Goal: Task Accomplishment & Management: Manage account settings

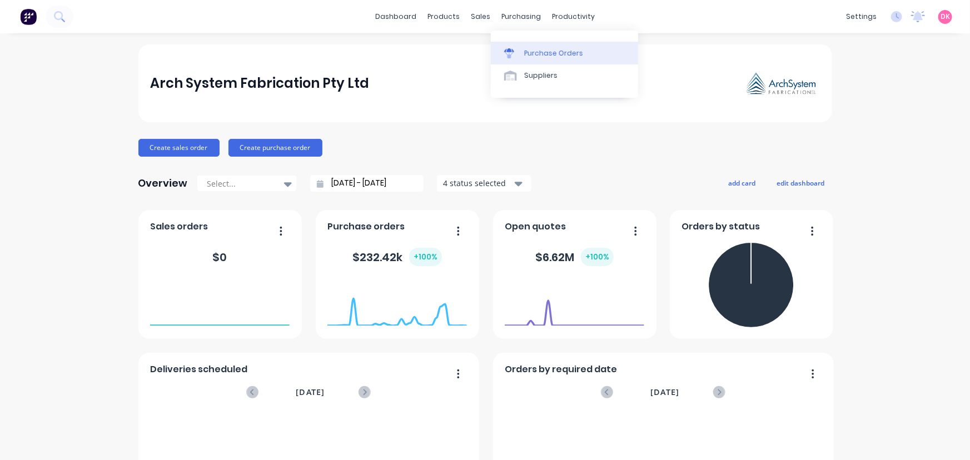
click at [546, 58] on div "Purchase Orders" at bounding box center [553, 53] width 59 height 10
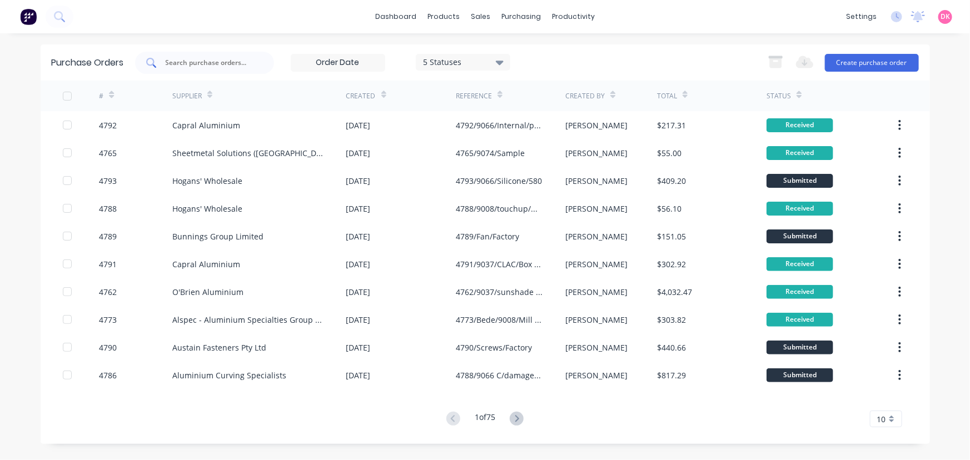
click at [231, 71] on div at bounding box center [204, 63] width 139 height 22
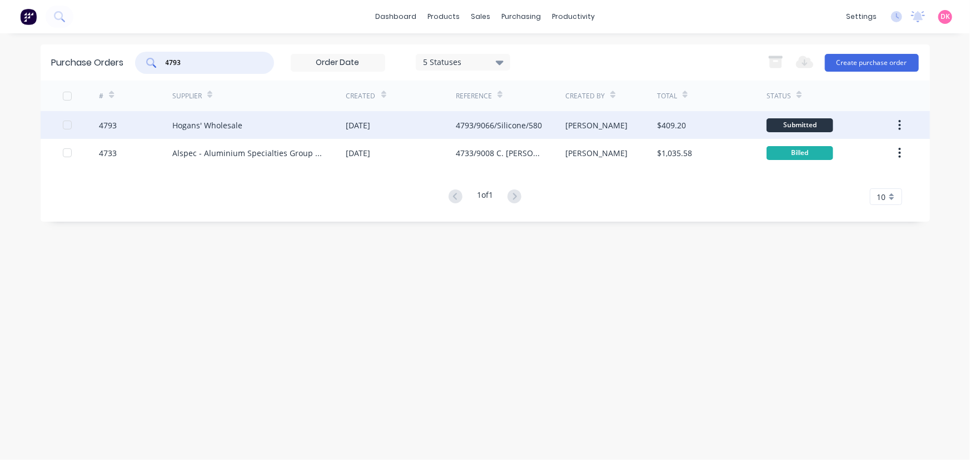
type input "4793"
click at [230, 134] on div "Hogans' Wholesale" at bounding box center [259, 125] width 174 height 28
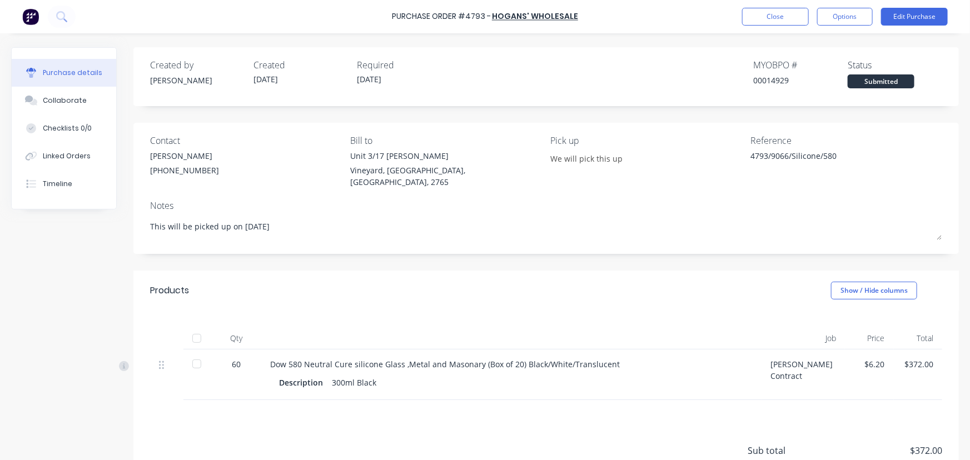
type textarea "x"
click at [766, 20] on button "Close" at bounding box center [775, 17] width 67 height 18
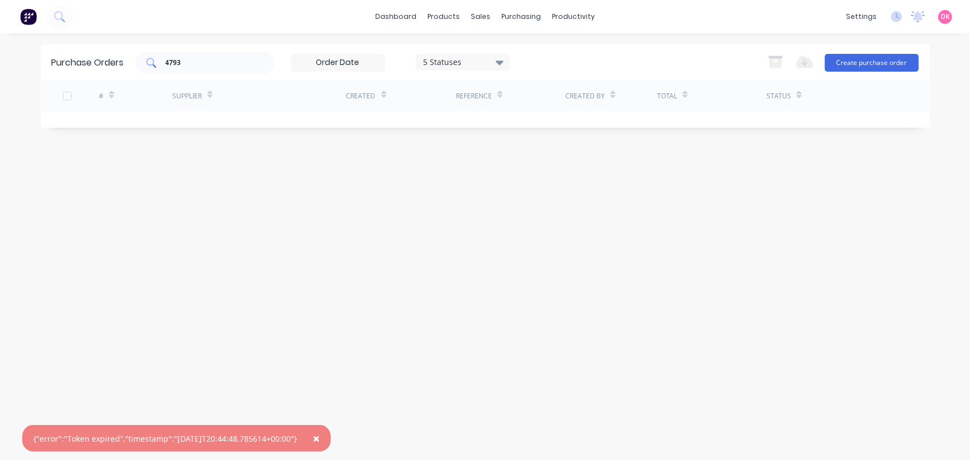
click at [241, 64] on input "4793" at bounding box center [211, 62] width 92 height 11
drag, startPoint x: 241, startPoint y: 64, endPoint x: 207, endPoint y: 67, distance: 34.6
click at [207, 67] on input "4793" at bounding box center [211, 62] width 92 height 11
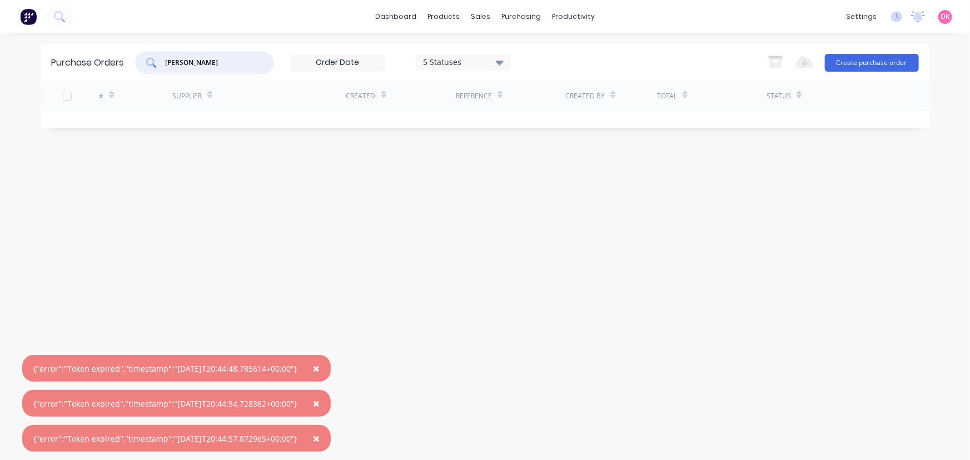
type input "amedee"
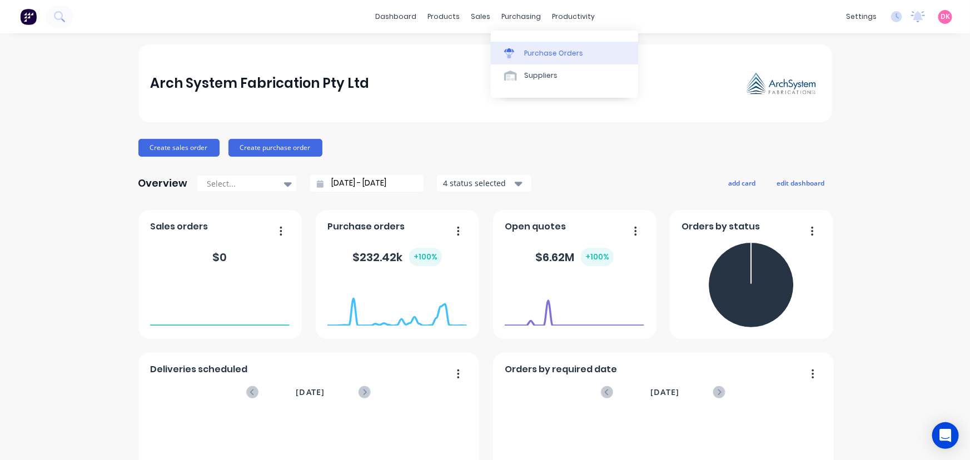
click at [520, 47] on link "Purchase Orders" at bounding box center [564, 53] width 147 height 22
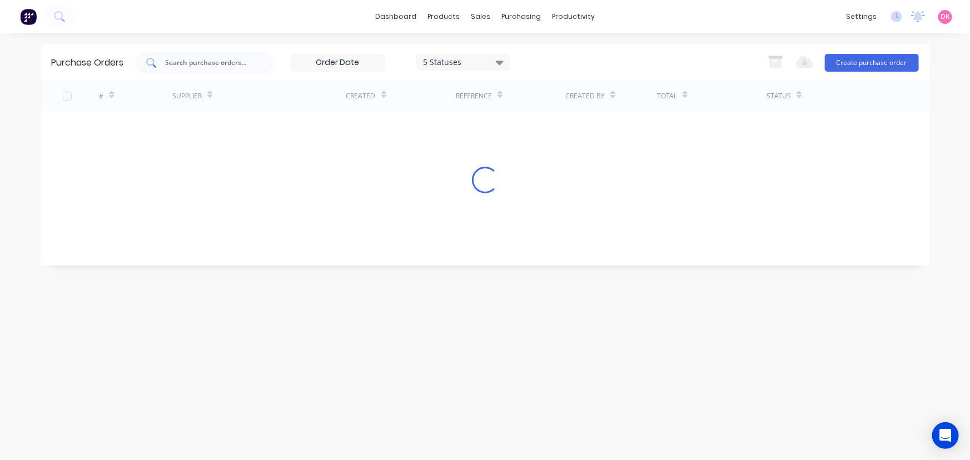
click at [236, 66] on input "text" at bounding box center [211, 62] width 92 height 11
type input "a"
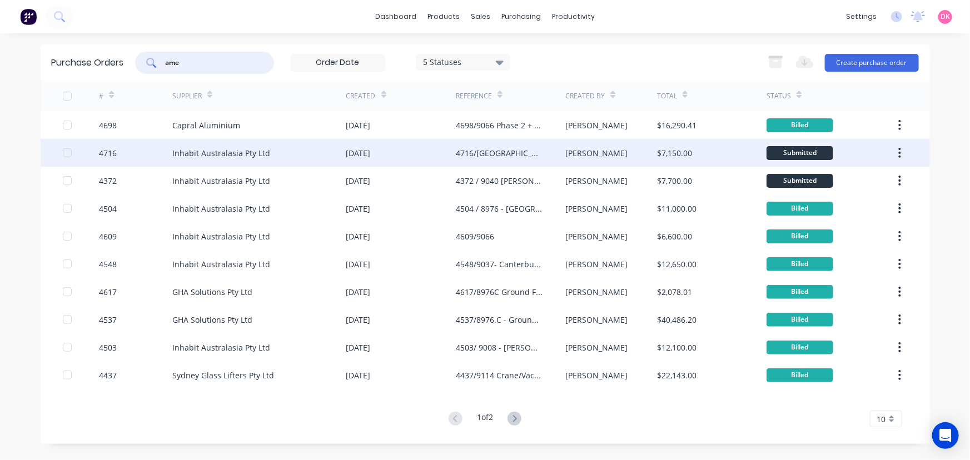
type input "ame"
click at [167, 149] on div "4716" at bounding box center [135, 153] width 73 height 28
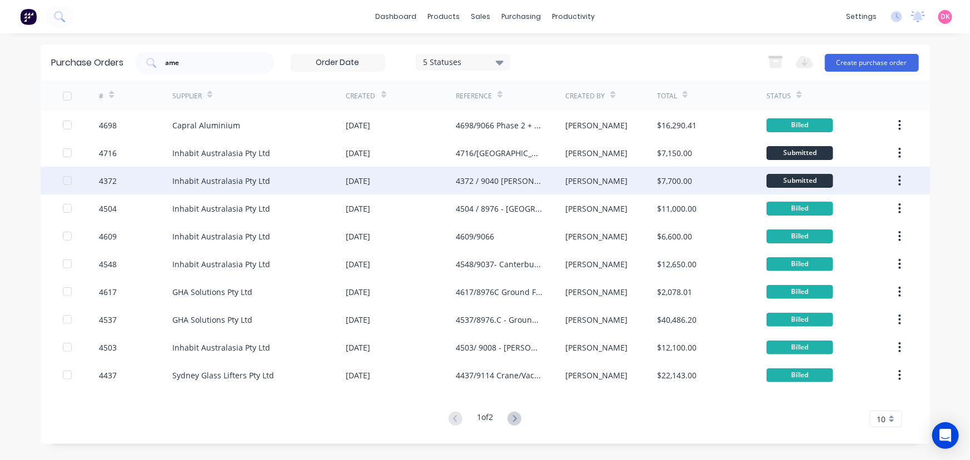
click at [224, 181] on div "Inhabit Australasia Pty Ltd" at bounding box center [221, 181] width 98 height 12
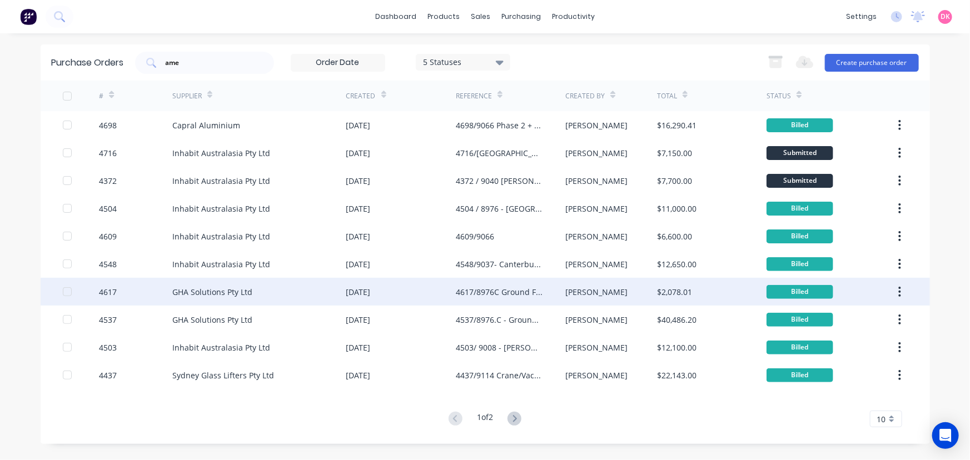
click at [227, 291] on div "GHA Solutions Pty Ltd" at bounding box center [212, 292] width 80 height 12
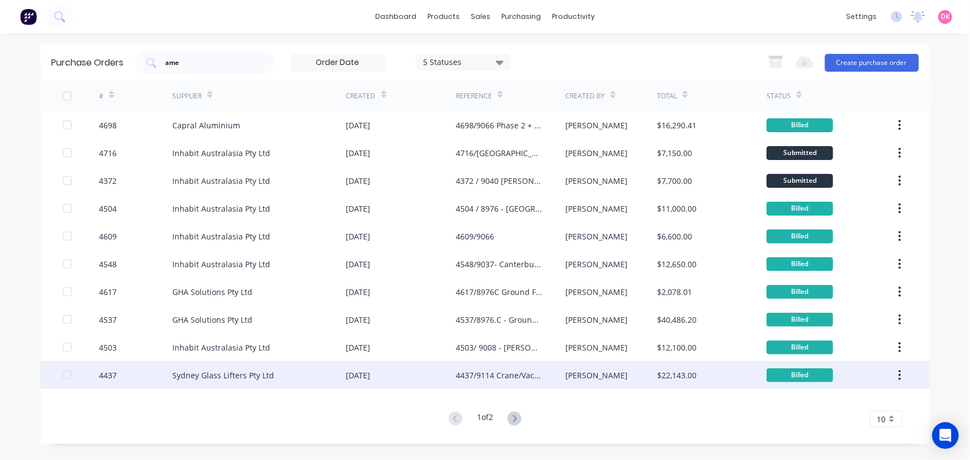
click at [231, 371] on div "Sydney Glass Lifters Pty Ltd" at bounding box center [223, 376] width 102 height 12
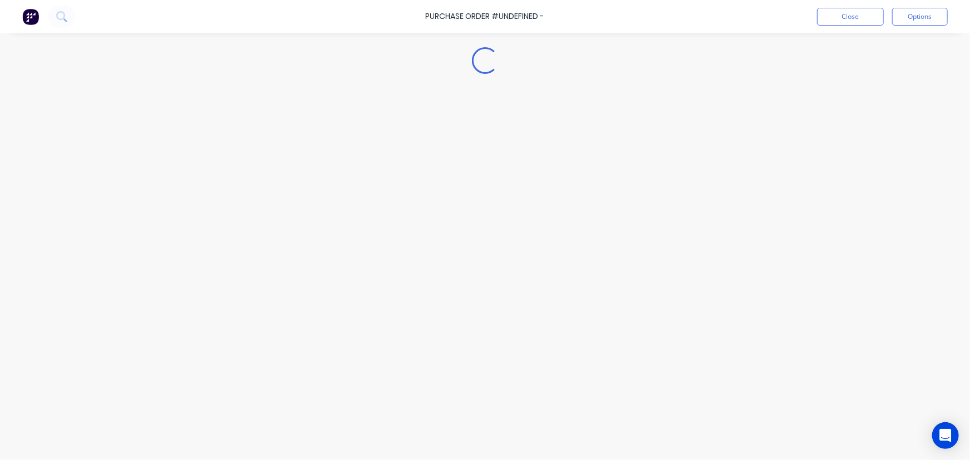
type textarea "x"
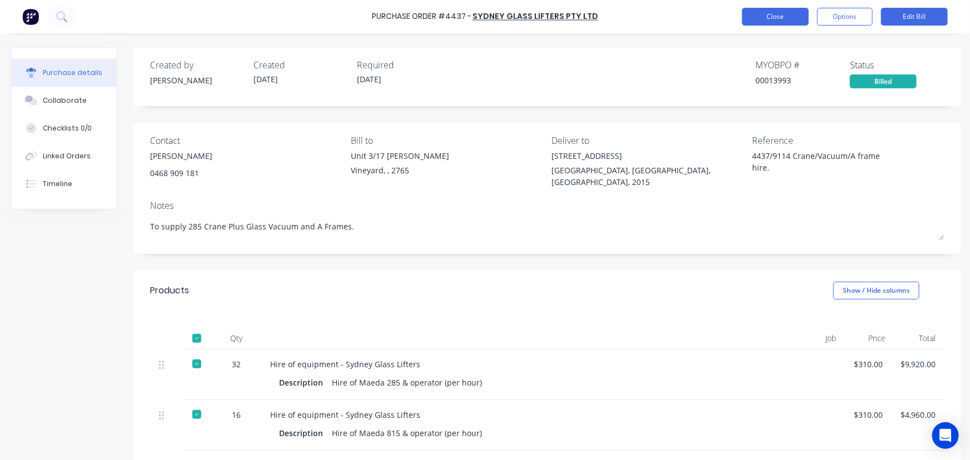
click at [785, 21] on button "Close" at bounding box center [775, 17] width 67 height 18
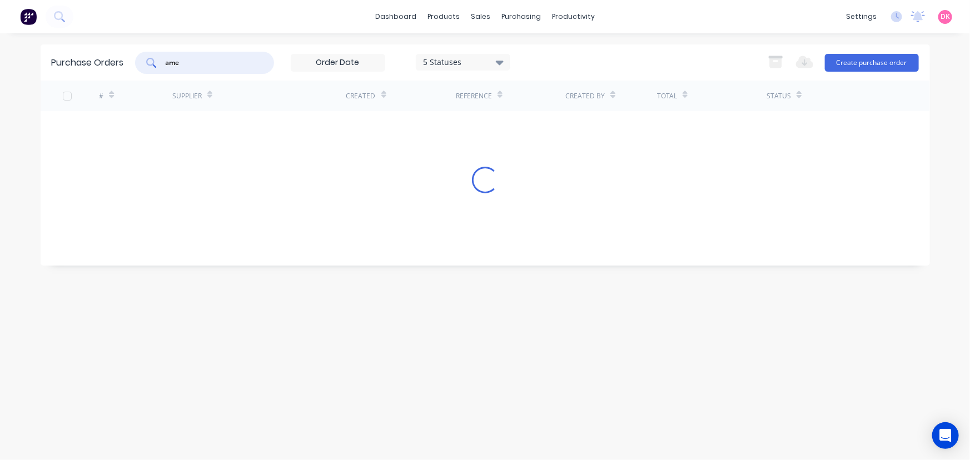
drag, startPoint x: 150, startPoint y: 67, endPoint x: 133, endPoint y: 68, distance: 16.7
click at [133, 68] on div "Purchase Orders ame 5 Statuses 5 Statuses Export to Excel (XLSX) Create purchas…" at bounding box center [486, 62] width 890 height 36
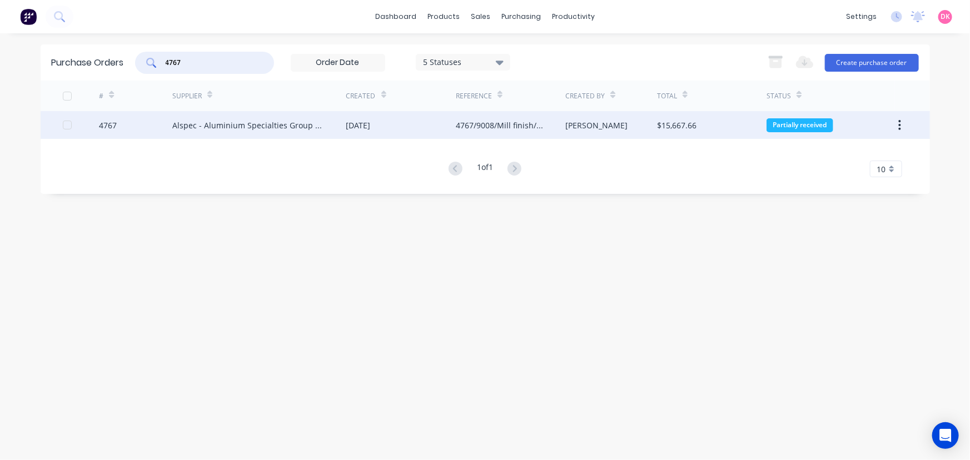
type input "4767"
click at [277, 131] on div "Alspec - Aluminium Specialties Group Pty Ltd" at bounding box center [248, 126] width 152 height 12
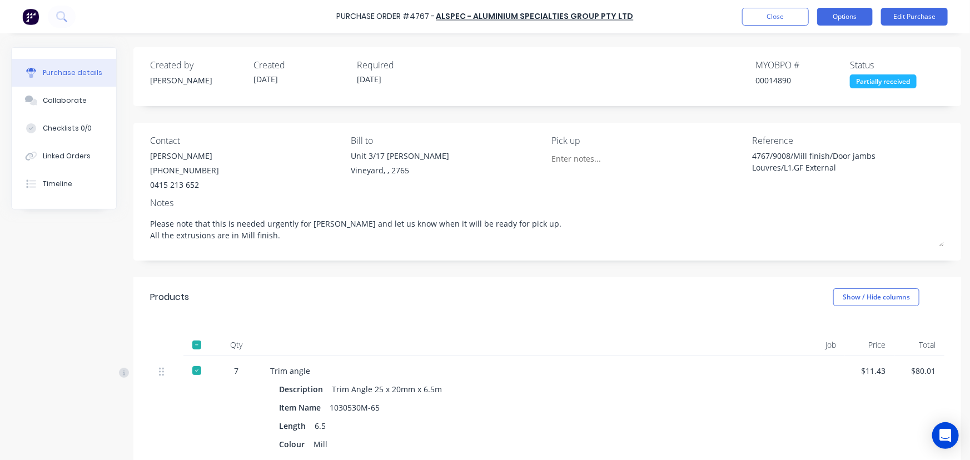
click at [834, 18] on button "Options" at bounding box center [845, 17] width 56 height 18
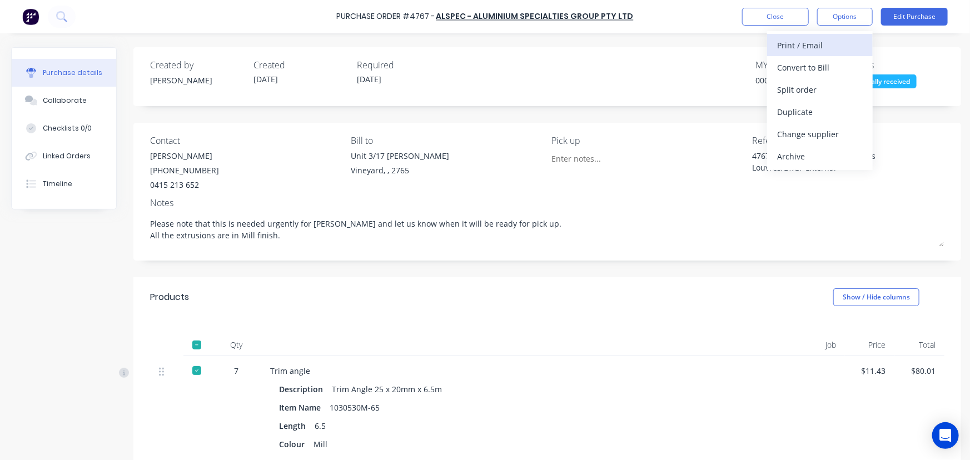
click at [803, 45] on div "Print / Email" at bounding box center [820, 45] width 86 height 16
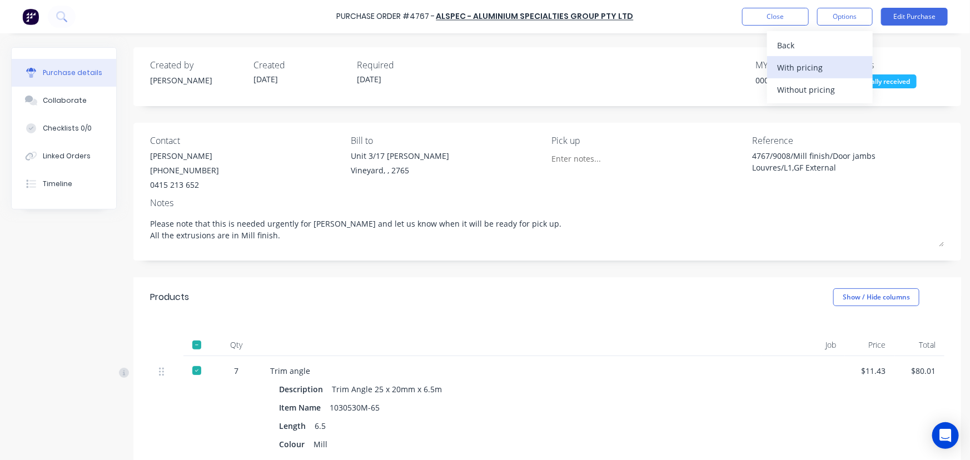
click at [822, 67] on div "With pricing" at bounding box center [820, 68] width 86 height 16
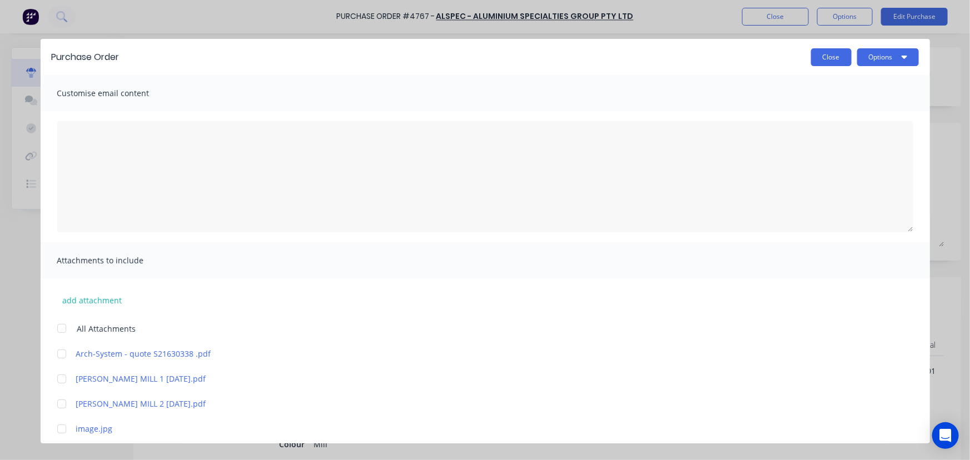
click at [826, 51] on button "Close" at bounding box center [831, 57] width 41 height 18
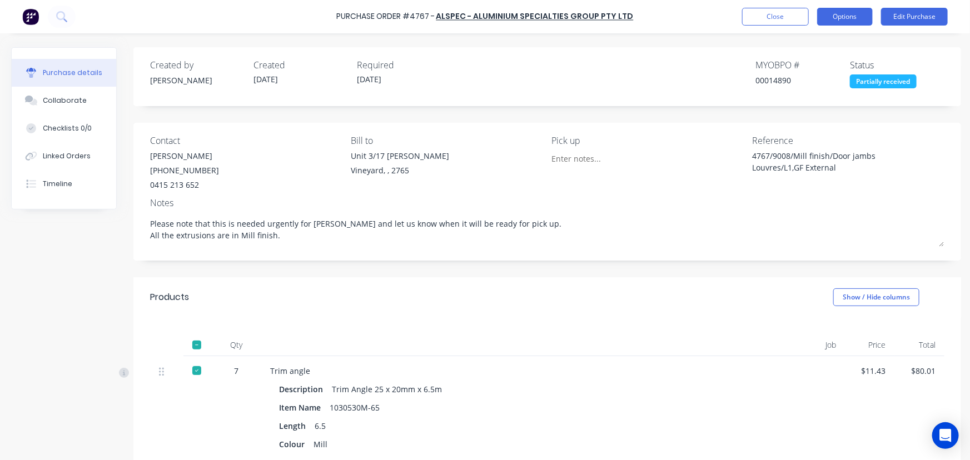
click at [846, 18] on button "Options" at bounding box center [845, 17] width 56 height 18
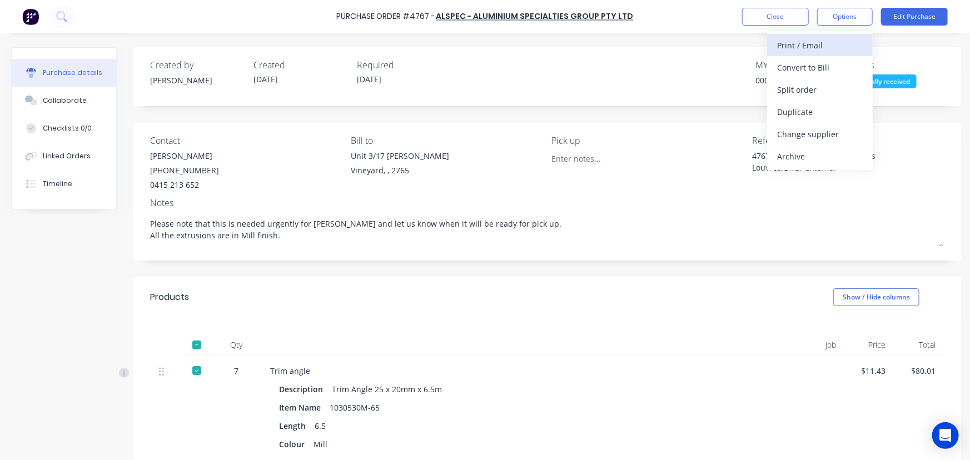
click at [817, 50] on div "Print / Email" at bounding box center [820, 45] width 86 height 16
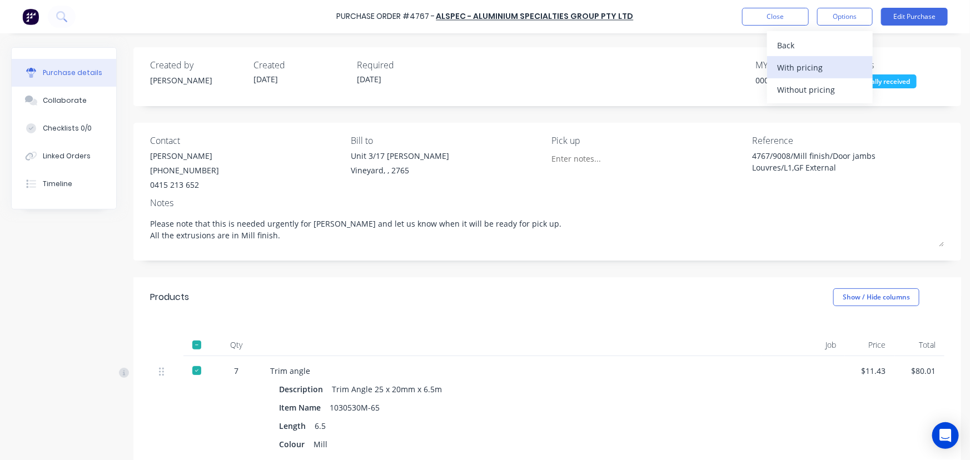
click at [829, 71] on div "With pricing" at bounding box center [820, 68] width 86 height 16
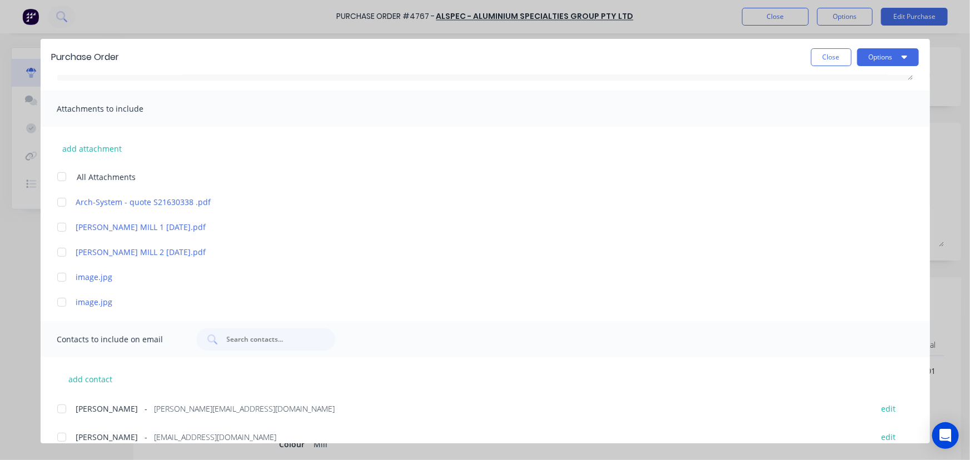
scroll to position [366, 0]
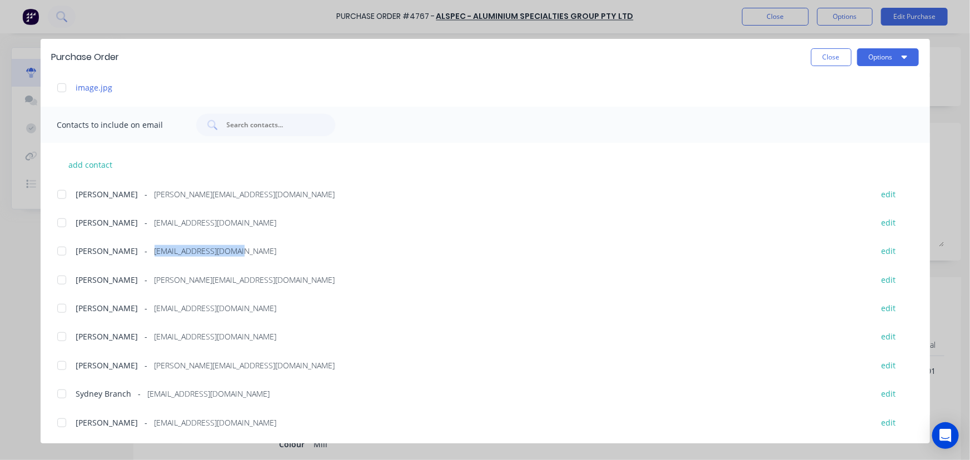
drag, startPoint x: 229, startPoint y: 250, endPoint x: 138, endPoint y: 254, distance: 90.7
click at [138, 254] on div "Cody Burton - cburton@alspec.com.au" at bounding box center [469, 251] width 786 height 12
copy span "cburton@alspec.com.au"
drag, startPoint x: 236, startPoint y: 394, endPoint x: 146, endPoint y: 400, distance: 90.3
click at [146, 400] on div "Sydney Branch - sydney@alspec.com.au edit" at bounding box center [493, 393] width 873 height 15
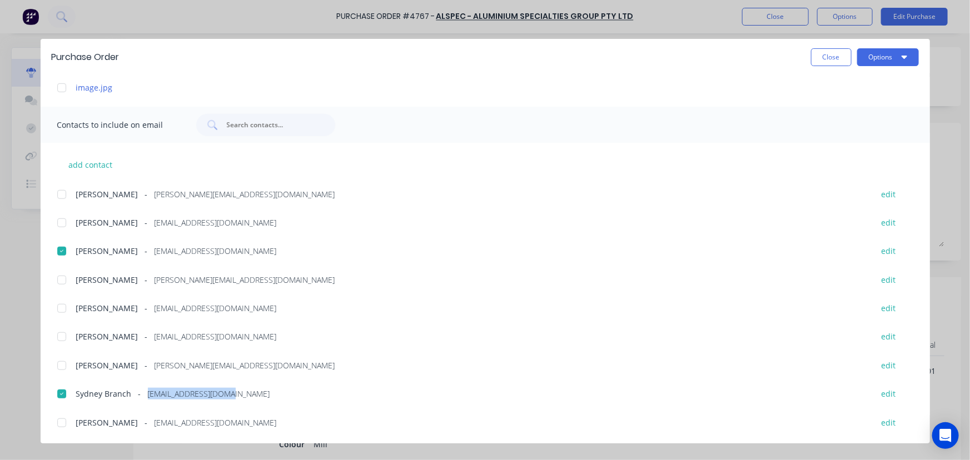
copy span "sydney@alspec.com.au"
click at [824, 50] on button "Close" at bounding box center [831, 57] width 41 height 18
type textarea "x"
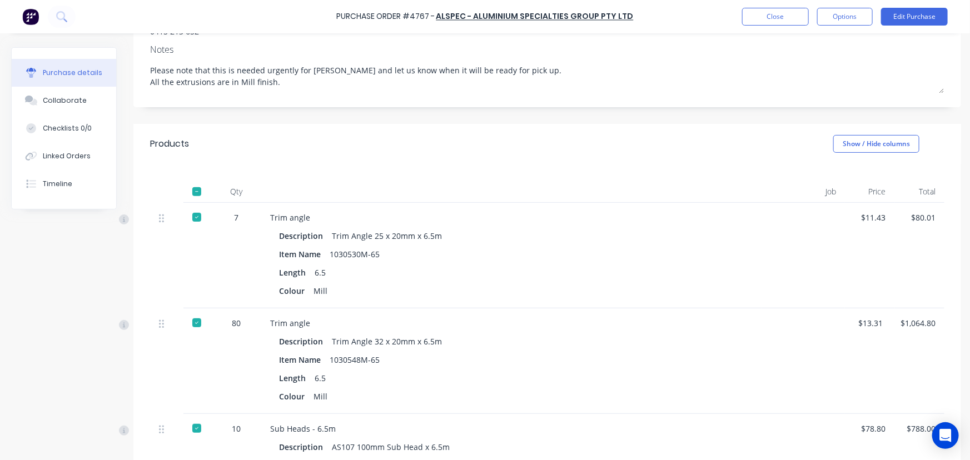
scroll to position [0, 0]
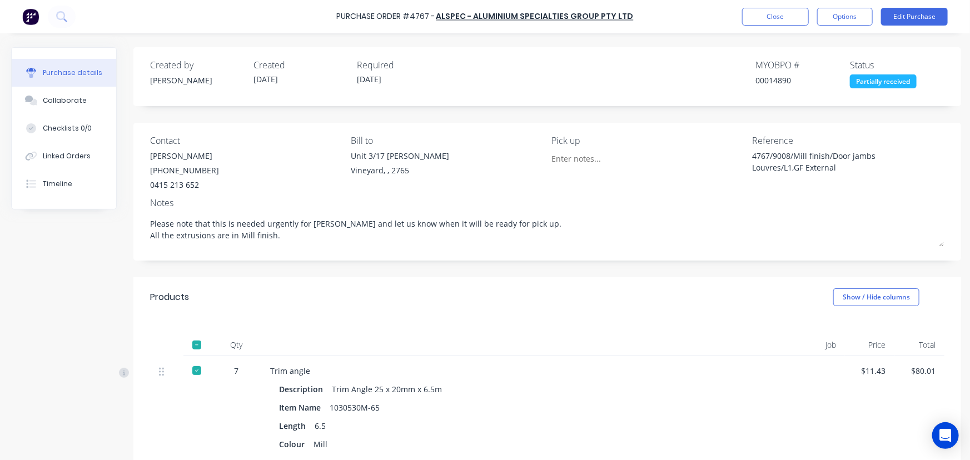
click at [787, 152] on div "4767/9008/Mill finish/Door jambs Louvres/L1,GF External" at bounding box center [821, 164] width 139 height 28
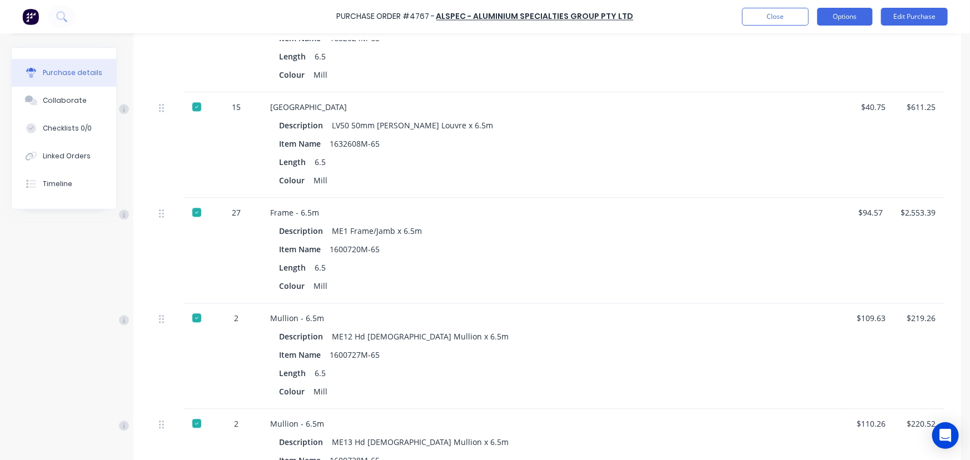
scroll to position [477, 0]
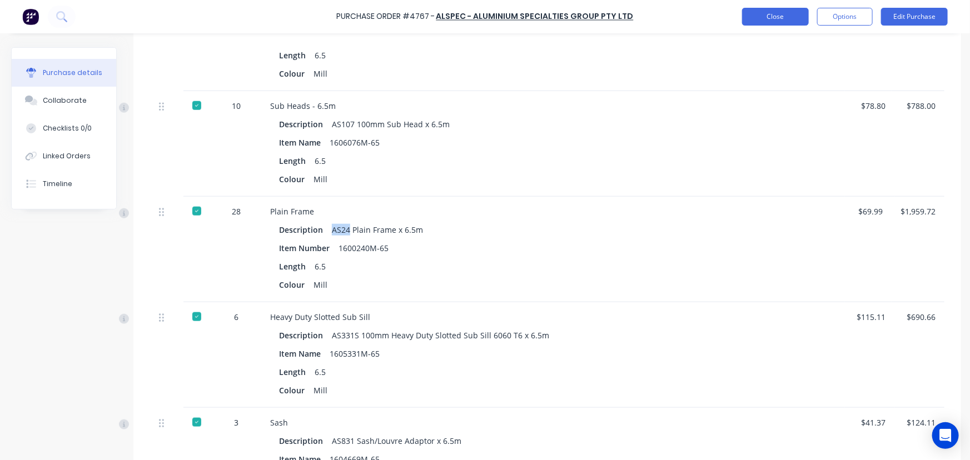
click at [762, 17] on button "Close" at bounding box center [775, 17] width 67 height 18
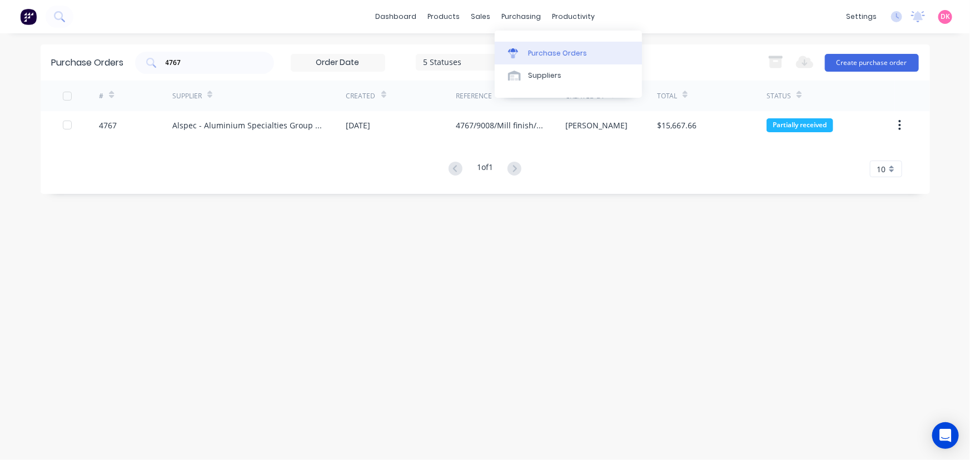
click at [522, 54] on div at bounding box center [516, 53] width 17 height 10
click at [536, 78] on div "Suppliers" at bounding box center [544, 76] width 33 height 10
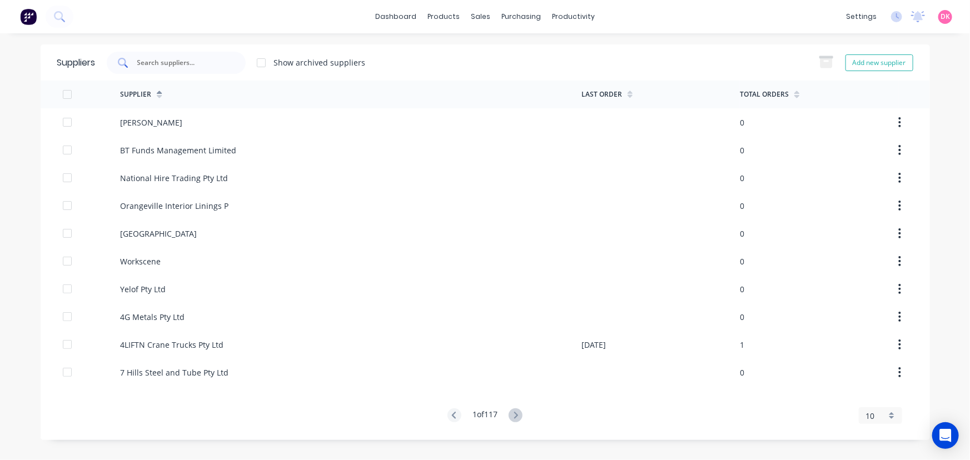
click at [155, 66] on input "text" at bounding box center [182, 62] width 92 height 11
click at [511, 73] on div "Customers" at bounding box center [519, 76] width 40 height 10
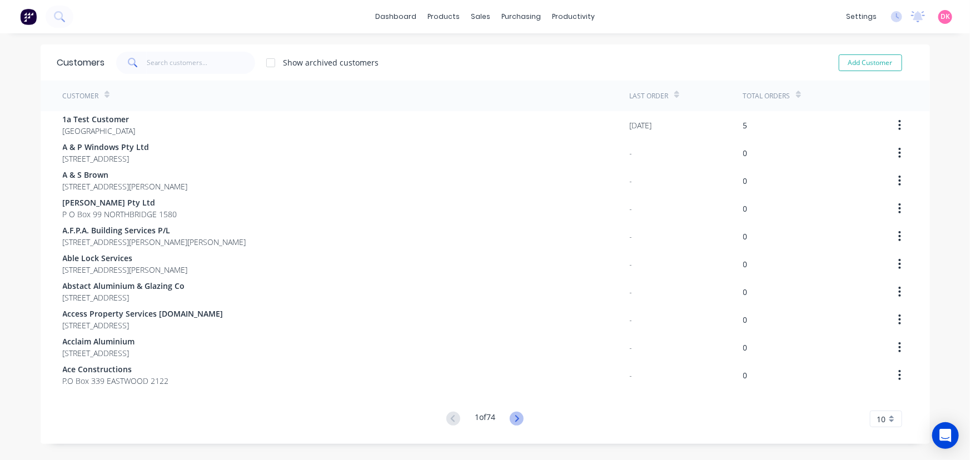
click at [517, 416] on icon at bounding box center [517, 419] width 14 height 14
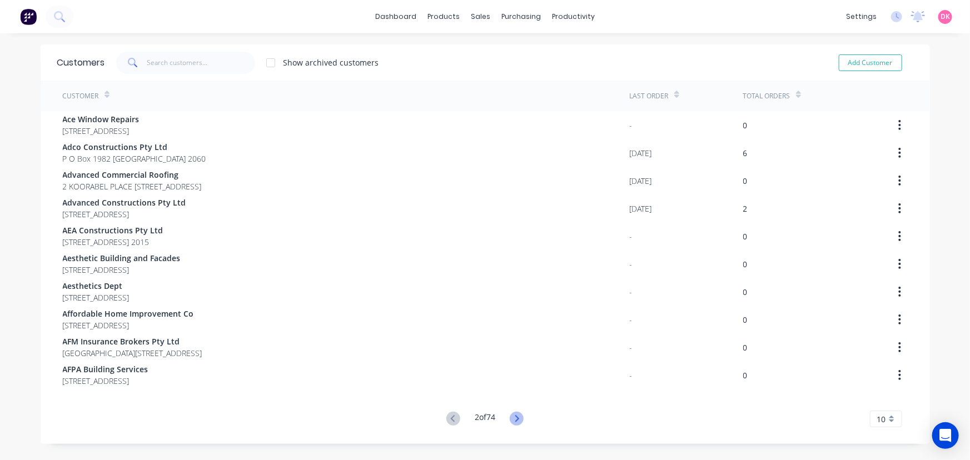
click at [517, 425] on icon at bounding box center [517, 419] width 14 height 14
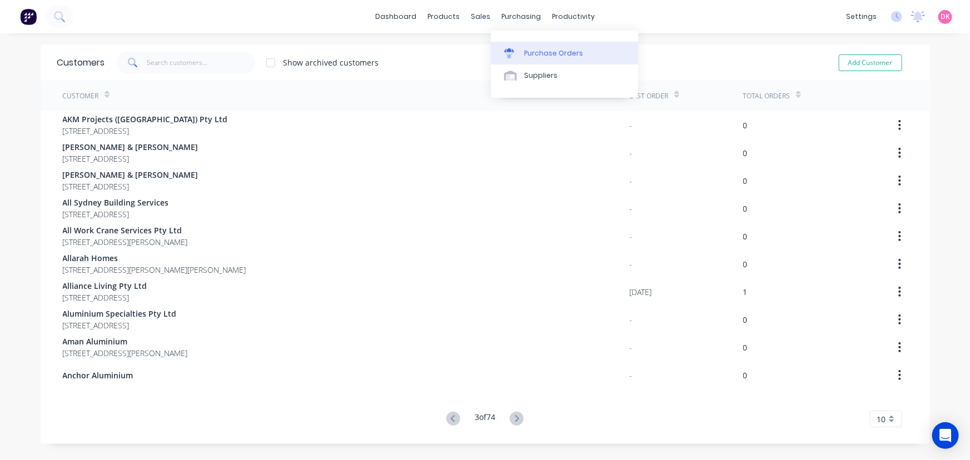
click at [533, 51] on div "Purchase Orders" at bounding box center [553, 53] width 59 height 10
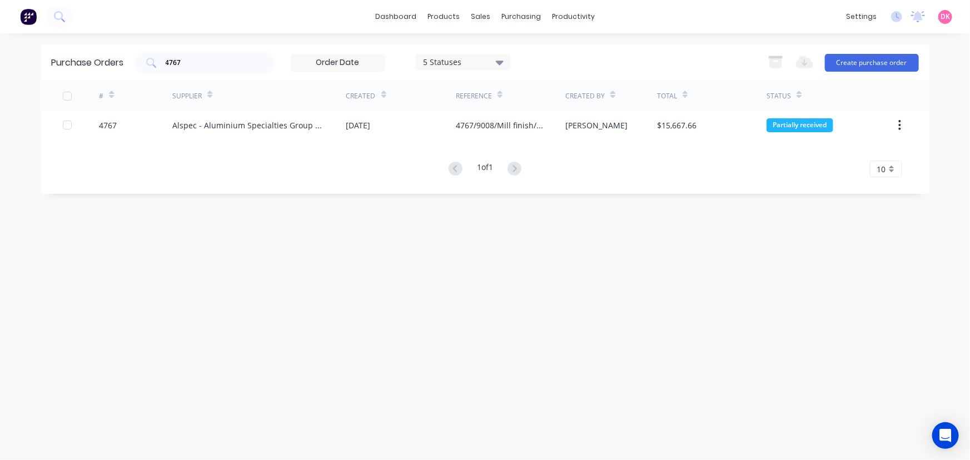
click at [43, 16] on div at bounding box center [36, 17] width 73 height 22
click at [53, 13] on button at bounding box center [60, 17] width 28 height 22
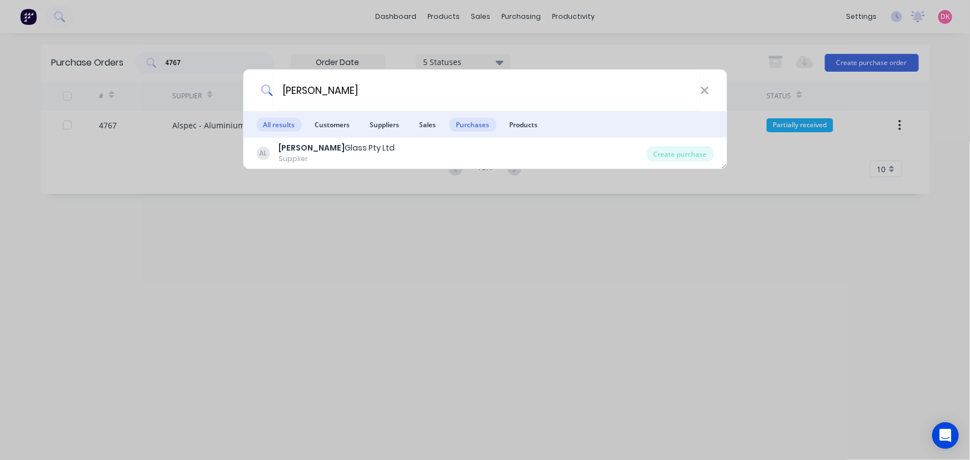
type input "amedee"
click at [467, 122] on span "Purchases" at bounding box center [472, 125] width 47 height 14
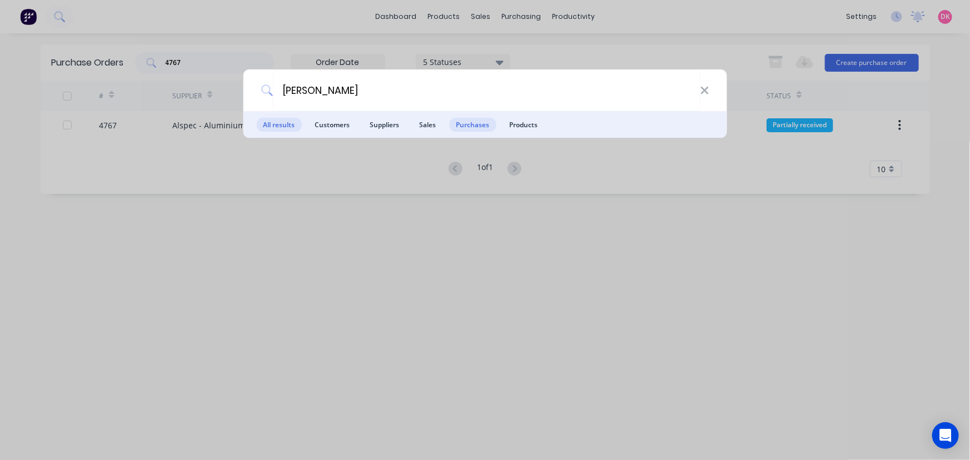
click at [270, 122] on span "All results" at bounding box center [278, 125] width 45 height 14
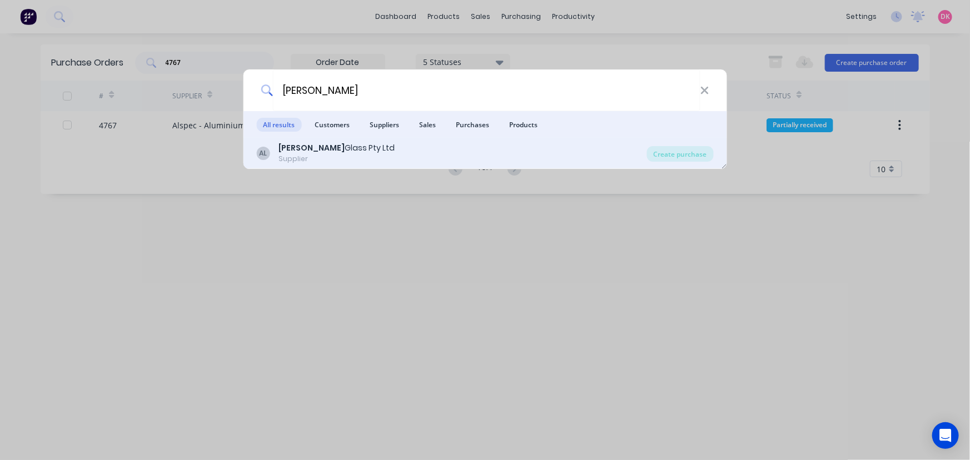
click at [293, 150] on b "Amedee" at bounding box center [312, 147] width 66 height 11
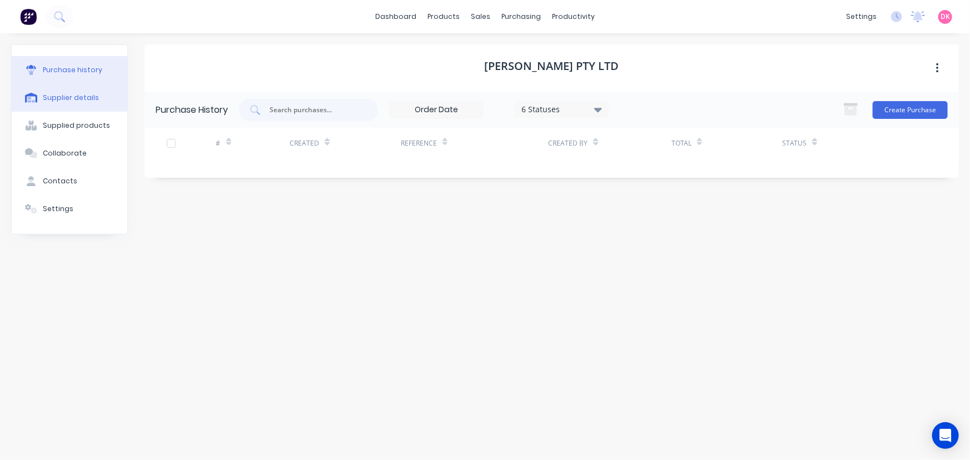
click at [62, 95] on div "Supplier details" at bounding box center [71, 98] width 56 height 10
select select "AU"
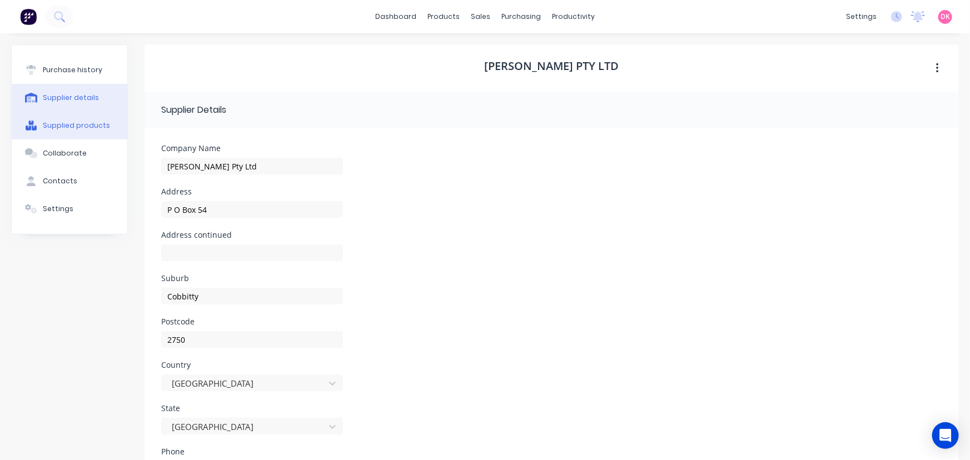
click at [78, 122] on div "Supplied products" at bounding box center [76, 126] width 67 height 10
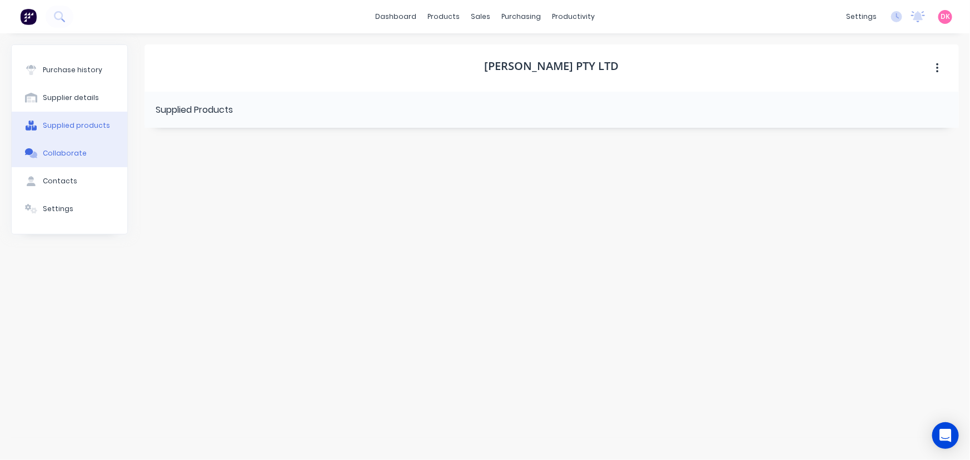
click at [62, 153] on div "Collaborate" at bounding box center [65, 153] width 44 height 10
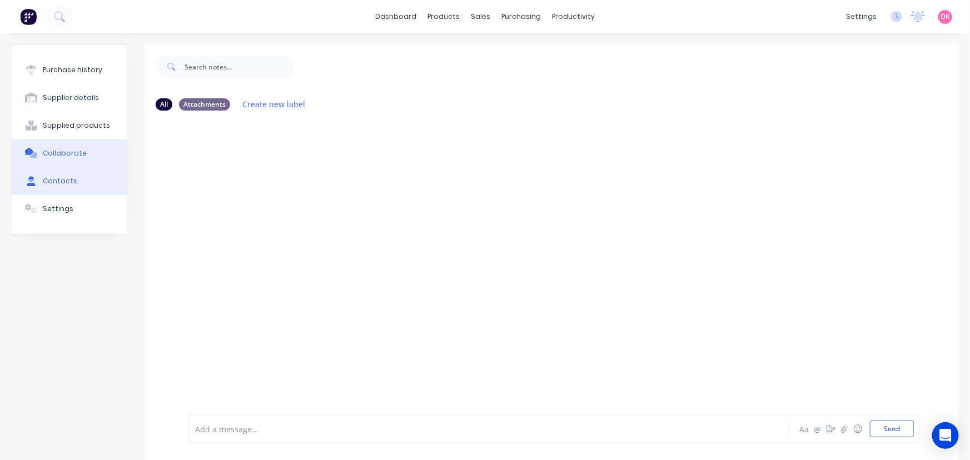
click at [61, 180] on div "Contacts" at bounding box center [60, 181] width 34 height 10
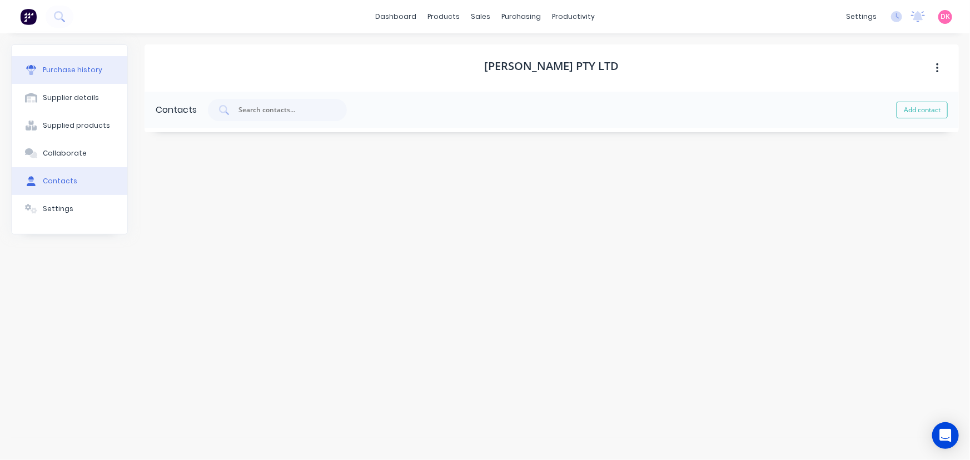
click at [68, 75] on button "Purchase history" at bounding box center [70, 70] width 116 height 28
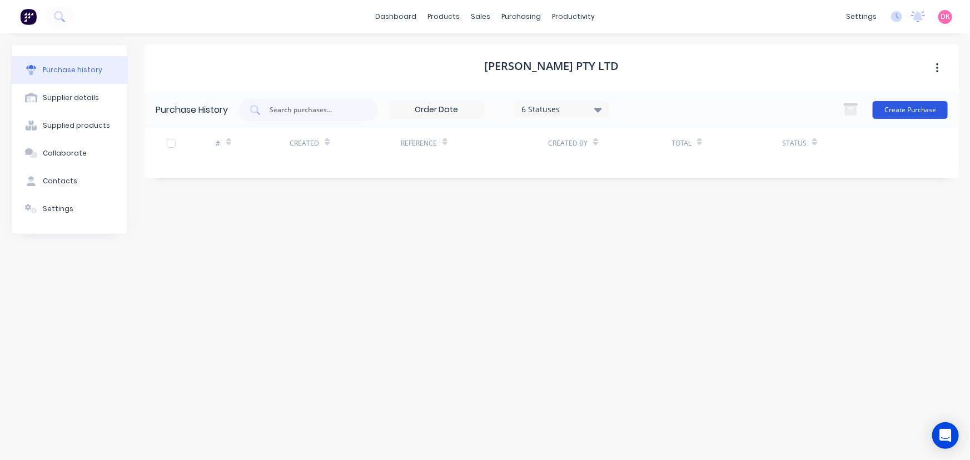
click at [927, 110] on button "Create Purchase" at bounding box center [910, 110] width 75 height 18
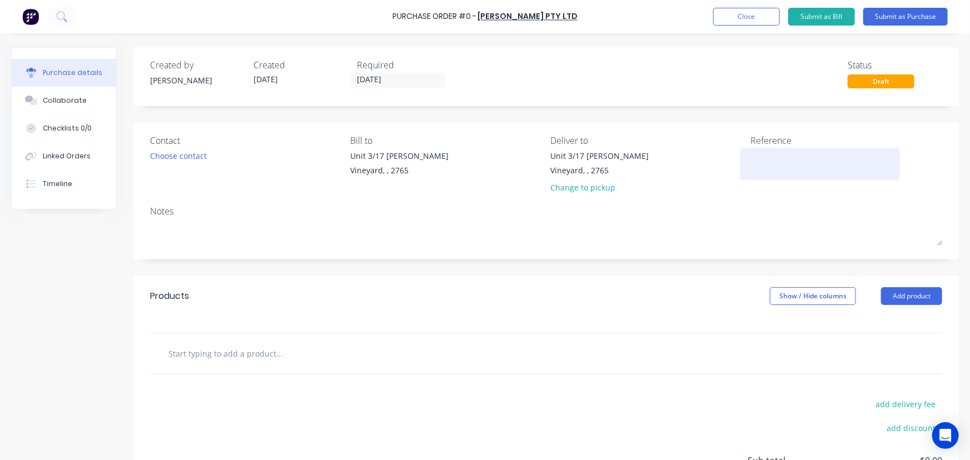
click at [777, 158] on textarea at bounding box center [820, 162] width 139 height 25
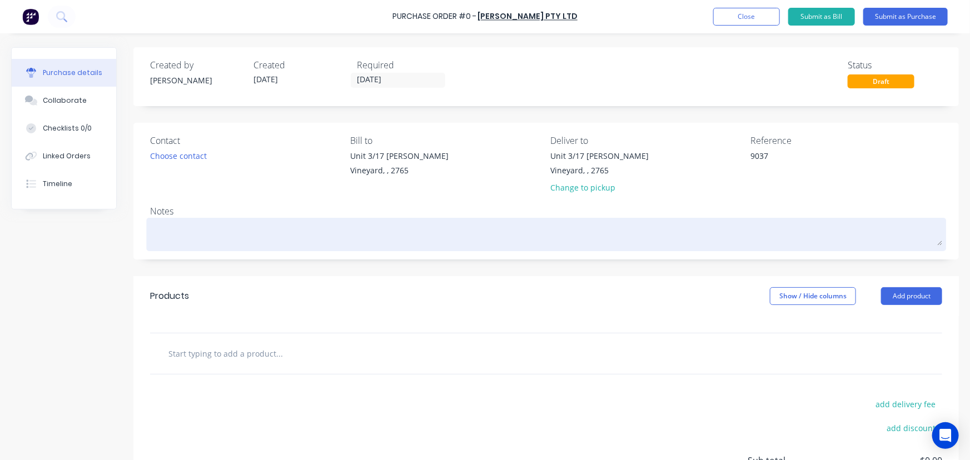
type textarea "9037"
type textarea "x"
type textarea "9037"
click at [196, 232] on textarea at bounding box center [546, 233] width 792 height 25
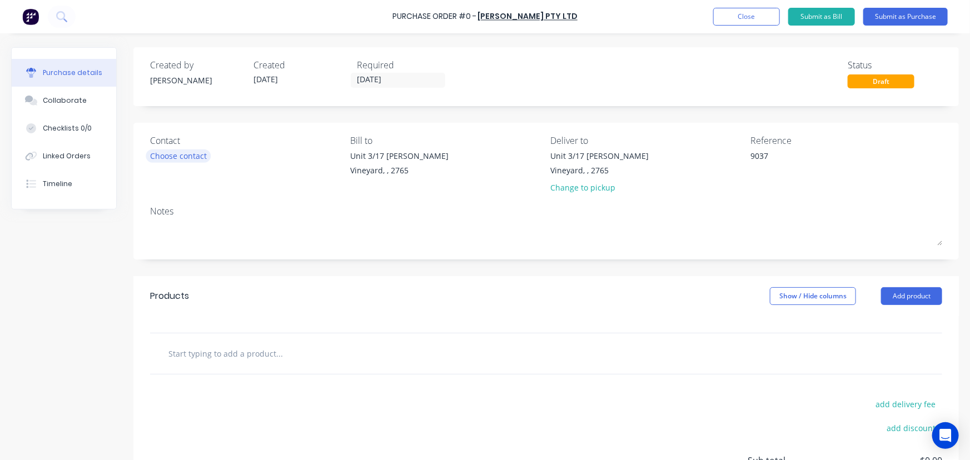
click at [184, 161] on div "Choose contact" at bounding box center [178, 156] width 57 height 12
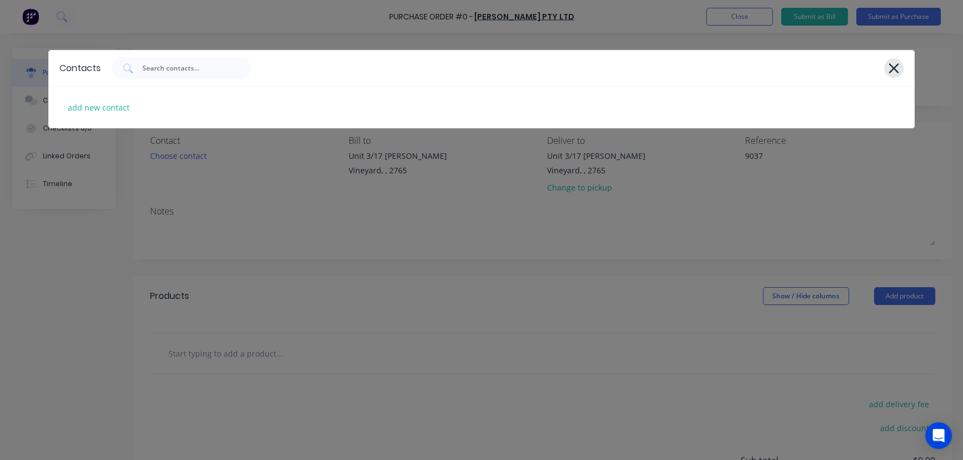
click at [888, 69] on icon at bounding box center [894, 69] width 12 height 16
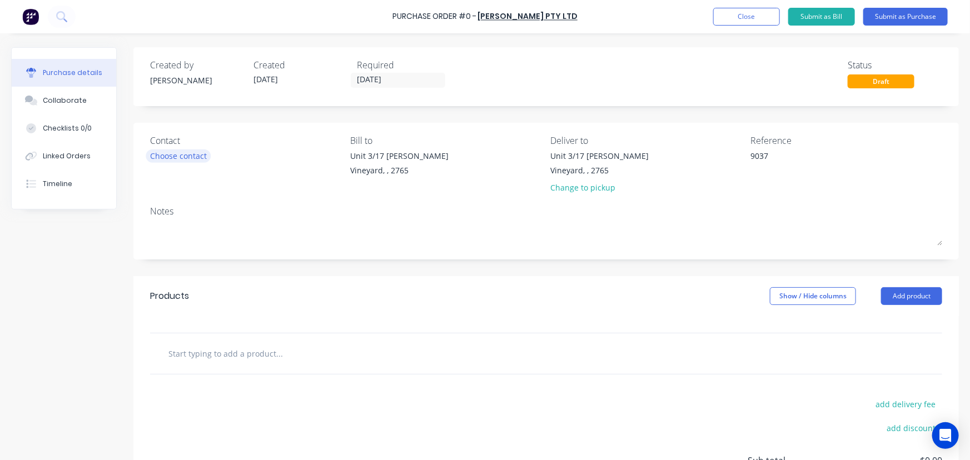
click at [181, 159] on div "Choose contact" at bounding box center [178, 156] width 57 height 12
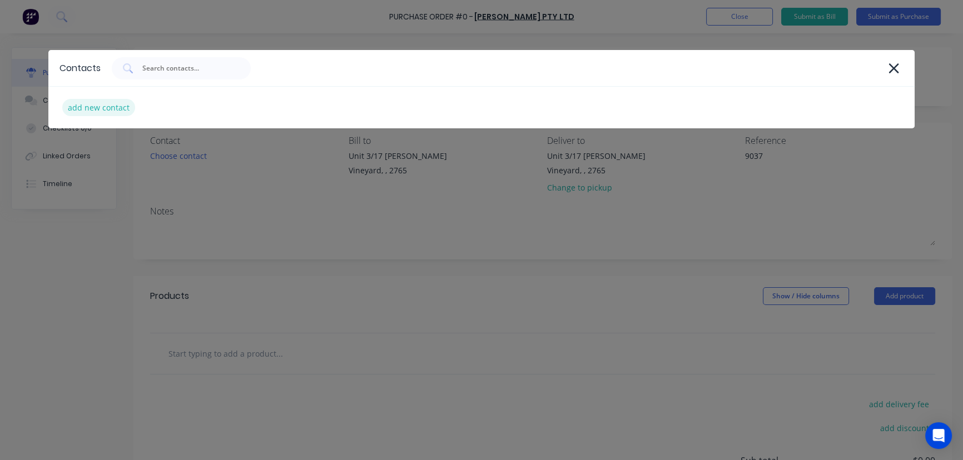
type textarea "x"
click at [98, 103] on div "add new contact" at bounding box center [98, 107] width 73 height 17
select select "AU"
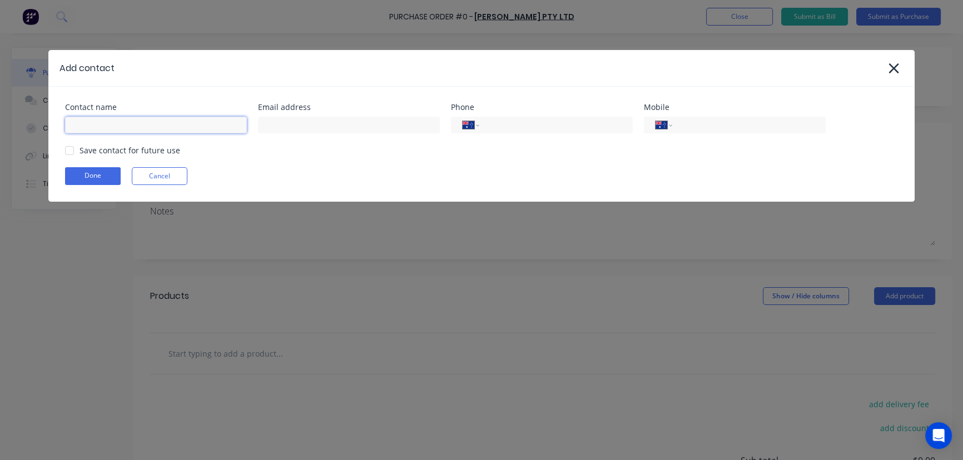
type textarea "x"
click at [102, 126] on input at bounding box center [156, 125] width 182 height 17
type input "James Amedee"
type textarea "x"
click at [283, 121] on input at bounding box center [349, 125] width 182 height 17
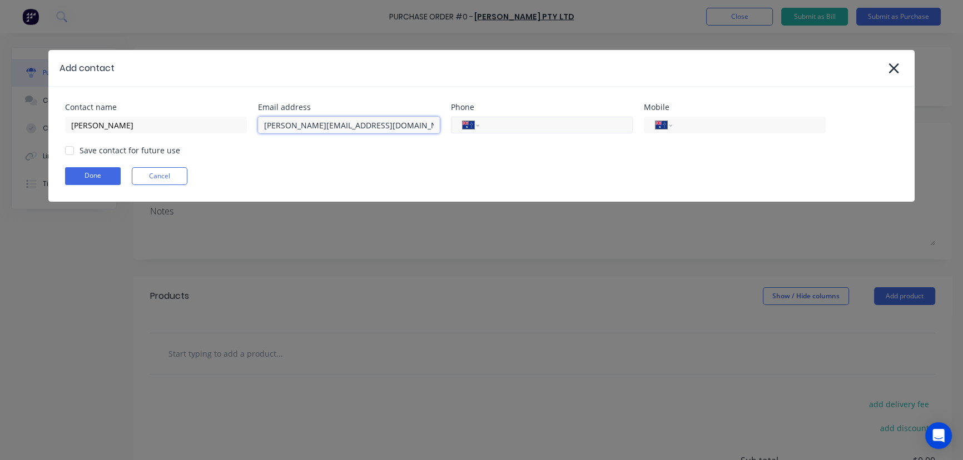
type input "james@amedeeglass.com"
type textarea "x"
click at [550, 123] on input "tel" at bounding box center [554, 125] width 133 height 13
type input "0429 956 569"
type textarea "x"
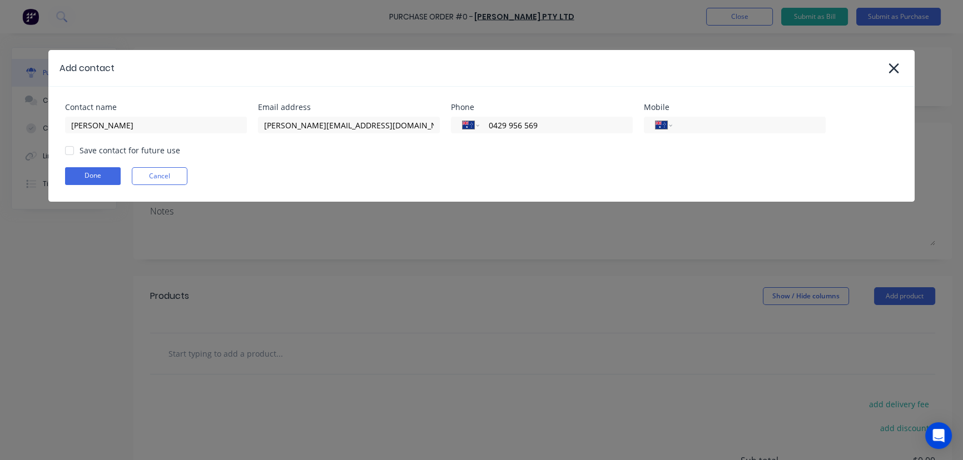
drag, startPoint x: 571, startPoint y: 127, endPoint x: 487, endPoint y: 136, distance: 84.4
click at [487, 136] on div "Contact name James Amedee Email address james@amedeeglass.com Phone Internation…" at bounding box center [481, 144] width 867 height 115
type textarea "x"
click at [739, 125] on input "tel" at bounding box center [747, 125] width 133 height 13
paste input "0429 956 569"
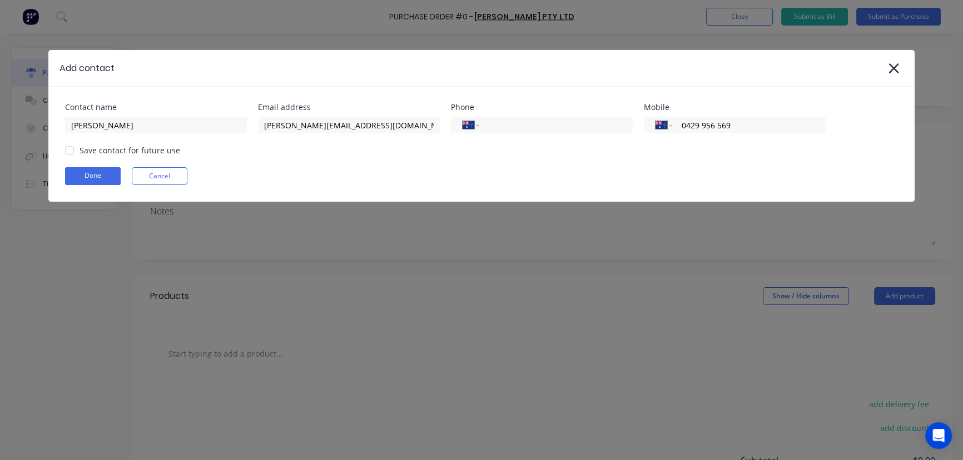
type input "0429 956 569"
click at [616, 173] on div "Done Cancel" at bounding box center [482, 176] width 834 height 18
click at [78, 153] on div at bounding box center [69, 151] width 22 height 22
click at [81, 167] on button "Done" at bounding box center [93, 176] width 56 height 18
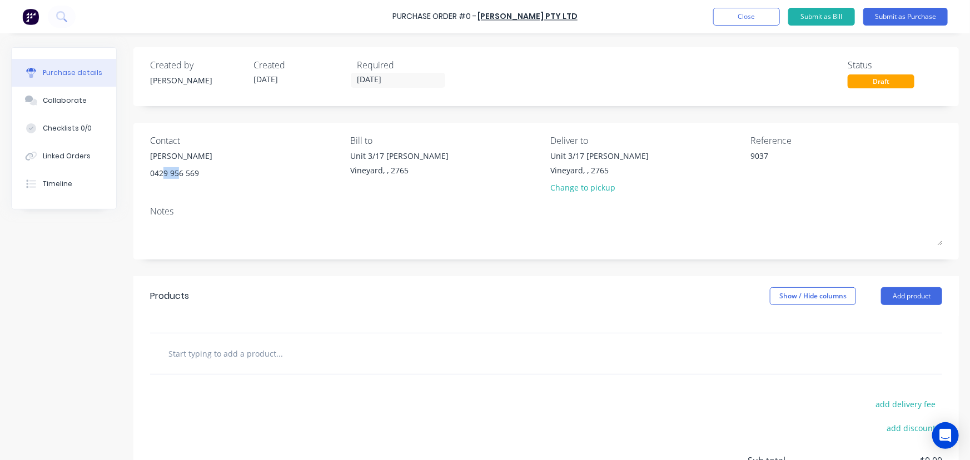
drag, startPoint x: 168, startPoint y: 194, endPoint x: 165, endPoint y: 200, distance: 7.5
click at [165, 199] on div "Contact James Amedee 0429 956 569 Bill to Unit 3/17 Rob Pl Vineyard, , 2765 Del…" at bounding box center [546, 191] width 826 height 137
click at [247, 197] on div "Contact James Amedee 0429 956 569" at bounding box center [246, 166] width 192 height 65
click at [195, 159] on div "James Amedee" at bounding box center [181, 156] width 62 height 12
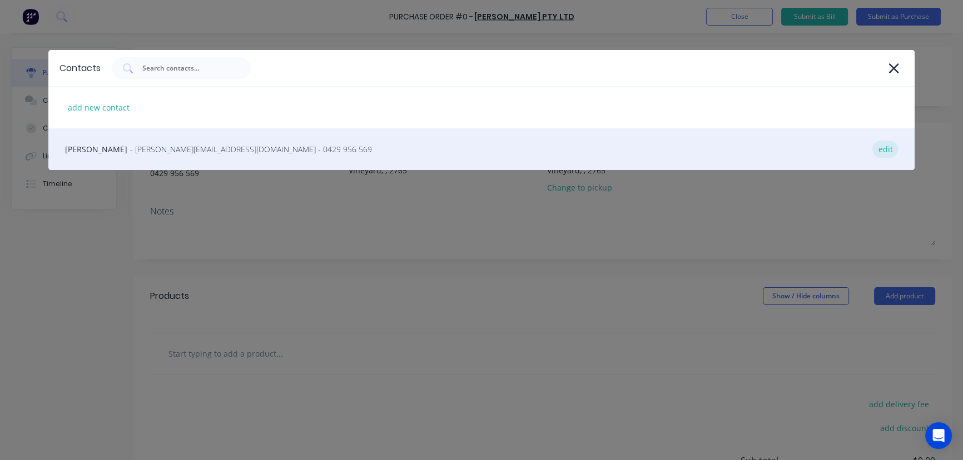
type textarea "x"
click at [890, 150] on div "edit" at bounding box center [885, 149] width 26 height 17
select select "AU"
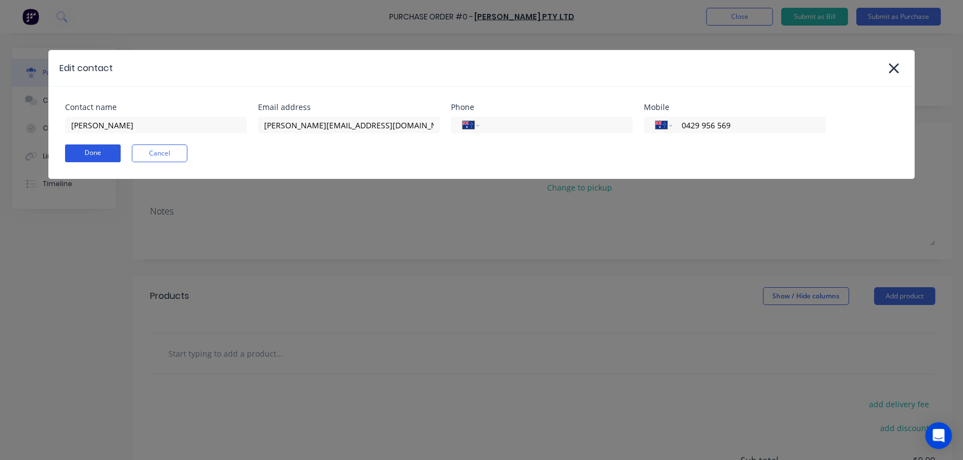
click at [87, 160] on button "Done" at bounding box center [93, 154] width 56 height 18
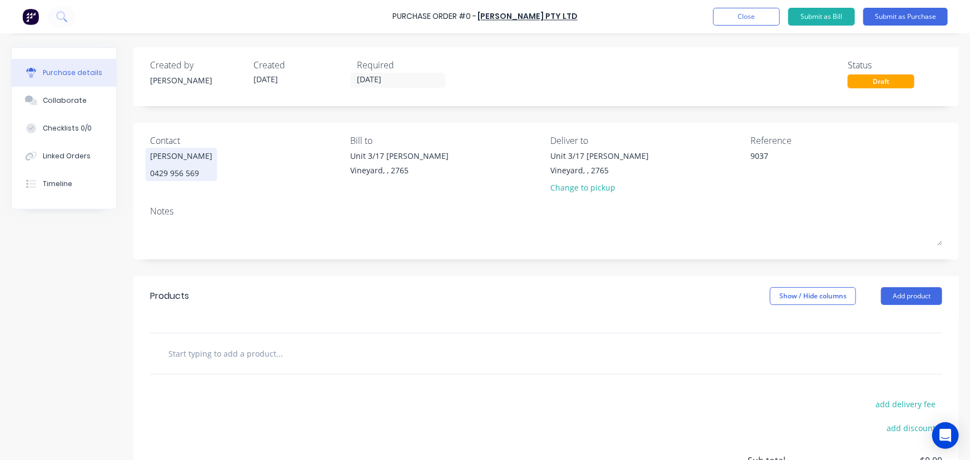
click at [181, 160] on div "James Amedee" at bounding box center [181, 156] width 62 height 12
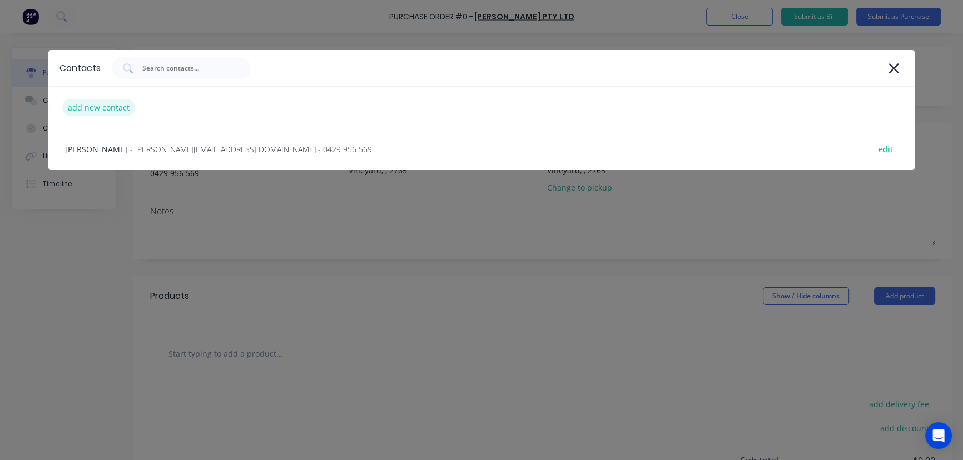
type textarea "x"
click at [106, 114] on div "add new contact" at bounding box center [98, 107] width 73 height 17
select select "AU"
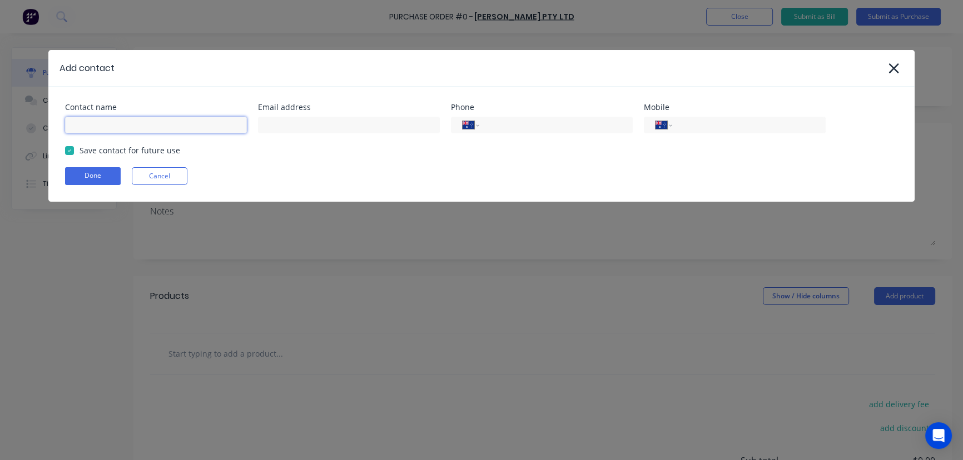
type textarea "x"
click at [115, 131] on input at bounding box center [156, 125] width 182 height 17
type input "Accounts Amedee"
type textarea "x"
click at [300, 132] on input at bounding box center [349, 125] width 182 height 17
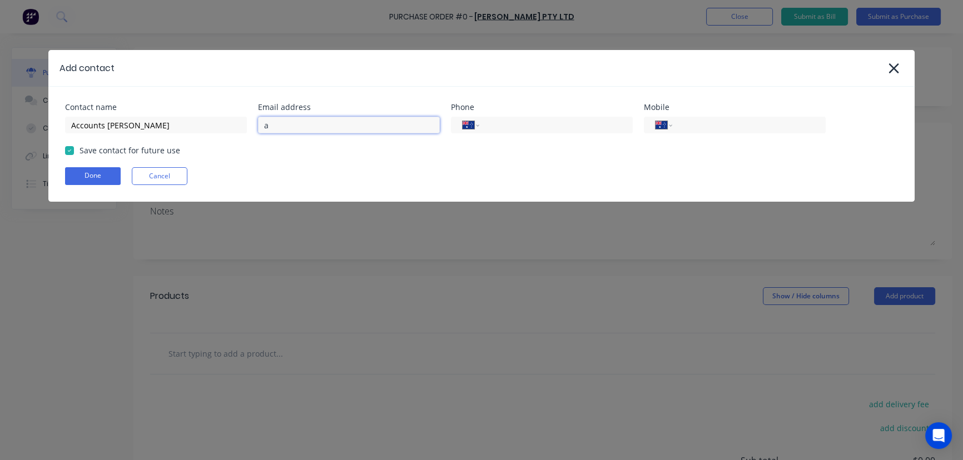
type input "accounts@amedeeglass.com"
type textarea "x"
click at [511, 123] on input "tel" at bounding box center [554, 125] width 133 height 13
type input "0429 956 569"
click at [94, 177] on button "Done" at bounding box center [93, 176] width 56 height 18
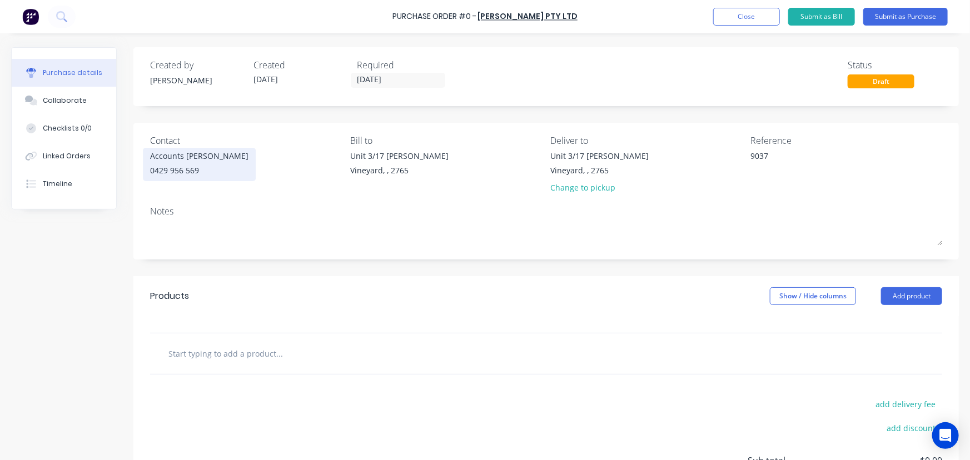
click at [167, 158] on div "Accounts Amedee" at bounding box center [199, 156] width 98 height 12
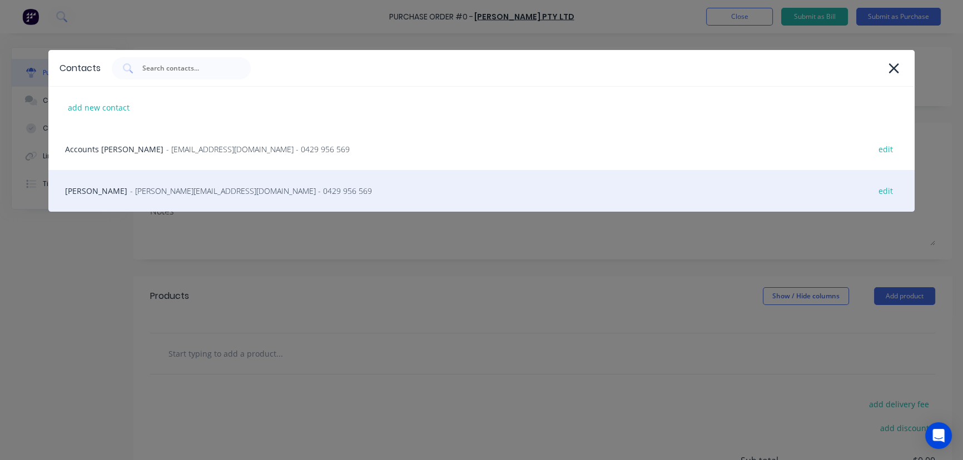
click at [167, 197] on div "James Amedee - james@amedeeglass.com - 0429 956 569 edit" at bounding box center [481, 191] width 867 height 42
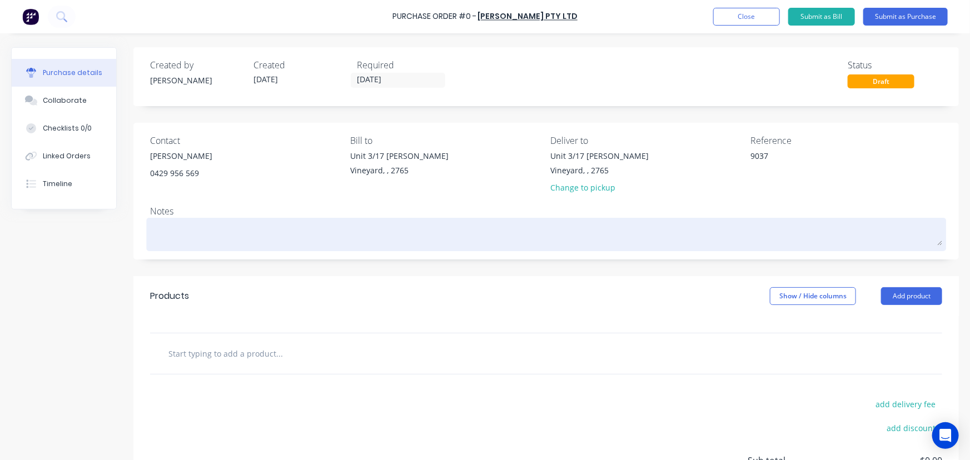
click at [177, 230] on textarea at bounding box center [546, 233] width 792 height 25
click at [187, 222] on textarea at bounding box center [546, 233] width 792 height 25
click at [161, 234] on textarea at bounding box center [546, 233] width 792 height 25
type textarea "x"
type textarea "P"
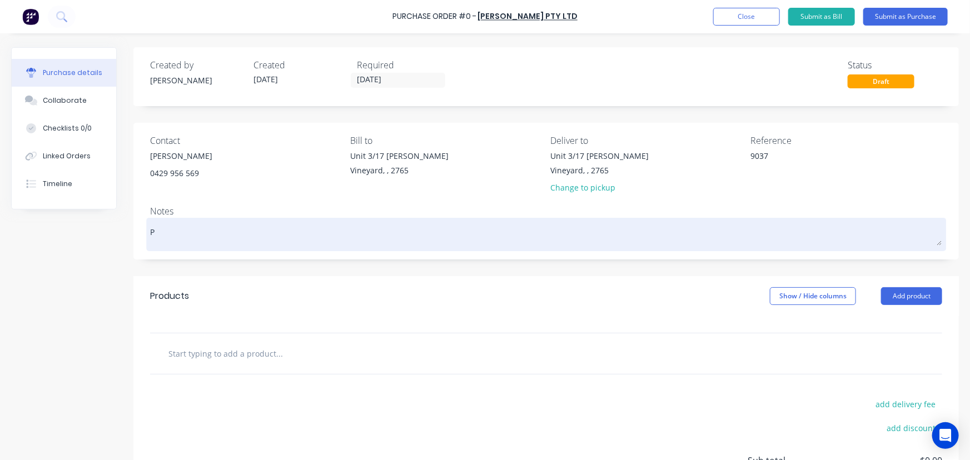
type textarea "x"
type textarea "Pl"
type textarea "x"
type textarea "Ple"
type textarea "x"
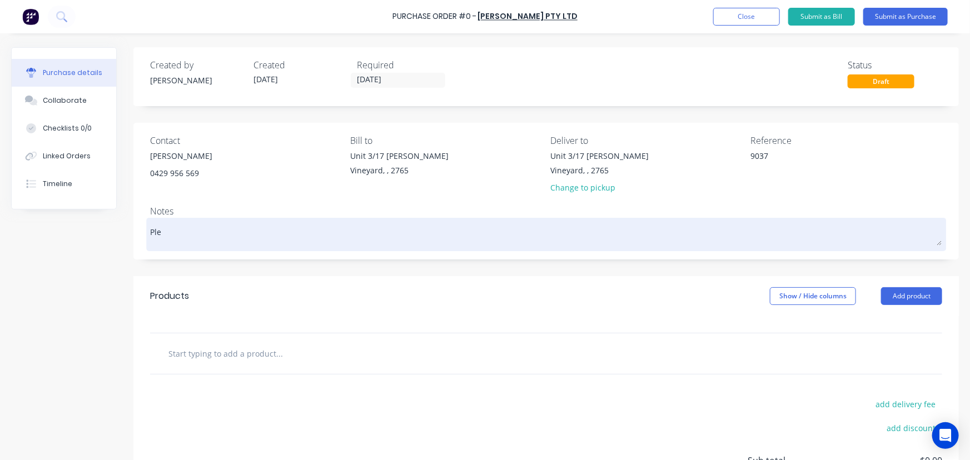
type textarea "Plea"
type textarea "x"
type textarea "Pleas"
type textarea "x"
type textarea "Please"
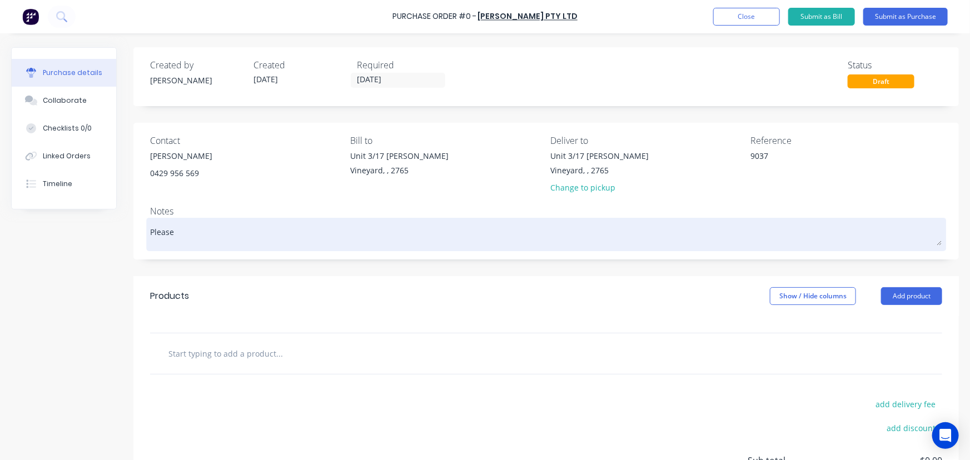
type textarea "x"
type textarea "Please"
type textarea "x"
type textarea "Please r"
type textarea "x"
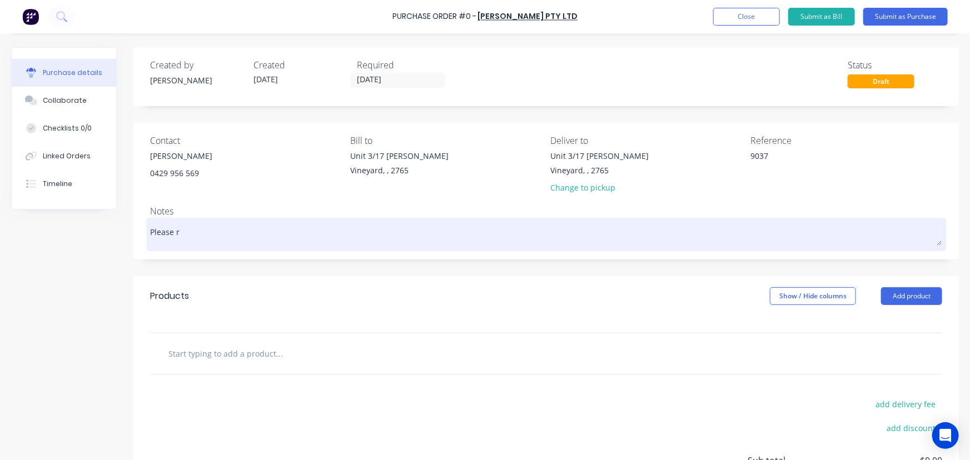
type textarea "Please re"
type textarea "x"
type textarea "Please rev"
type textarea "x"
type textarea "Please revi"
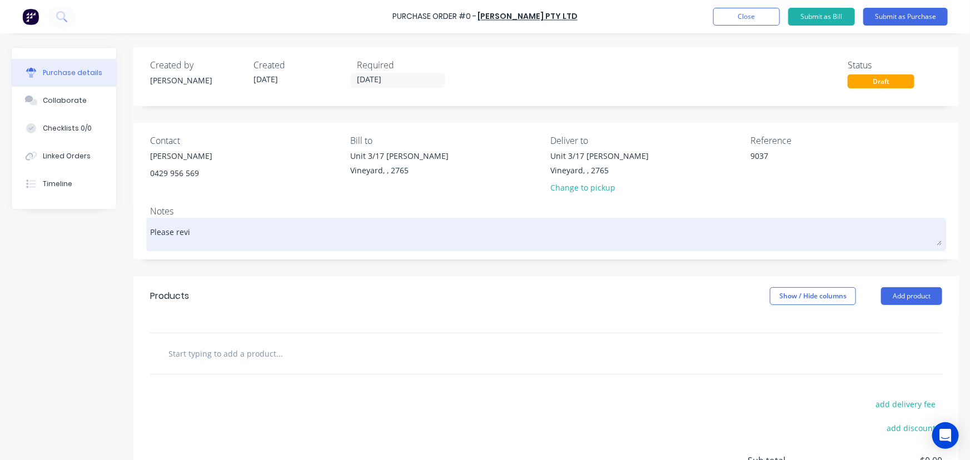
type textarea "x"
type textarea "Please revis"
type textarea "x"
type textarea "Please revi"
type textarea "x"
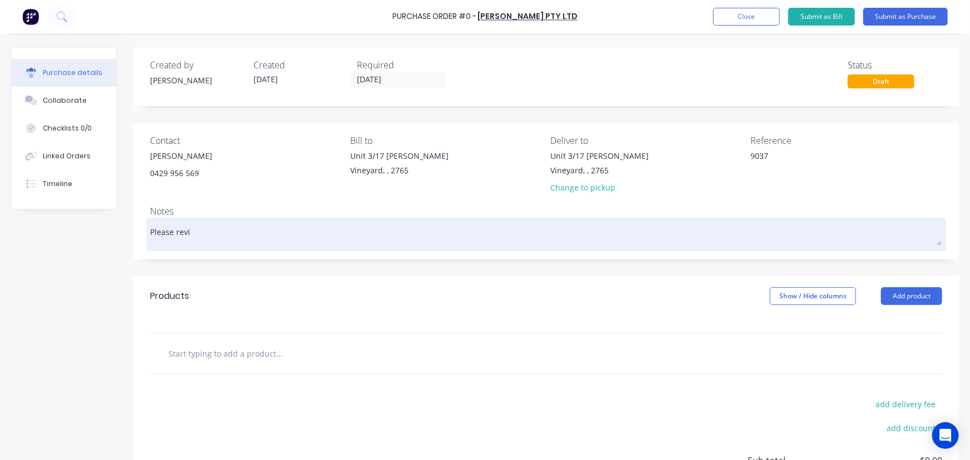
type textarea "Please revie"
type textarea "x"
type textarea "Please revier"
type textarea "x"
type textarea "Please revier"
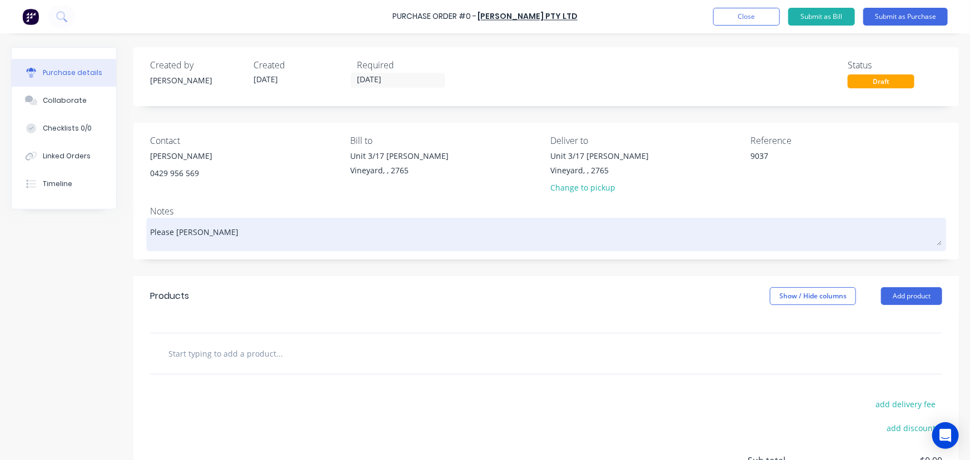
type textarea "x"
type textarea "Please revier"
type textarea "x"
type textarea "Please revie"
type textarea "x"
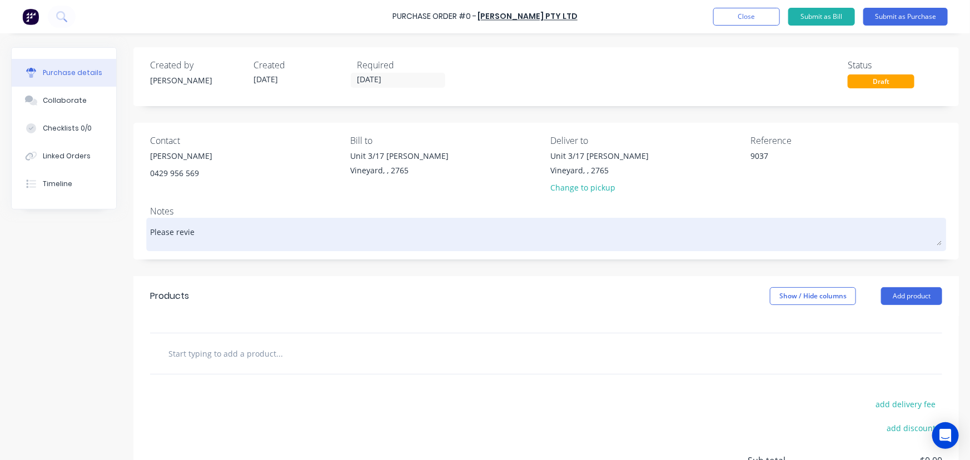
type textarea "Please review"
type textarea "x"
type textarea "Please review"
type textarea "x"
type textarea "Please review t"
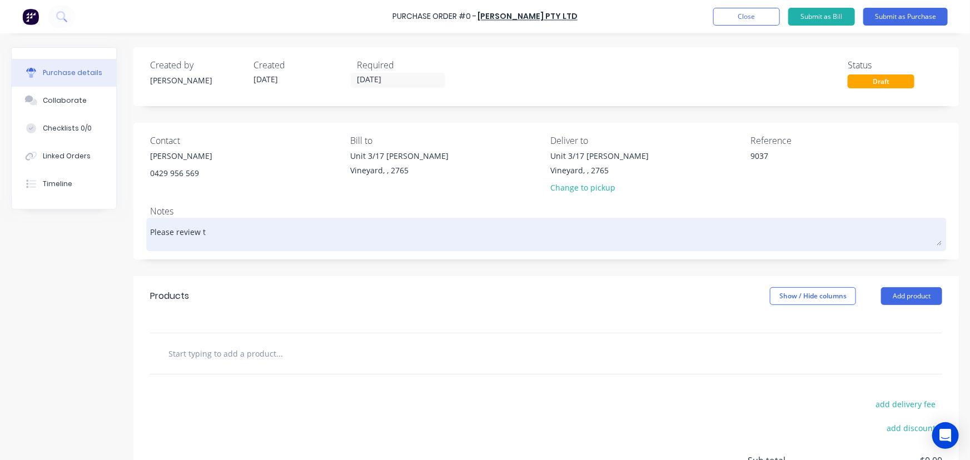
type textarea "x"
type textarea "Please review th"
type textarea "x"
type textarea "Please review the"
type textarea "x"
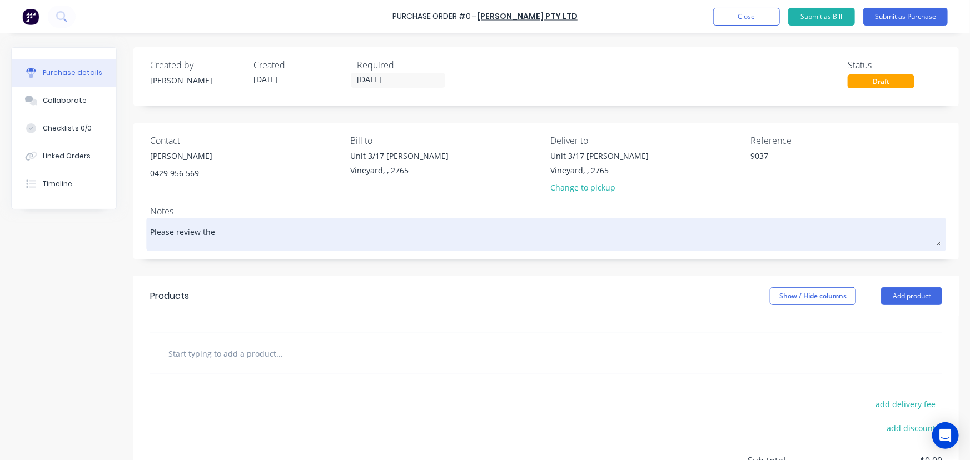
type textarea "Please review the"
type textarea "x"
type textarea "Please review the a"
type textarea "x"
type textarea "Please review the at"
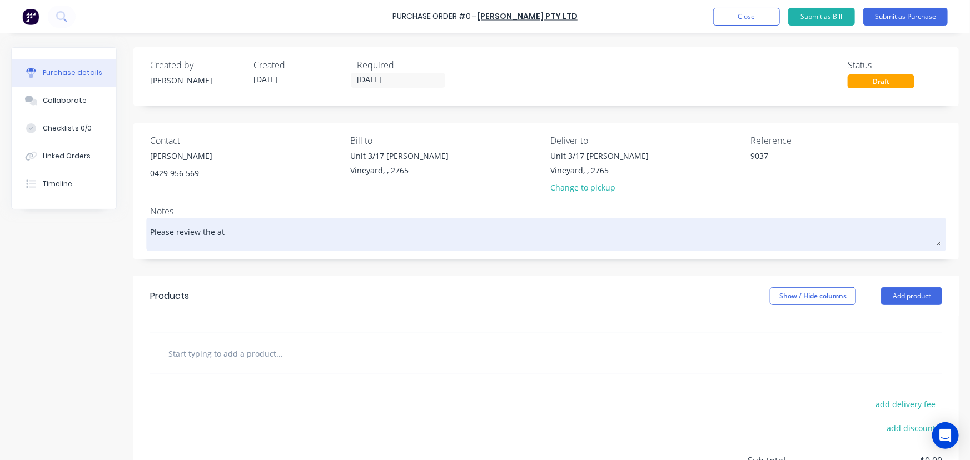
type textarea "x"
type textarea "Please review the att"
type textarea "x"
type textarea "Please review the atta"
type textarea "x"
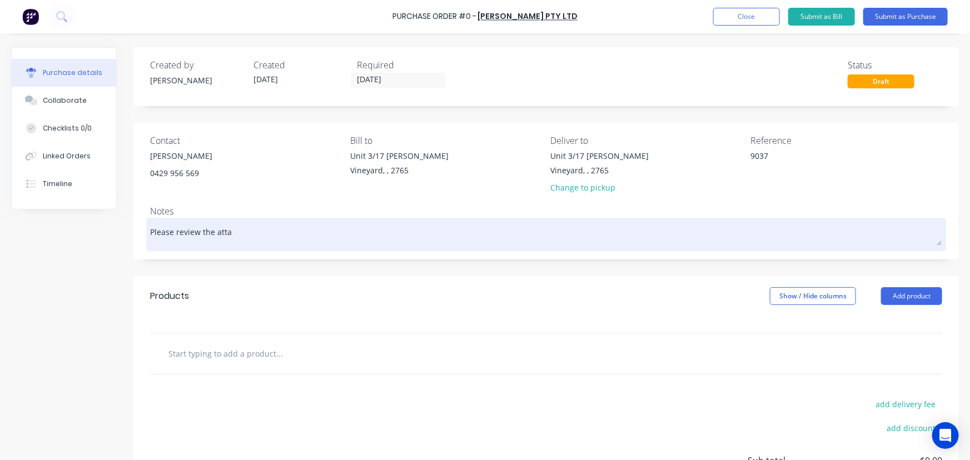
type textarea "Please review the attac"
type textarea "x"
type textarea "Please review the attach"
type textarea "x"
type textarea "Please review the attache"
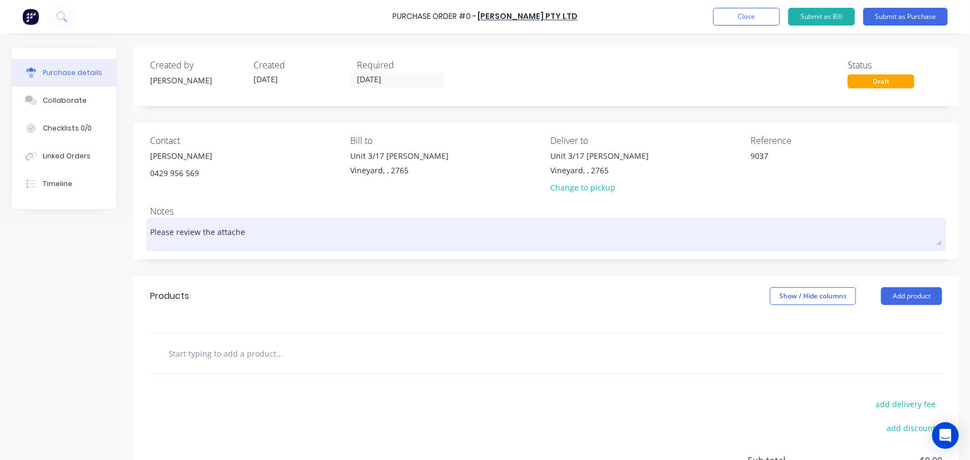
type textarea "x"
type textarea "Please review the attached"
type textarea "x"
type textarea "Please review the attached"
type textarea "x"
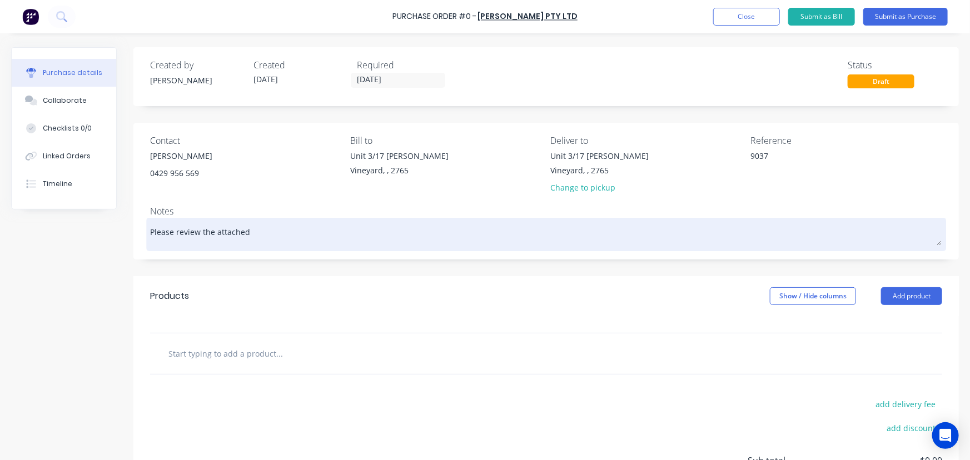
type textarea "Please review the attached c"
type textarea "x"
type textarea "Please review the attached co"
type textarea "x"
type textarea "Please review the attached con"
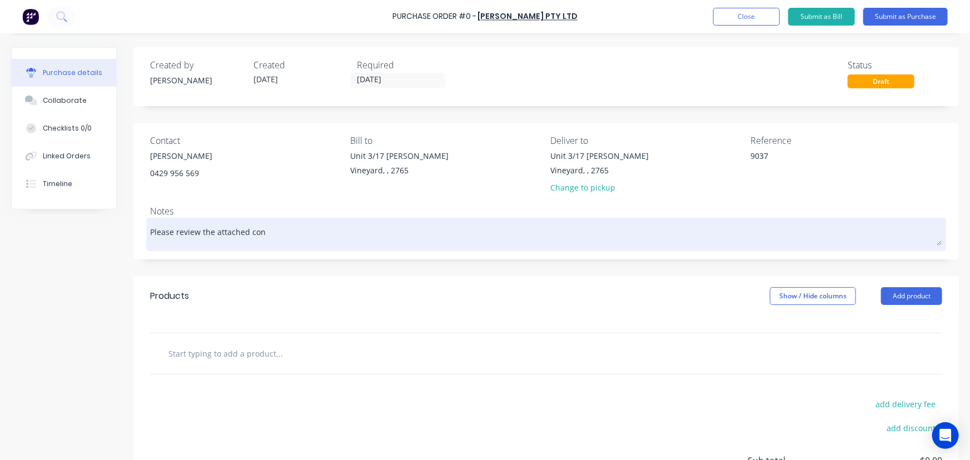
type textarea "x"
type textarea "Please review the attached cont"
type textarea "x"
type textarea "Please review the attached contr"
type textarea "x"
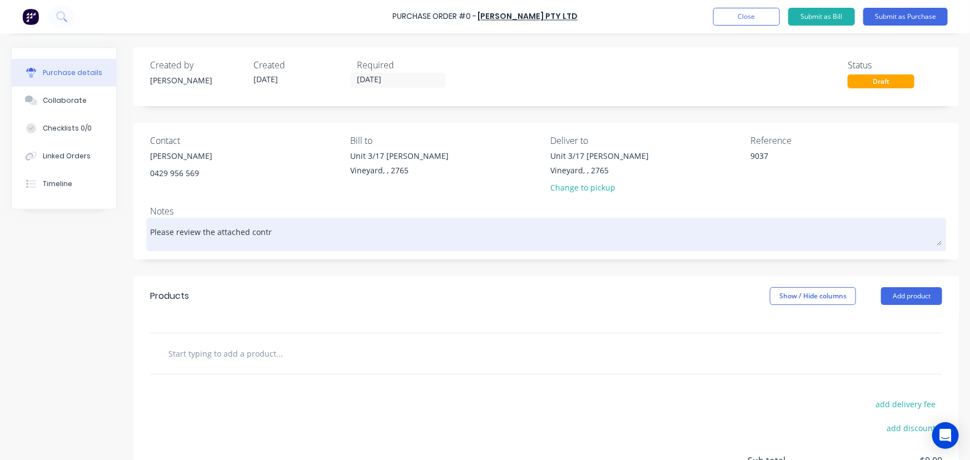
type textarea "Please review the attached contra"
type textarea "x"
type textarea "Please review the attached contrac"
type textarea "x"
type textarea "Please review the attached contract"
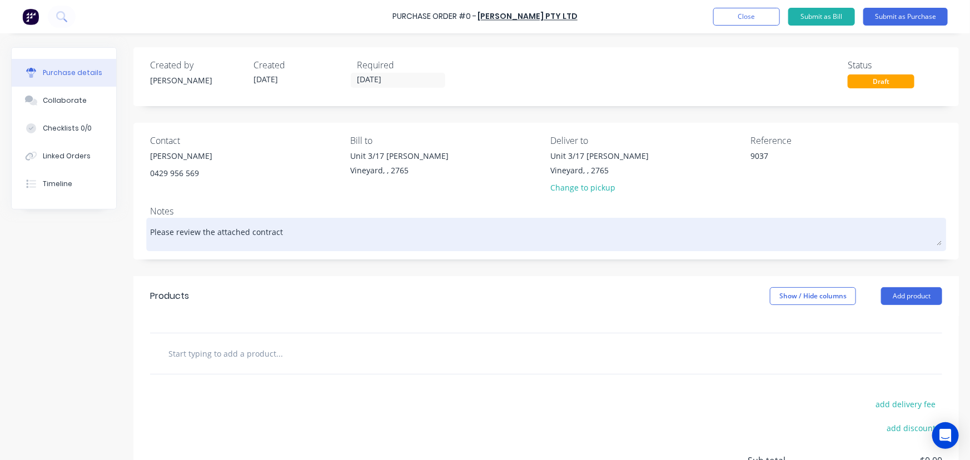
type textarea "x"
type textarea "Please review the attached contract"
type textarea "x"
type textarea "Please review the attached contract a"
type textarea "x"
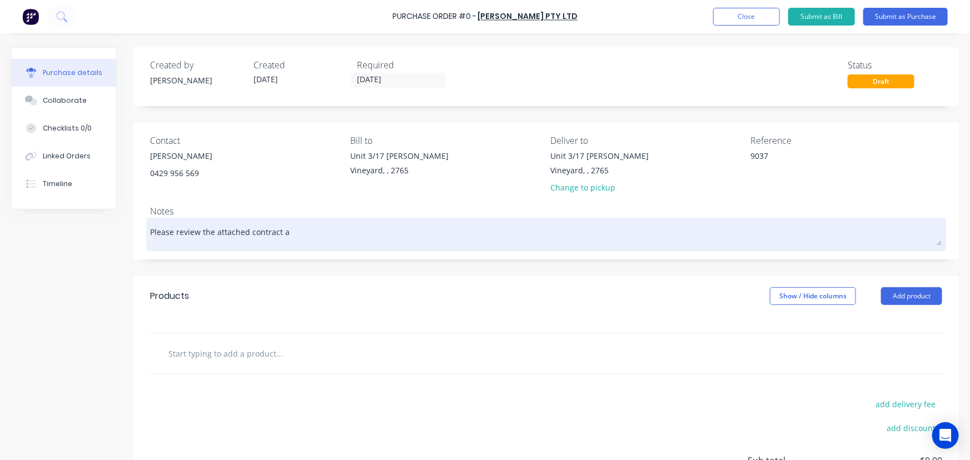
type textarea "Please review the attached contract an"
type textarea "x"
type textarea "Please review the attached contract and"
type textarea "x"
type textarea "Please review the attached contract and"
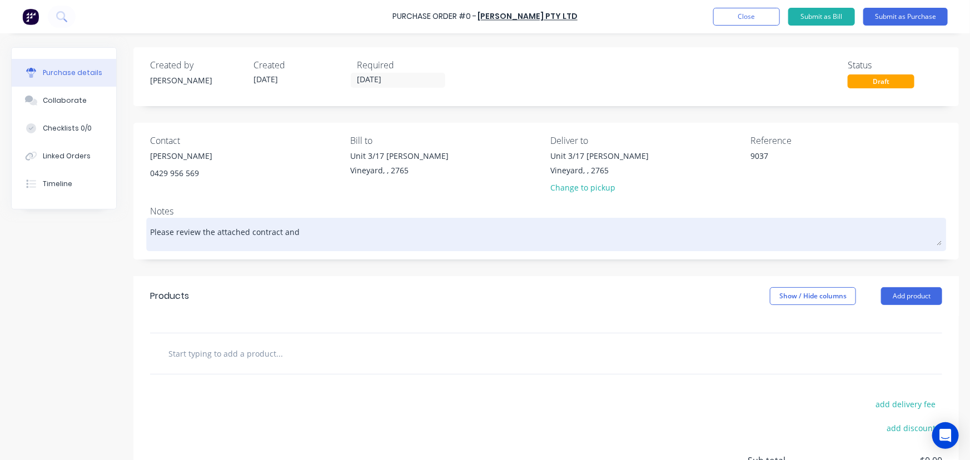
type textarea "x"
type textarea "Please review the attached contract and d"
type textarea "x"
type textarea "Please review the attached contract and di"
type textarea "x"
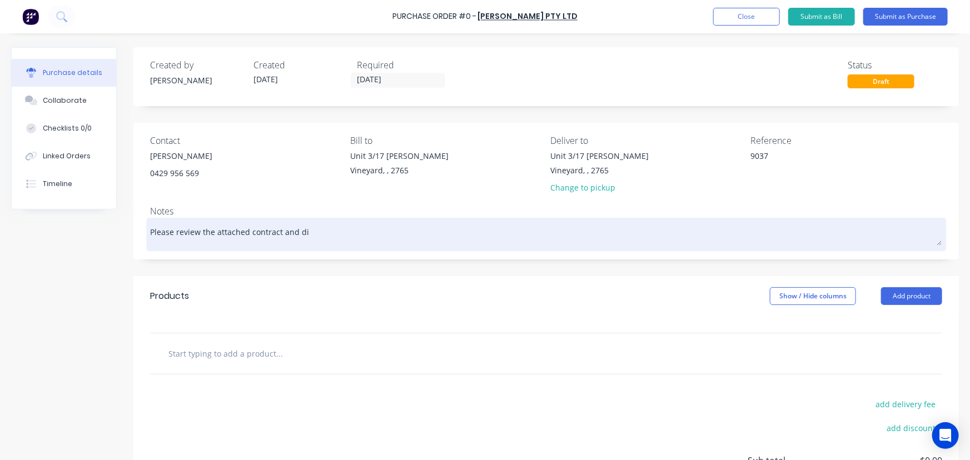
type textarea "Please review the attached contract and d"
type textarea "x"
type textarea "Please review the attached contract and"
type textarea "x"
type textarea "Please review the attached contract and s"
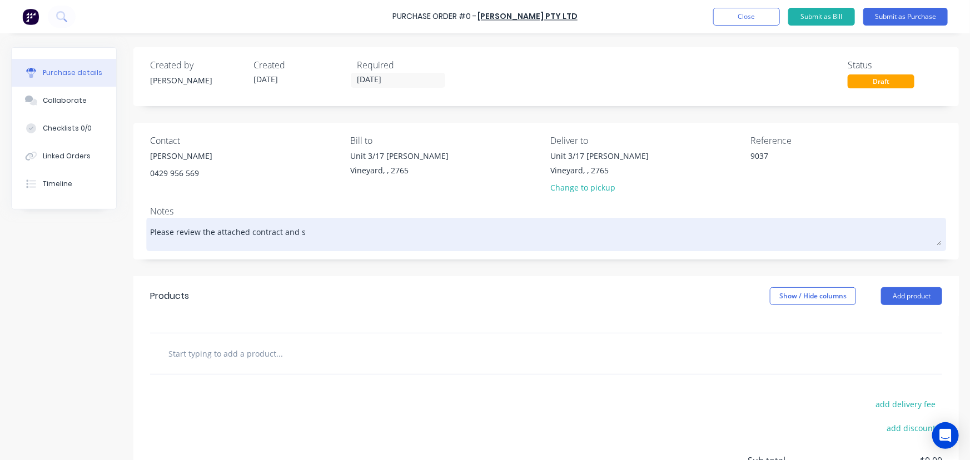
type textarea "x"
type textarea "Please review the attached contract and si"
type textarea "x"
type textarea "Please review the attached contract and sig"
type textarea "x"
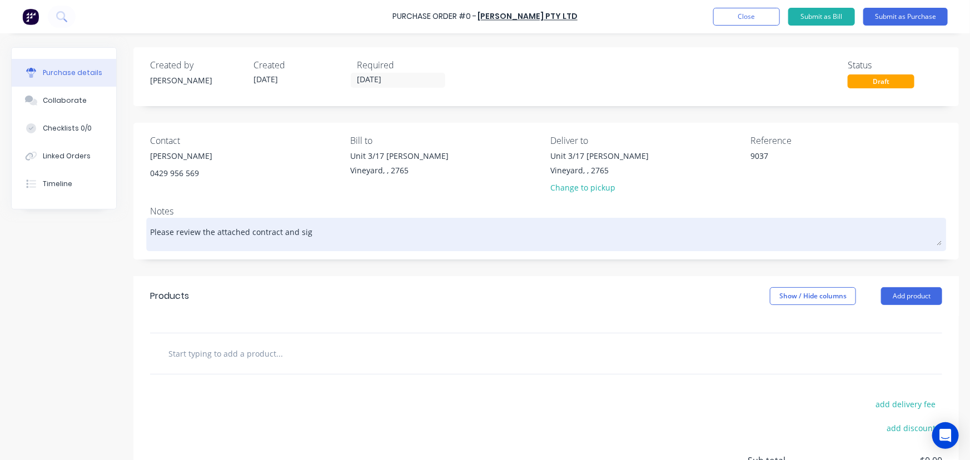
type textarea "Please review the attached contract and sign"
type textarea "x"
type textarea "Please review the attached contract and sign"
type textarea "x"
type textarea "Please review the attached contract and sign a"
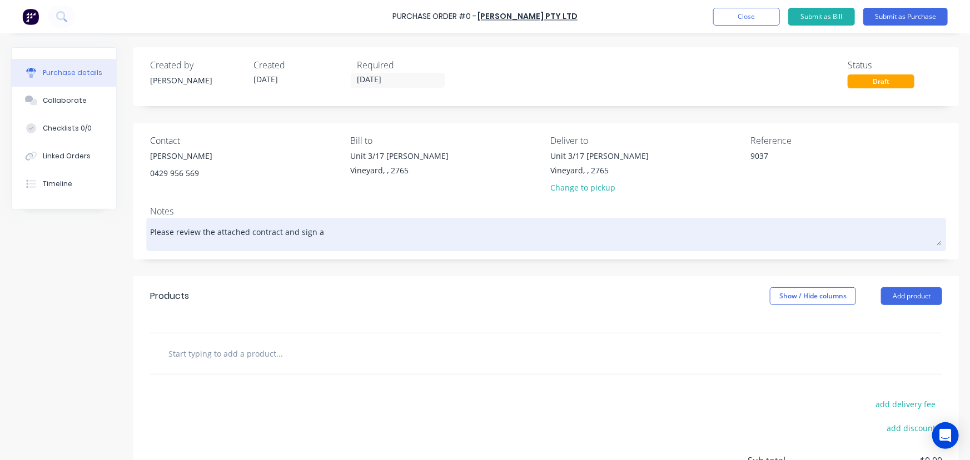
type textarea "x"
type textarea "Please review the attached contract and sign an"
type textarea "x"
type textarea "Please review the attached contract and sign and"
type textarea "x"
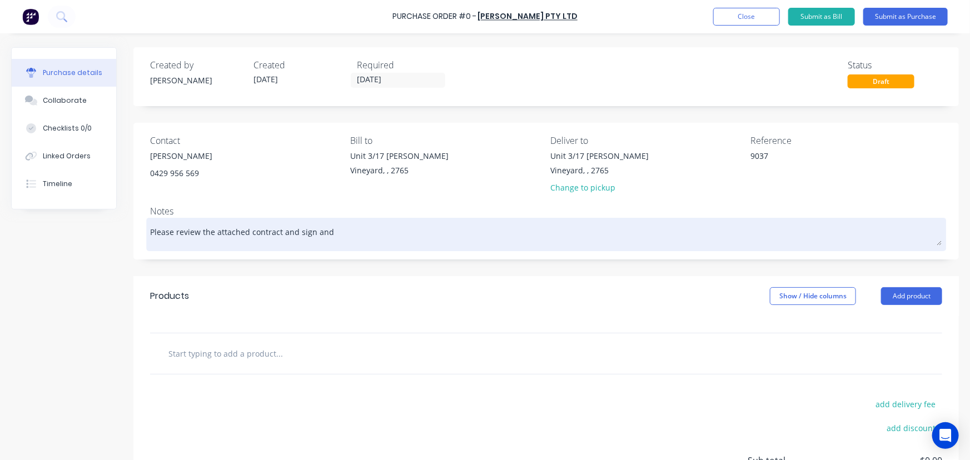
type textarea "Please review the attached contract and sign and"
type textarea "x"
type textarea "Please review the attached contract and sign and r"
type textarea "x"
type textarea "Please review the attached contract and sign and re"
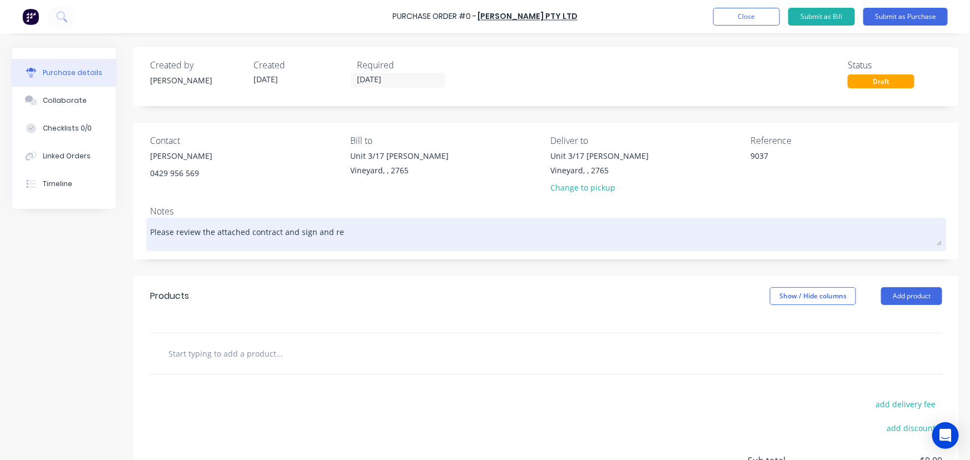
type textarea "x"
type textarea "Please review the attached contract and sign and ret"
type textarea "x"
type textarea "Please review the attached contract and sign and retu"
type textarea "x"
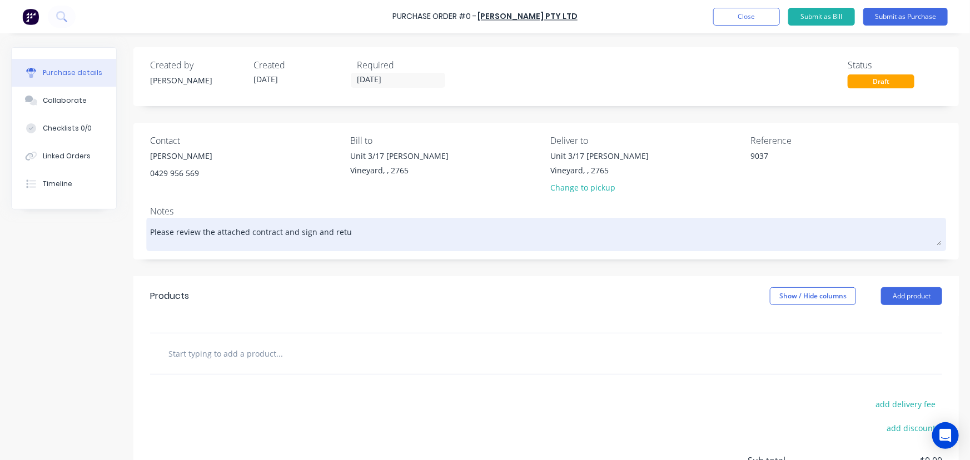
type textarea "Please review the attached contract and sign and retur"
type textarea "x"
type textarea "Please review the attached contract and sign and return"
type textarea "x"
type textarea "Please review the attached contract and sign and return."
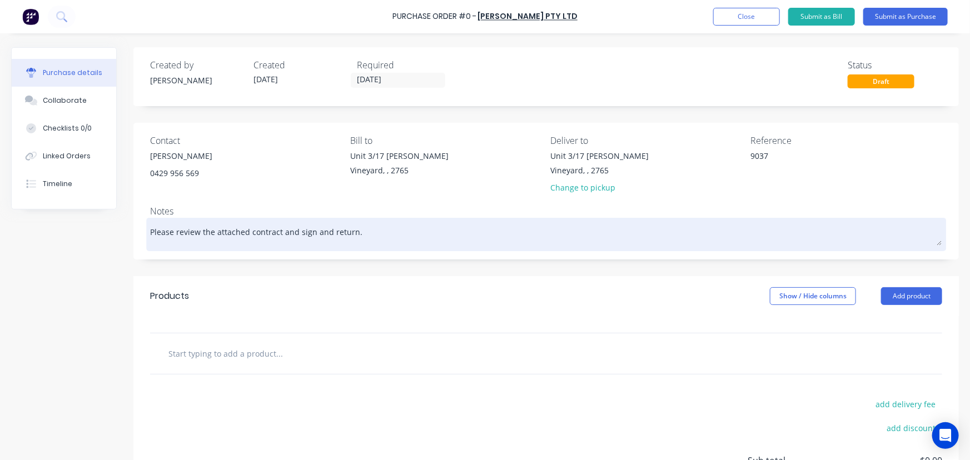
type textarea "x"
type textarea "Please review the attached contract and sign and return."
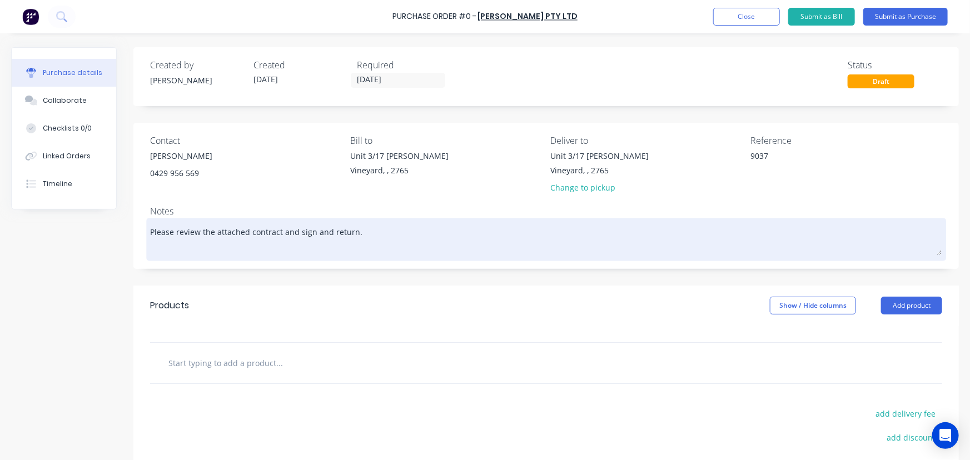
type textarea "x"
type textarea "Please review the attached contract and sign and return. A"
type textarea "x"
type textarea "Please review the attached contract and sign and return. Al"
type textarea "x"
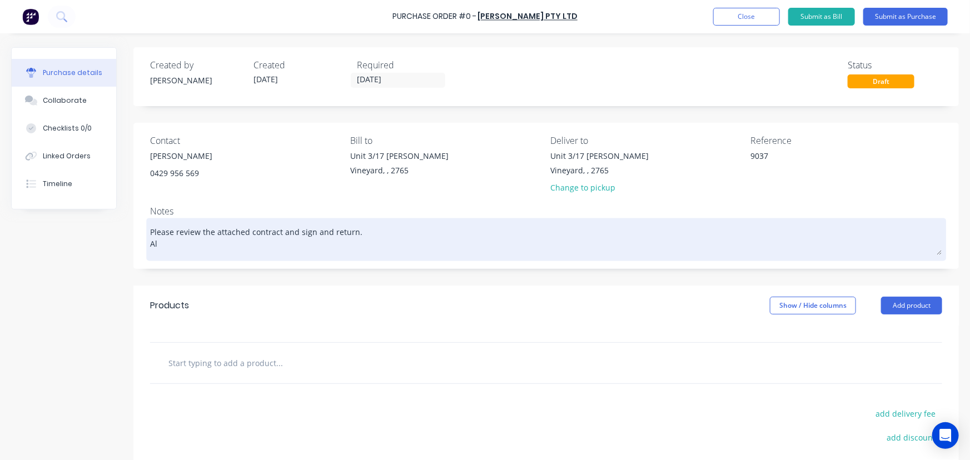
type textarea "Please review the attached contract and sign and return. Als"
type textarea "x"
type textarea "Please review the attached contract and sign and return. Also"
type textarea "x"
type textarea "Please review the attached contract and sign and return. Alsop"
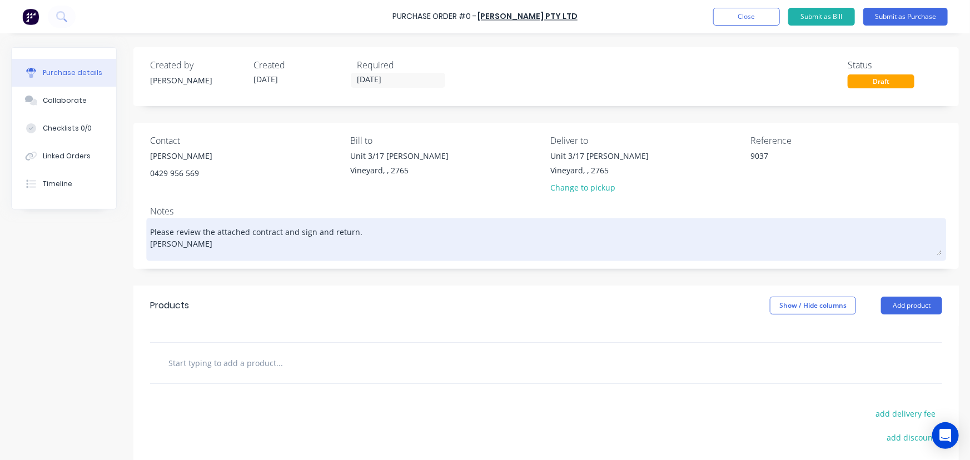
type textarea "x"
type textarea "Please review the attached contract and sign and return. Alsop"
type textarea "x"
type textarea "Please review the attached contract and sign and return. Alsop"
type textarea "x"
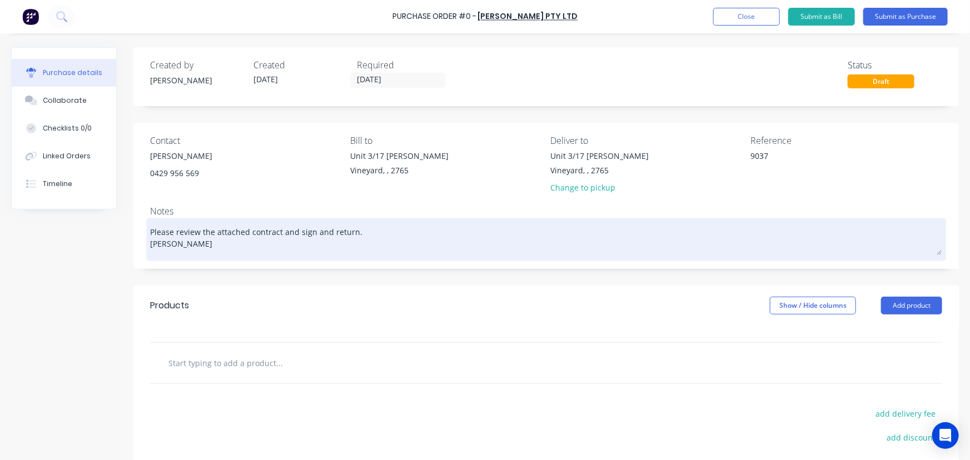
type textarea "Please review the attached contract and sign and return. Also"
type textarea "x"
type textarea "Please review the attached contract and sign and return. Also"
type textarea "x"
type textarea "Please review the attached contract and sign and return. Also p"
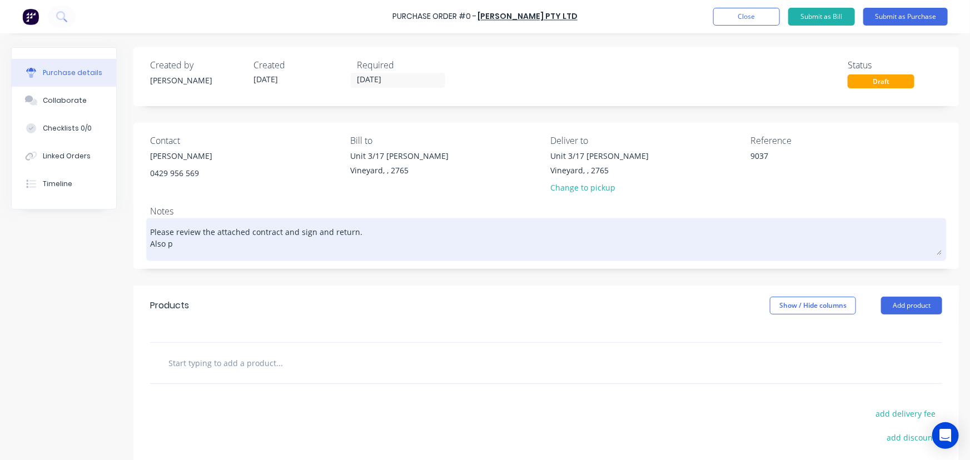
type textarea "x"
type textarea "Please review the attached contract and sign and return. Also pr"
type textarea "x"
type textarea "Please review the attached contract and sign and return. Also pro"
type textarea "x"
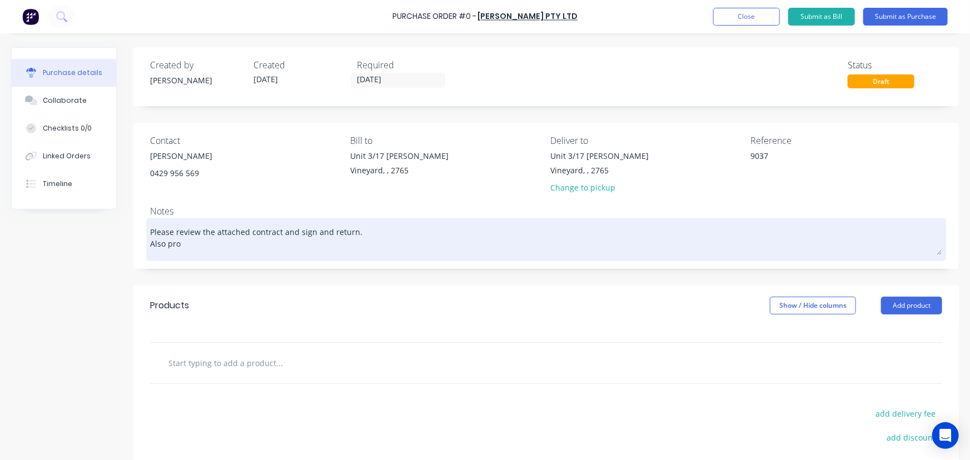
type textarea "Please review the attached contract and sign and return. Also prov"
type textarea "x"
type textarea "Please review the attached contract and sign and return. Also provi"
type textarea "x"
type textarea "Please review the attached contract and sign and return. Also provif"
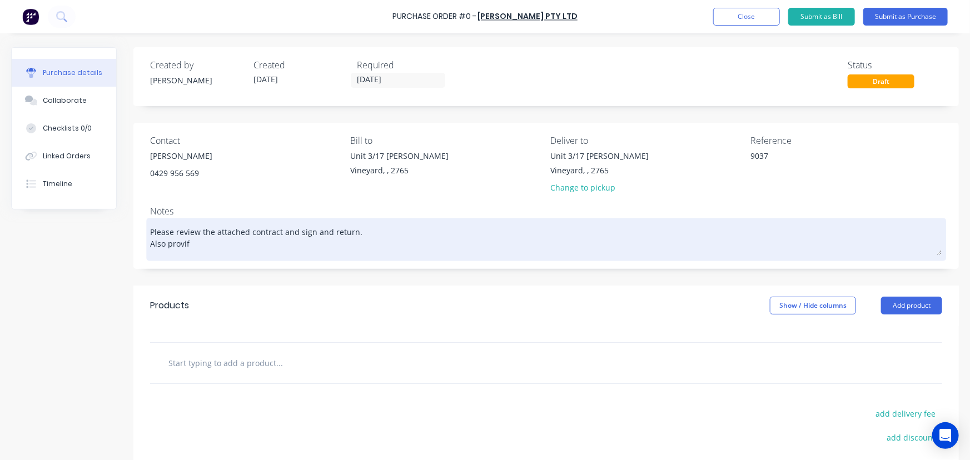
type textarea "x"
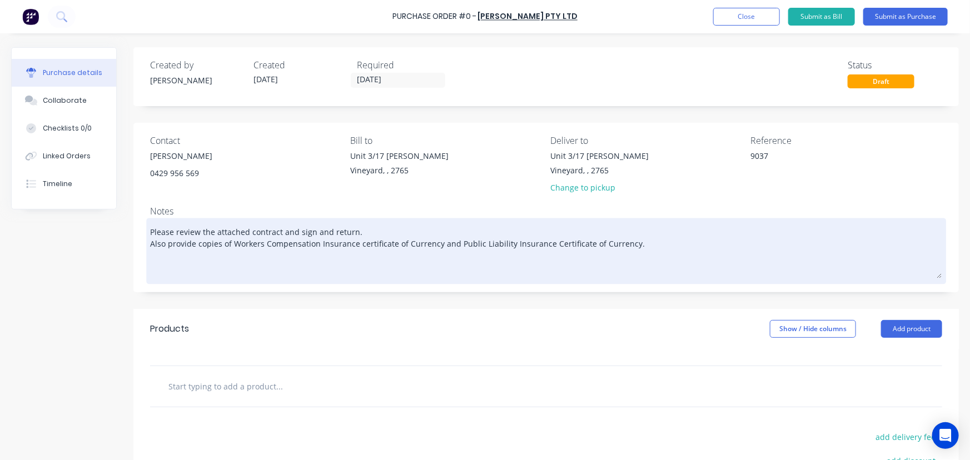
click at [165, 267] on textarea "Please review the attached contract and sign and return. Also provide copies of…" at bounding box center [546, 250] width 792 height 58
paste textarea "Original PO 1 x To supply Labour , Sealants and Fixings to install and Glaze ex…"
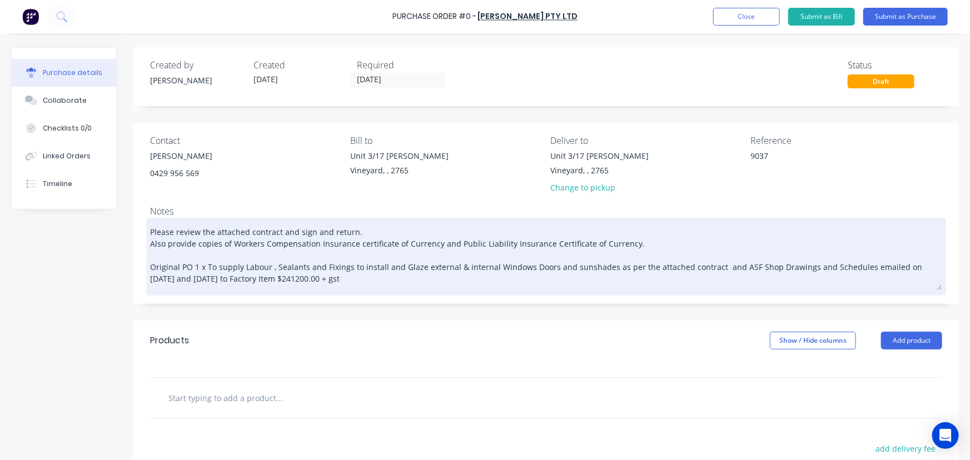
click at [892, 277] on textarea "Please review the attached contract and sign and return. Also provide copies of…" at bounding box center [546, 256] width 792 height 70
drag, startPoint x: 859, startPoint y: 268, endPoint x: 872, endPoint y: 279, distance: 16.9
click at [872, 279] on textarea "Please review the attached contract and sign and return. Also provide copies of…" at bounding box center [546, 256] width 792 height 70
drag, startPoint x: 855, startPoint y: 266, endPoint x: 867, endPoint y: 279, distance: 17.3
click at [867, 279] on textarea "Please review the attached contract and sign and return. Also provide copies of…" at bounding box center [546, 256] width 792 height 70
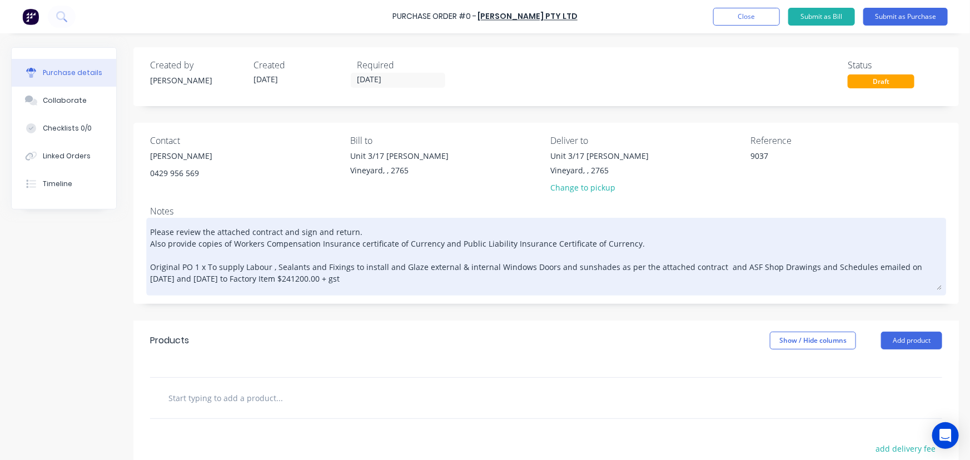
click at [869, 276] on textarea "Please review the attached contract and sign and return. Also provide copies of…" at bounding box center [546, 256] width 792 height 70
click at [871, 275] on textarea "Please review the attached contract and sign and return. Also provide copies of…" at bounding box center [546, 256] width 792 height 70
click at [270, 266] on textarea "Please review the attached contract and sign and return. Also provide copies of…" at bounding box center [546, 256] width 792 height 70
drag, startPoint x: 272, startPoint y: 265, endPoint x: 361, endPoint y: 267, distance: 89.0
click at [361, 267] on textarea "Please review the attached contract and sign and return. Also provide copies of…" at bounding box center [546, 256] width 792 height 70
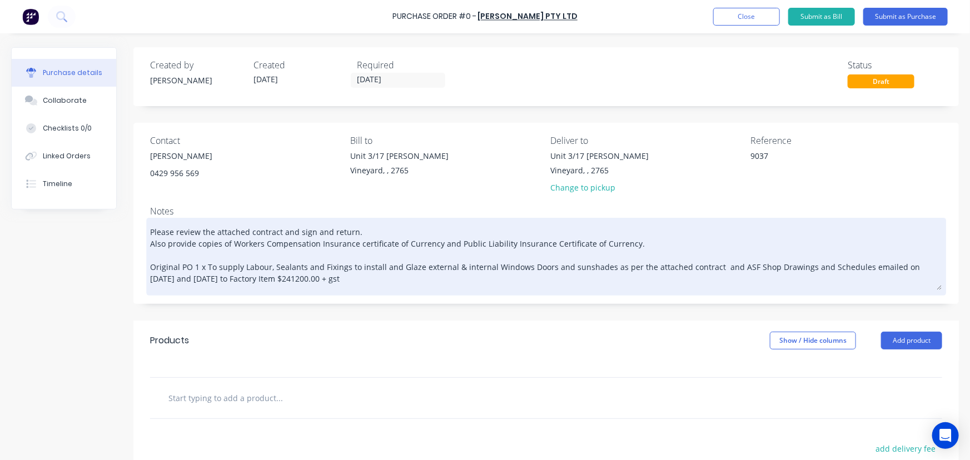
click at [713, 263] on textarea "Please review the attached contract and sign and return. Also provide copies of…" at bounding box center [546, 256] width 792 height 70
click at [711, 270] on textarea "Please review the attached contract and sign and return. Also provide copies of…" at bounding box center [546, 256] width 792 height 70
click at [793, 266] on textarea "Please review the attached contract and sign and return. Also provide copies of…" at bounding box center [546, 256] width 792 height 70
click at [195, 277] on textarea "Please review the attached contract and sign and return. Also provide copies of…" at bounding box center [546, 256] width 792 height 70
click at [185, 279] on textarea "Please review the attached contract and sign and return. Also provide copies of…" at bounding box center [546, 256] width 792 height 70
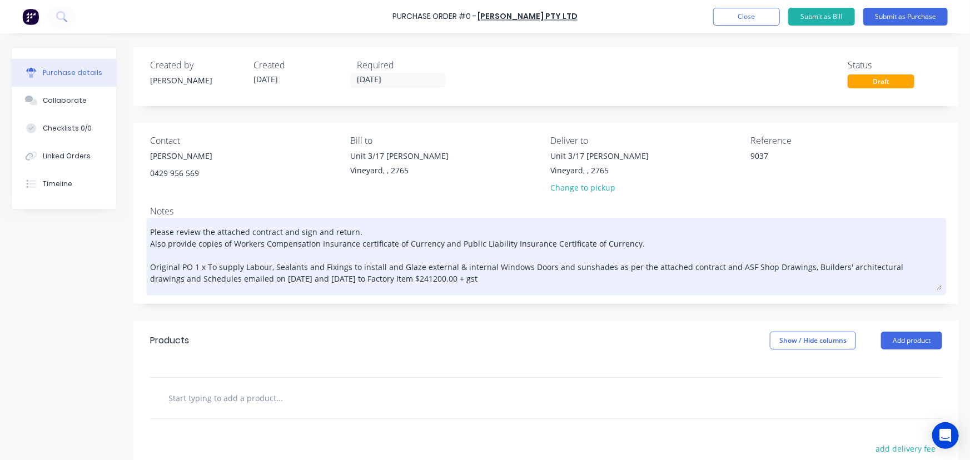
drag, startPoint x: 190, startPoint y: 277, endPoint x: 326, endPoint y: 279, distance: 136.2
click at [326, 279] on textarea "Please review the attached contract and sign and return. Also provide copies of…" at bounding box center [546, 256] width 792 height 70
click at [253, 277] on textarea "Please review the attached contract and sign and return. Also provide copies of…" at bounding box center [546, 256] width 792 height 70
drag, startPoint x: 251, startPoint y: 277, endPoint x: 287, endPoint y: 279, distance: 35.6
click at [287, 279] on textarea "Please review the attached contract and sign and return. Also provide copies of…" at bounding box center [546, 256] width 792 height 70
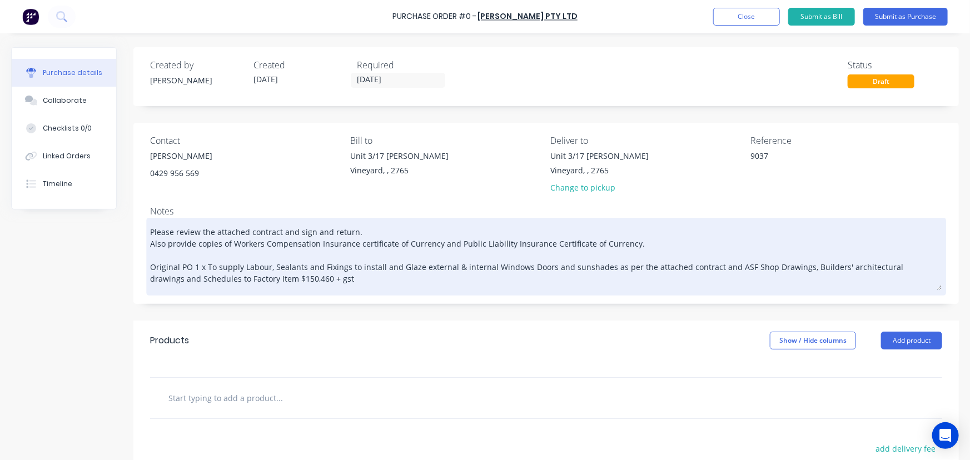
click at [602, 269] on textarea "Please review the attached contract and sign and return. Also provide copies of…" at bounding box center [546, 256] width 792 height 70
click at [793, 267] on textarea "Please review the attached contract and sign and return. Also provide copies of…" at bounding box center [546, 256] width 792 height 70
click at [786, 267] on textarea "Please review the attached contract and sign and return. Also provide copies of…" at bounding box center [546, 256] width 792 height 70
click at [837, 286] on textarea "Please review the attached contract and sign and return. Also provide copies of…" at bounding box center [546, 256] width 792 height 70
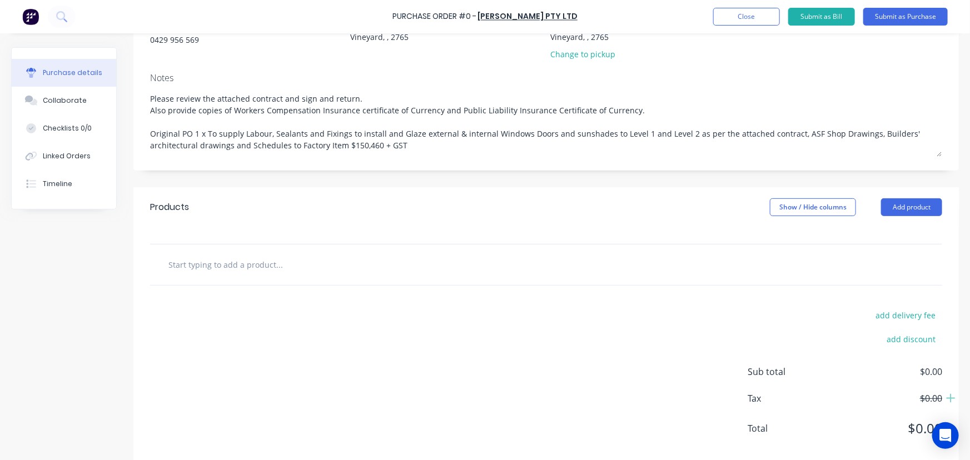
scroll to position [153, 0]
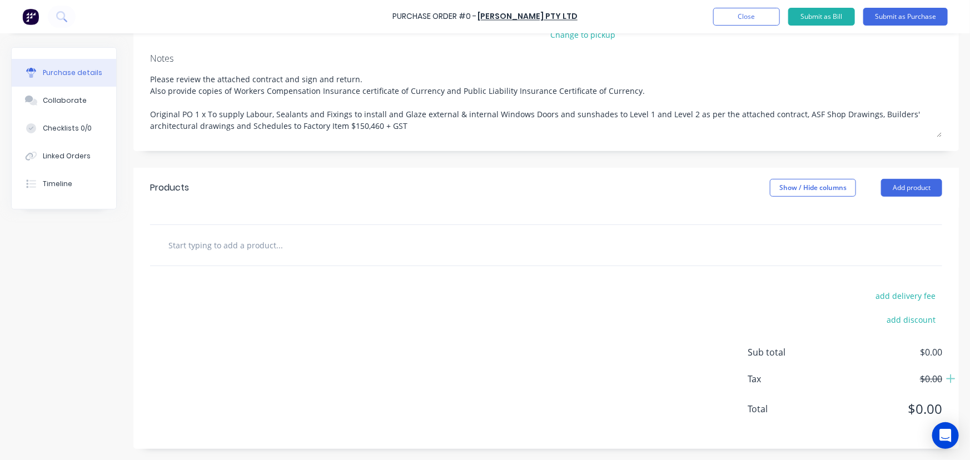
click at [250, 250] on input "text" at bounding box center [279, 245] width 222 height 22
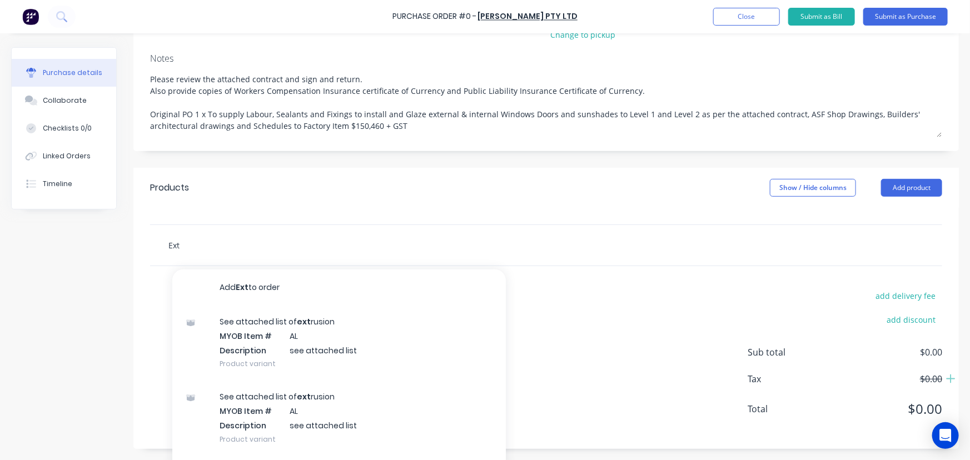
drag, startPoint x: 246, startPoint y: 244, endPoint x: 155, endPoint y: 246, distance: 91.8
click at [155, 246] on div "Ext Add Ext to order See attached list of ext rusion MYOB Item # AL Description…" at bounding box center [546, 245] width 792 height 41
click at [308, 252] on input "sc" at bounding box center [279, 245] width 222 height 22
click at [249, 240] on input "sc" at bounding box center [279, 245] width 222 height 22
click at [230, 250] on input "sc" at bounding box center [279, 245] width 222 height 22
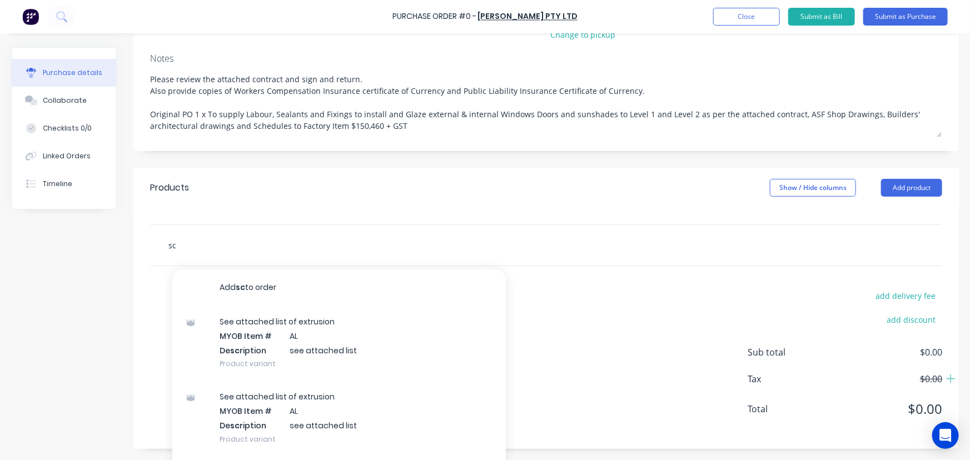
click at [192, 244] on input "sc" at bounding box center [279, 245] width 222 height 22
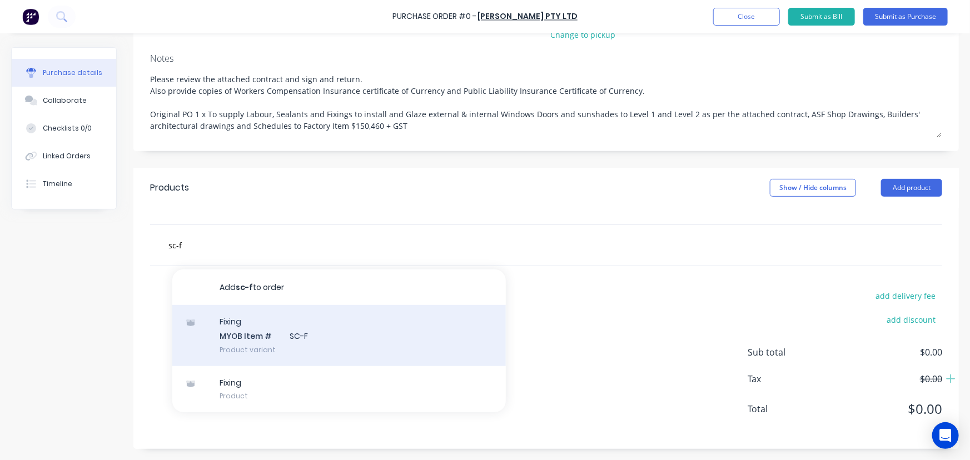
click at [260, 338] on div "Fixing MYOB Item # SC-F Product variant" at bounding box center [339, 335] width 334 height 61
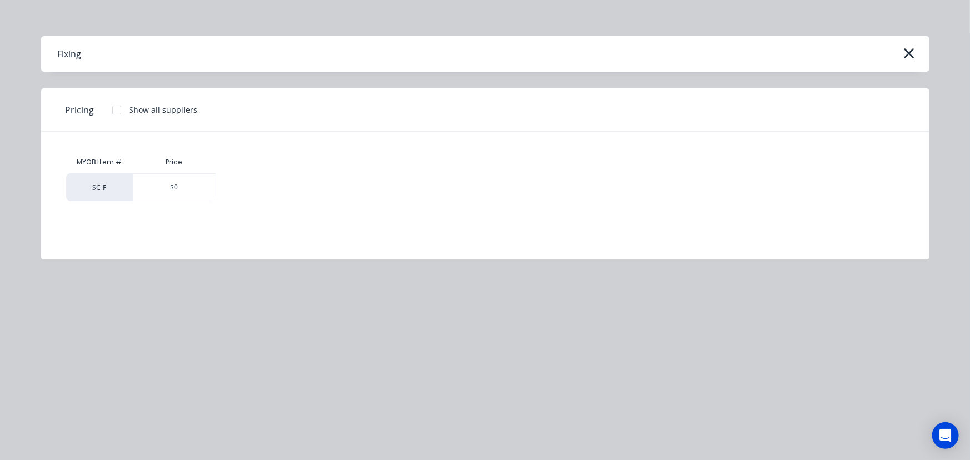
click at [93, 190] on div "SC-F" at bounding box center [99, 187] width 67 height 28
click at [172, 186] on div "$0" at bounding box center [174, 187] width 82 height 27
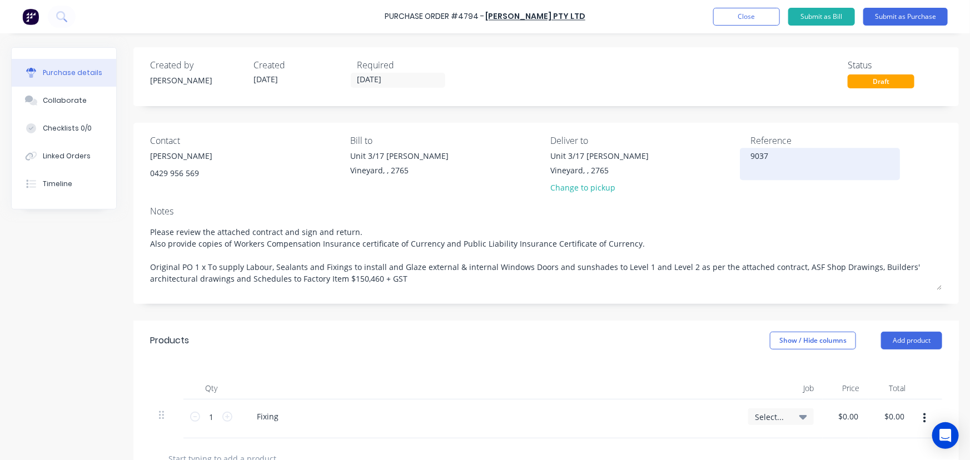
click at [751, 152] on div "9037" at bounding box center [820, 164] width 139 height 28
click at [751, 157] on textarea "9037" at bounding box center [820, 162] width 139 height 25
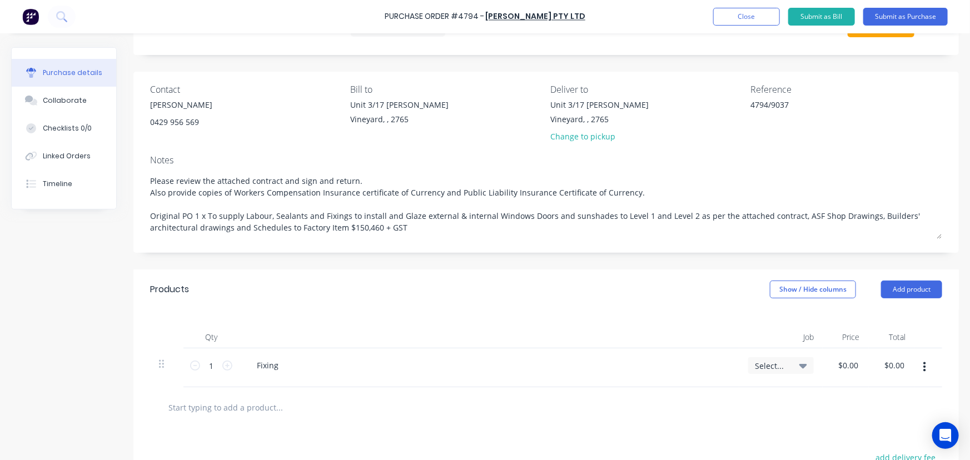
scroll to position [101, 0]
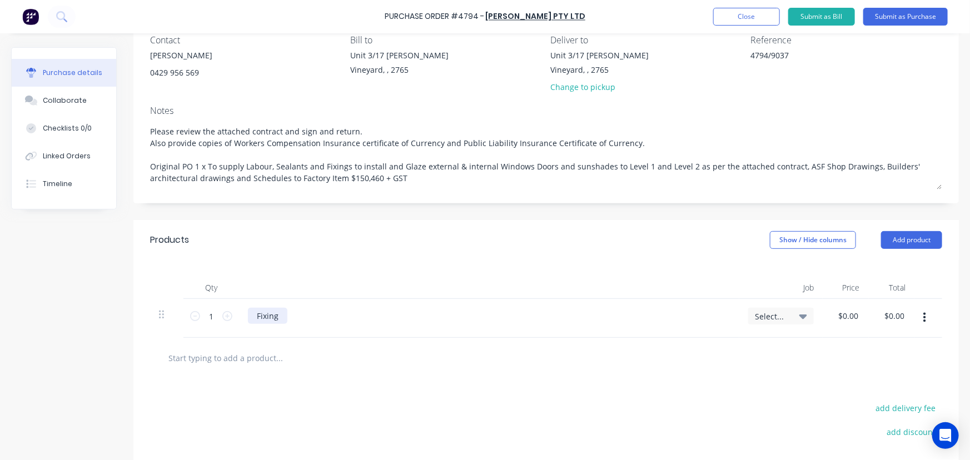
click at [286, 319] on div "Fixing" at bounding box center [267, 316] width 39 height 16
click at [390, 318] on div "Fixing External windows and doors -" at bounding box center [324, 316] width 152 height 16
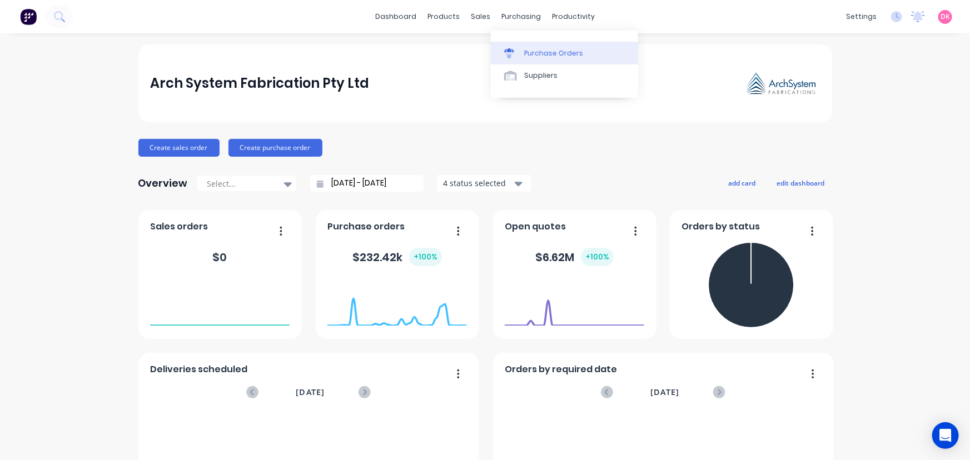
click at [524, 58] on link "Purchase Orders" at bounding box center [564, 53] width 147 height 22
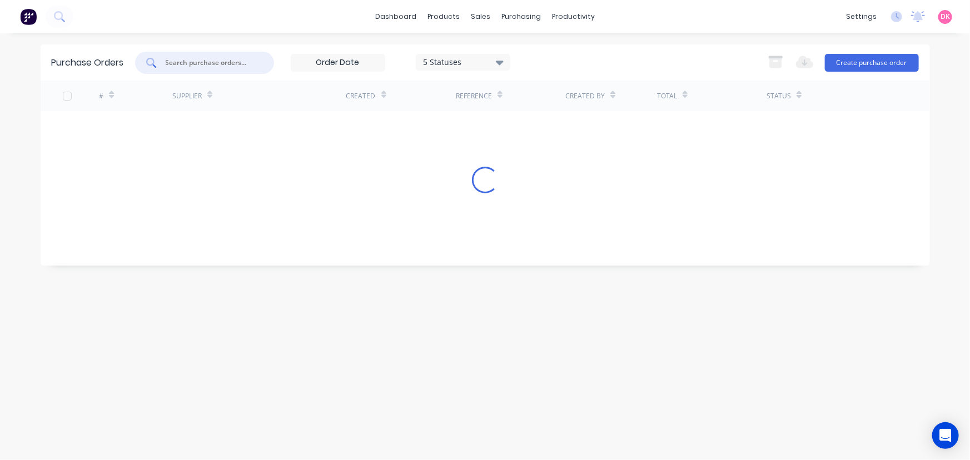
click at [181, 63] on input "text" at bounding box center [211, 62] width 92 height 11
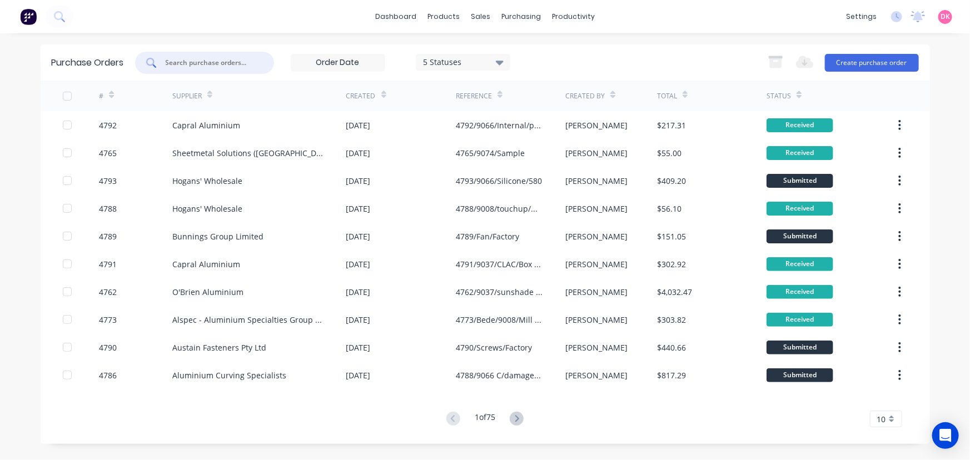
type input "k"
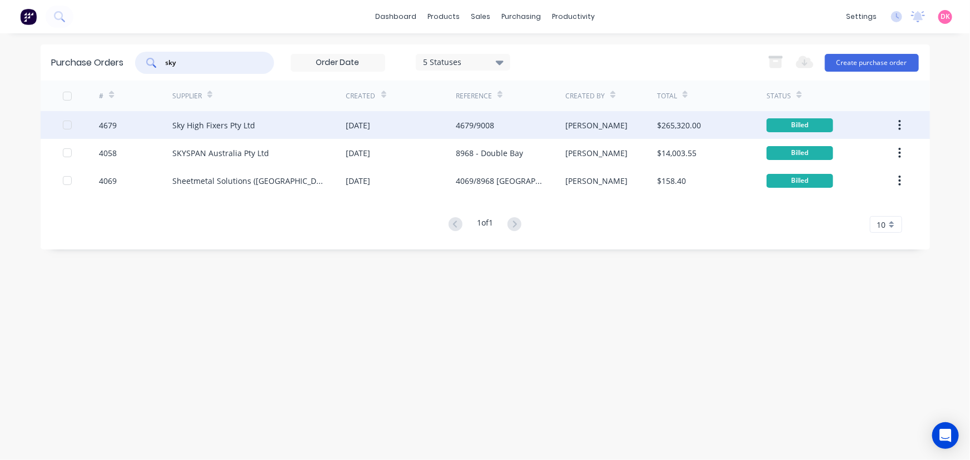
type input "sky"
click at [199, 120] on div "Sky High Fixers Pty Ltd" at bounding box center [213, 126] width 83 height 12
click at [289, 122] on div "Sky High Fixers Pty Ltd" at bounding box center [259, 125] width 174 height 28
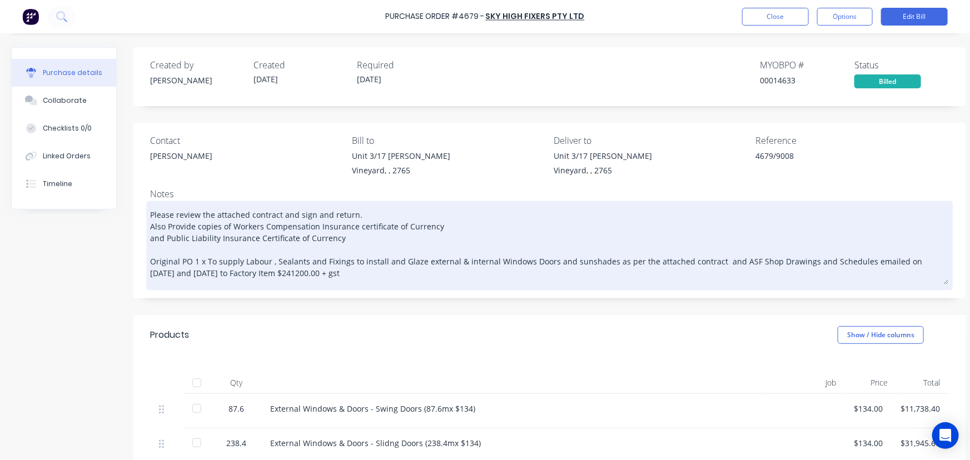
drag, startPoint x: 348, startPoint y: 272, endPoint x: 150, endPoint y: 262, distance: 197.7
click at [150, 262] on textarea "Please review the attached contract and sign and return. Also Provide copies of…" at bounding box center [549, 244] width 799 height 81
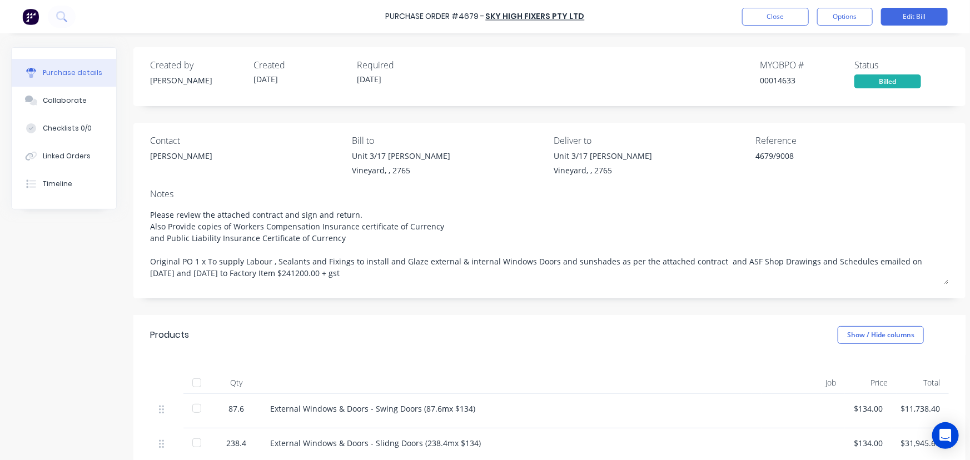
type textarea "x"
click at [710, 171] on div "Unit 3/17 Rob Pl Vineyard, , 2765" at bounding box center [651, 166] width 194 height 32
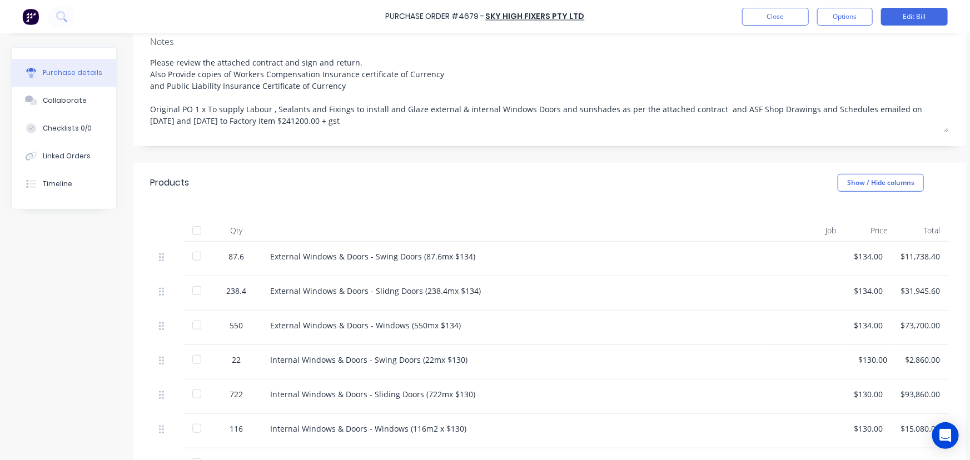
scroll to position [202, 0]
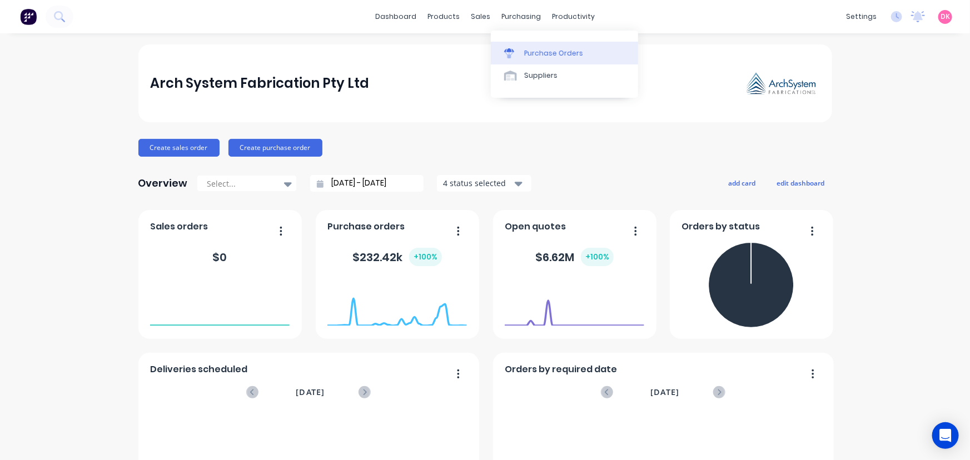
click at [544, 60] on link "Purchase Orders" at bounding box center [564, 53] width 147 height 22
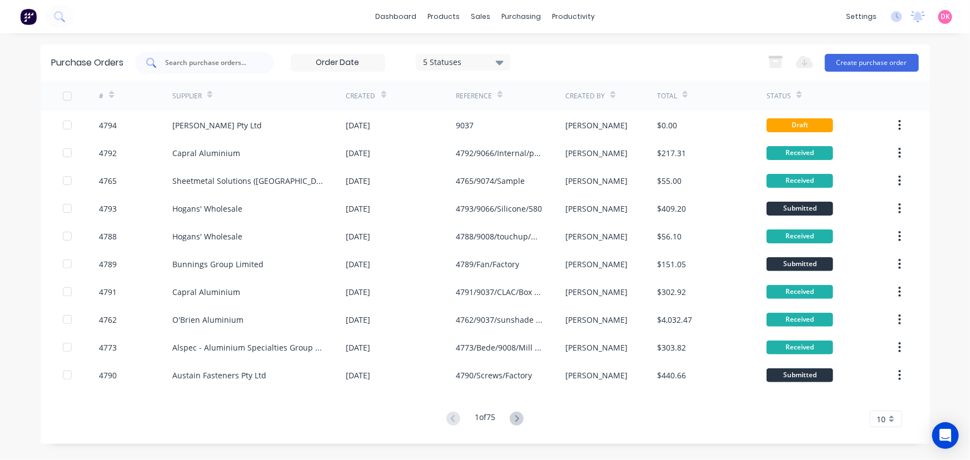
click at [172, 71] on div at bounding box center [204, 63] width 139 height 22
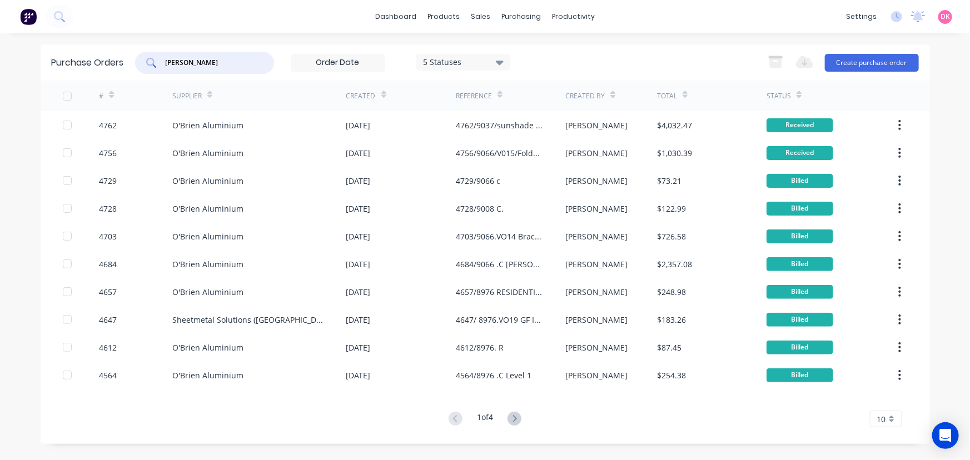
drag, startPoint x: 204, startPoint y: 63, endPoint x: 160, endPoint y: 66, distance: 44.1
click at [160, 66] on div "obrien" at bounding box center [204, 63] width 139 height 22
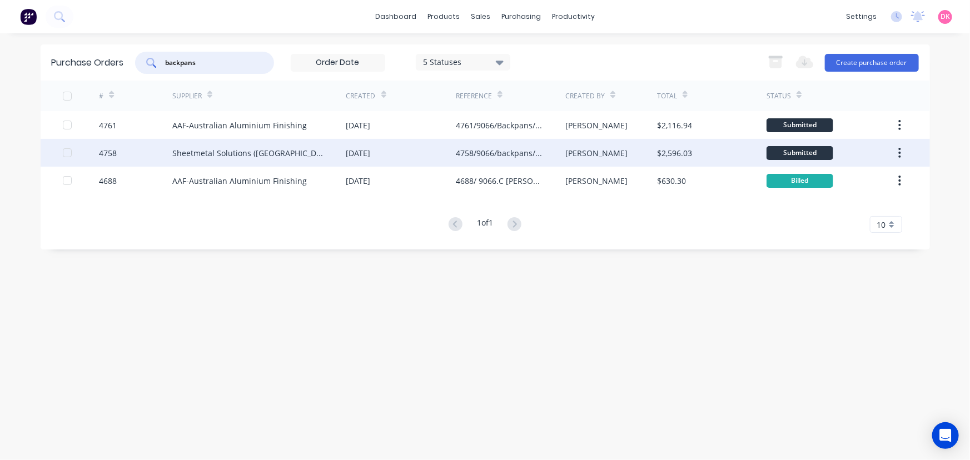
type input "backpans"
click at [250, 156] on div "Sheetmetal Solutions ([GEOGRAPHIC_DATA]) Pty Ltd" at bounding box center [248, 153] width 152 height 12
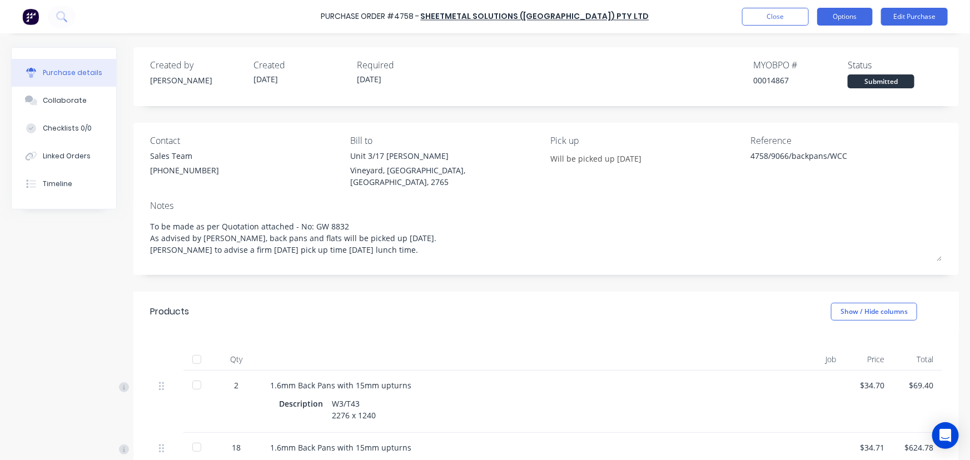
click at [858, 16] on button "Options" at bounding box center [845, 17] width 56 height 18
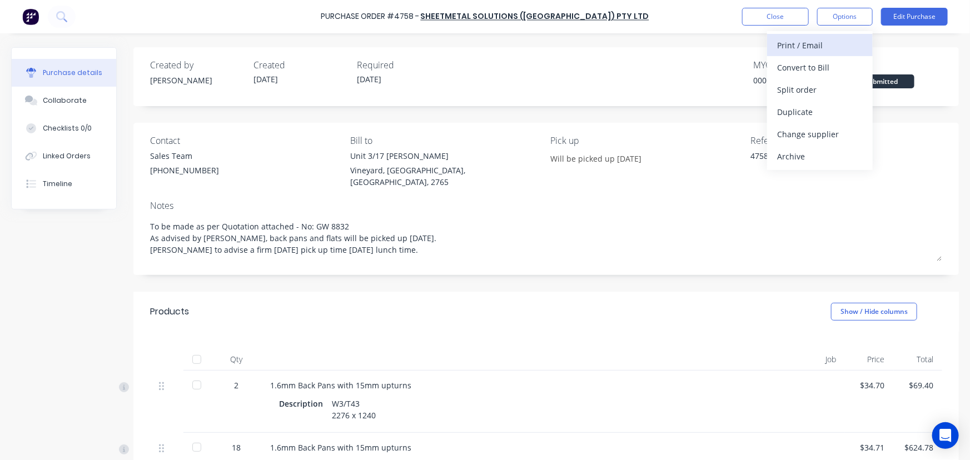
click at [814, 49] on div "Print / Email" at bounding box center [820, 45] width 86 height 16
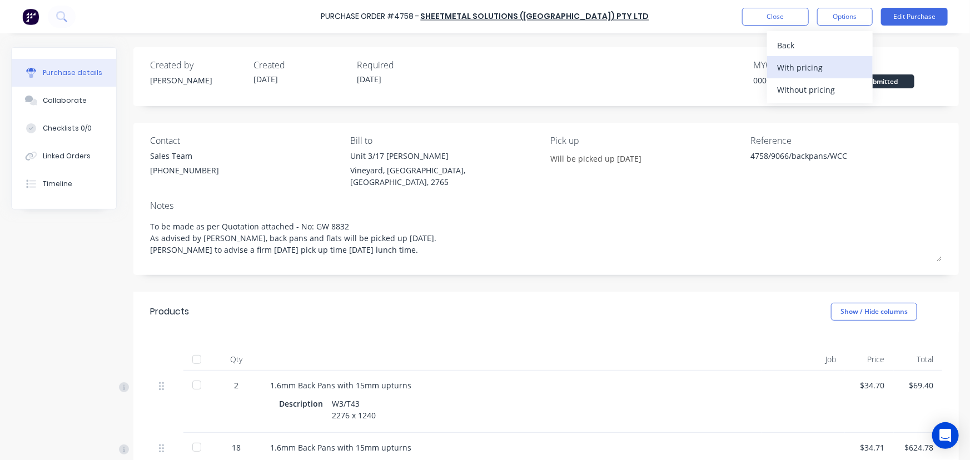
click at [785, 65] on div "With pricing" at bounding box center [820, 68] width 86 height 16
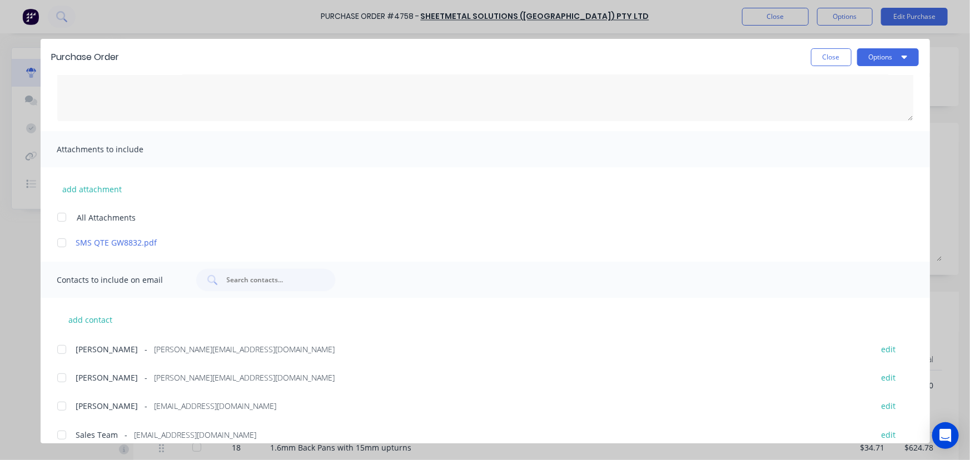
scroll to position [123, 0]
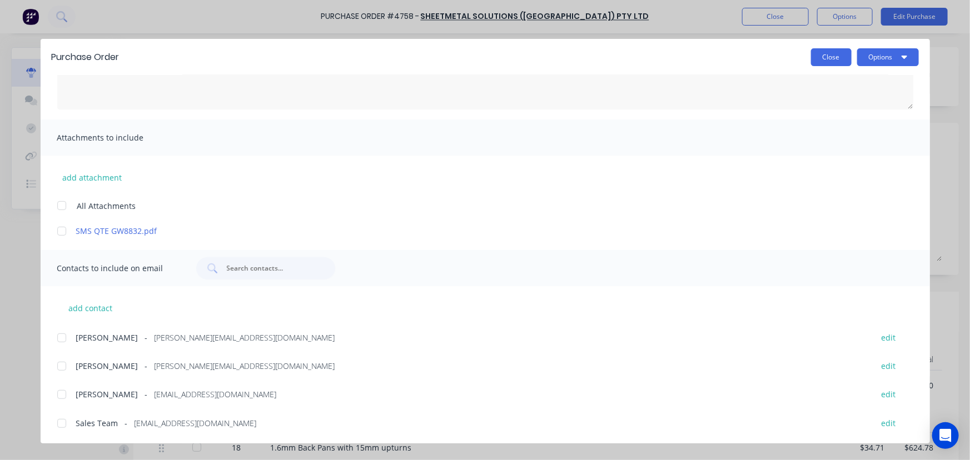
click at [821, 58] on button "Close" at bounding box center [831, 57] width 41 height 18
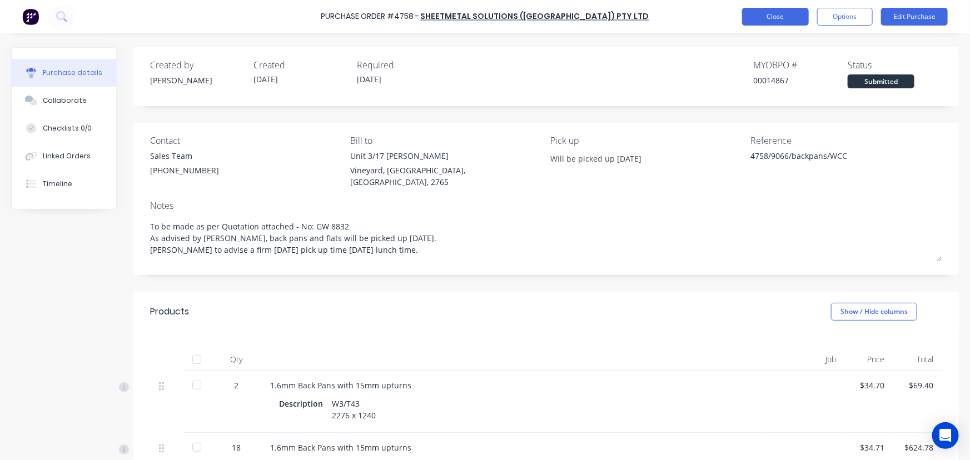
click at [780, 21] on button "Close" at bounding box center [775, 17] width 67 height 18
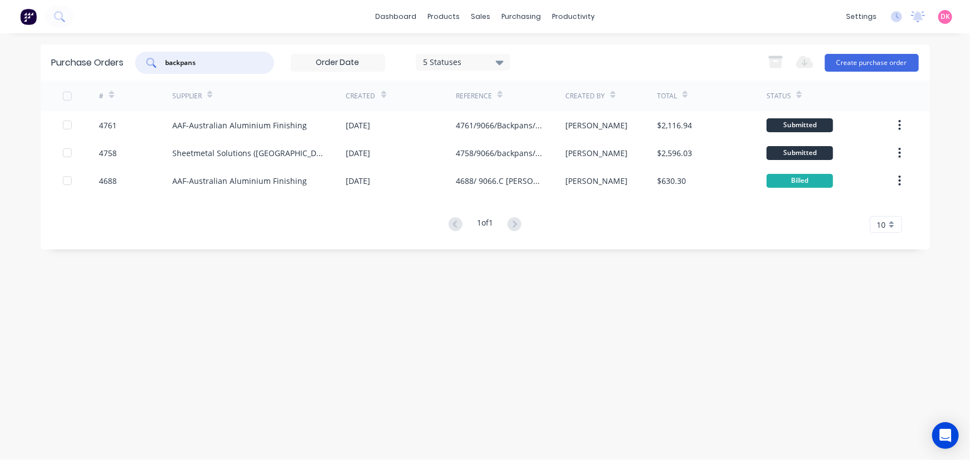
drag, startPoint x: 238, startPoint y: 61, endPoint x: 84, endPoint y: 76, distance: 154.8
click at [84, 76] on div "Purchase Orders backpans 5 Statuses 5 Statuses Export to Excel (XLSX) Create pu…" at bounding box center [486, 62] width 890 height 36
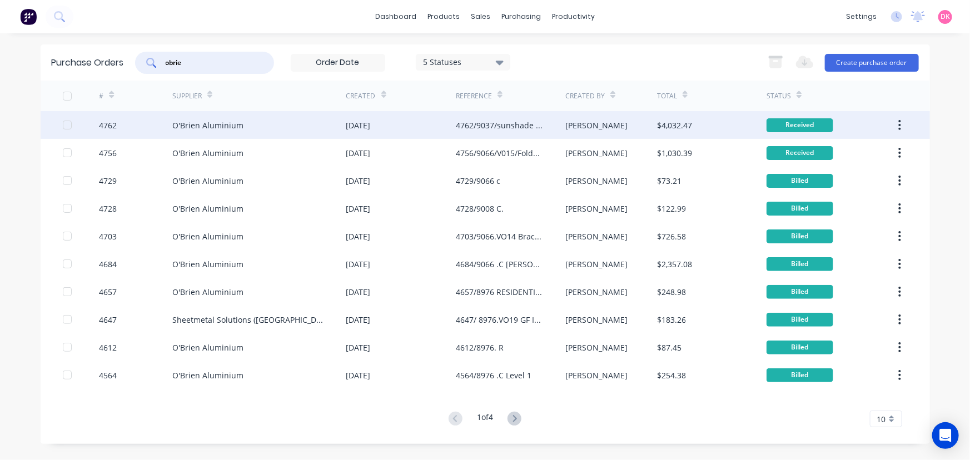
type input "obrie"
click at [200, 130] on div "O'Brien Aluminium" at bounding box center [207, 126] width 71 height 12
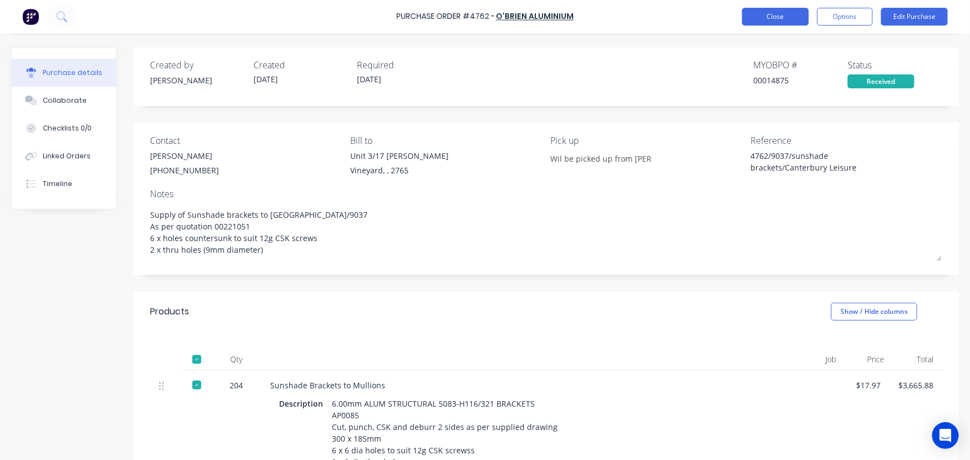
click at [775, 19] on button "Close" at bounding box center [775, 17] width 67 height 18
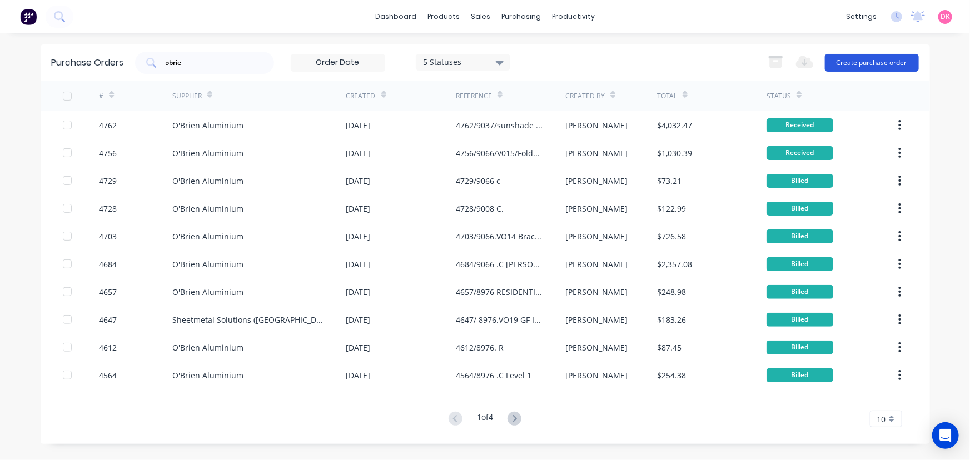
click at [879, 66] on button "Create purchase order" at bounding box center [872, 63] width 94 height 18
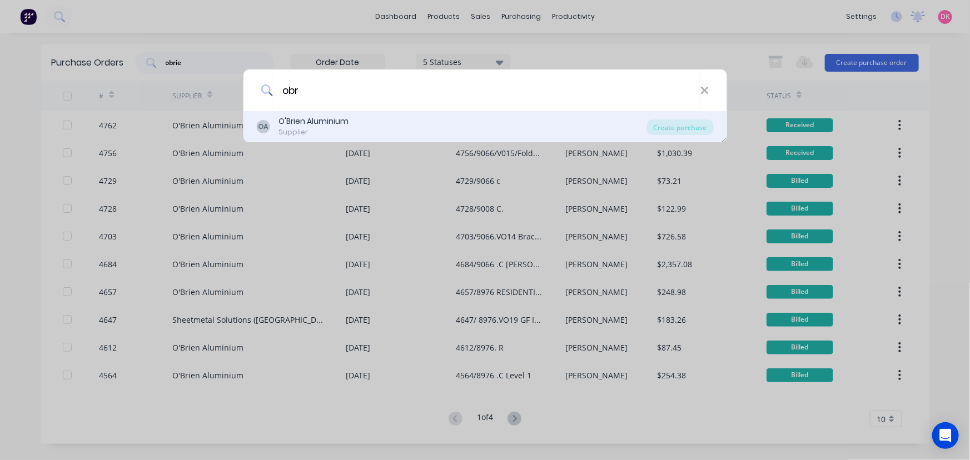
type input "obr"
click at [375, 125] on div "OA O'Brien Aluminium Supplier" at bounding box center [451, 127] width 391 height 22
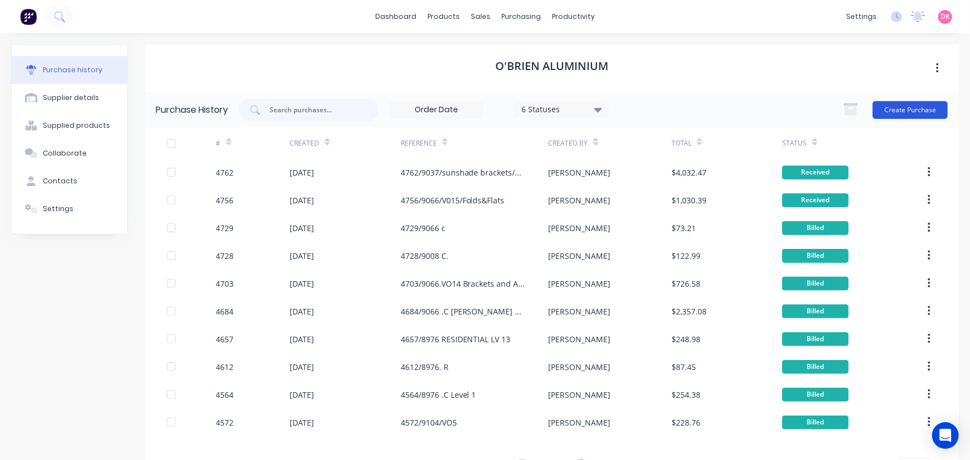
click at [909, 105] on button "Create Purchase" at bounding box center [910, 110] width 75 height 18
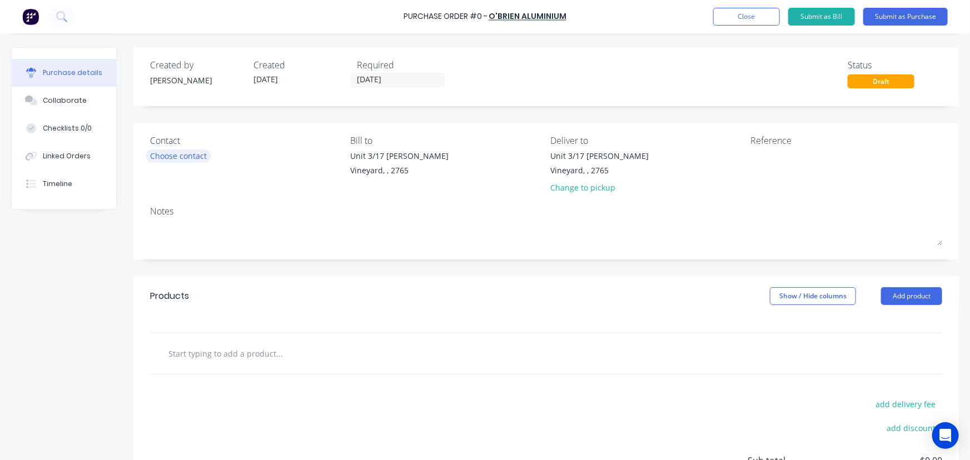
click at [192, 152] on div "Choose contact" at bounding box center [178, 156] width 57 height 12
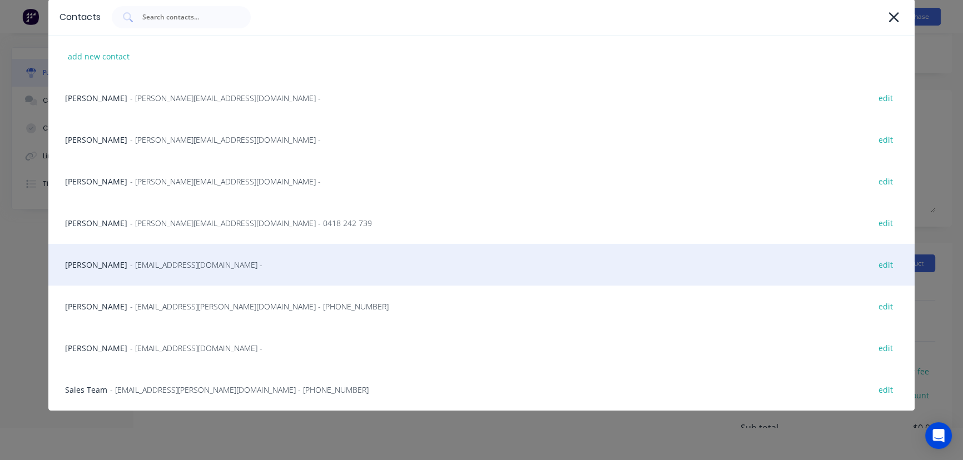
scroll to position [50, 0]
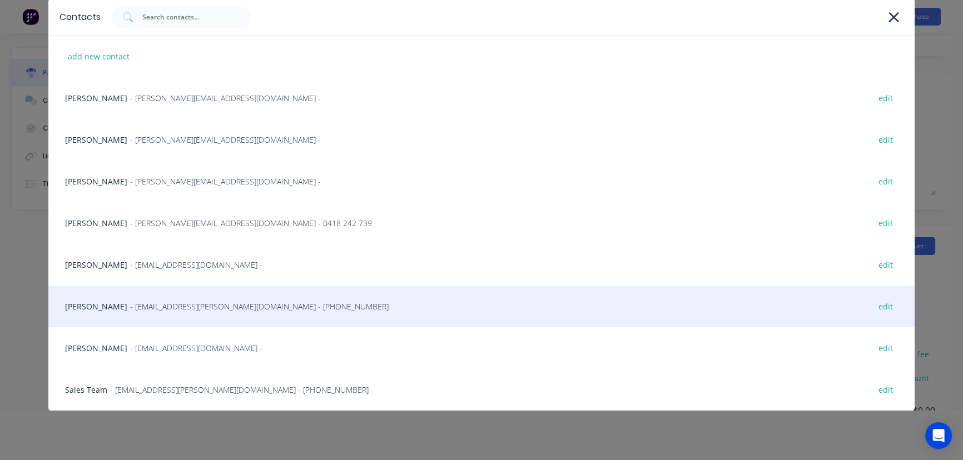
click at [135, 311] on span "- mwood@obrien-aluminium.com.au - (02) 4587 9766" at bounding box center [259, 307] width 259 height 12
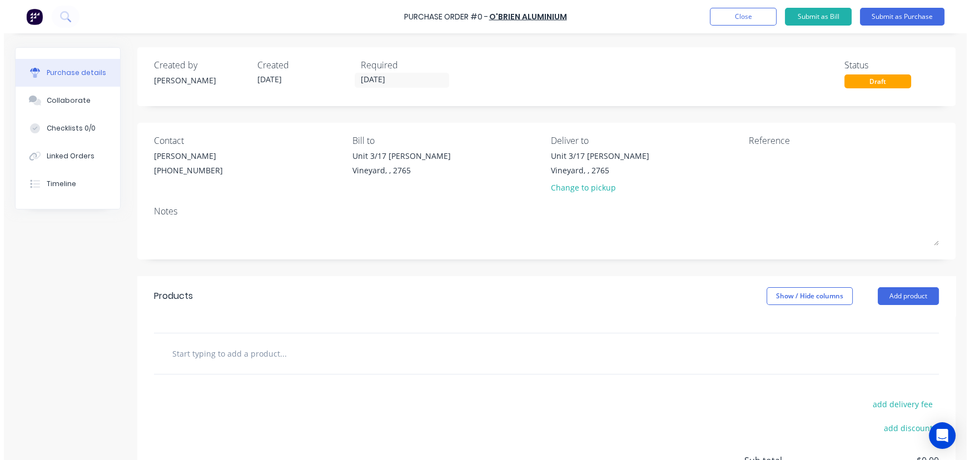
scroll to position [0, 0]
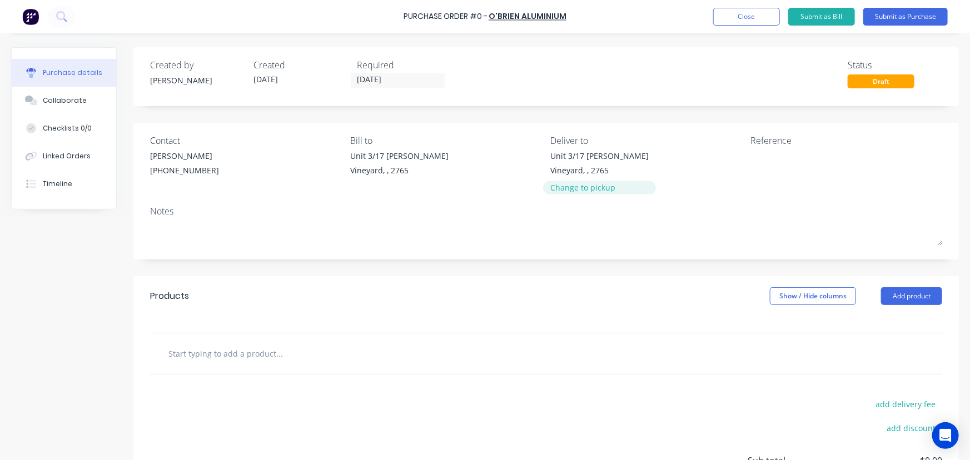
click at [574, 185] on div "Change to pickup" at bounding box center [600, 188] width 98 height 12
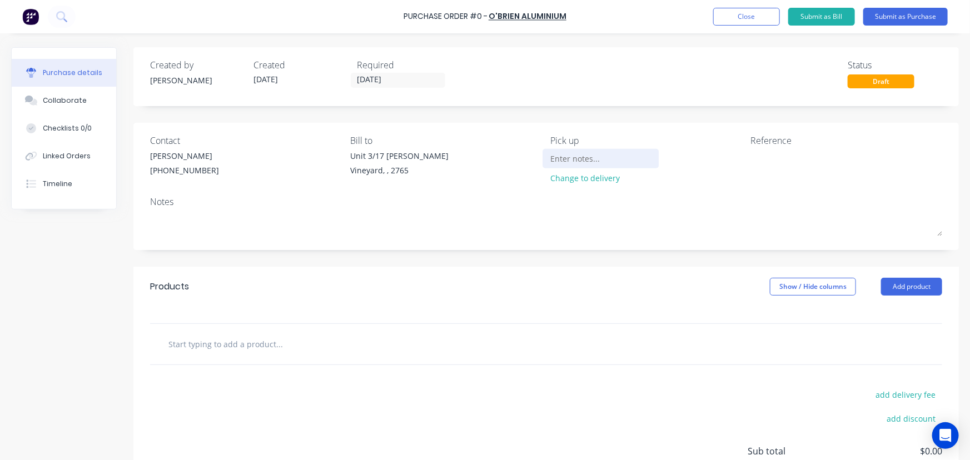
click at [551, 155] on input at bounding box center [601, 158] width 101 height 17
type input "We will pick these up"
click at [771, 156] on textarea at bounding box center [820, 162] width 139 height 25
type textarea "W"
type textarea "9066/Backpans"
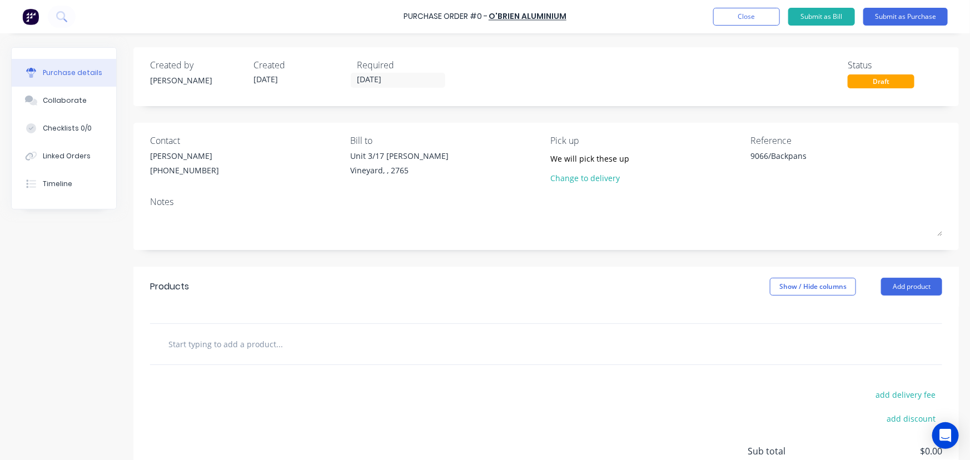
click at [296, 338] on input "text" at bounding box center [279, 344] width 222 height 22
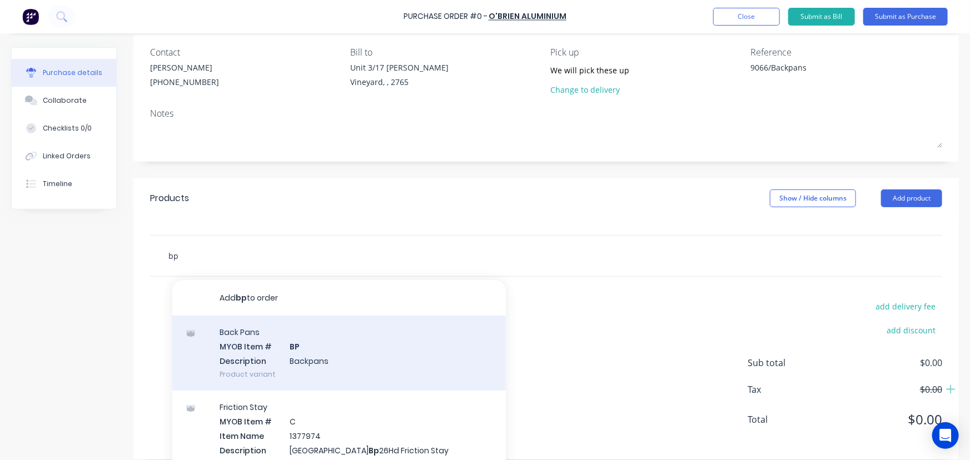
scroll to position [101, 0]
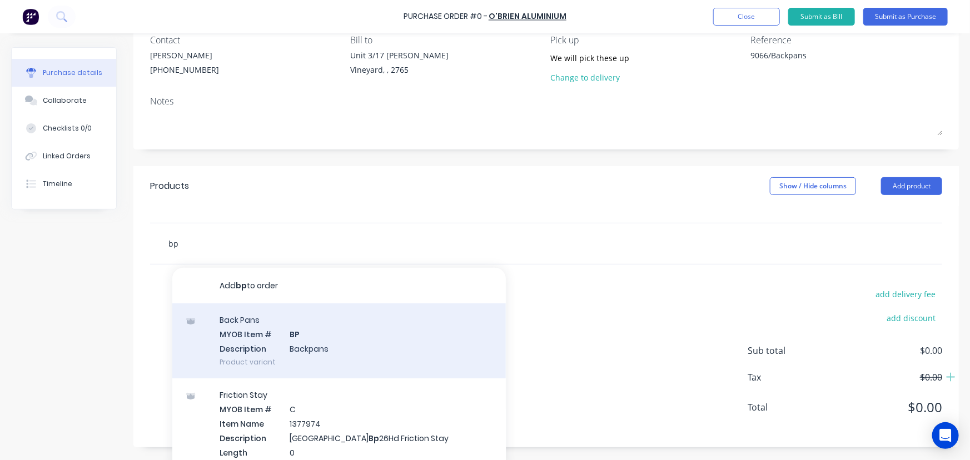
type input "bp"
click at [316, 348] on div "Back Pans MYOB Item # BP Description Backpans Product variant" at bounding box center [339, 341] width 334 height 75
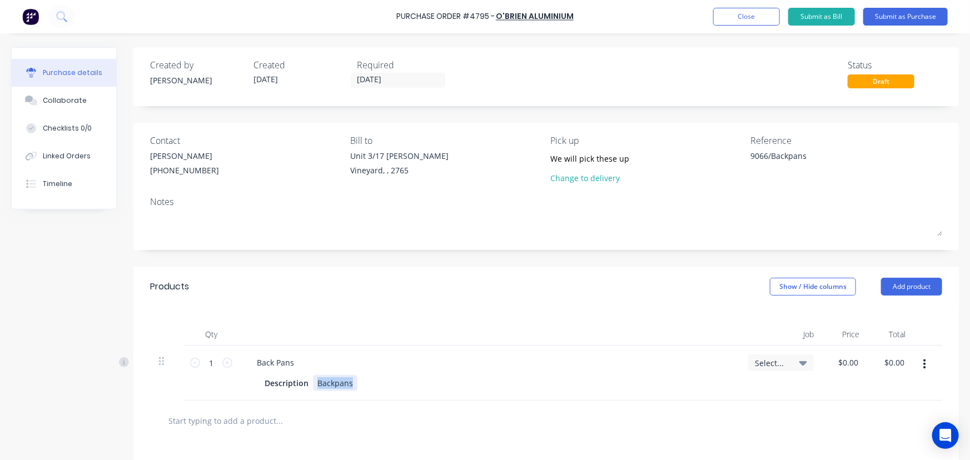
drag, startPoint x: 356, startPoint y: 384, endPoint x: 314, endPoint y: 384, distance: 42.3
click at [314, 384] on div "Description Backpans" at bounding box center [487, 383] width 454 height 16
click at [477, 328] on div at bounding box center [489, 335] width 500 height 22
click at [357, 381] on div "996 x 1175" at bounding box center [337, 383] width 48 height 16
click at [256, 364] on div "Back Pans" at bounding box center [275, 363] width 55 height 16
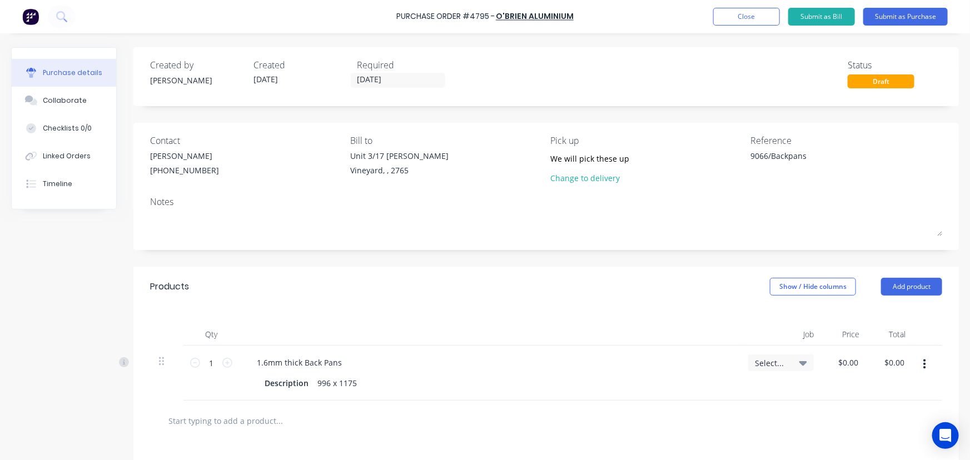
click at [270, 425] on input "text" at bounding box center [279, 421] width 222 height 22
click at [915, 364] on button "button" at bounding box center [925, 365] width 26 height 20
click at [881, 410] on button "Duplicate" at bounding box center [891, 416] width 95 height 22
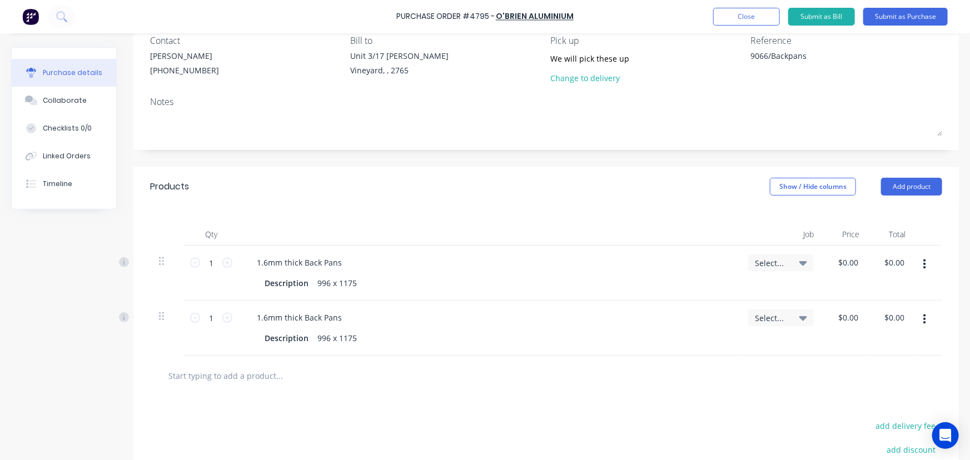
scroll to position [101, 0]
drag, startPoint x: 314, startPoint y: 334, endPoint x: 385, endPoint y: 339, distance: 71.4
click at [385, 339] on div "Description 996 x 1175" at bounding box center [487, 338] width 454 height 16
click at [229, 258] on icon at bounding box center [227, 262] width 10 height 10
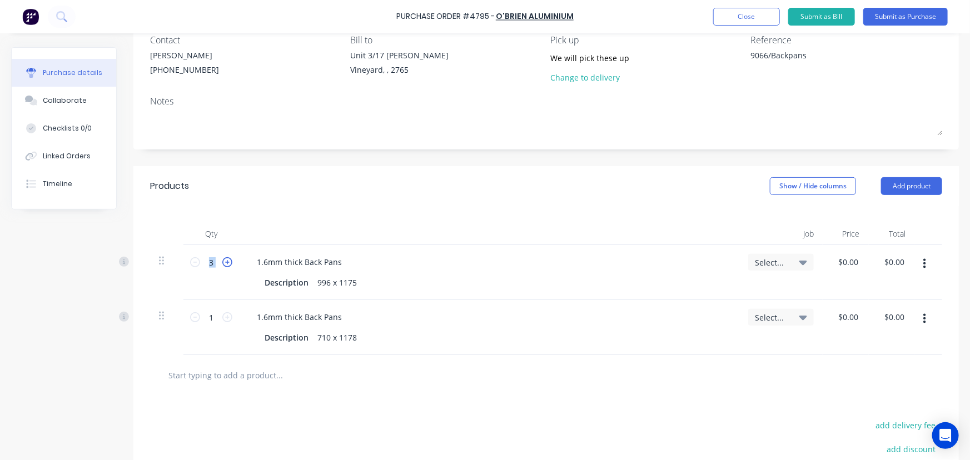
click at [229, 258] on icon at bounding box center [227, 262] width 10 height 10
type input "4"
click at [417, 189] on div "Products Show / Hide columns Add product" at bounding box center [546, 186] width 826 height 40
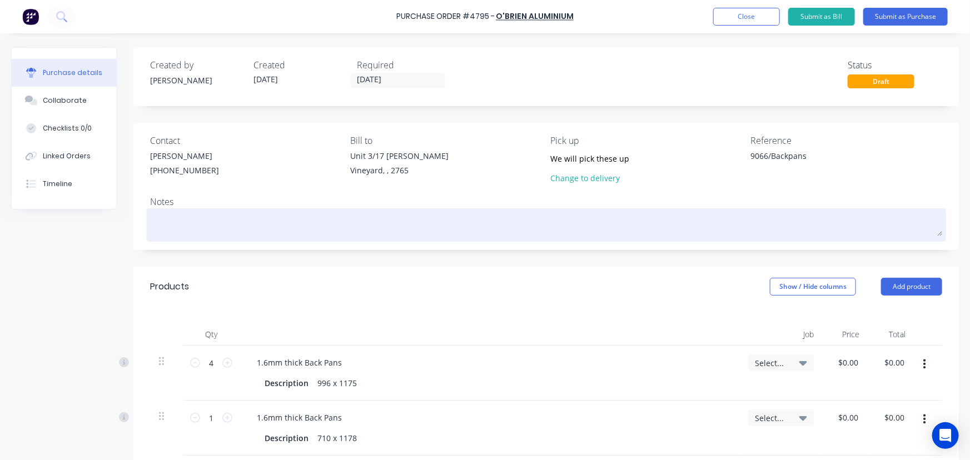
click at [226, 228] on textarea at bounding box center [546, 223] width 792 height 25
type textarea "L"
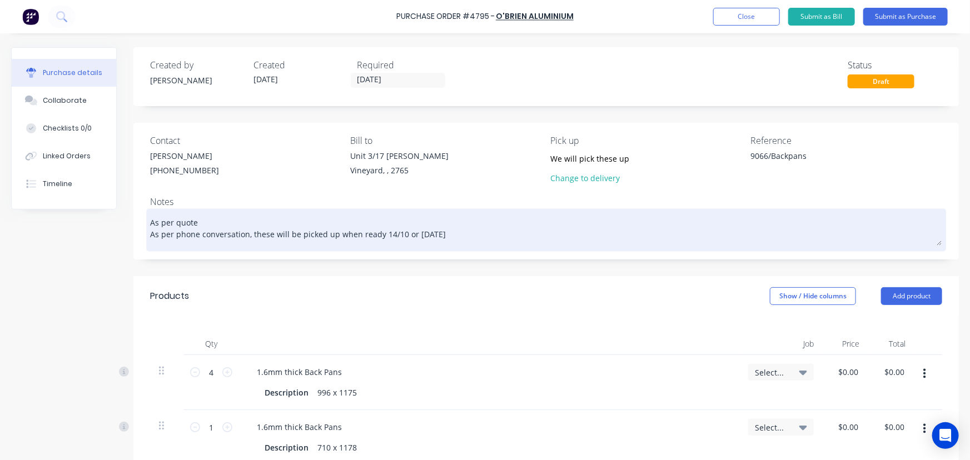
click at [400, 234] on textarea "As per quote As per phone conversation, these will be picked up when ready 14/1…" at bounding box center [546, 228] width 792 height 34
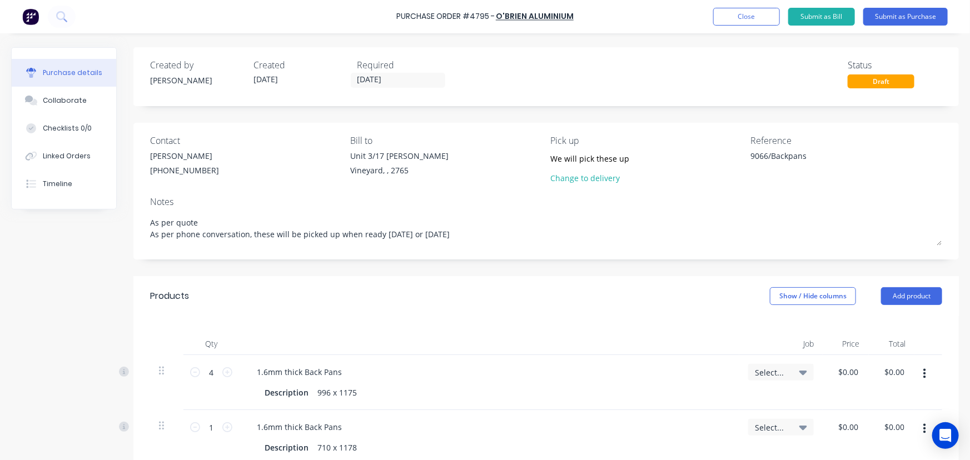
type textarea "As per quote As per phone conversation, these will be picked up when ready 14/1…"
click at [751, 153] on textarea "9066/Backpans" at bounding box center [820, 162] width 139 height 25
type textarea "4795/9066/Backpans"
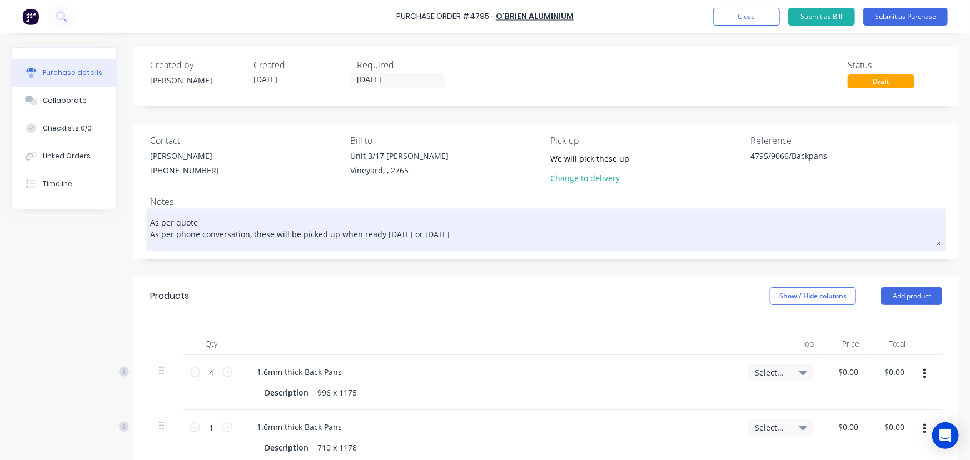
click at [212, 221] on textarea "As per quote As per phone conversation, these will be picked up when ready 14/1…" at bounding box center [546, 228] width 792 height 34
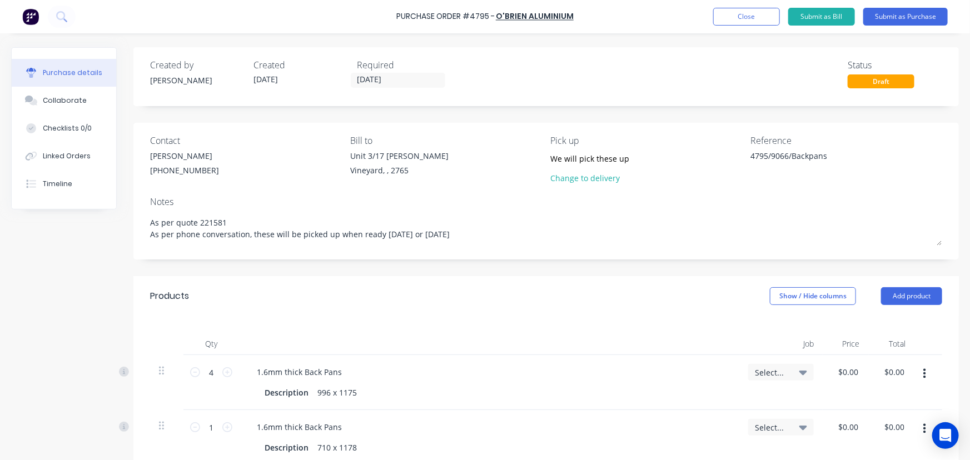
type textarea "As per quote 221581 As per phone conversation, these will be picked up when rea…"
click at [847, 370] on input "0.00" at bounding box center [849, 372] width 26 height 16
type input "$0.00"
click at [210, 366] on input "4" at bounding box center [211, 372] width 22 height 17
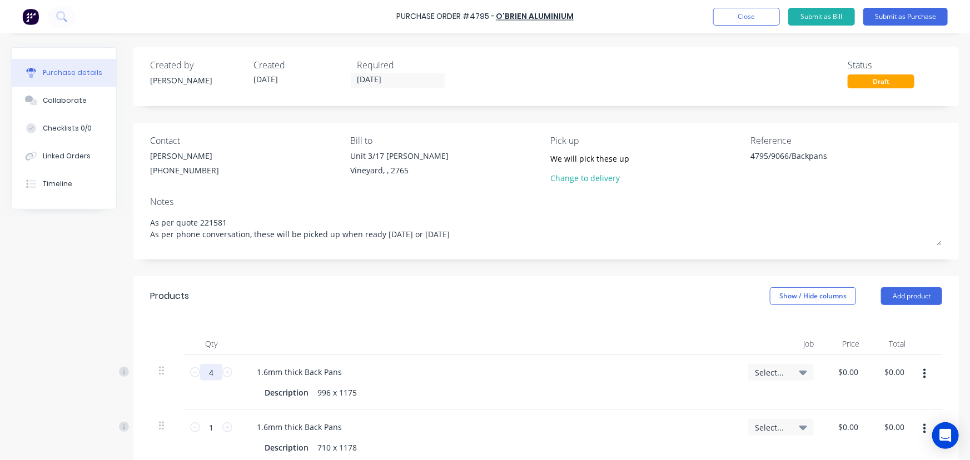
click at [210, 366] on input "4" at bounding box center [211, 372] width 22 height 17
type input "1"
click at [842, 372] on input "0.00" at bounding box center [849, 372] width 26 height 16
click at [842, 372] on input "0.00" at bounding box center [850, 372] width 21 height 16
type input "$78.52"
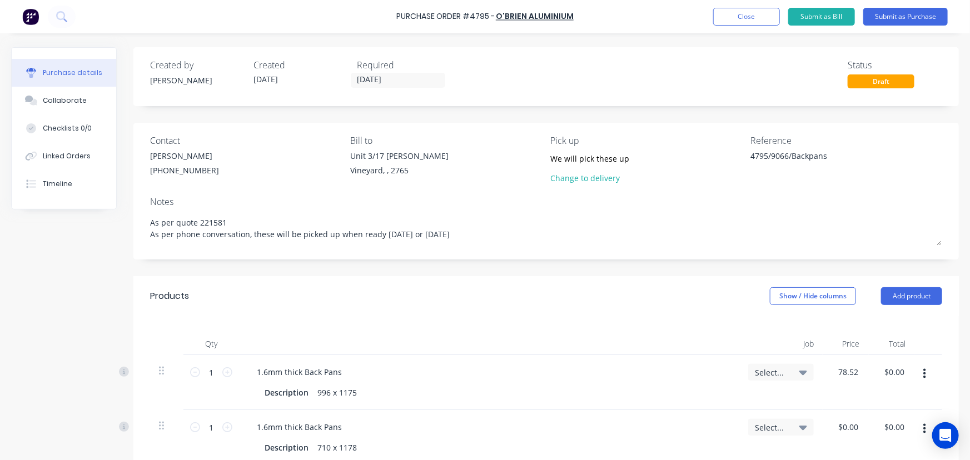
type input "$78.52"
click at [560, 320] on div "Qty Job Price Total 1 1 1.6mm thick Back Pans Description 996 x 1175 Select... …" at bounding box center [546, 390] width 826 height 149
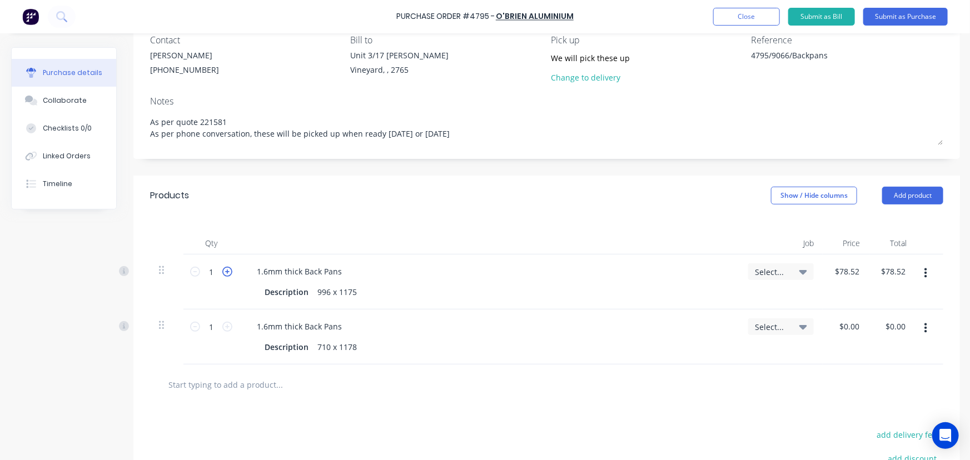
click at [227, 269] on icon at bounding box center [227, 272] width 10 height 10
type input "2"
type input "$157.04"
click at [227, 269] on icon at bounding box center [227, 272] width 10 height 10
type input "3"
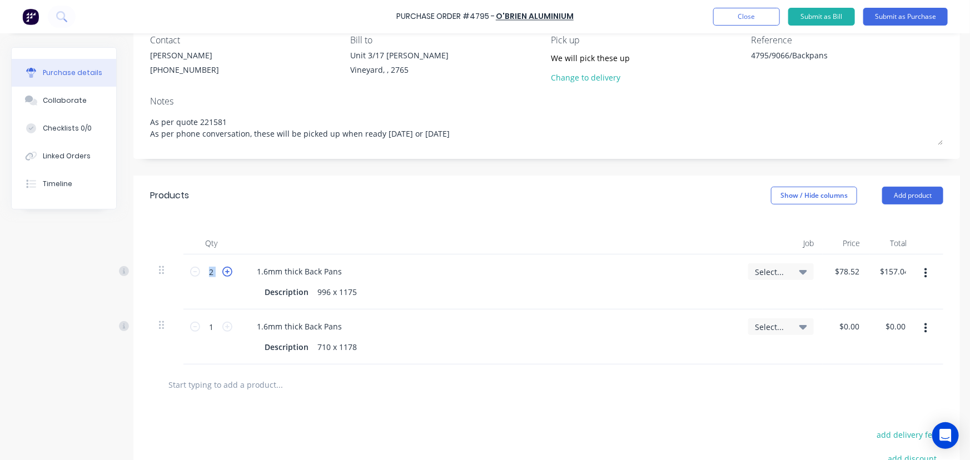
type input "$235.56"
click at [227, 269] on icon at bounding box center [227, 272] width 10 height 10
type input "4"
type input "$314.08"
click at [851, 324] on input "0.00" at bounding box center [852, 327] width 26 height 16
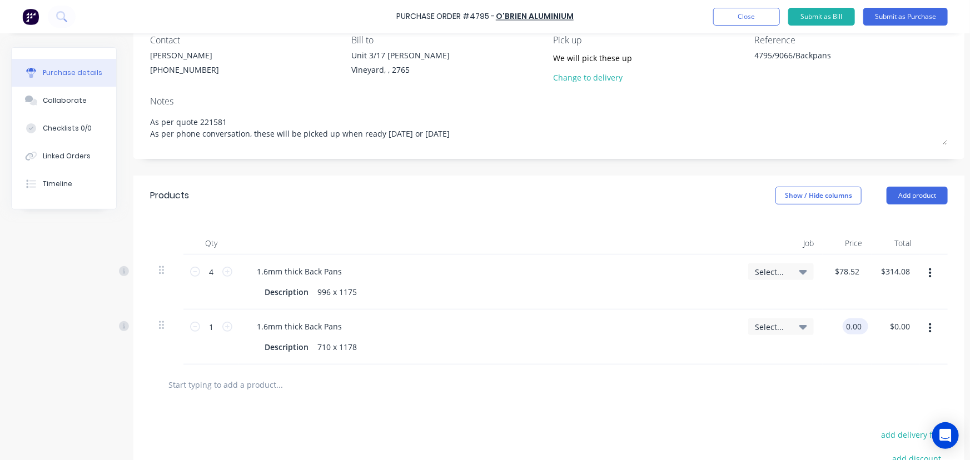
click at [851, 324] on input "0.00" at bounding box center [853, 327] width 21 height 16
type input "$78.52"
click at [584, 384] on div at bounding box center [549, 385] width 780 height 22
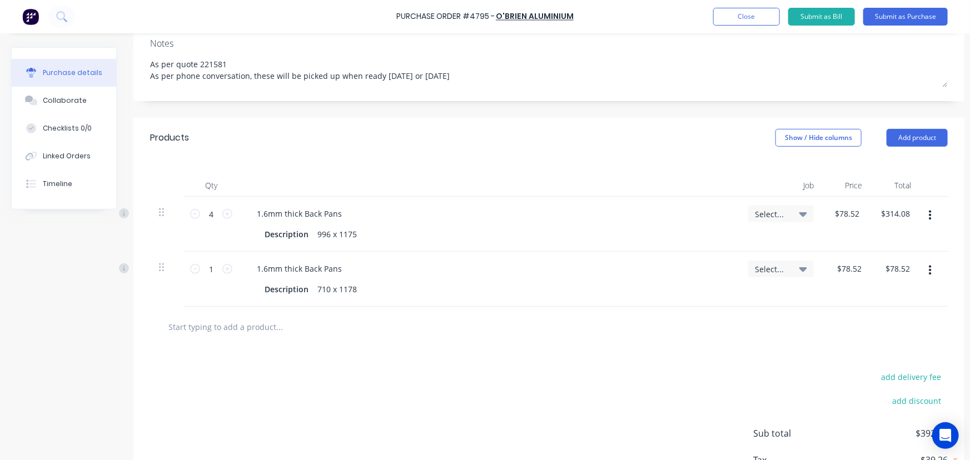
scroll to position [247, 0]
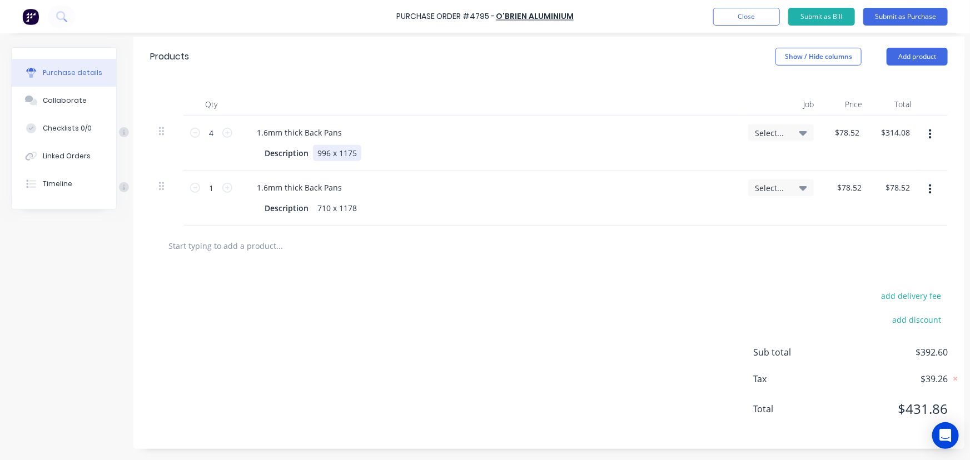
click at [358, 145] on div "996 x 1175" at bounding box center [337, 153] width 48 height 16
click at [356, 202] on div "710 x 1178" at bounding box center [337, 208] width 48 height 16
click at [354, 276] on div "add delivery fee add discount Sub total $392.60 Tax $39.26 Total $431.86" at bounding box center [548, 357] width 831 height 183
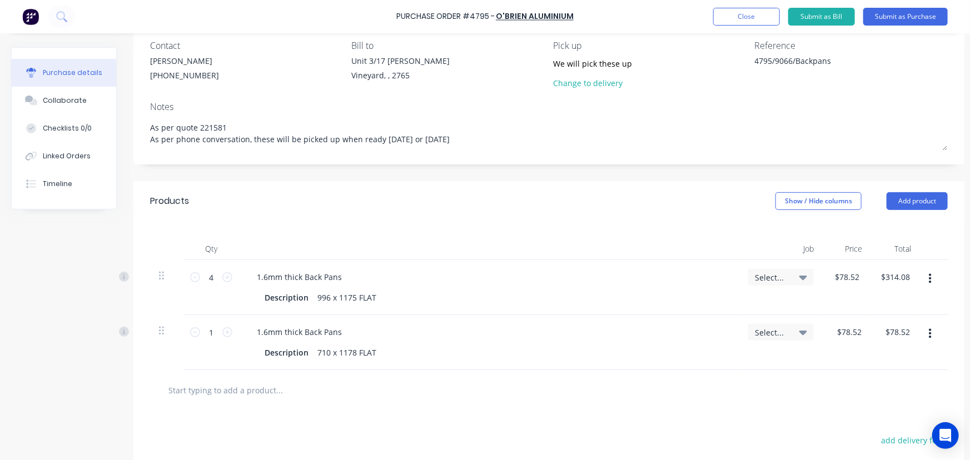
scroll to position [0, 0]
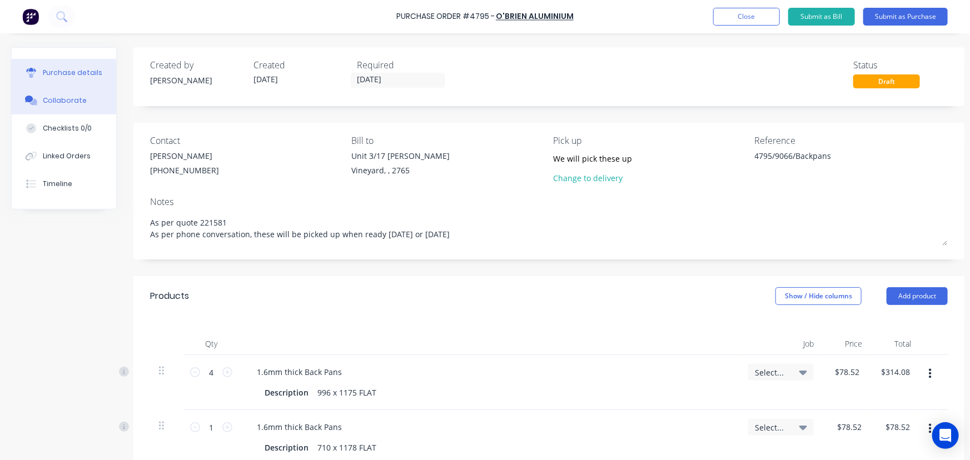
click at [66, 96] on div "Collaborate" at bounding box center [65, 101] width 44 height 10
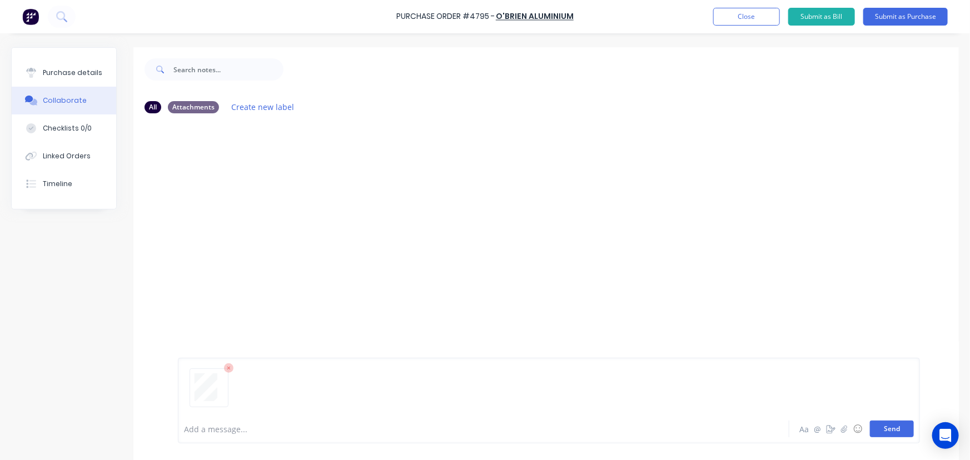
click at [881, 426] on button "Send" at bounding box center [892, 429] width 44 height 17
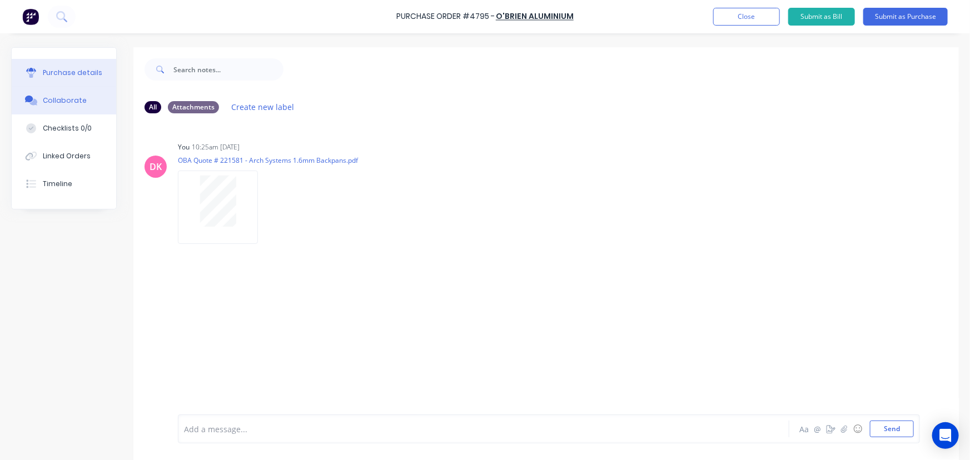
click at [64, 72] on div "Purchase details" at bounding box center [73, 73] width 60 height 10
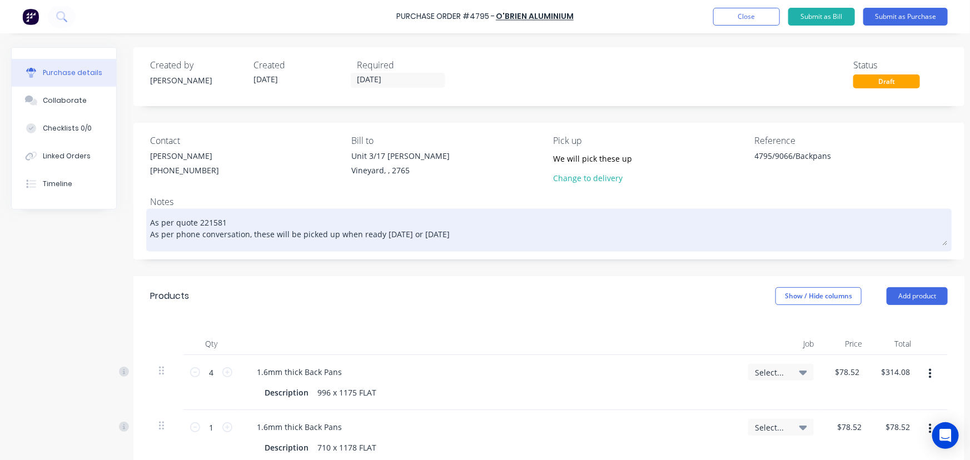
click at [414, 232] on textarea "As per quote 221581 As per phone conversation, these will be picked up when rea…" at bounding box center [549, 228] width 798 height 34
click at [502, 231] on textarea "As per quote 221581 As per phone conversation, these will be picked up when rea…" at bounding box center [549, 228] width 798 height 34
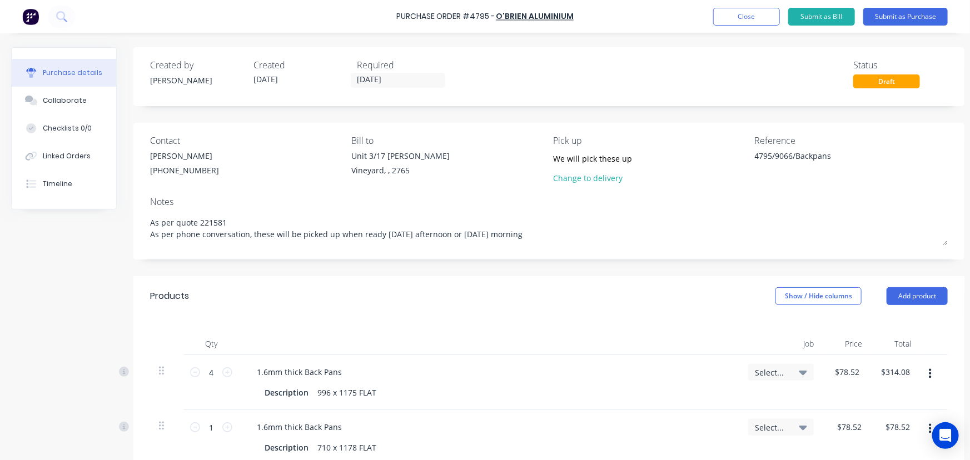
type textarea "As per quote 221581 As per phone conversation, these will be picked up when rea…"
click at [463, 280] on div "Products Show / Hide columns Add product" at bounding box center [548, 296] width 831 height 40
click at [51, 101] on div "Collaborate" at bounding box center [65, 101] width 44 height 10
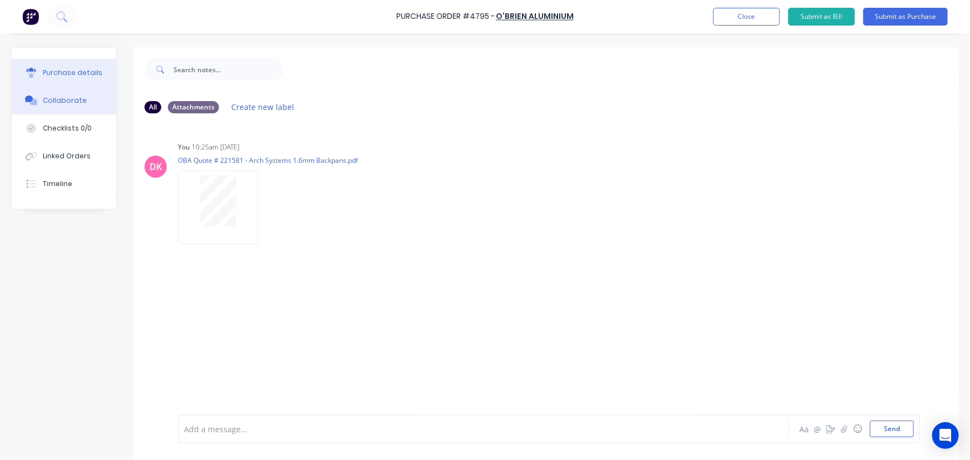
click at [86, 76] on div "Purchase details" at bounding box center [73, 73] width 60 height 10
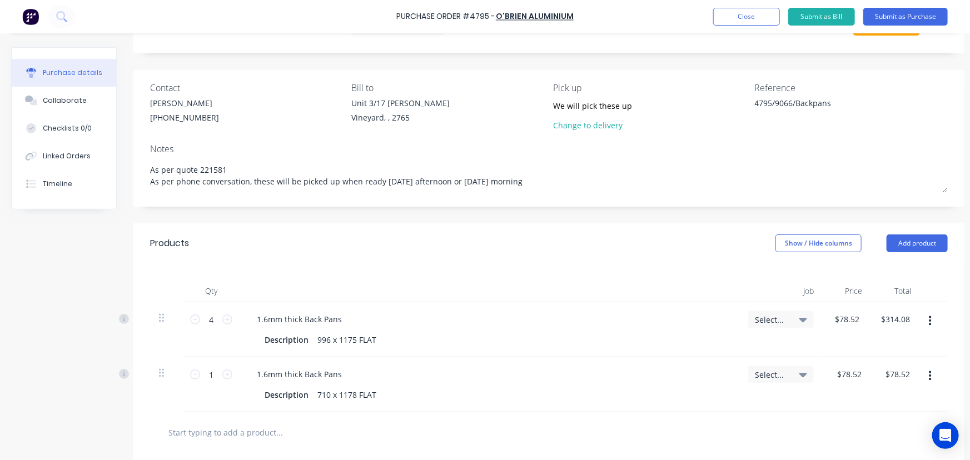
scroll to position [50, 0]
click at [804, 324] on icon at bounding box center [804, 323] width 8 height 4
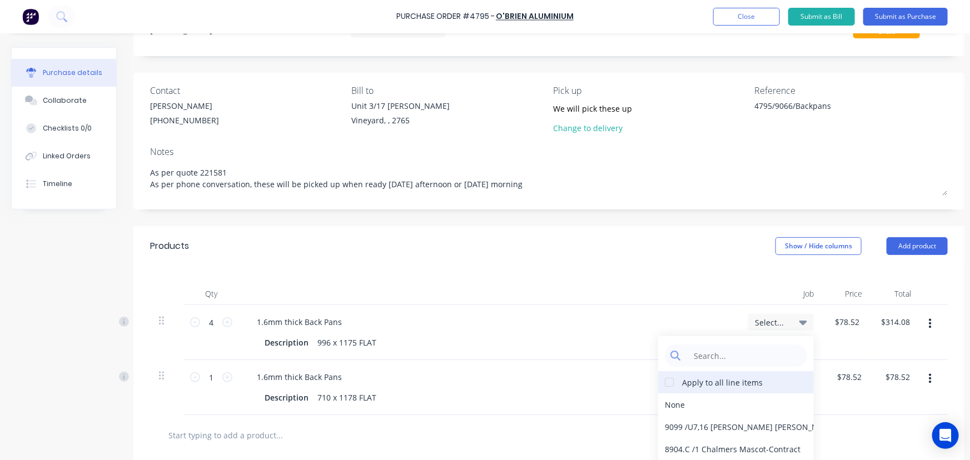
click at [672, 386] on div at bounding box center [669, 382] width 22 height 22
click at [713, 353] on input at bounding box center [745, 356] width 114 height 22
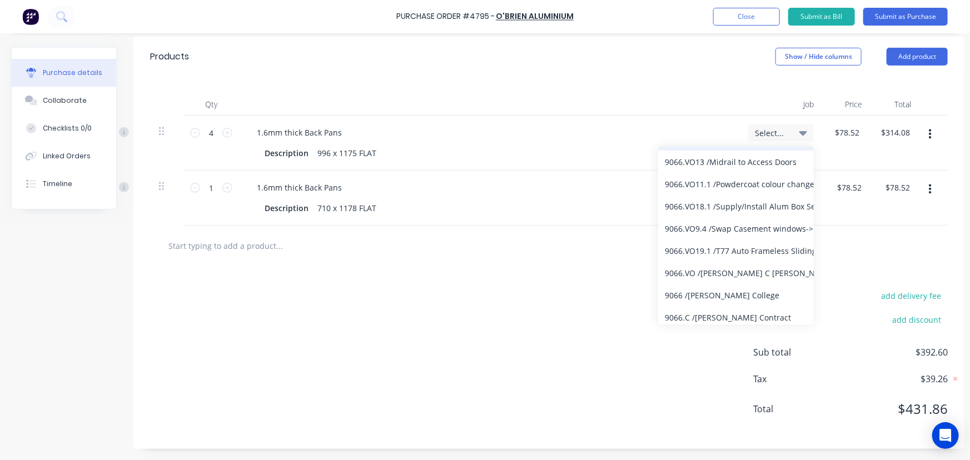
scroll to position [146, 0]
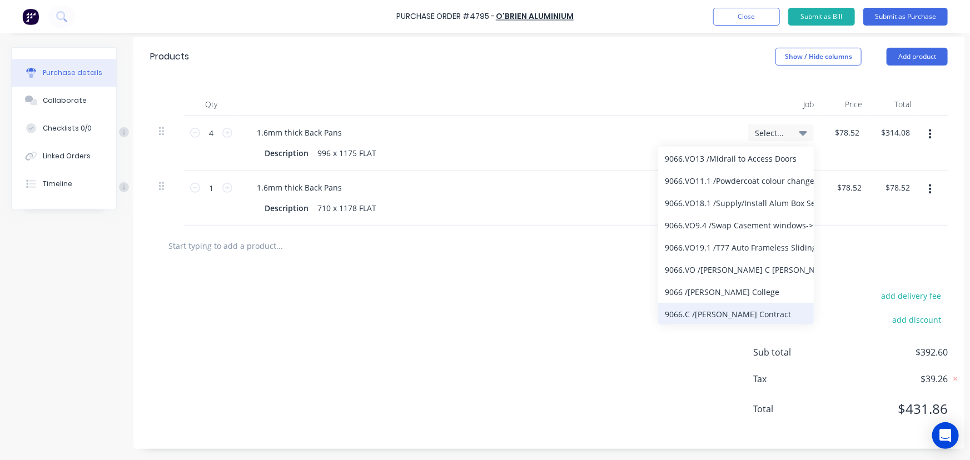
type input "9066"
click at [744, 304] on div "9066.C / William Clarke Contract" at bounding box center [736, 314] width 156 height 22
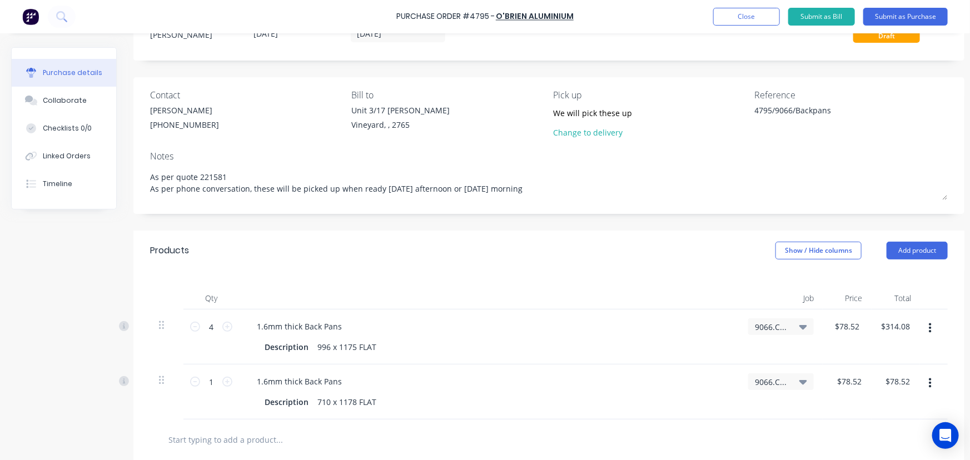
scroll to position [44, 0]
click at [904, 16] on button "Submit as Purchase" at bounding box center [906, 17] width 85 height 18
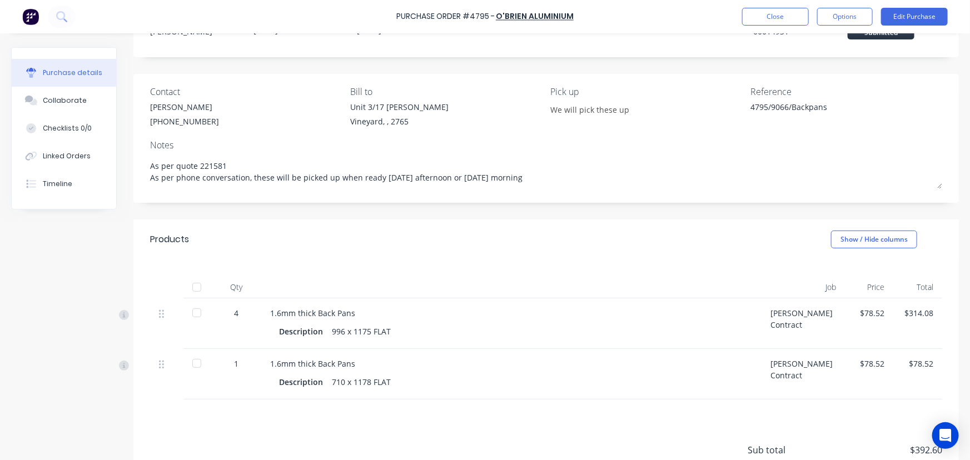
scroll to position [0, 0]
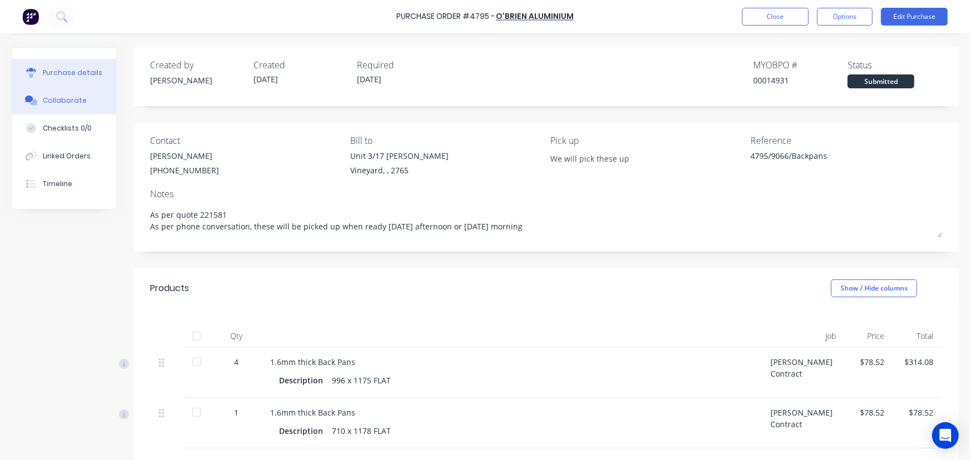
click at [66, 95] on button "Collaborate" at bounding box center [64, 101] width 105 height 28
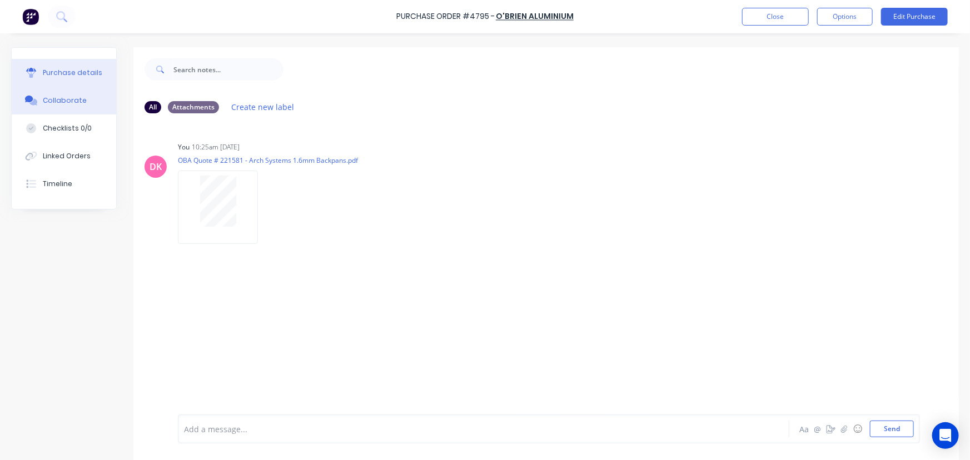
click at [53, 76] on div "Purchase details" at bounding box center [73, 73] width 60 height 10
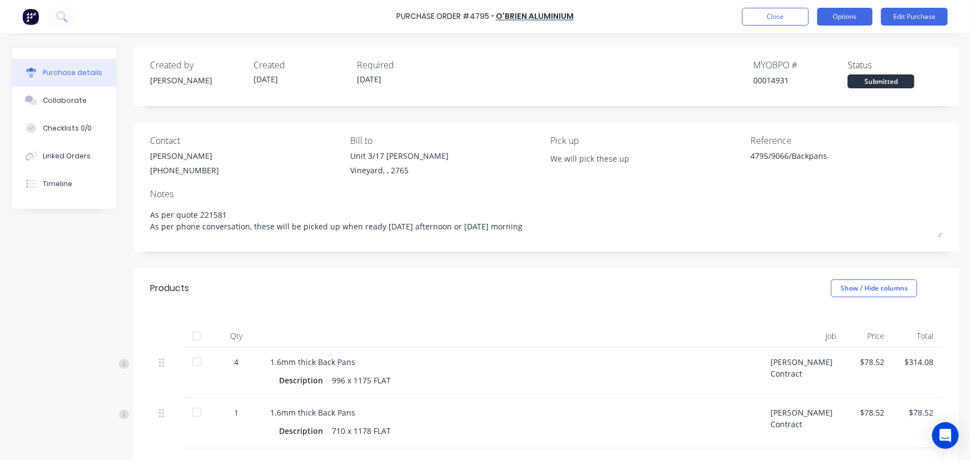
click at [859, 18] on button "Options" at bounding box center [845, 17] width 56 height 18
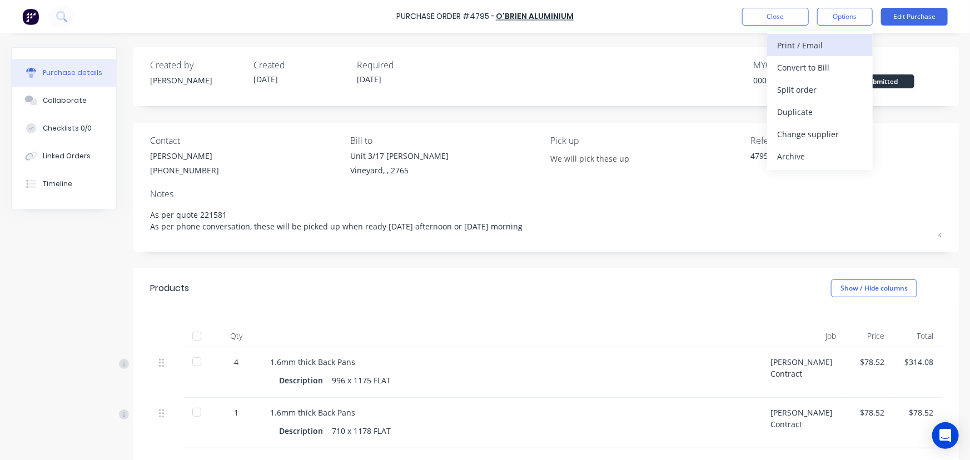
click at [823, 48] on div "Print / Email" at bounding box center [820, 45] width 86 height 16
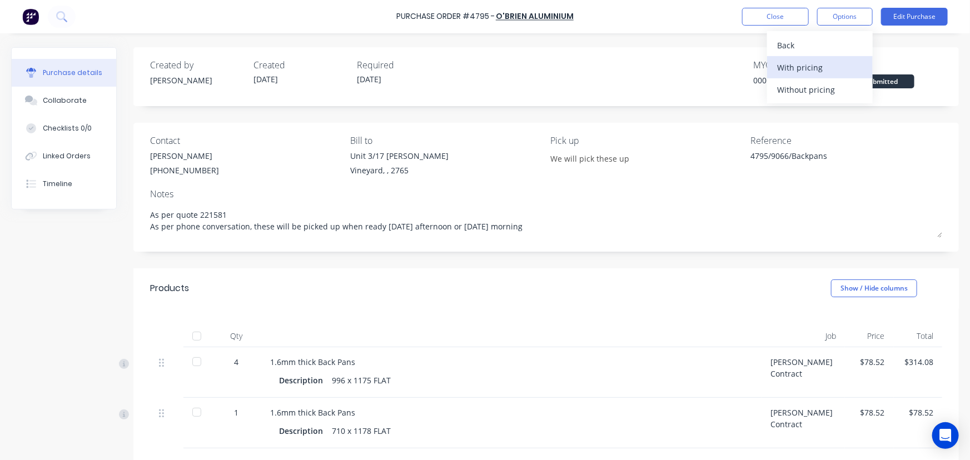
click at [779, 65] on div "With pricing" at bounding box center [820, 68] width 86 height 16
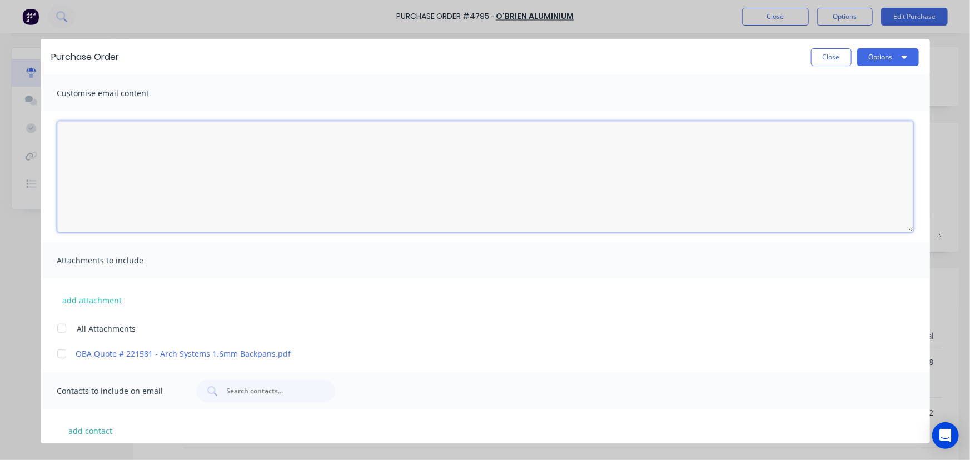
click at [120, 169] on textarea "14/10/25" at bounding box center [485, 176] width 856 height 111
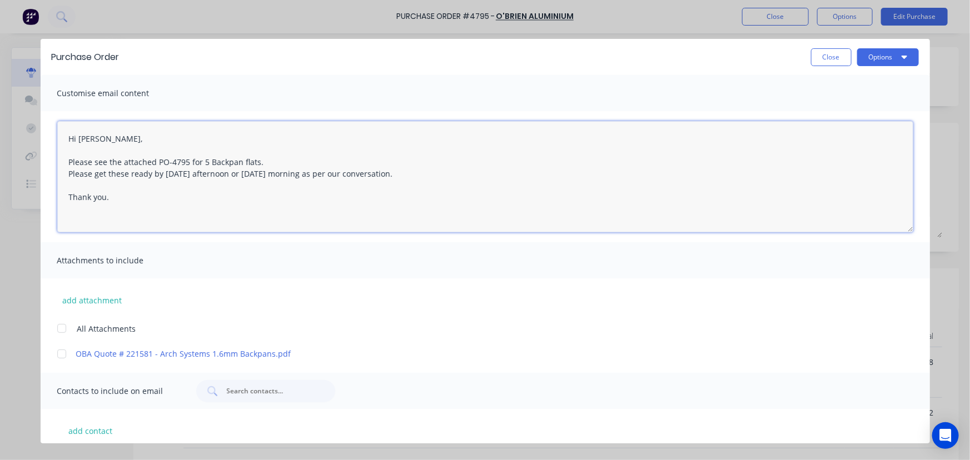
click at [51, 331] on div at bounding box center [62, 329] width 22 height 22
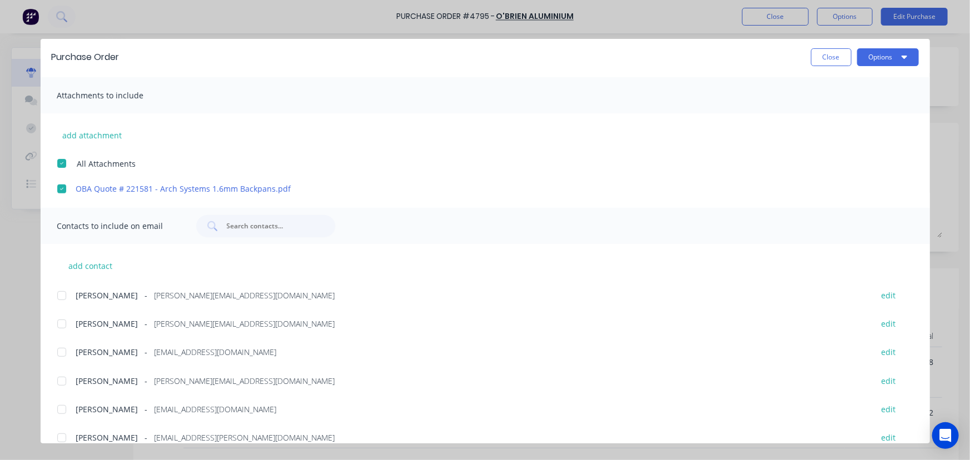
scroll to position [202, 0]
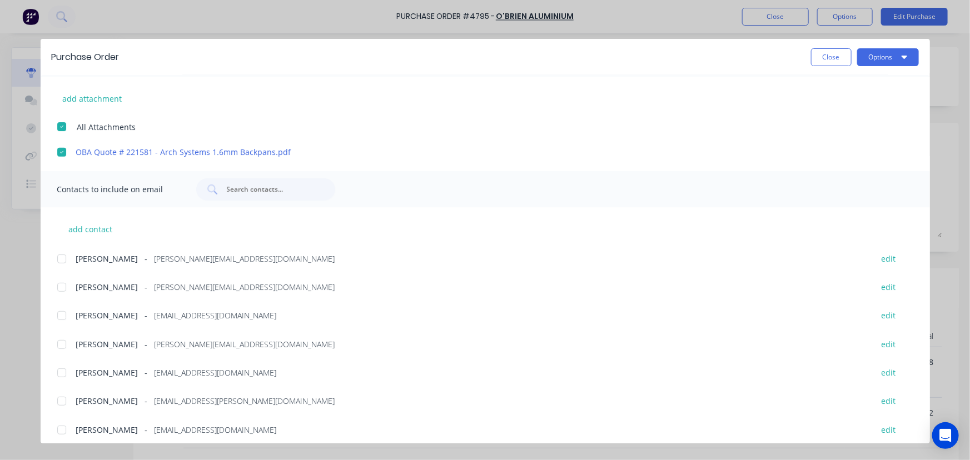
click at [61, 259] on div at bounding box center [62, 259] width 22 height 22
click at [62, 343] on div at bounding box center [62, 345] width 22 height 22
click at [62, 376] on div at bounding box center [62, 373] width 22 height 22
click at [62, 400] on div at bounding box center [62, 401] width 22 height 22
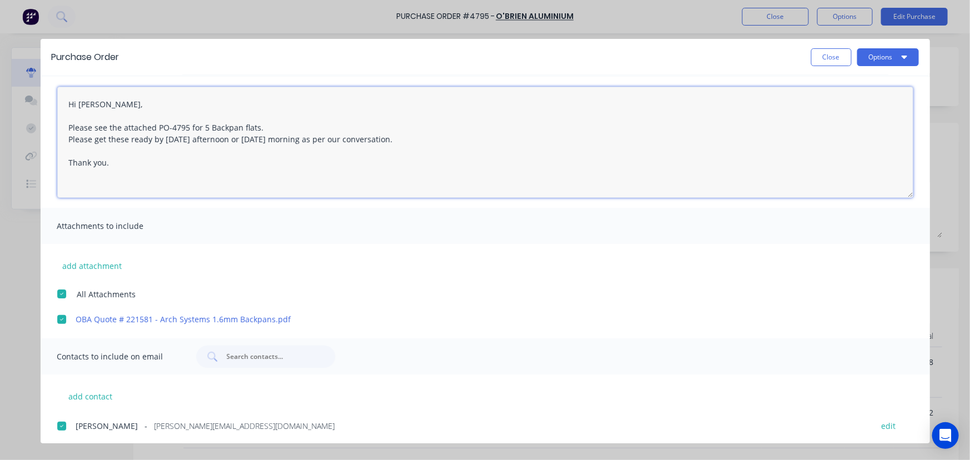
scroll to position [0, 0]
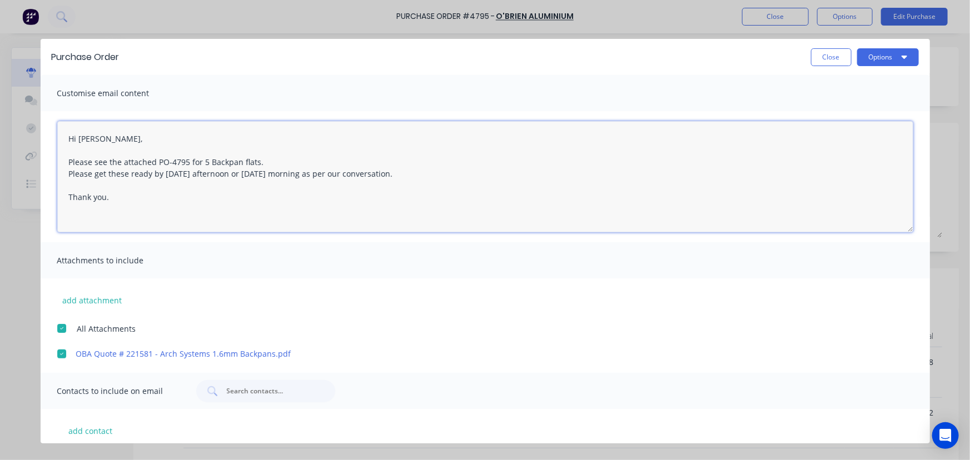
click at [301, 173] on textarea "Hi Michelle, Please see the attached PO-4795 for 5 Backpan flats. Please get th…" at bounding box center [485, 176] width 856 height 111
click at [300, 171] on textarea "Hi Michelle, Please see the attached PO-4795 for 5 Backpan flats. Please get th…" at bounding box center [485, 176] width 856 height 111
click at [303, 175] on textarea "Hi Michelle, Please see the attached PO-4795 for 5 Backpan flats. Please get th…" at bounding box center [485, 176] width 856 height 111
click at [319, 174] on textarea "Hi Michelle, Please see the attached PO-4795 for 5 Backpan flats. Please get th…" at bounding box center [485, 176] width 856 height 111
click at [341, 173] on textarea "Hi Michelle, Please see the attached PO-4795 for 5 Backpan flats. Please get th…" at bounding box center [485, 176] width 856 height 111
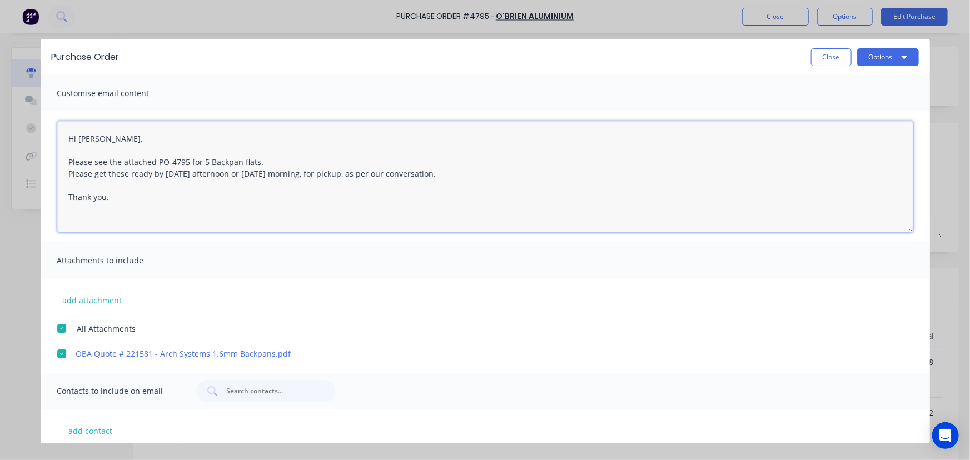
click at [332, 204] on textarea "Hi Michelle, Please see the attached PO-4795 for 5 Backpan flats. Please get th…" at bounding box center [485, 176] width 856 height 111
type textarea "Hi Michelle, Please see the attached PO-4795 for 5 Backpan flats. Please get th…"
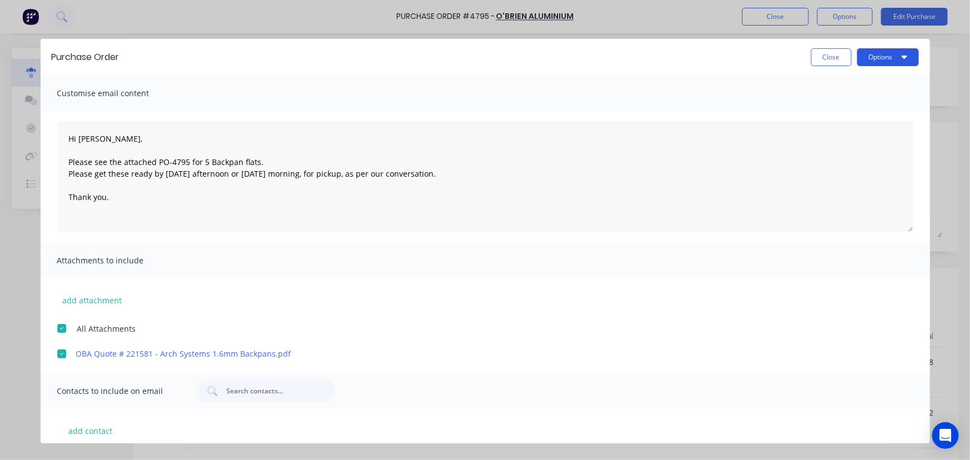
click at [889, 53] on button "Options" at bounding box center [888, 57] width 62 height 18
click at [849, 119] on button "Email" at bounding box center [867, 130] width 106 height 22
click at [890, 58] on button "Options" at bounding box center [888, 57] width 62 height 18
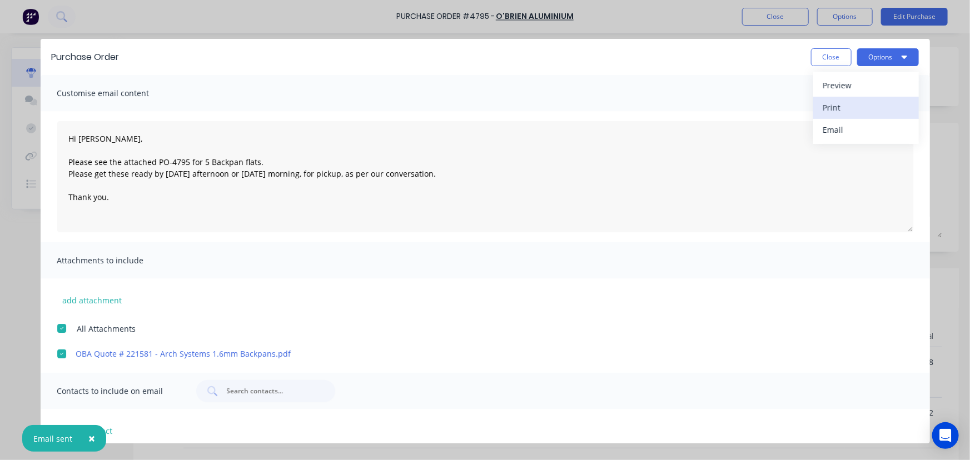
click at [859, 111] on div "Print" at bounding box center [867, 108] width 86 height 16
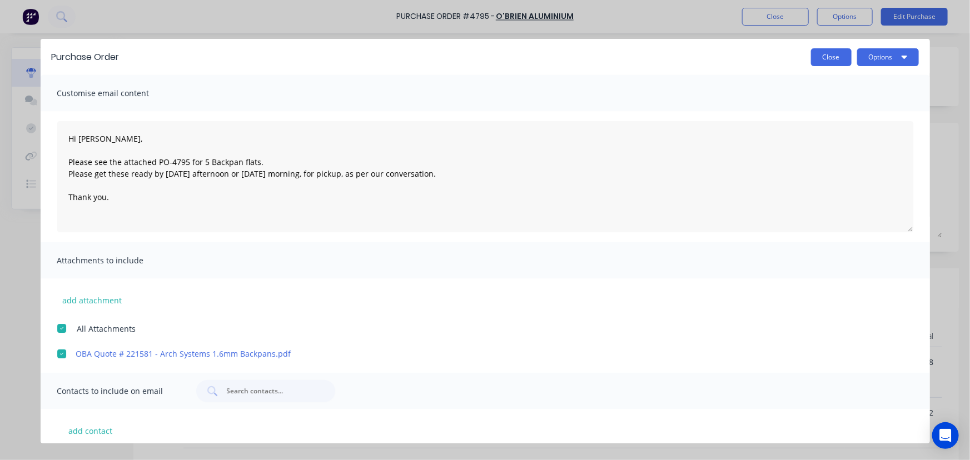
click at [814, 59] on button "Close" at bounding box center [831, 57] width 41 height 18
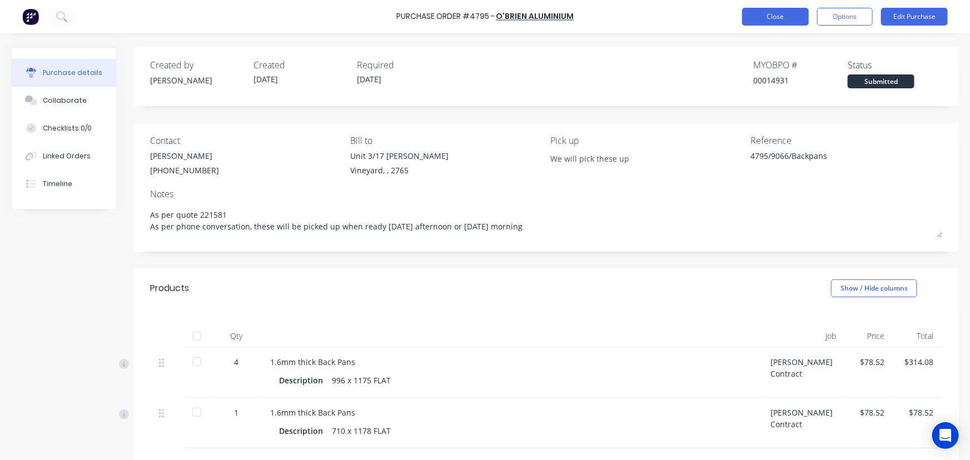
click at [765, 14] on button "Close" at bounding box center [775, 17] width 67 height 18
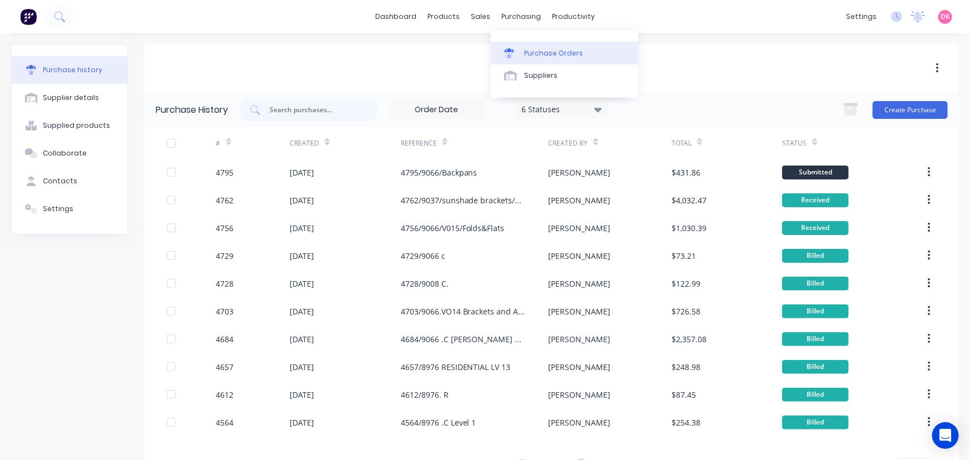
click at [539, 52] on div "Purchase Orders" at bounding box center [553, 53] width 59 height 10
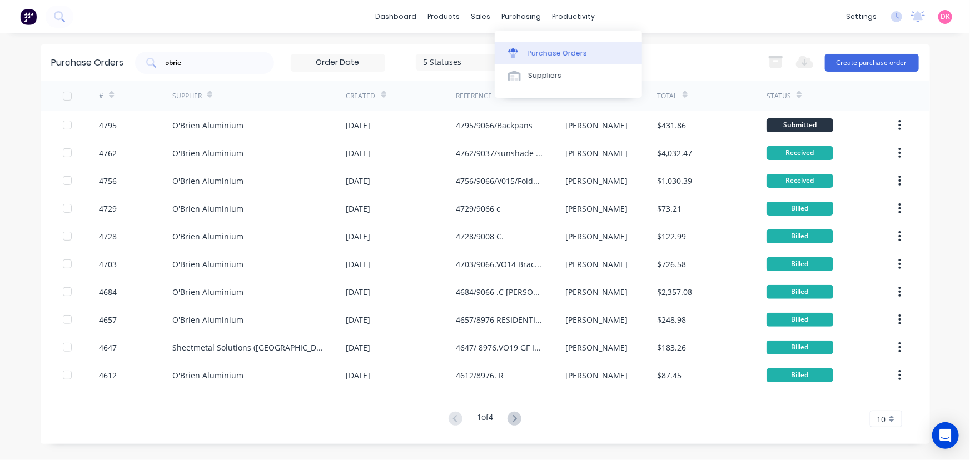
click at [534, 50] on div "Purchase Orders" at bounding box center [557, 53] width 59 height 10
click at [381, 95] on icon at bounding box center [383, 96] width 5 height 3
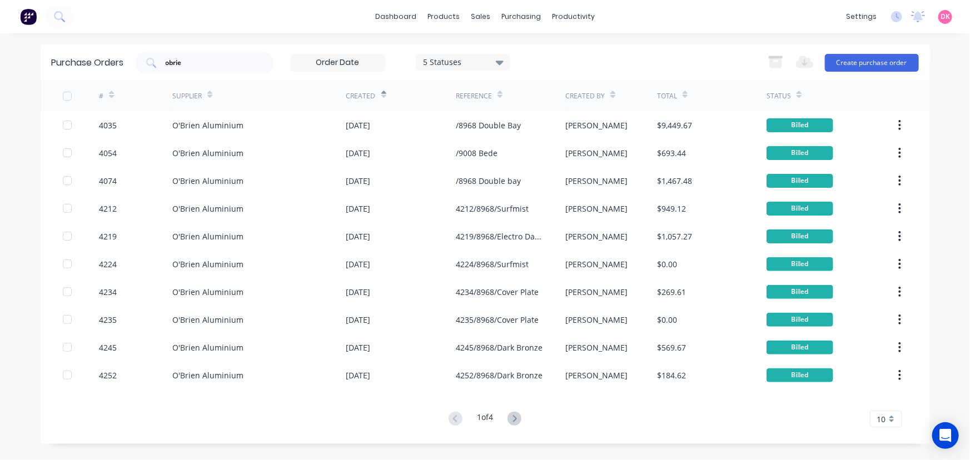
click at [381, 95] on icon at bounding box center [383, 96] width 5 height 3
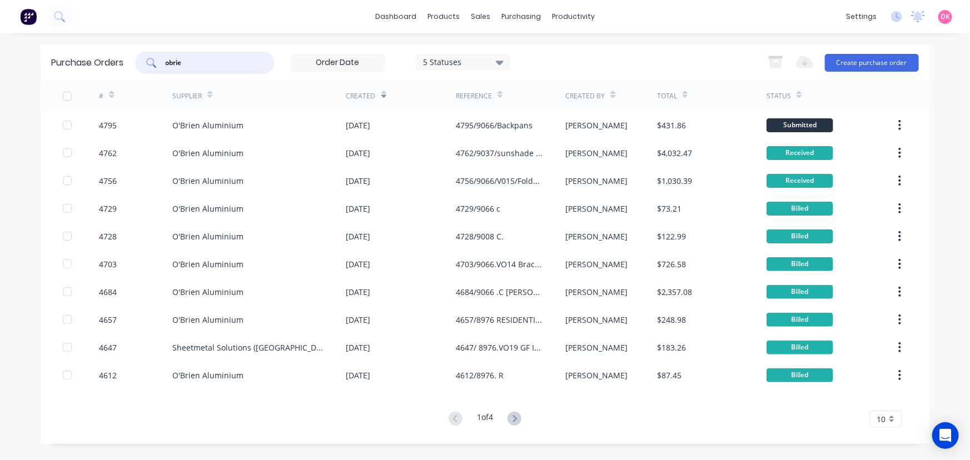
drag, startPoint x: 194, startPoint y: 60, endPoint x: 97, endPoint y: 62, distance: 96.8
click at [97, 62] on div "Purchase Orders obrie 5 Statuses 5 Statuses Export to Excel (XLSX) Create purch…" at bounding box center [486, 62] width 890 height 36
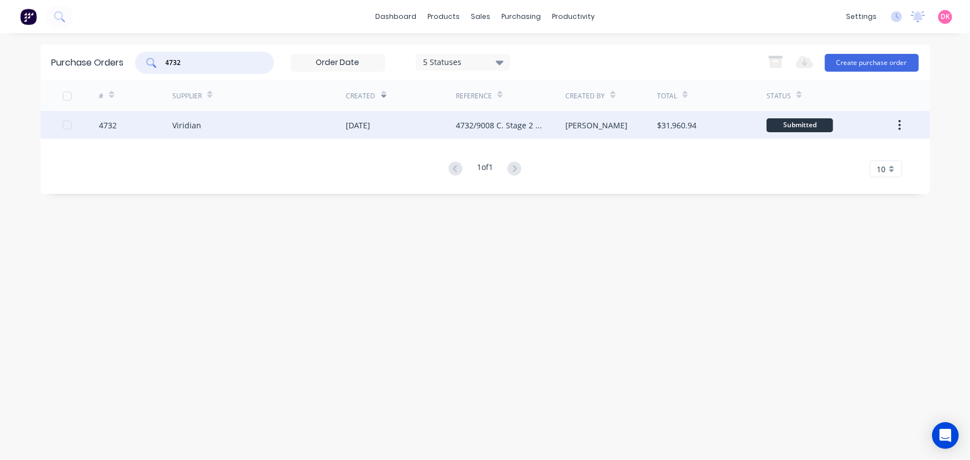
type input "4732"
click at [181, 122] on div "Viridian" at bounding box center [186, 126] width 29 height 12
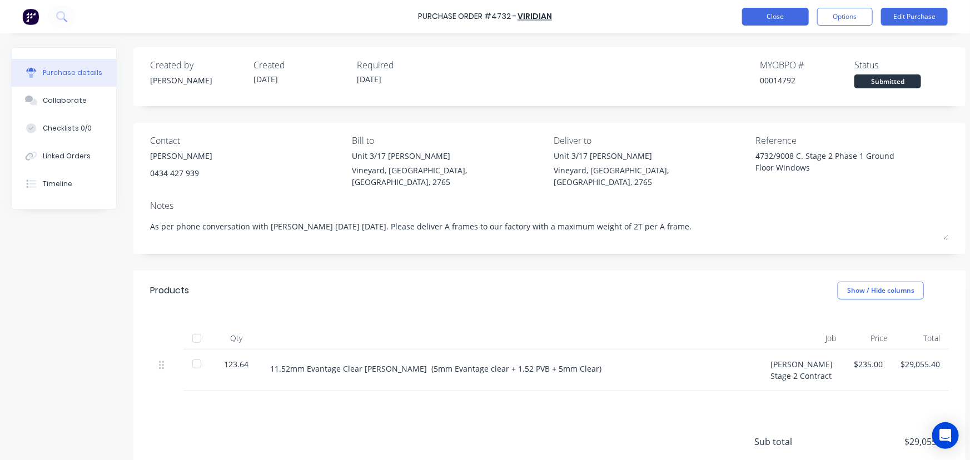
click at [779, 13] on button "Close" at bounding box center [775, 17] width 67 height 18
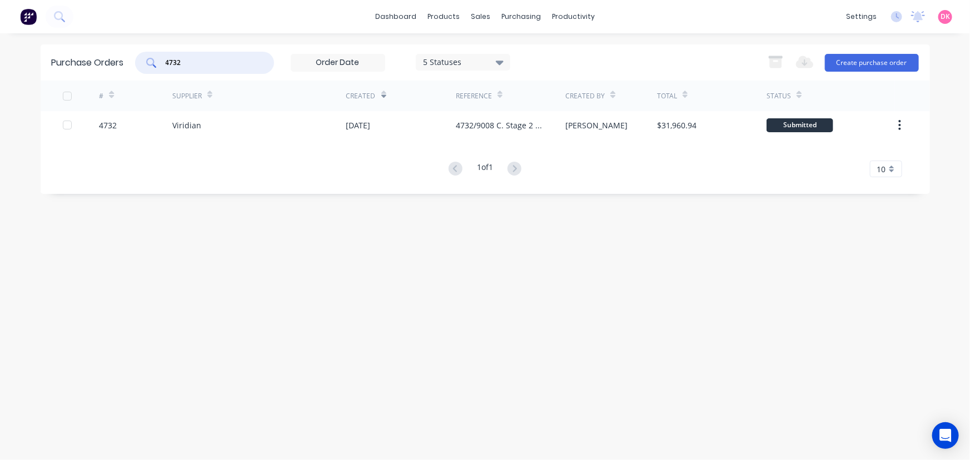
drag, startPoint x: 191, startPoint y: 63, endPoint x: 102, endPoint y: 67, distance: 89.1
click at [102, 67] on div "Purchase Orders 4732 5 Statuses 5 Statuses Export to Excel (XLSX) Create purcha…" at bounding box center [486, 62] width 890 height 36
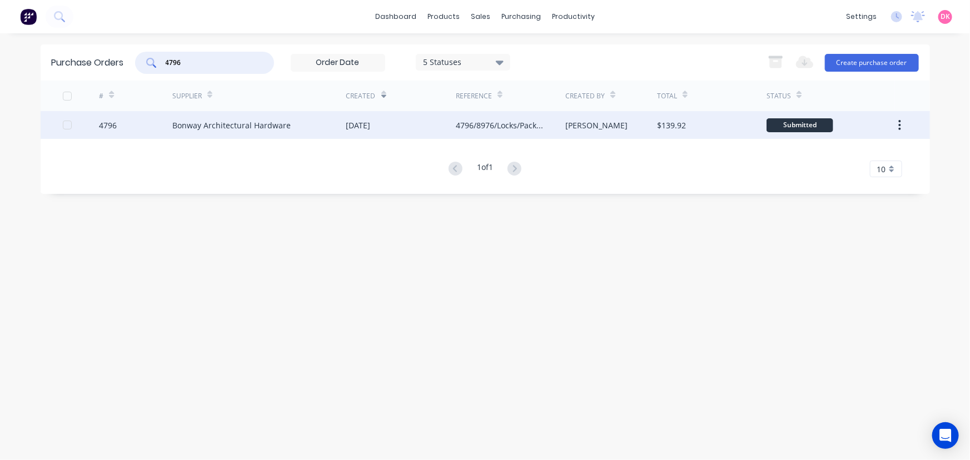
type input "4796"
click at [238, 125] on div "Bonway Architectural Hardware" at bounding box center [231, 126] width 118 height 12
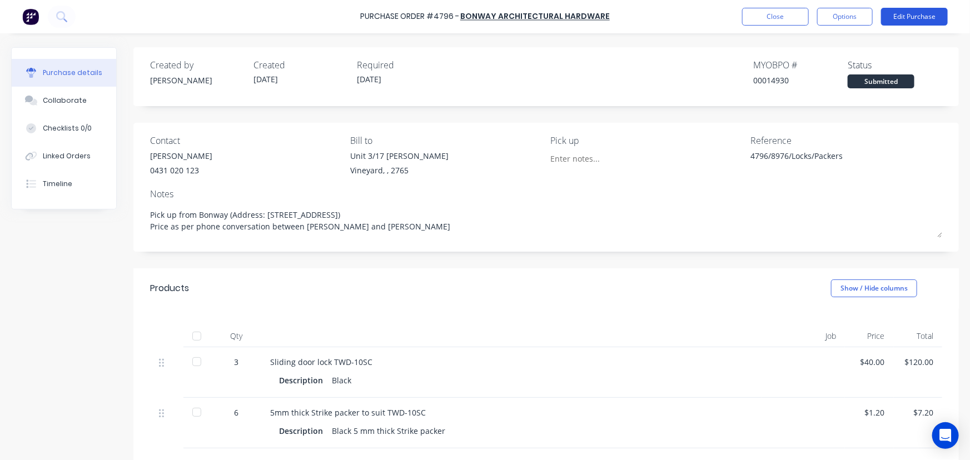
click at [915, 16] on button "Edit Purchase" at bounding box center [914, 17] width 67 height 18
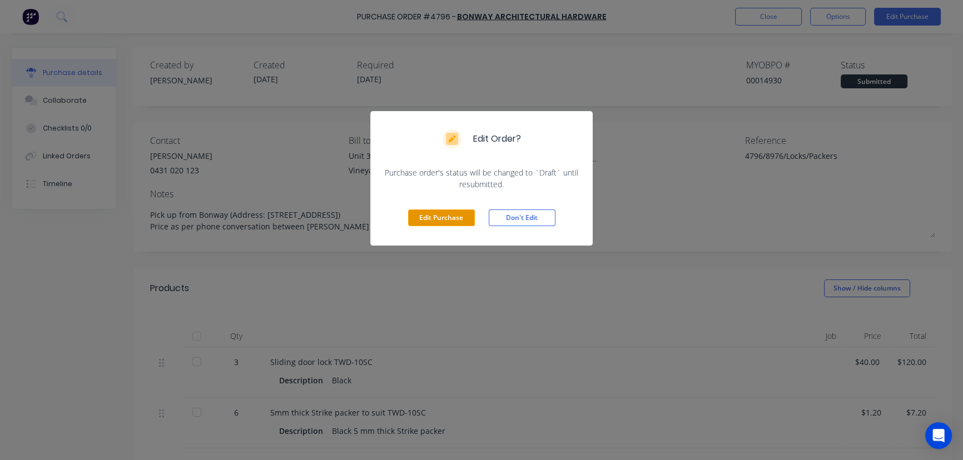
click at [439, 212] on button "Edit Purchase" at bounding box center [441, 218] width 67 height 17
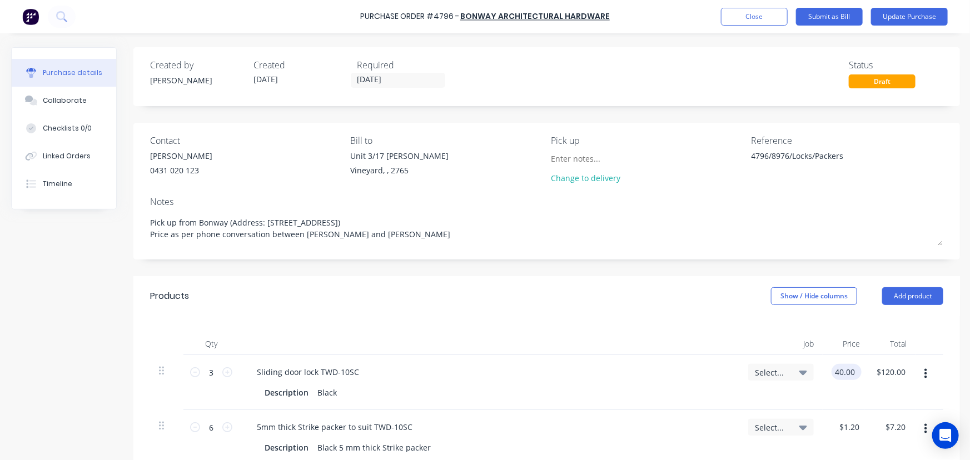
click at [837, 373] on input "40.00" at bounding box center [845, 372] width 26 height 16
click at [837, 372] on input "40.00" at bounding box center [845, 372] width 26 height 16
type input "$34.50"
type input "$103.50"
click at [671, 329] on div "Qty Job Price Total 3 3 Sliding door lock TWD-10SC Description Black Select... …" at bounding box center [546, 390] width 826 height 149
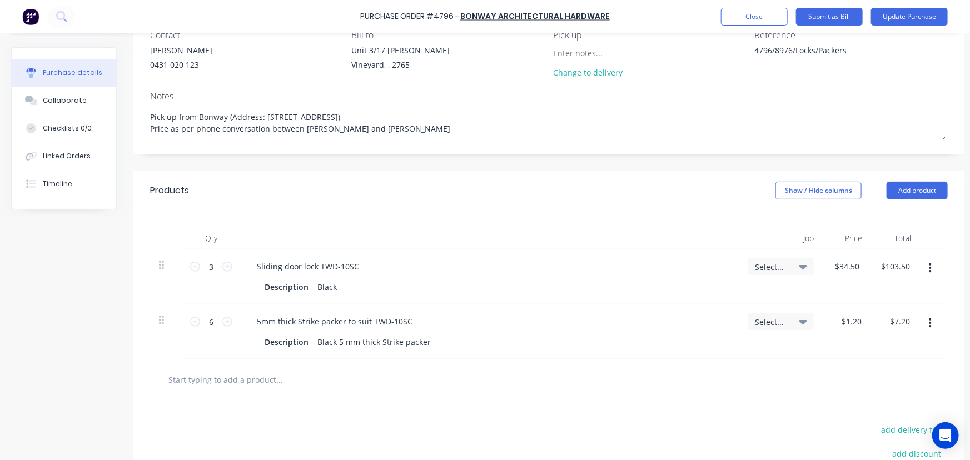
scroll to position [151, 0]
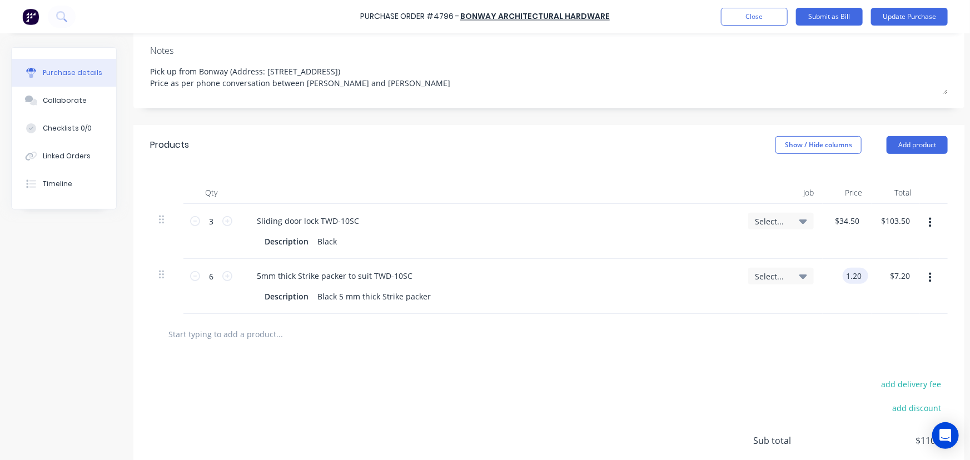
click at [859, 277] on input "1.20" at bounding box center [853, 276] width 21 height 16
type input "$1.40"
type input "$8.40"
click at [631, 331] on div at bounding box center [549, 334] width 780 height 22
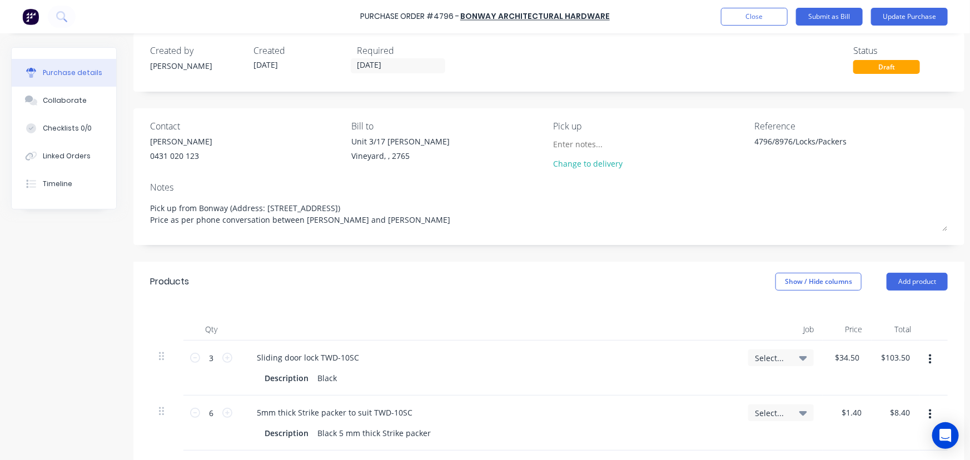
scroll to position [0, 0]
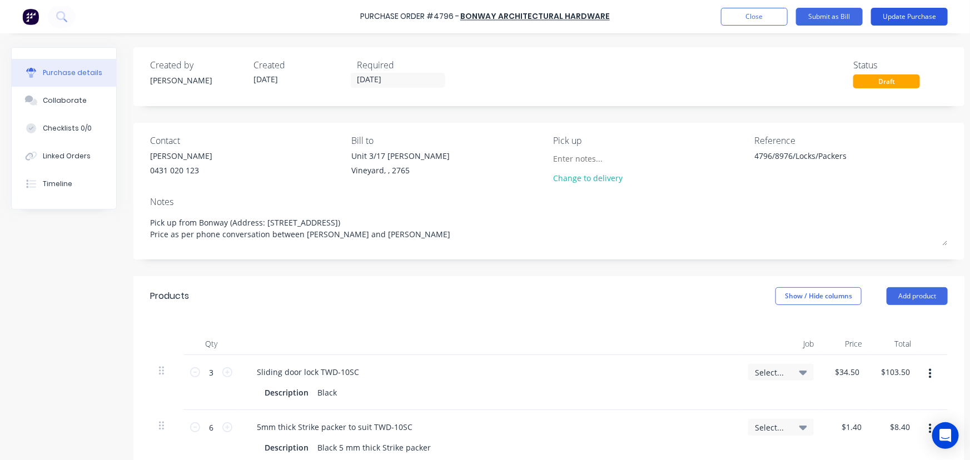
click at [911, 14] on button "Update Purchase" at bounding box center [909, 17] width 77 height 18
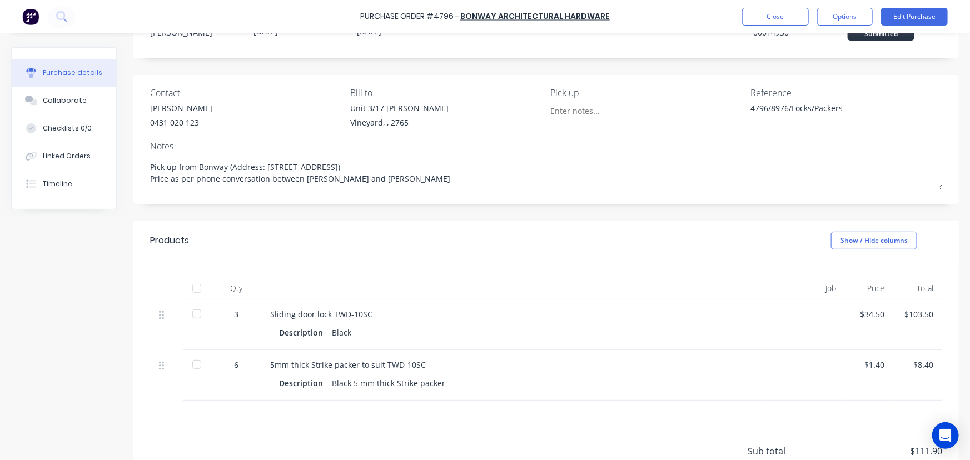
scroll to position [147, 0]
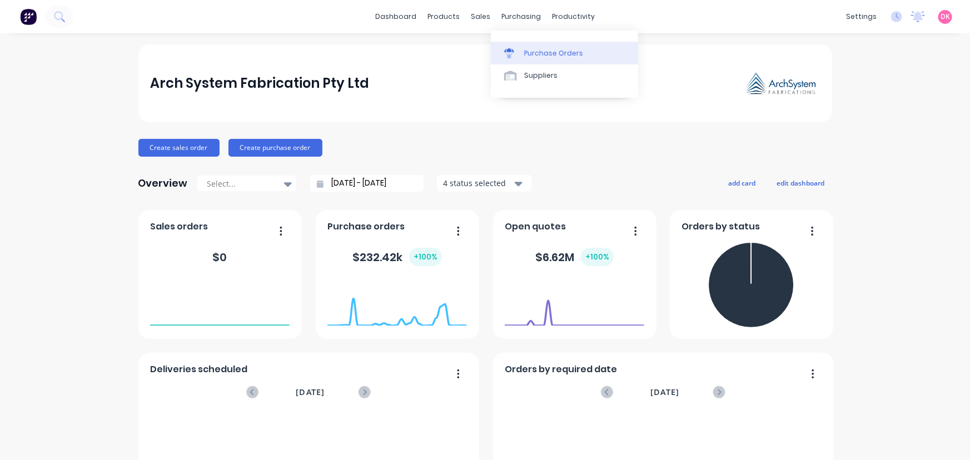
click at [528, 51] on div "Purchase Orders" at bounding box center [553, 53] width 59 height 10
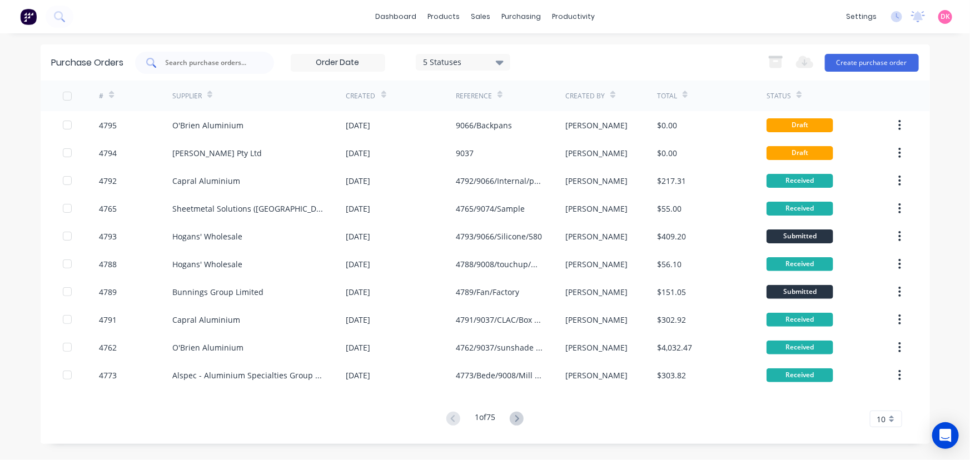
click at [190, 72] on div at bounding box center [204, 63] width 139 height 22
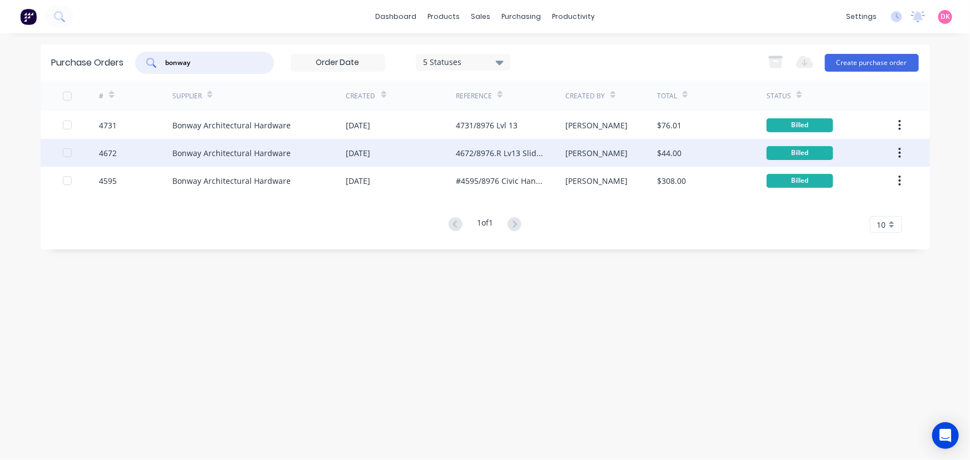
type input "bonway"
click at [292, 160] on div "Bonway Architectural Hardware" at bounding box center [259, 153] width 174 height 28
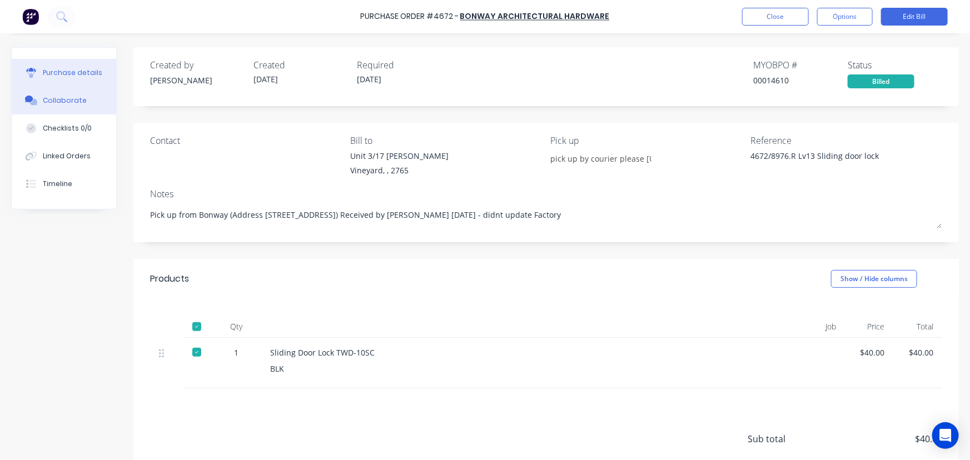
click at [62, 105] on div "Collaborate" at bounding box center [65, 101] width 44 height 10
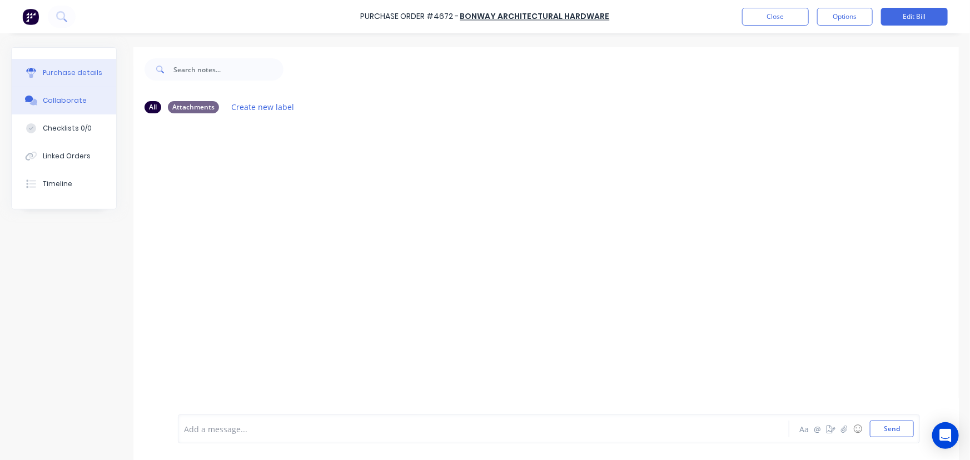
click at [57, 73] on div "Purchase details" at bounding box center [73, 73] width 60 height 10
type textarea "x"
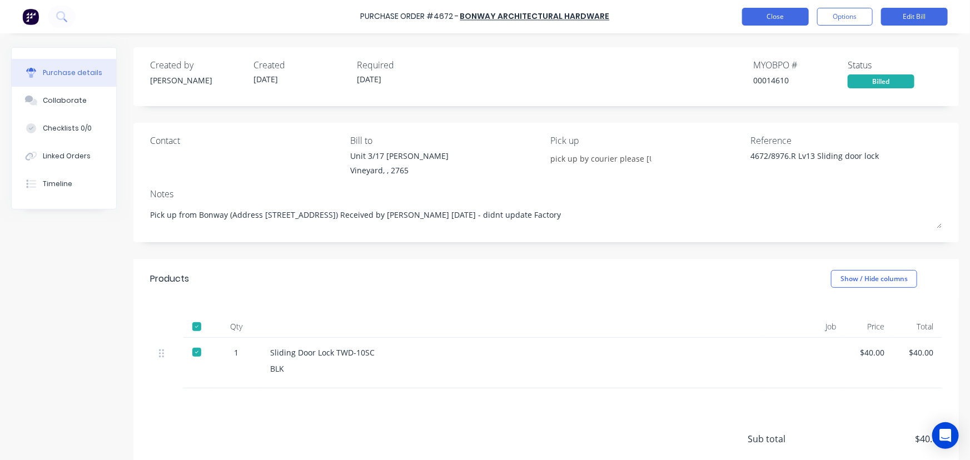
click at [779, 16] on button "Close" at bounding box center [775, 17] width 67 height 18
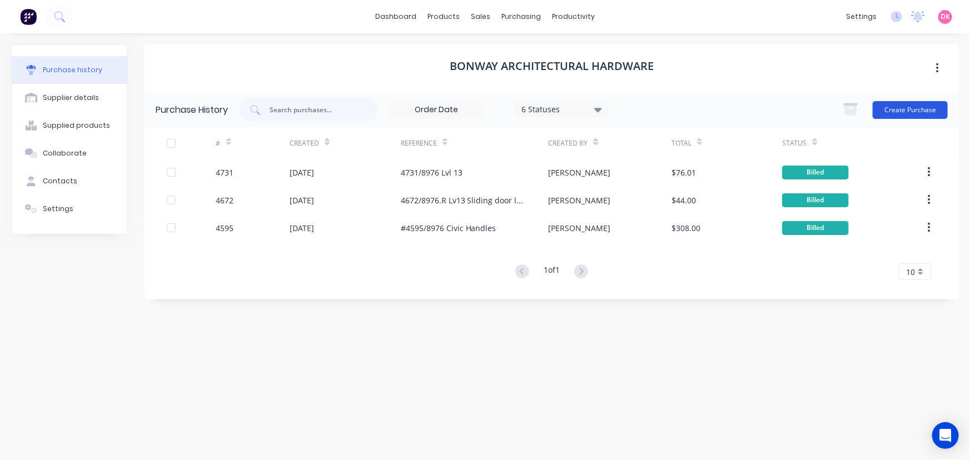
click at [925, 108] on button "Create Purchase" at bounding box center [910, 110] width 75 height 18
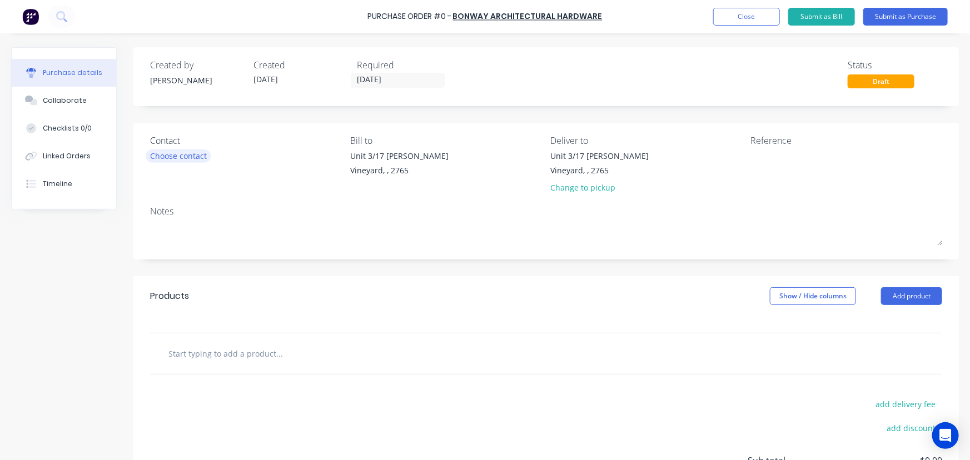
click at [178, 150] on div "Choose contact" at bounding box center [178, 156] width 57 height 12
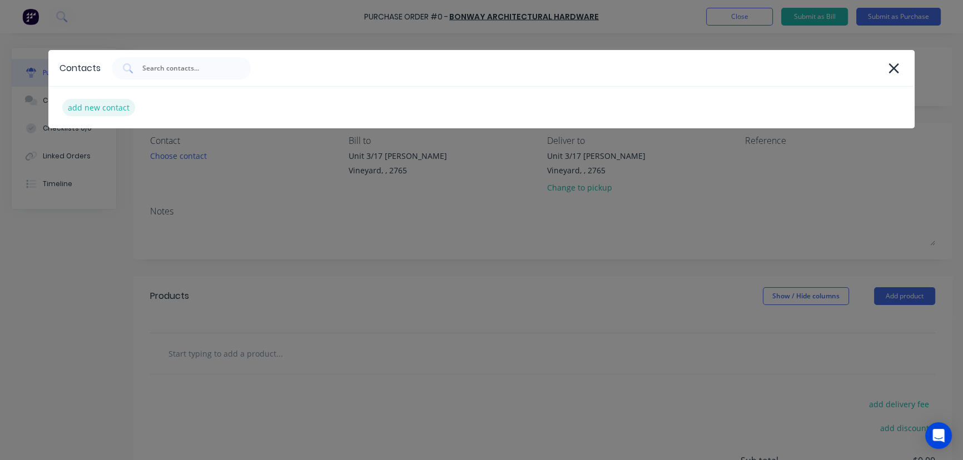
click at [106, 111] on div "add new contact" at bounding box center [98, 107] width 73 height 17
select select "AU"
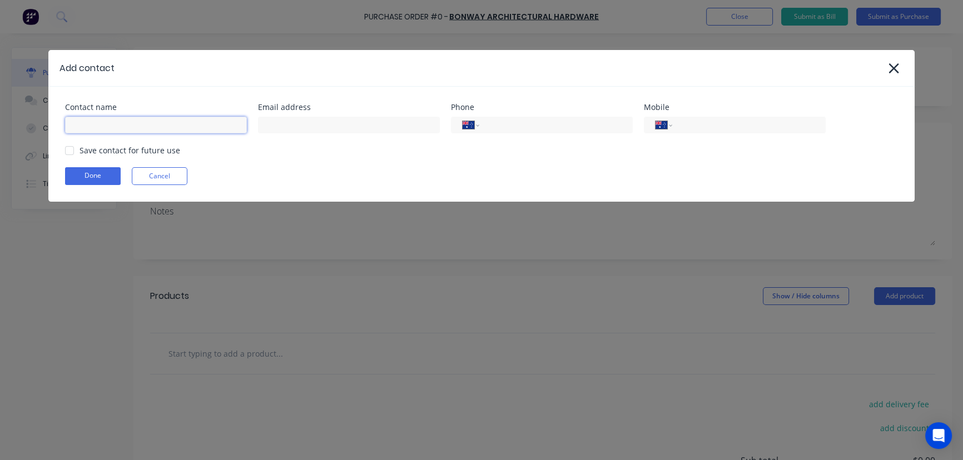
click at [91, 122] on input at bounding box center [156, 125] width 182 height 17
type input "Jim Roach"
click at [322, 129] on input at bounding box center [349, 125] width 182 height 17
click at [107, 155] on div "Save contact for future use" at bounding box center [130, 151] width 101 height 12
click at [72, 149] on div at bounding box center [69, 151] width 22 height 22
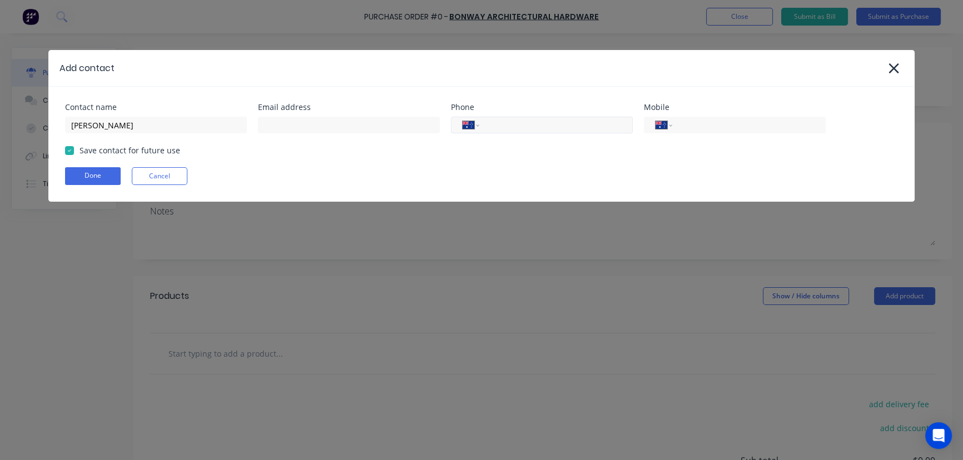
click at [553, 127] on input "tel" at bounding box center [554, 125] width 133 height 13
type input "0431 020 12"
click button "Done" at bounding box center [93, 176] width 56 height 18
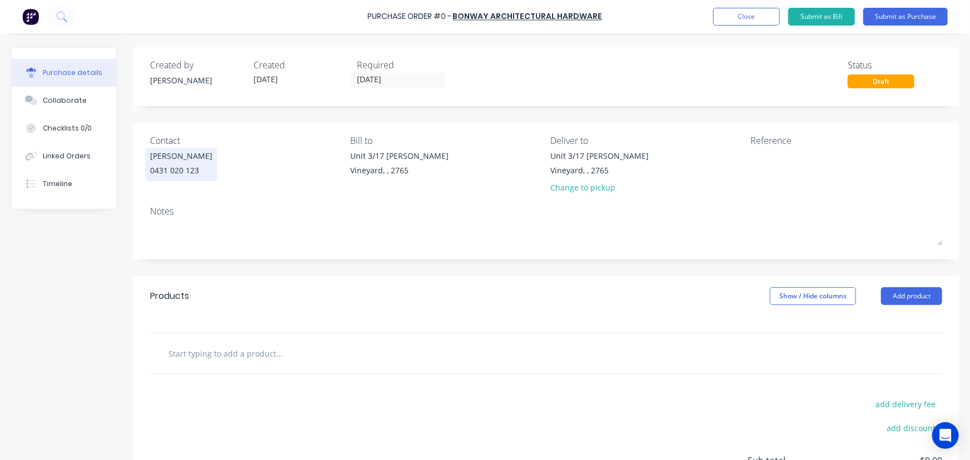
click at [178, 168] on div "0431 020 123" at bounding box center [181, 171] width 62 height 12
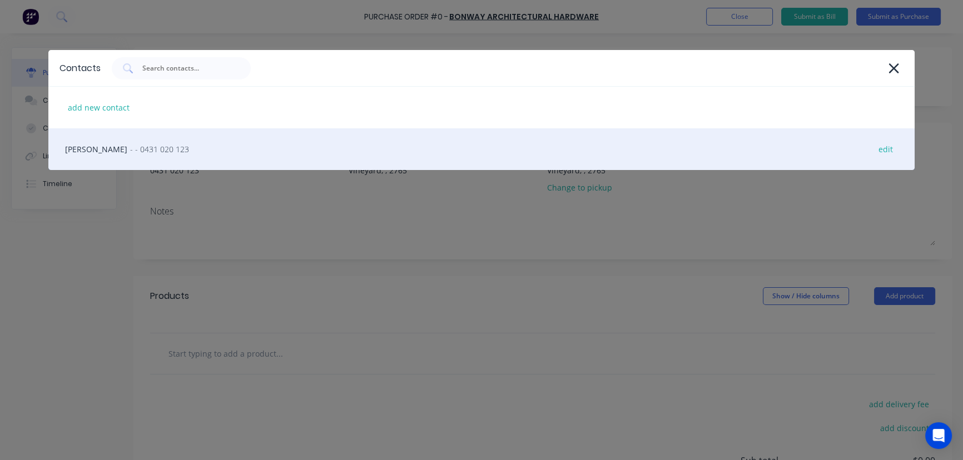
click at [209, 153] on div "Jim Roach - - 0431 020 123 edit" at bounding box center [481, 149] width 867 height 42
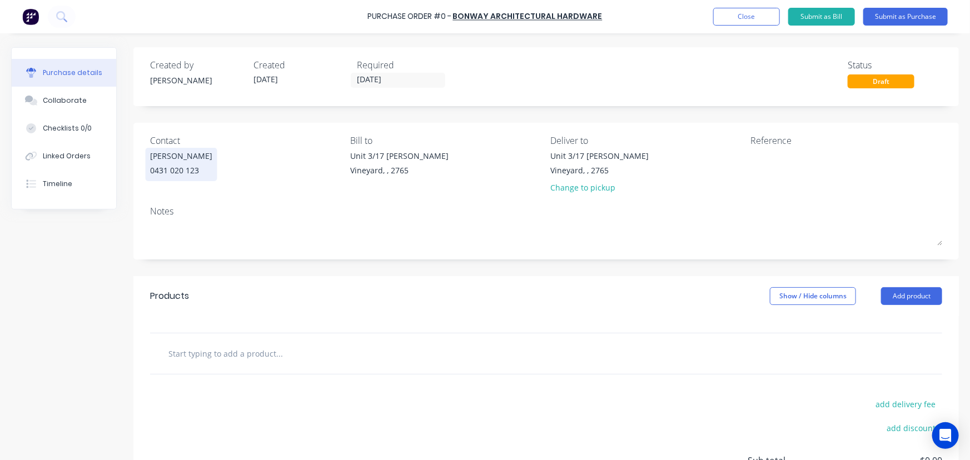
click at [164, 158] on div "Jim Roach" at bounding box center [181, 156] width 62 height 12
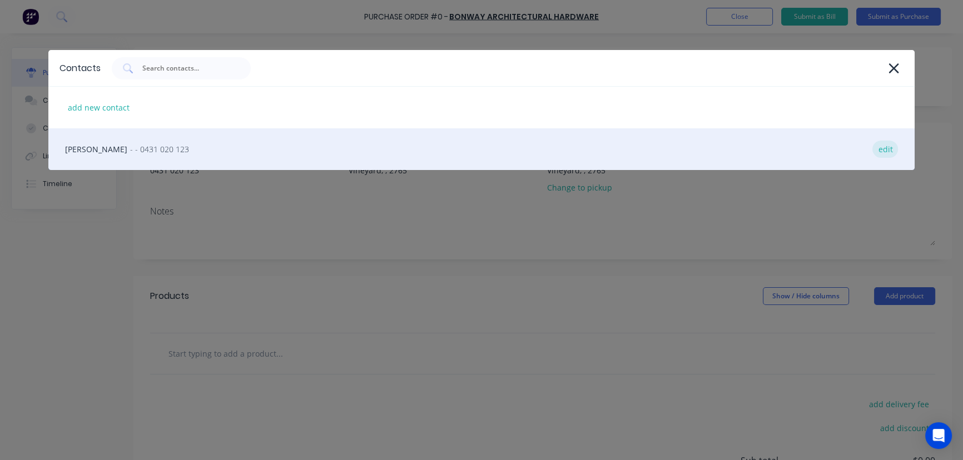
click at [895, 147] on div "edit" at bounding box center [885, 149] width 26 height 17
select select "AU"
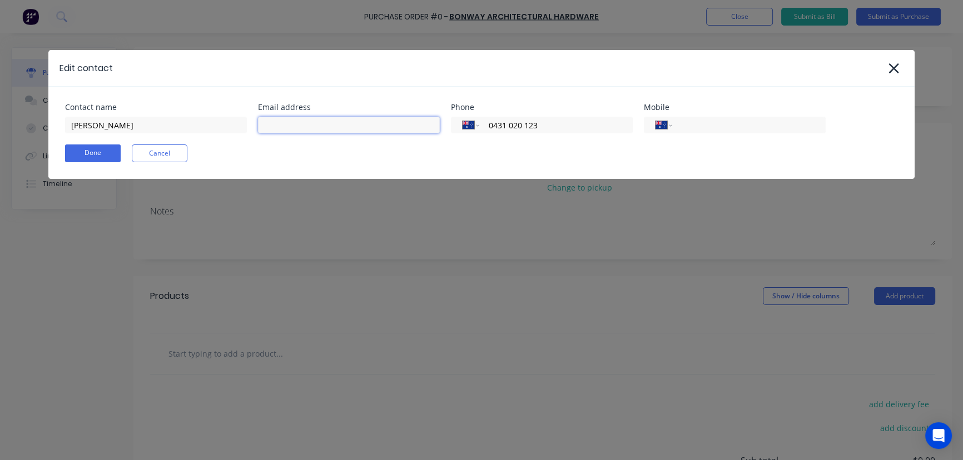
click at [304, 126] on input at bounding box center [349, 125] width 182 height 17
click at [394, 79] on div "Edit contact" at bounding box center [481, 68] width 867 height 36
click at [318, 127] on input at bounding box center [349, 125] width 182 height 17
type input "info@bonwaytrading.com.au"
click at [108, 153] on button "Done" at bounding box center [93, 154] width 56 height 18
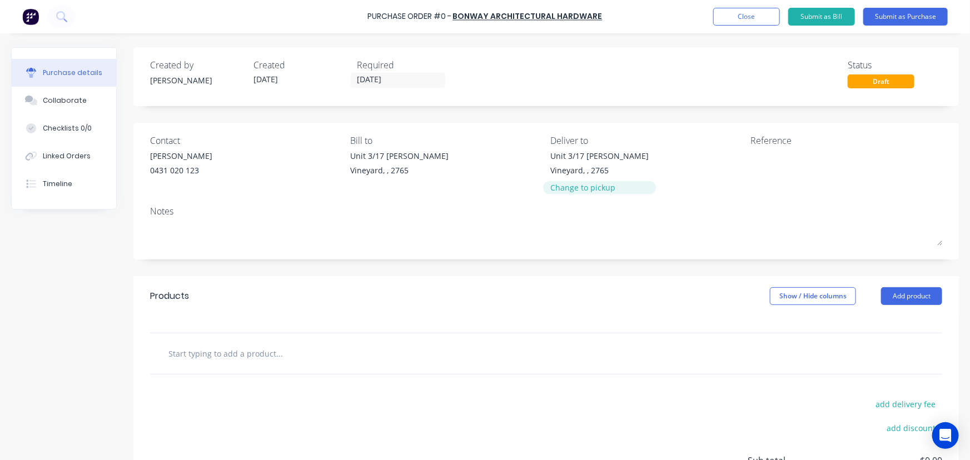
click at [584, 186] on div "Change to pickup" at bounding box center [600, 188] width 98 height 12
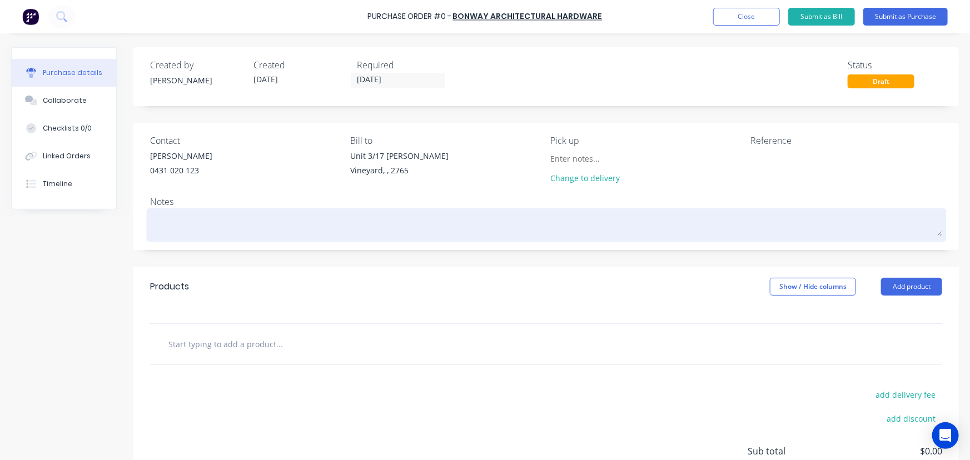
click at [220, 225] on textarea at bounding box center [546, 223] width 792 height 25
paste textarea "Pick up from Bonway ( Adress [STREET_ADDRESS])"
type textarea "x"
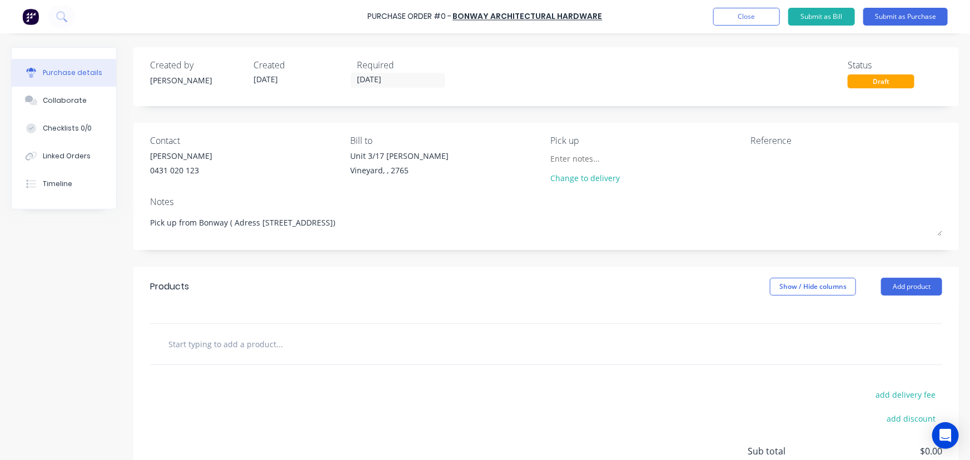
type textarea "Pick up from Bonway ( Adress [STREET_ADDRESS])"
type textarea "x"
type textarea "Pick up from Bonway ( Adress [STREET_ADDRESS])"
click at [304, 350] on input "text" at bounding box center [279, 344] width 222 height 22
paste input "Sliding Door Lock TWD-10SC"
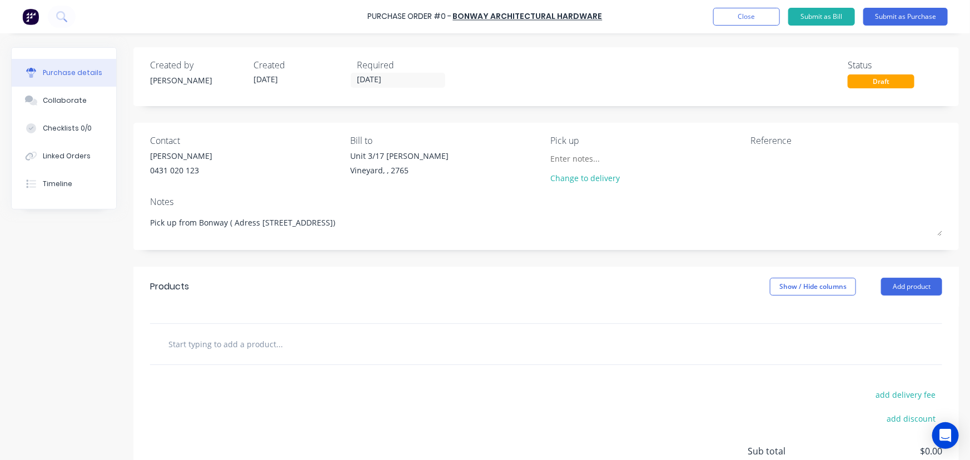
type textarea "x"
type input "Sliding Door Lock TWD-10SC"
drag, startPoint x: 294, startPoint y: 346, endPoint x: 166, endPoint y: 355, distance: 128.2
click at [166, 355] on div "Sliding Door Lock TWD-10SC Add Sliding Door Lock TWD-10SC to order No results f…" at bounding box center [326, 344] width 334 height 22
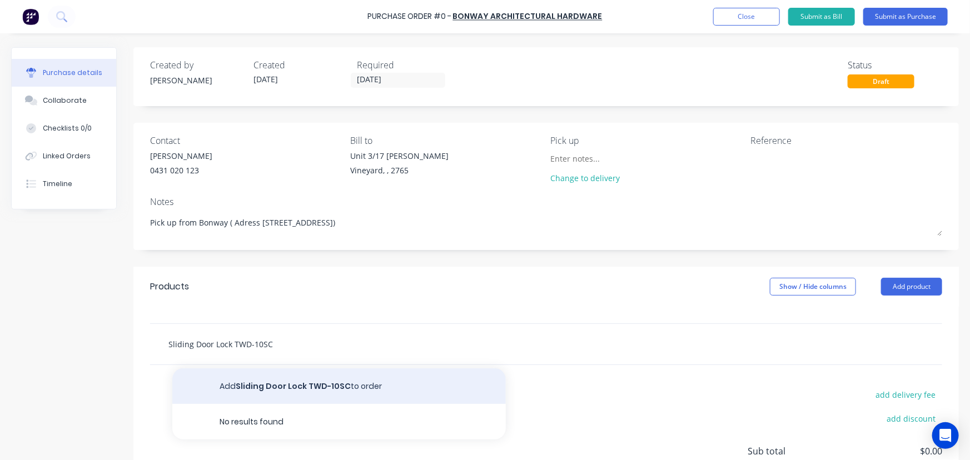
type textarea "x"
type input "l"
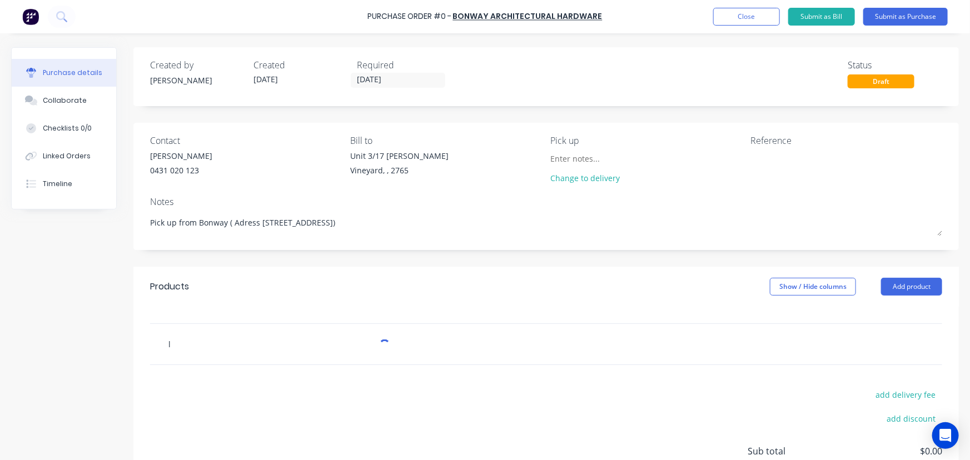
type textarea "x"
type input "lo"
type textarea "x"
type input "loc"
type textarea "x"
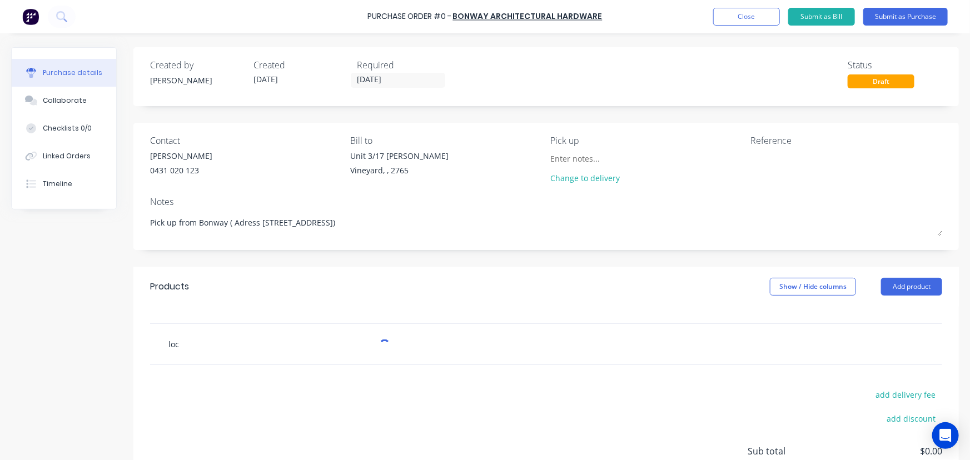
type input "lock"
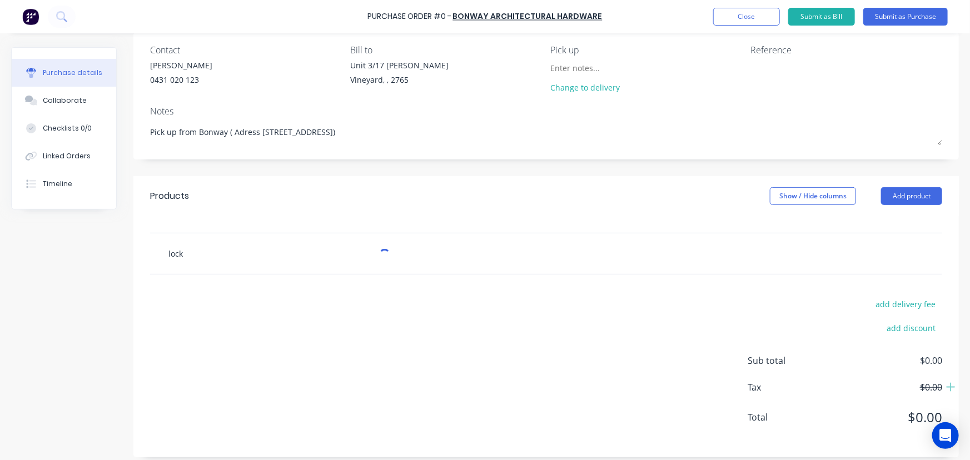
scroll to position [99, 0]
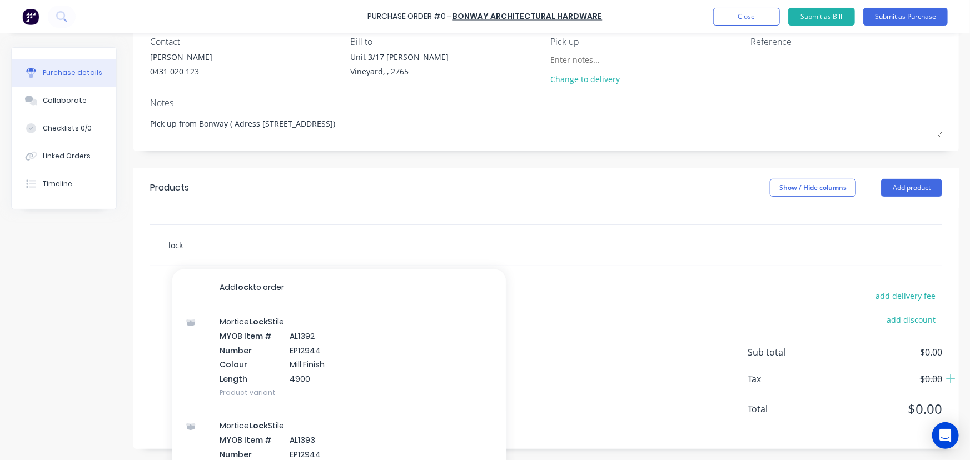
type textarea "x"
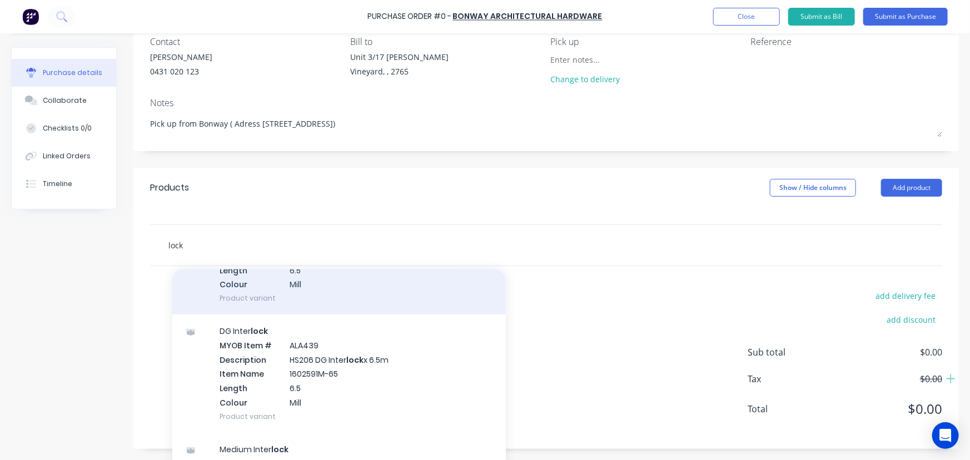
scroll to position [758, 0]
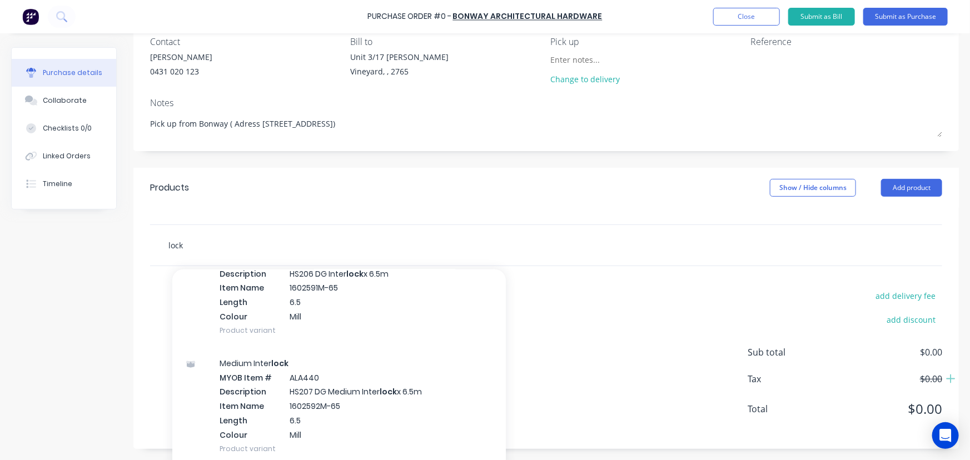
drag, startPoint x: 197, startPoint y: 242, endPoint x: 112, endPoint y: 252, distance: 85.7
click at [112, 252] on div "Created by Dee Created 14/10/25 Required 14/10/25 Status Draft Contact Jim Roac…" at bounding box center [485, 198] width 948 height 501
type input "hard"
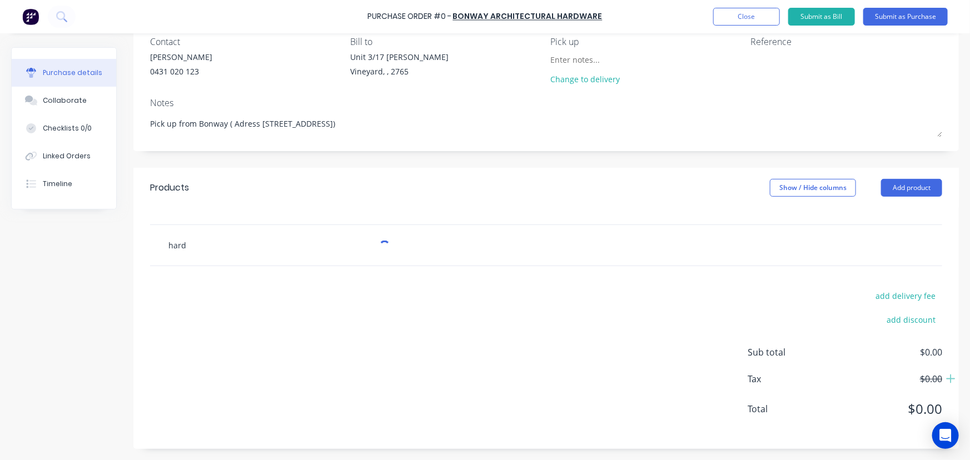
type textarea "x"
type input "hardw"
type textarea "x"
type input "hardwa"
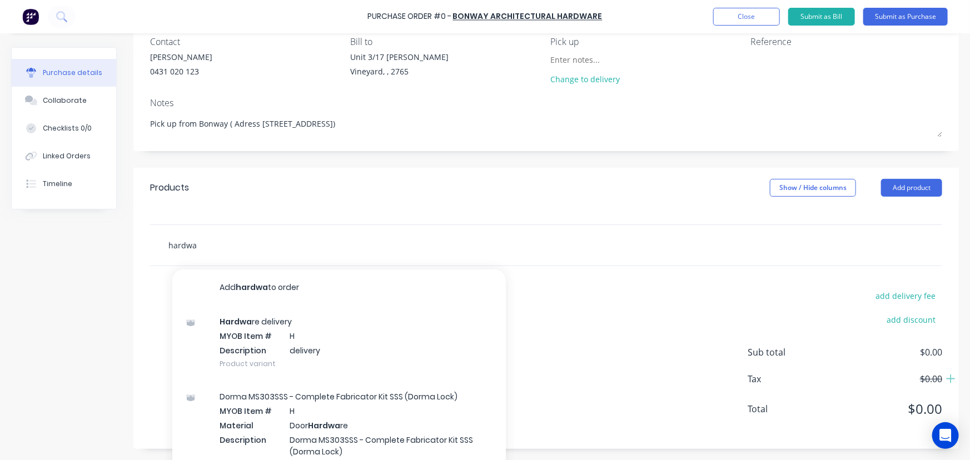
type textarea "x"
type input "hardwar"
type textarea "x"
type input "hardware"
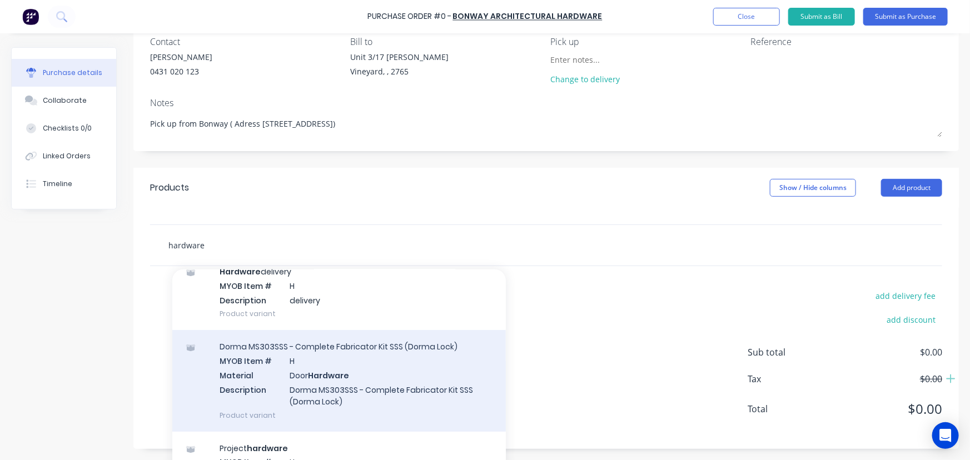
scroll to position [0, 0]
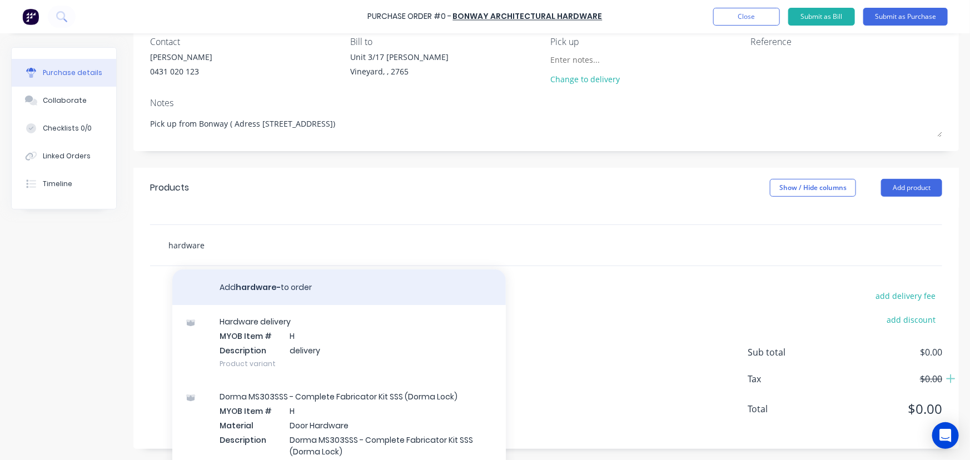
type textarea "x"
type input "hardware-"
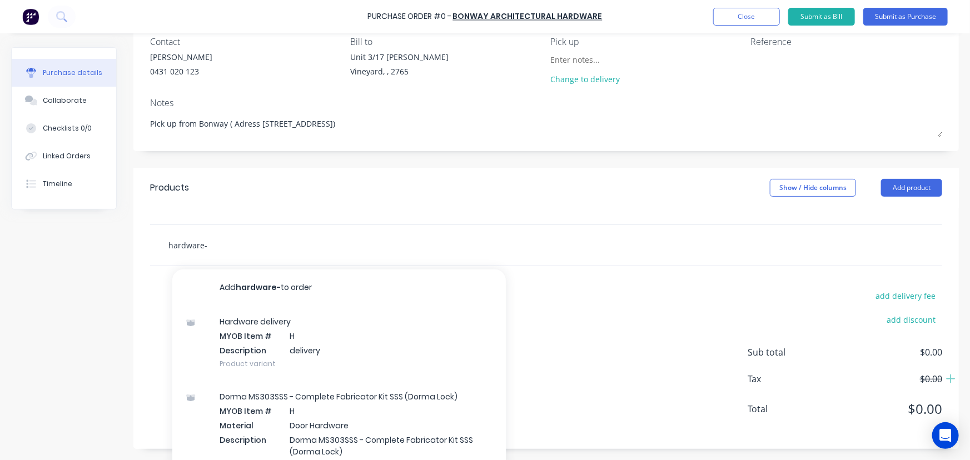
type textarea "x"
type input "hardware-d"
type textarea "x"
type input "hardware-do"
type textarea "x"
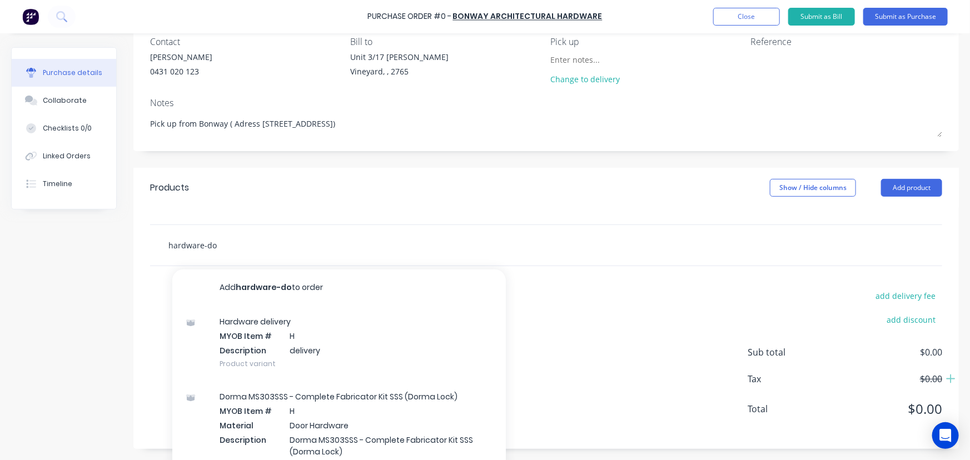
type input "hardware-doo"
type textarea "x"
type input "hardware-door"
type textarea "x"
type input "hardware-doors"
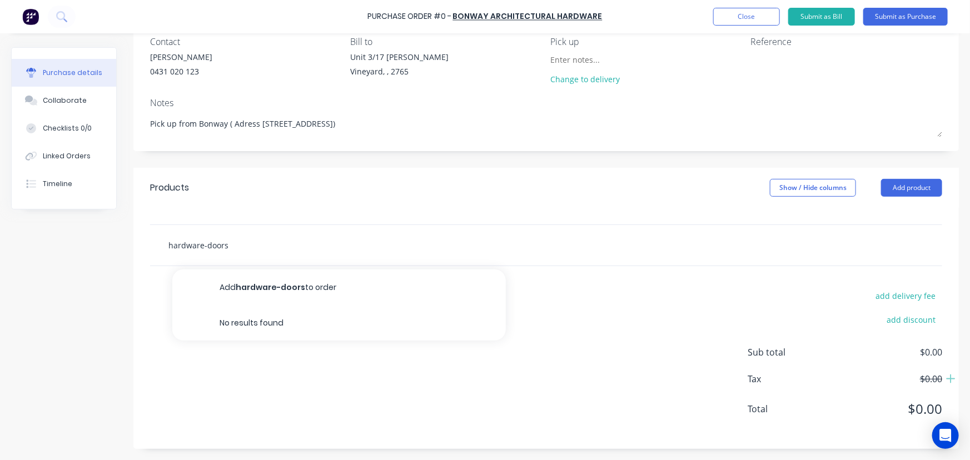
drag, startPoint x: 256, startPoint y: 246, endPoint x: 88, endPoint y: 247, distance: 167.9
click at [88, 247] on div "Created by Dee Created 14/10/25 Required 14/10/25 Status Draft Contact Jim Roac…" at bounding box center [485, 198] width 948 height 501
type textarea "x"
type input "h"
type textarea "x"
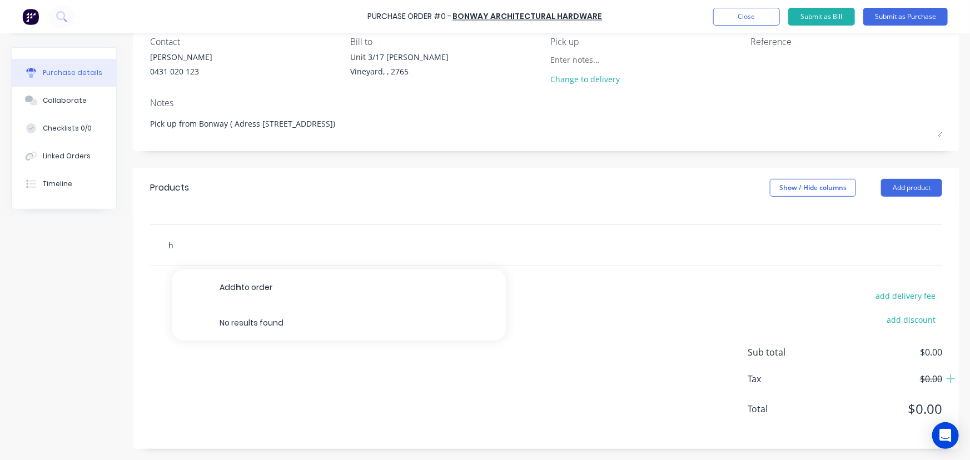
type input "h"
type textarea "x"
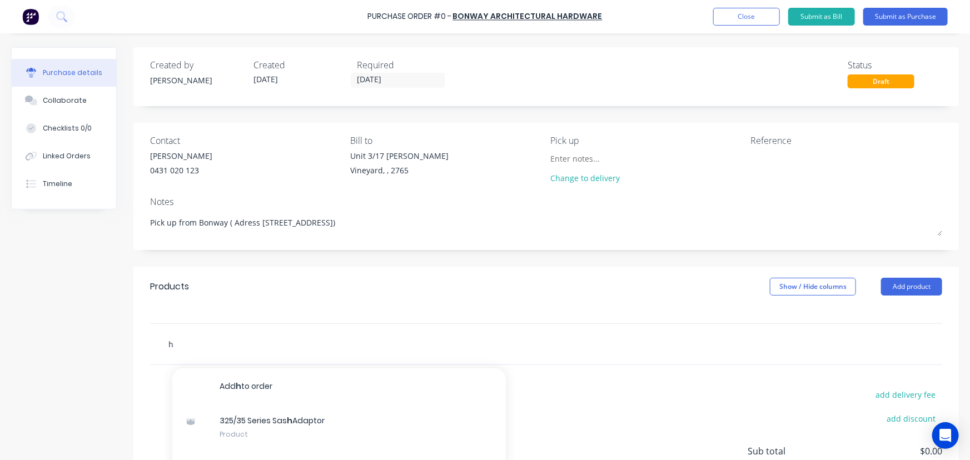
type input "h"
type textarea "x"
type input "ha"
type textarea "x"
type input "har"
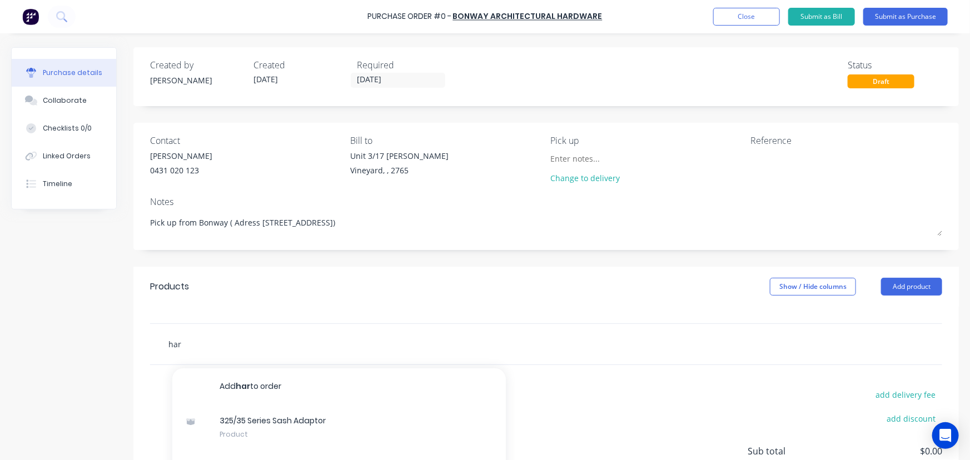
type textarea "x"
type input "hard"
type textarea "x"
type input "hardw"
type textarea "x"
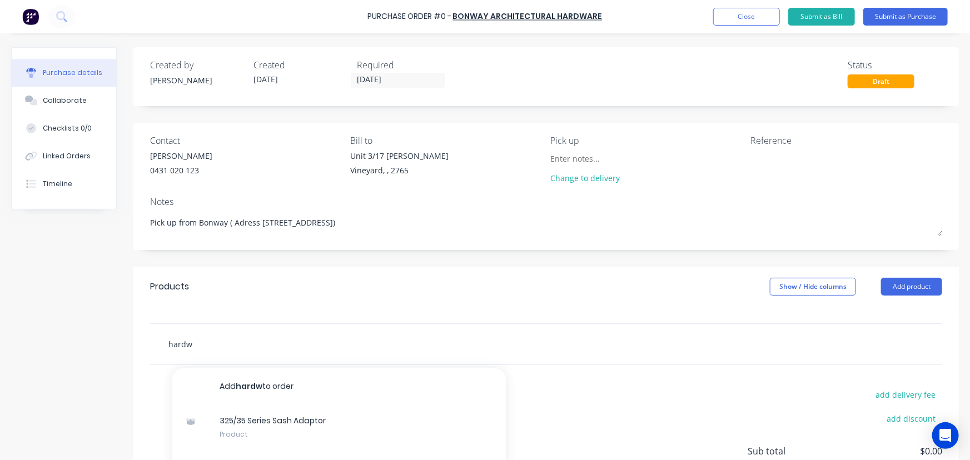
type input "hardwa"
type textarea "x"
type input "hardwar"
type textarea "x"
type input "hardwarr"
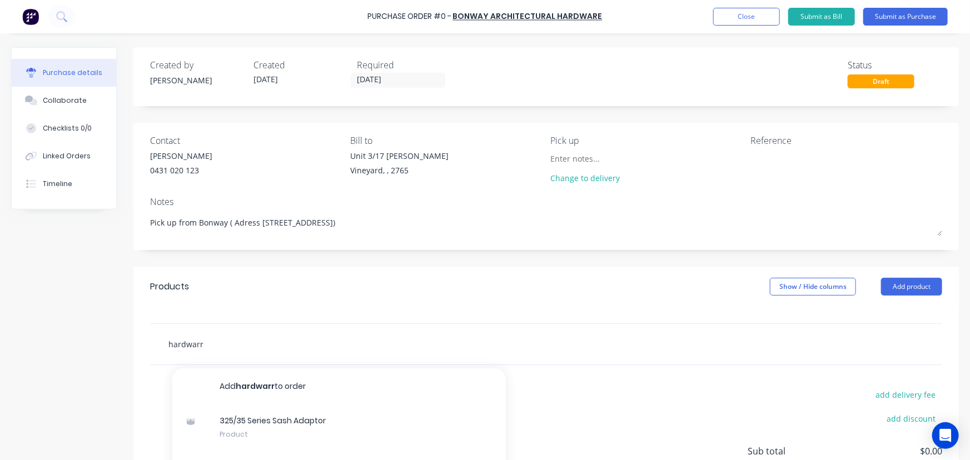
type textarea "x"
type input "hardwarre"
type textarea "x"
type input "hardwarr"
type textarea "x"
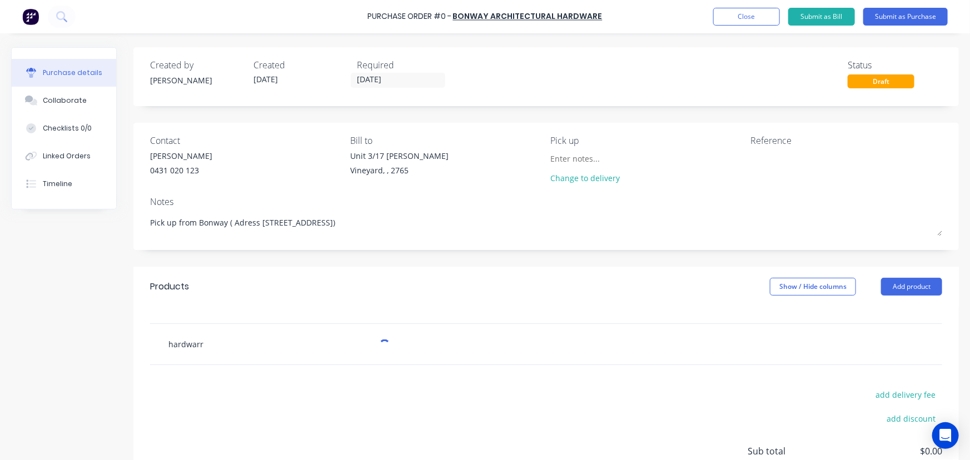
type input "hardwar"
type textarea "x"
type input "hardware"
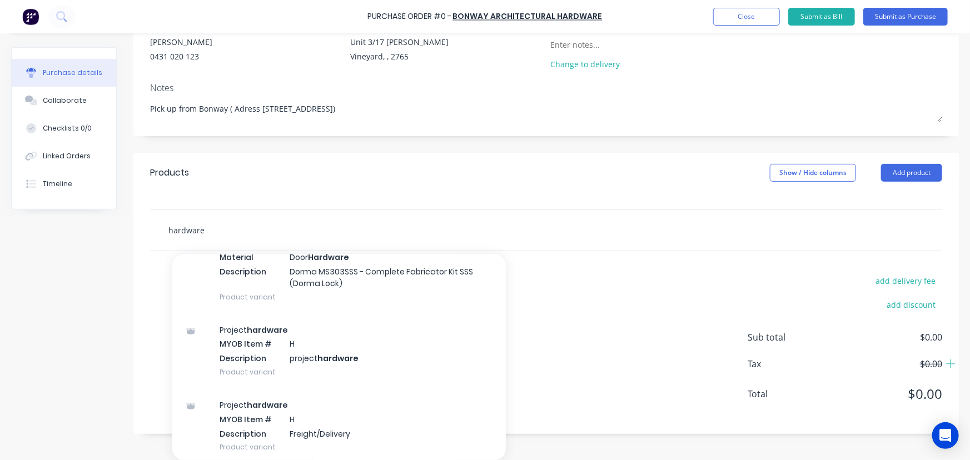
scroll to position [202, 0]
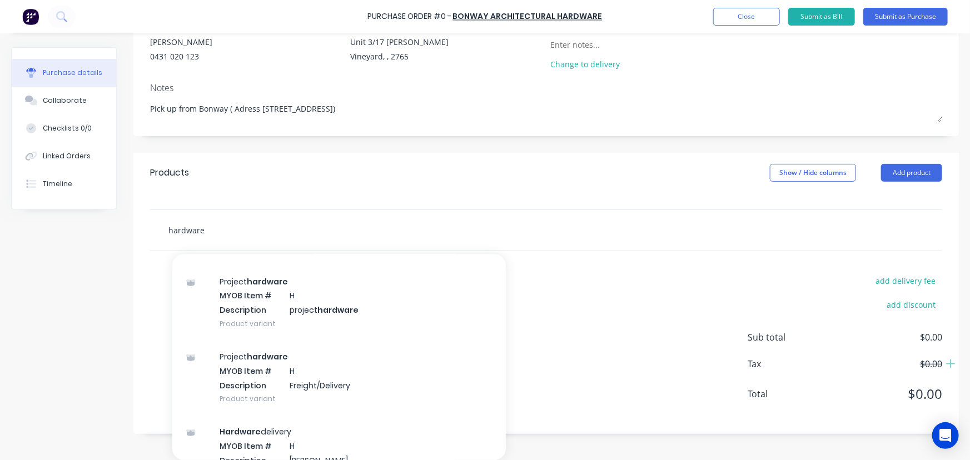
drag, startPoint x: 141, startPoint y: 235, endPoint x: 117, endPoint y: 237, distance: 24.1
click at [117, 237] on div "Created by Dee Created 14/10/25 Required 14/10/25 Status Draft Contact Jim Roac…" at bounding box center [485, 183] width 948 height 501
type textarea "x"
type input "d"
type textarea "x"
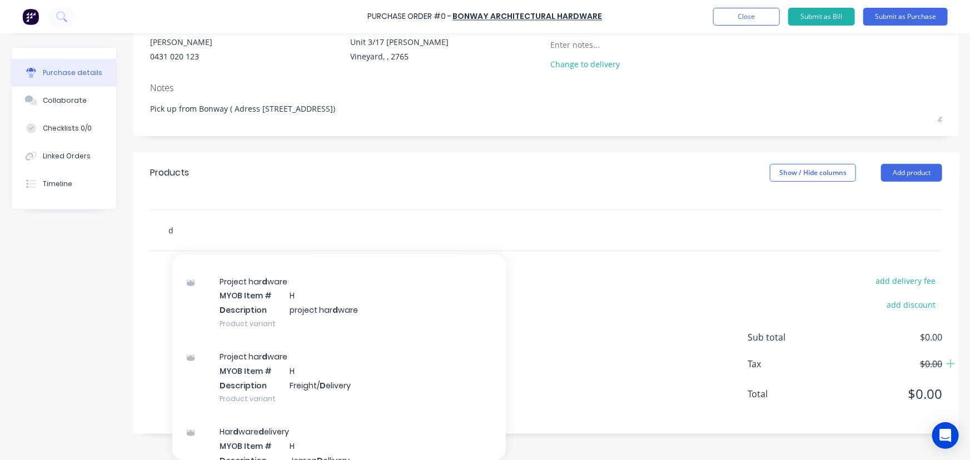
type input "do"
type textarea "x"
type input "doo"
type textarea "x"
type input "door"
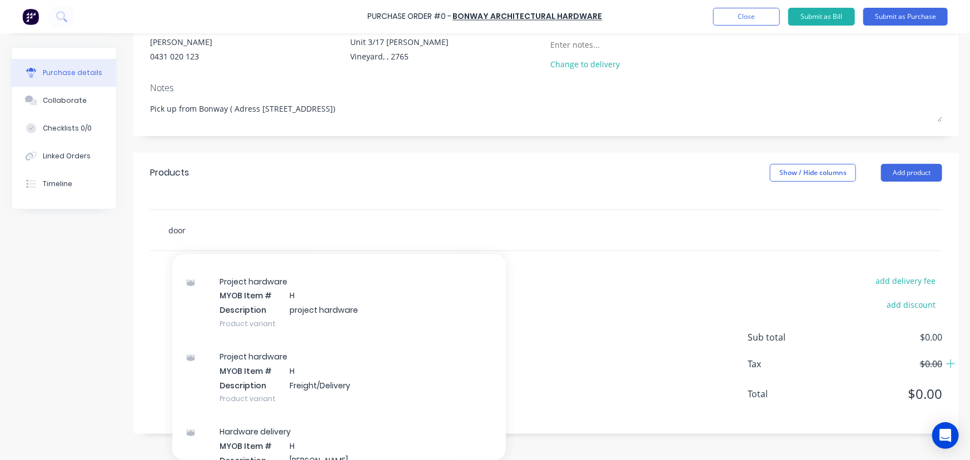
type textarea "x"
type input "door"
type textarea "x"
type input "door h"
type textarea "x"
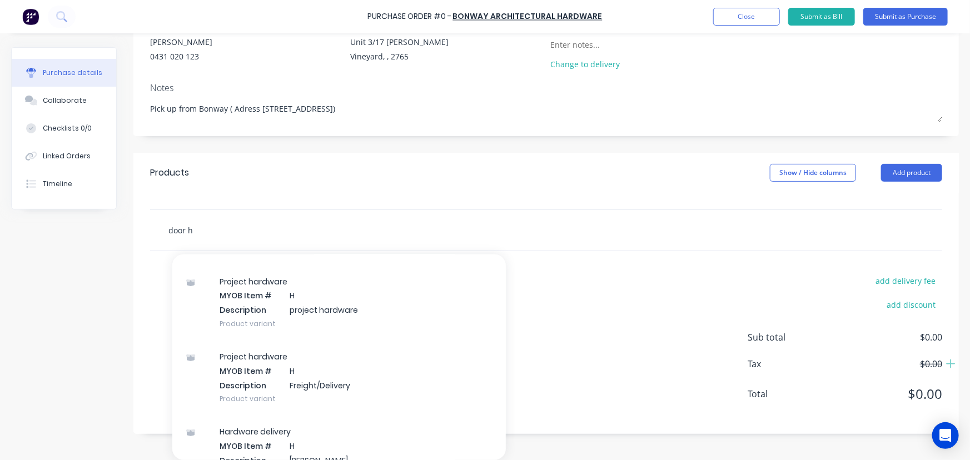
type input "door ha"
type textarea "x"
type input "door har"
type textarea "x"
type input "door hard"
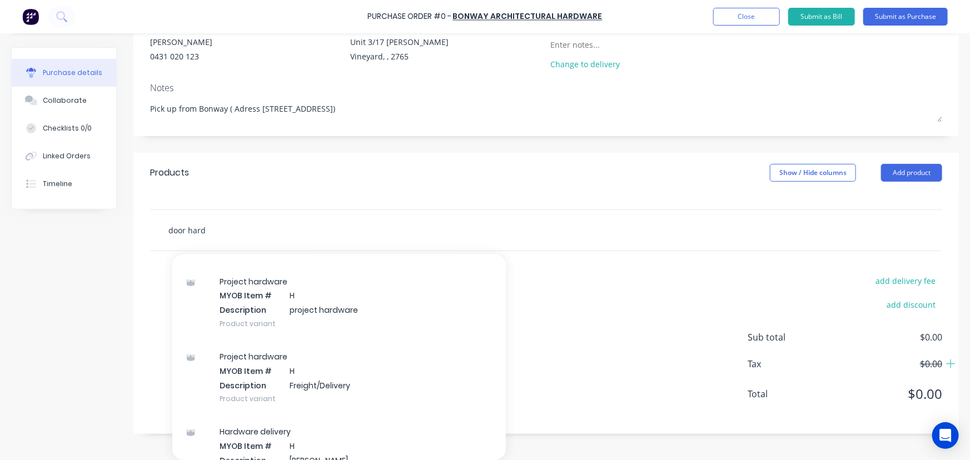
type textarea "x"
type input "door hardw"
type textarea "x"
type input "door hardwa"
type textarea "x"
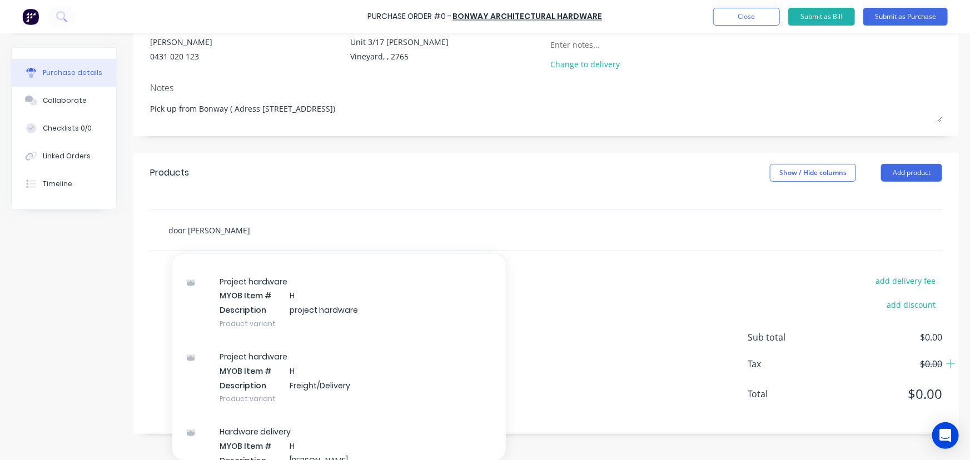
type input "door hardwar"
type textarea "x"
type input "door hardware"
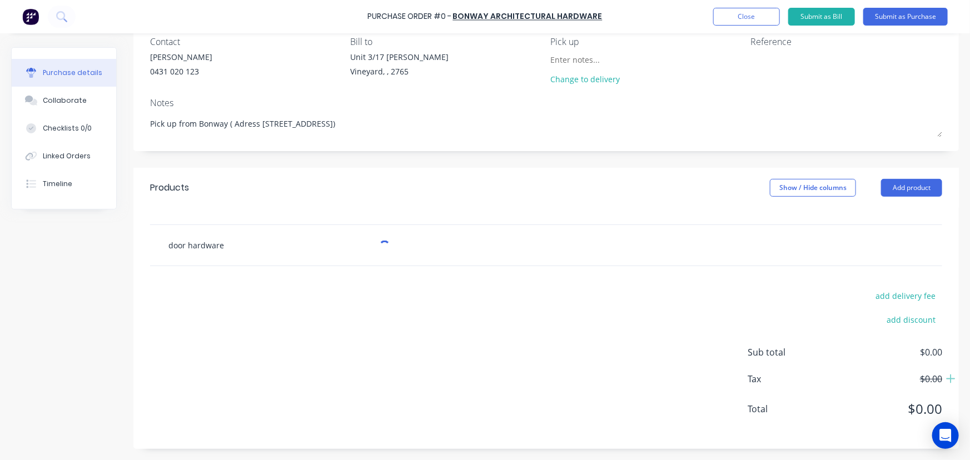
type textarea "x"
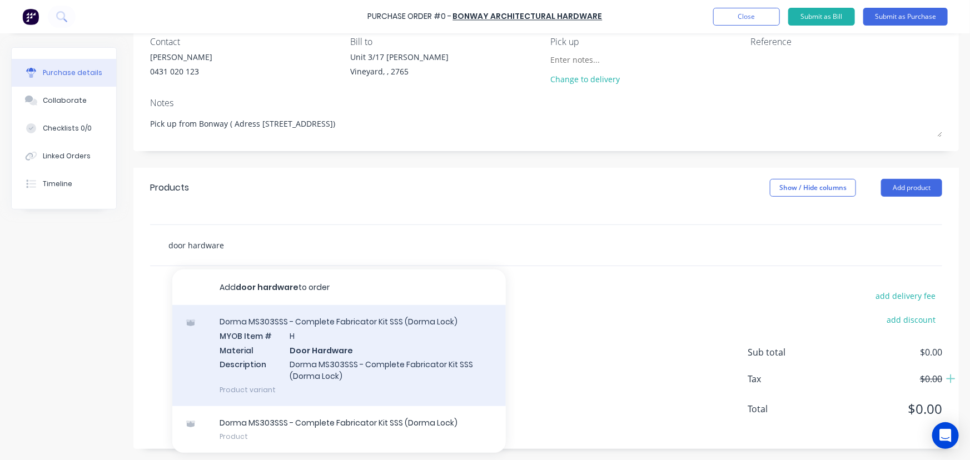
type input "door hardware"
click at [384, 339] on div "Dorma MS303SSS - Complete Fabricator Kit SSS (Dorma Lock) MYOB Item # H Materia…" at bounding box center [339, 355] width 334 height 101
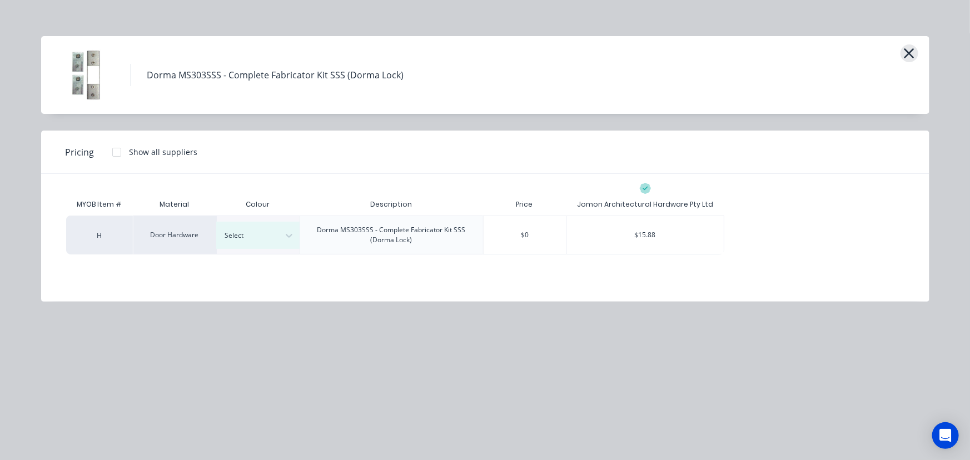
click at [904, 50] on icon "button" at bounding box center [910, 54] width 12 height 16
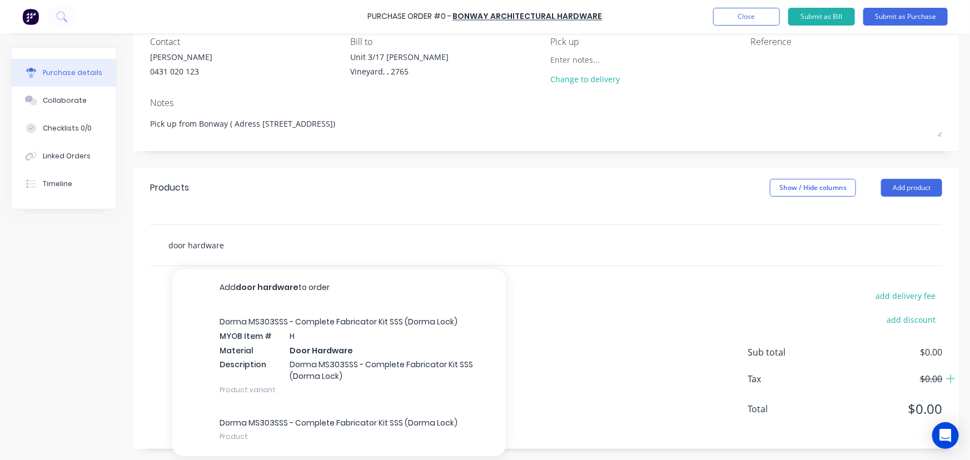
click at [266, 251] on input "door hardware" at bounding box center [279, 245] width 222 height 22
drag, startPoint x: 271, startPoint y: 250, endPoint x: 130, endPoint y: 256, distance: 141.4
click at [130, 256] on div "Created by Dee Created 14/10/25 Required 14/10/25 Status Draft Contact Jim Roac…" at bounding box center [485, 198] width 948 height 501
type textarea "x"
type input "h"
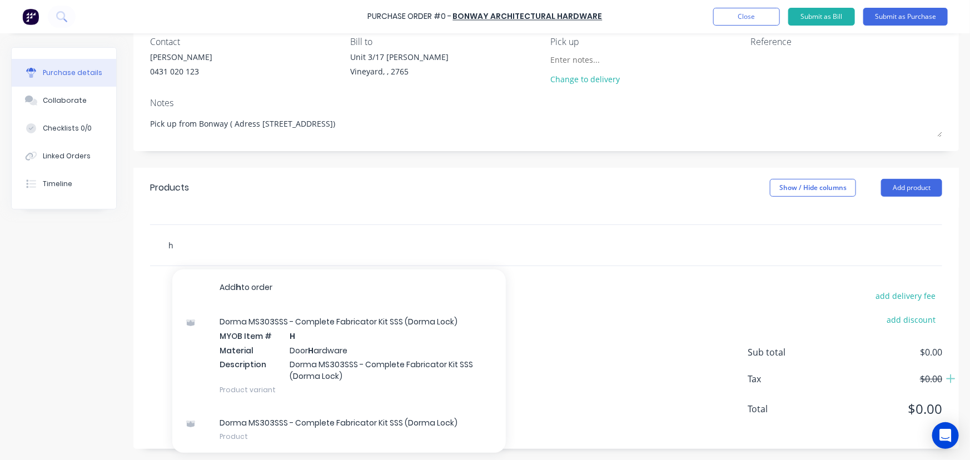
type textarea "x"
type input "ha"
type textarea "x"
type input "har"
type textarea "x"
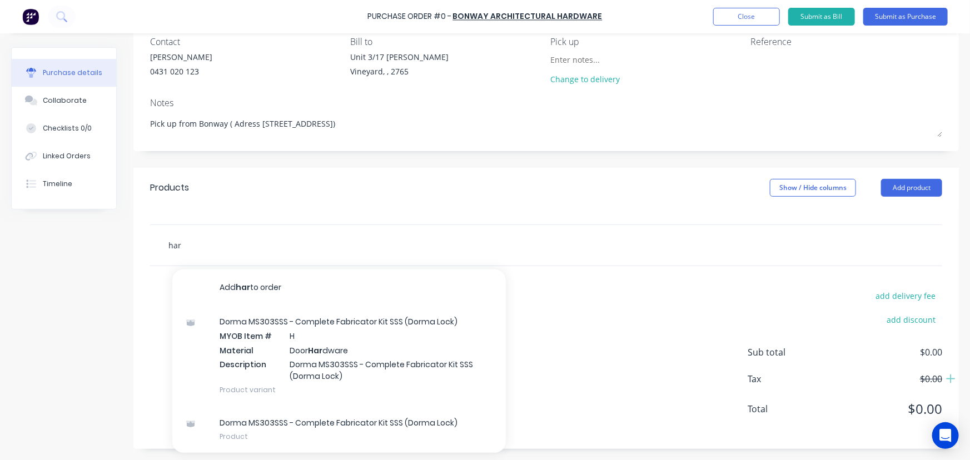
type input "hard"
type textarea "x"
type input "hardw"
type textarea "x"
type input "hardwa"
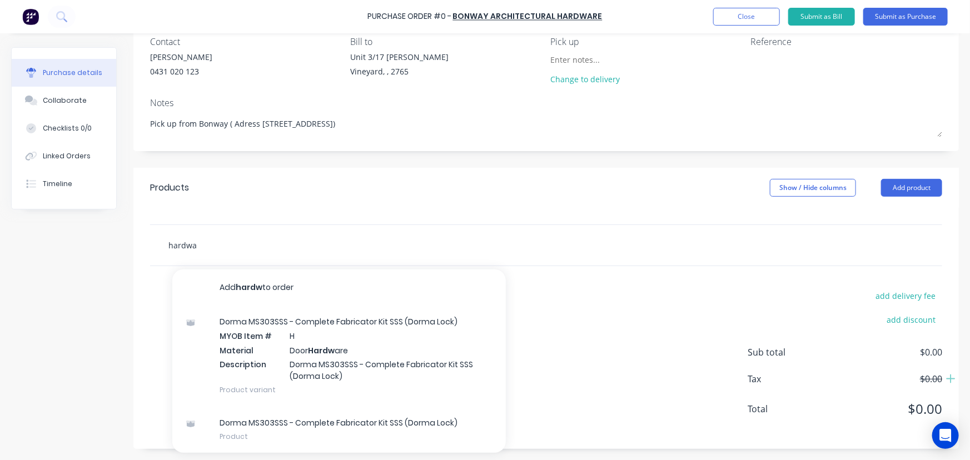
type textarea "x"
type input "hardwar"
type textarea "x"
type input "hardware"
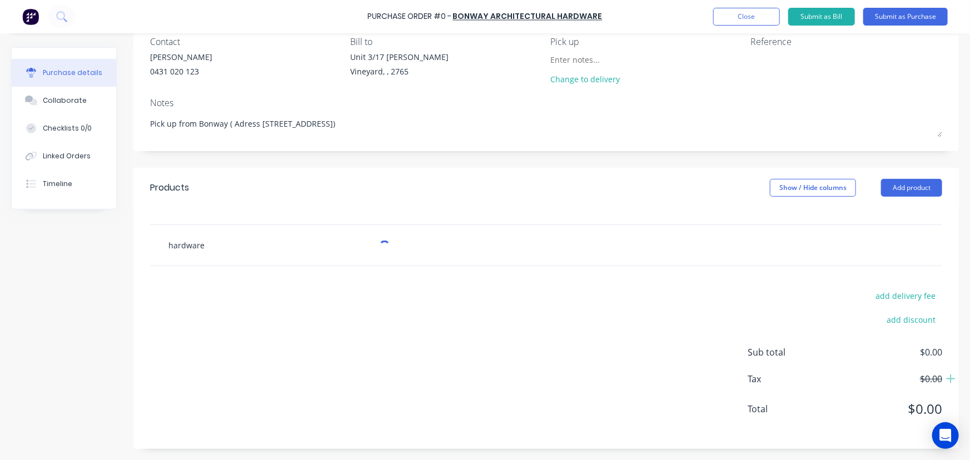
type textarea "x"
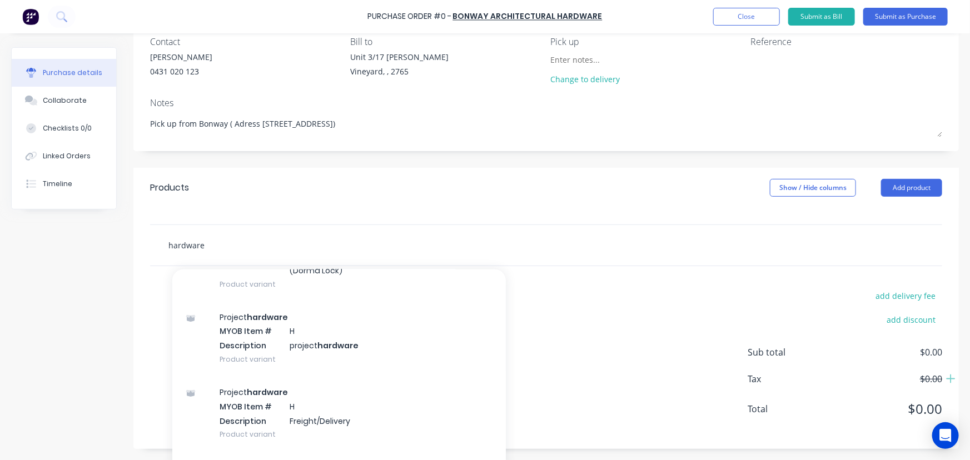
scroll to position [202, 0]
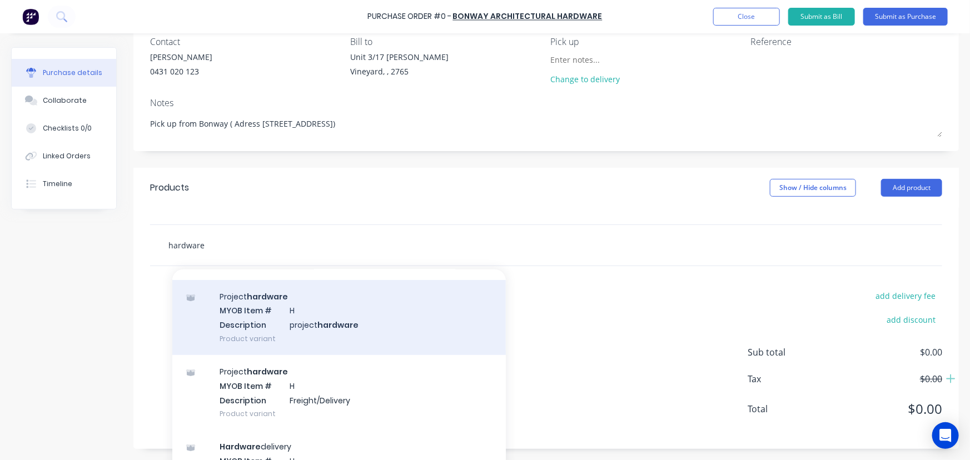
type input "hardware"
click at [350, 324] on div "Project hardware MYOB Item # H Description project hardware Product variant" at bounding box center [339, 317] width 334 height 75
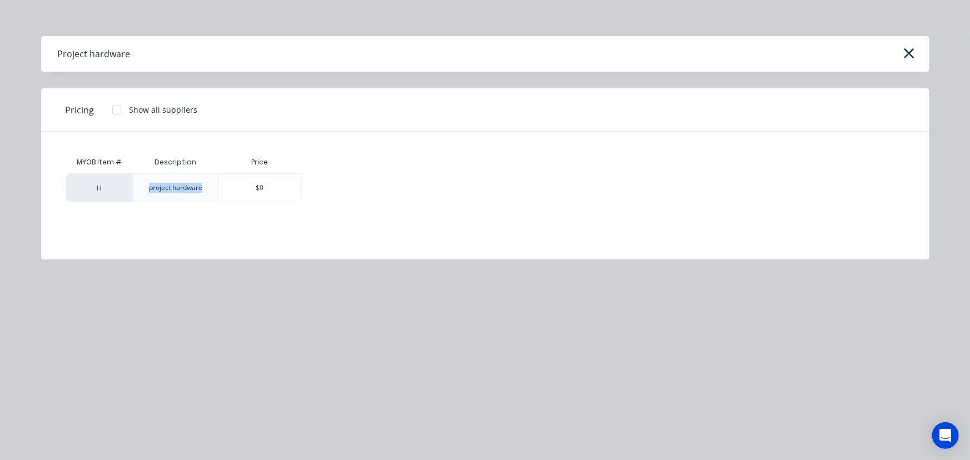
drag, startPoint x: 205, startPoint y: 186, endPoint x: 148, endPoint y: 192, distance: 57.0
click at [148, 192] on div "project hardware" at bounding box center [175, 188] width 71 height 28
click at [120, 110] on div at bounding box center [117, 110] width 22 height 22
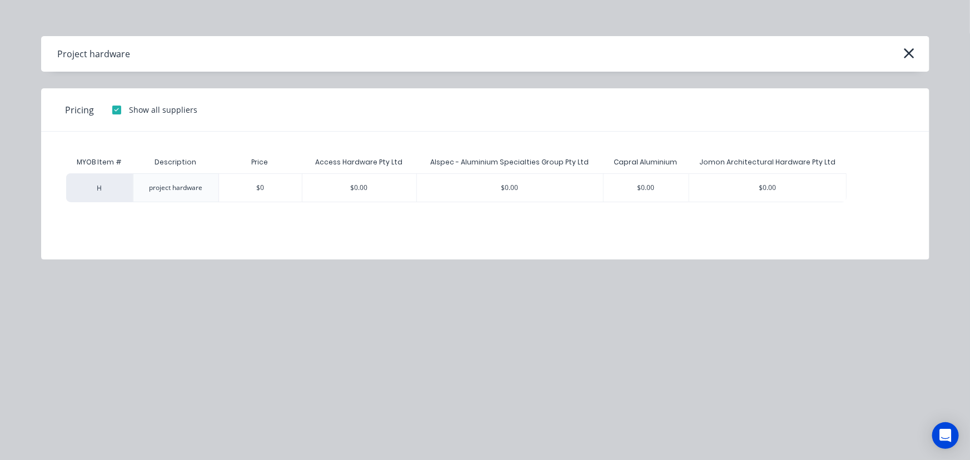
click at [120, 110] on div at bounding box center [117, 110] width 22 height 22
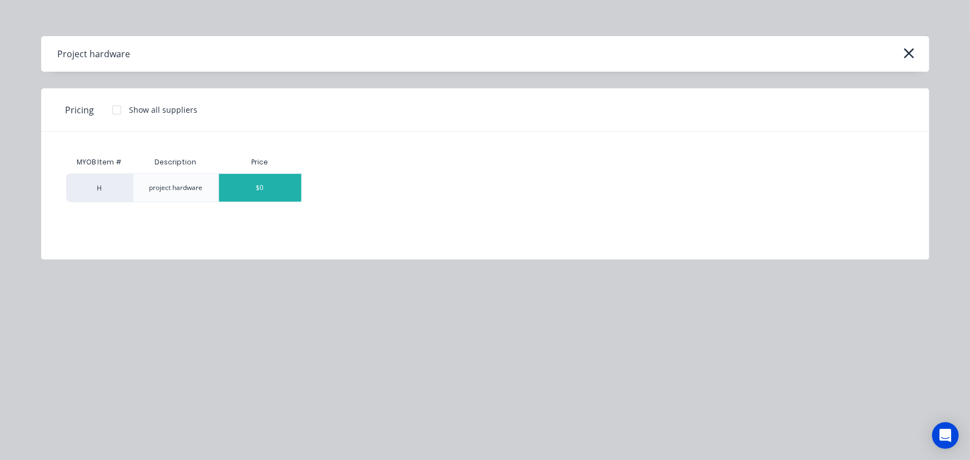
click at [281, 189] on div "$0" at bounding box center [260, 188] width 82 height 28
type textarea "x"
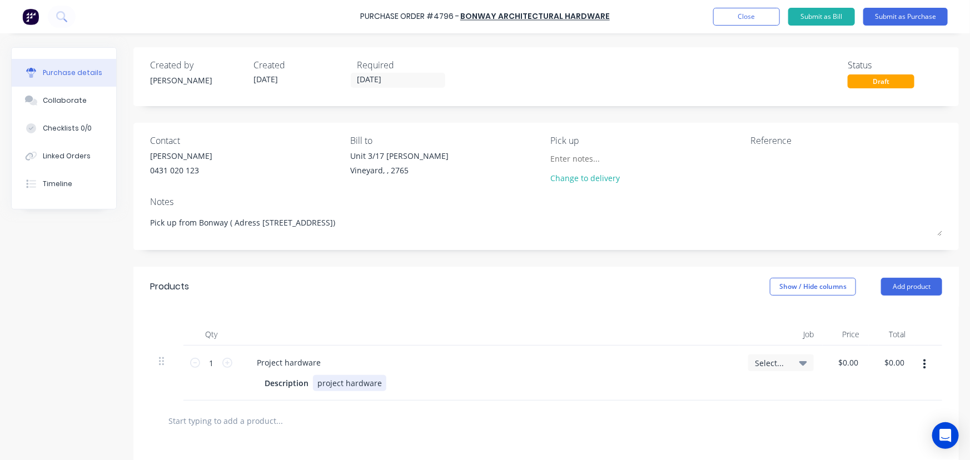
type textarea "x"
drag, startPoint x: 380, startPoint y: 383, endPoint x: 288, endPoint y: 380, distance: 92.4
click at [288, 380] on div "Description project hardware" at bounding box center [487, 383] width 454 height 16
drag, startPoint x: 325, startPoint y: 362, endPoint x: 256, endPoint y: 364, distance: 68.4
click at [256, 364] on div "Project hardware" at bounding box center [289, 363] width 82 height 16
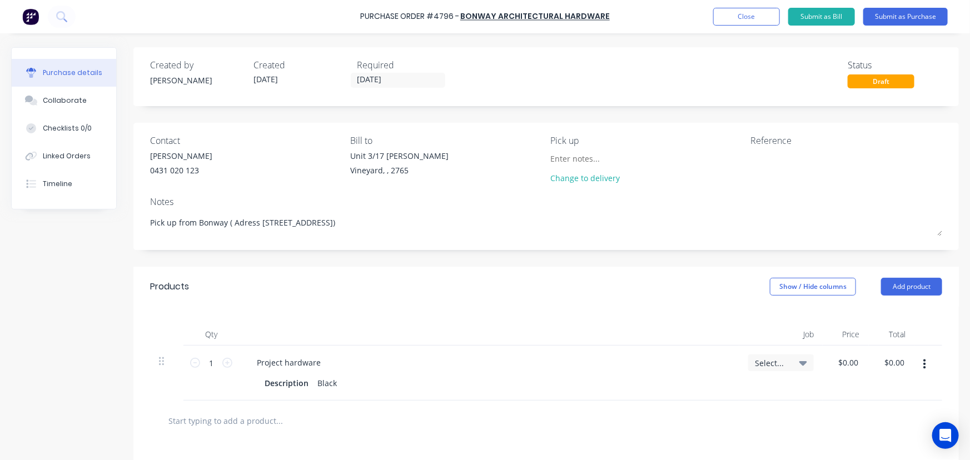
click at [217, 428] on input "text" at bounding box center [279, 421] width 222 height 22
type textarea "x"
type input "p"
type textarea "x"
type input "pr"
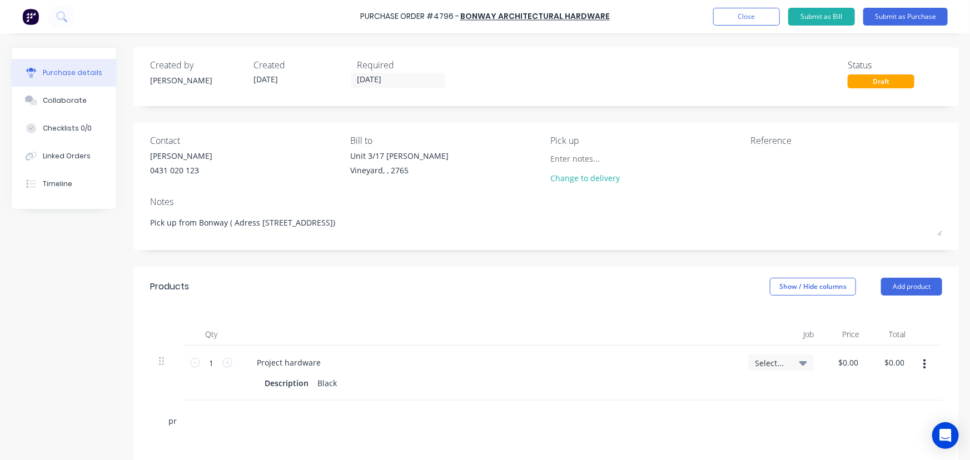
type textarea "x"
type input "pro"
type textarea "x"
type input "proj"
type textarea "x"
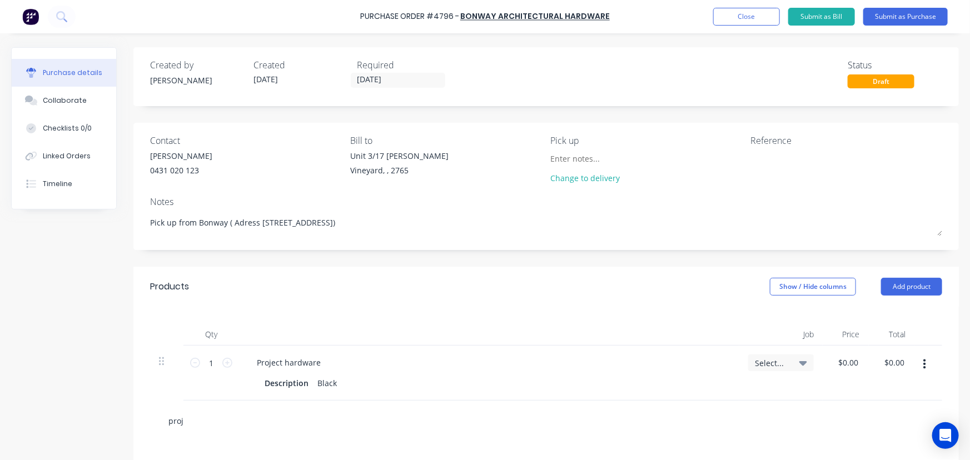
type input "proje"
type textarea "x"
type input "projec"
type textarea "x"
type input "project"
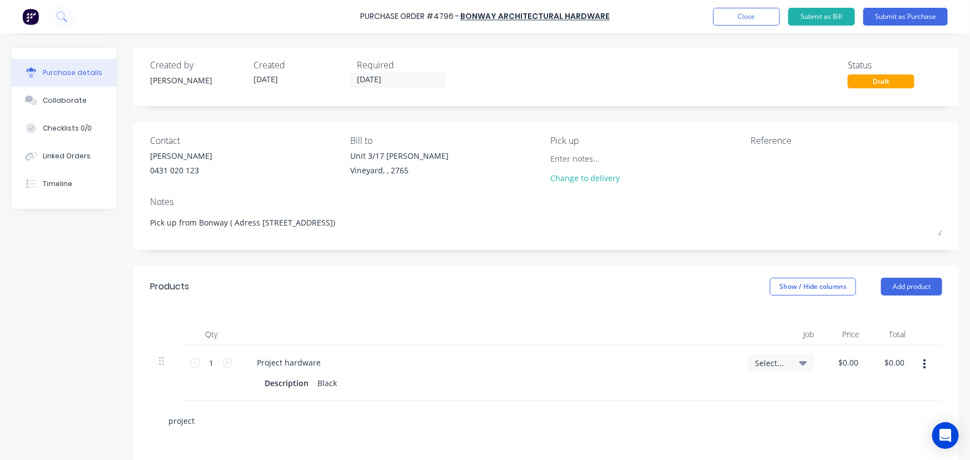
type textarea "x"
type input "project"
type textarea "x"
type input "project h"
type textarea "x"
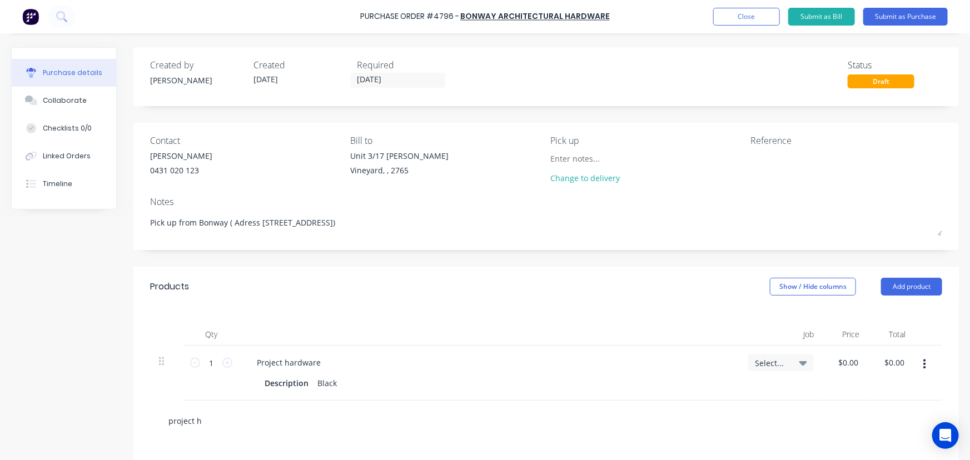
type input "project ha"
type textarea "x"
type input "project har"
type textarea "x"
type input "project hard"
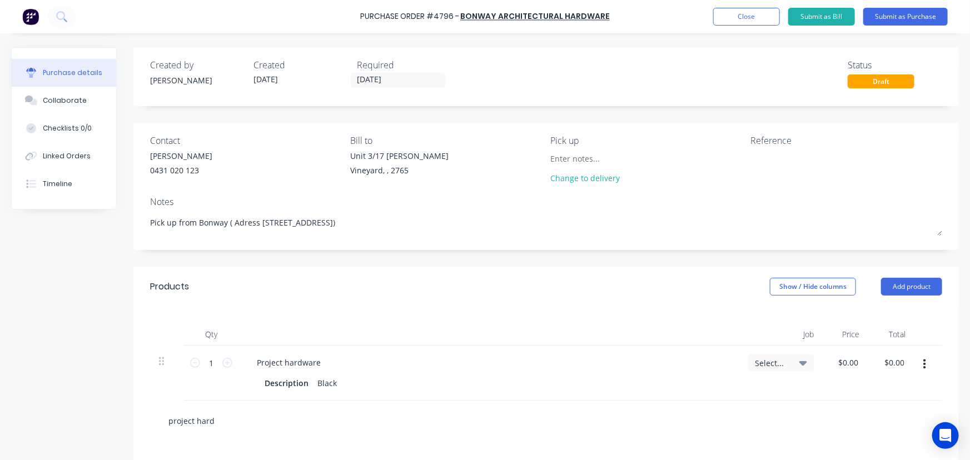
type textarea "x"
type input "project hardw"
type textarea "x"
type input "project hardwa"
type textarea "x"
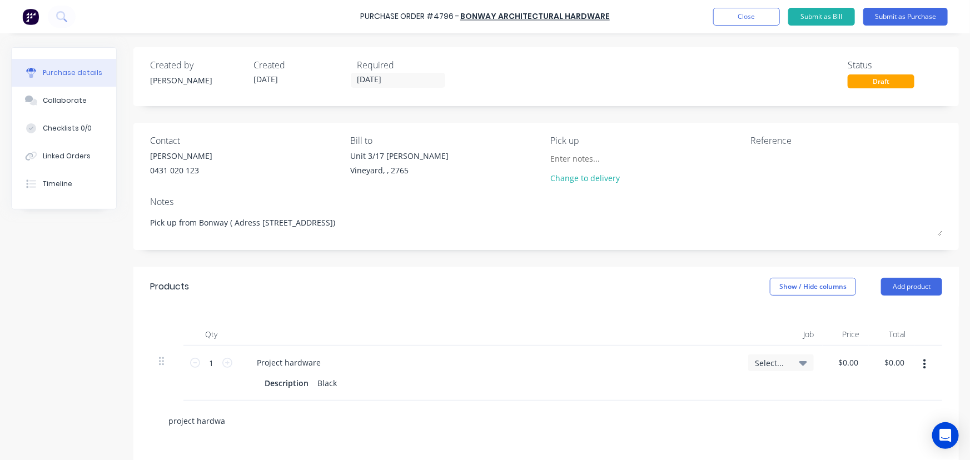
type input "project hardwar"
type textarea "x"
type input "project hardware"
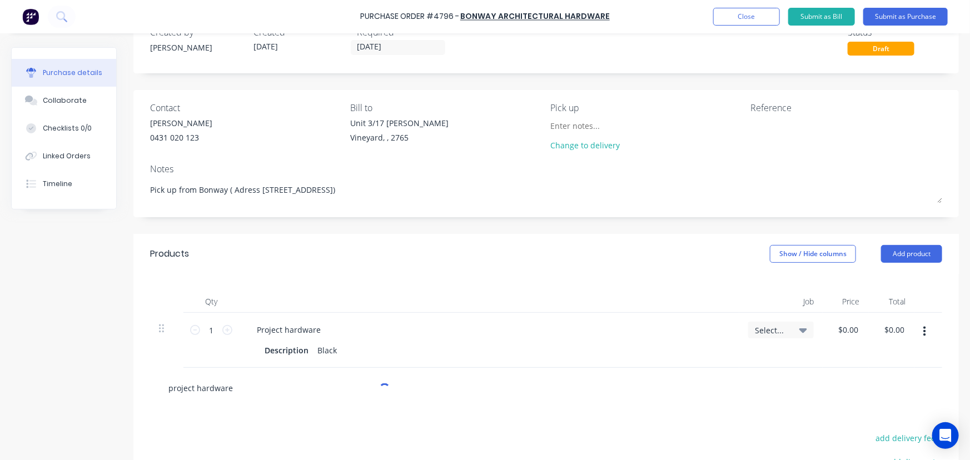
type textarea "x"
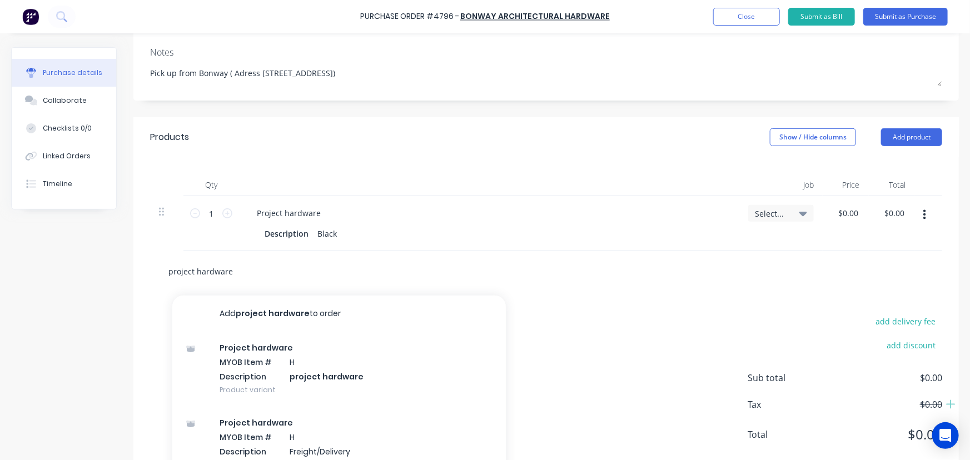
scroll to position [151, 0]
type input "project hardware"
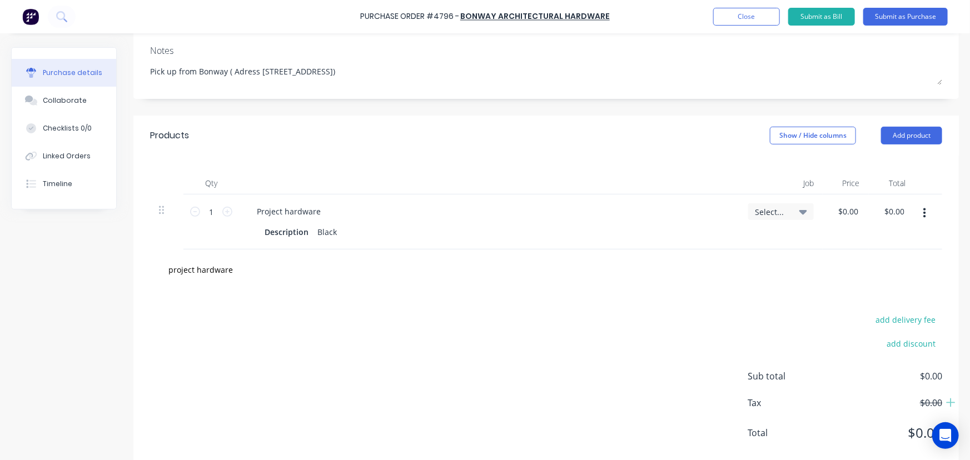
click at [387, 214] on div "Project hardware" at bounding box center [489, 212] width 483 height 16
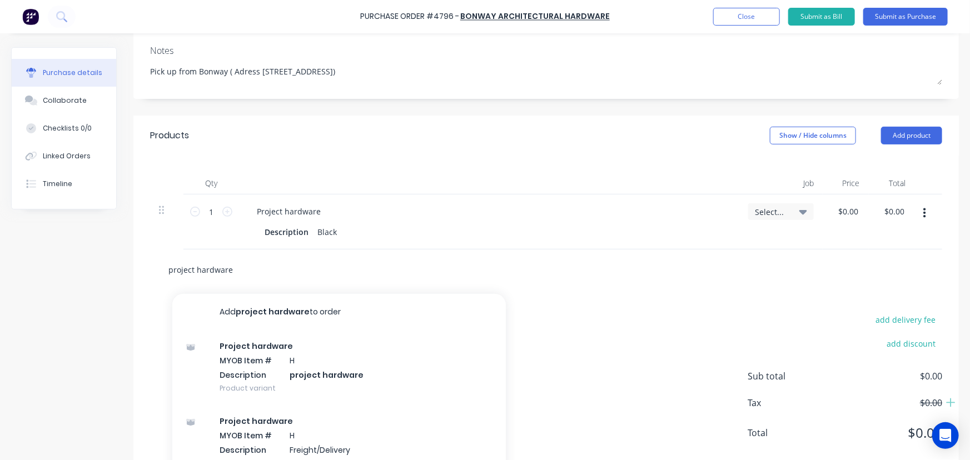
drag, startPoint x: 245, startPoint y: 272, endPoint x: 143, endPoint y: 281, distance: 101.6
click at [143, 281] on div "project hardware Add project hardware to order Project hardware MYOB Item # H D…" at bounding box center [546, 270] width 826 height 41
type textarea "x"
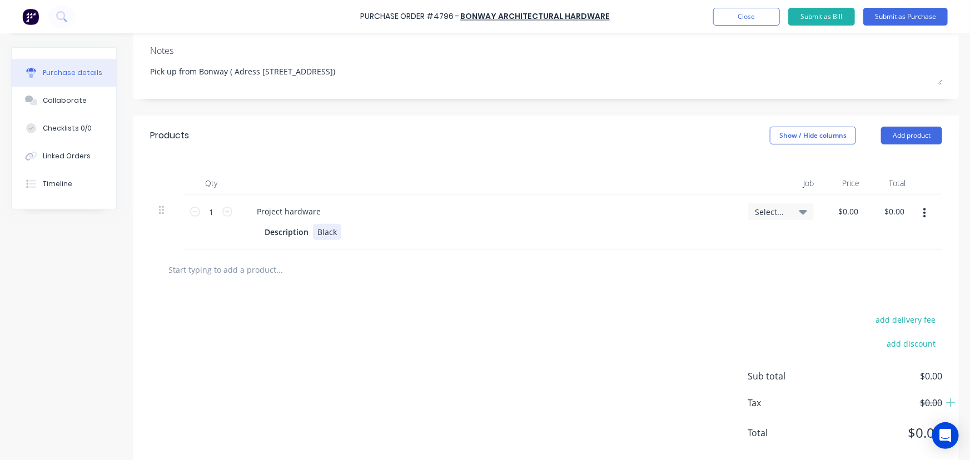
type textarea "x"
drag, startPoint x: 326, startPoint y: 214, endPoint x: 245, endPoint y: 222, distance: 81.6
click at [245, 221] on div "Project hardware Description Black" at bounding box center [489, 222] width 500 height 55
click at [578, 287] on div at bounding box center [546, 270] width 792 height 41
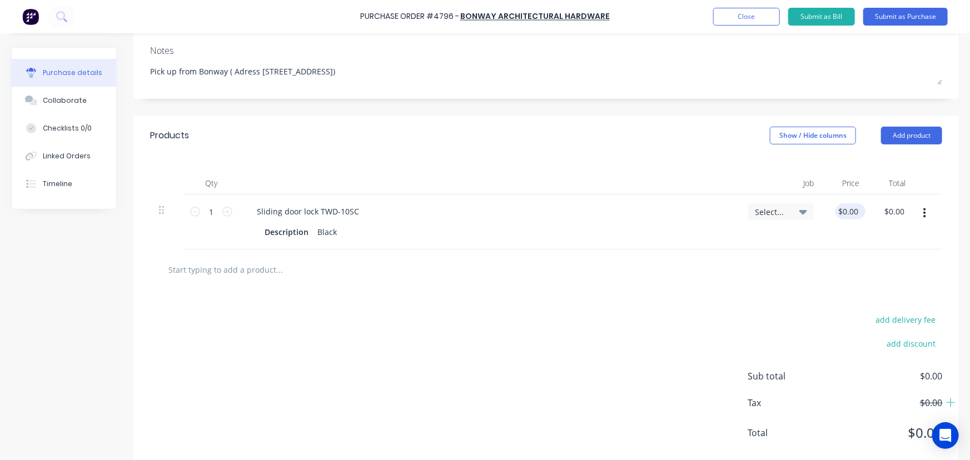
type textarea "x"
type input "0.00"
click at [851, 212] on input "0.00" at bounding box center [849, 212] width 26 height 16
type textarea "x"
click at [851, 212] on input "0.00" at bounding box center [850, 212] width 21 height 16
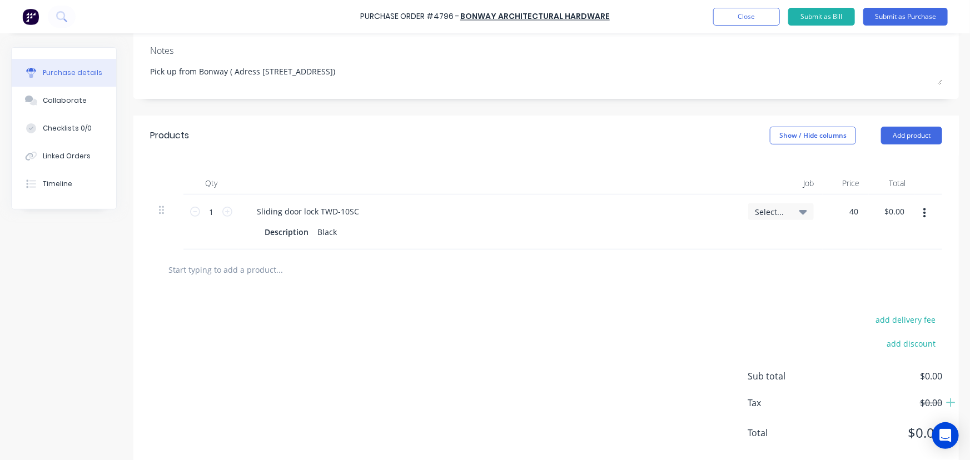
type input "40"
type textarea "x"
type input "$40.00"
click at [644, 255] on div at bounding box center [546, 270] width 792 height 41
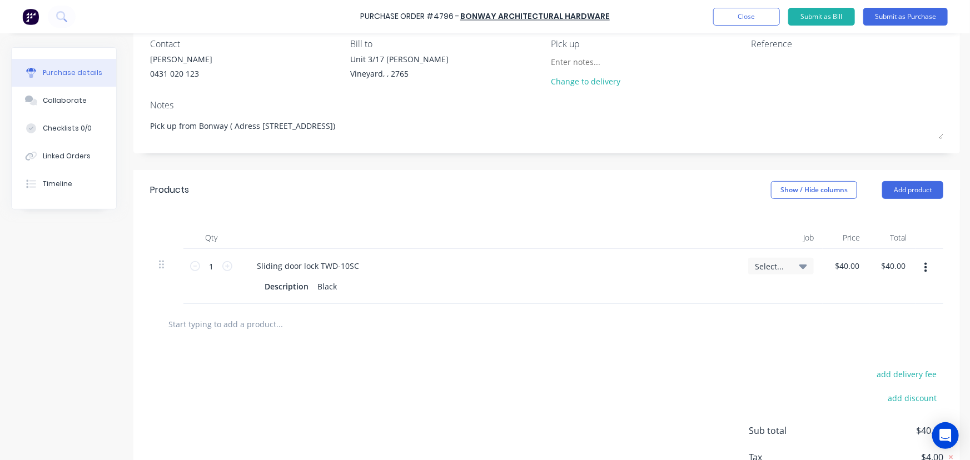
scroll to position [0, 0]
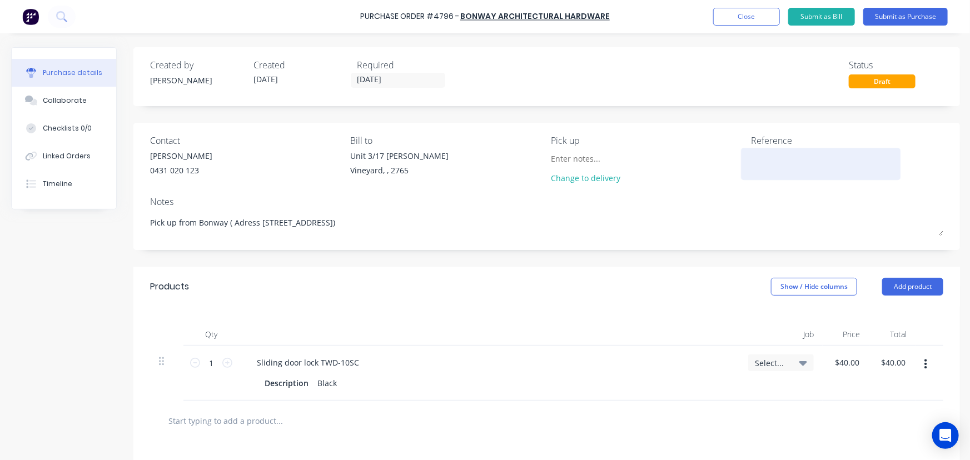
click at [795, 161] on textarea at bounding box center [821, 162] width 139 height 25
type textarea "4796"
type textarea "x"
type textarea "4796/"
type textarea "x"
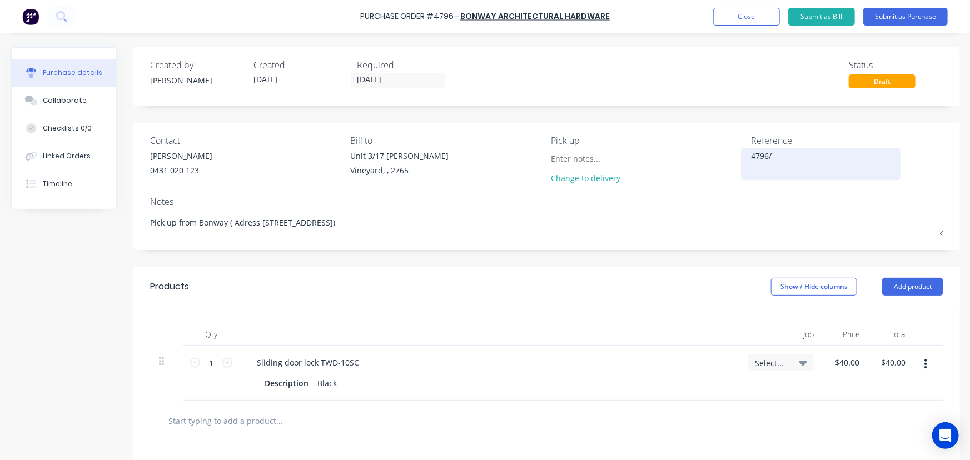
type textarea "4796/8"
type textarea "x"
type textarea "4796/89"
type textarea "x"
type textarea "4796/897"
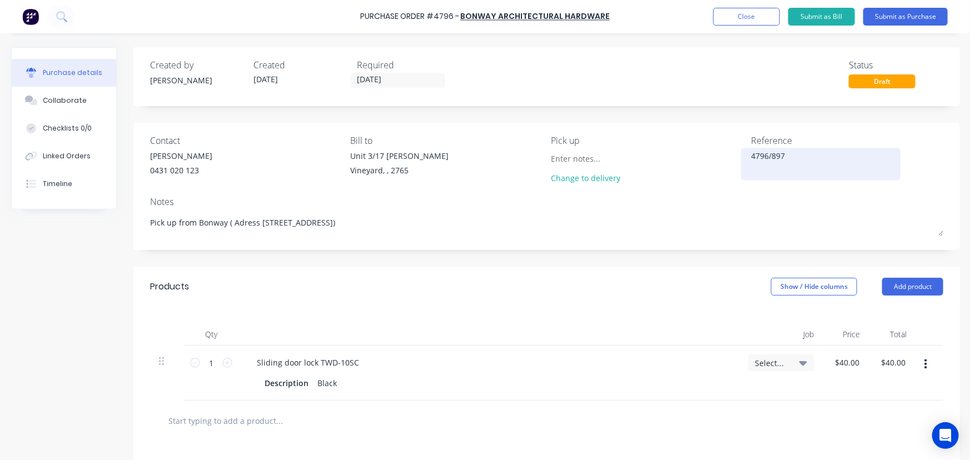
type textarea "x"
type textarea "4796/8976"
type textarea "x"
type textarea "4796/8976"
click at [227, 363] on icon at bounding box center [227, 363] width 10 height 10
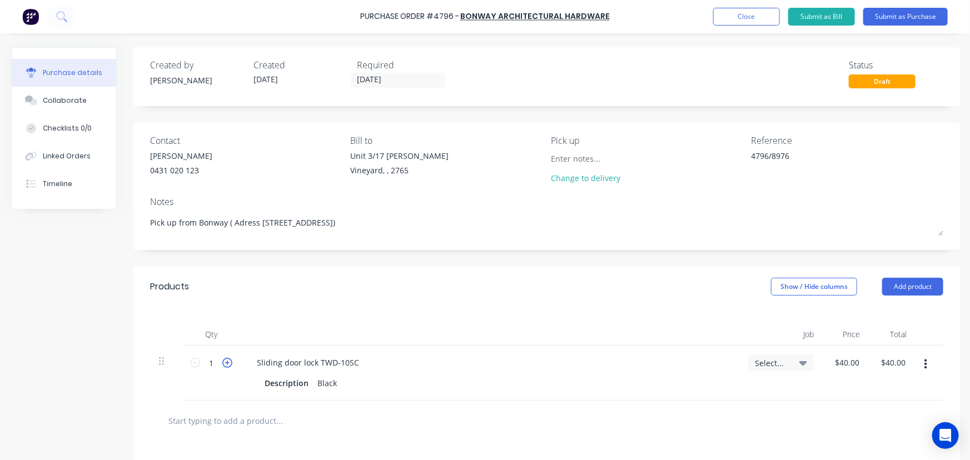
type textarea "x"
type input "2"
type input "$80.00"
click at [227, 363] on icon at bounding box center [227, 363] width 10 height 10
type textarea "x"
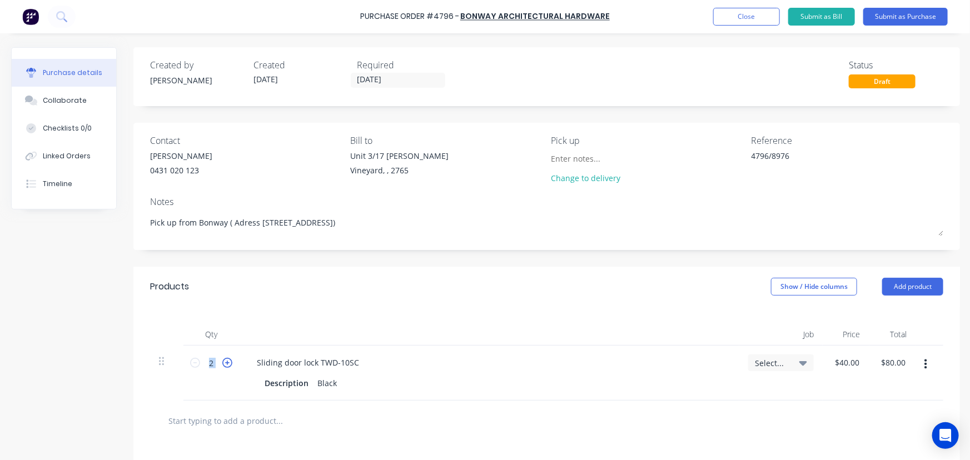
type input "3"
type input "$120.00"
click at [421, 386] on div "Description Black" at bounding box center [487, 383] width 454 height 16
click at [461, 292] on div "Products Show / Hide columns Add product" at bounding box center [548, 287] width 831 height 40
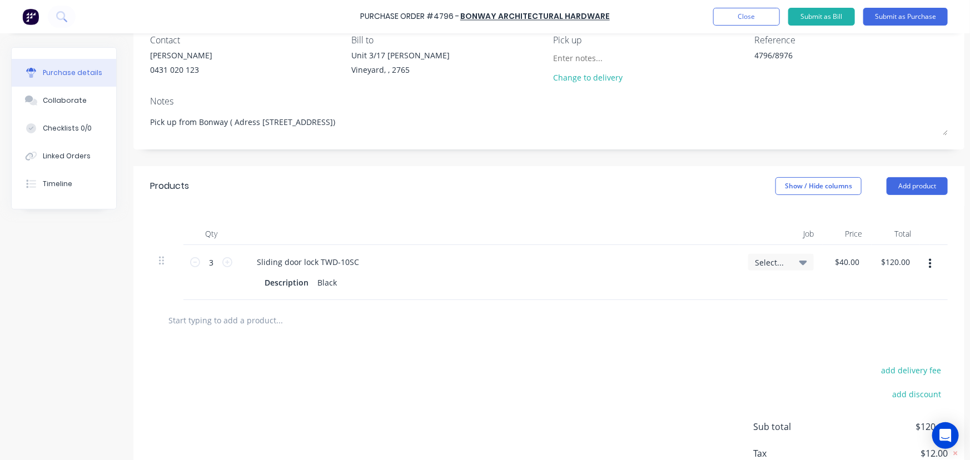
click at [255, 319] on input "text" at bounding box center [279, 320] width 222 height 22
click at [250, 323] on input "text" at bounding box center [279, 320] width 222 height 22
type textarea "x"
type input "P"
type textarea "x"
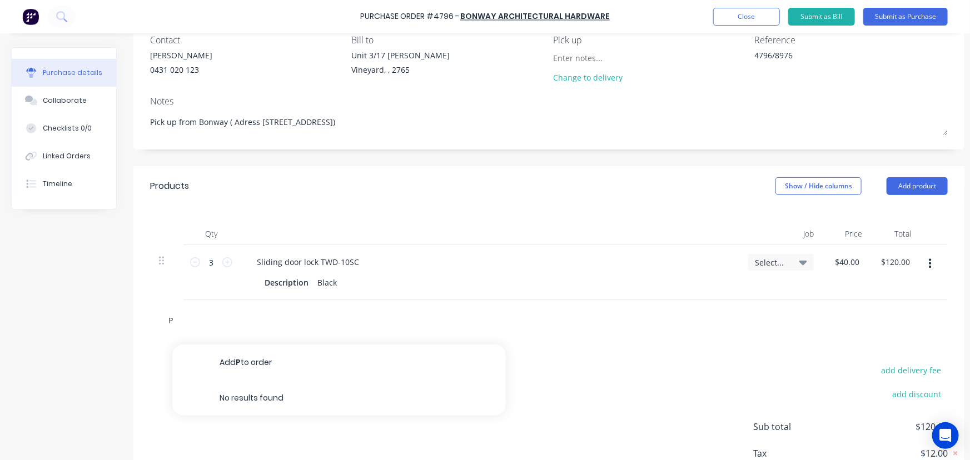
type input "Pa"
type textarea "x"
type input "Pac"
type textarea "x"
type input "Pack"
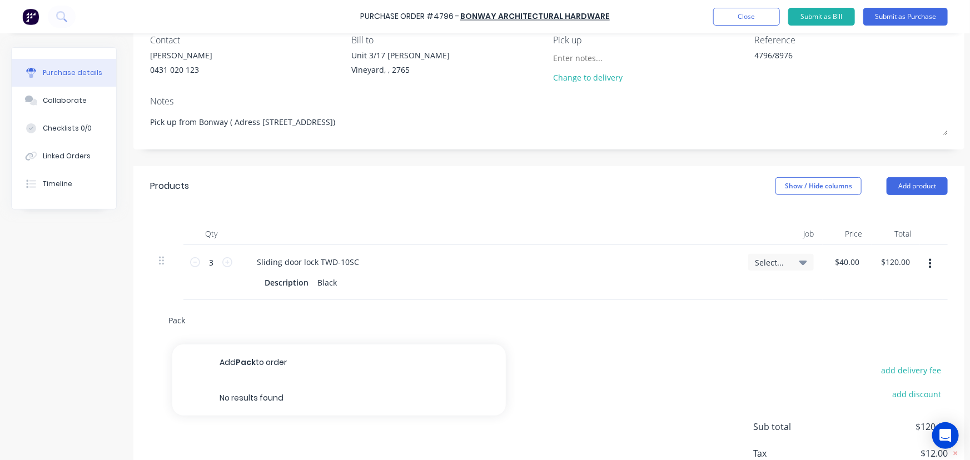
type textarea "x"
type input "Packe"
type textarea "x"
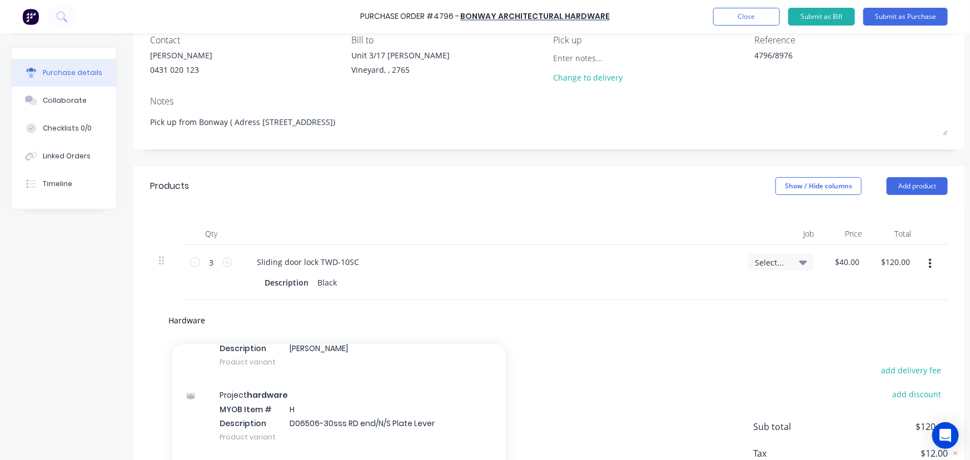
click at [262, 414] on div "Project hardware MYOB Item # H Description D06506-30sss RD end/N/S Plate Lever …" at bounding box center [339, 416] width 334 height 75
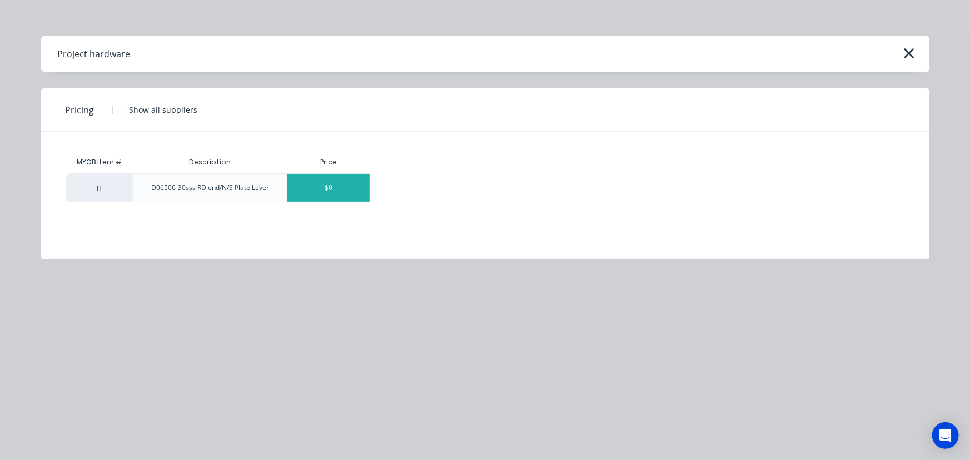
click at [325, 191] on div "$0" at bounding box center [328, 188] width 82 height 28
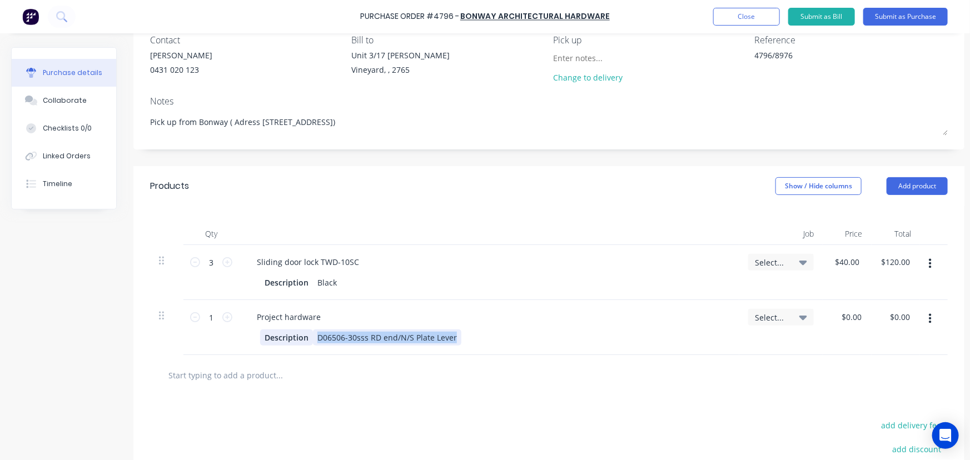
drag, startPoint x: 457, startPoint y: 336, endPoint x: 305, endPoint y: 339, distance: 151.8
click at [305, 339] on div "Description D06506-30sss RD end/N/S Plate Lever" at bounding box center [487, 338] width 454 height 16
click at [380, 338] on div "Black 5 mm thick packer" at bounding box center [362, 338] width 99 height 16
click at [325, 315] on div "Project hardware" at bounding box center [289, 317] width 82 height 16
drag, startPoint x: 321, startPoint y: 315, endPoint x: 228, endPoint y: 311, distance: 93.5
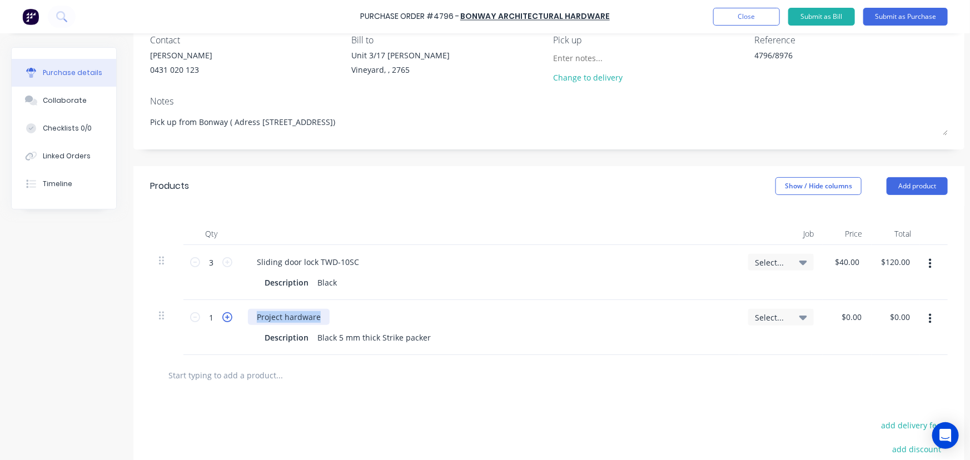
click at [228, 311] on div "1 1 Project hardware Description Black 5 mm thick Strike packer Select... $0.00…" at bounding box center [549, 327] width 798 height 55
drag, startPoint x: 339, startPoint y: 334, endPoint x: 459, endPoint y: 341, distance: 120.9
click at [459, 341] on div "Description Black 5 mm thick Strike packer" at bounding box center [487, 338] width 454 height 16
copy div "5 mm thick Strike packer"
click at [275, 309] on div "Project hardware" at bounding box center [289, 317] width 82 height 16
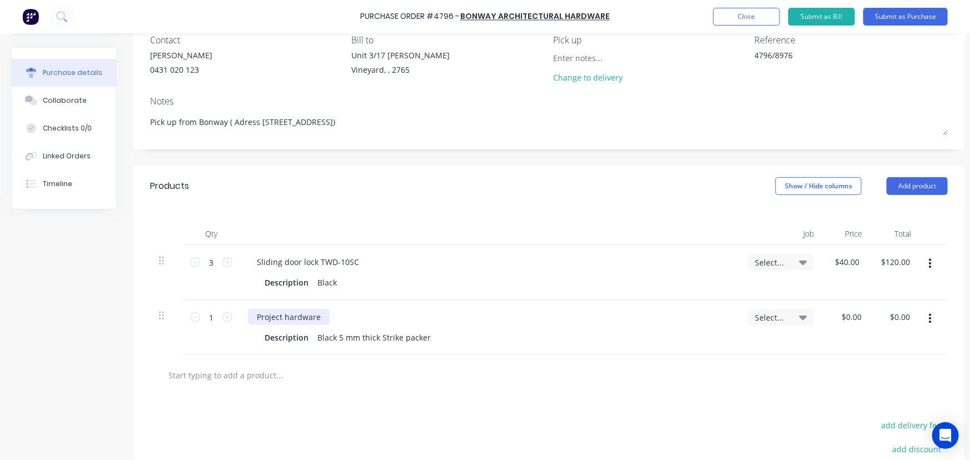
paste div
drag, startPoint x: 365, startPoint y: 315, endPoint x: 423, endPoint y: 317, distance: 57.9
click at [423, 317] on div "Proje5 mm thick Strike packerct hardware" at bounding box center [489, 317] width 483 height 16
drag, startPoint x: 276, startPoint y: 317, endPoint x: 250, endPoint y: 321, distance: 27.1
click at [250, 321] on div "Proje5 mm thick Strike packer" at bounding box center [312, 317] width 128 height 16
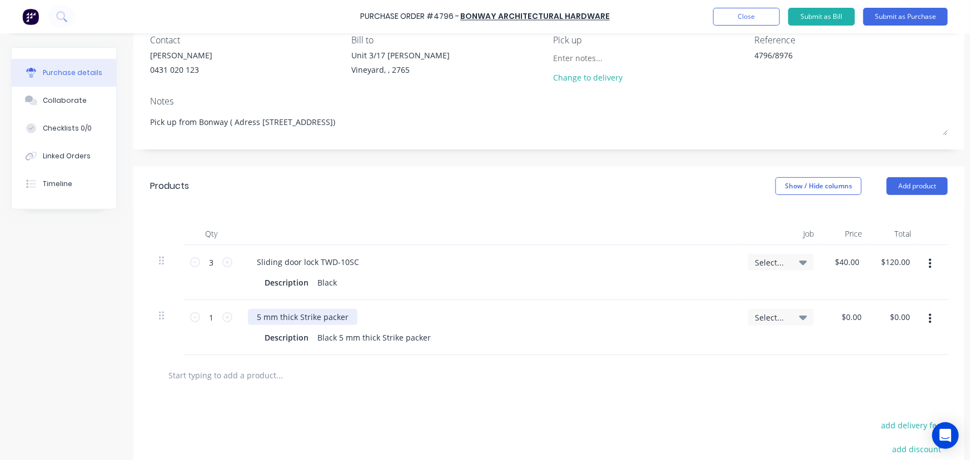
click at [351, 314] on div "5 mm thick Strike packer" at bounding box center [303, 317] width 110 height 16
click at [217, 317] on input "1" at bounding box center [211, 317] width 22 height 17
click at [378, 387] on div at bounding box center [549, 375] width 798 height 41
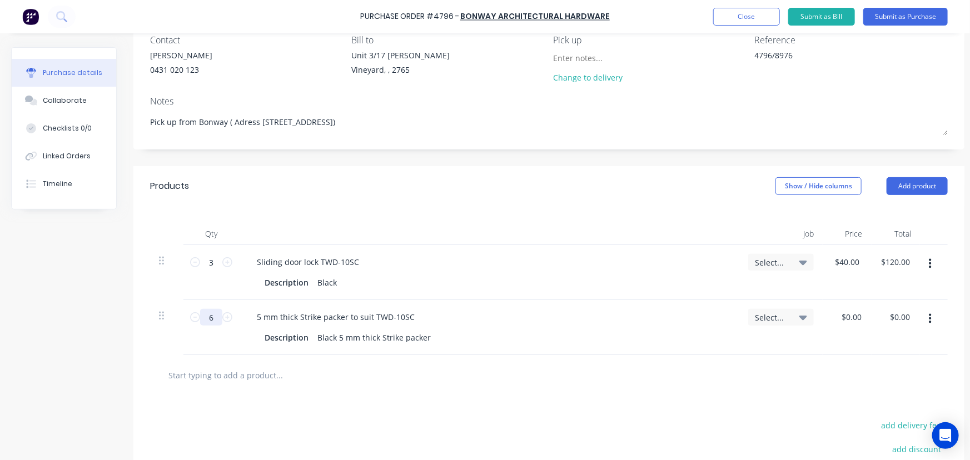
click at [212, 316] on input "6" at bounding box center [211, 317] width 22 height 17
click at [857, 317] on input "0.00" at bounding box center [853, 317] width 21 height 16
click at [858, 317] on input "0.00" at bounding box center [853, 317] width 21 height 16
click at [761, 356] on div at bounding box center [549, 375] width 798 height 41
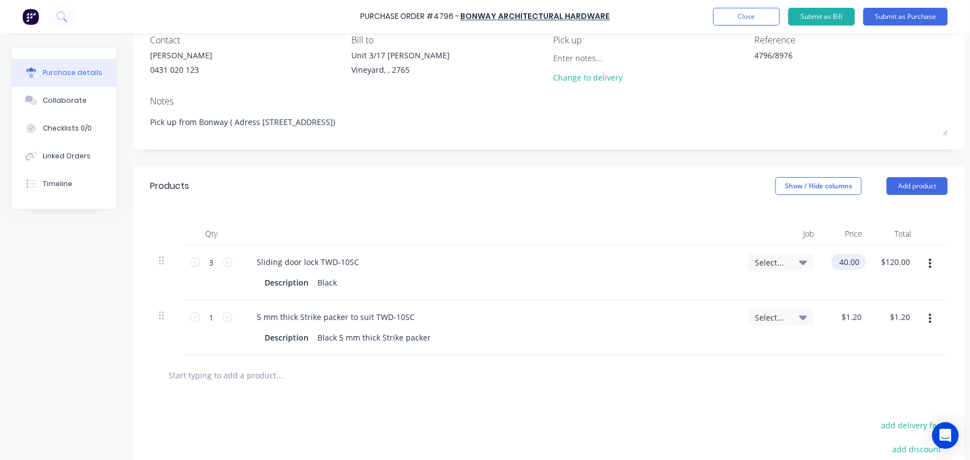
click at [840, 261] on input "40.00" at bounding box center [847, 262] width 30 height 16
click at [840, 261] on input "40.00" at bounding box center [845, 262] width 26 height 16
click at [762, 384] on div at bounding box center [547, 375] width 776 height 22
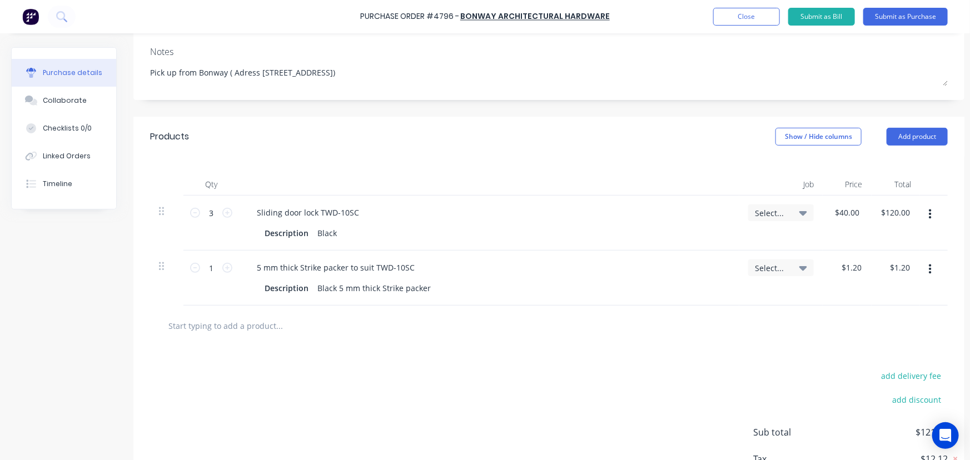
scroll to position [86, 0]
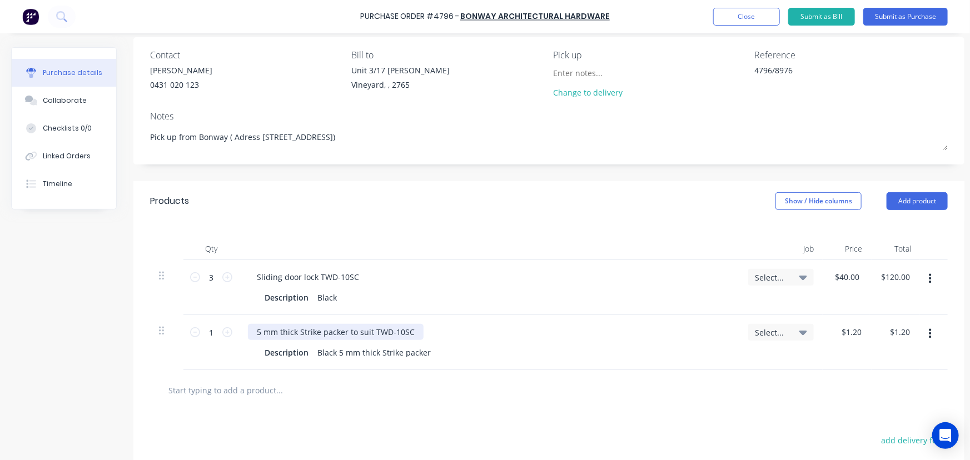
click at [264, 334] on div "5 mm thick Strike packer to suit TWD-10SC" at bounding box center [336, 332] width 176 height 16
click at [592, 349] on div "Description Black 5 mm thick Strike packer" at bounding box center [487, 353] width 454 height 16
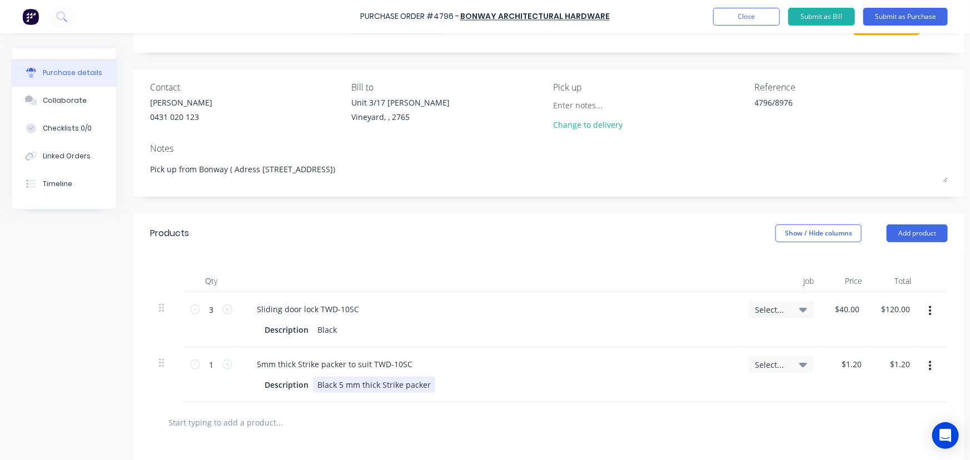
scroll to position [35, 0]
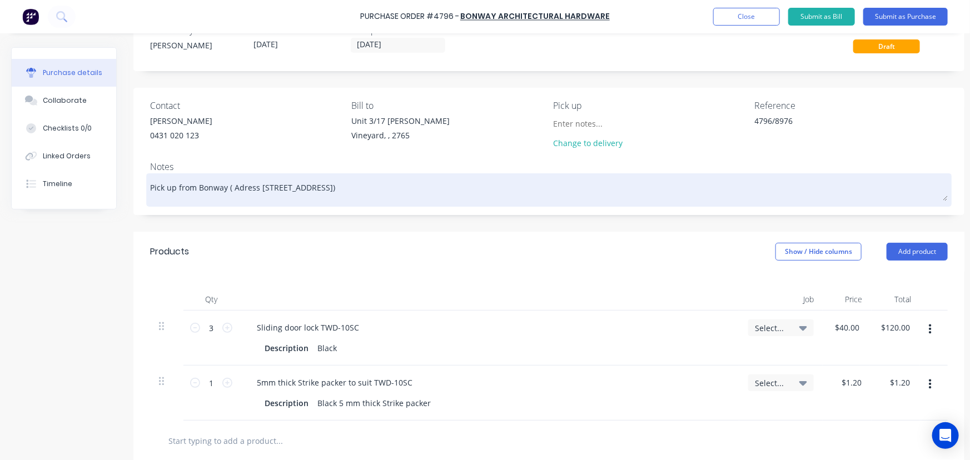
click at [260, 185] on textarea "Pick up from Bonway ( Adress 42A Mandoon Rd, Girraween)" at bounding box center [549, 188] width 798 height 25
click at [234, 190] on textarea "Pick up from Bonway ( Adress: Unit 5/42A Mandoon Rd, Girraween)" at bounding box center [549, 188] width 798 height 25
click at [236, 186] on textarea "Pick up from Bonway (Adress: Unit 5/42A Mandoon Rd, Girraween)" at bounding box center [549, 188] width 798 height 25
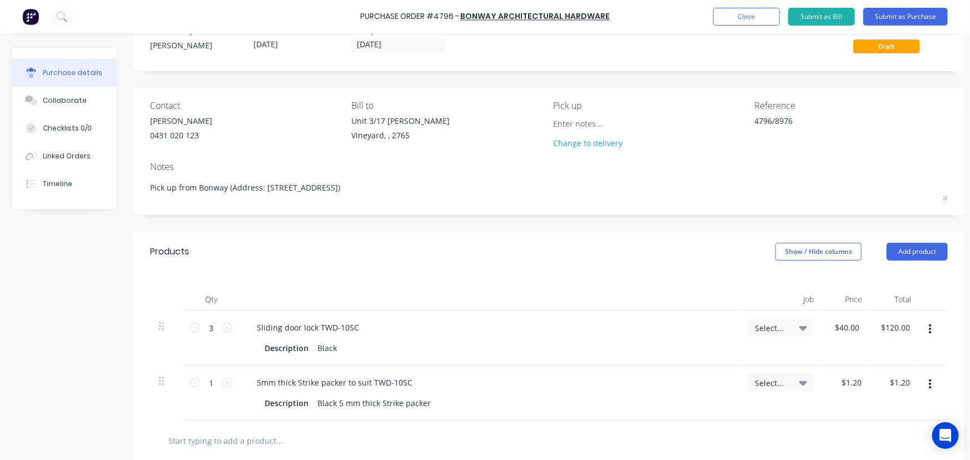
click at [440, 287] on div "Qty Job Price Total 3 3 Sliding door lock TWD-10SC Description Black Select... …" at bounding box center [548, 346] width 831 height 149
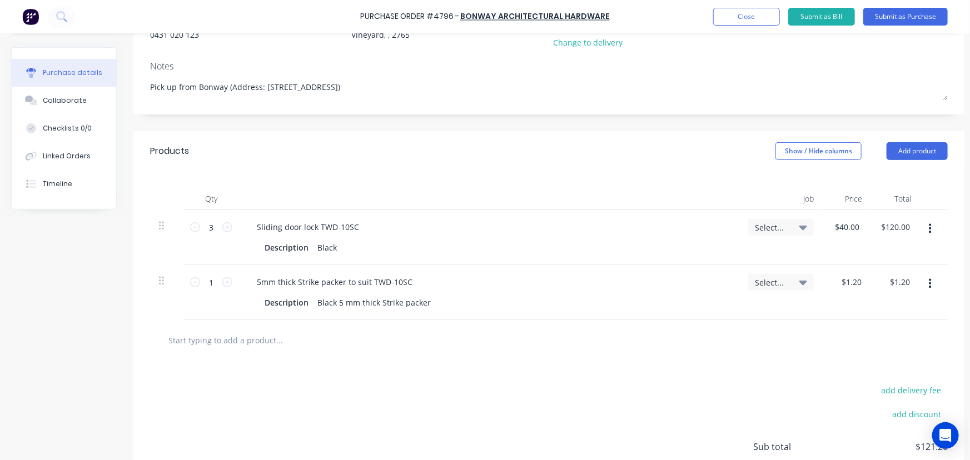
scroll to position [136, 0]
click at [225, 280] on icon at bounding box center [227, 282] width 10 height 10
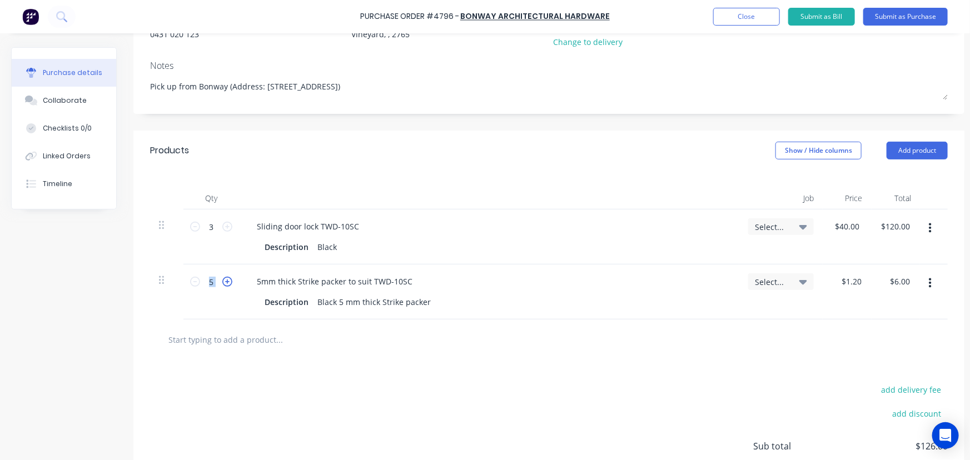
click at [225, 280] on icon at bounding box center [227, 282] width 10 height 10
click at [285, 344] on input "text" at bounding box center [279, 340] width 222 height 22
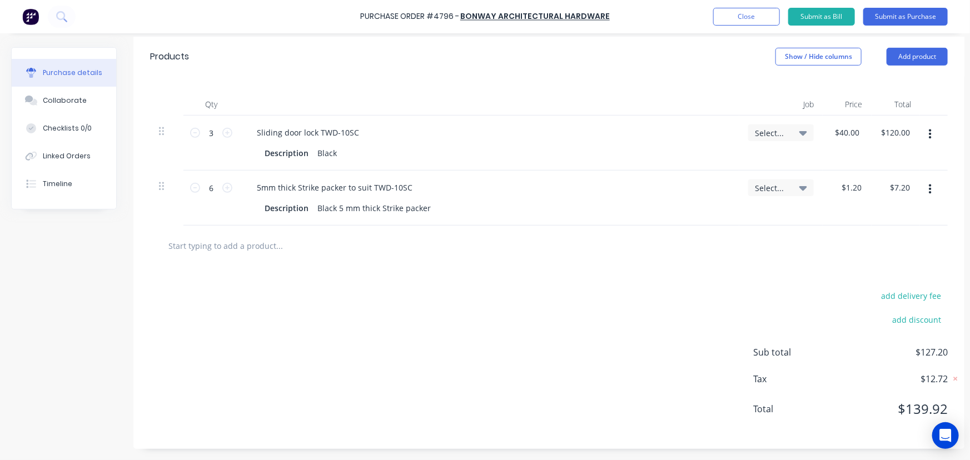
scroll to position [0, 0]
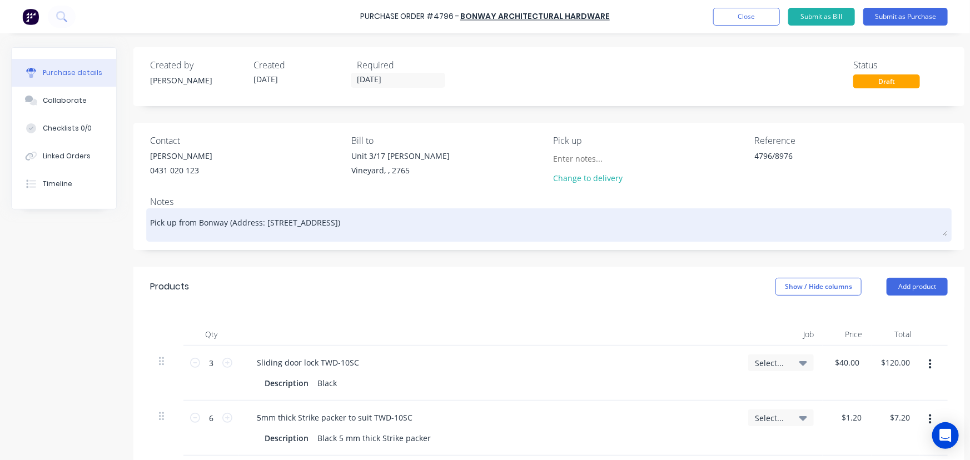
click at [159, 234] on textarea "Pick up from Bonway (Address: Unit 5/42A Mandoon Rd, Girraween)" at bounding box center [549, 223] width 798 height 25
click at [423, 224] on textarea "Pick up from Bonway (Address: Unit 5/42A Mandoon Rd, Girraween)" at bounding box center [549, 223] width 798 height 25
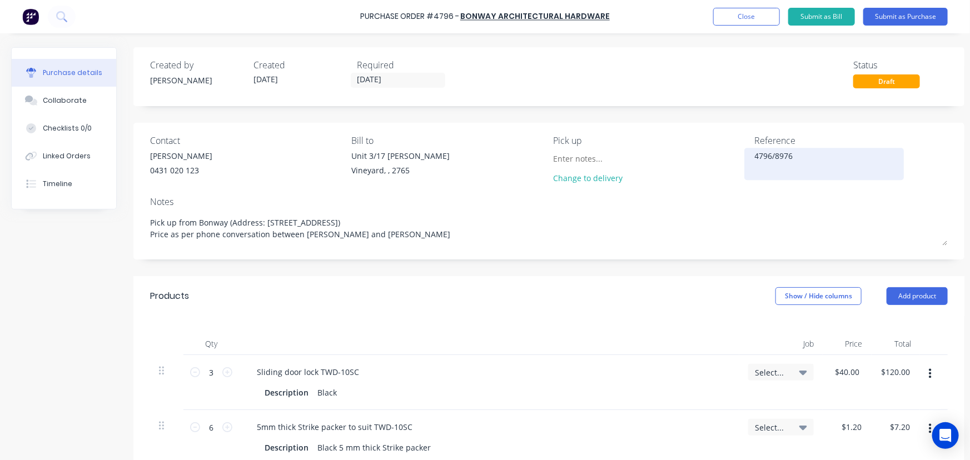
click at [808, 159] on textarea "4796/8976" at bounding box center [824, 162] width 139 height 25
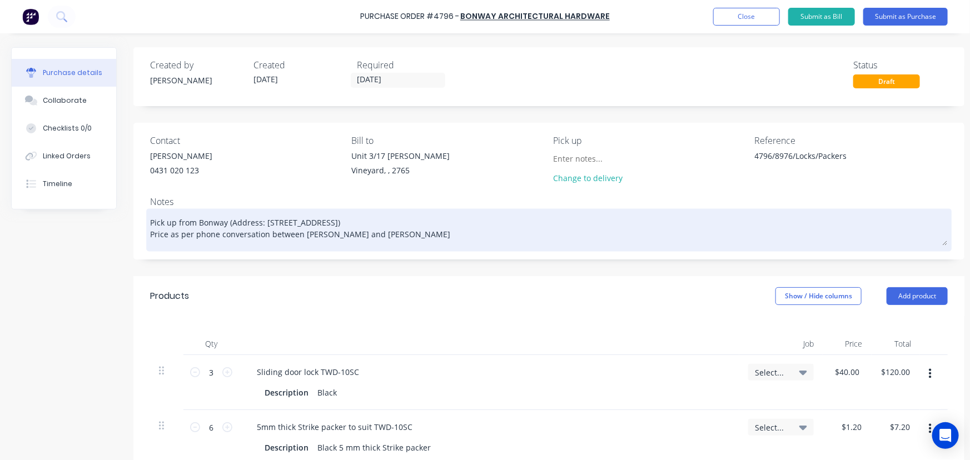
click at [754, 220] on textarea "Pick up from Bonway (Address: [STREET_ADDRESS]) Price as per phone conversation…" at bounding box center [549, 228] width 798 height 34
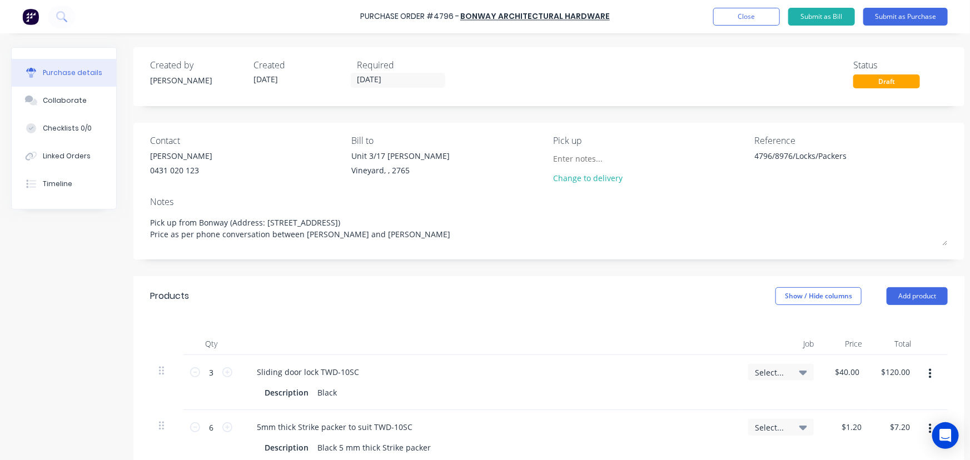
click at [729, 195] on div "Notes" at bounding box center [549, 201] width 798 height 13
click at [794, 157] on textarea "4796/8976/Locks/Packers" at bounding box center [824, 162] width 139 height 25
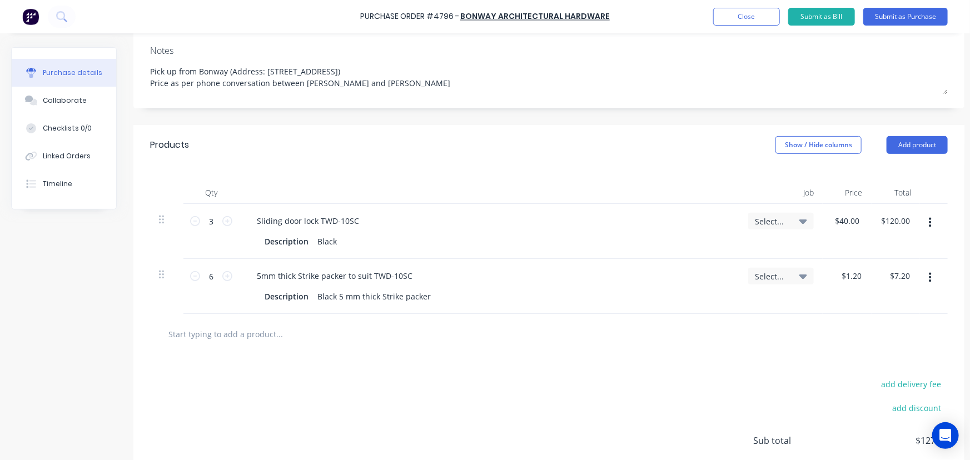
click at [801, 218] on icon at bounding box center [804, 221] width 8 height 12
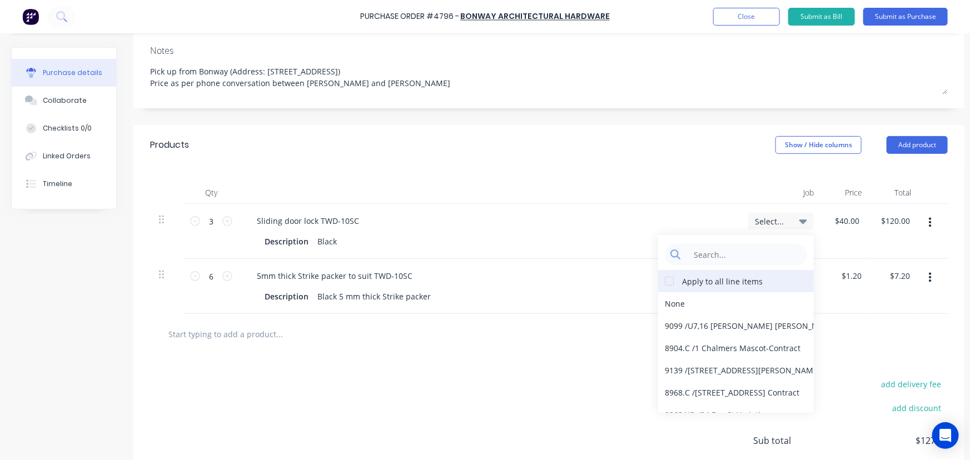
click at [672, 284] on div at bounding box center [669, 281] width 22 height 22
click at [727, 250] on input at bounding box center [745, 255] width 114 height 22
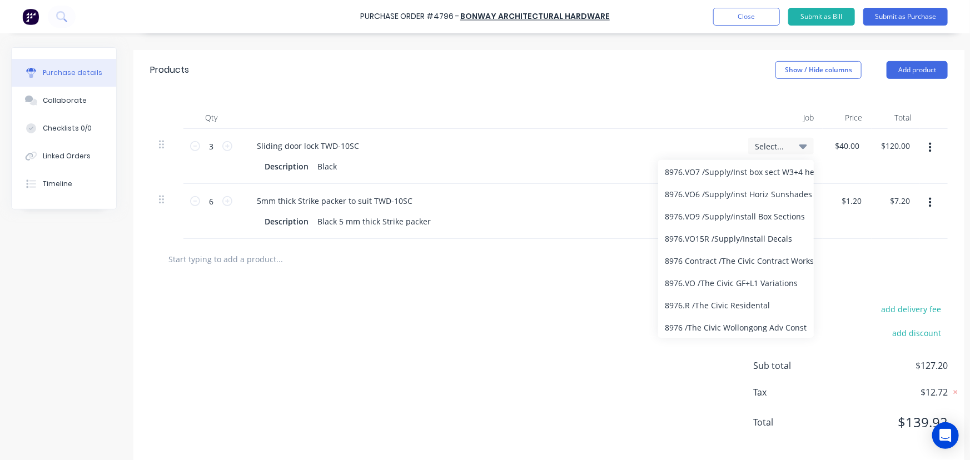
scroll to position [247, 0]
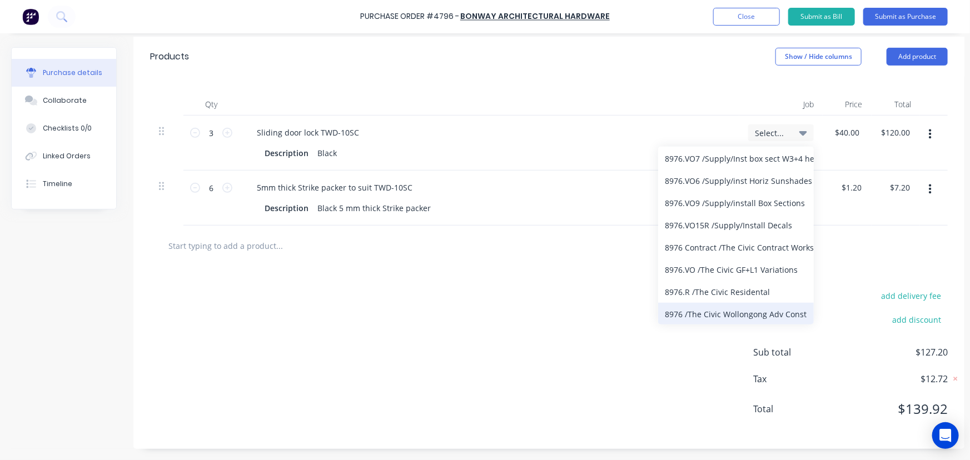
click at [761, 306] on div "8976 / The Civic Wollongong Adv Const" at bounding box center [736, 314] width 156 height 22
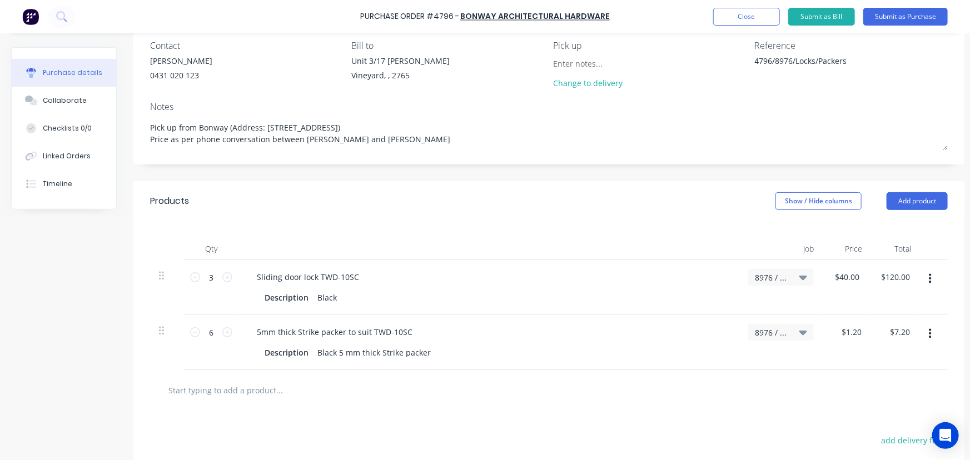
scroll to position [44, 0]
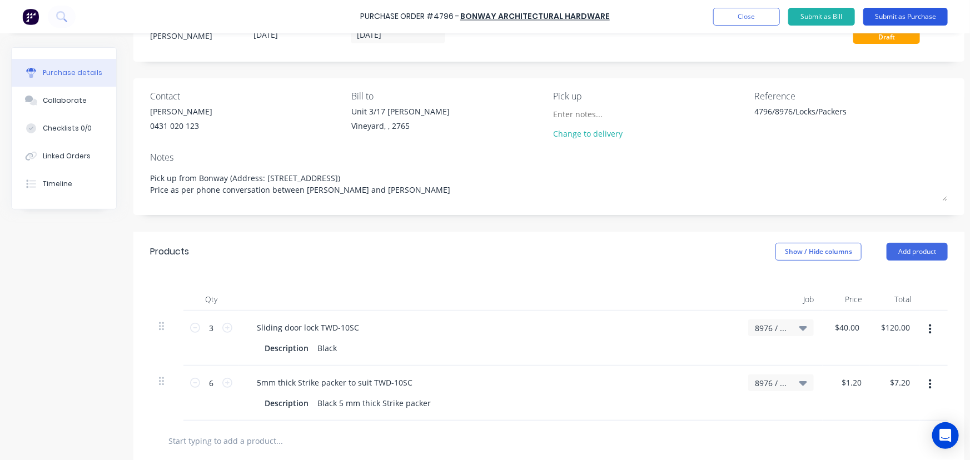
click at [890, 14] on button "Submit as Purchase" at bounding box center [906, 17] width 85 height 18
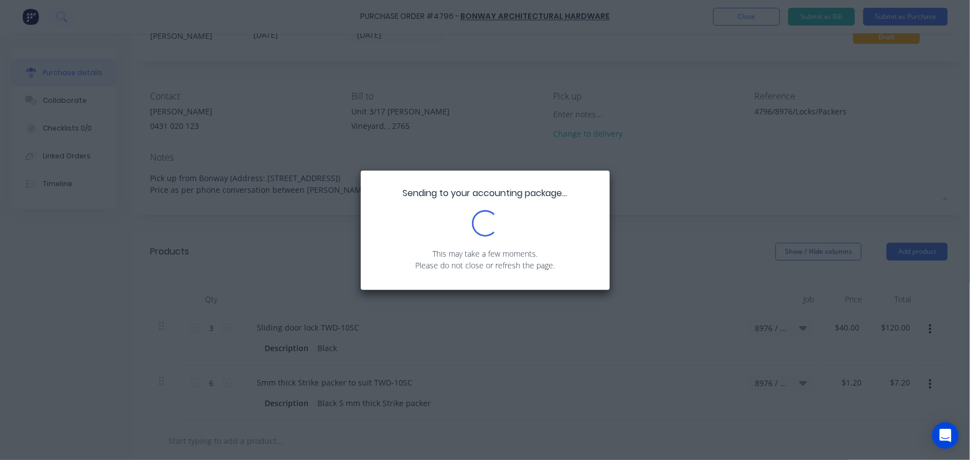
scroll to position [0, 0]
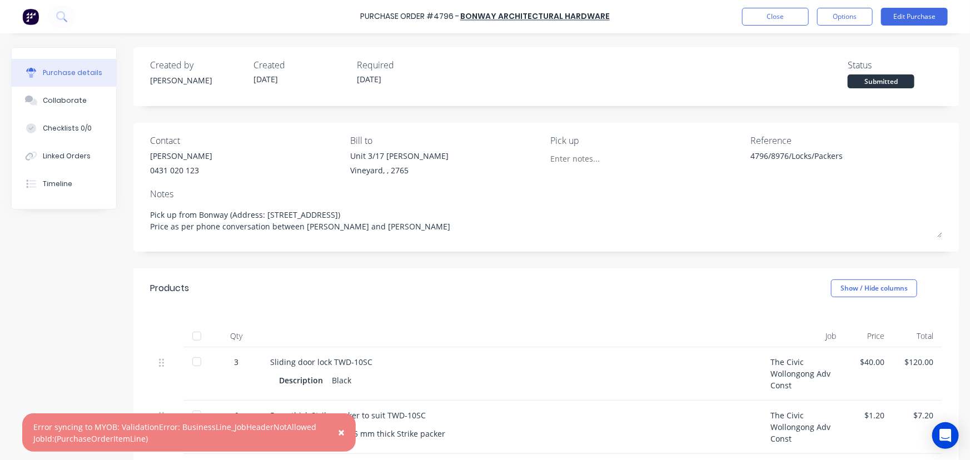
click at [340, 432] on span "×" at bounding box center [341, 433] width 7 height 16
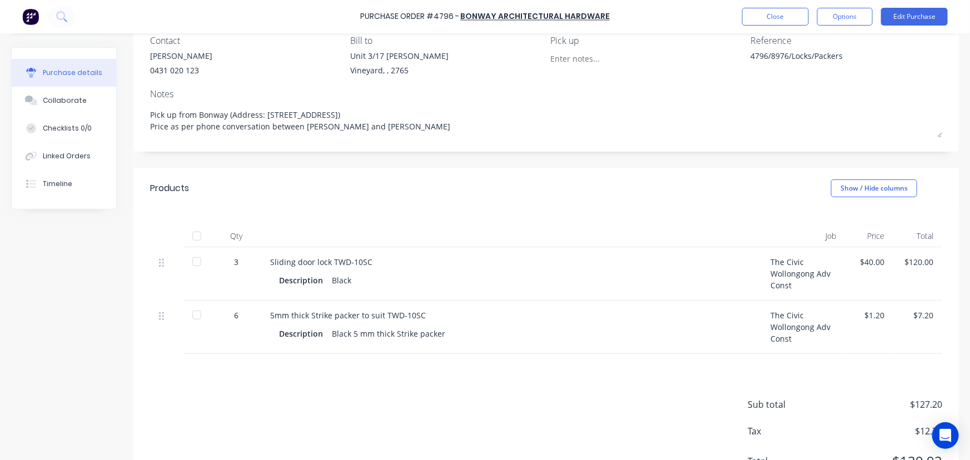
scroll to position [101, 0]
click at [781, 277] on div "The Civic Wollongong Adv Const" at bounding box center [803, 273] width 83 height 53
click at [914, 12] on button "Edit Purchase" at bounding box center [914, 17] width 67 height 18
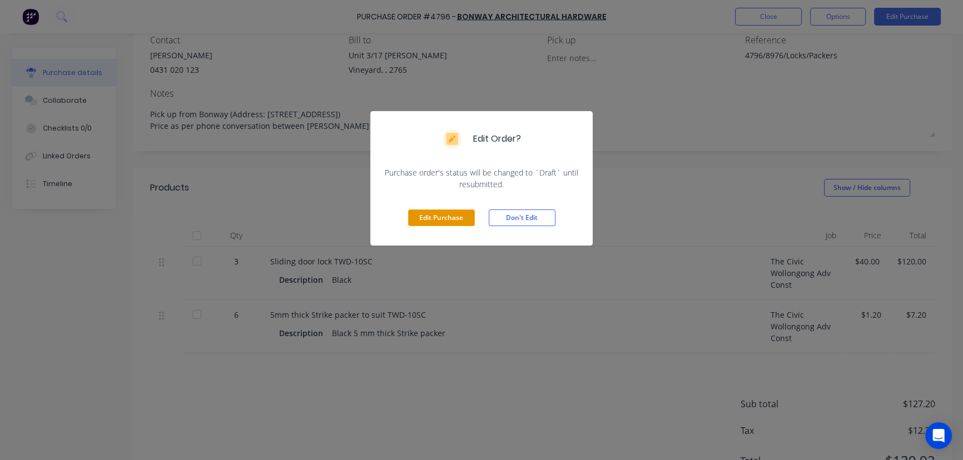
click at [433, 222] on button "Edit Purchase" at bounding box center [441, 218] width 67 height 17
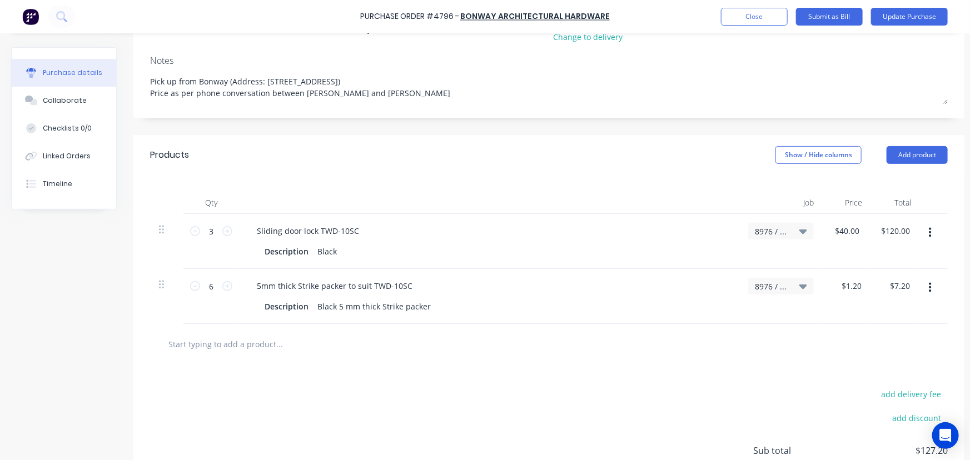
scroll to position [151, 0]
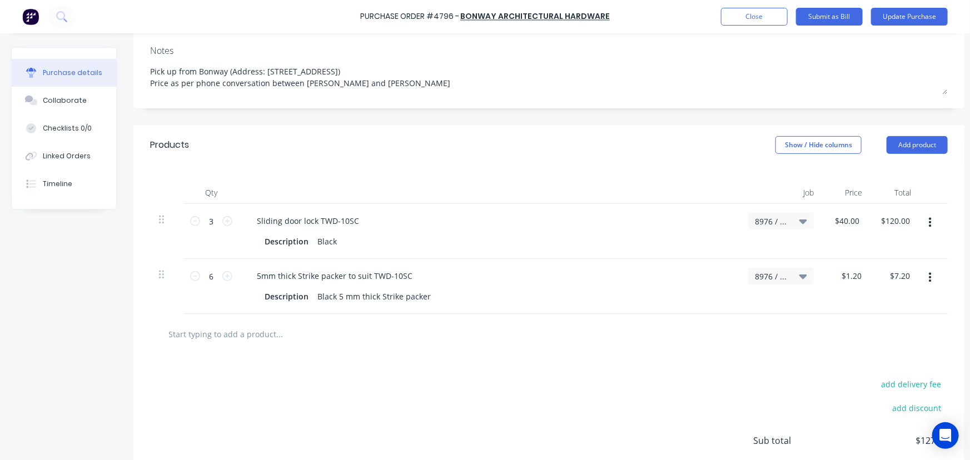
click at [804, 226] on icon at bounding box center [804, 221] width 8 height 12
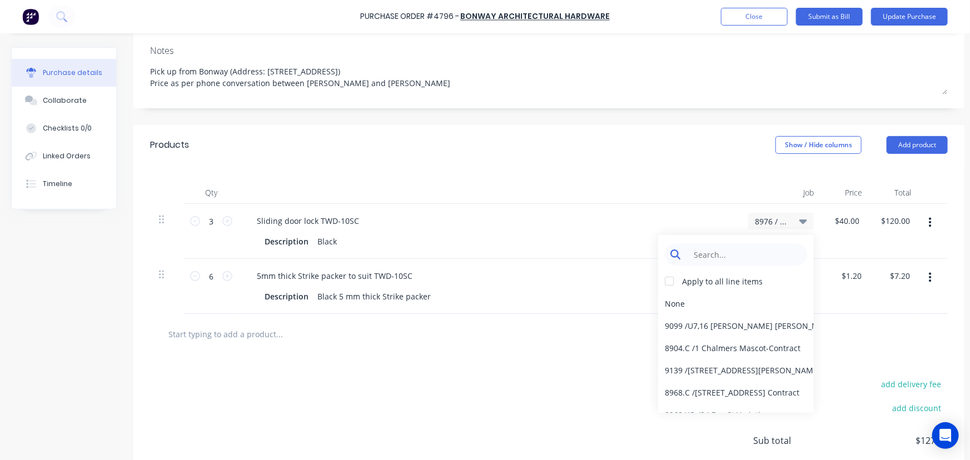
click at [736, 250] on input at bounding box center [745, 255] width 114 height 22
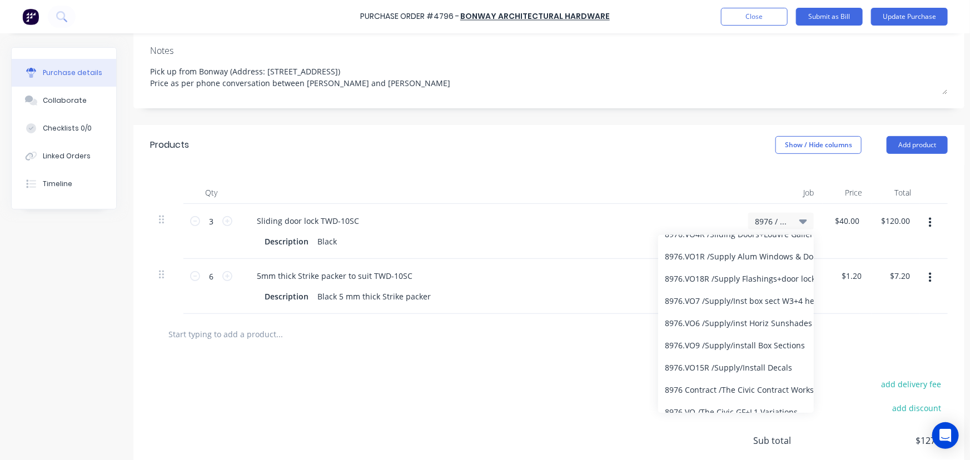
scroll to position [390, 0]
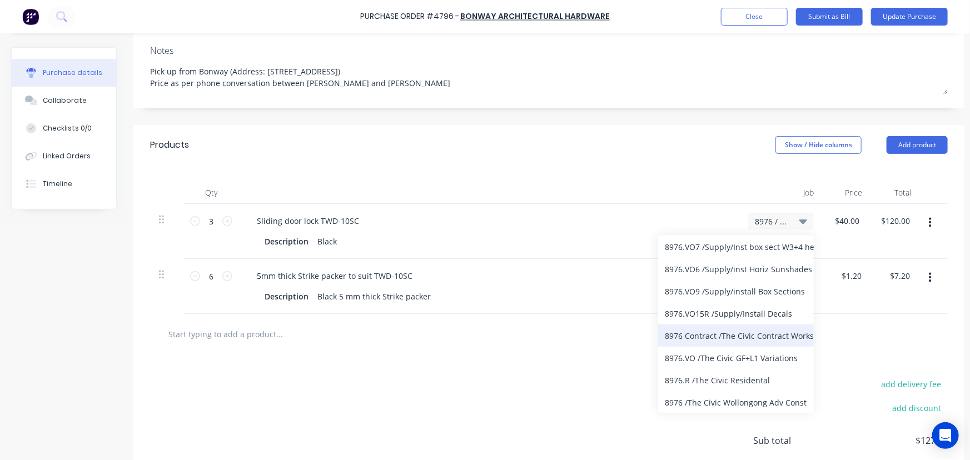
click at [762, 336] on div "8976 Contract / The Civic Contract Works" at bounding box center [736, 336] width 156 height 22
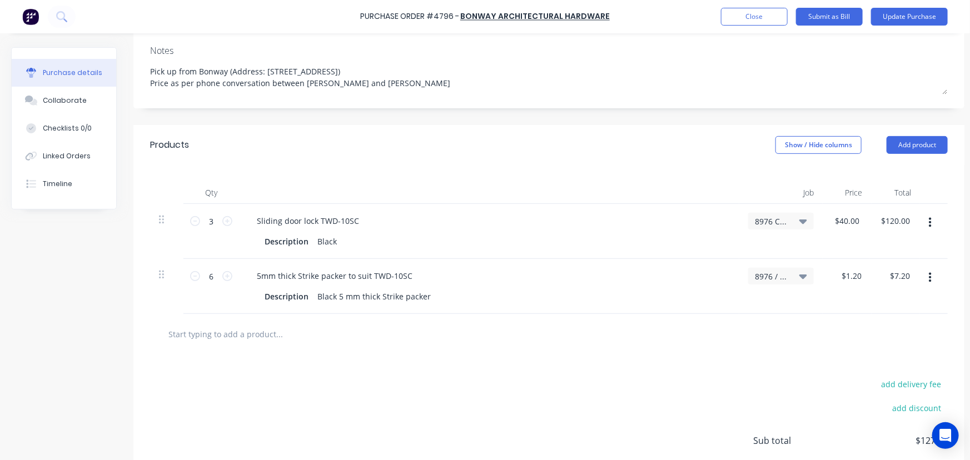
click at [801, 277] on icon at bounding box center [804, 276] width 8 height 12
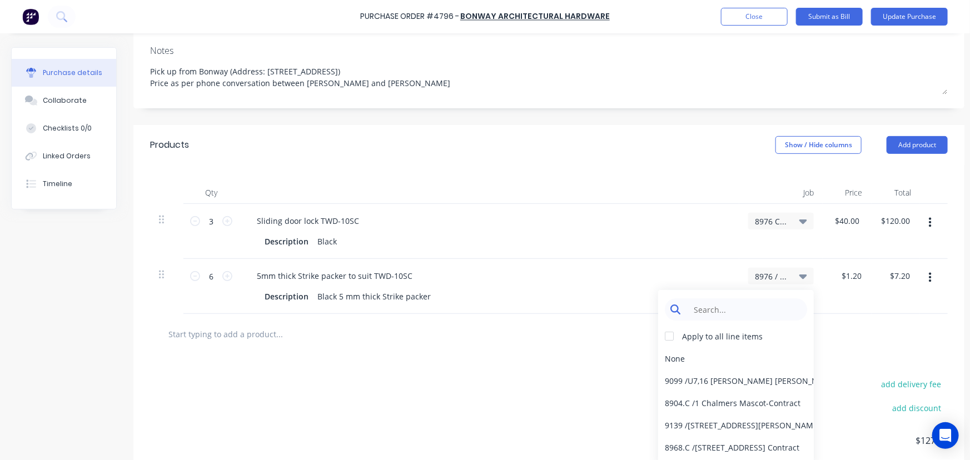
click at [743, 310] on input at bounding box center [745, 310] width 114 height 22
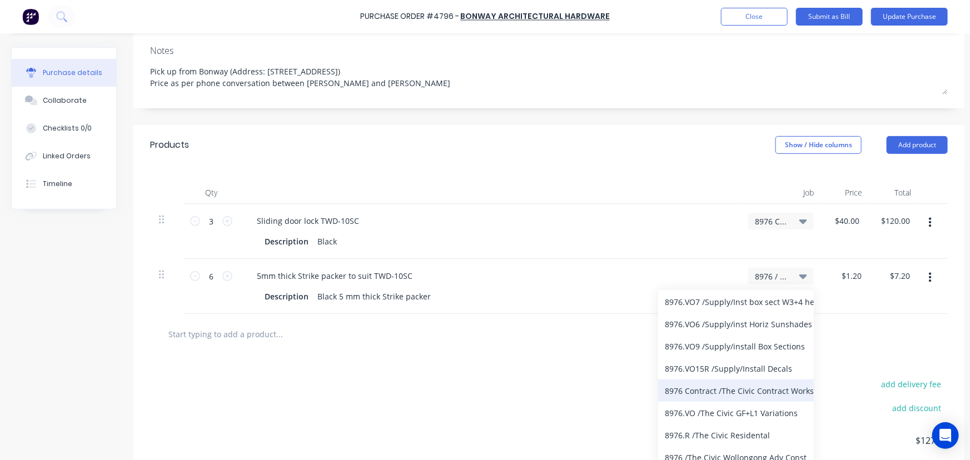
click at [746, 394] on div "8976 Contract / The Civic Contract Works" at bounding box center [736, 391] width 156 height 22
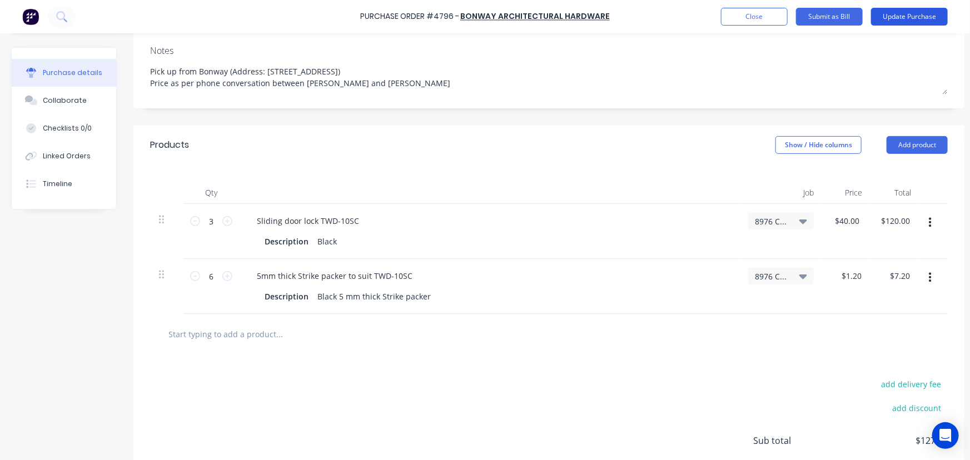
click at [930, 19] on button "Update Purchase" at bounding box center [909, 17] width 77 height 18
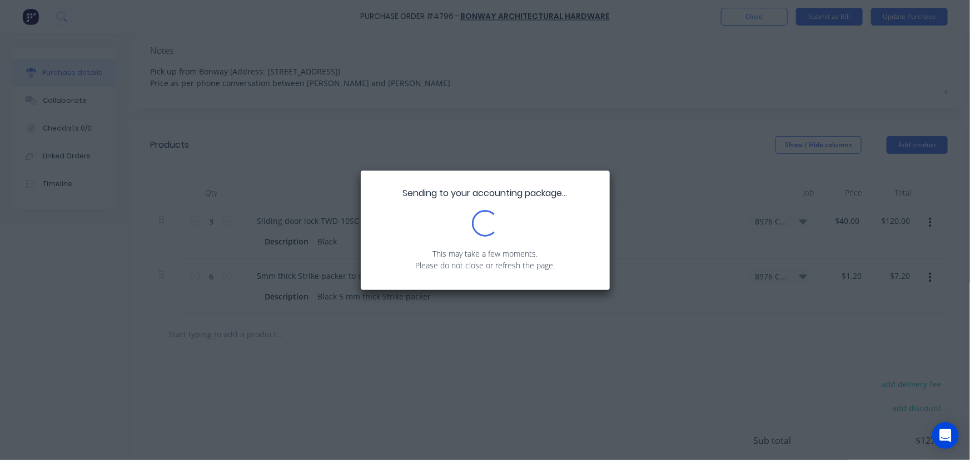
scroll to position [0, 0]
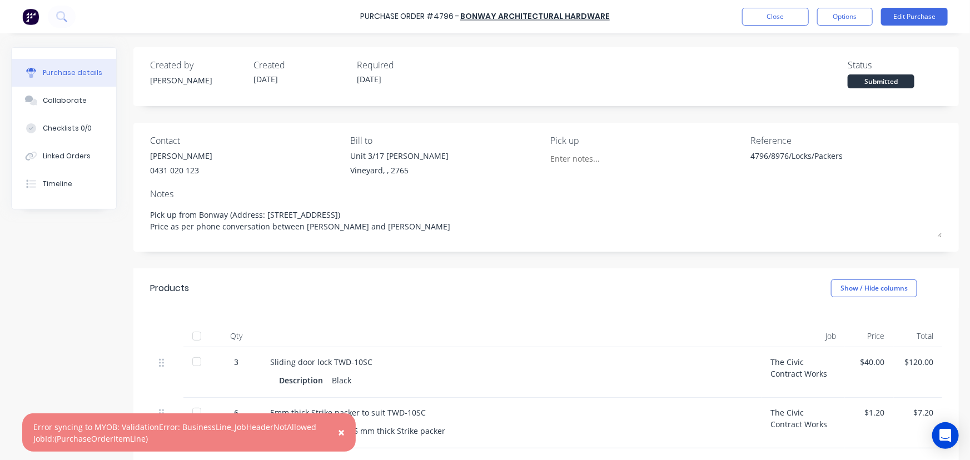
click at [340, 429] on span "×" at bounding box center [341, 433] width 7 height 16
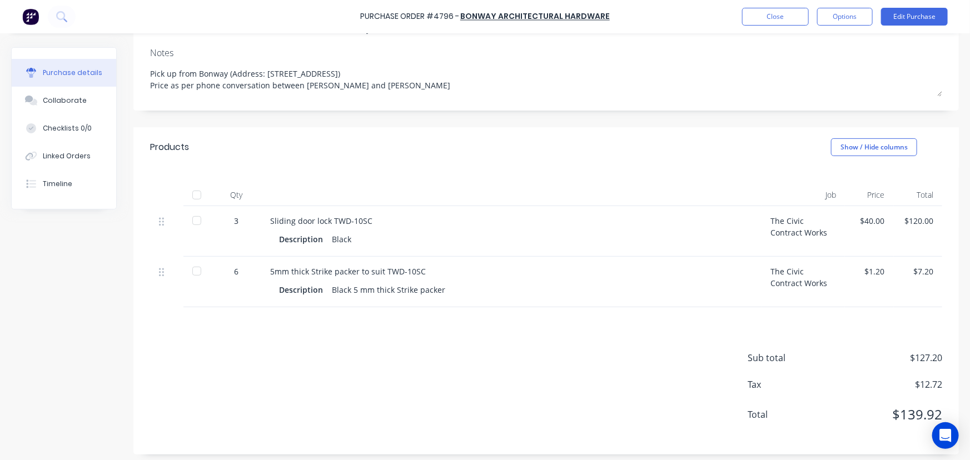
scroll to position [147, 0]
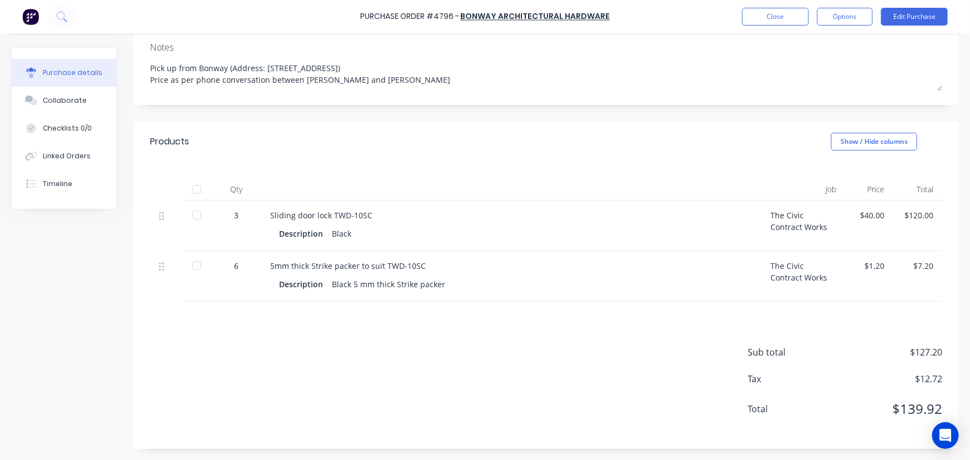
click at [796, 220] on div "The Civic Contract Works" at bounding box center [803, 226] width 83 height 51
click at [915, 16] on button "Edit Purchase" at bounding box center [914, 17] width 67 height 18
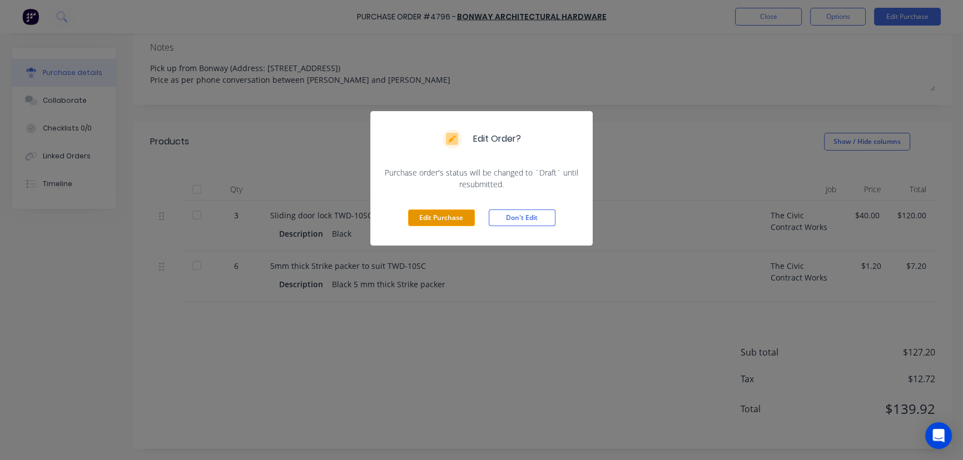
click at [440, 220] on button "Edit Purchase" at bounding box center [441, 218] width 67 height 17
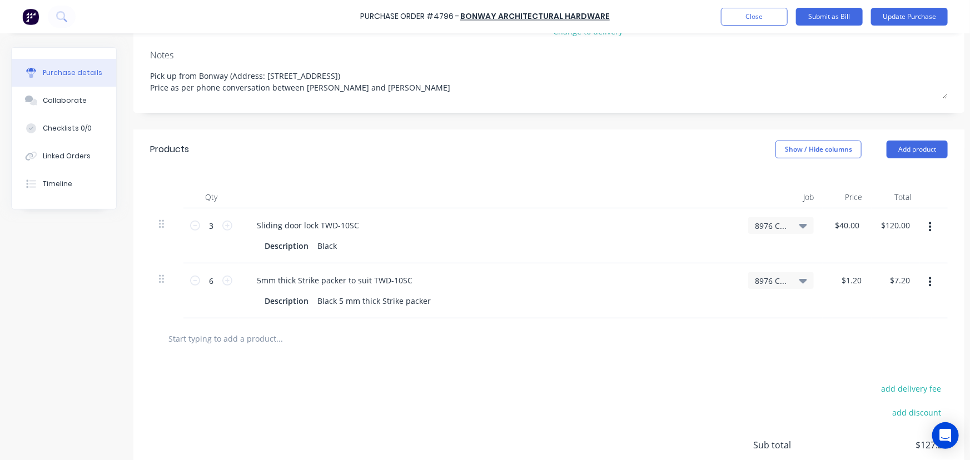
click at [810, 226] on div "8976 Contract / The Civic Contract Works" at bounding box center [781, 225] width 66 height 17
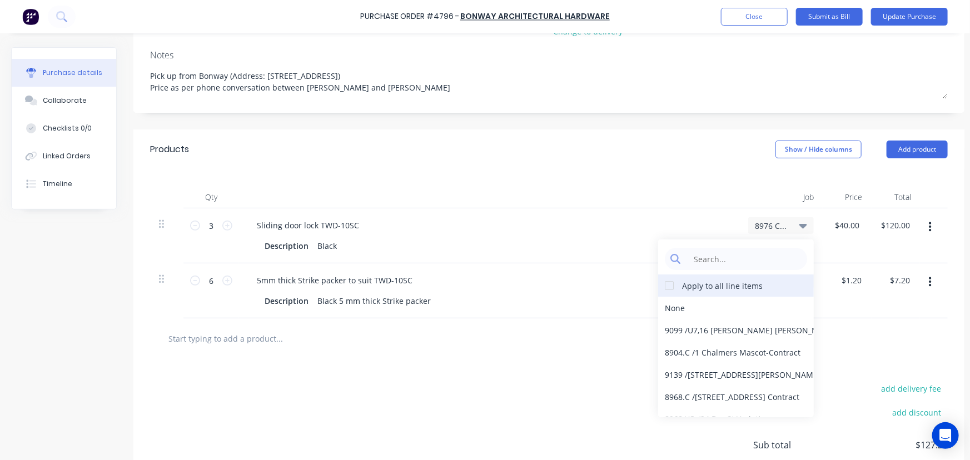
click at [671, 289] on div at bounding box center [669, 286] width 22 height 22
click at [674, 311] on div "None" at bounding box center [736, 308] width 156 height 22
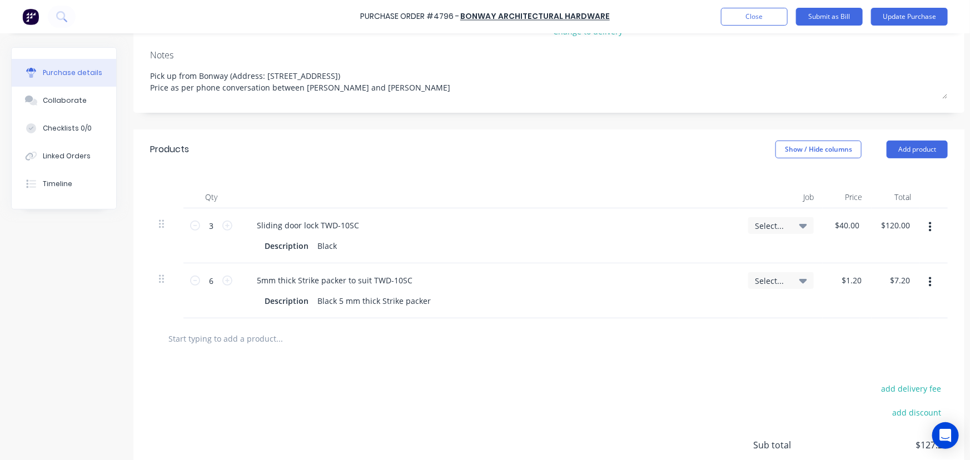
click at [611, 203] on div at bounding box center [489, 197] width 500 height 22
click at [933, 6] on div "Purchase Order #4796 - Bonway Architectural Hardware Add product Close Submit a…" at bounding box center [485, 16] width 970 height 33
click at [927, 21] on button "Update Purchase" at bounding box center [909, 17] width 77 height 18
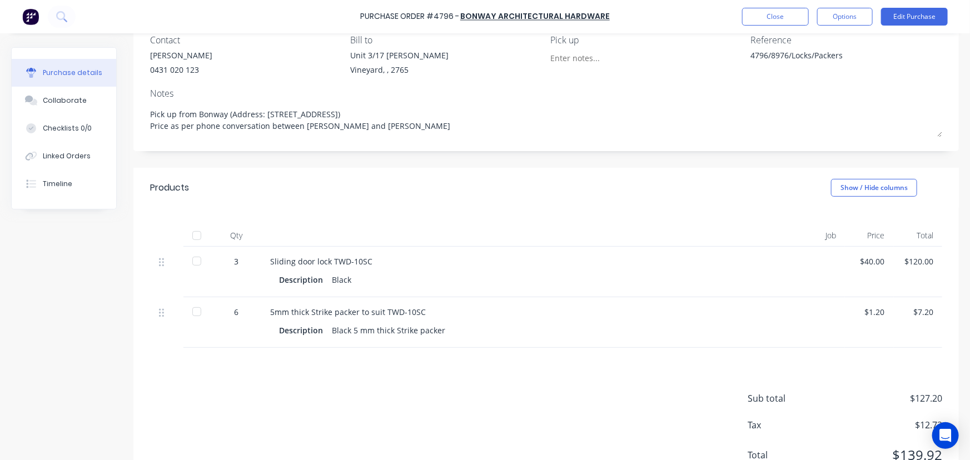
scroll to position [0, 0]
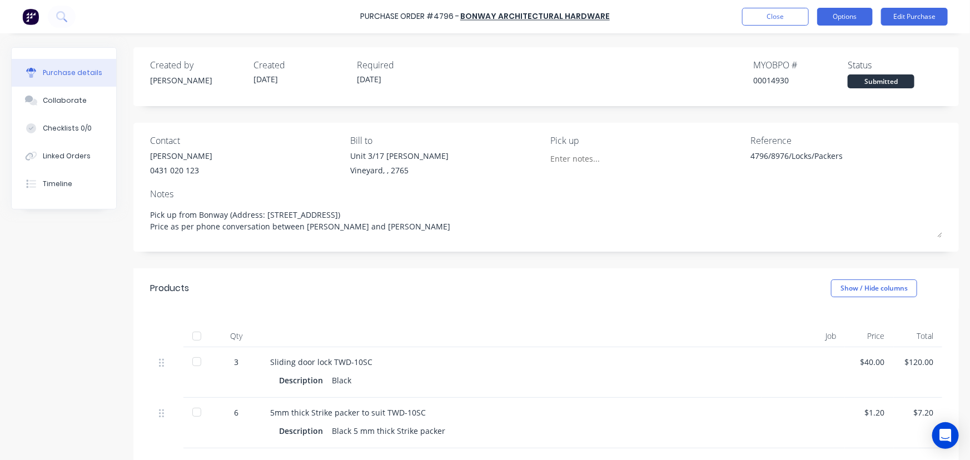
click at [835, 18] on button "Options" at bounding box center [845, 17] width 56 height 18
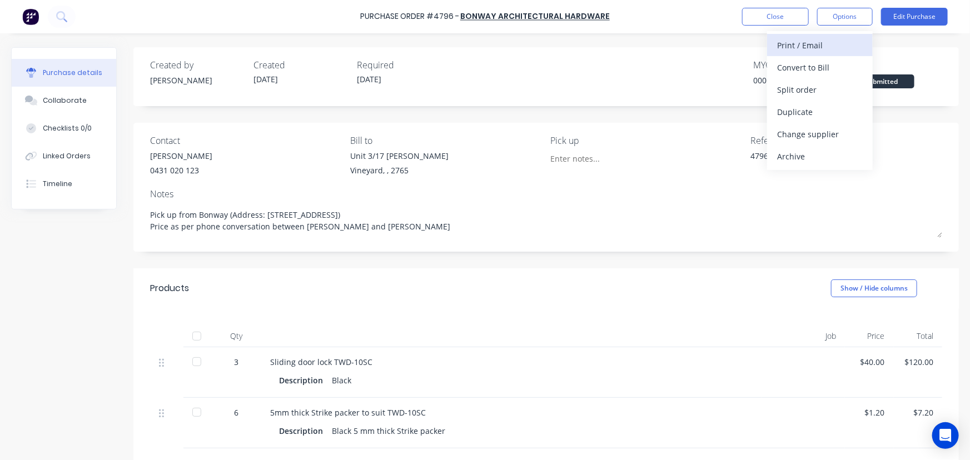
click at [817, 44] on div "Print / Email" at bounding box center [820, 45] width 86 height 16
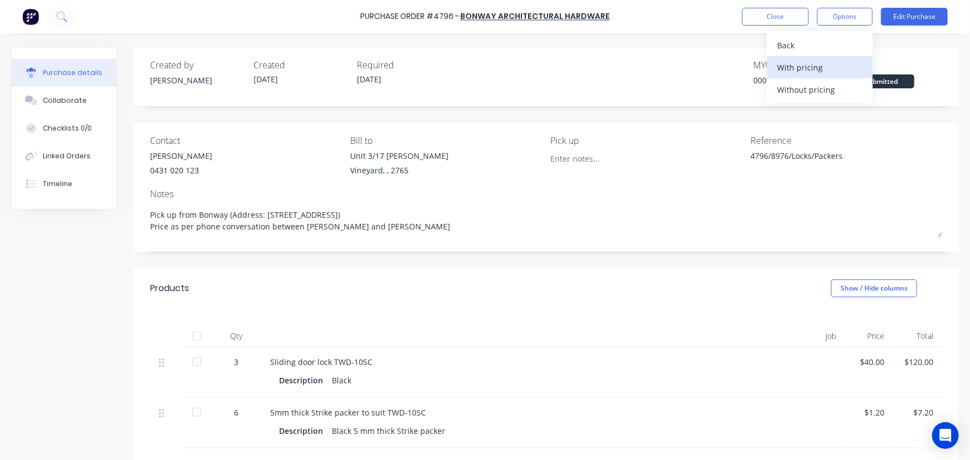
click at [827, 67] on div "With pricing" at bounding box center [820, 68] width 86 height 16
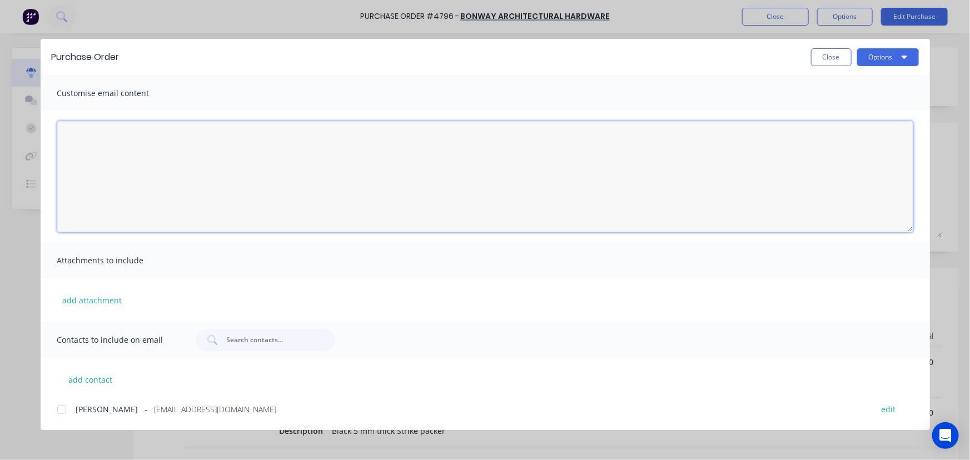
click at [153, 152] on textarea "[DATE]" at bounding box center [485, 176] width 856 height 111
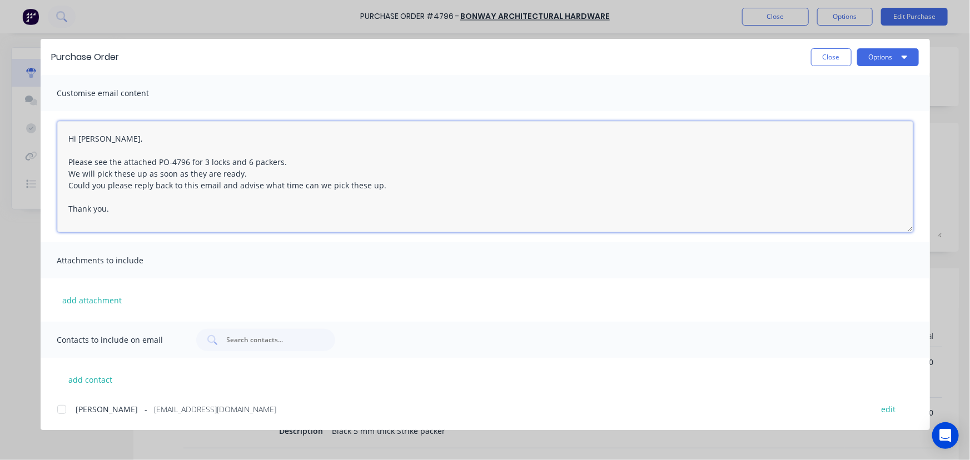
click at [60, 408] on div at bounding box center [62, 410] width 22 height 22
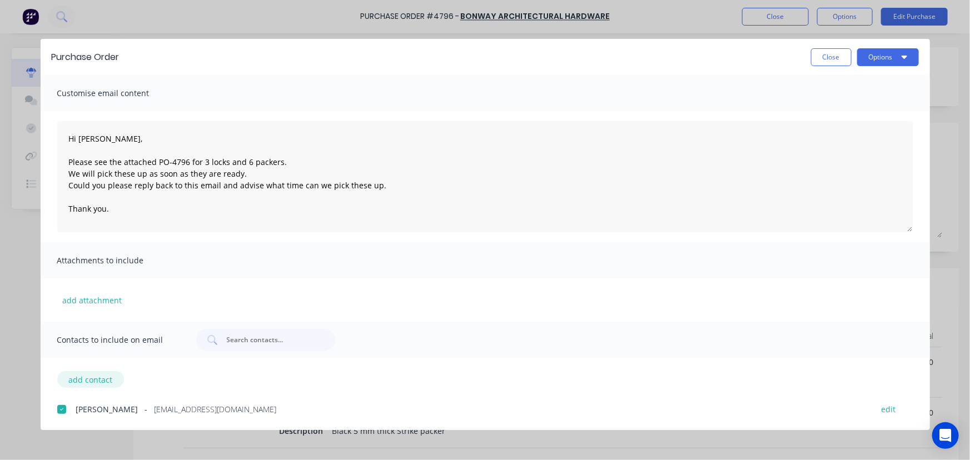
click at [91, 378] on button "add contact" at bounding box center [90, 379] width 67 height 17
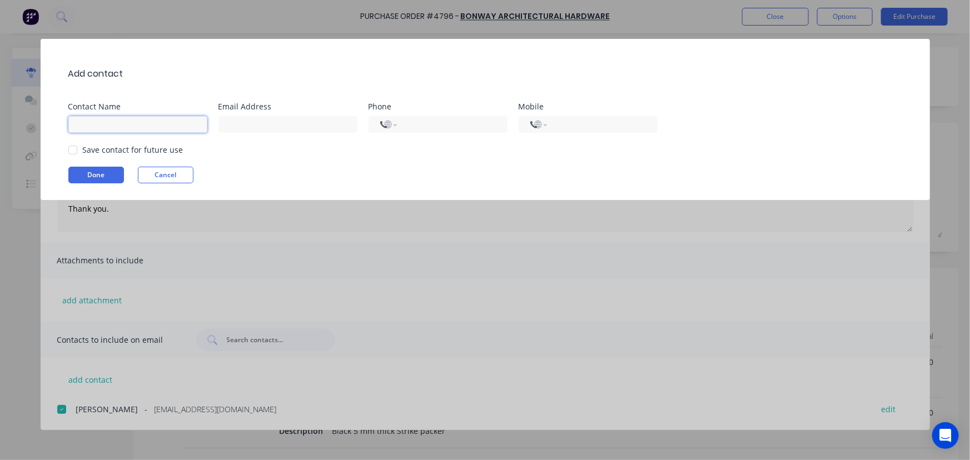
click at [129, 128] on input at bounding box center [137, 124] width 139 height 17
click at [80, 148] on div at bounding box center [73, 150] width 22 height 22
drag, startPoint x: 481, startPoint y: 125, endPoint x: 383, endPoint y: 138, distance: 99.3
click at [383, 138] on div "Add contact Contact Name Dee Koneti Email Address purchasing@archsystem.com.au …" at bounding box center [486, 119] width 890 height 161
click at [103, 174] on button "Done" at bounding box center [96, 175] width 56 height 17
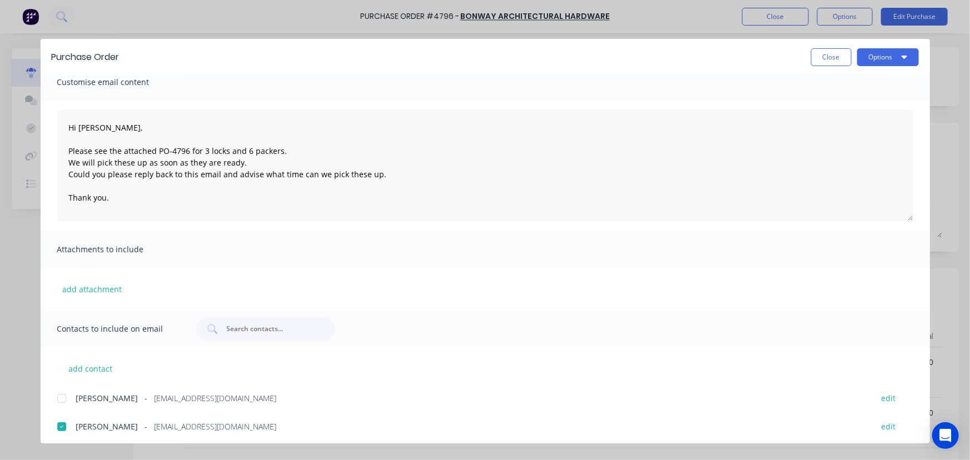
scroll to position [15, 0]
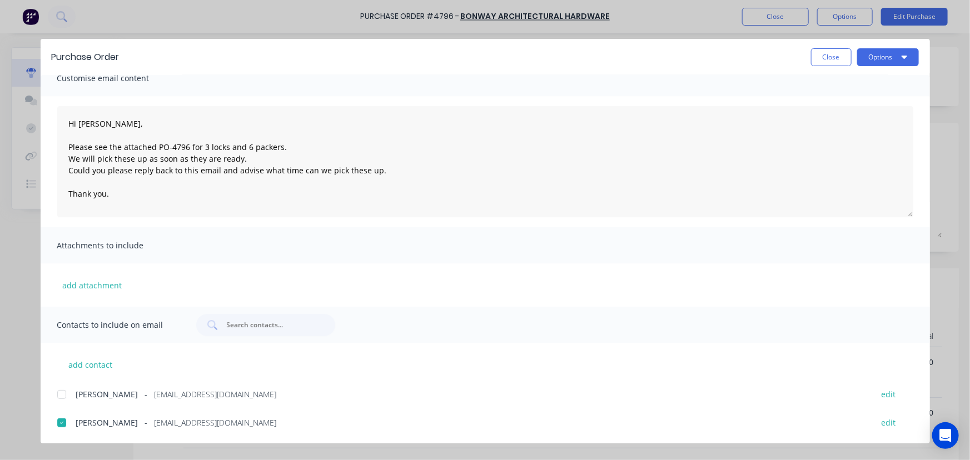
click at [60, 396] on div at bounding box center [62, 395] width 22 height 22
click at [83, 368] on button "add contact" at bounding box center [90, 364] width 67 height 17
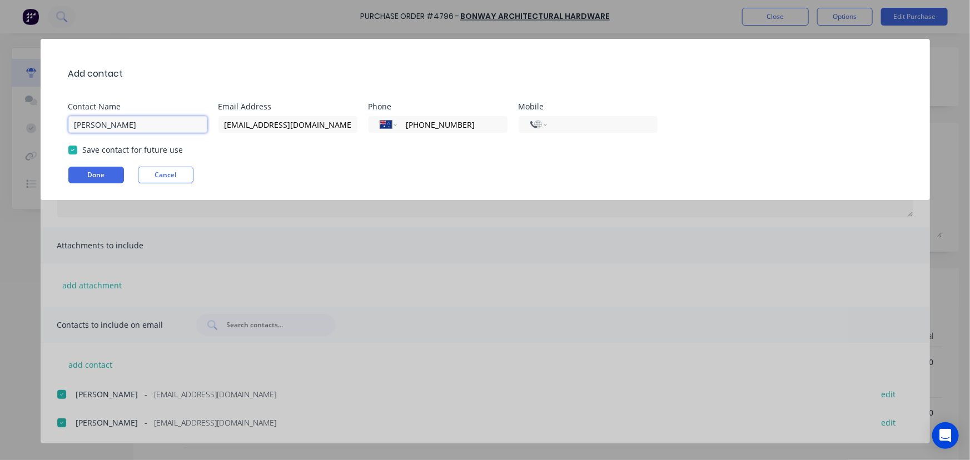
drag, startPoint x: 181, startPoint y: 117, endPoint x: 44, endPoint y: 126, distance: 136.6
click at [44, 126] on div "Add contact Contact Name Dee Koneti Email Address purchasing@archsystem.com.au …" at bounding box center [486, 119] width 890 height 161
click at [156, 129] on input "[PERSON_NAME]" at bounding box center [137, 124] width 139 height 17
drag, startPoint x: 149, startPoint y: 128, endPoint x: 60, endPoint y: 131, distance: 89.6
click at [60, 131] on div "Add contact Contact Name Craig Chidgey Email Address purchasing@archsystem.com.…" at bounding box center [486, 119] width 890 height 161
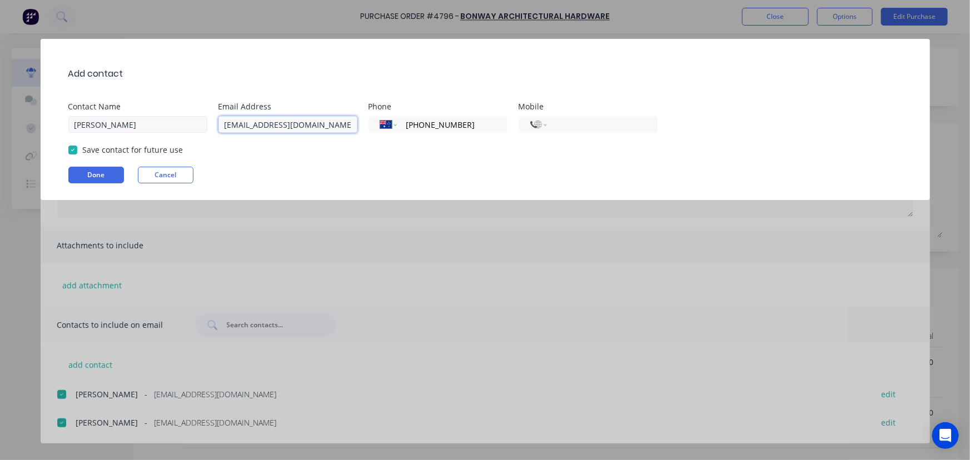
drag, startPoint x: 349, startPoint y: 126, endPoint x: 201, endPoint y: 125, distance: 147.9
click at [201, 124] on div "Contact Name Craig Chidgey Email Address purchasing@archsystem.com.au Phone Int…" at bounding box center [490, 118] width 845 height 30
paste input "crai"
click at [663, 143] on div "Add contact Contact Name Craig Chidgey Email Address craig@archsystem.com.au Ph…" at bounding box center [486, 119] width 890 height 161
click at [465, 127] on input "(02) 4545 3766" at bounding box center [450, 124] width 91 height 13
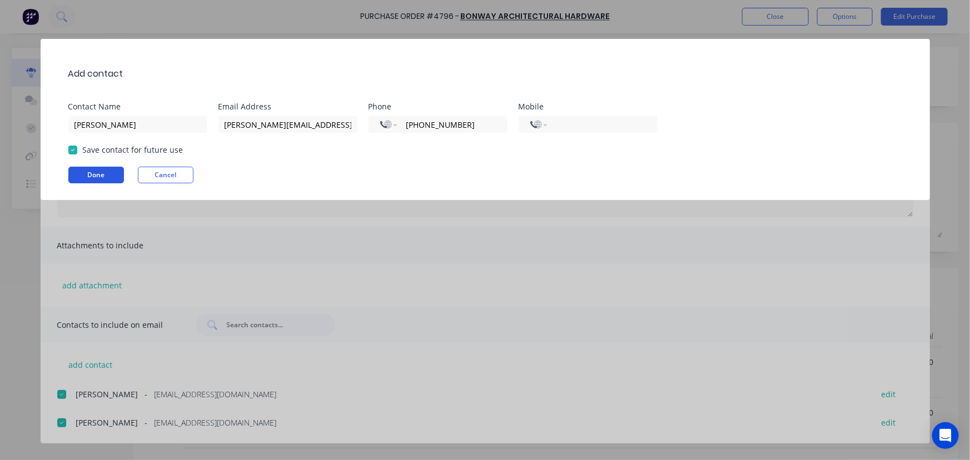
click at [105, 175] on button "Done" at bounding box center [96, 175] width 56 height 17
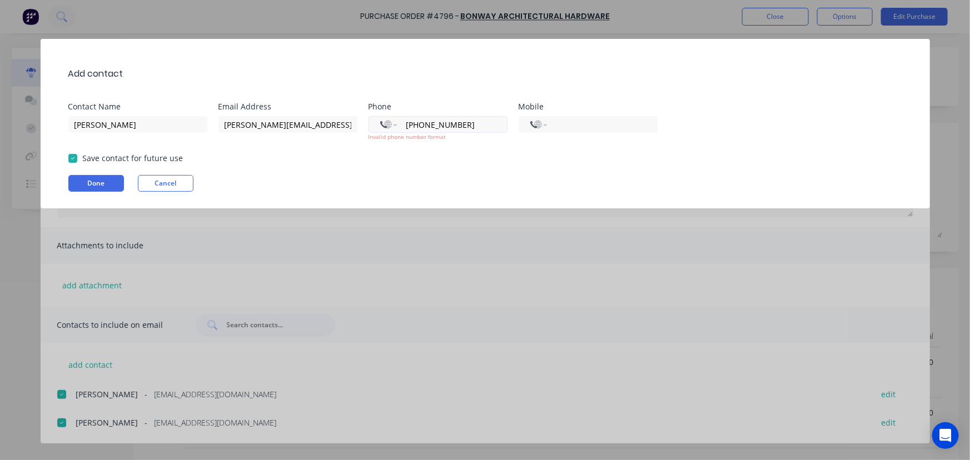
click at [425, 126] on input "+0245453761" at bounding box center [450, 124] width 91 height 13
click at [413, 121] on input "+0245453761" at bounding box center [450, 124] width 91 height 13
click at [429, 154] on div "Save contact for future use" at bounding box center [490, 158] width 845 height 12
click at [412, 122] on input "+0245453761" at bounding box center [450, 124] width 91 height 13
drag, startPoint x: 417, startPoint y: 123, endPoint x: 427, endPoint y: 127, distance: 10.2
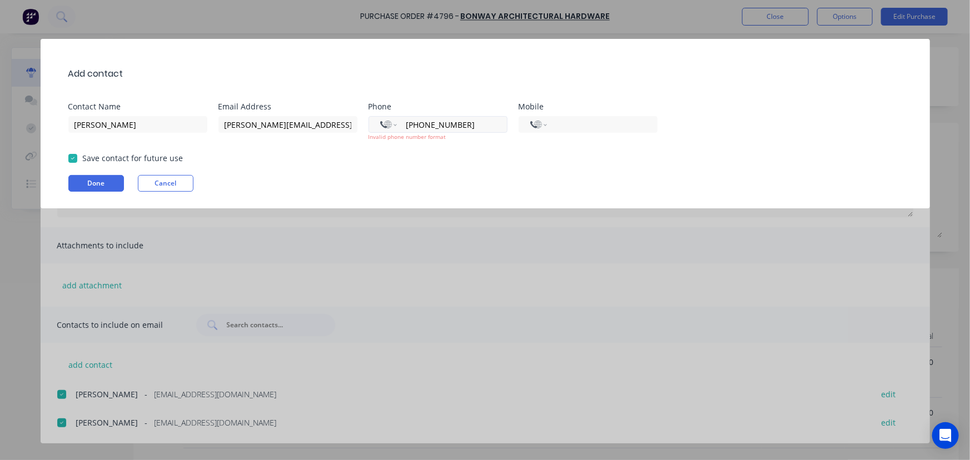
click at [418, 123] on input "+024545376" at bounding box center [450, 124] width 91 height 13
drag, startPoint x: 493, startPoint y: 123, endPoint x: 389, endPoint y: 127, distance: 104.1
click at [389, 127] on div "International Afghanistan Åland Islands Albania Algeria American Samoa Andorra …" at bounding box center [438, 124] width 139 height 17
click at [417, 164] on div "Add contact Contact Name Craig Chidgey Email Address craig@archsystem.com.au Ph…" at bounding box center [486, 124] width 890 height 170
drag, startPoint x: 467, startPoint y: 123, endPoint x: 371, endPoint y: 128, distance: 96.3
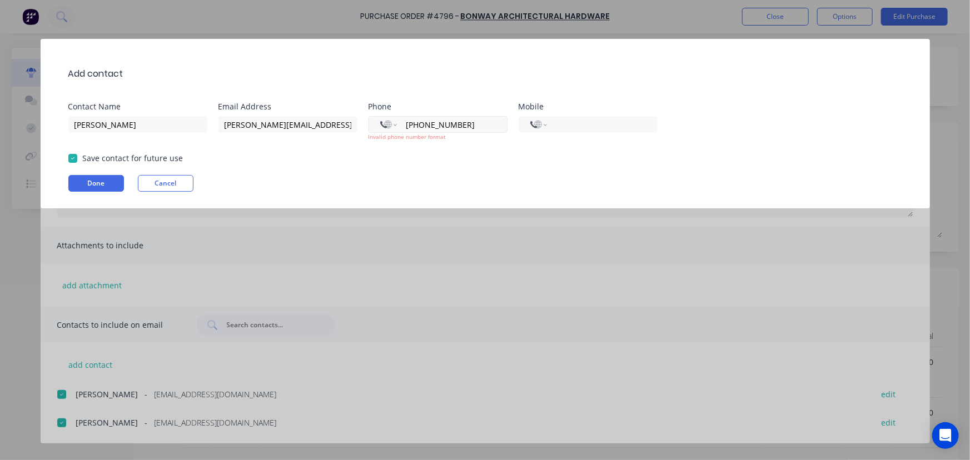
click at [371, 128] on div "International Afghanistan Åland Islands Albania Algeria American Samoa Andorra …" at bounding box center [438, 124] width 139 height 17
click at [478, 138] on div "Invalid phone number format" at bounding box center [438, 137] width 139 height 8
click at [395, 125] on select "International Afghanistan Åland Islands Albania Algeria American Samoa Andorra …" at bounding box center [388, 125] width 17 height 16
click at [380, 117] on select "International Afghanistan Åland Islands Albania Algeria American Samoa Andorra …" at bounding box center [388, 125] width 17 height 16
click at [82, 186] on button "Done" at bounding box center [96, 183] width 56 height 17
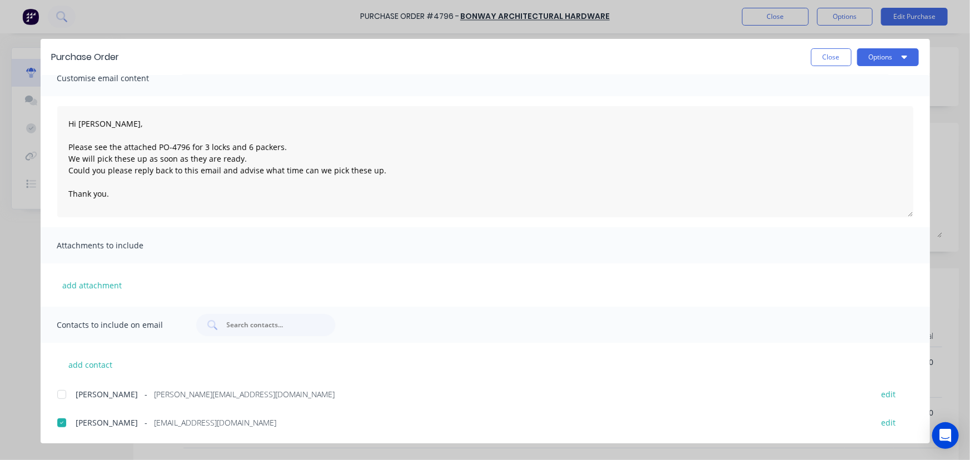
click at [58, 389] on div at bounding box center [62, 395] width 22 height 22
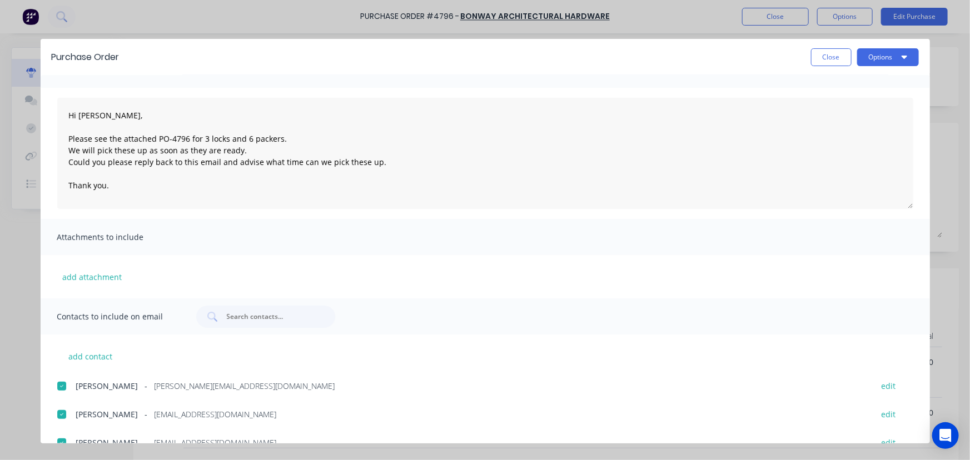
scroll to position [43, 0]
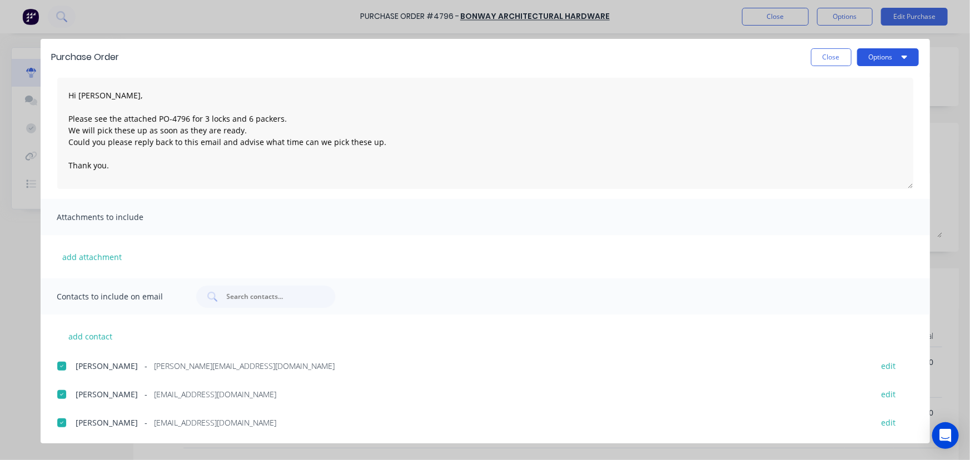
click at [891, 60] on button "Options" at bounding box center [888, 57] width 62 height 18
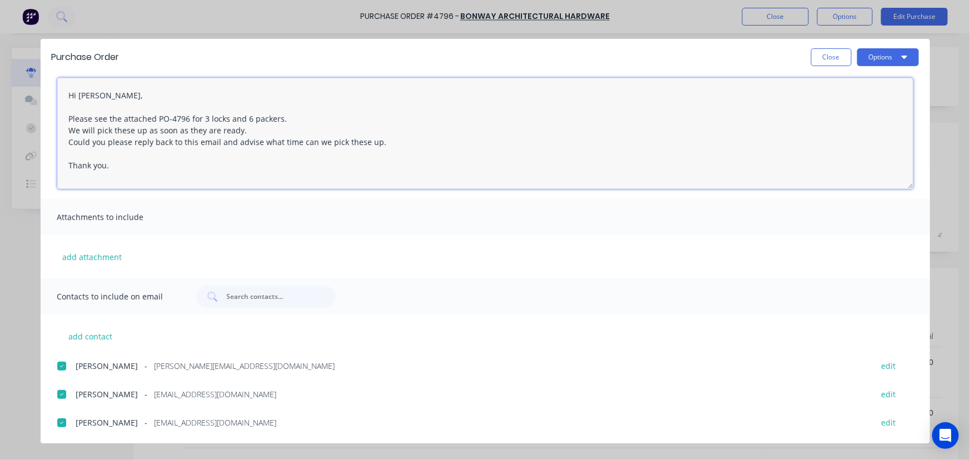
scroll to position [0, 0]
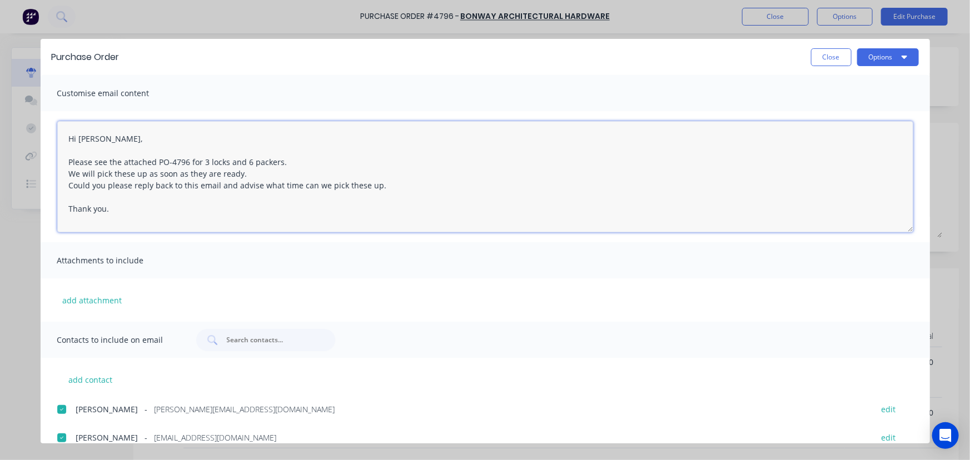
drag, startPoint x: 136, startPoint y: 172, endPoint x: -38, endPoint y: 68, distance: 202.3
click at [0, 68] on html "Purchase Order #4796 - Bonway Architectural Hardware Close Options Edit Purchas…" at bounding box center [485, 230] width 970 height 460
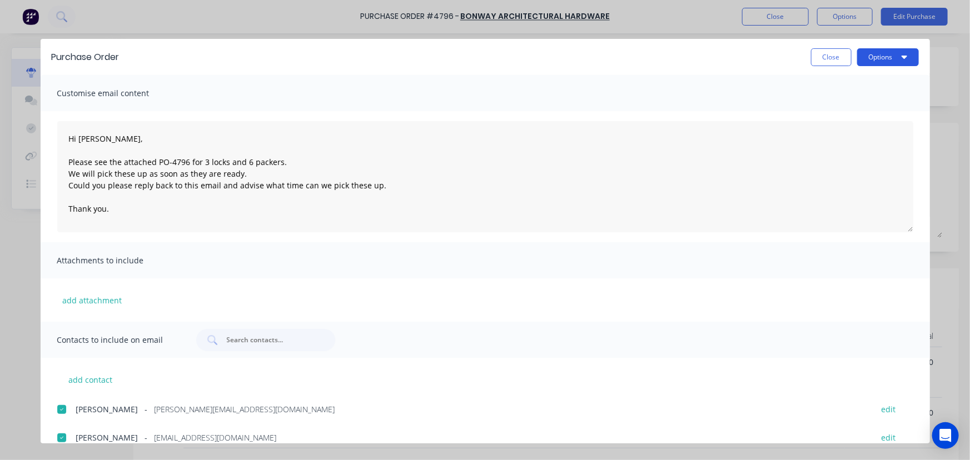
click at [894, 59] on button "Options" at bounding box center [888, 57] width 62 height 18
click at [859, 83] on div "Preview" at bounding box center [867, 85] width 86 height 16
click at [878, 55] on button "Options" at bounding box center [888, 57] width 62 height 18
click at [855, 130] on div "Email" at bounding box center [867, 130] width 86 height 16
click at [901, 56] on button "Options" at bounding box center [888, 57] width 62 height 18
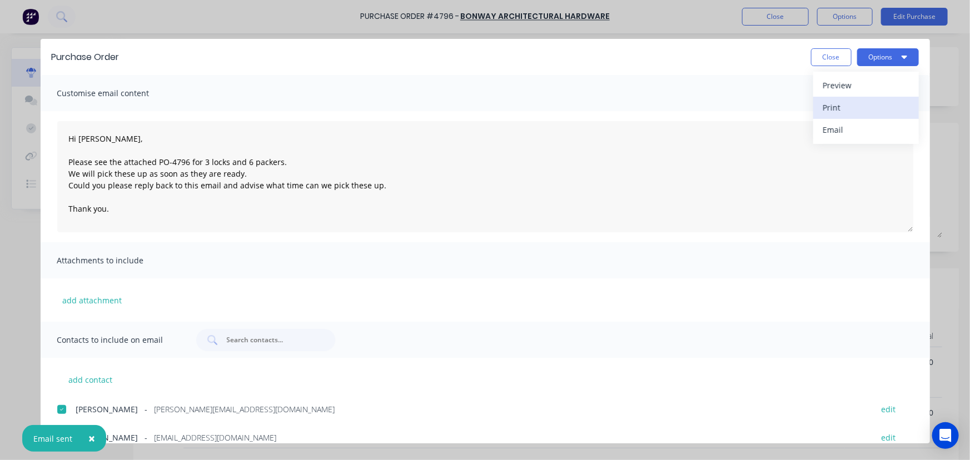
click at [870, 106] on div "Print" at bounding box center [867, 108] width 86 height 16
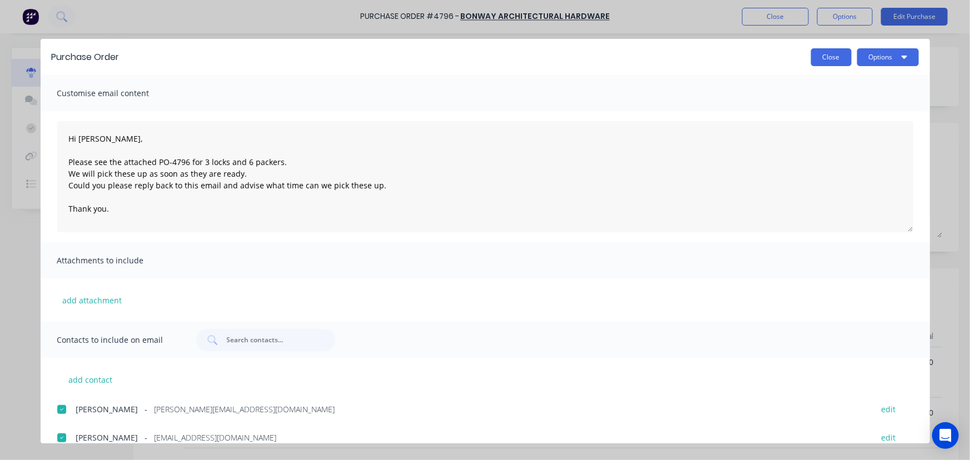
click at [829, 62] on button "Close" at bounding box center [831, 57] width 41 height 18
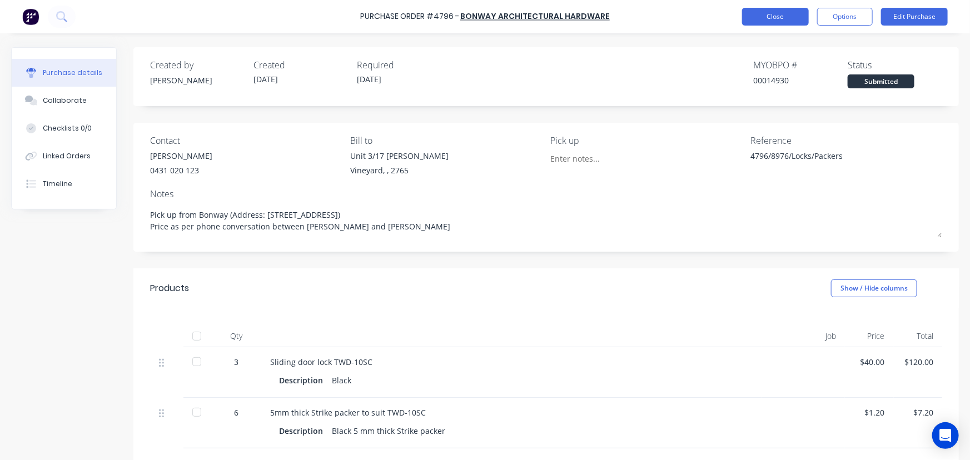
click at [774, 13] on button "Close" at bounding box center [775, 17] width 67 height 18
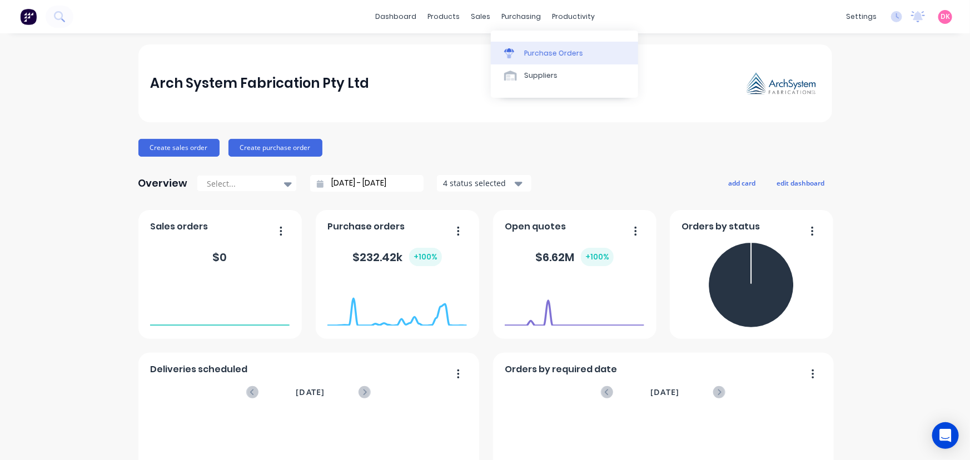
click at [559, 53] on div "Purchase Orders" at bounding box center [553, 53] width 59 height 10
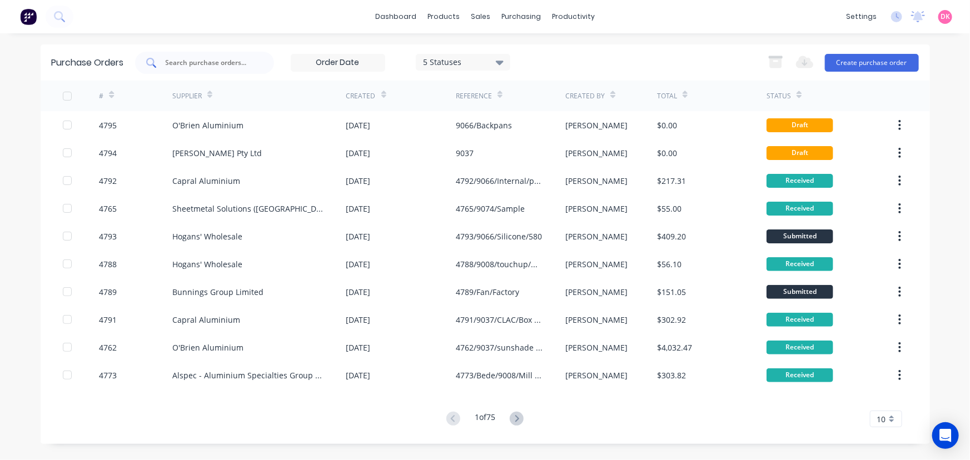
click at [212, 67] on input "text" at bounding box center [211, 62] width 92 height 11
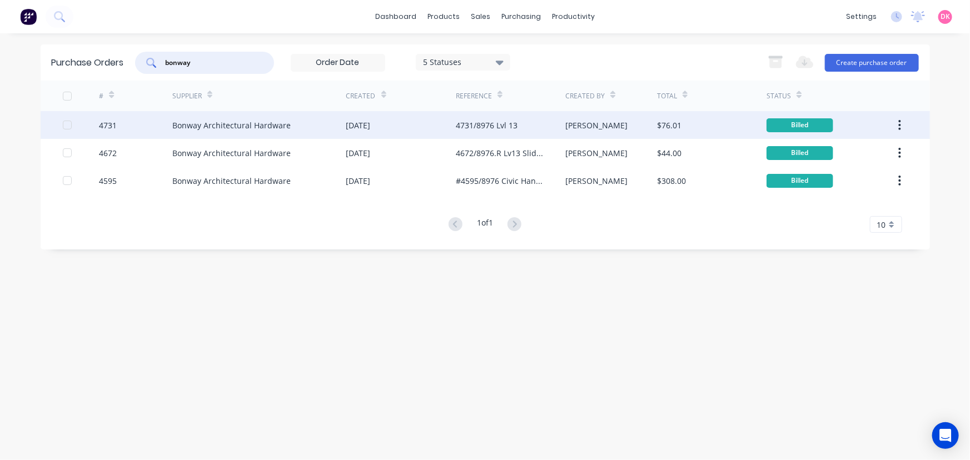
type input "bonway"
click at [244, 126] on div "Bonway Architectural Hardware" at bounding box center [231, 126] width 118 height 12
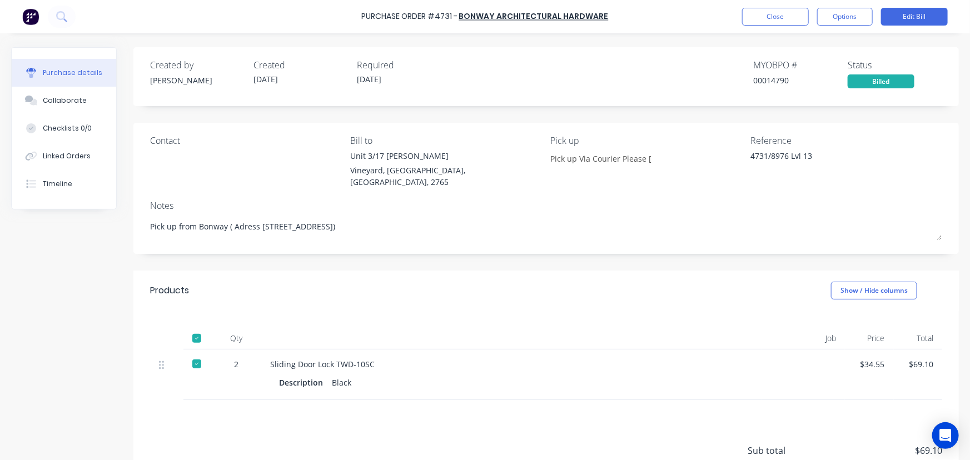
drag, startPoint x: 375, startPoint y: 216, endPoint x: 145, endPoint y: 211, distance: 230.3
click at [145, 211] on div "Contact Bill to [STREET_ADDRESS][PERSON_NAME][PERSON_NAME] Pick up Pick up Via …" at bounding box center [546, 188] width 826 height 131
drag, startPoint x: 381, startPoint y: 353, endPoint x: 271, endPoint y: 351, distance: 109.6
click at [271, 359] on div "Sliding Door Lock TWD-10SC" at bounding box center [511, 365] width 483 height 12
copy div "Sliding Door Lock TWD-10SC"
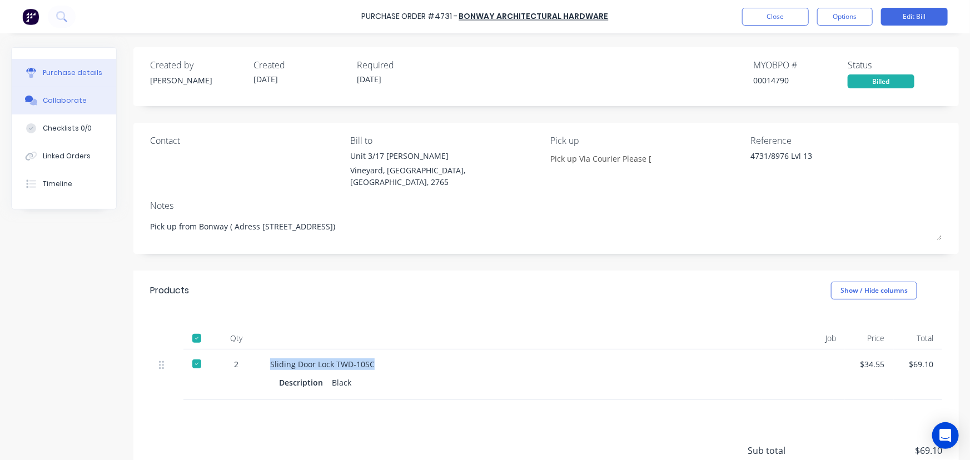
click at [93, 104] on button "Collaborate" at bounding box center [64, 101] width 105 height 28
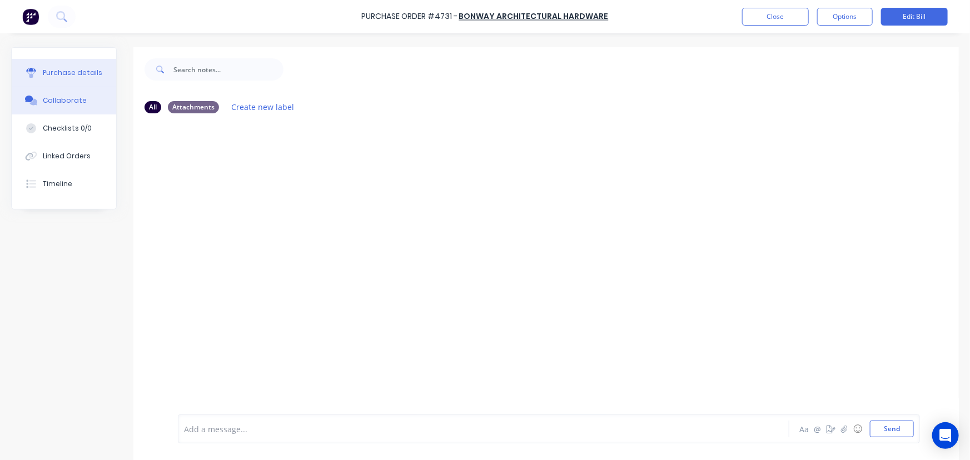
click at [67, 77] on div "Purchase details" at bounding box center [73, 73] width 60 height 10
type textarea "x"
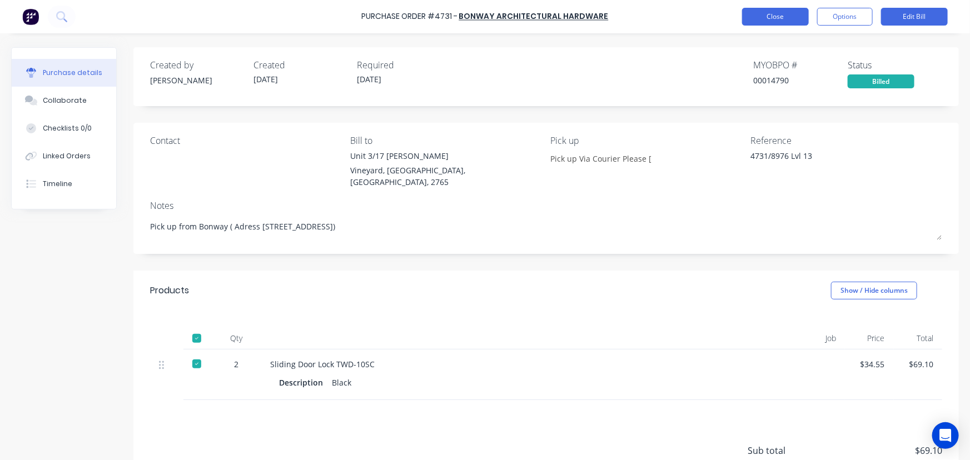
click at [784, 16] on button "Close" at bounding box center [775, 17] width 67 height 18
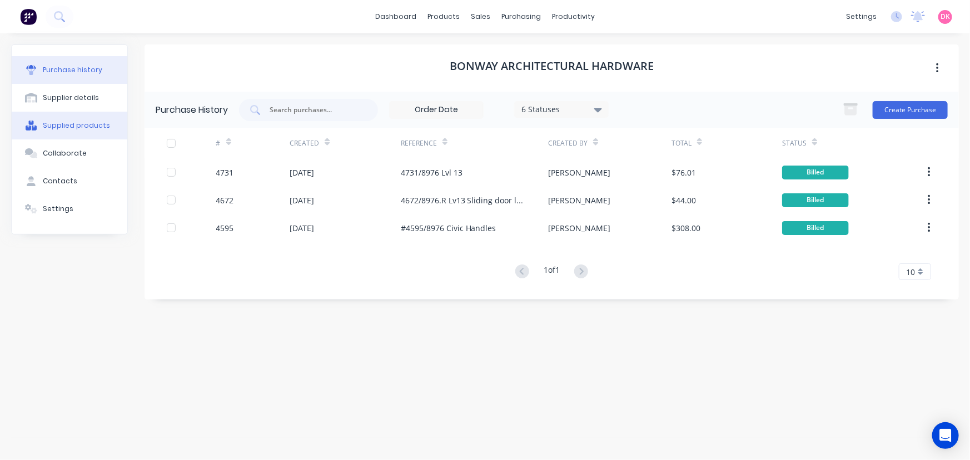
click at [74, 119] on button "Supplied products" at bounding box center [70, 126] width 116 height 28
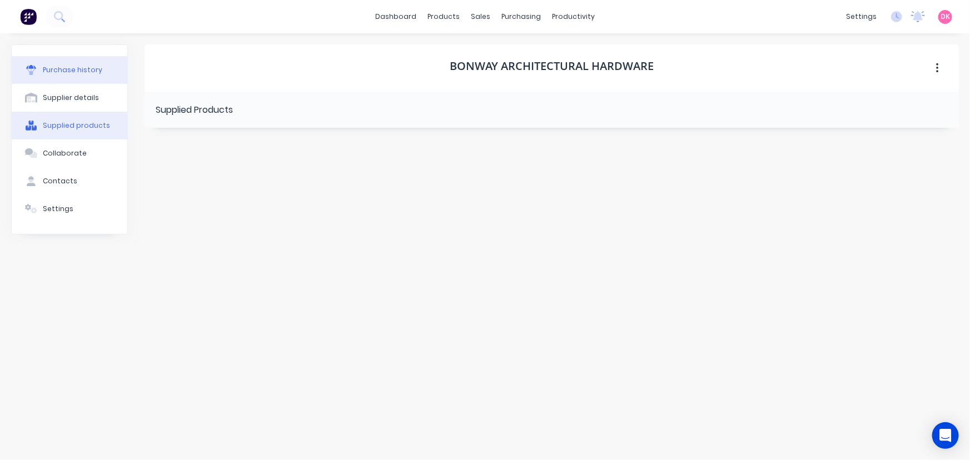
click at [50, 82] on button "Purchase history" at bounding box center [70, 70] width 116 height 28
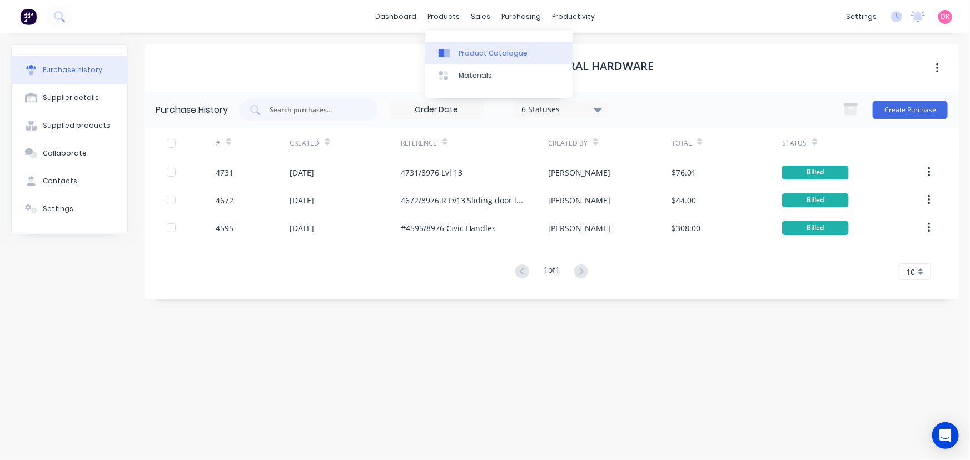
click at [458, 48] on link "Product Catalogue" at bounding box center [498, 53] width 147 height 22
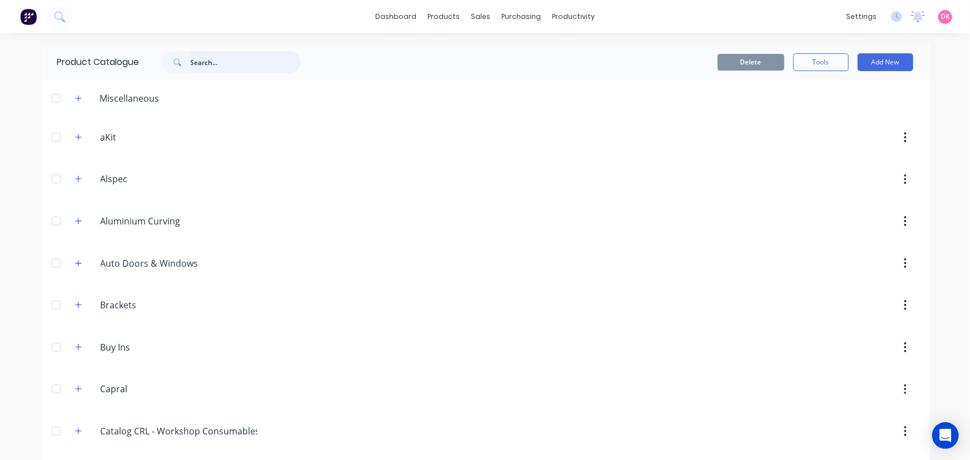
click at [206, 65] on input "text" at bounding box center [246, 62] width 110 height 22
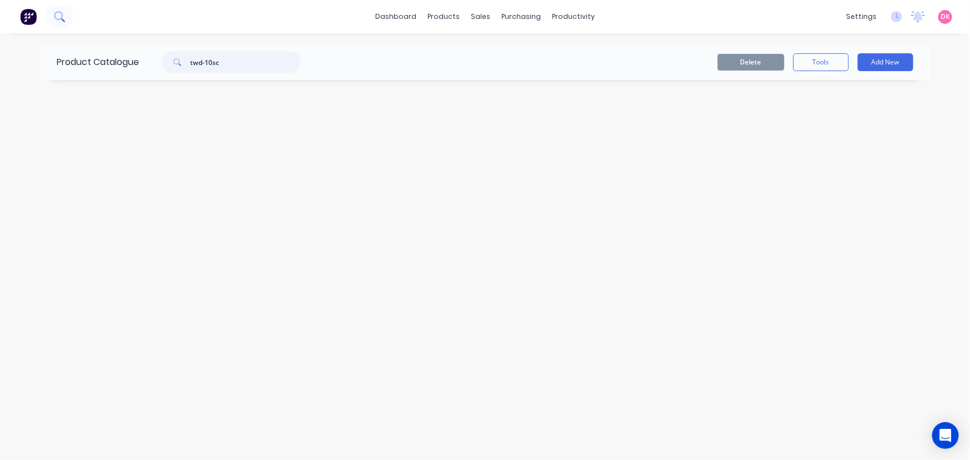
type input "twd-10sc"
click at [69, 19] on button at bounding box center [60, 17] width 28 height 22
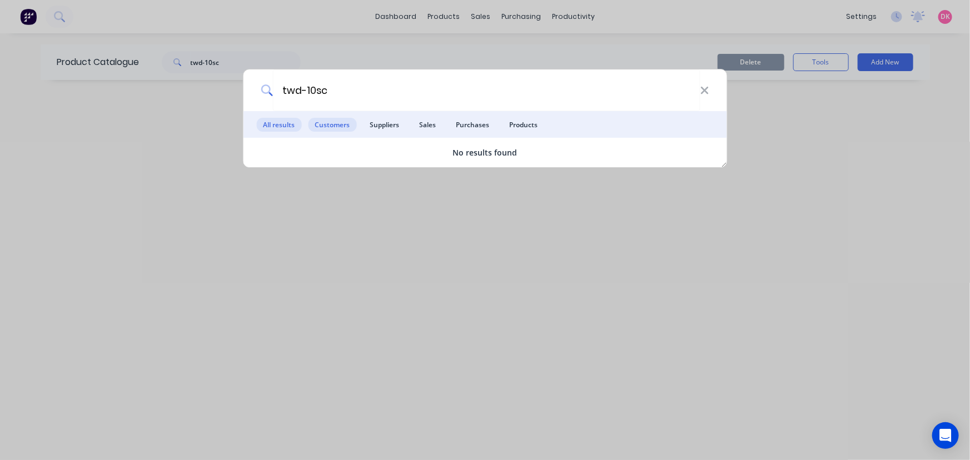
click at [334, 130] on span "Customers" at bounding box center [332, 125] width 48 height 14
drag, startPoint x: 512, startPoint y: 125, endPoint x: 470, endPoint y: 130, distance: 41.5
click at [510, 126] on span "Products" at bounding box center [524, 125] width 42 height 14
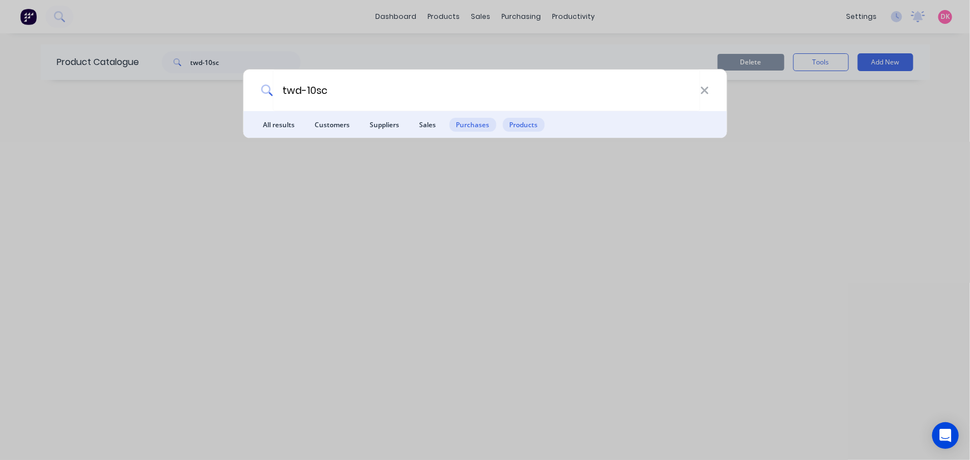
click at [482, 123] on span "Purchases" at bounding box center [472, 125] width 47 height 14
drag, startPoint x: 351, startPoint y: 90, endPoint x: 239, endPoint y: 89, distance: 112.3
click at [239, 89] on div "twd-10sc All results Customers Suppliers Sales Purchases Products" at bounding box center [485, 230] width 970 height 460
type input "sliding door lock"
click at [285, 117] on li "All results" at bounding box center [278, 124] width 45 height 27
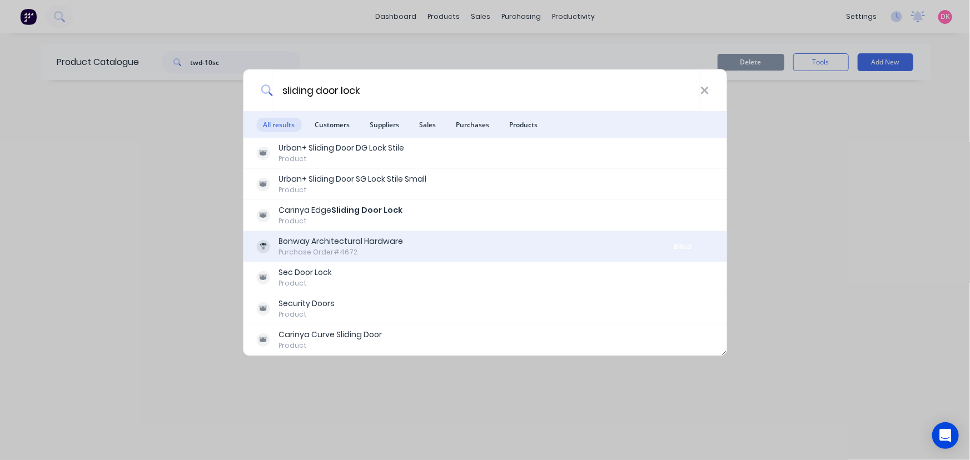
click at [395, 246] on div "Bonway Architectural Hardware" at bounding box center [341, 242] width 125 height 12
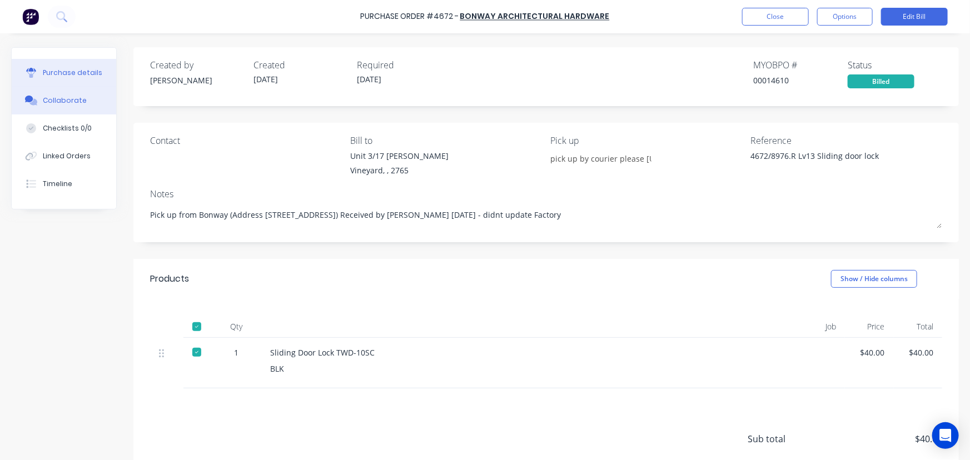
click at [60, 99] on div "Collaborate" at bounding box center [65, 101] width 44 height 10
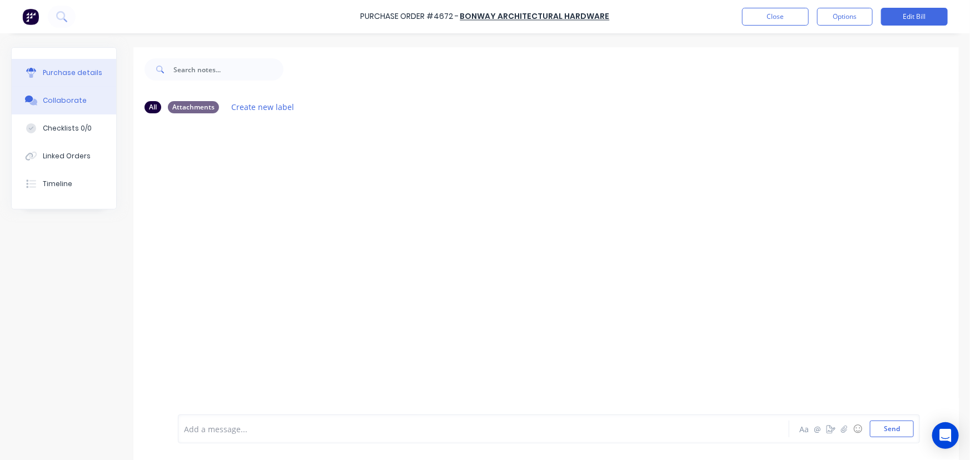
click at [72, 66] on button "Purchase details" at bounding box center [64, 73] width 105 height 28
type textarea "x"
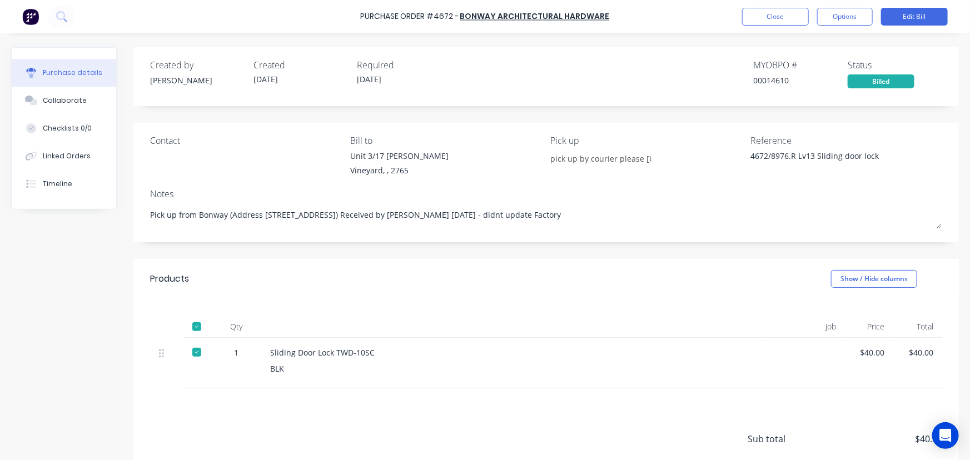
drag, startPoint x: 460, startPoint y: 353, endPoint x: 515, endPoint y: 469, distance: 128.8
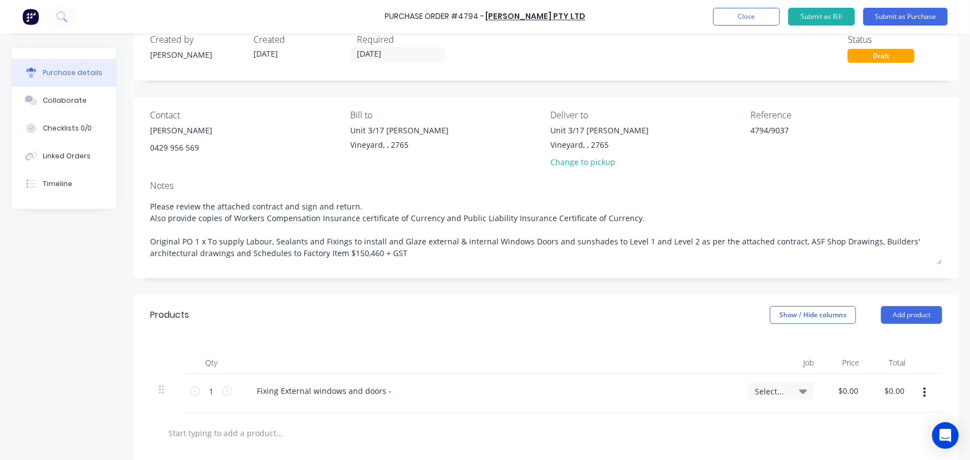
scroll to position [50, 0]
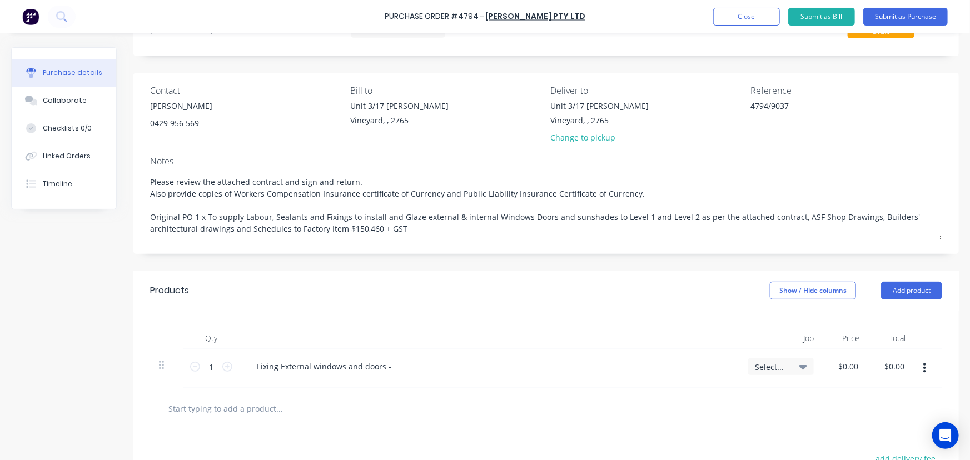
type textarea "x"
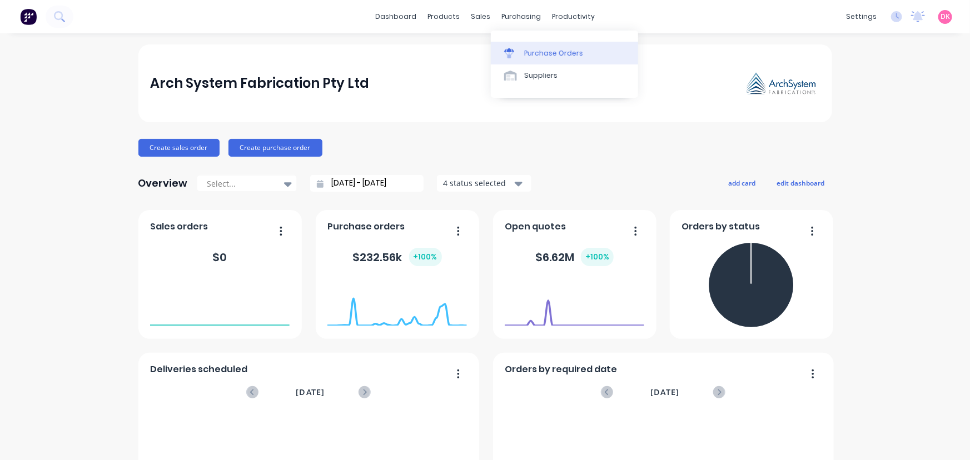
click at [526, 57] on div "Purchase Orders" at bounding box center [553, 53] width 59 height 10
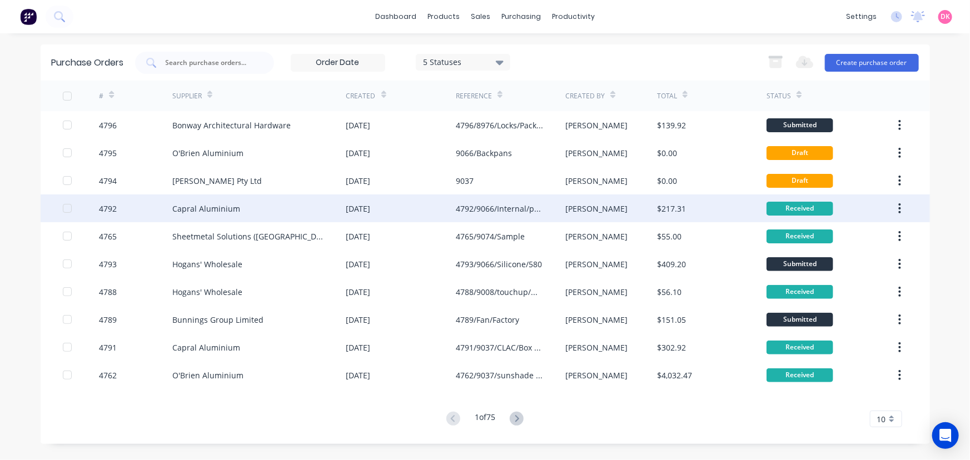
click at [195, 205] on div "Capral Aluminium" at bounding box center [206, 209] width 68 height 12
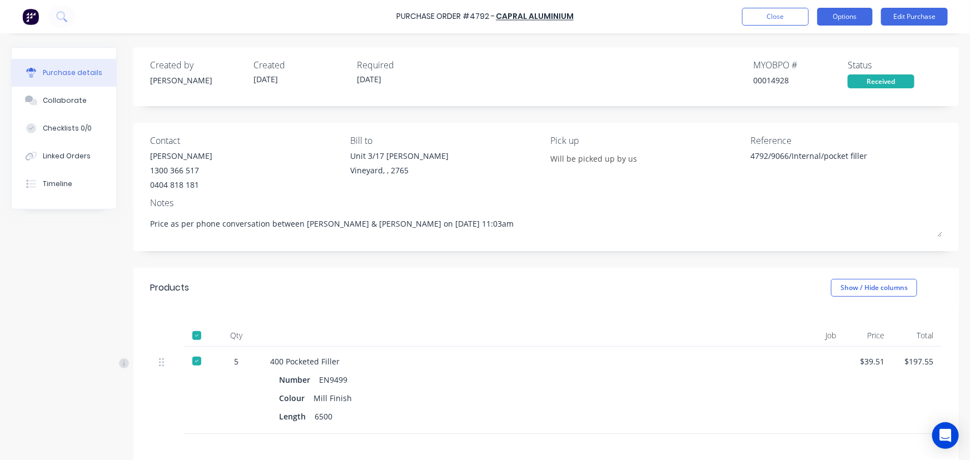
click at [851, 17] on button "Options" at bounding box center [845, 17] width 56 height 18
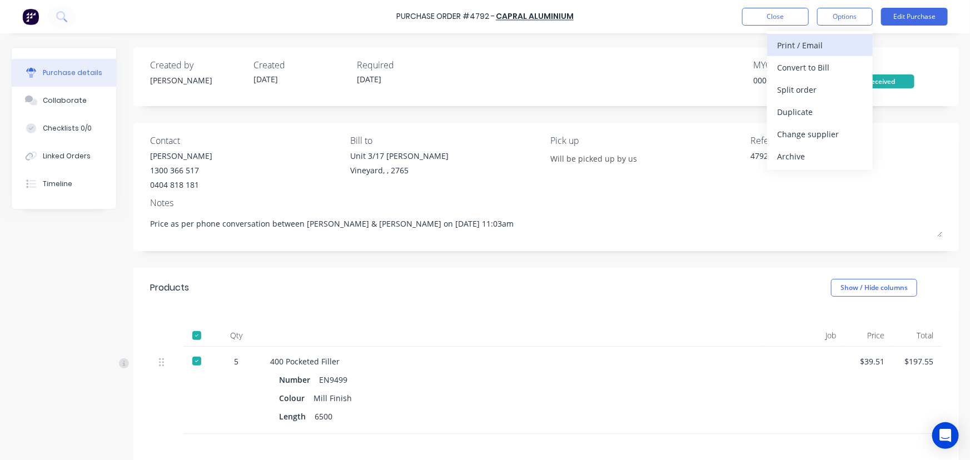
click at [817, 47] on div "Print / Email" at bounding box center [820, 45] width 86 height 16
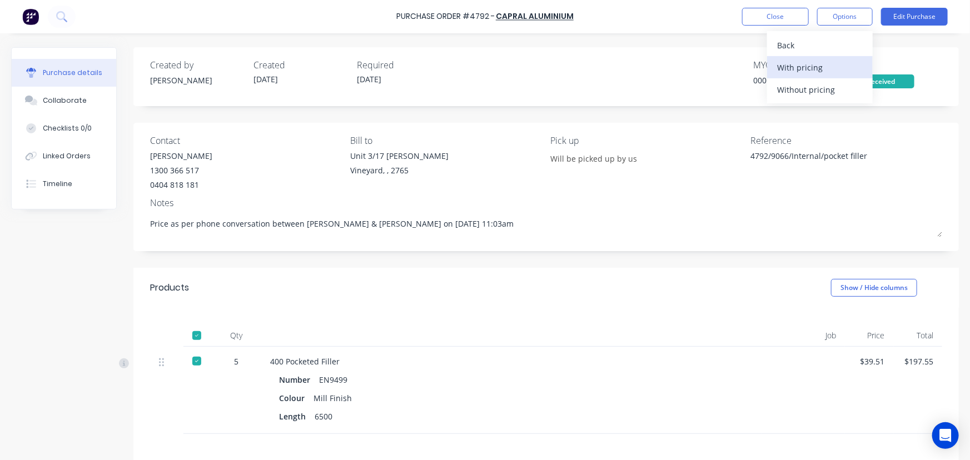
click at [804, 67] on div "With pricing" at bounding box center [820, 68] width 86 height 16
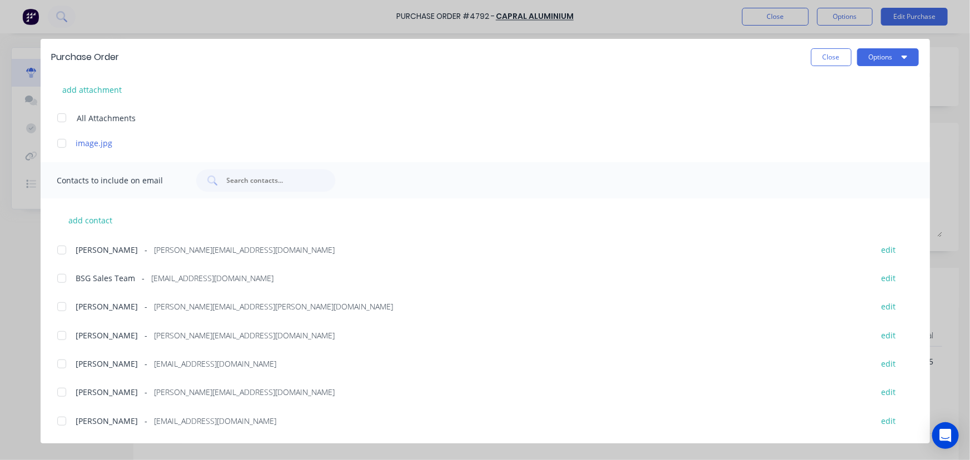
scroll to position [252, 0]
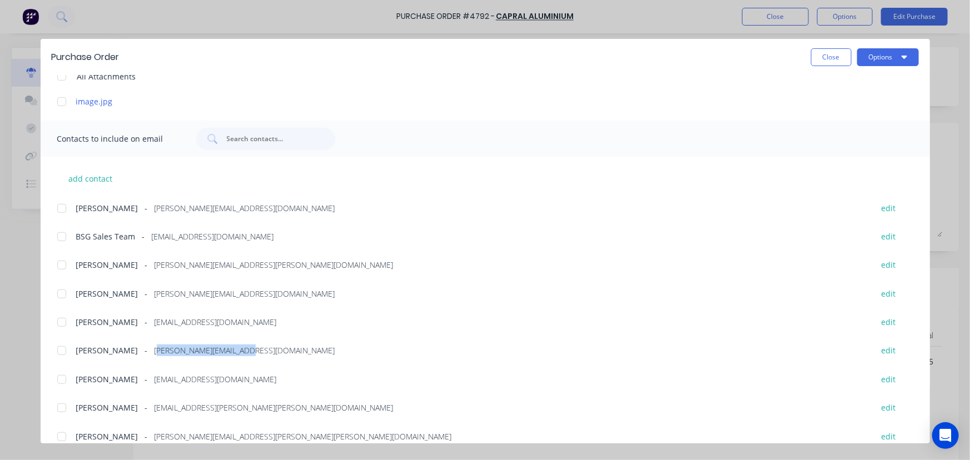
drag, startPoint x: 235, startPoint y: 348, endPoint x: 143, endPoint y: 351, distance: 91.8
click at [143, 351] on div "Craig Chidgey - [EMAIL_ADDRESS][DOMAIN_NAME]" at bounding box center [469, 351] width 786 height 12
drag, startPoint x: 126, startPoint y: 351, endPoint x: 77, endPoint y: 351, distance: 48.9
click at [77, 351] on div "Craig Chidgey - [EMAIL_ADDRESS][DOMAIN_NAME]" at bounding box center [469, 351] width 786 height 12
copy span "[PERSON_NAME]"
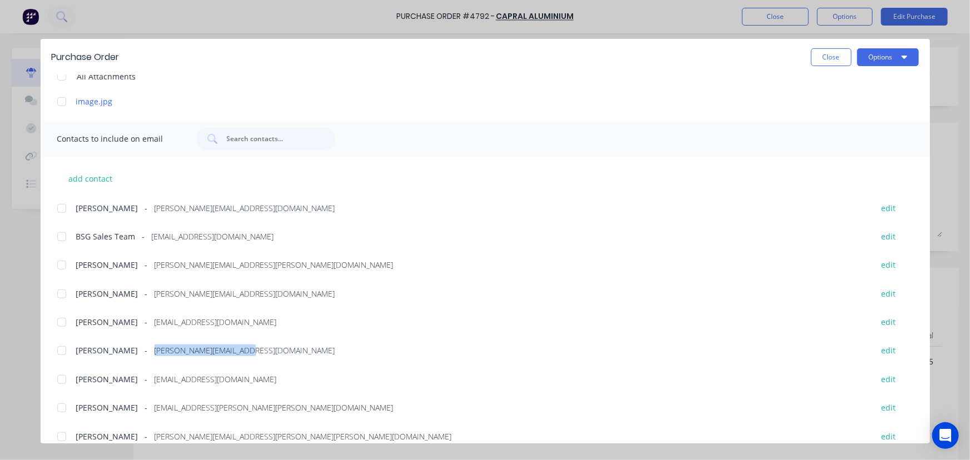
drag, startPoint x: 235, startPoint y: 353, endPoint x: 142, endPoint y: 354, distance: 92.9
click at [142, 354] on div "Craig Chidgey - [EMAIL_ADDRESS][DOMAIN_NAME]" at bounding box center [469, 351] width 786 height 12
copy span "[PERSON_NAME][EMAIL_ADDRESS][DOMAIN_NAME]"
click at [825, 62] on button "Close" at bounding box center [831, 57] width 41 height 18
type textarea "x"
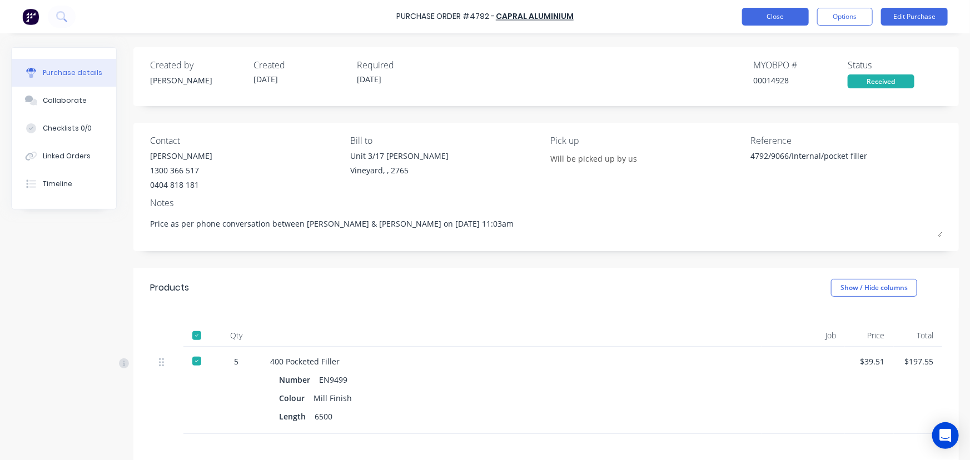
click at [783, 21] on button "Close" at bounding box center [775, 17] width 67 height 18
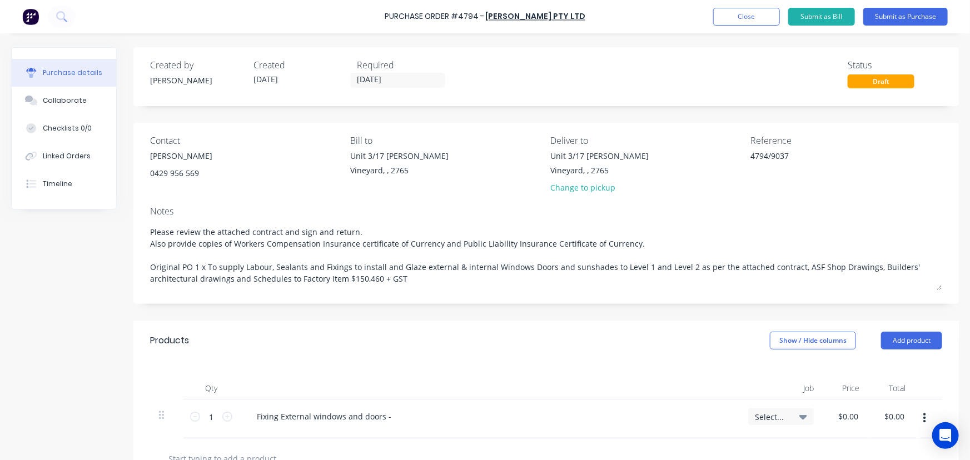
type textarea "x"
type input "0.00"
click at [851, 419] on input "0.00" at bounding box center [849, 417] width 26 height 16
type textarea "x"
click at [851, 419] on input "0.00" at bounding box center [850, 417] width 21 height 16
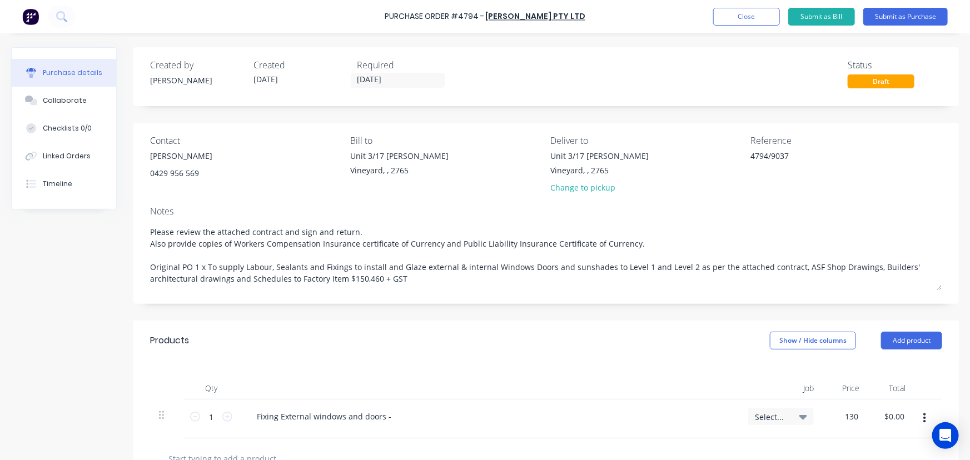
type input "$130.00"
click at [403, 422] on div "Fixing External windows and doors -" at bounding box center [489, 417] width 483 height 16
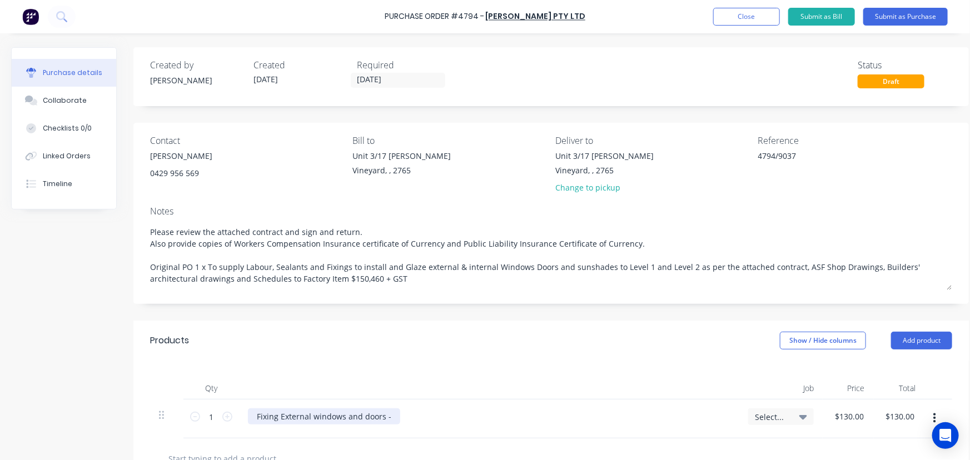
click at [397, 414] on div "Fixing External windows and doors -" at bounding box center [324, 417] width 152 height 16
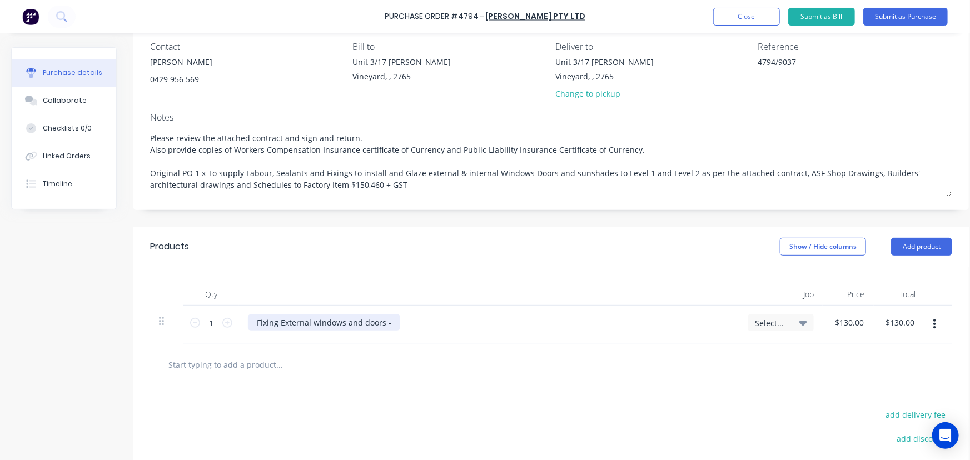
scroll to position [101, 0]
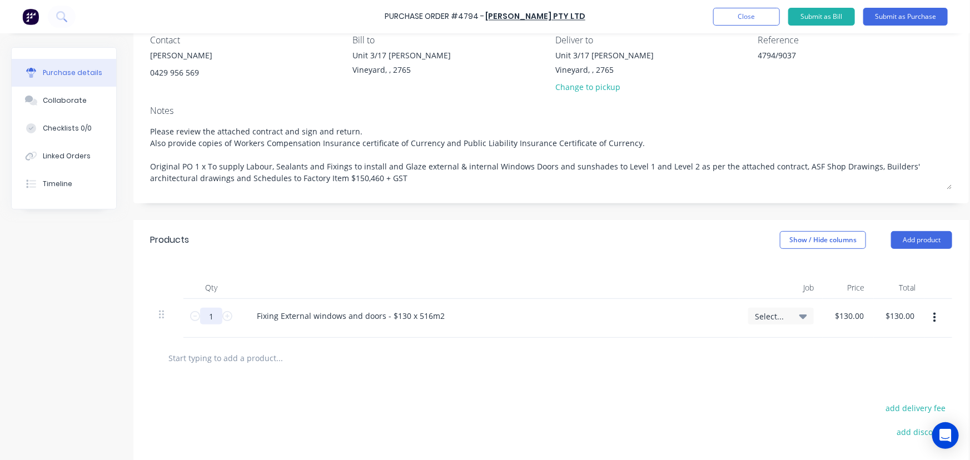
click at [213, 316] on input "1" at bounding box center [211, 316] width 22 height 17
type textarea "x"
click at [213, 316] on input "1" at bounding box center [211, 316] width 22 height 17
type input "5"
type input "$650.00"
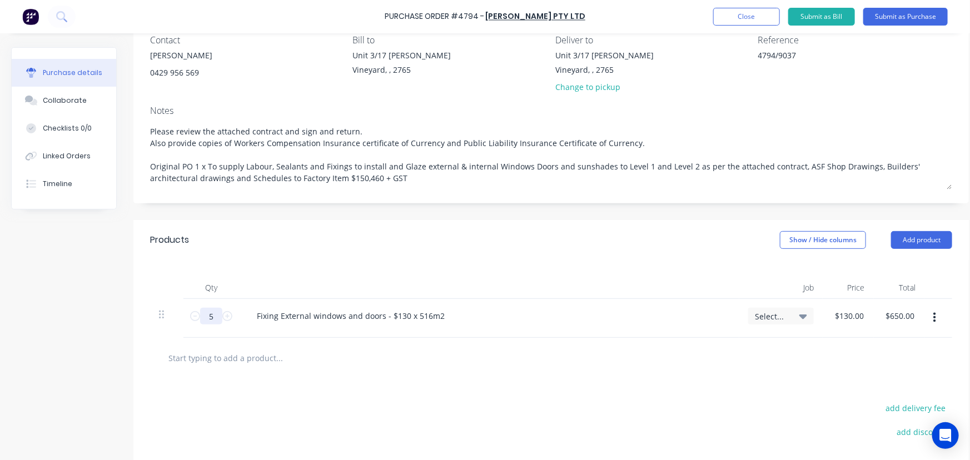
type textarea "x"
type input "51"
type input "$6,630.00"
type textarea "x"
type input "516"
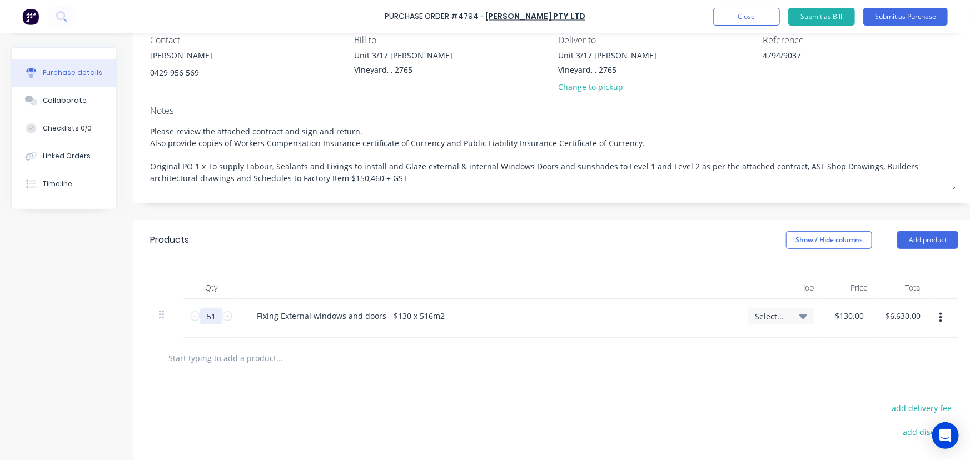
type input "$67,080.00"
type textarea "x"
type input "516"
click at [439, 339] on div at bounding box center [556, 358] width 813 height 41
click at [946, 318] on icon "button" at bounding box center [945, 318] width 3 height 10
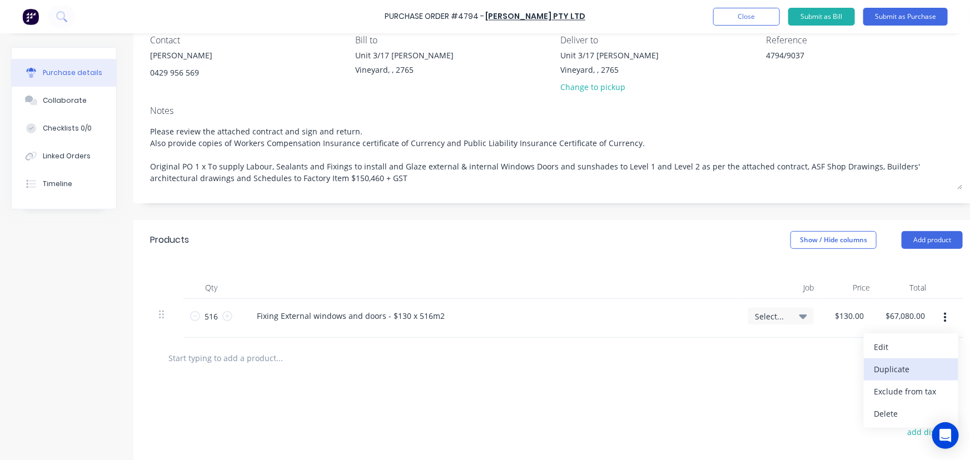
click at [893, 366] on button "Duplicate" at bounding box center [911, 370] width 95 height 22
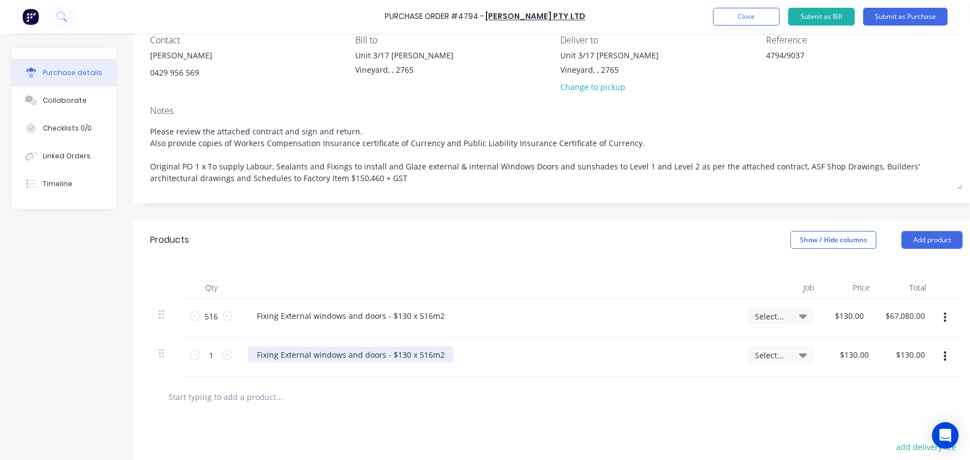
click at [400, 360] on div "Fixing External windows and doors - $130 x 516m2" at bounding box center [351, 355] width 206 height 16
type textarea "x"
click at [400, 360] on div "Fixing External windows and doors - $130 x 516m2" at bounding box center [351, 355] width 206 height 16
click at [423, 356] on div "Fixing External windows and doors - $110x 516m2" at bounding box center [350, 355] width 204 height 16
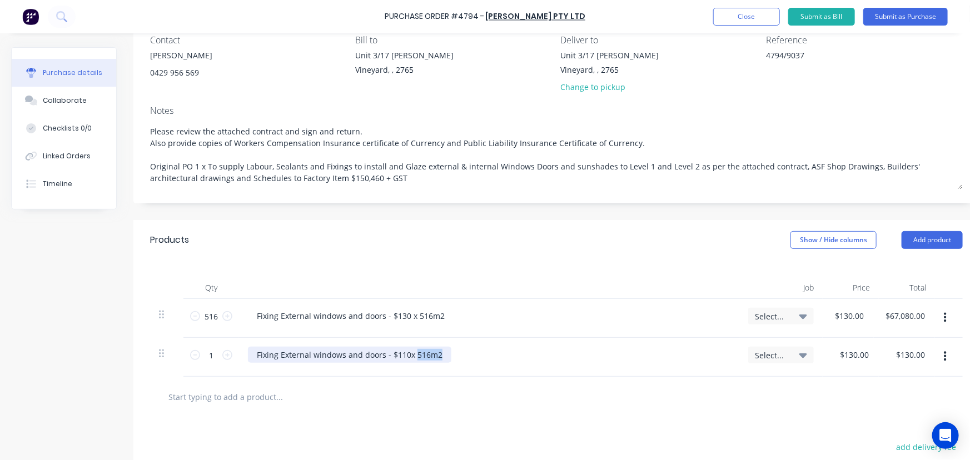
click at [418, 358] on div "Fixing External windows and doors - $110x 516m2" at bounding box center [350, 355] width 204 height 16
drag, startPoint x: 427, startPoint y: 356, endPoint x: 415, endPoint y: 356, distance: 11.7
click at [415, 356] on div "Fixing External windows and doors - $110x 516m2" at bounding box center [350, 355] width 204 height 16
type textarea "x"
type input "130.00"
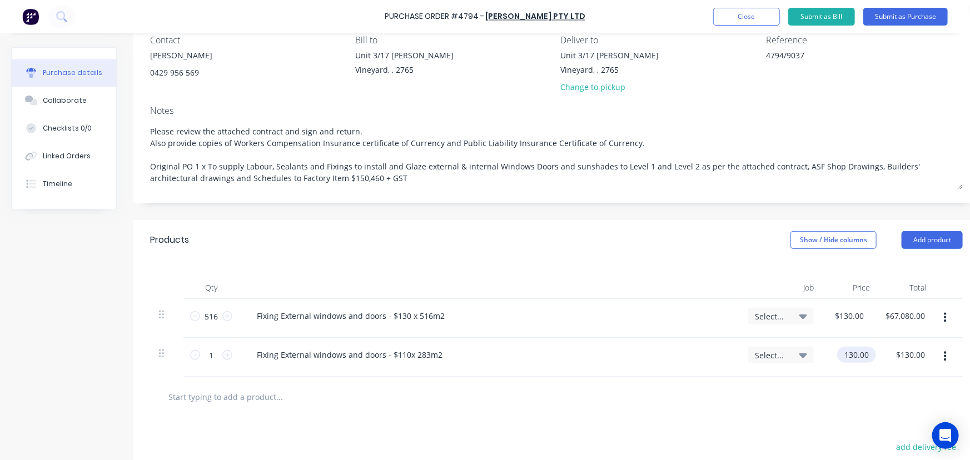
click at [851, 359] on input "130.00" at bounding box center [854, 355] width 34 height 16
type textarea "x"
click at [851, 359] on input "130.00" at bounding box center [857, 355] width 30 height 16
type input "110"
type textarea "x"
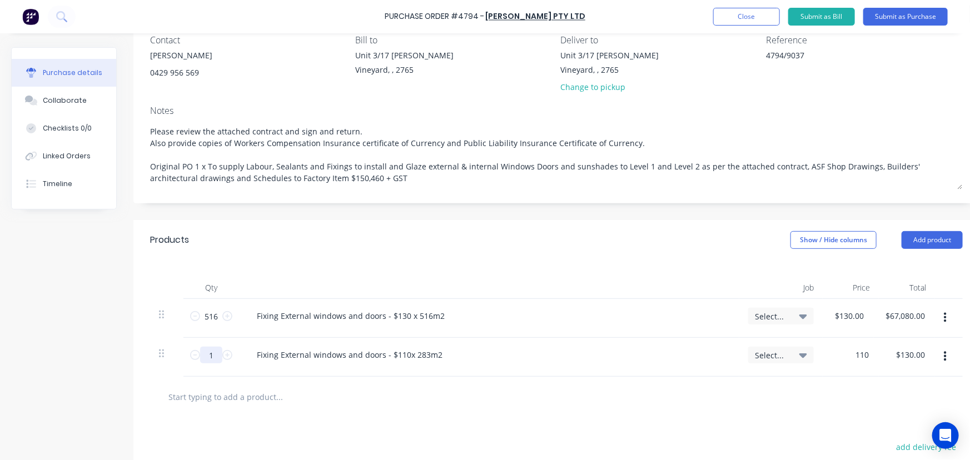
type input "$110.00"
click at [219, 358] on input "1" at bounding box center [211, 355] width 22 height 17
click at [216, 358] on input "1" at bounding box center [211, 355] width 22 height 17
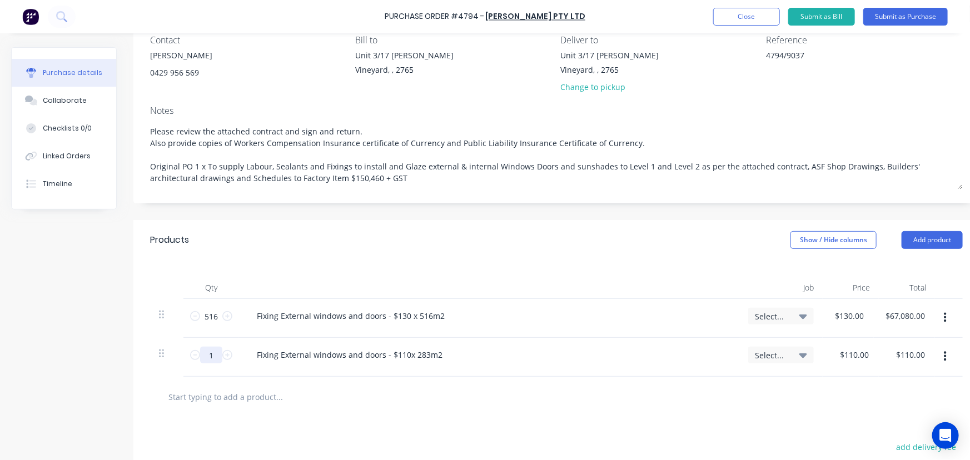
type textarea "x"
type input "2"
type input "$220.00"
type textarea "x"
type input "28"
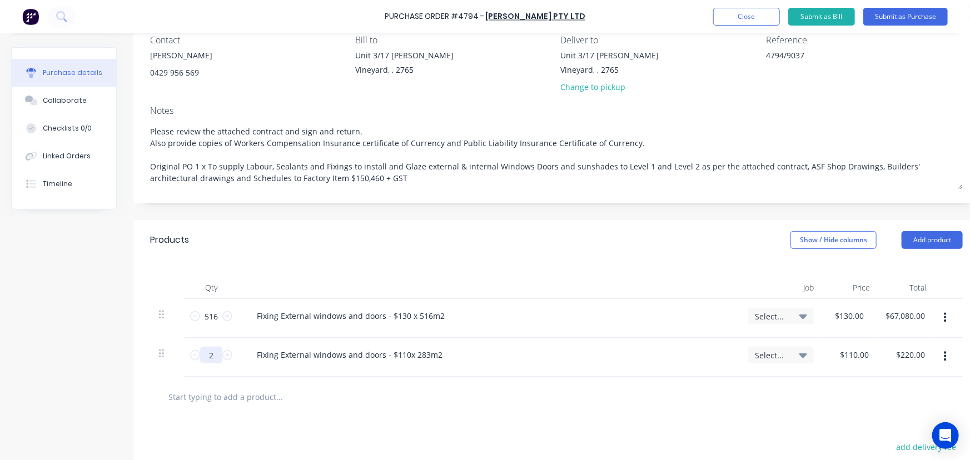
type input "$3,080.00"
type textarea "x"
type input "283"
type input "$31,130.00"
type textarea "x"
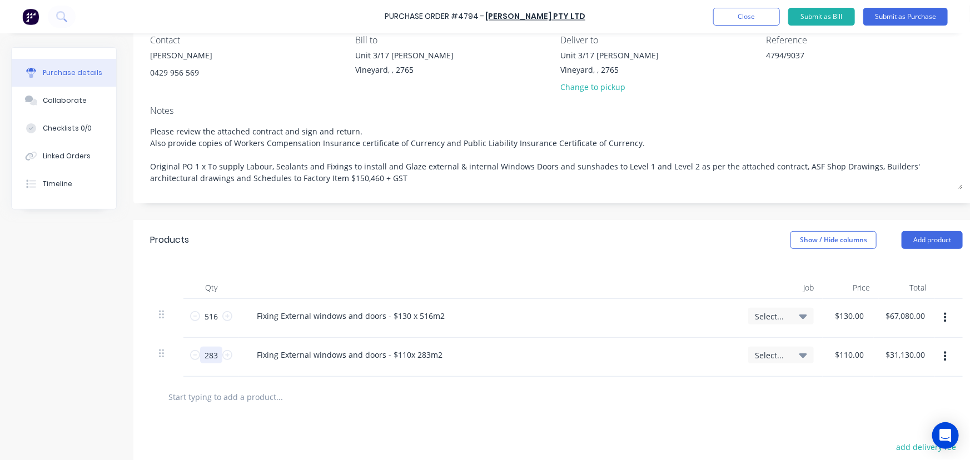
type input "283"
click at [428, 403] on div at bounding box center [326, 397] width 334 height 22
type textarea "x"
click at [272, 393] on input "text" at bounding box center [279, 397] width 222 height 22
type input "s"
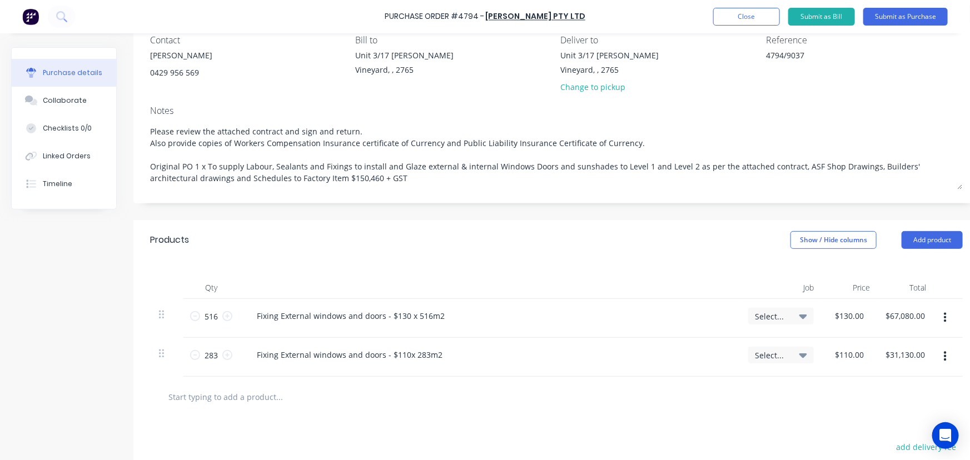
type textarea "x"
type input "si"
type textarea "x"
type input "sit"
type textarea "x"
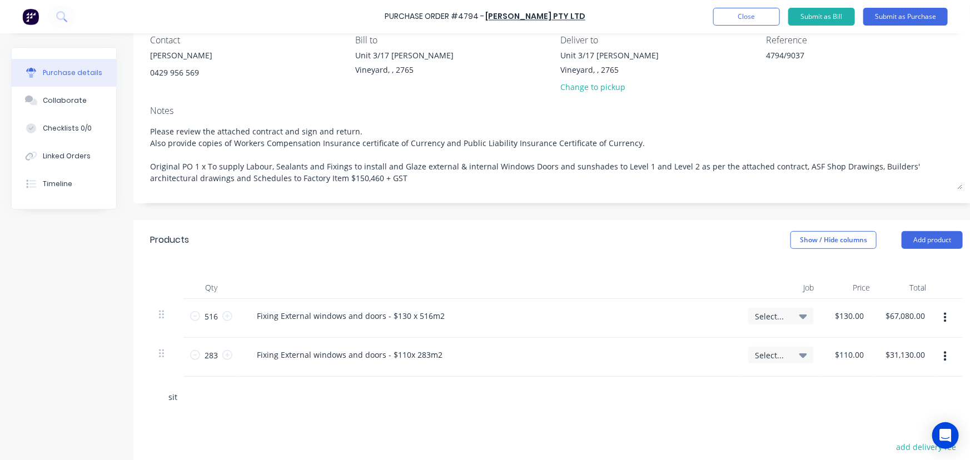
type input "site"
type textarea "x"
type input "site"
type textarea "x"
type input "site g"
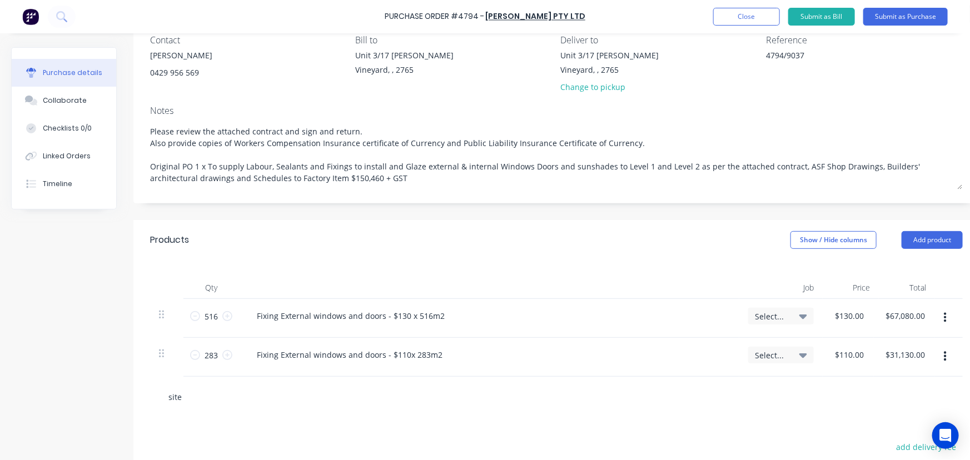
type textarea "x"
type input "site gl"
type textarea "x"
type input "site gla"
type textarea "x"
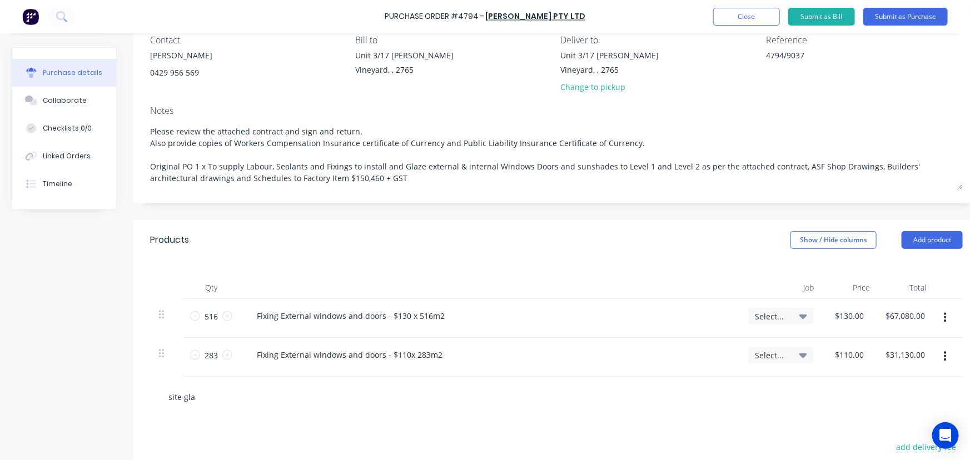
type input "site glaz"
type textarea "x"
type input "site glazi"
type textarea "x"
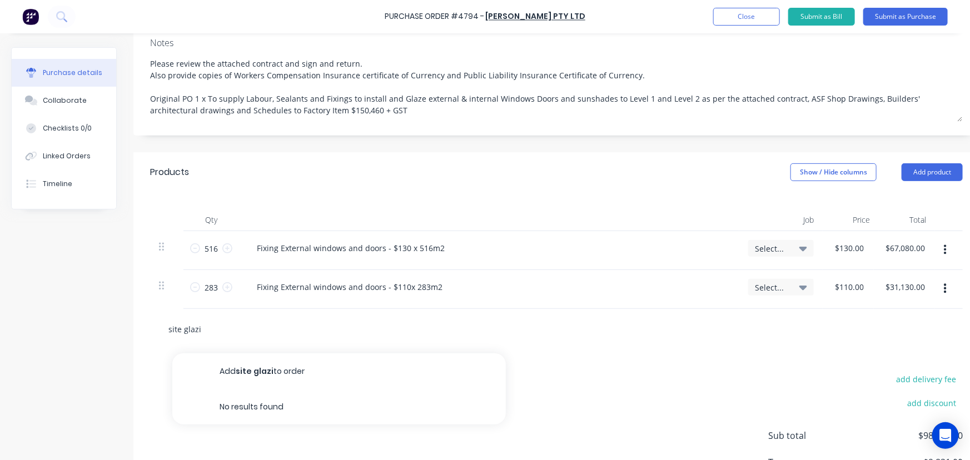
scroll to position [259, 0]
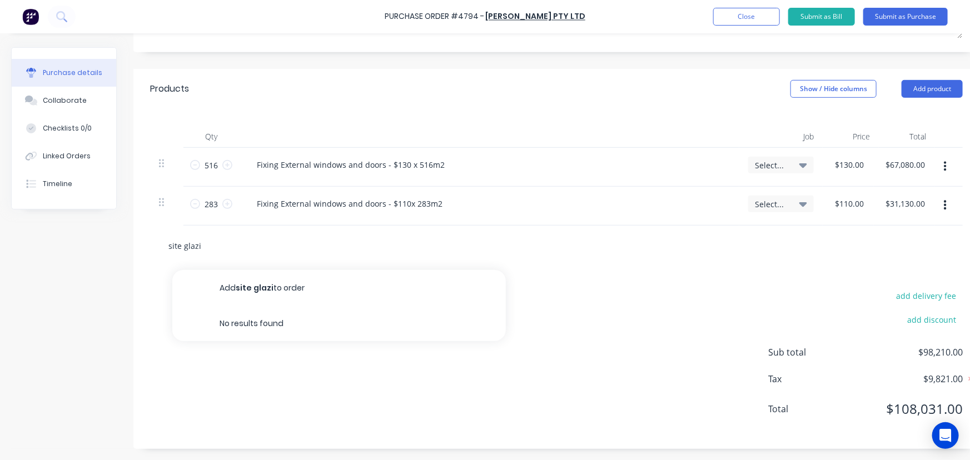
drag, startPoint x: 178, startPoint y: 241, endPoint x: 163, endPoint y: 244, distance: 14.6
click at [163, 243] on div "site glazi Add site glazi to order No results found" at bounding box center [326, 246] width 334 height 22
type input "g"
type textarea "x"
type input "gl"
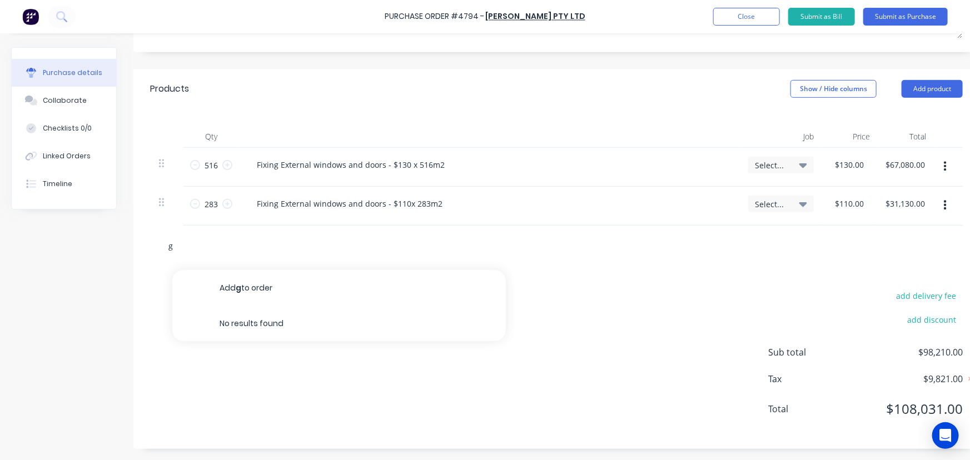
type textarea "x"
type input "gla"
type textarea "x"
type input "glaz"
type textarea "x"
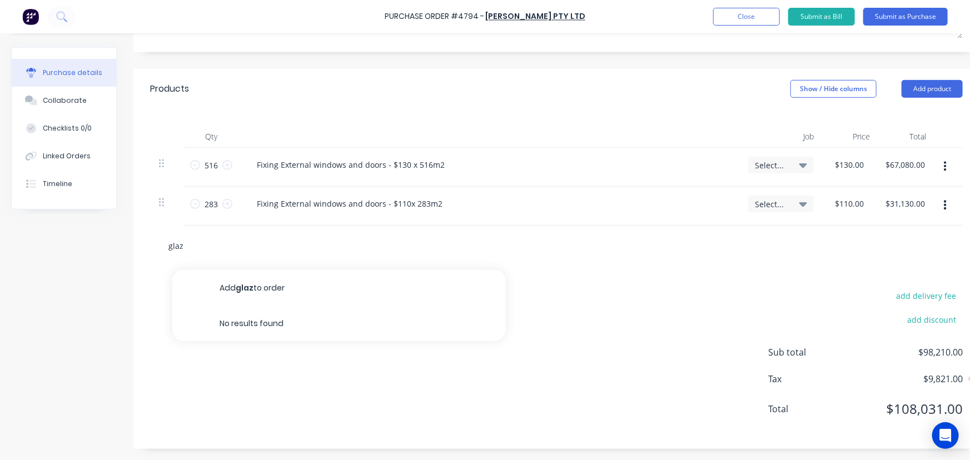
type input "glazi"
type textarea "x"
type input "glazin"
type textarea "x"
type input "glazing"
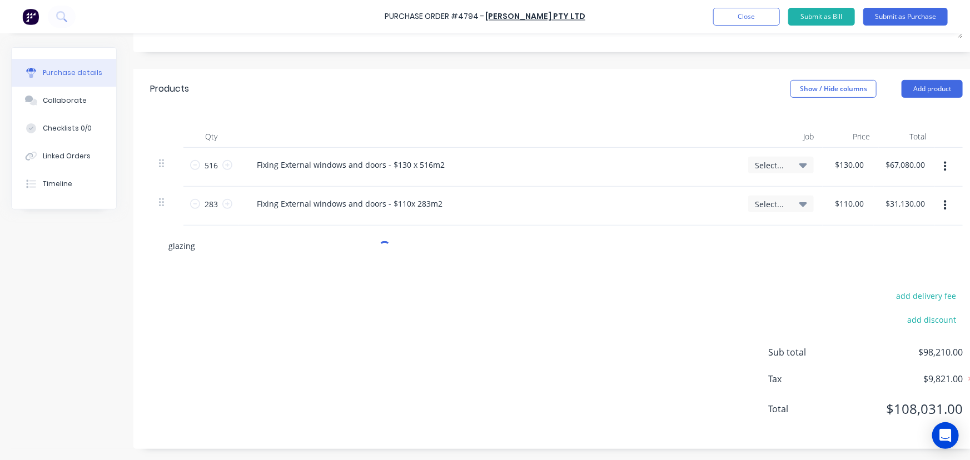
type textarea "x"
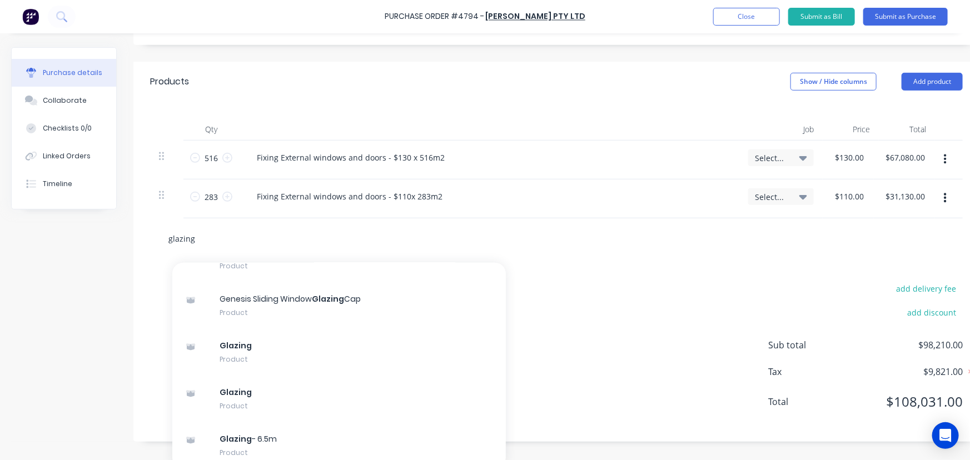
scroll to position [103811, 0]
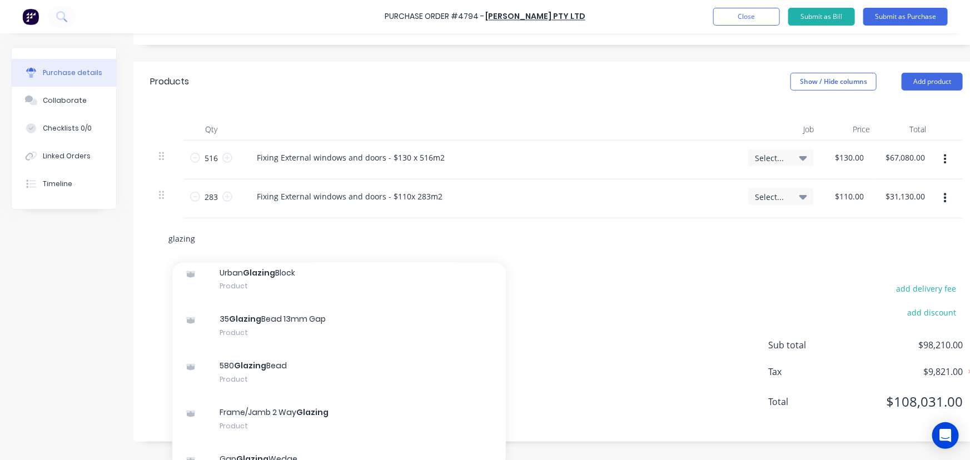
drag, startPoint x: 226, startPoint y: 245, endPoint x: 158, endPoint y: 247, distance: 68.4
click at [158, 247] on div "glazing Add glazing to order Glazing bead - 1602203-65 MYOB Item # AL Descripti…" at bounding box center [556, 239] width 813 height 41
type input "su"
type textarea "x"
type input "sub"
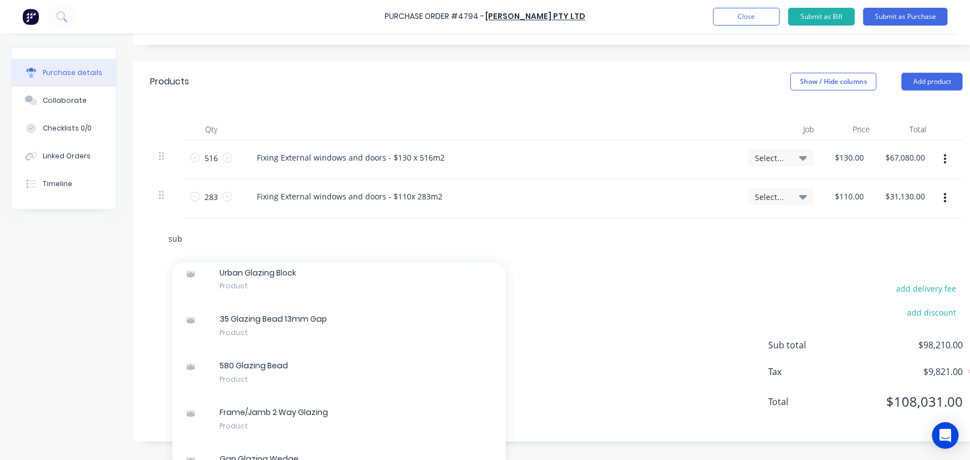
type textarea "x"
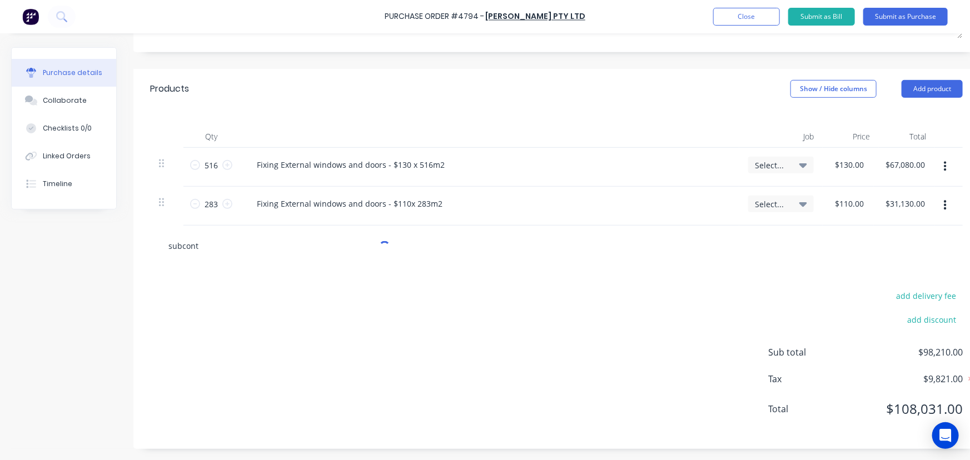
type input "subcontr"
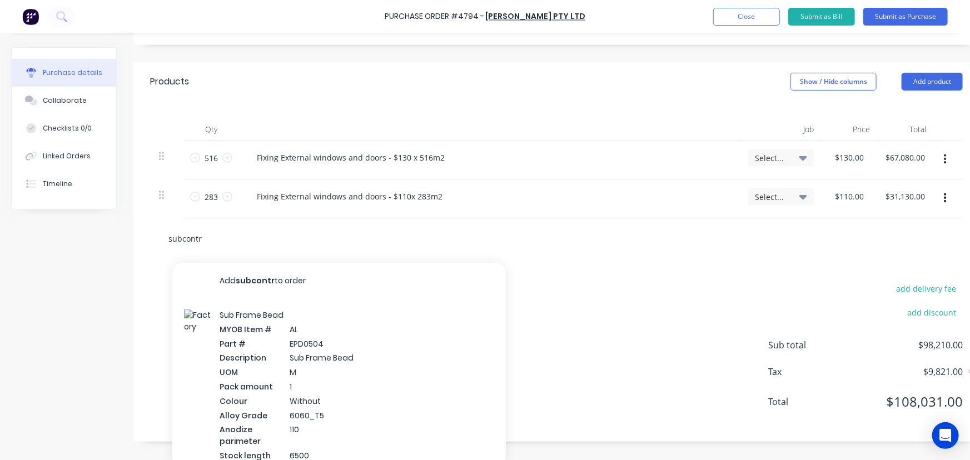
type textarea "x"
type input "subcontrac"
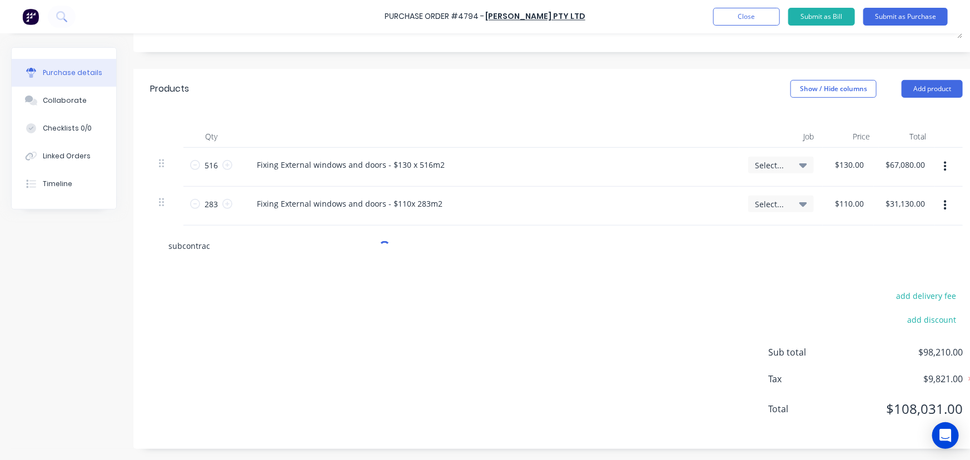
type textarea "x"
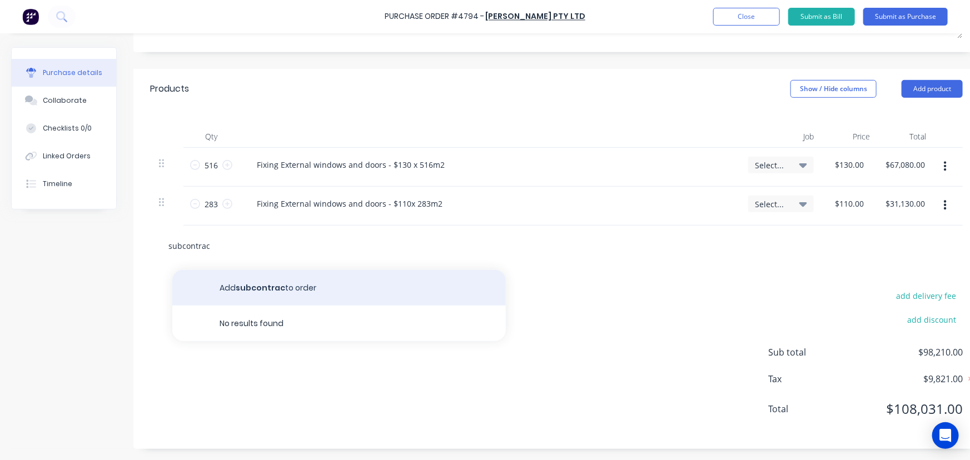
type input "subcontract"
type textarea "x"
type input "subcontracto"
type textarea "x"
type input "subcontractor"
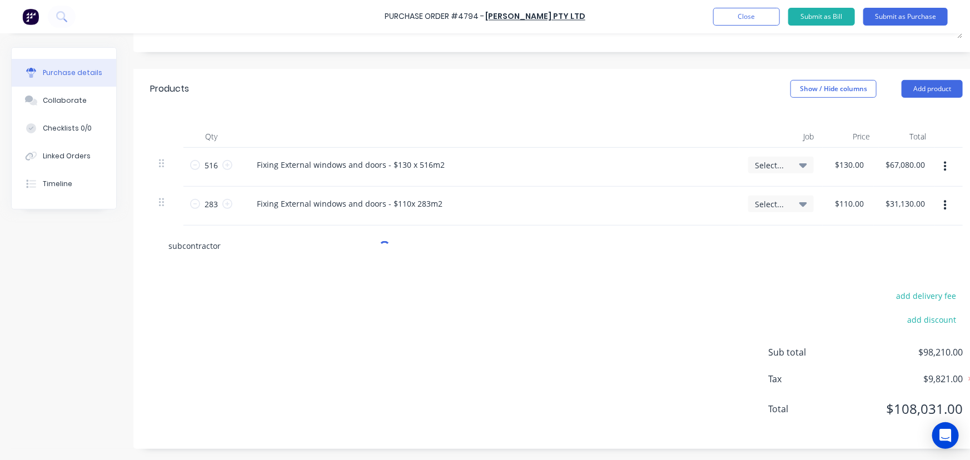
type textarea "x"
type input "subcontractor"
type textarea "x"
type input "subcontractor g"
type textarea "x"
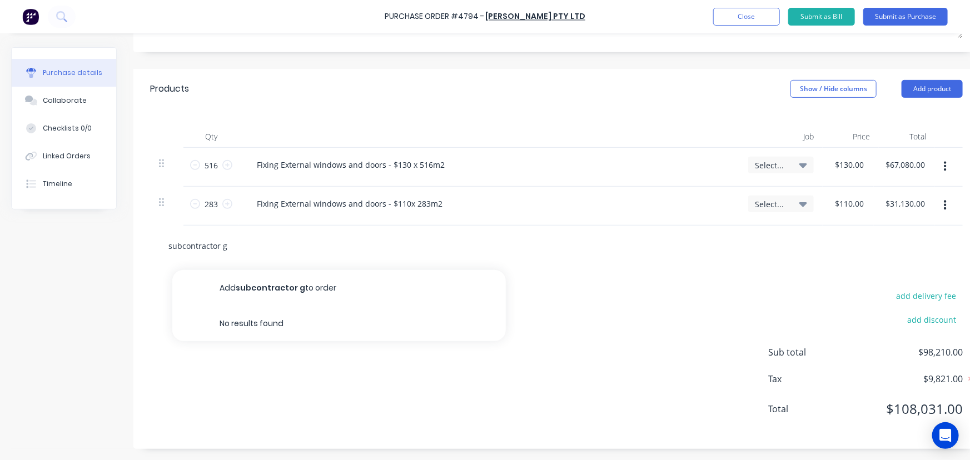
type input "subcontractor gl"
type textarea "x"
type input "subcontractor gla"
type textarea "x"
type input "subcontractor glaz"
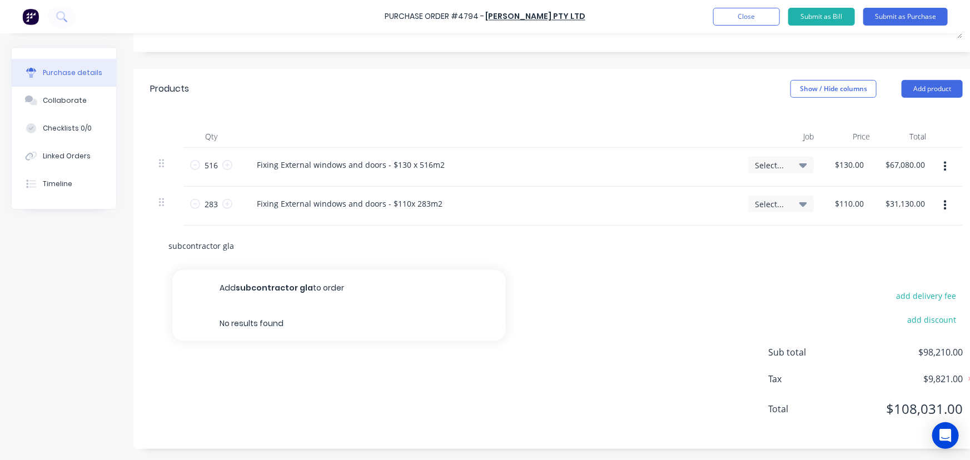
type textarea "x"
type input "subcontractor glazi"
type textarea "x"
type input "subcontractor glazin"
type textarea "x"
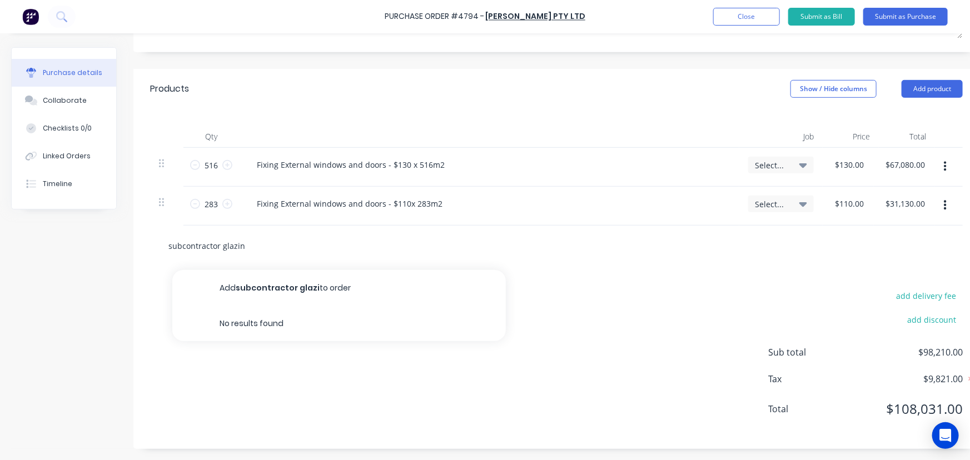
type input "subcontractor glazing"
type textarea "x"
type input "subcontractor glazin"
type textarea "x"
type input "subcontractor glazi"
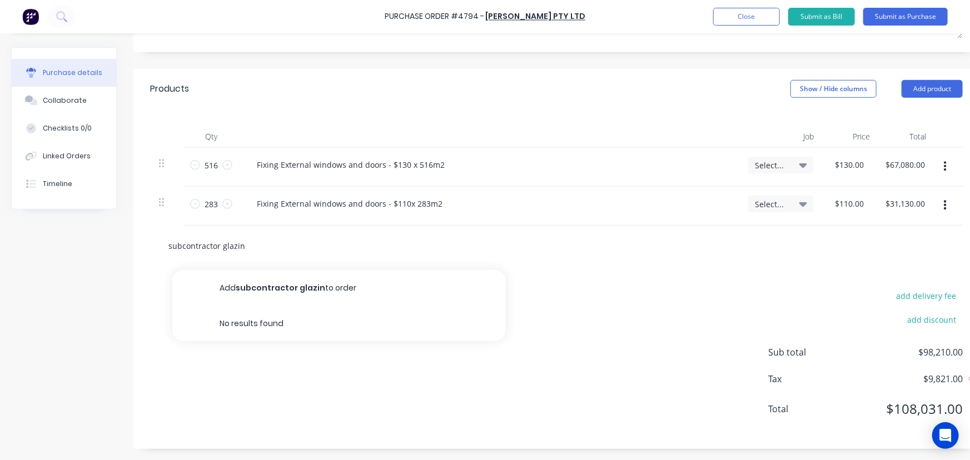
type textarea "x"
type input "subcontractor glaz"
type textarea "x"
type input "subcontractor gla"
type textarea "x"
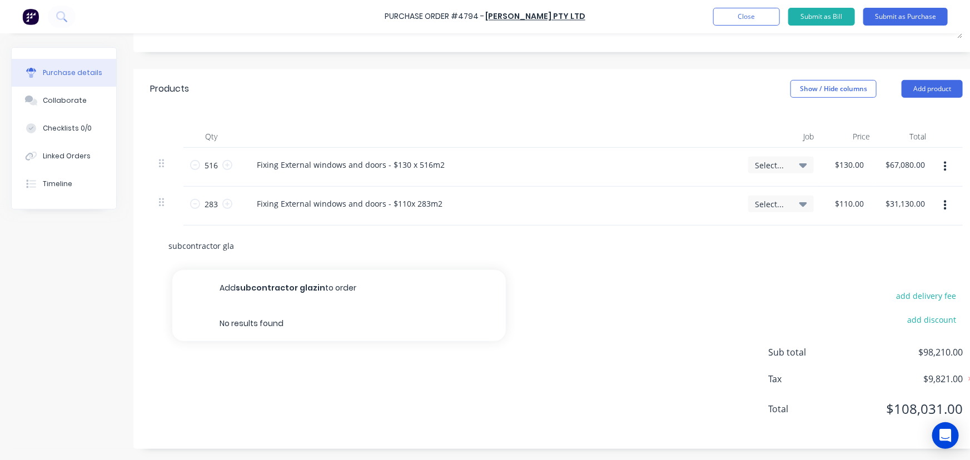
type input "subcontractor gl"
type textarea "x"
type input "subcontractor g"
type textarea "x"
type input "subcontractor"
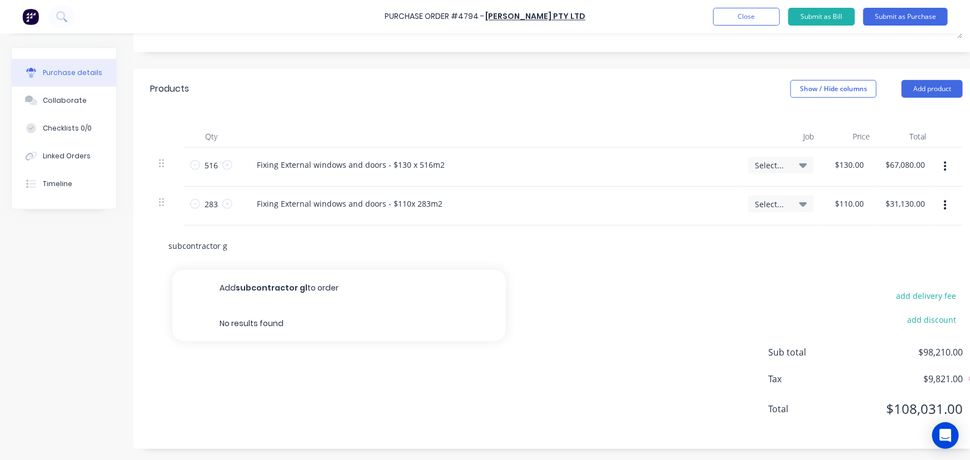
type textarea "x"
type input "subcontractor"
type textarea "x"
type input "subcontracto"
type textarea "x"
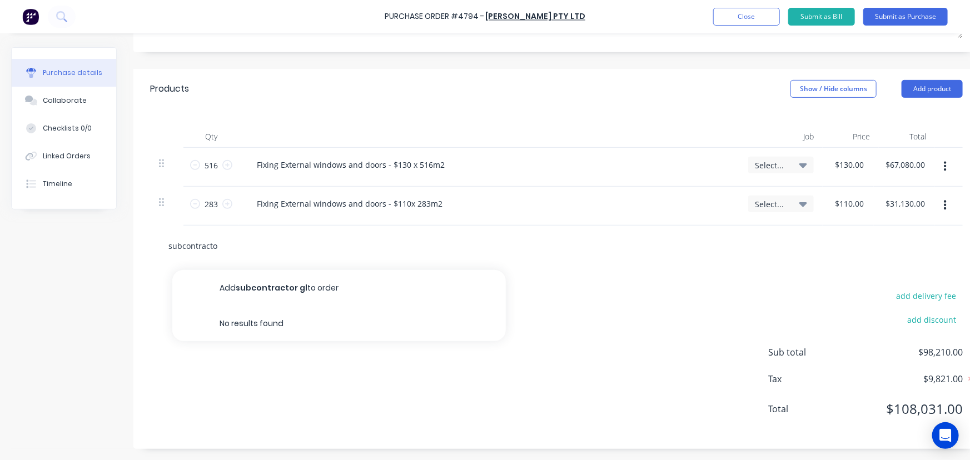
type input "subcontract"
type textarea "x"
type input "subcontrac"
type textarea "x"
type input "subcontra"
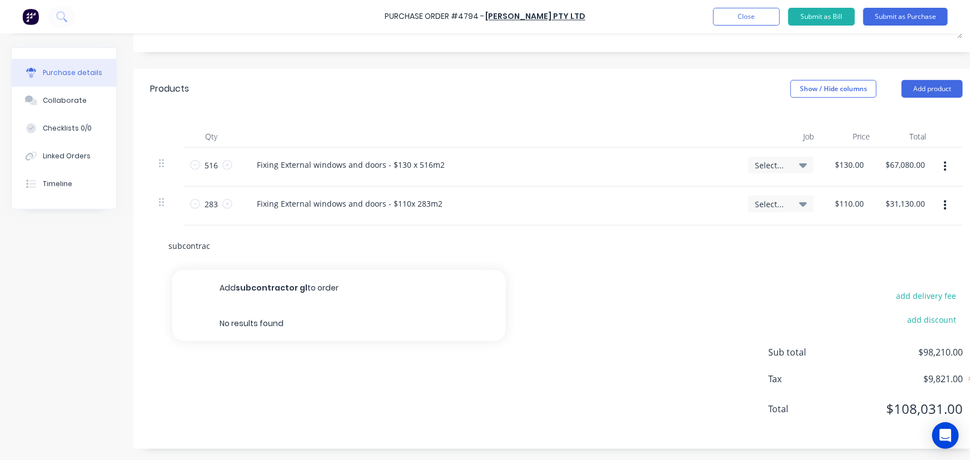
type textarea "x"
type input "subcontr"
type textarea "x"
type input "subcont"
type textarea "x"
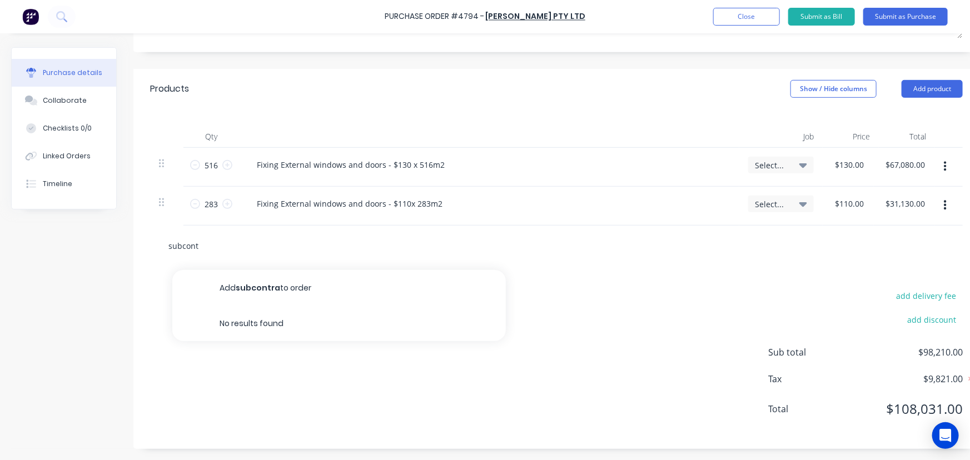
type input "subcon"
type textarea "x"
type input "subco"
type textarea "x"
type input "subc"
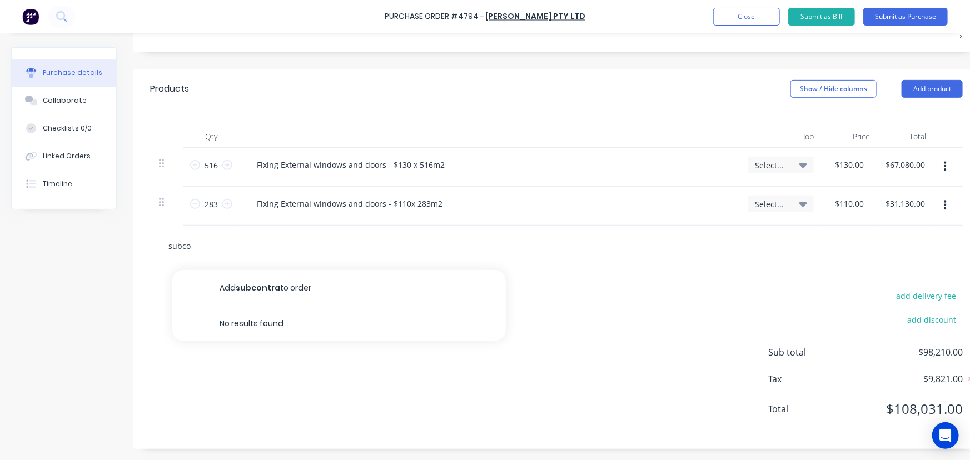
type textarea "x"
type input "sub"
type textarea "x"
type input "su"
type textarea "x"
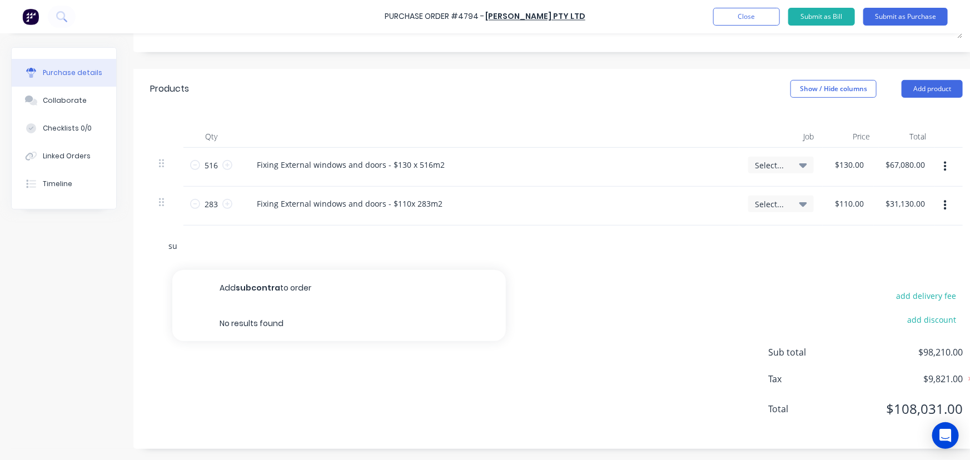
type input "s"
type textarea "x"
type input "S"
type textarea "x"
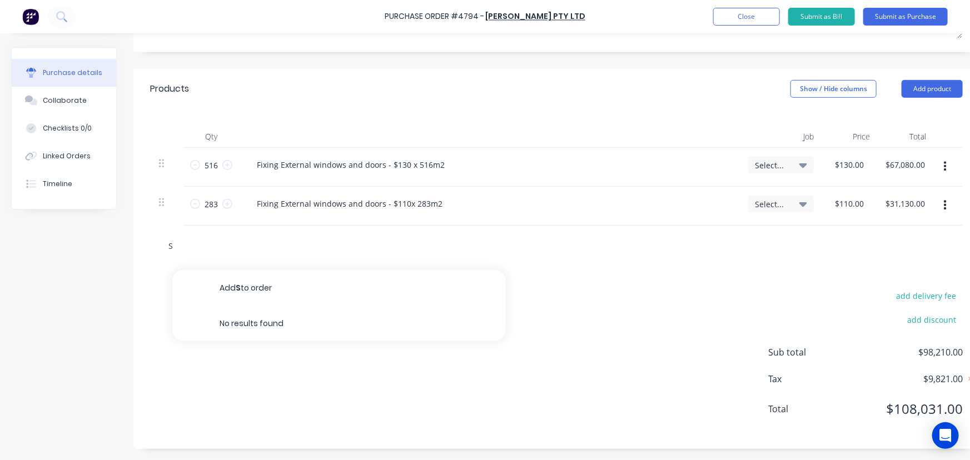
type input "SC"
type textarea "x"
type input "SC-"
type textarea "x"
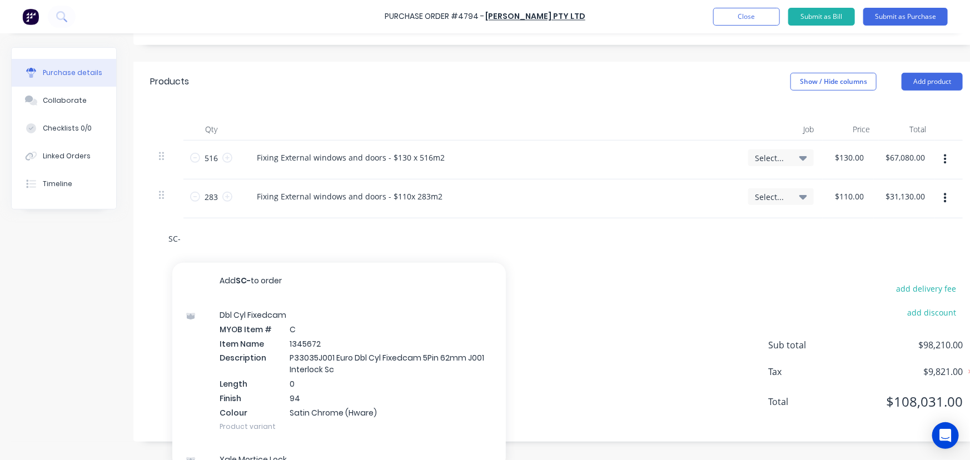
type input "SC-G"
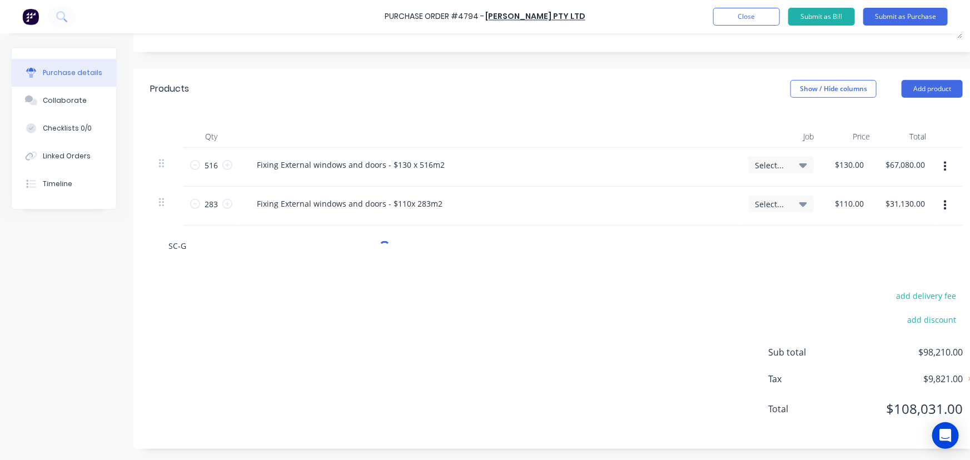
type textarea "x"
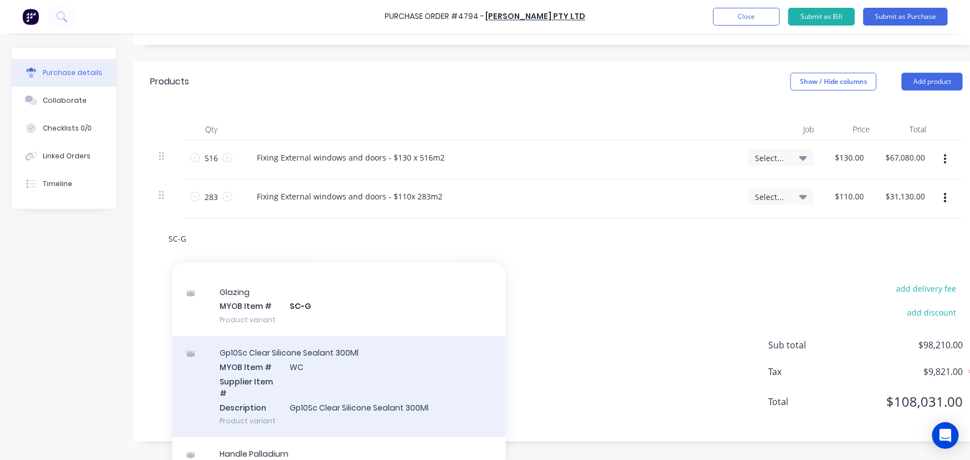
scroll to position [354, 0]
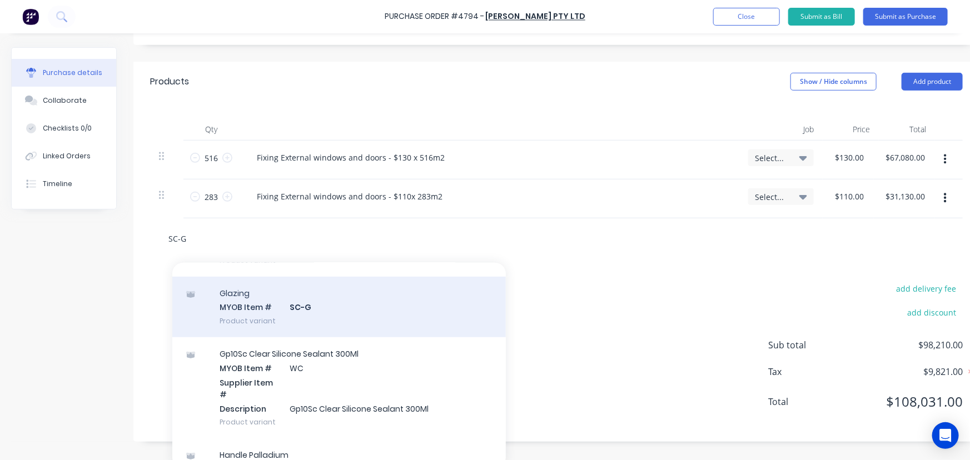
type input "SC-G"
click at [378, 310] on div "Glazing MYOB Item # SC-G Product variant" at bounding box center [339, 307] width 334 height 61
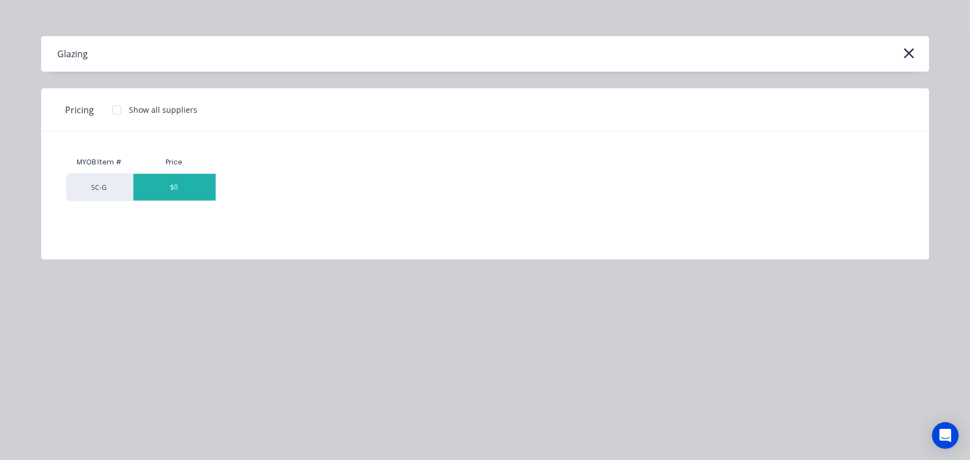
type textarea "x"
click at [172, 187] on div "$0" at bounding box center [174, 187] width 82 height 27
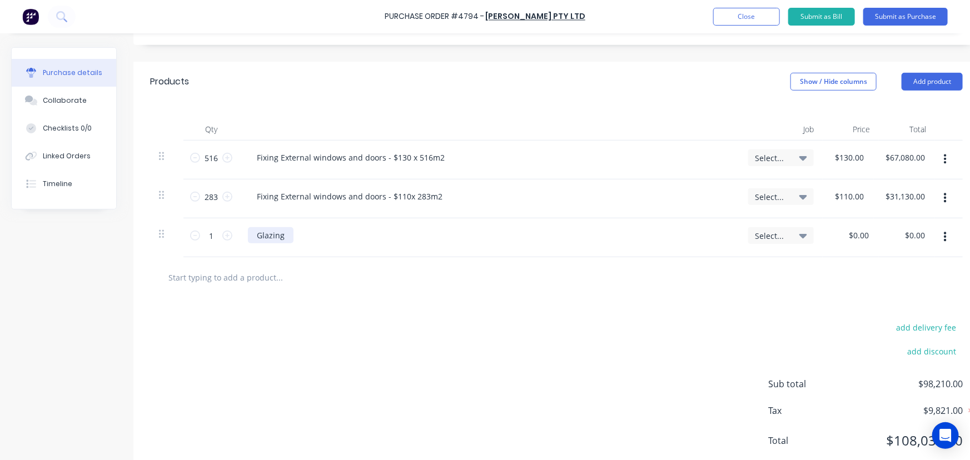
type textarea "x"
drag, startPoint x: 287, startPoint y: 237, endPoint x: 254, endPoint y: 239, distance: 33.4
click at [254, 239] on div "Glazing" at bounding box center [271, 235] width 46 height 16
click at [387, 194] on div "Fixing External windows and doors - $110x 283m2" at bounding box center [350, 197] width 204 height 16
click at [409, 195] on div "Fixing External windows and doors = $110x 283m2" at bounding box center [350, 197] width 205 height 16
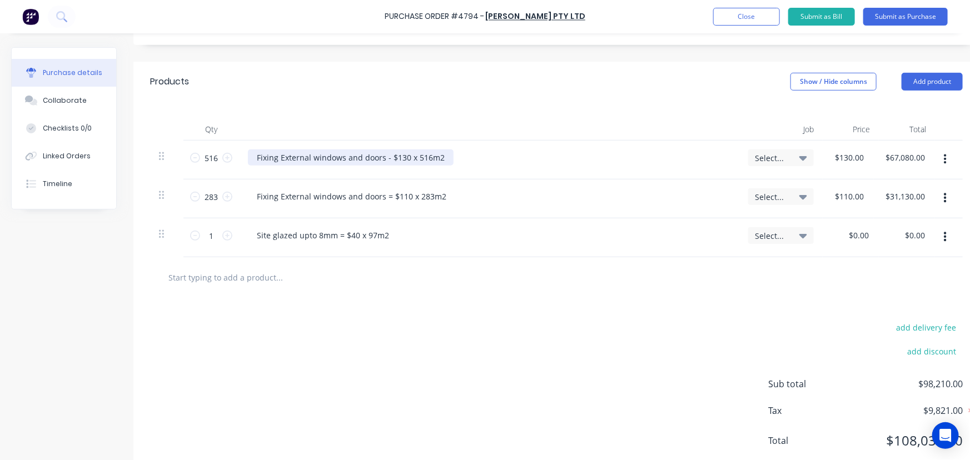
click at [388, 156] on div "Fixing External windows and doors - $130 x 516m2" at bounding box center [351, 158] width 206 height 16
click at [396, 232] on div "Site glazed upto 8mm = $40 x 97m2" at bounding box center [489, 235] width 483 height 16
type textarea "x"
type input "0.00"
click at [860, 232] on input "0.00" at bounding box center [861, 235] width 21 height 16
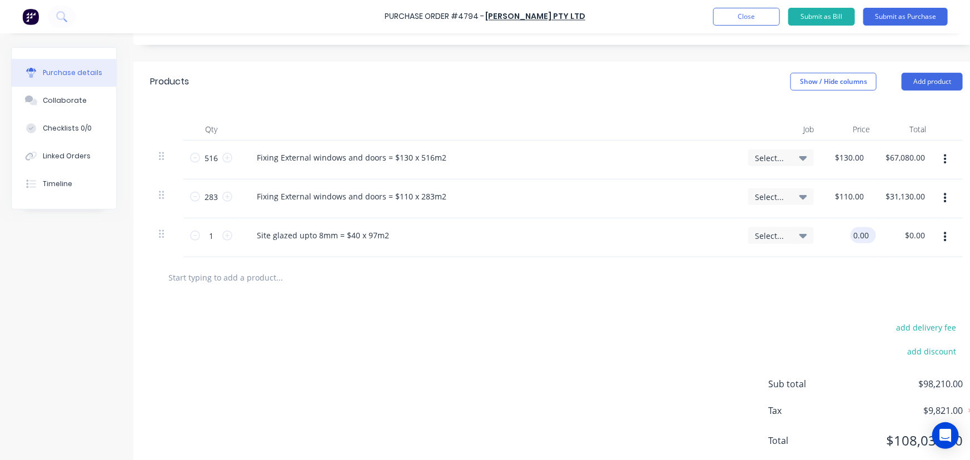
type textarea "x"
click at [860, 232] on input "0.00" at bounding box center [861, 235] width 21 height 16
type input "97"
type textarea "x"
drag, startPoint x: 870, startPoint y: 231, endPoint x: 834, endPoint y: 234, distance: 36.8
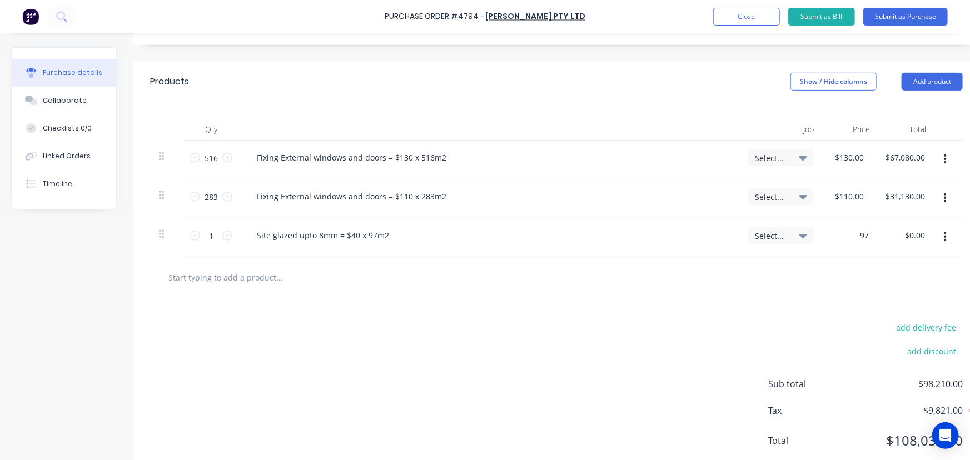
click at [834, 234] on div "97 97" at bounding box center [851, 238] width 56 height 39
type input "40"
type textarea "x"
type input "$40.00"
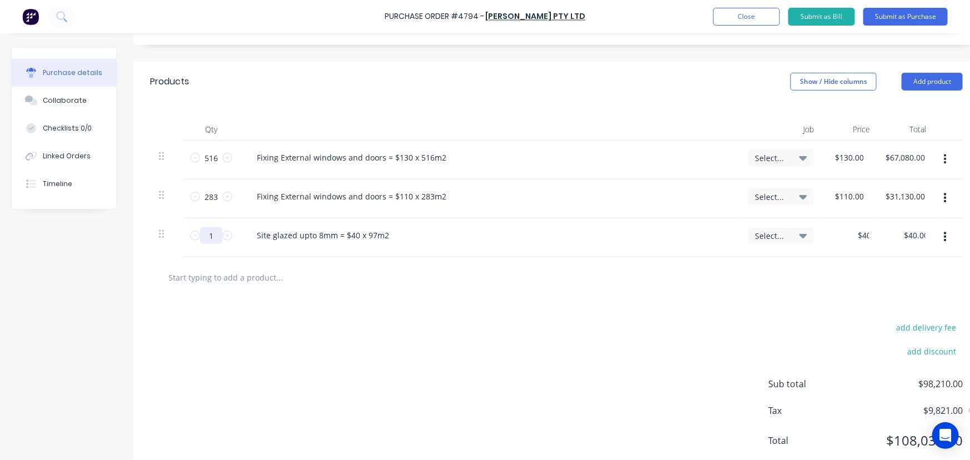
click at [216, 235] on input "1" at bounding box center [211, 235] width 22 height 17
type textarea "x"
type input "9"
type input "$360.00"
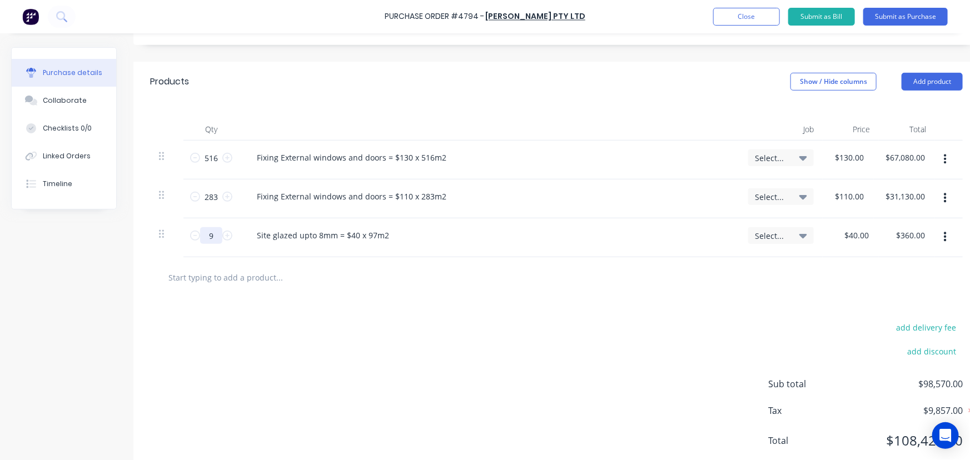
type textarea "x"
type input "97"
type input "$3,880.00"
type textarea "x"
type input "97"
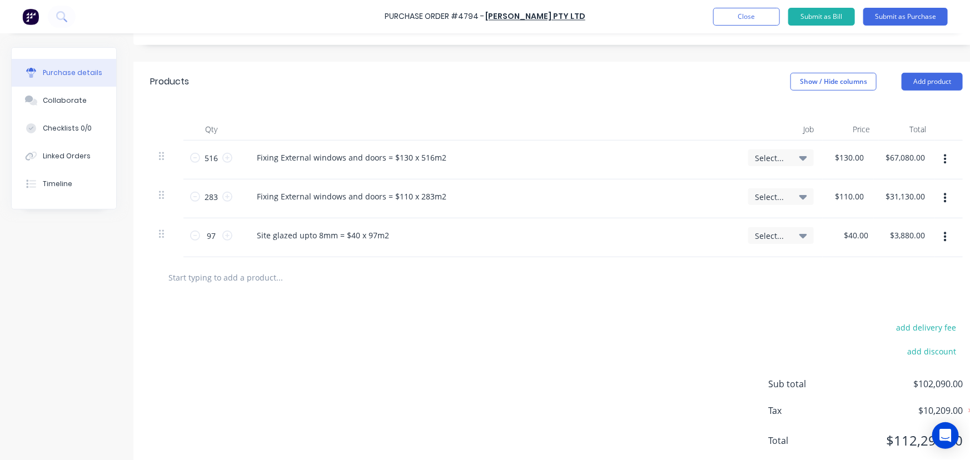
click at [495, 231] on div "Site glazed upto 8mm = $40 x 97m2" at bounding box center [489, 235] width 483 height 16
click at [946, 239] on icon "button" at bounding box center [945, 237] width 3 height 12
click at [890, 288] on button "Duplicate" at bounding box center [911, 289] width 95 height 22
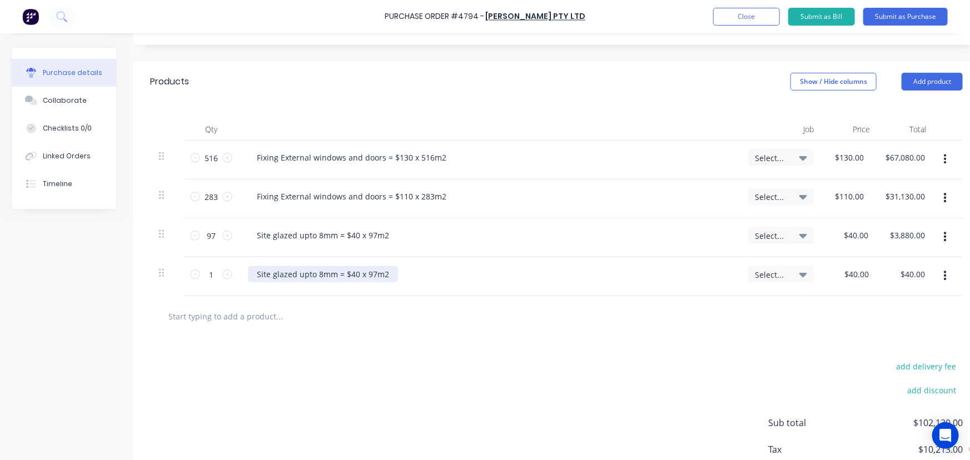
type textarea "x"
drag, startPoint x: 298, startPoint y: 271, endPoint x: 334, endPoint y: 270, distance: 36.2
click at [334, 270] on div "Site glazed upto 8mm = $40 x 97m2" at bounding box center [323, 274] width 150 height 16
click at [384, 275] on div "Site glazed over 8mm and IGU = $40 x 97m2" at bounding box center [338, 274] width 181 height 16
click at [399, 275] on div "Site glazed over 8mm and IGU = $50 x 97m2" at bounding box center [338, 274] width 181 height 16
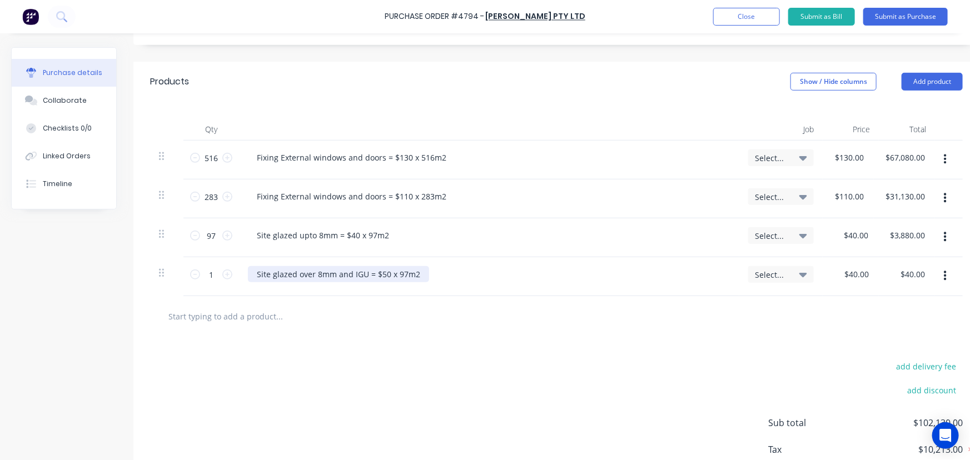
click at [403, 274] on div "Site glazed over 8mm and IGU = $50 x 97m2" at bounding box center [338, 274] width 181 height 16
type textarea "x"
type input "40.00"
click at [861, 280] on input "40.00" at bounding box center [859, 274] width 26 height 16
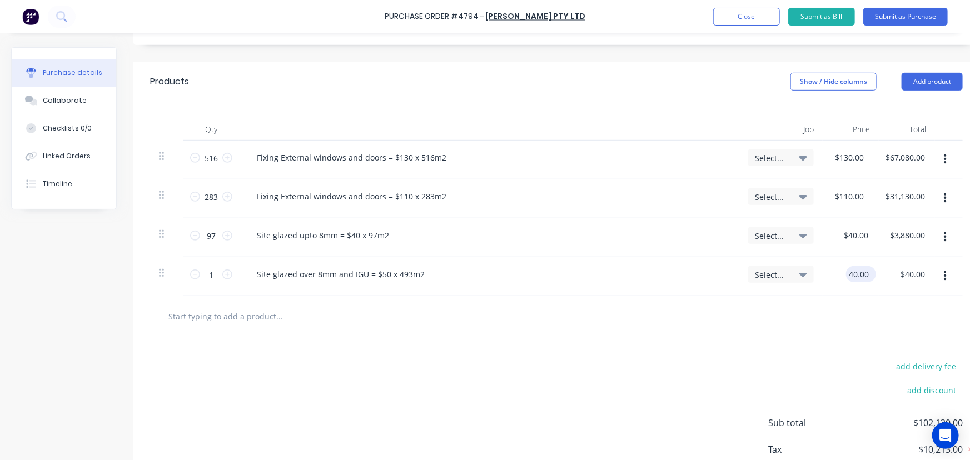
type textarea "x"
click at [861, 280] on input "40.00" at bounding box center [859, 274] width 26 height 16
type input "50"
type textarea "x"
type input "$50.00"
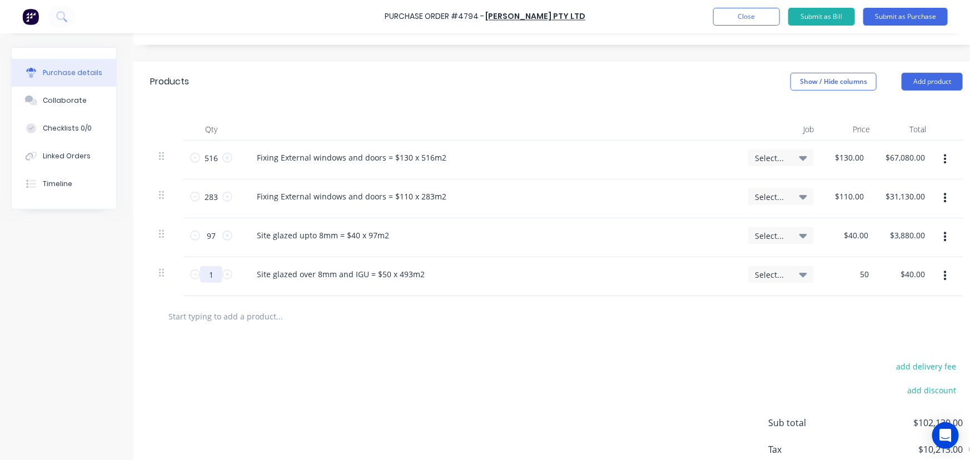
type input "$50.00"
click at [217, 279] on input "1" at bounding box center [211, 274] width 22 height 17
type textarea "x"
type input "4"
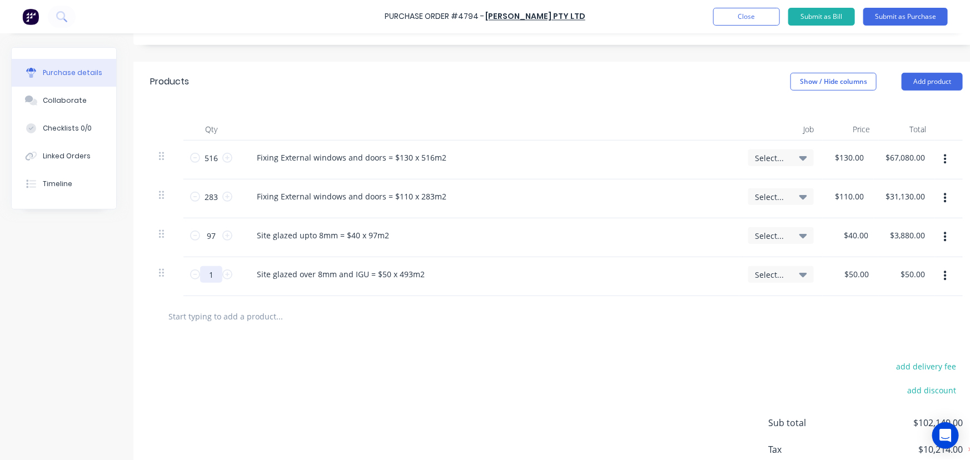
type input "$200.00"
type textarea "x"
type input "49"
type input "$2,450.00"
type textarea "x"
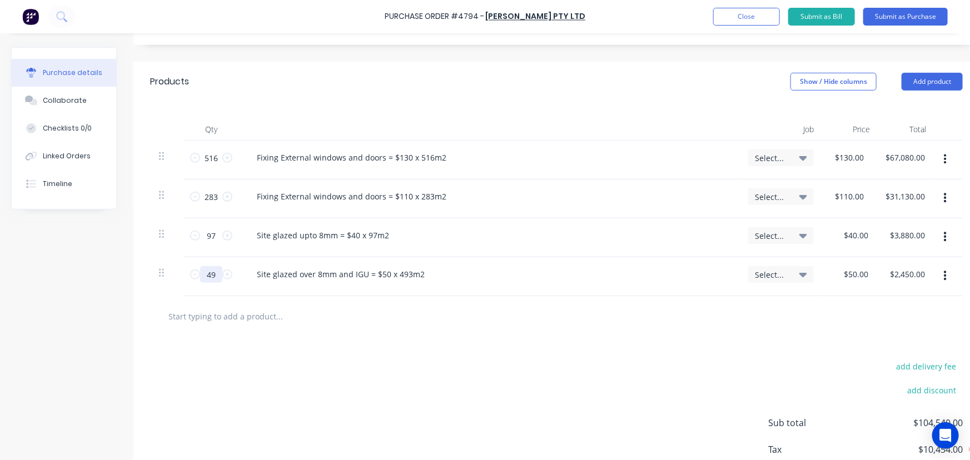
type input "493"
type input "$24,650.00"
type textarea "x"
type input "493"
click at [460, 276] on div "Site glazed over 8mm and IGU = $50 x 493m2" at bounding box center [489, 274] width 483 height 16
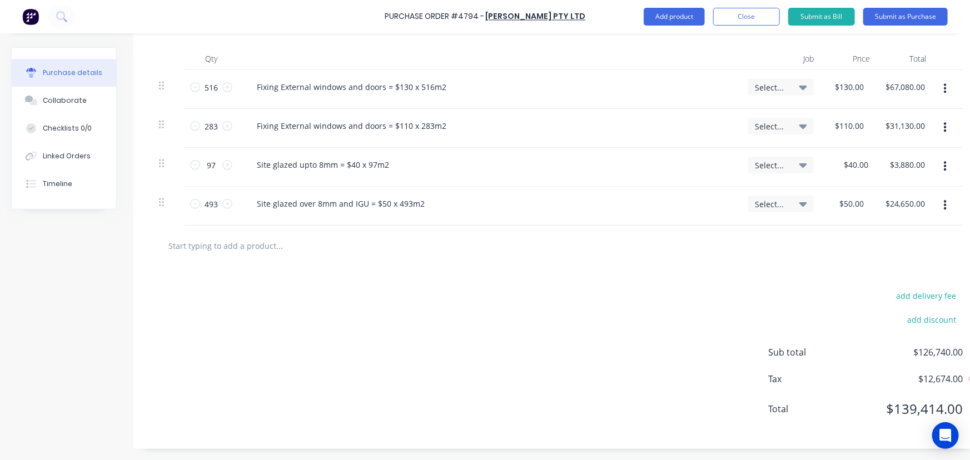
scroll to position [286, 0]
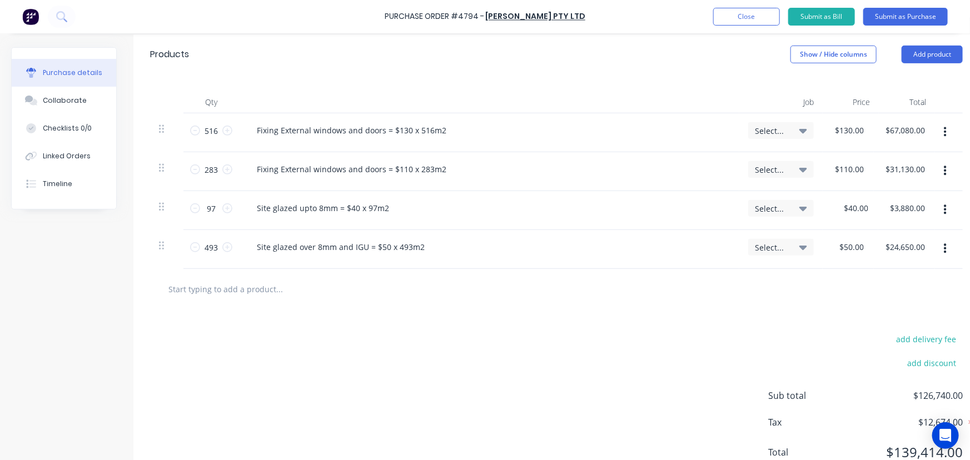
click at [250, 295] on input "text" at bounding box center [279, 289] width 222 height 22
click at [945, 247] on icon "button" at bounding box center [945, 249] width 3 height 12
click at [896, 299] on button "Duplicate" at bounding box center [911, 301] width 95 height 22
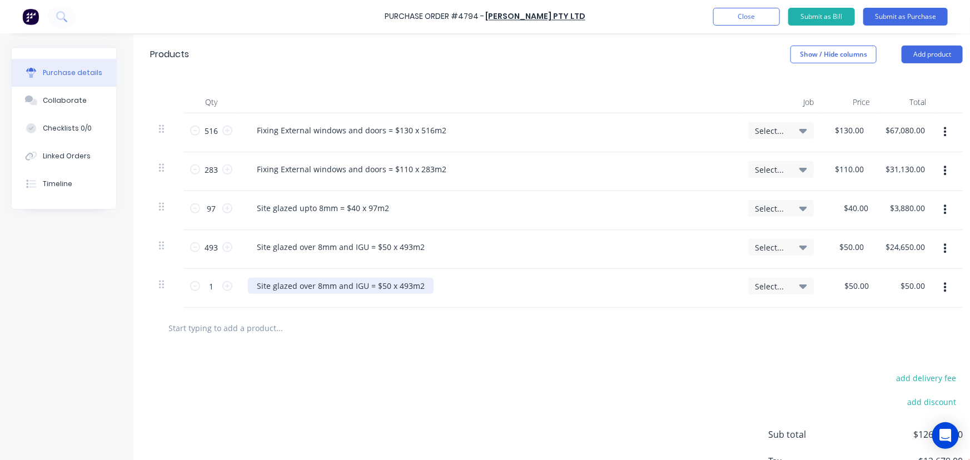
type textarea "x"
drag, startPoint x: 294, startPoint y: 283, endPoint x: 469, endPoint y: 287, distance: 175.8
click at [469, 287] on div "Site glazed over 8mm and IGU = $50 x 493m2" at bounding box center [489, 286] width 483 height 16
type textarea "x"
type input "50.00"
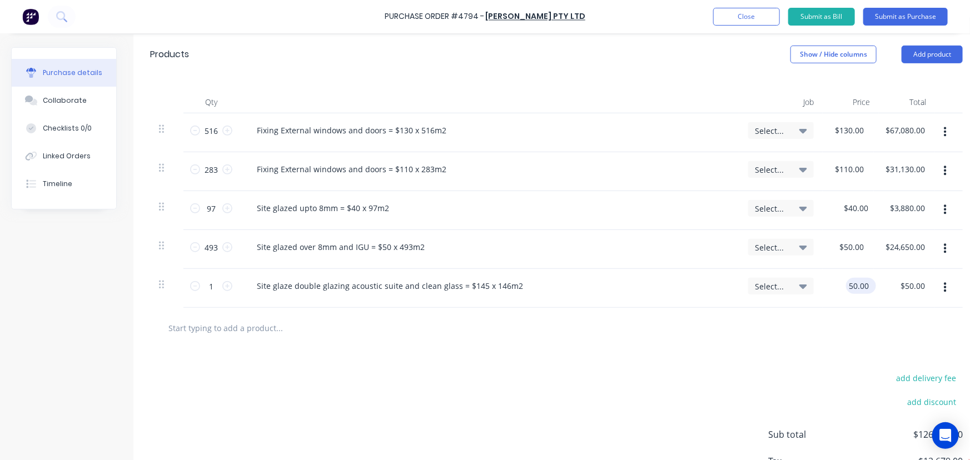
click at [861, 286] on input "50.00" at bounding box center [859, 286] width 26 height 16
type textarea "x"
click at [861, 286] on input "50.00" at bounding box center [859, 286] width 26 height 16
type input "145"
click at [213, 286] on input "1" at bounding box center [211, 286] width 22 height 17
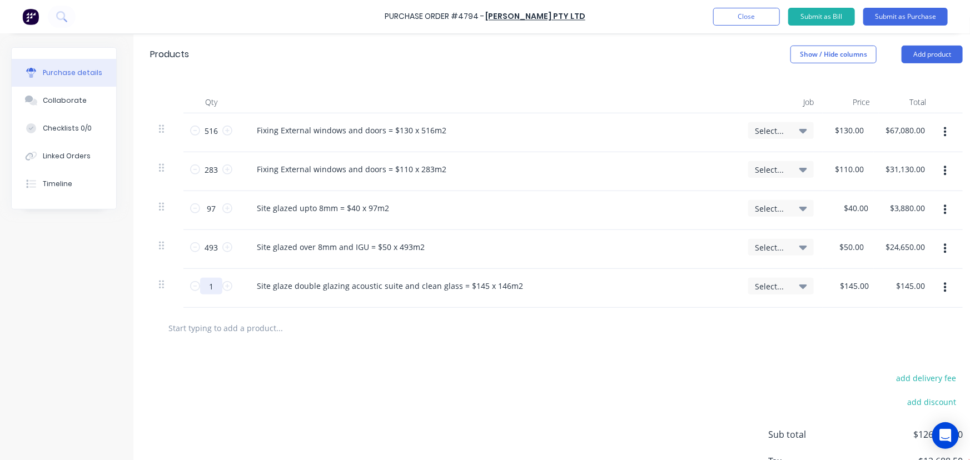
click at [213, 286] on input "1" at bounding box center [211, 286] width 22 height 17
click at [525, 355] on div "add delivery fee add discount Sub total $147,910.00 Tax $14,791.00 Total $162,7…" at bounding box center [556, 440] width 846 height 183
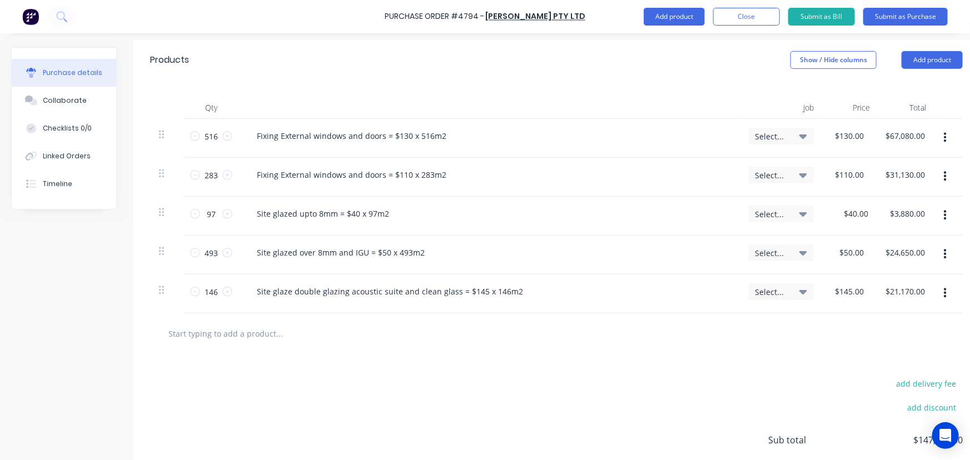
scroll to position [376, 0]
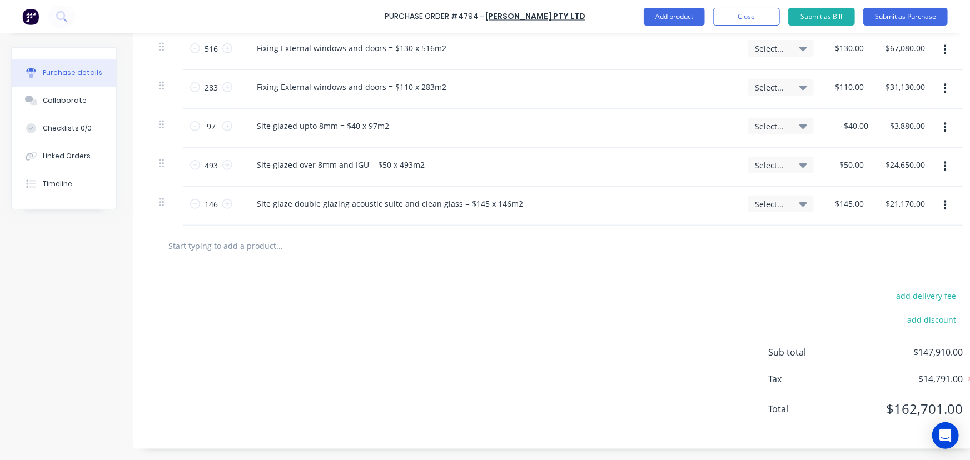
click at [295, 235] on input "text" at bounding box center [279, 246] width 222 height 22
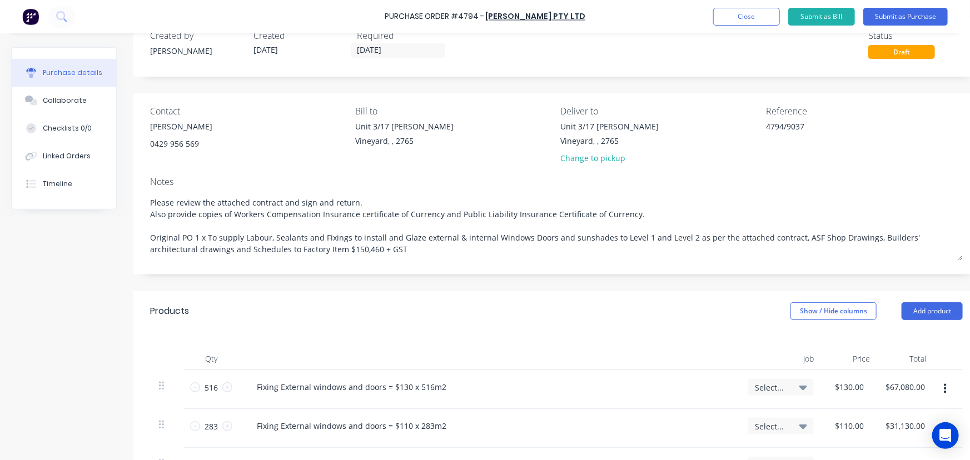
scroll to position [0, 0]
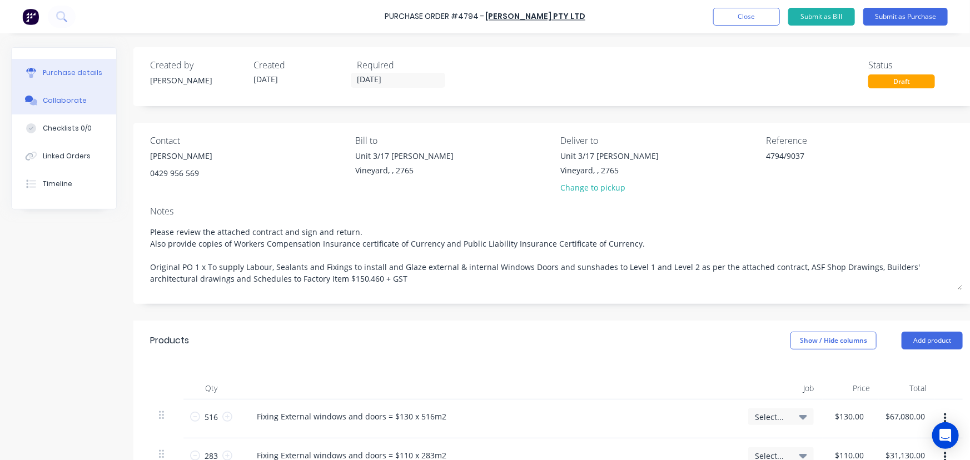
click at [75, 107] on button "Collaborate" at bounding box center [64, 101] width 105 height 28
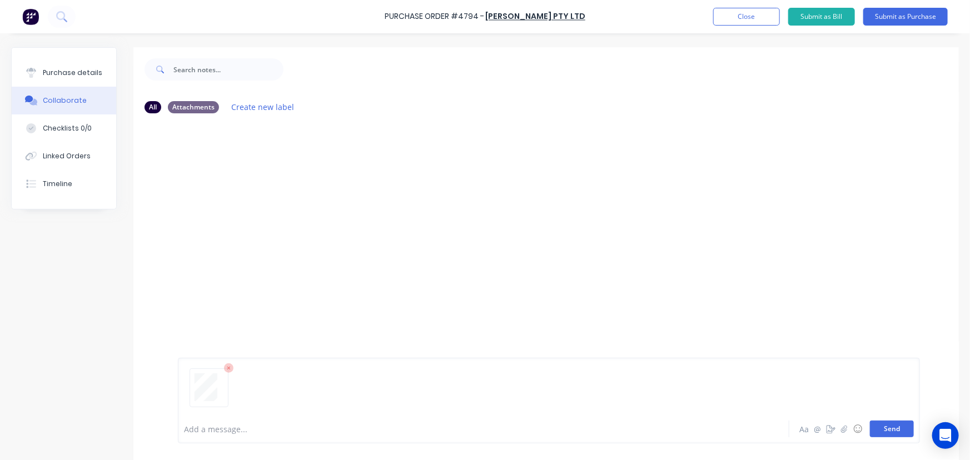
click at [882, 432] on button "Send" at bounding box center [892, 429] width 44 height 17
click at [879, 430] on button "Send" at bounding box center [892, 429] width 44 height 17
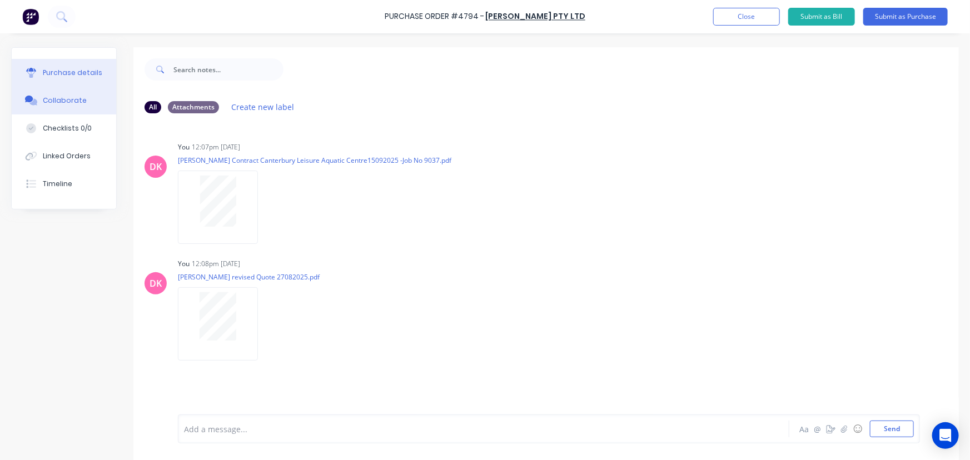
click at [66, 74] on div "Purchase details" at bounding box center [73, 73] width 60 height 10
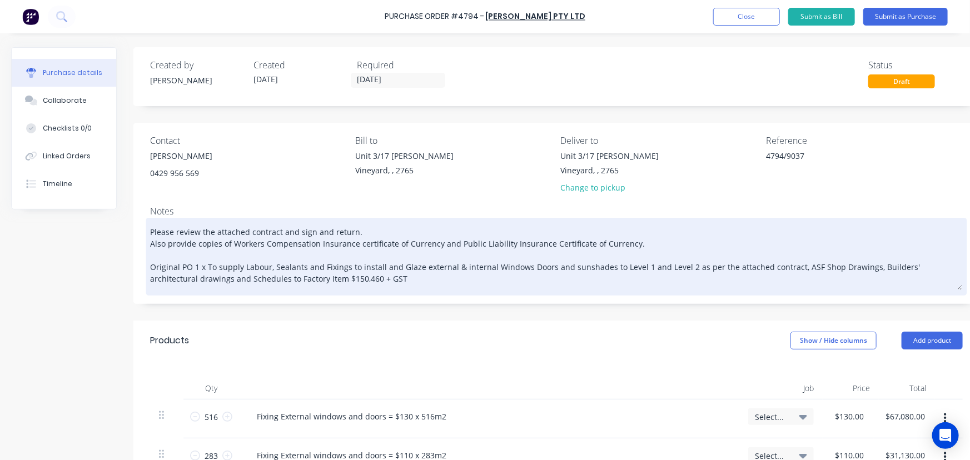
click at [678, 264] on textarea "Please review the attached contract and sign and return. Also provide copies of…" at bounding box center [556, 256] width 813 height 70
click at [526, 288] on textarea "Please review the attached contract and sign and return. Also provide copies of…" at bounding box center [556, 256] width 813 height 70
click at [257, 266] on textarea "Please review the attached contract and sign and return. Also provide copies of…" at bounding box center [556, 256] width 813 height 70
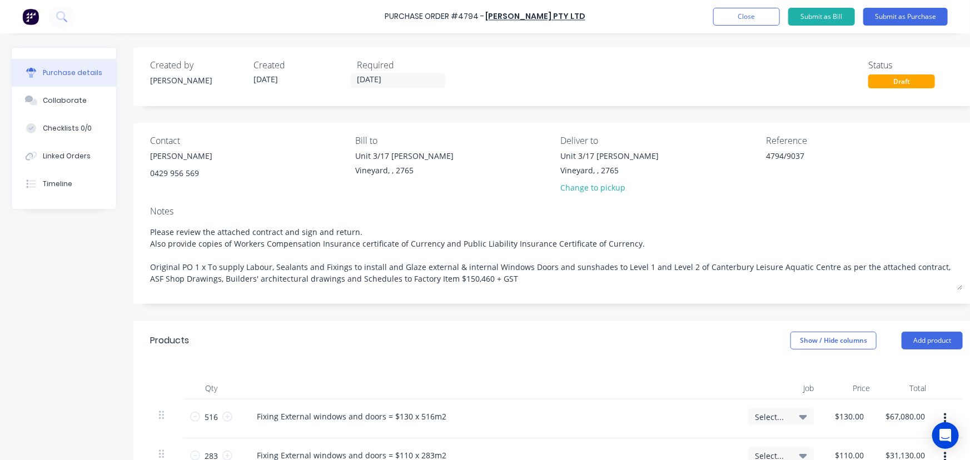
click at [588, 349] on div "Products Show / Hide columns Add product" at bounding box center [556, 341] width 846 height 40
click at [384, 75] on input "[DATE]" at bounding box center [397, 80] width 93 height 14
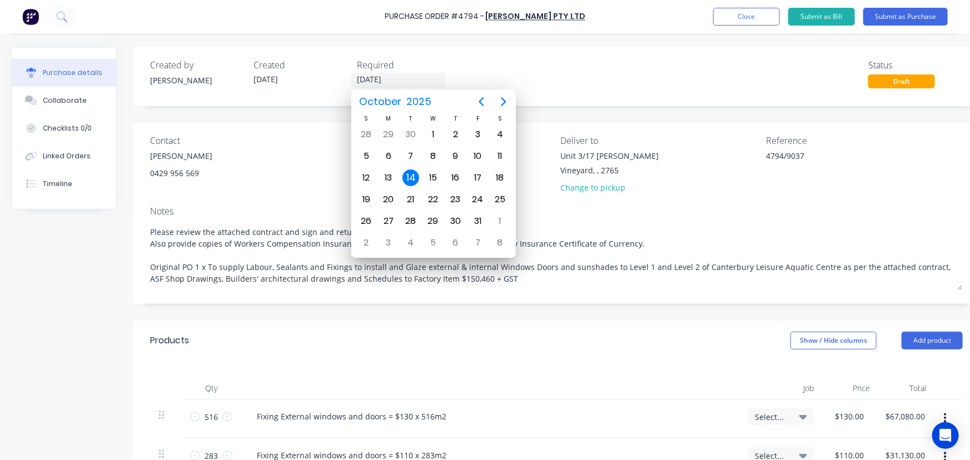
click at [607, 69] on div "Created by Dee Created 14/10/25 Required 14/10/25 Status Draft" at bounding box center [556, 73] width 813 height 30
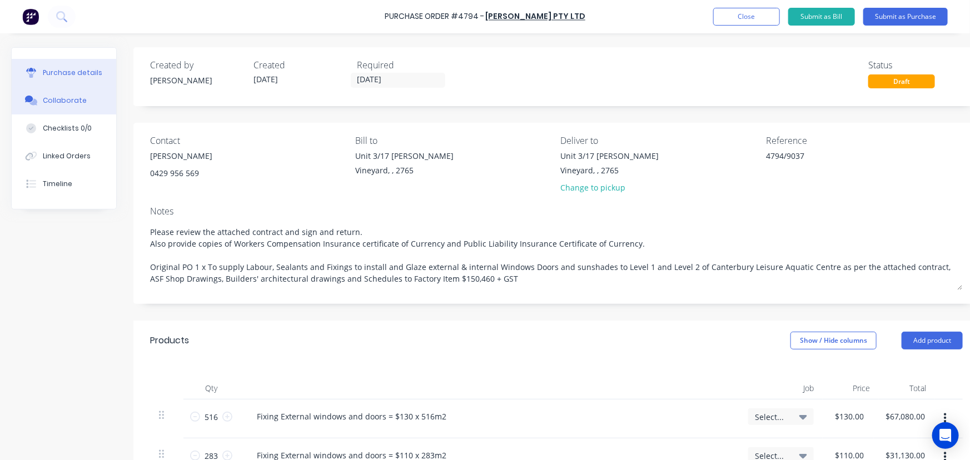
click at [56, 97] on div "Collaborate" at bounding box center [65, 101] width 44 height 10
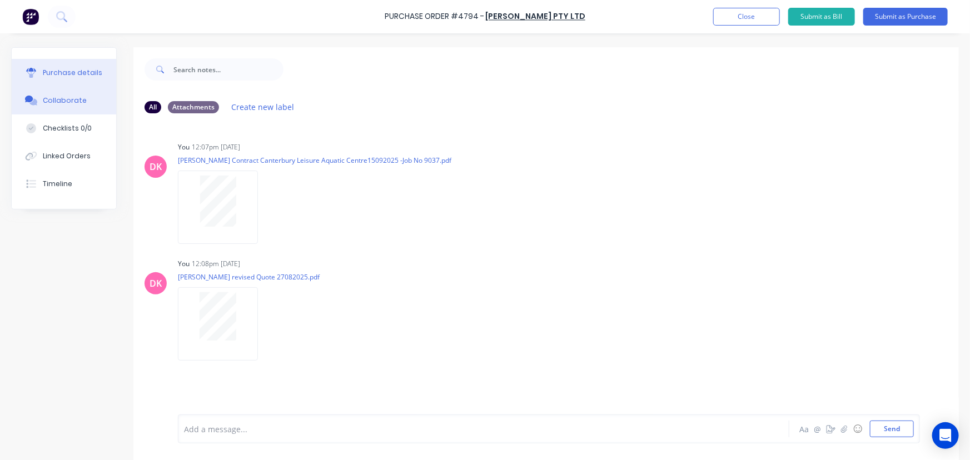
click at [72, 77] on div "Purchase details" at bounding box center [73, 73] width 60 height 10
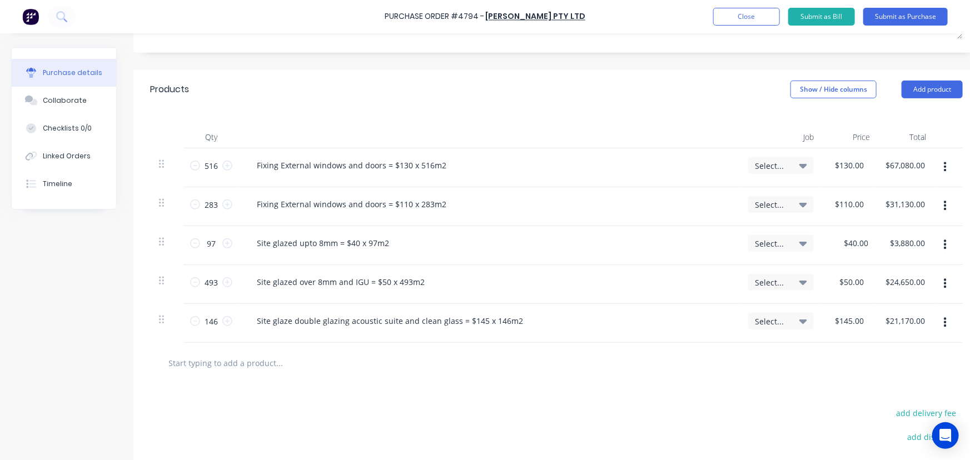
scroll to position [252, 0]
click at [265, 369] on input "text" at bounding box center [279, 362] width 222 height 22
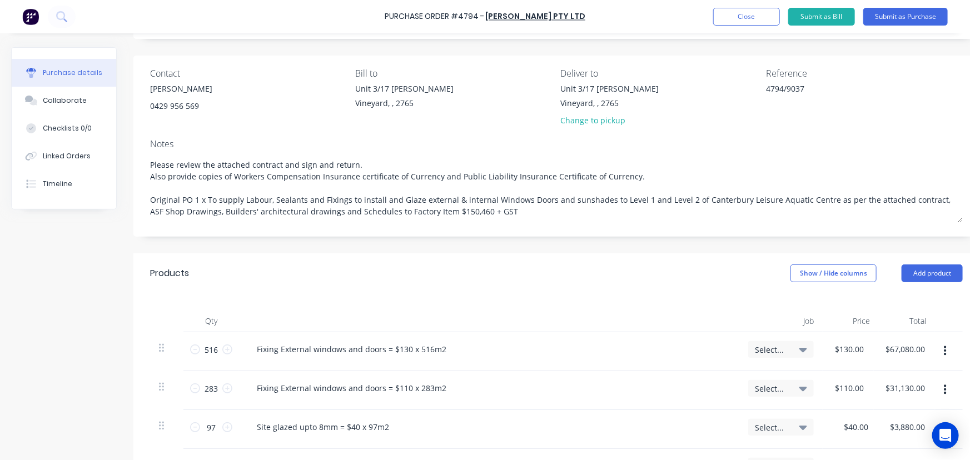
scroll to position [50, 0]
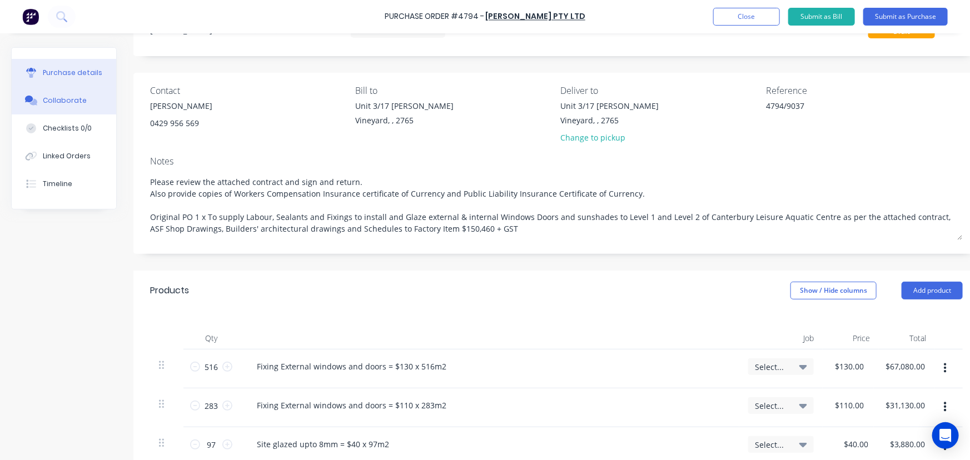
click at [50, 107] on button "Collaborate" at bounding box center [64, 101] width 105 height 28
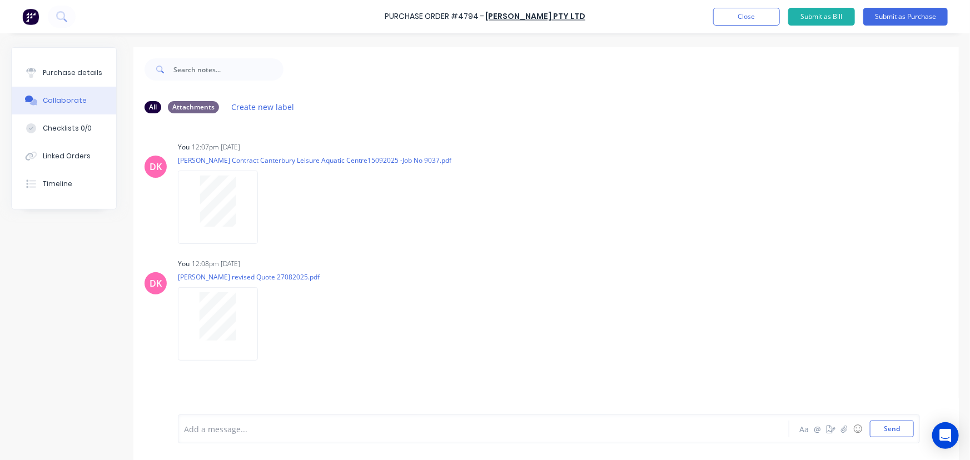
click at [705, 131] on div "DK You 12:07pm 14/10/25 Amedee Glass Contract Canterbury Leisure Aquatic Centre…" at bounding box center [546, 268] width 826 height 292
click at [272, 437] on div "Add a message..." at bounding box center [458, 429] width 548 height 17
drag, startPoint x: 272, startPoint y: 435, endPoint x: 646, endPoint y: 260, distance: 412.9
click at [669, 256] on div "DK You 12:08pm 14/10/25 Amedee Glass revised Quote 27082025.pdf Labels Download…" at bounding box center [546, 306] width 826 height 100
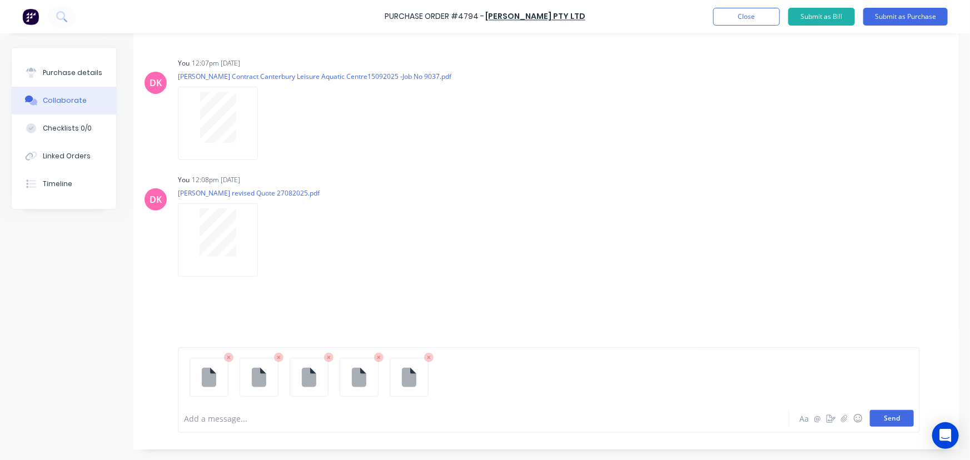
click at [885, 419] on button "Send" at bounding box center [892, 418] width 44 height 17
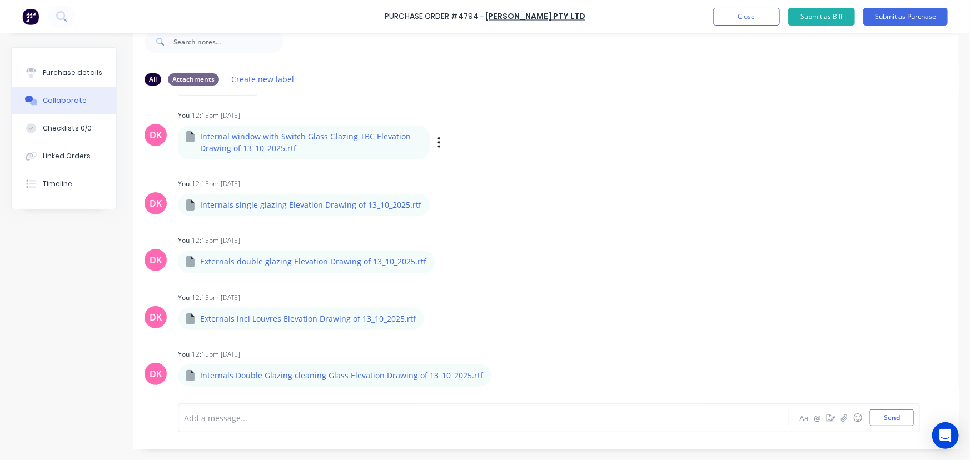
scroll to position [237, 0]
click at [438, 138] on icon "button" at bounding box center [439, 142] width 2 height 10
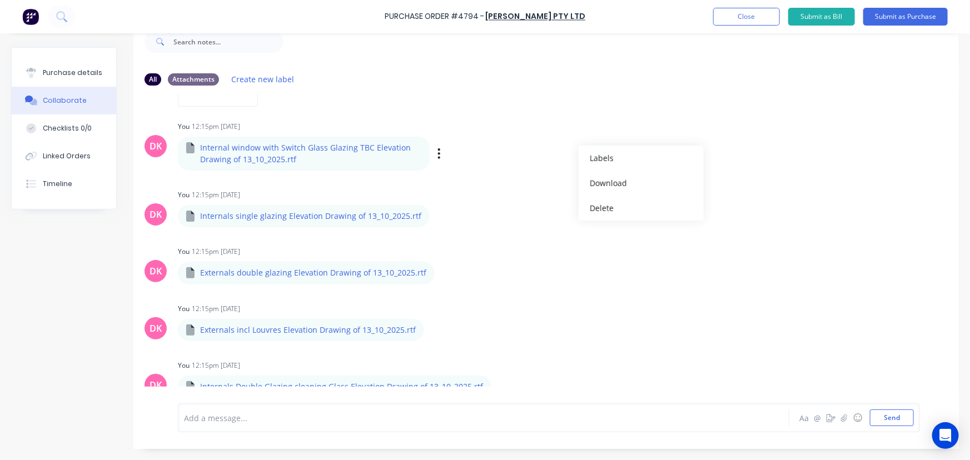
click at [286, 149] on p "Internal window with Switch Glass Glazing TBC Elevation Drawing of 13_10_2025.r…" at bounding box center [310, 153] width 221 height 23
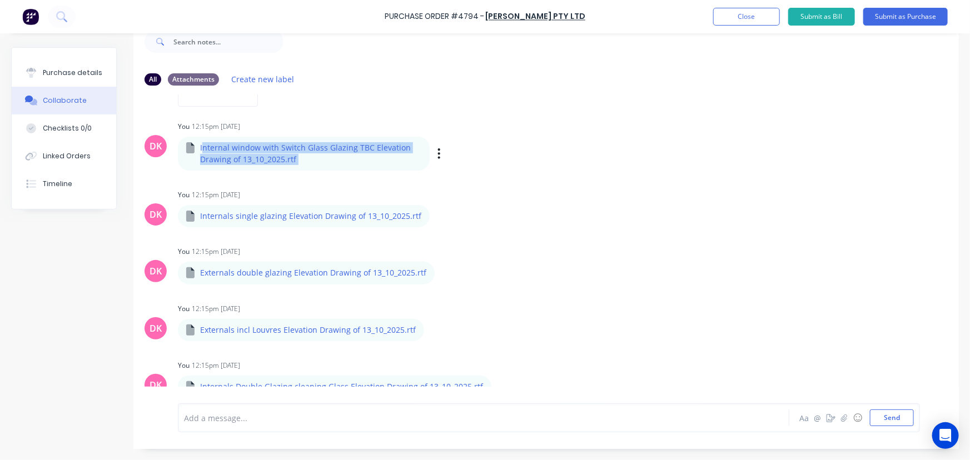
click at [286, 149] on p "Internal window with Switch Glass Glazing TBC Elevation Drawing of 13_10_2025.r…" at bounding box center [310, 153] width 221 height 23
click at [438, 153] on icon "button" at bounding box center [439, 153] width 2 height 10
click at [503, 185] on button "Download" at bounding box center [512, 183] width 125 height 25
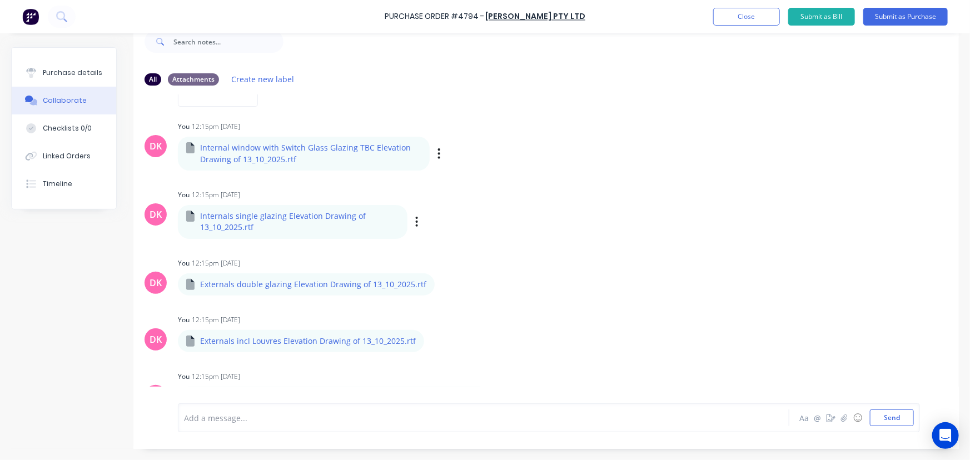
click at [772, 212] on div "DK You 12:15pm 14/10/25 Internals single glazing Elevation Drawing of 13_10_202…" at bounding box center [546, 213] width 826 height 52
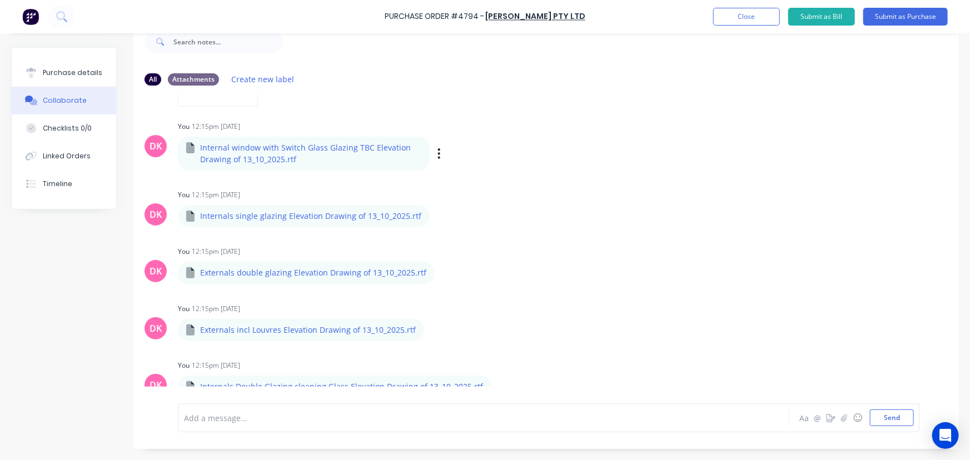
scroll to position [0, 0]
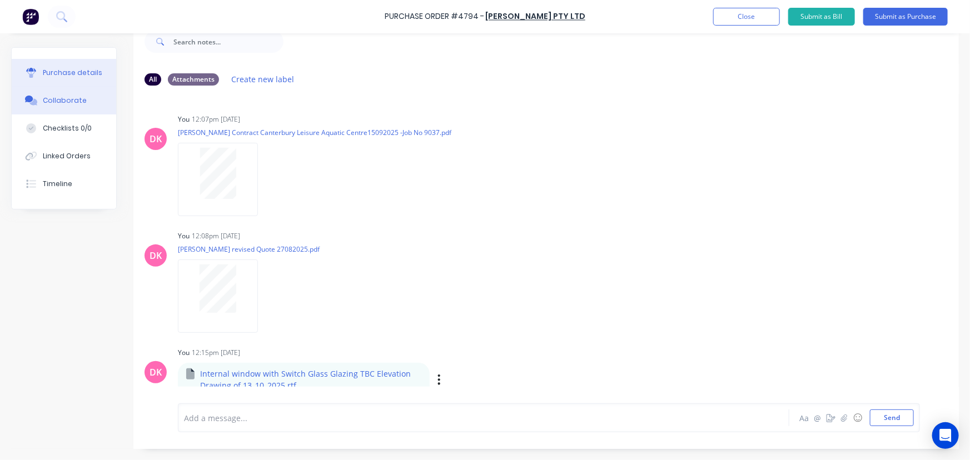
click at [88, 78] on button "Purchase details" at bounding box center [64, 73] width 105 height 28
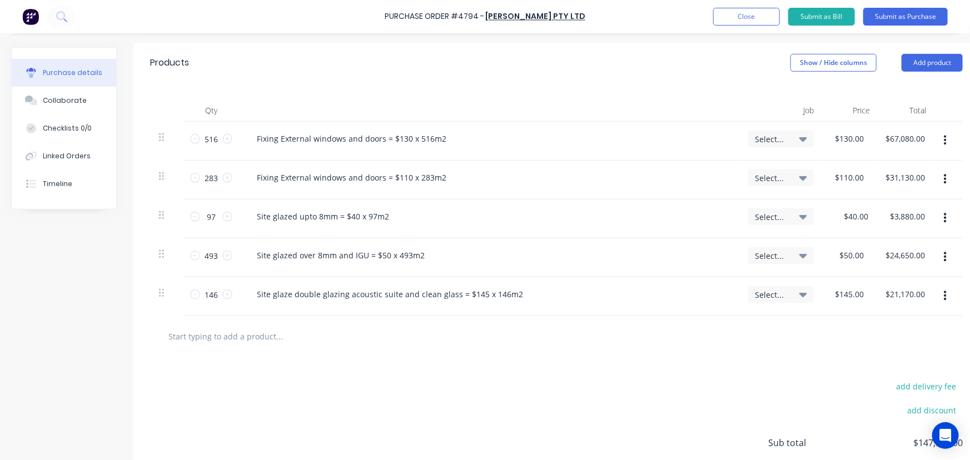
scroll to position [280, 0]
click at [69, 105] on button "Collaborate" at bounding box center [64, 101] width 105 height 28
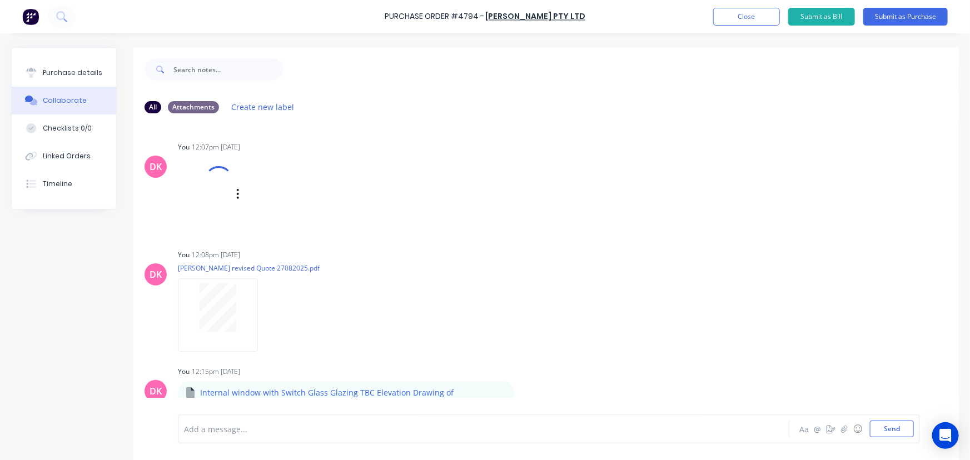
click at [566, 200] on div "DK You 12:07pm 14/10/25 Amedee Glass Contract Canterbury Leisure Aquatic Centre…" at bounding box center [546, 184] width 826 height 91
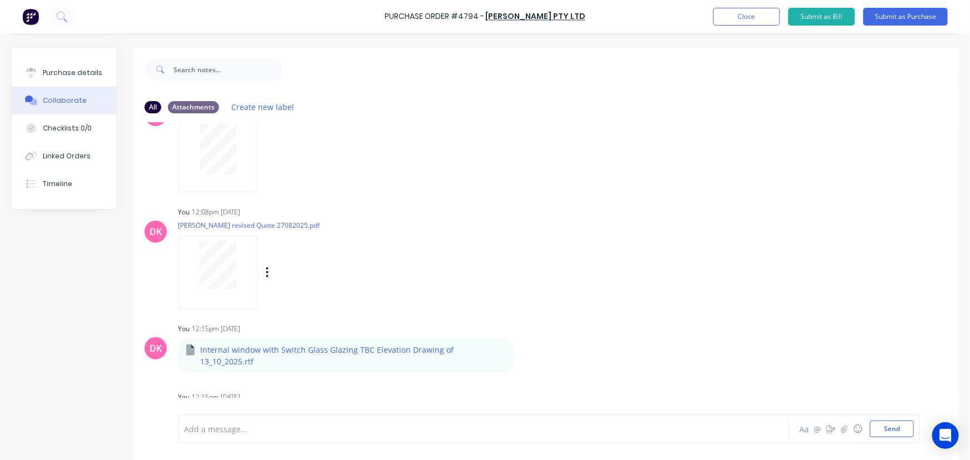
scroll to position [226, 0]
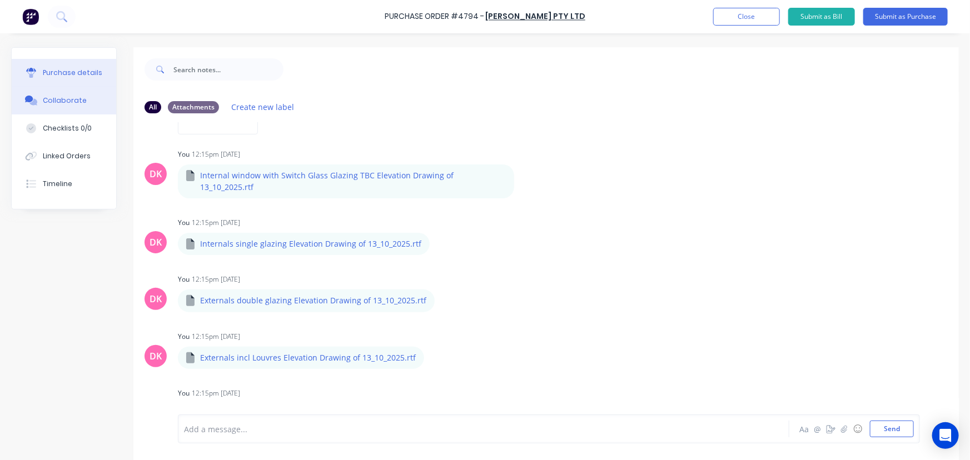
click at [55, 66] on button "Purchase details" at bounding box center [64, 73] width 105 height 28
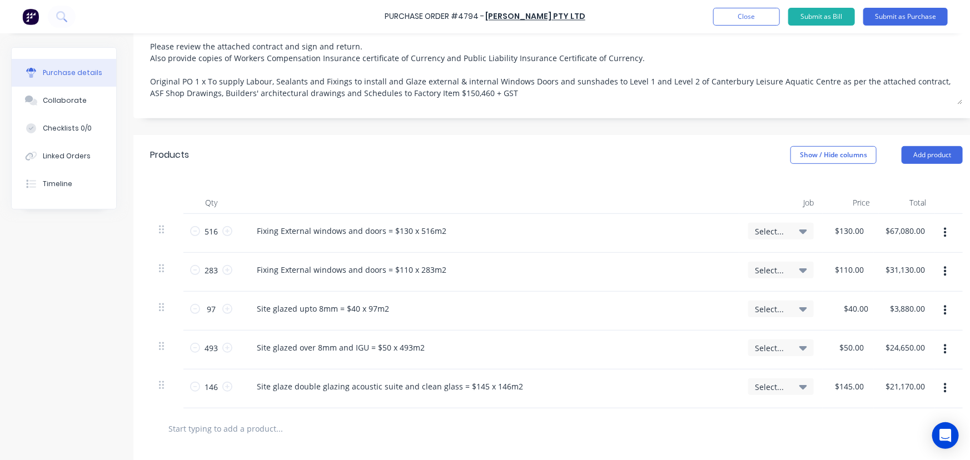
scroll to position [202, 0]
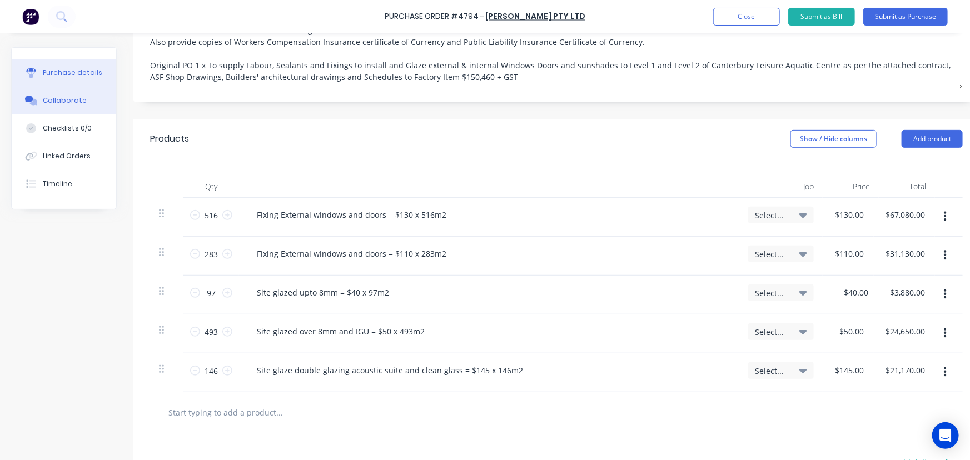
click at [60, 98] on div "Collaborate" at bounding box center [65, 101] width 44 height 10
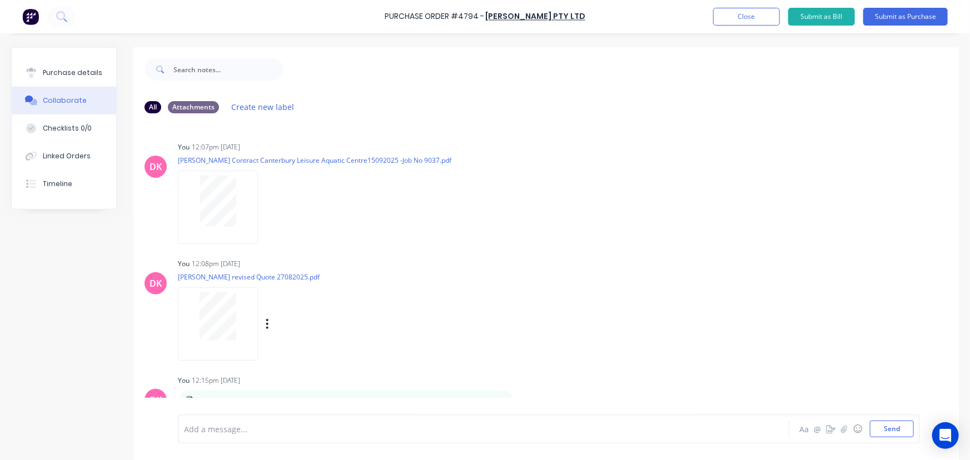
click at [727, 277] on div "DK You 12:08pm 14/10/25 Amedee Glass revised Quote 27082025.pdf Labels Download…" at bounding box center [546, 306] width 826 height 100
click at [59, 76] on div "Purchase details" at bounding box center [73, 73] width 60 height 10
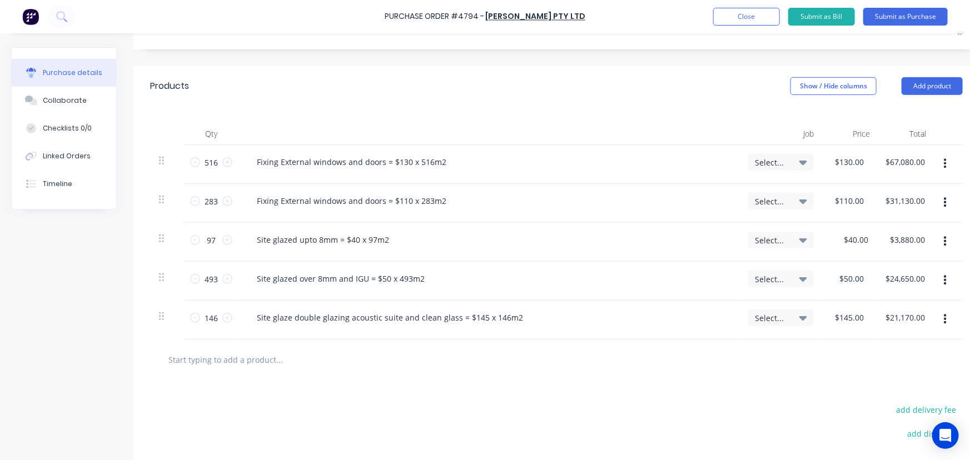
scroll to position [303, 0]
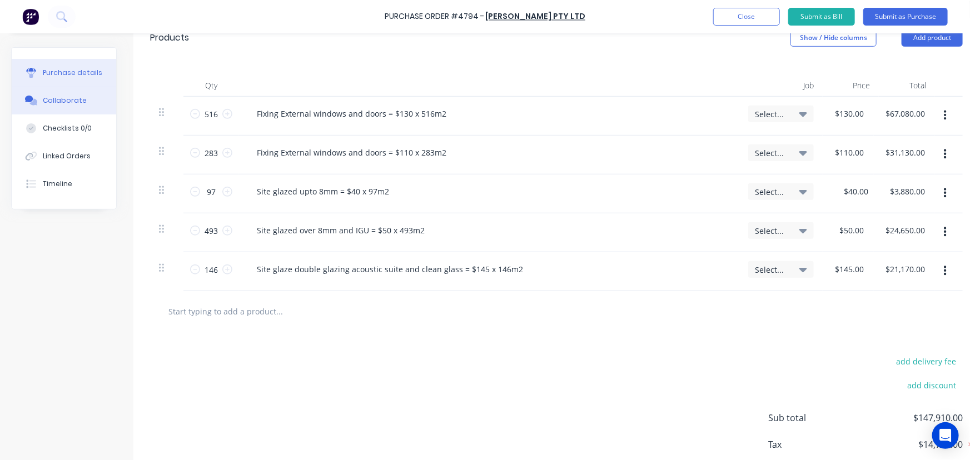
click at [46, 94] on button "Collaborate" at bounding box center [64, 101] width 105 height 28
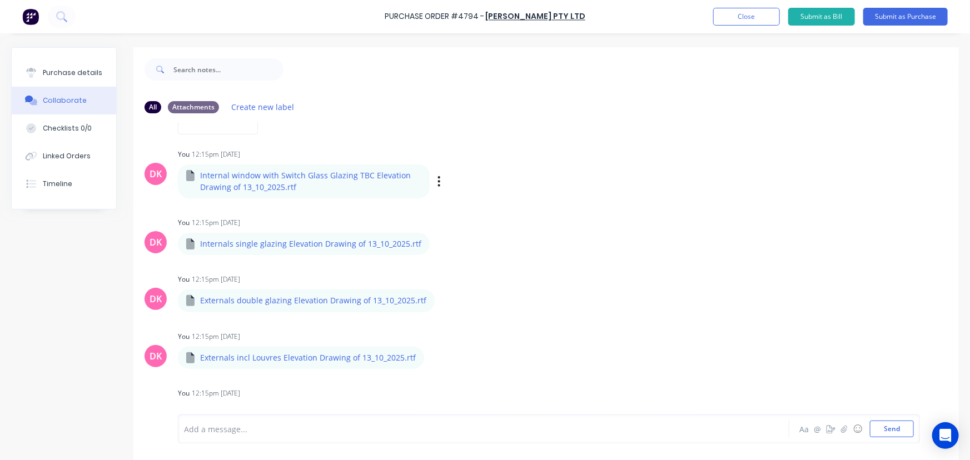
scroll to position [237, 0]
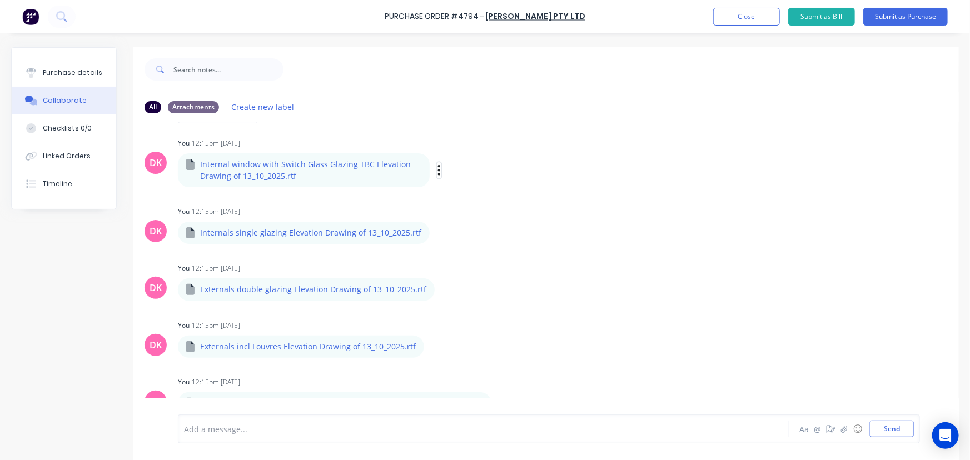
click at [438, 172] on icon "button" at bounding box center [439, 170] width 3 height 13
click at [490, 225] on button "Delete" at bounding box center [512, 224] width 125 height 25
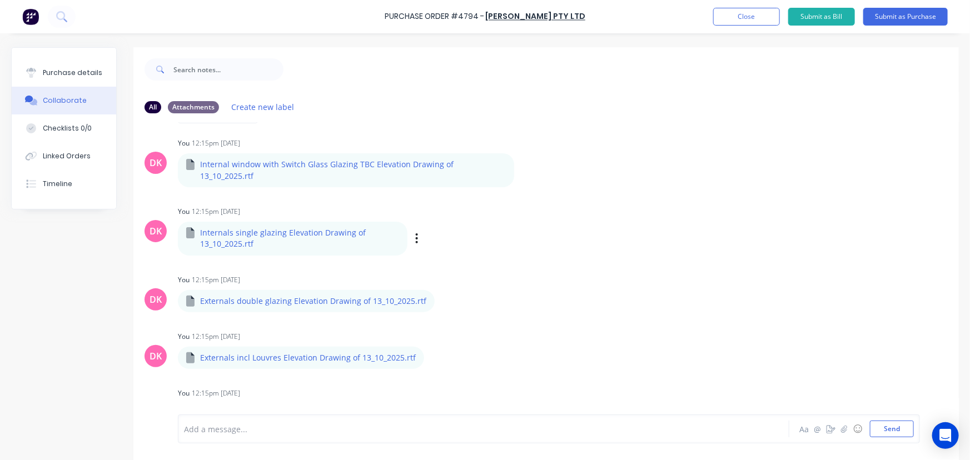
scroll to position [181, 0]
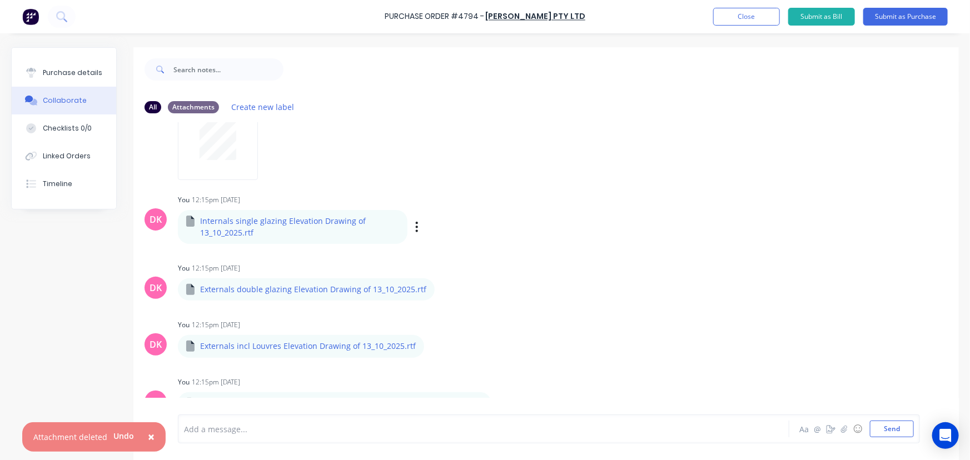
click at [419, 227] on div "Labels Download Delete" at bounding box center [474, 227] width 125 height 16
click at [412, 231] on div "Labels Download Delete" at bounding box center [474, 227] width 125 height 16
click at [416, 226] on icon "button" at bounding box center [417, 227] width 2 height 10
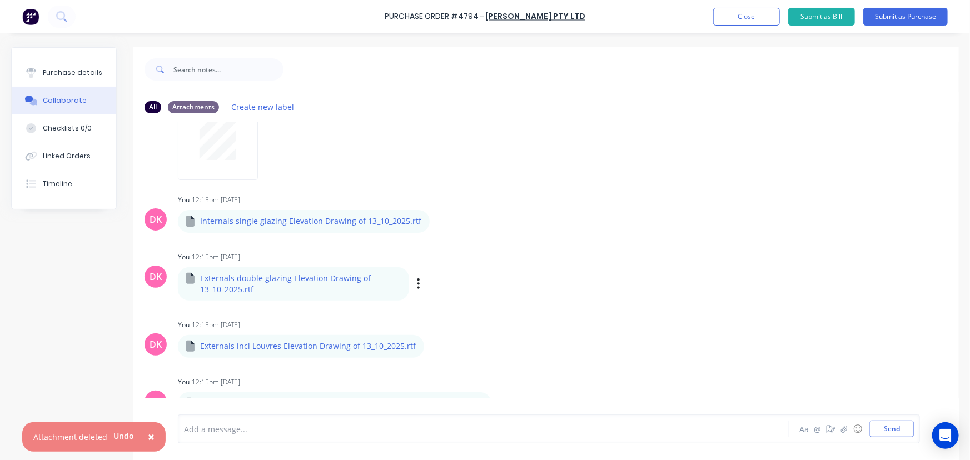
drag, startPoint x: 459, startPoint y: 274, endPoint x: 448, endPoint y: 280, distance: 13.4
click at [0, 0] on button "Delete" at bounding box center [0, 0] width 0 height 0
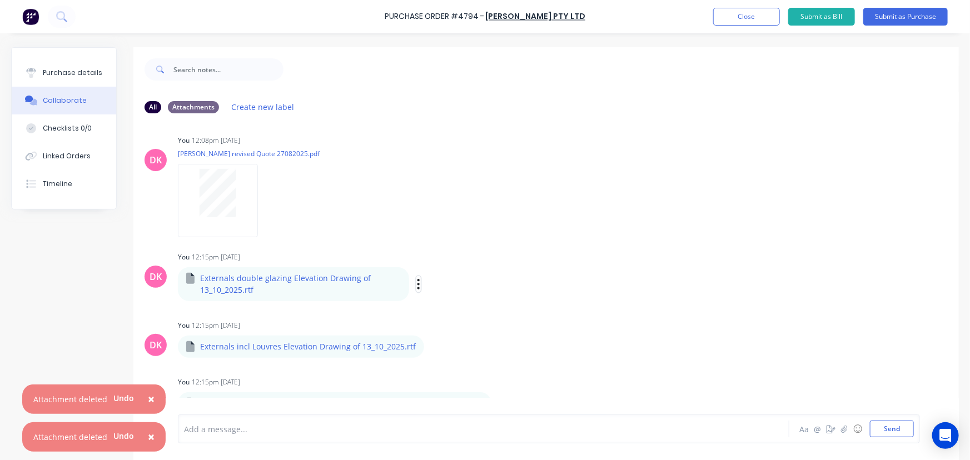
click at [417, 282] on icon "button" at bounding box center [418, 284] width 3 height 13
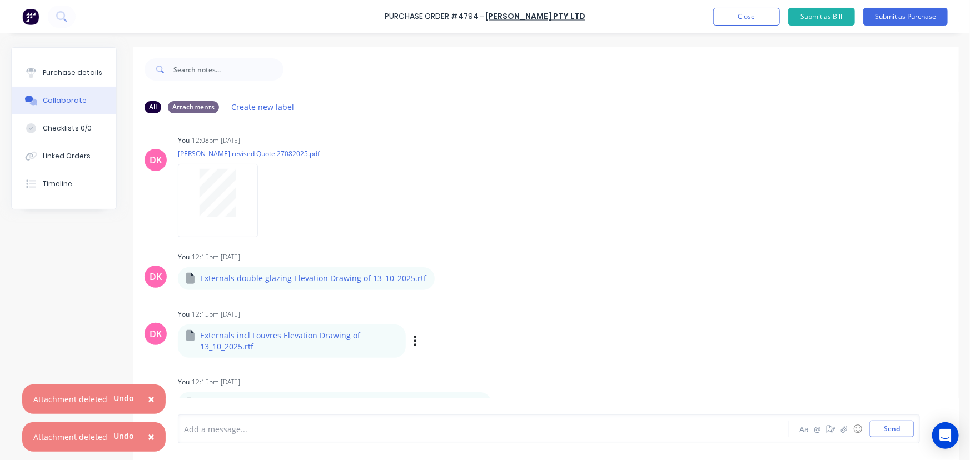
scroll to position [112, 0]
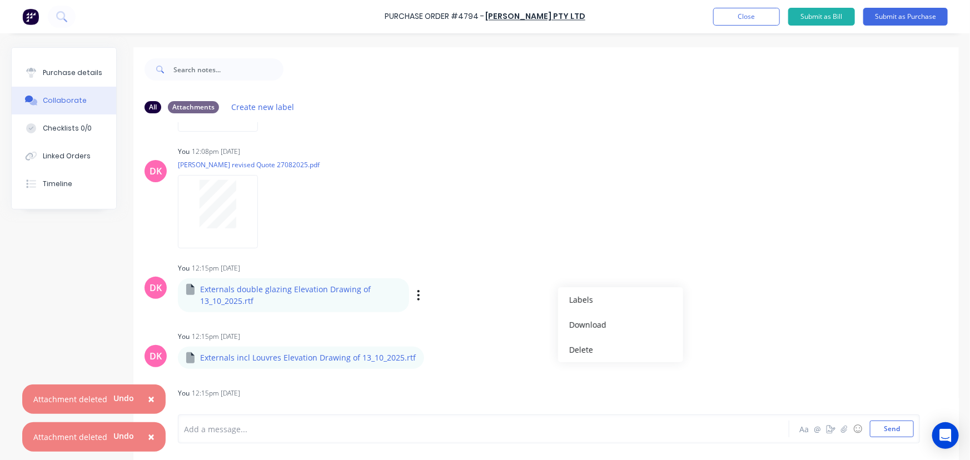
click at [419, 294] on div "Labels Download Delete" at bounding box center [476, 295] width 125 height 16
click at [417, 292] on icon "button" at bounding box center [418, 295] width 3 height 13
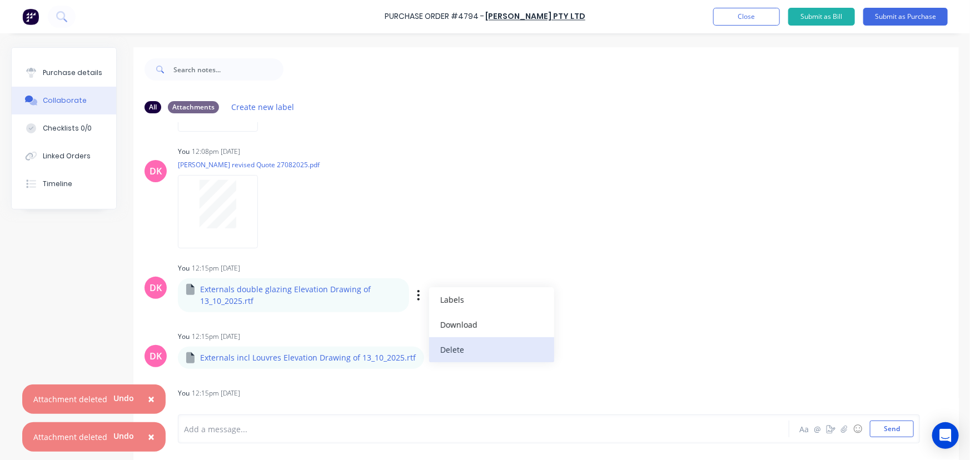
click at [453, 343] on button "Delete" at bounding box center [491, 350] width 125 height 25
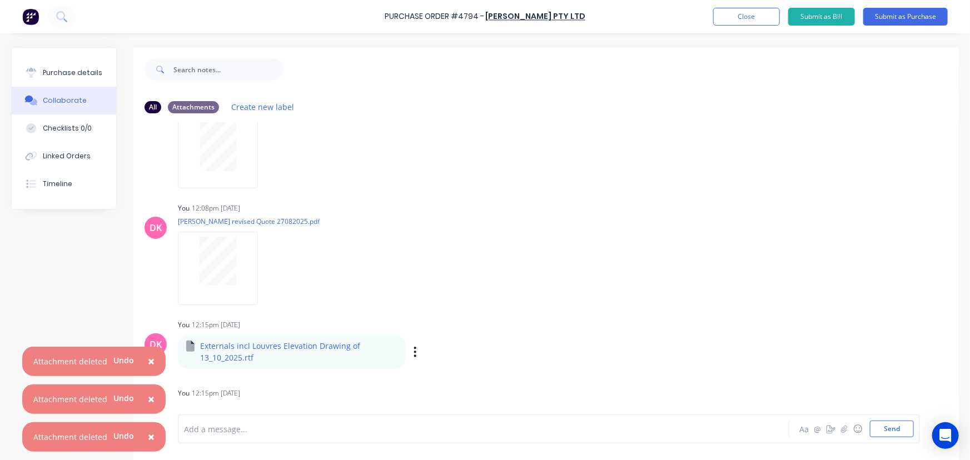
scroll to position [67, 0]
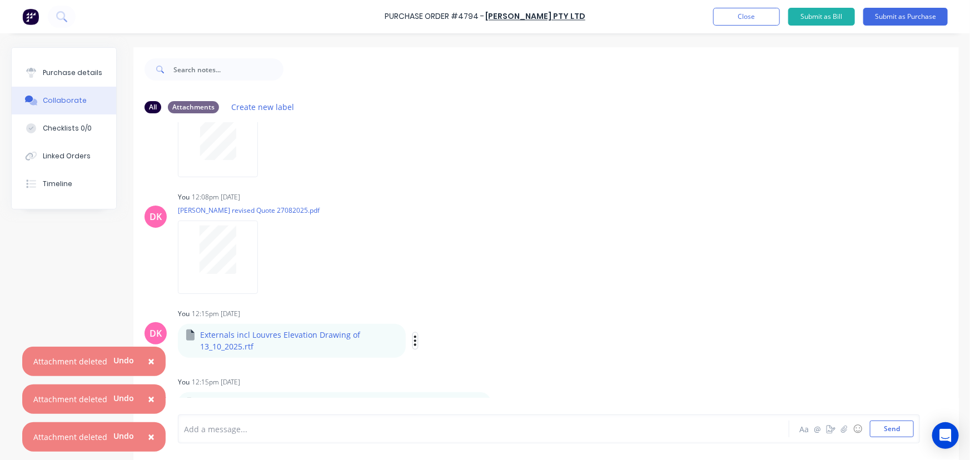
click at [414, 339] on icon "button" at bounding box center [415, 341] width 3 height 13
click at [446, 391] on button "Delete" at bounding box center [488, 395] width 125 height 25
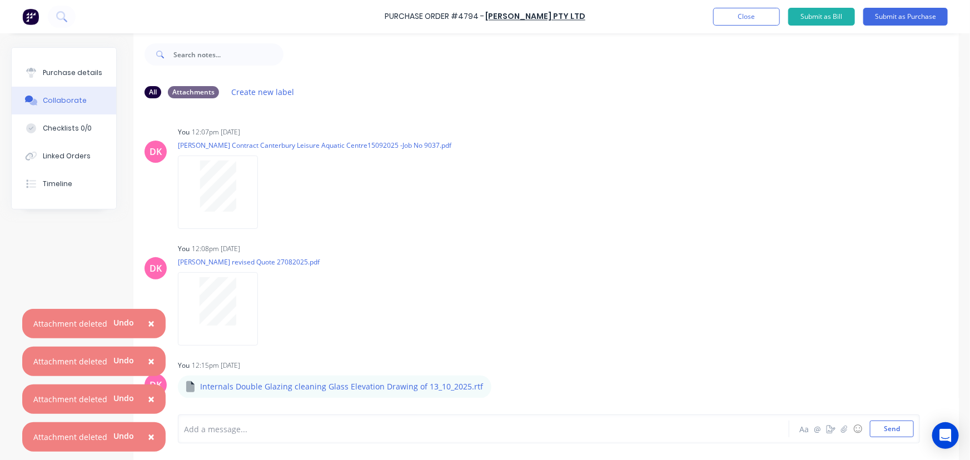
scroll to position [28, 0]
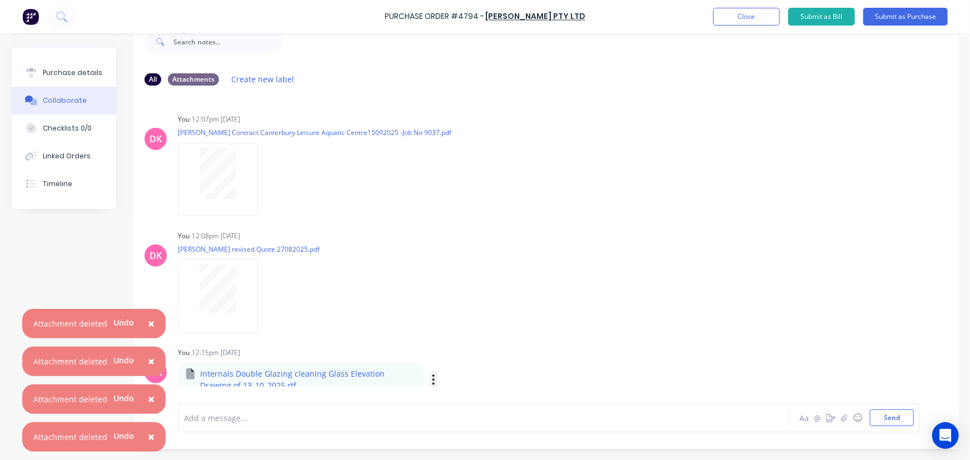
click at [432, 378] on icon "button" at bounding box center [433, 380] width 3 height 13
click at [479, 374] on button "Delete" at bounding box center [506, 371] width 125 height 25
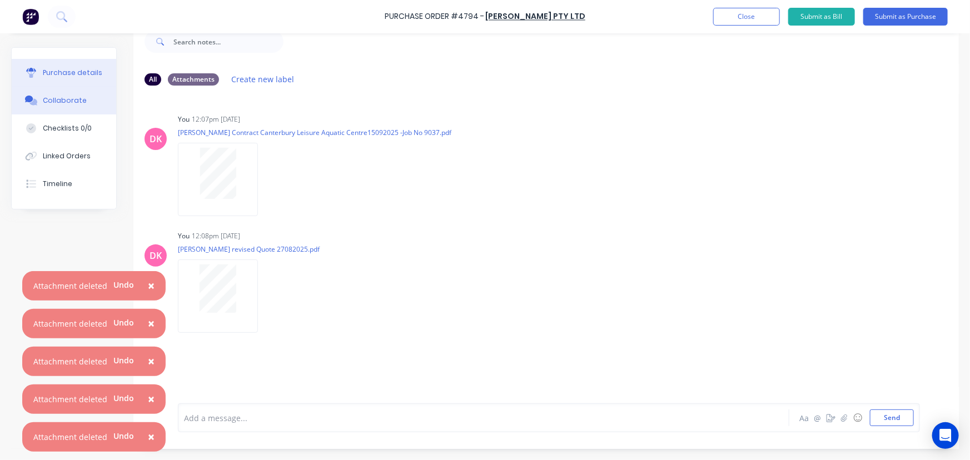
click at [55, 72] on div "Purchase details" at bounding box center [73, 73] width 60 height 10
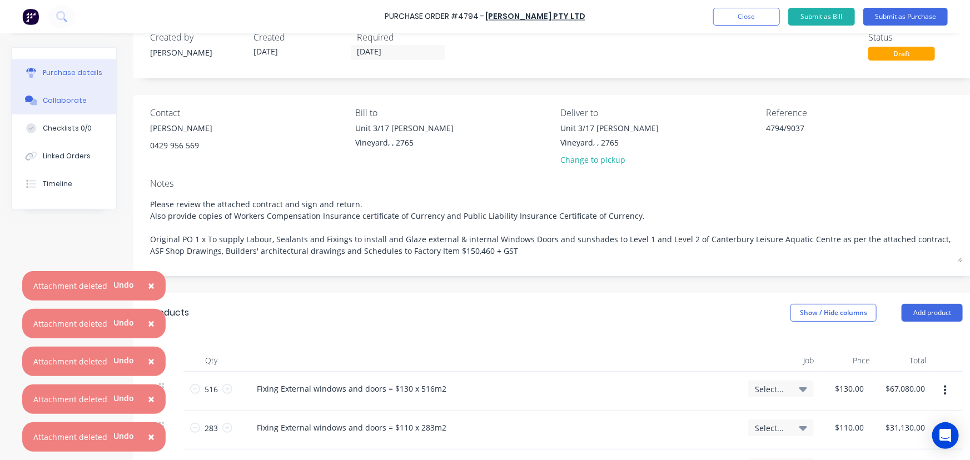
click at [64, 103] on div "Collaborate" at bounding box center [65, 101] width 44 height 10
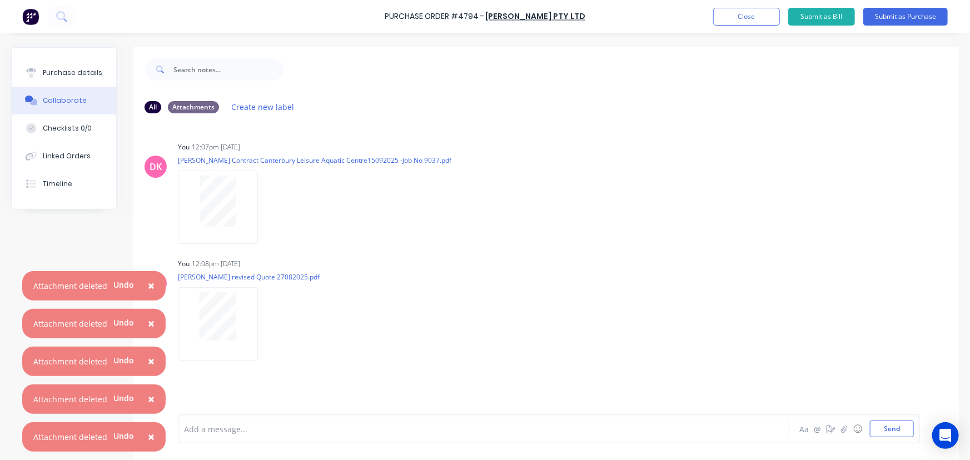
click at [395, 436] on div "Add a message..." at bounding box center [458, 429] width 548 height 17
click at [889, 424] on button "Send" at bounding box center [892, 429] width 44 height 17
click at [148, 285] on span "×" at bounding box center [151, 286] width 7 height 16
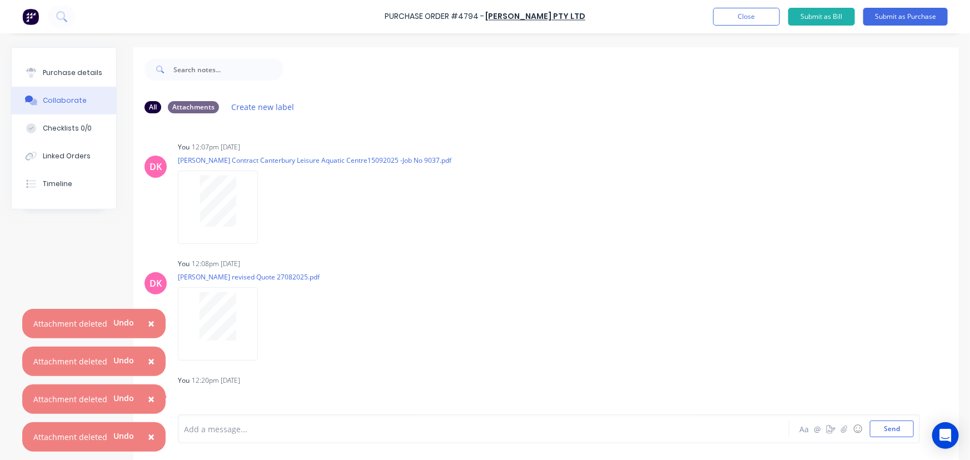
click at [148, 325] on span "×" at bounding box center [151, 324] width 7 height 16
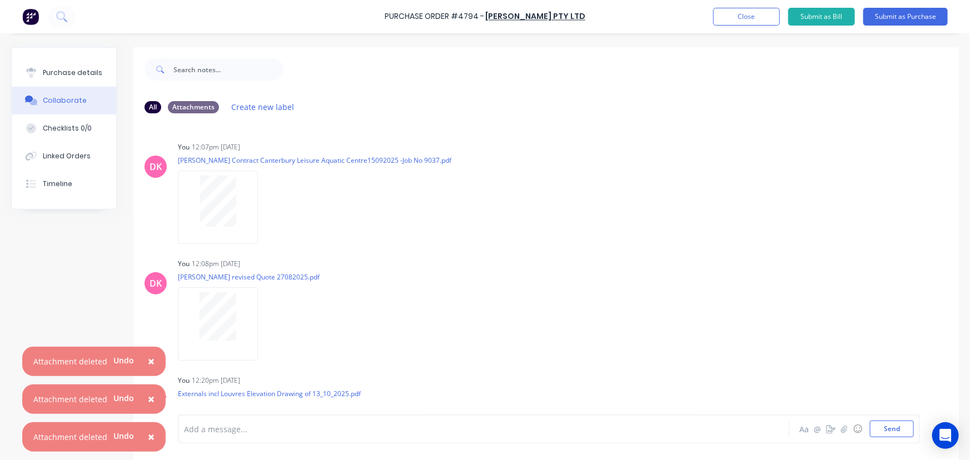
click at [144, 368] on button "×" at bounding box center [151, 362] width 29 height 27
click at [151, 396] on span "×" at bounding box center [151, 399] width 7 height 16
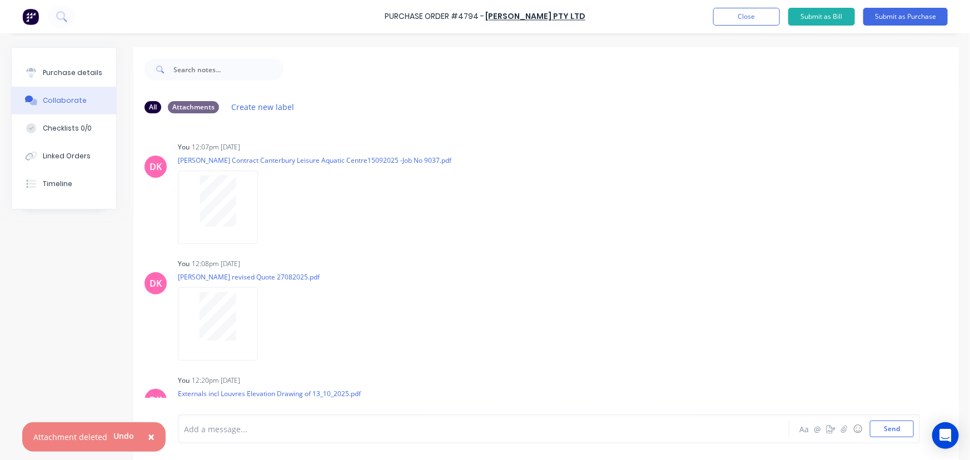
click at [148, 438] on span "×" at bounding box center [151, 437] width 7 height 16
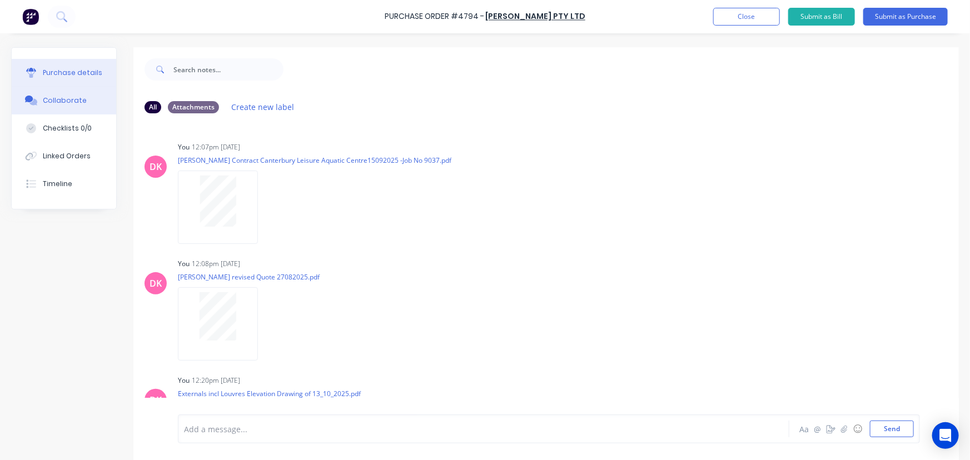
click at [96, 70] on div "Purchase details" at bounding box center [73, 73] width 60 height 10
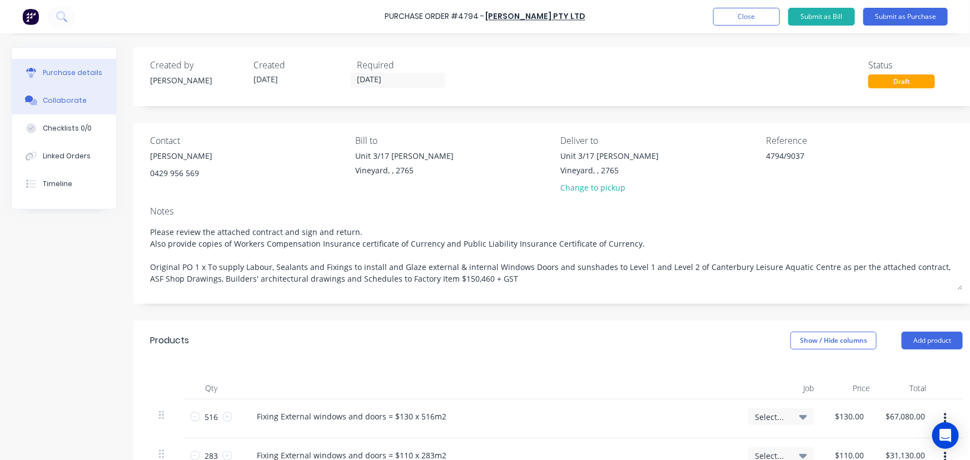
click at [82, 102] on button "Collaborate" at bounding box center [64, 101] width 105 height 28
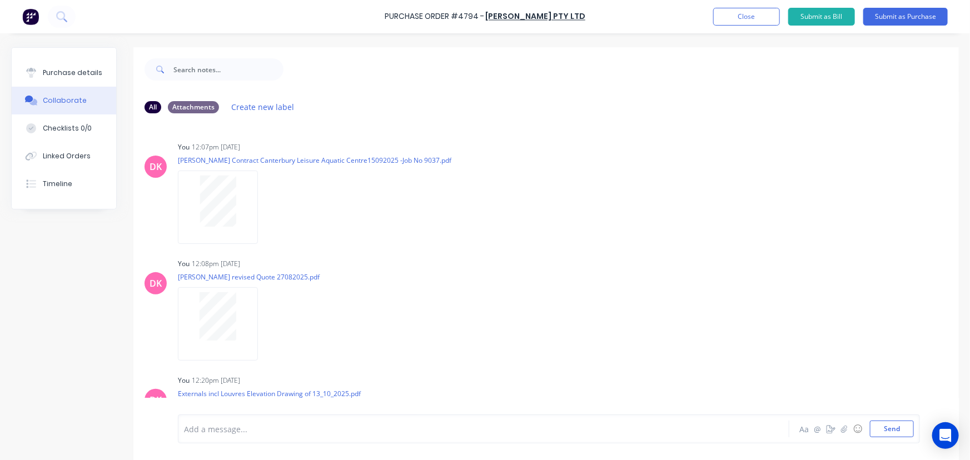
click at [215, 171] on div at bounding box center [218, 207] width 80 height 73
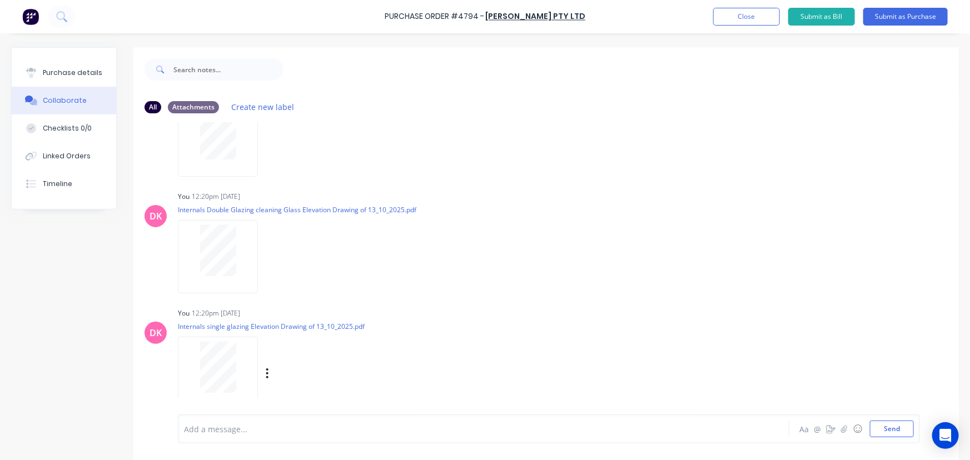
scroll to position [282, 0]
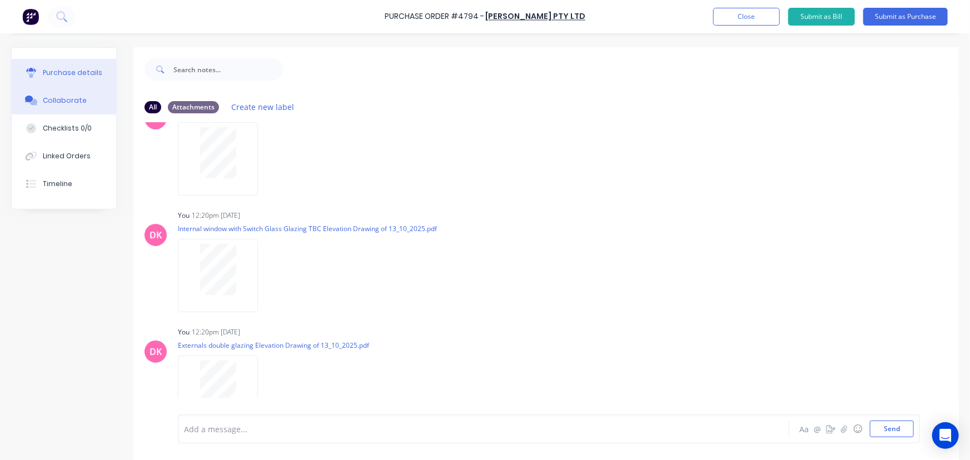
click at [82, 65] on button "Purchase details" at bounding box center [64, 73] width 105 height 28
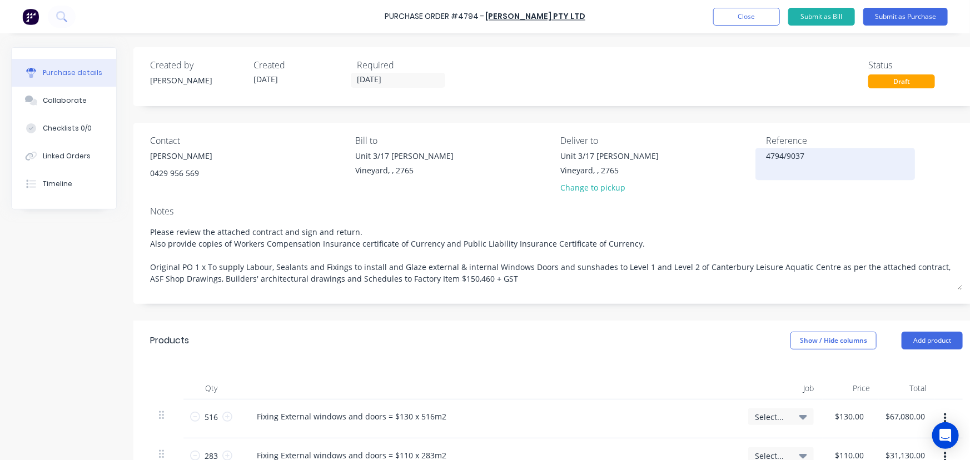
click at [812, 158] on textarea "4794/9037" at bounding box center [835, 162] width 139 height 25
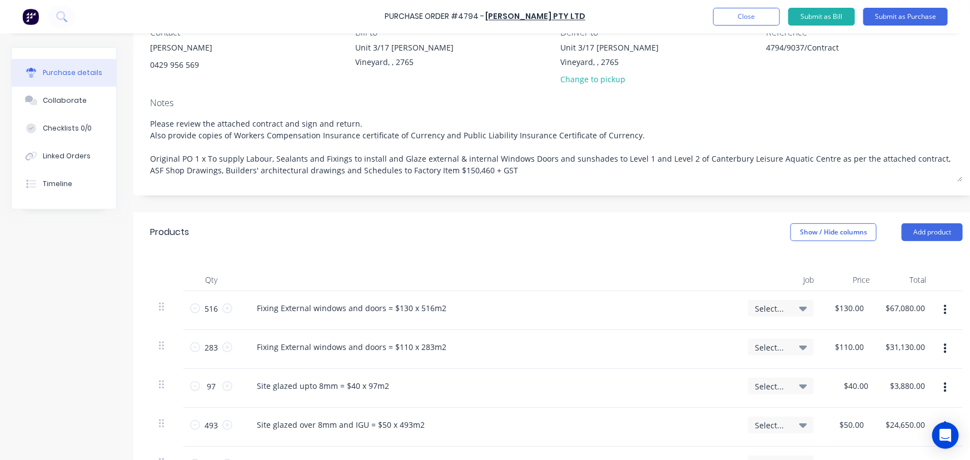
scroll to position [151, 0]
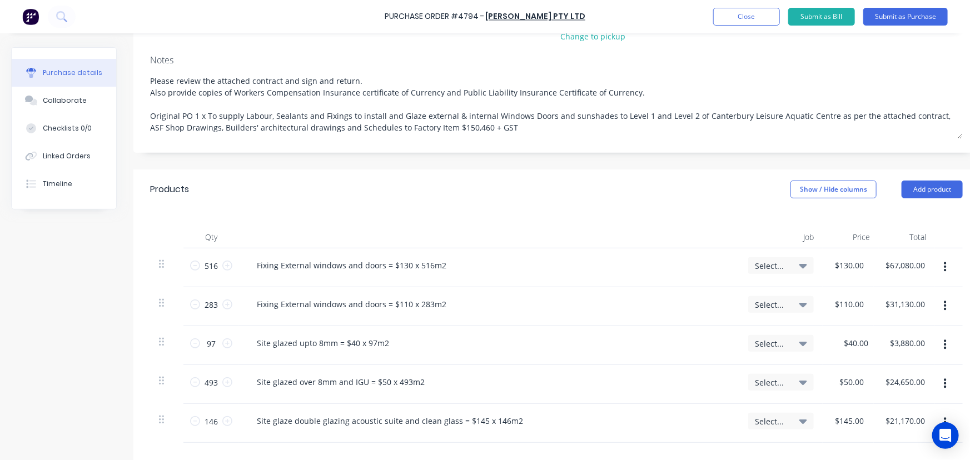
click at [801, 265] on icon at bounding box center [804, 266] width 8 height 4
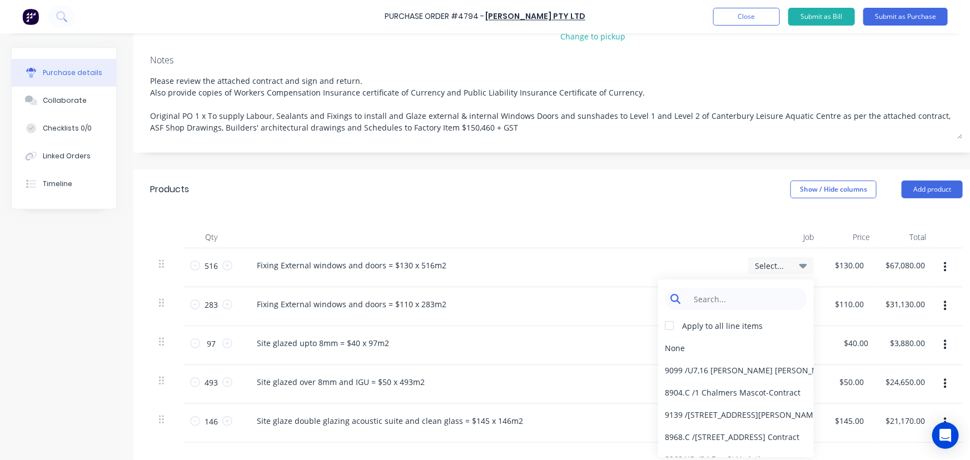
click at [755, 306] on input at bounding box center [745, 299] width 114 height 22
click at [673, 323] on div at bounding box center [669, 326] width 22 height 22
click at [709, 300] on input at bounding box center [745, 299] width 114 height 22
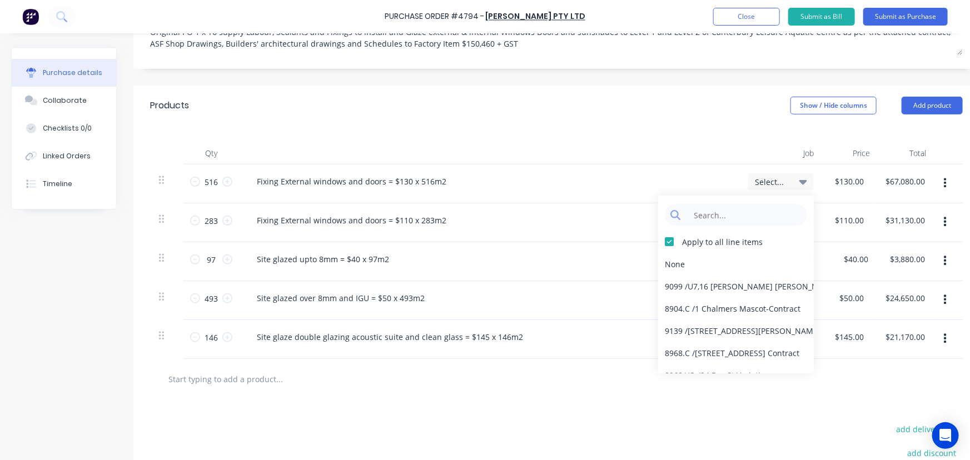
scroll to position [252, 0]
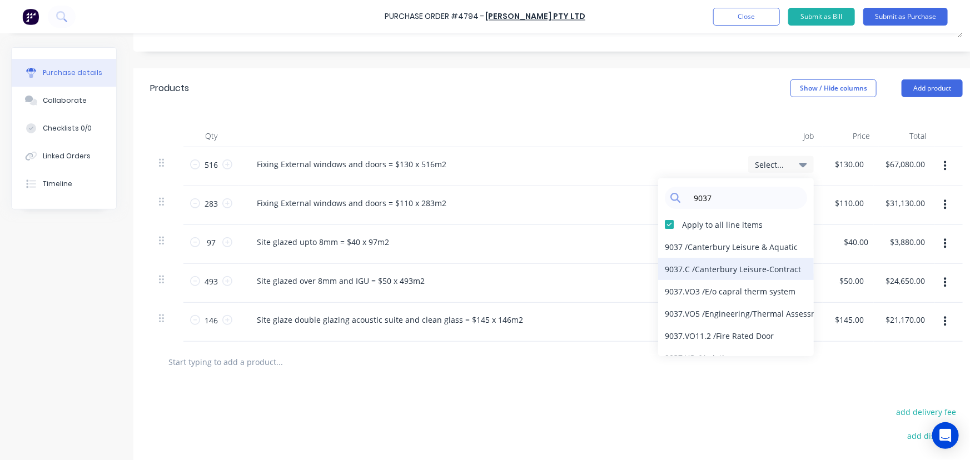
click at [758, 270] on div "9037.C / Canterbury Leisure-Contract" at bounding box center [736, 269] width 156 height 22
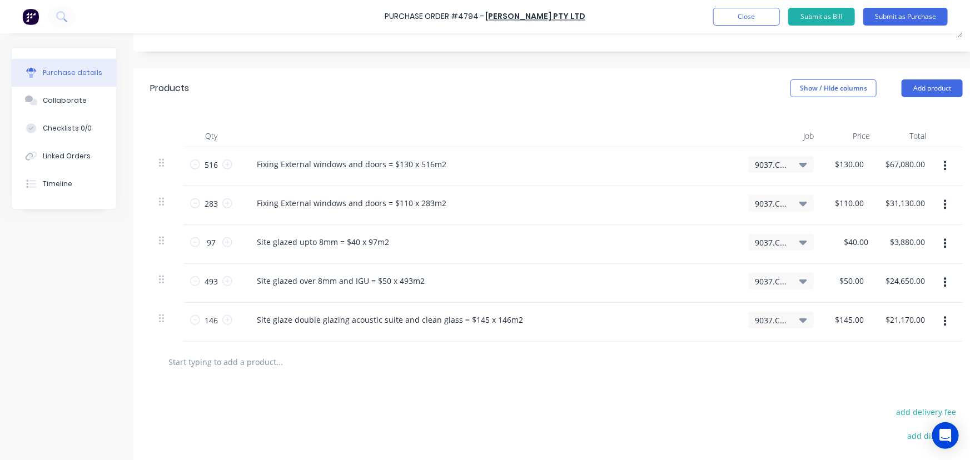
scroll to position [0, 0]
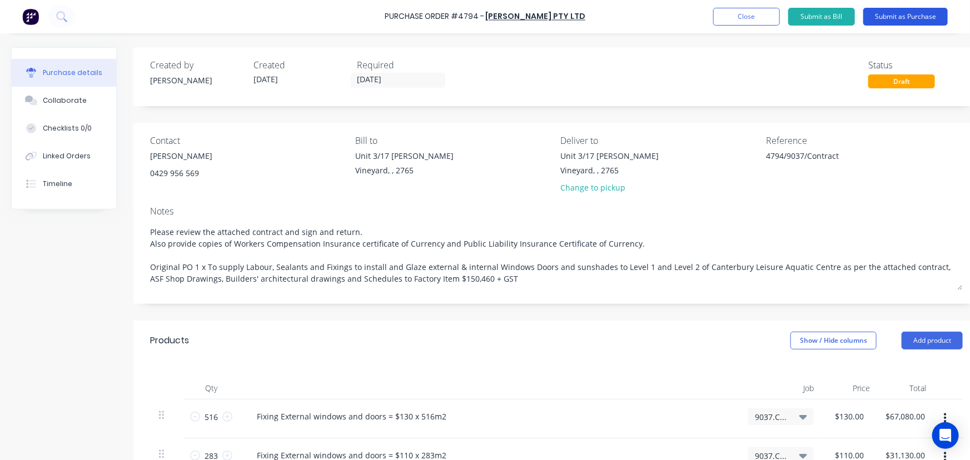
click at [893, 14] on button "Submit as Purchase" at bounding box center [906, 17] width 85 height 18
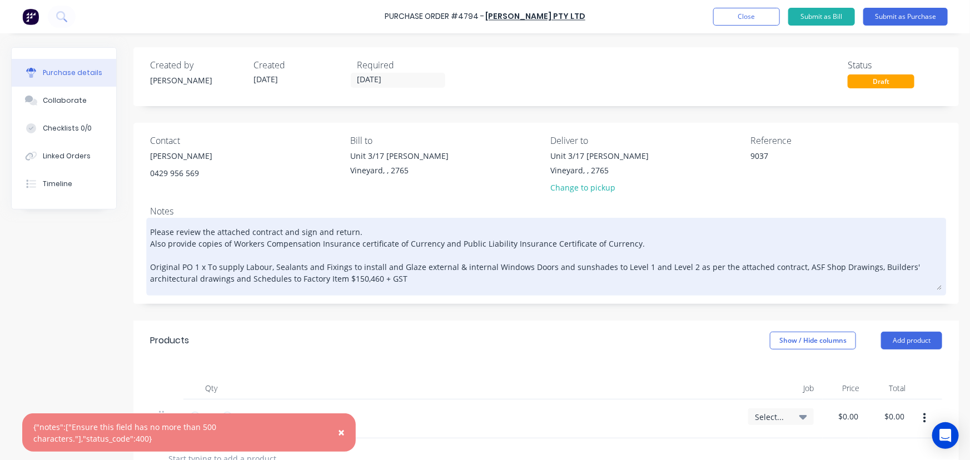
click at [151, 264] on textarea "Please review the attached contract and sign and return. Also provide copies of…" at bounding box center [546, 256] width 792 height 70
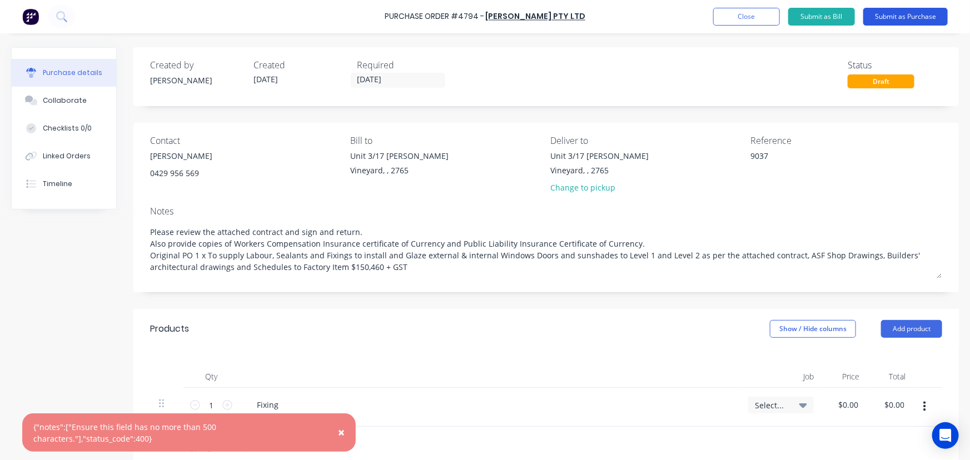
click at [924, 13] on button "Submit as Purchase" at bounding box center [906, 17] width 85 height 18
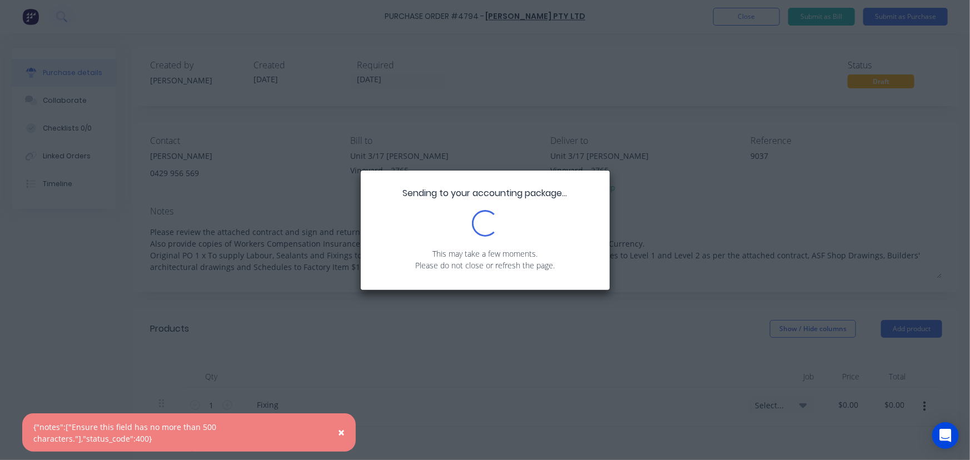
click at [340, 437] on span "×" at bounding box center [341, 433] width 7 height 16
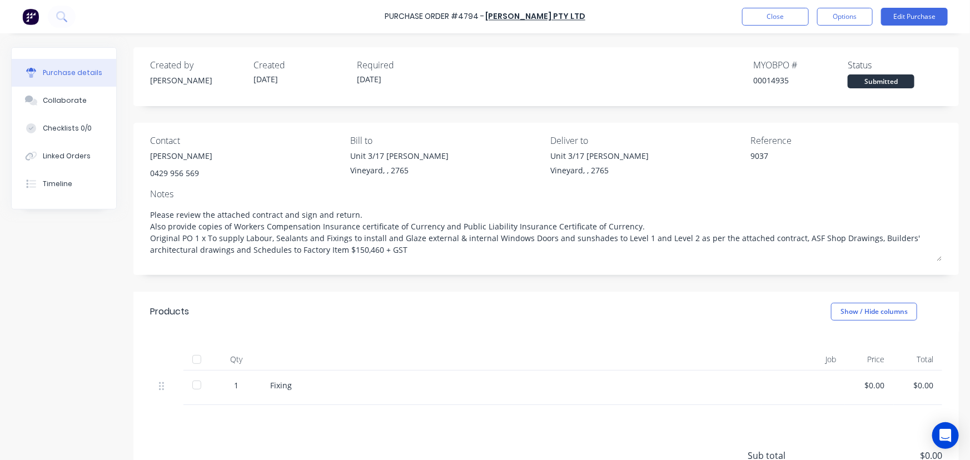
click at [751, 150] on div "9037" at bounding box center [820, 164] width 139 height 28
click at [908, 15] on button "Edit Purchase" at bounding box center [914, 17] width 67 height 18
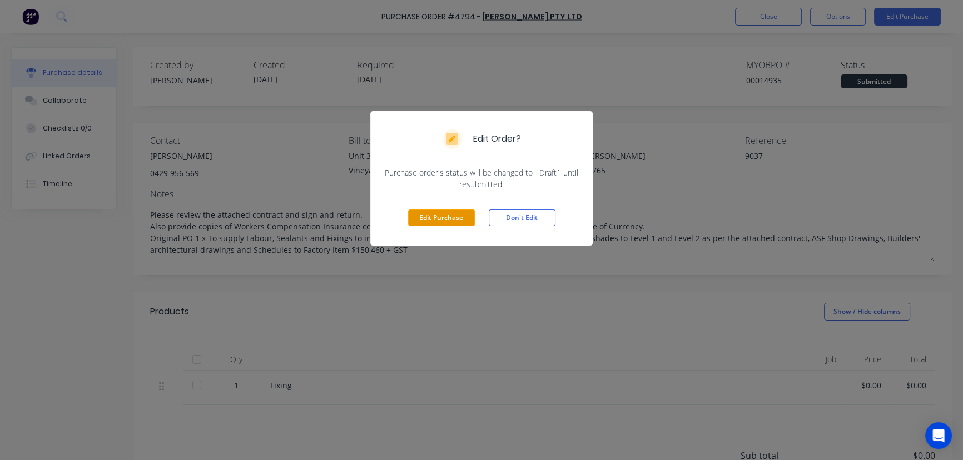
click at [425, 216] on button "Edit Purchase" at bounding box center [441, 218] width 67 height 17
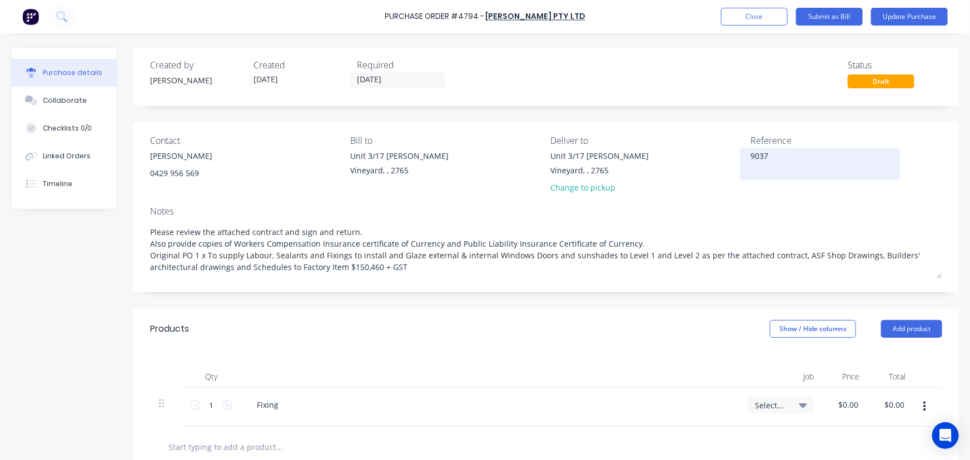
click at [751, 158] on textarea "9037" at bounding box center [820, 162] width 139 height 25
click at [796, 151] on textarea "4794/9037" at bounding box center [820, 162] width 139 height 25
click at [800, 151] on textarea "4794/9037" at bounding box center [820, 162] width 139 height 25
click at [797, 156] on textarea "4794/9037/COntract" at bounding box center [820, 162] width 139 height 25
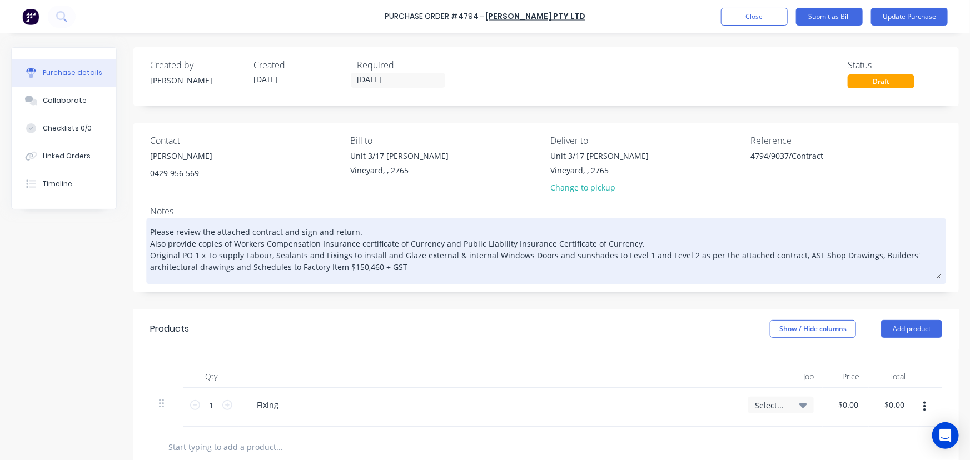
click at [453, 269] on textarea "Please review the attached contract and sign and return. Also provide copies of…" at bounding box center [546, 250] width 792 height 58
click at [681, 252] on textarea "Please review the attached contract and sign and return. Also provide copies of…" at bounding box center [546, 250] width 792 height 58
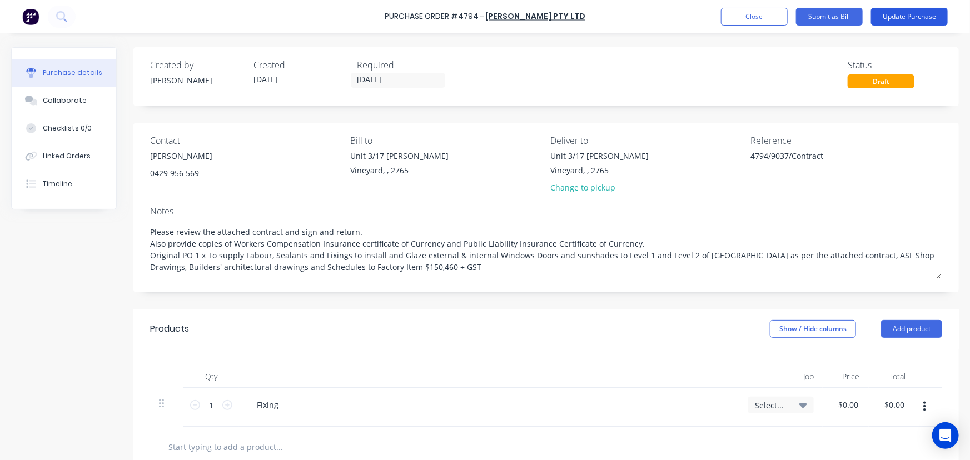
click at [920, 19] on button "Update Purchase" at bounding box center [909, 17] width 77 height 18
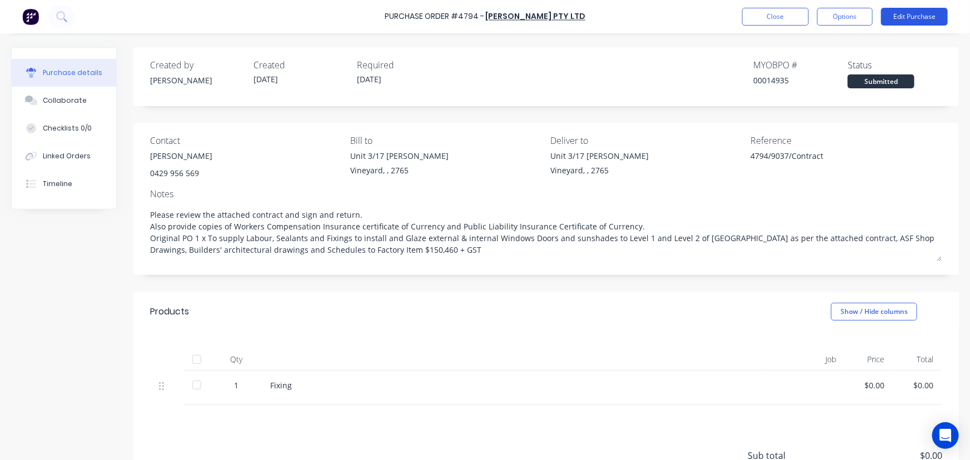
click at [906, 19] on button "Edit Purchase" at bounding box center [914, 17] width 67 height 18
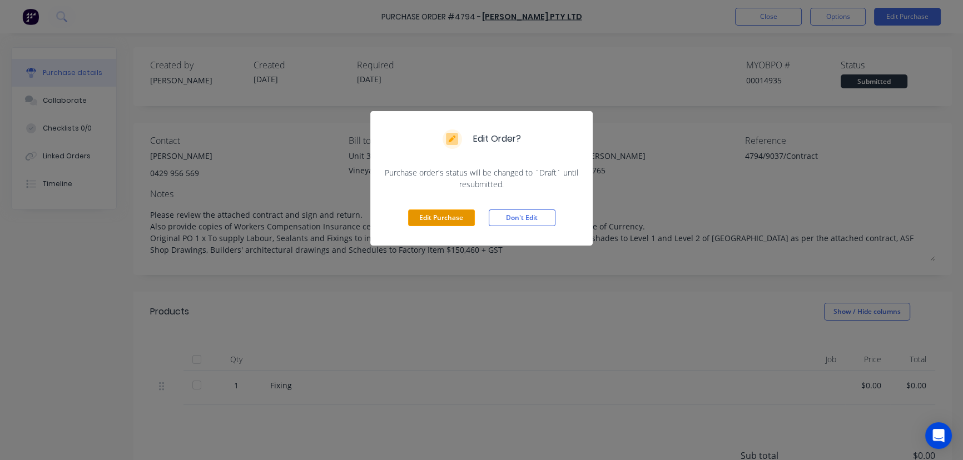
click at [444, 221] on button "Edit Purchase" at bounding box center [441, 218] width 67 height 17
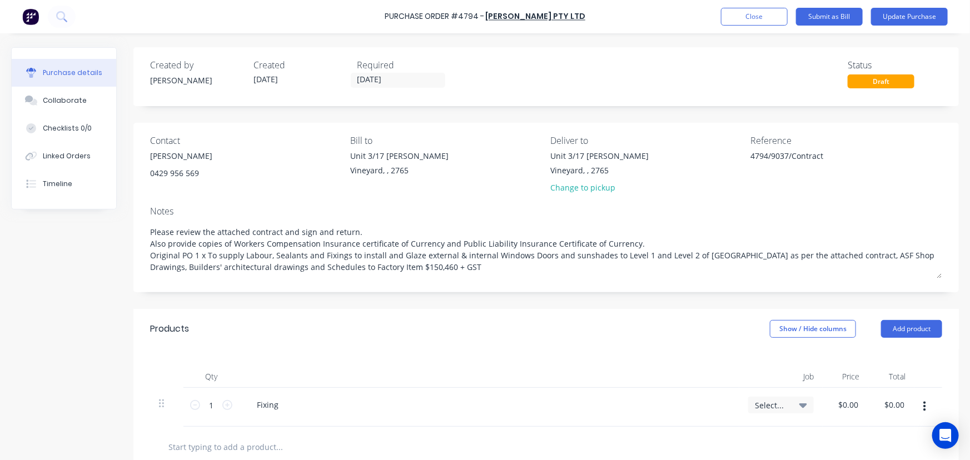
scroll to position [151, 0]
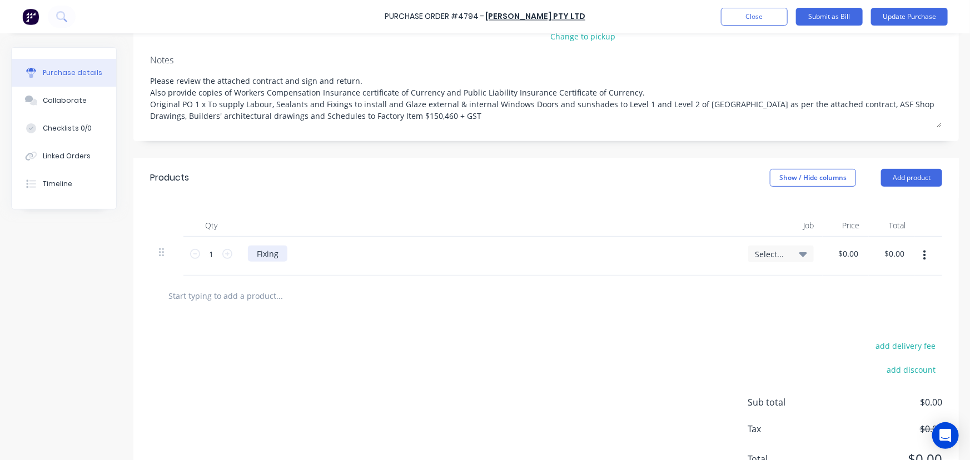
click at [285, 246] on div "Fixing" at bounding box center [267, 254] width 39 height 16
click at [286, 255] on div "Fixing" at bounding box center [267, 254] width 39 height 16
paste div
click at [278, 251] on div "FixingExternal windows and doors –130m2 x 516m2" at bounding box center [353, 254] width 210 height 16
click at [390, 251] on div "Fixing External windows and doors –130m2 x 516m2" at bounding box center [354, 254] width 212 height 16
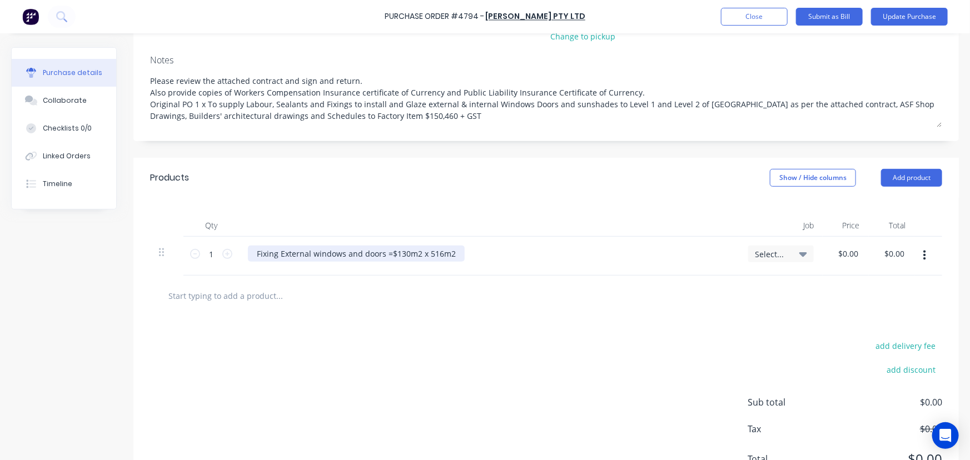
click at [418, 252] on div "Fixing External windows and doors =$130m2 x 516m2" at bounding box center [356, 254] width 217 height 16
click at [389, 255] on div "Fixing External windows and doors =$130 x 516m2" at bounding box center [350, 254] width 205 height 16
click at [845, 256] on input "0.00" at bounding box center [850, 254] width 21 height 16
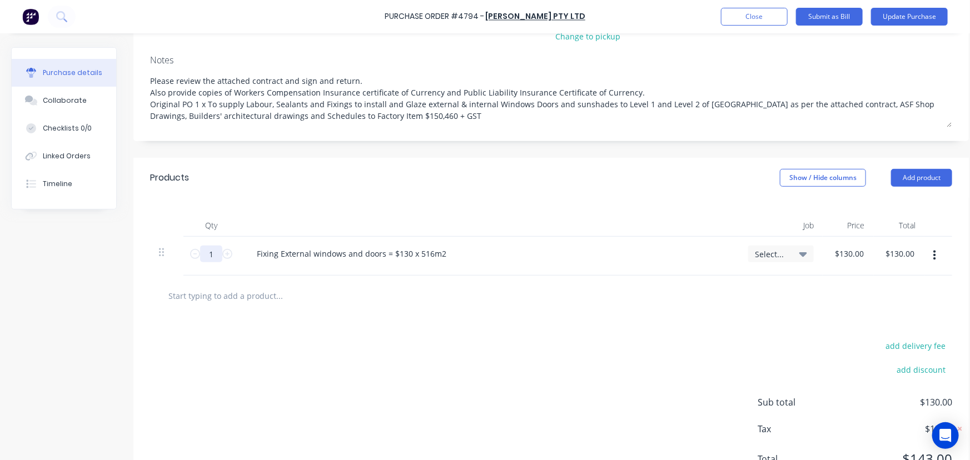
click at [215, 261] on div "1 1" at bounding box center [212, 256] width 56 height 39
click at [215, 261] on input "1" at bounding box center [211, 254] width 22 height 17
click at [488, 292] on div at bounding box center [326, 296] width 334 height 22
click at [946, 260] on icon "button" at bounding box center [945, 256] width 3 height 10
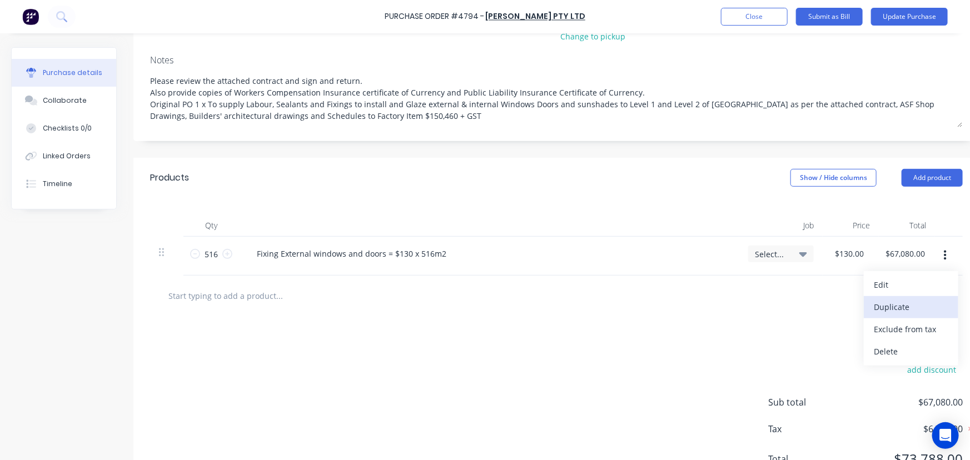
click at [904, 304] on button "Duplicate" at bounding box center [911, 307] width 95 height 22
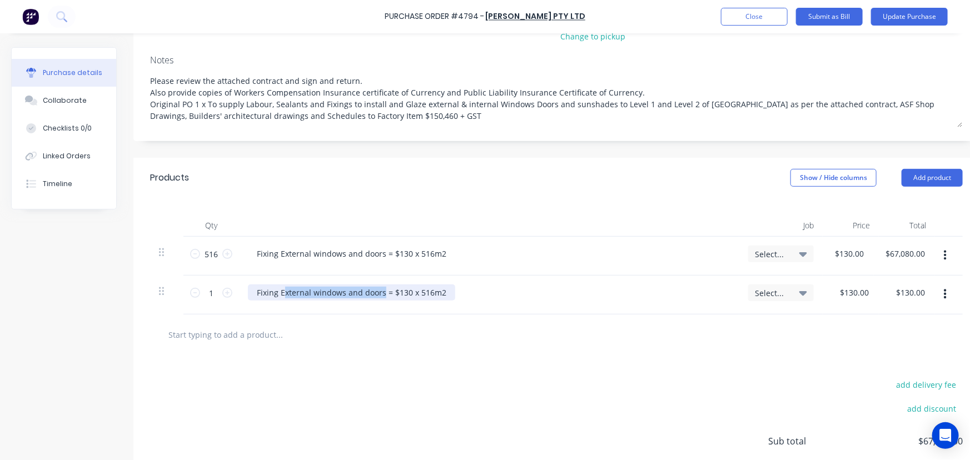
drag, startPoint x: 282, startPoint y: 291, endPoint x: 384, endPoint y: 292, distance: 101.2
click at [384, 292] on div "Fixing External windows and doors = $130 x 516m2" at bounding box center [351, 293] width 207 height 16
click at [399, 291] on div "Fixing Internal windows and doors = $130 x 516m2" at bounding box center [351, 293] width 206 height 16
drag, startPoint x: 415, startPoint y: 294, endPoint x: 427, endPoint y: 295, distance: 11.7
click at [427, 295] on div "Fixing Internal windows and doors = $110 x 516m2" at bounding box center [351, 293] width 206 height 16
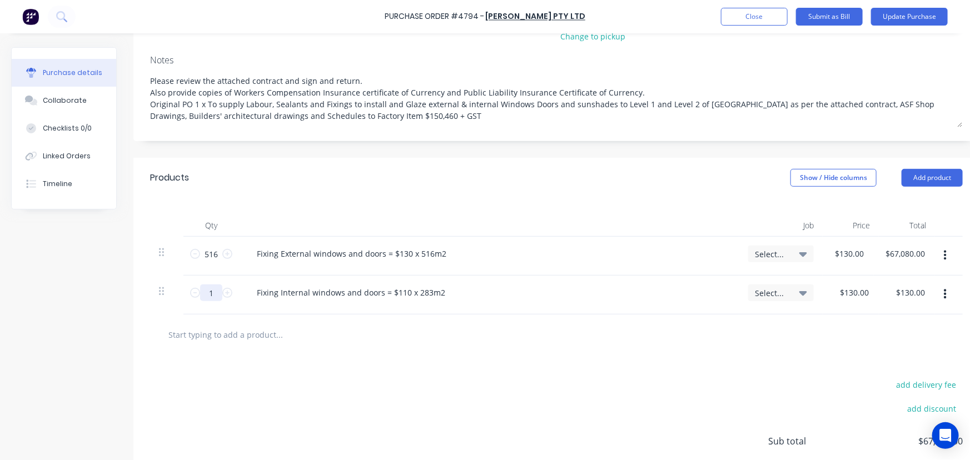
click at [206, 292] on input "1" at bounding box center [211, 293] width 22 height 17
click at [850, 291] on input "130.00" at bounding box center [851, 293] width 30 height 16
click at [619, 354] on div at bounding box center [556, 335] width 813 height 41
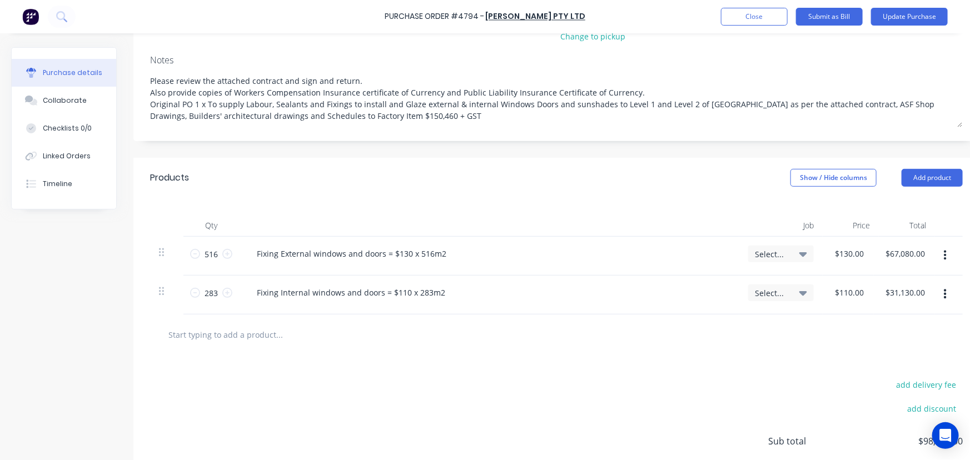
click at [221, 336] on input "text" at bounding box center [279, 335] width 222 height 22
click at [170, 332] on input "gsc-g" at bounding box center [279, 335] width 222 height 22
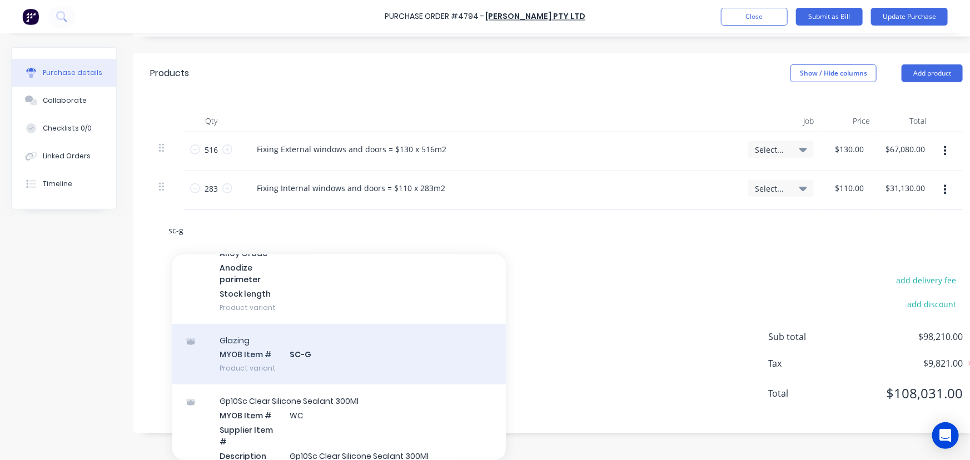
scroll to position [296, 0]
click at [338, 358] on div "Glazing MYOB Item # SC-G Product variant" at bounding box center [339, 356] width 334 height 61
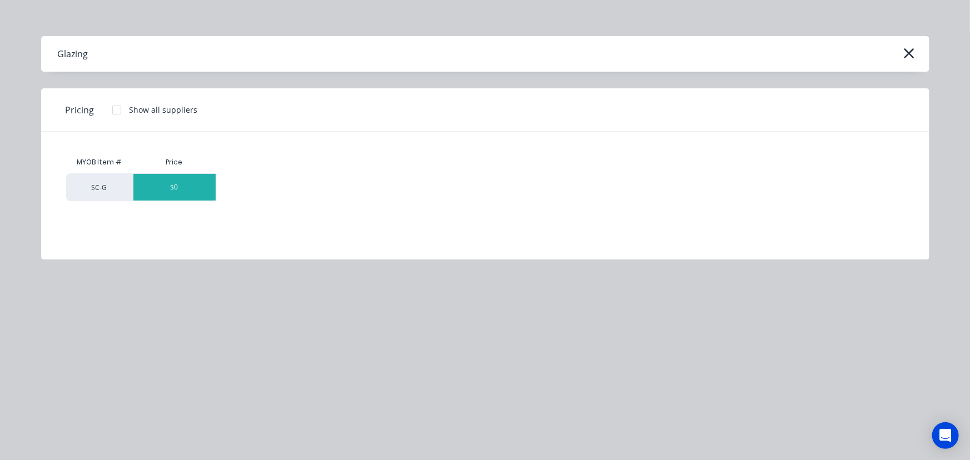
click at [157, 184] on div "$0" at bounding box center [174, 187] width 82 height 27
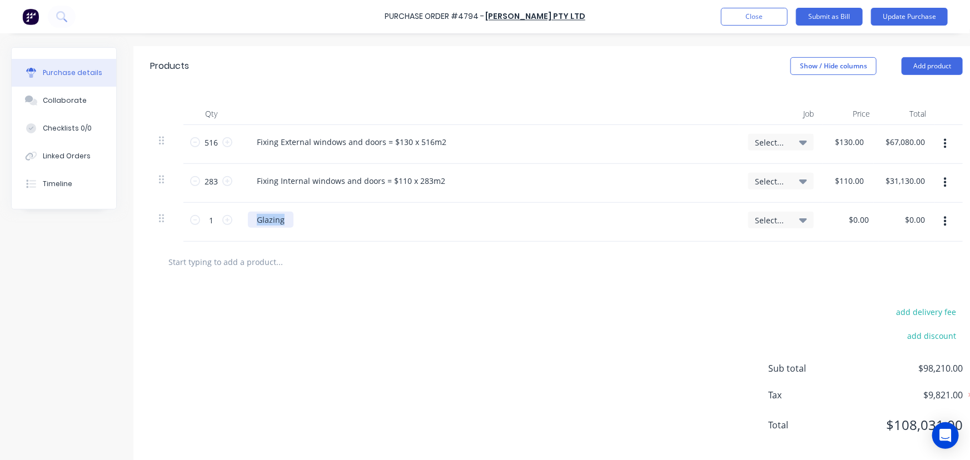
drag, startPoint x: 296, startPoint y: 222, endPoint x: 252, endPoint y: 222, distance: 43.9
click at [252, 222] on div "Glazing" at bounding box center [489, 220] width 483 height 16
drag, startPoint x: 257, startPoint y: 217, endPoint x: 333, endPoint y: 217, distance: 75.6
click at [333, 217] on div "Glazing" at bounding box center [489, 220] width 483 height 16
paste div
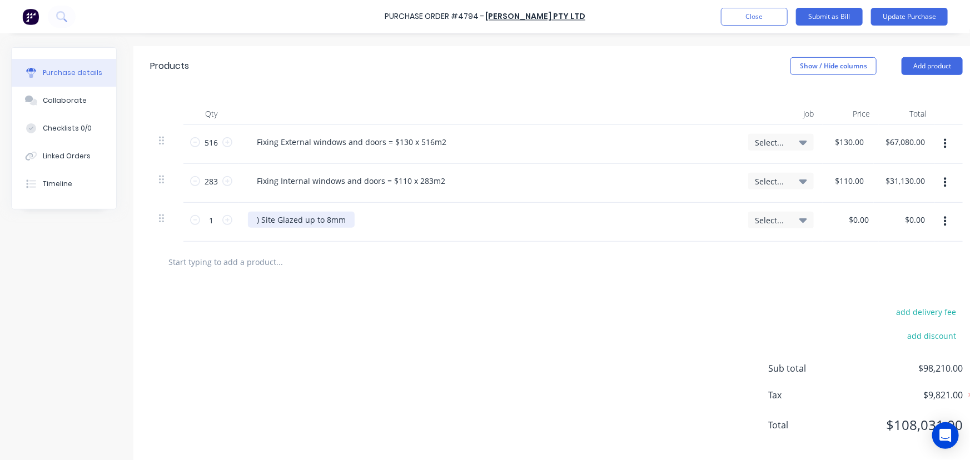
click at [261, 217] on div ") Site Glazed up to 8mm" at bounding box center [301, 220] width 107 height 16
click at [355, 227] on div "Site Glazed up to 8mm" at bounding box center [489, 220] width 483 height 16
click at [350, 218] on div "Site Glazed up to 8mm" at bounding box center [489, 220] width 483 height 16
click at [341, 220] on div "Site Glazed up to 8mm" at bounding box center [299, 220] width 102 height 16
click at [384, 218] on div "Site Glazed up to 8mm = $40.00 m2 x 97m2" at bounding box center [337, 220] width 179 height 16
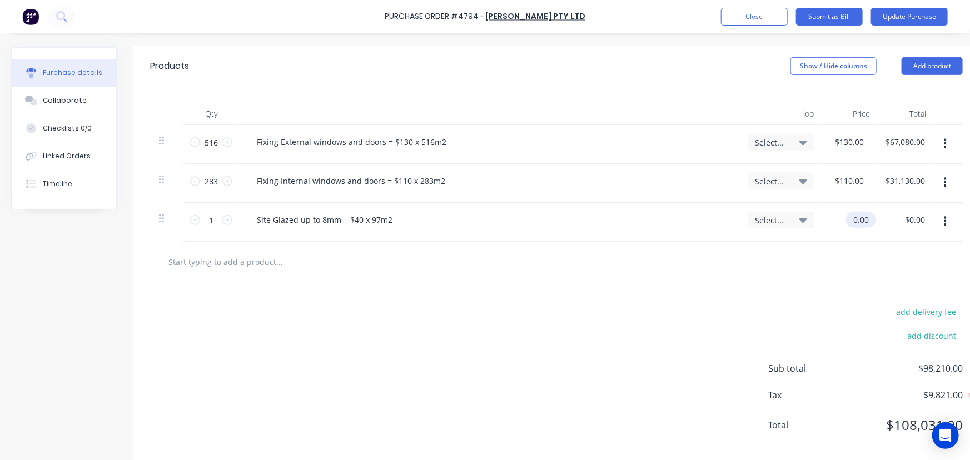
click at [850, 222] on input "0.00" at bounding box center [859, 220] width 26 height 16
click at [851, 222] on input "0.00" at bounding box center [861, 220] width 21 height 16
click at [212, 225] on input "1" at bounding box center [211, 220] width 22 height 17
click at [212, 224] on input "1" at bounding box center [211, 220] width 22 height 17
click at [453, 266] on div at bounding box center [326, 262] width 334 height 22
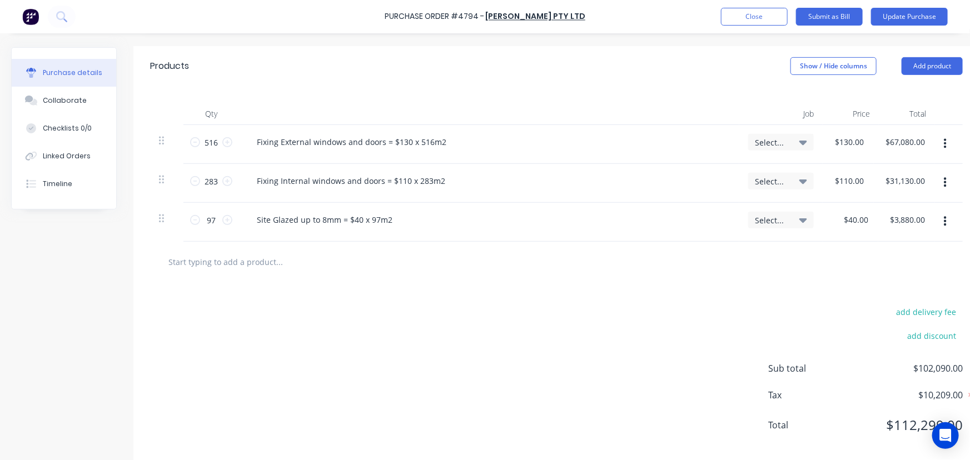
click at [951, 217] on button "button" at bounding box center [946, 222] width 26 height 20
click at [912, 275] on button "Duplicate" at bounding box center [911, 273] width 95 height 22
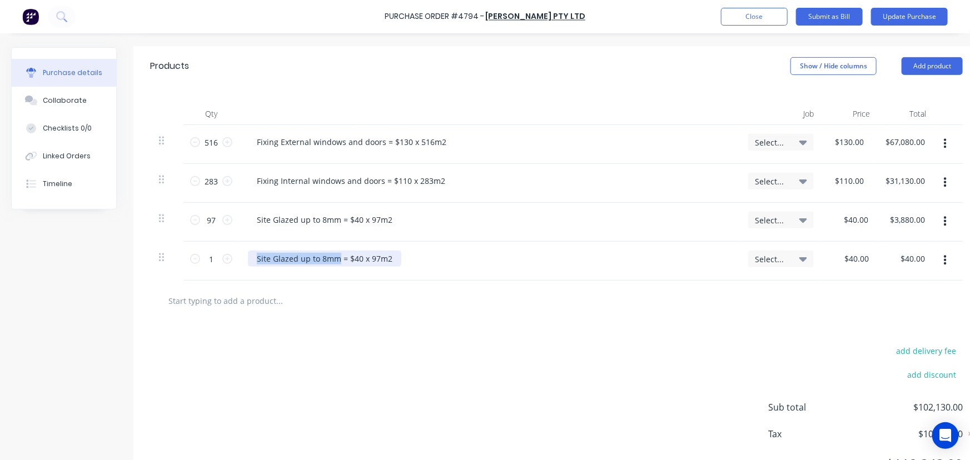
drag, startPoint x: 257, startPoint y: 256, endPoint x: 335, endPoint y: 260, distance: 77.9
click at [335, 260] on div "Site Glazed up to 8mm = $40 x 97m2" at bounding box center [324, 259] width 153 height 16
paste div
drag, startPoint x: 374, startPoint y: 254, endPoint x: 398, endPoint y: 257, distance: 24.1
click at [398, 257] on div "Site Glazed over 8mm & IGU = $40 x 97m2" at bounding box center [334, 259] width 173 height 16
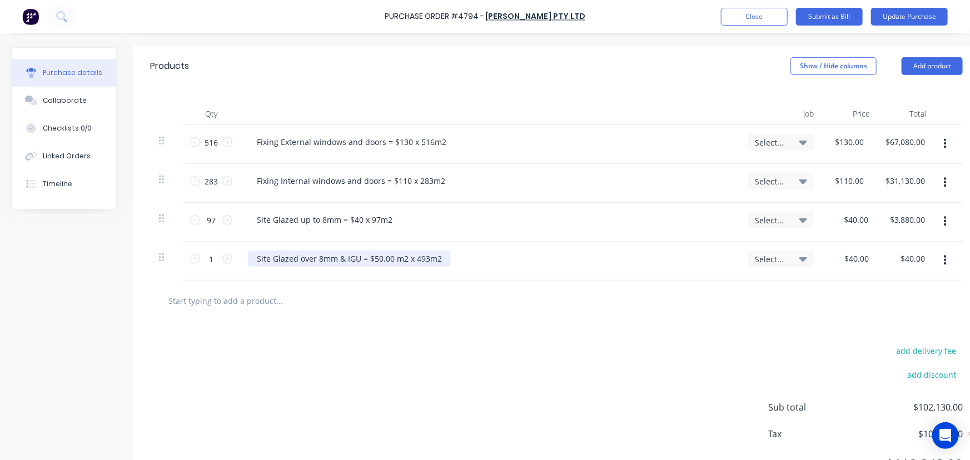
click at [409, 259] on div "Site Glazed over 8mm & IGU = $50.00 m2 x 493m2" at bounding box center [349, 259] width 203 height 16
click at [209, 259] on input "1" at bounding box center [211, 259] width 22 height 17
click at [847, 254] on input "40.00" at bounding box center [851, 259] width 30 height 16
click at [847, 254] on input "40.00" at bounding box center [854, 259] width 26 height 16
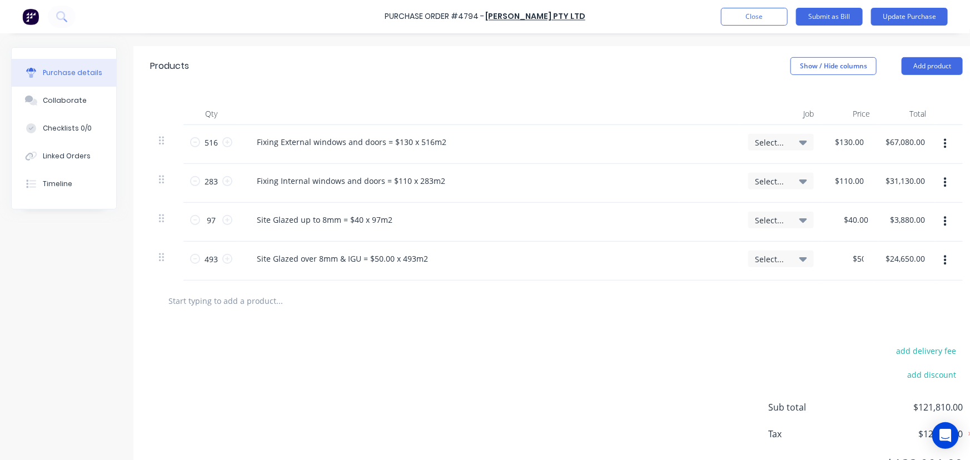
click at [791, 298] on div at bounding box center [556, 301] width 795 height 22
click at [943, 256] on button "button" at bounding box center [946, 261] width 26 height 20
click at [915, 313] on button "Duplicate" at bounding box center [911, 312] width 95 height 22
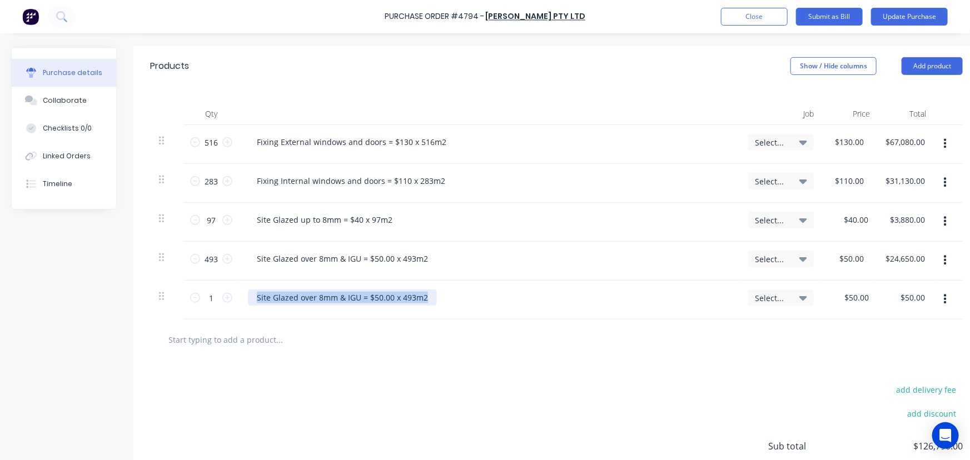
drag, startPoint x: 258, startPoint y: 295, endPoint x: 453, endPoint y: 294, distance: 195.2
click at [453, 294] on div "Site Glazed over 8mm & IGU = $50.00 x 493m2" at bounding box center [489, 298] width 483 height 16
paste div
click at [479, 297] on div "Site Glaze double glazing acoustic suite and clean glass =" at bounding box center [489, 298] width 483 height 16
click at [464, 295] on div "Site Glaze double glazing acoustic suite and clean glass =" at bounding box center [364, 298] width 232 height 16
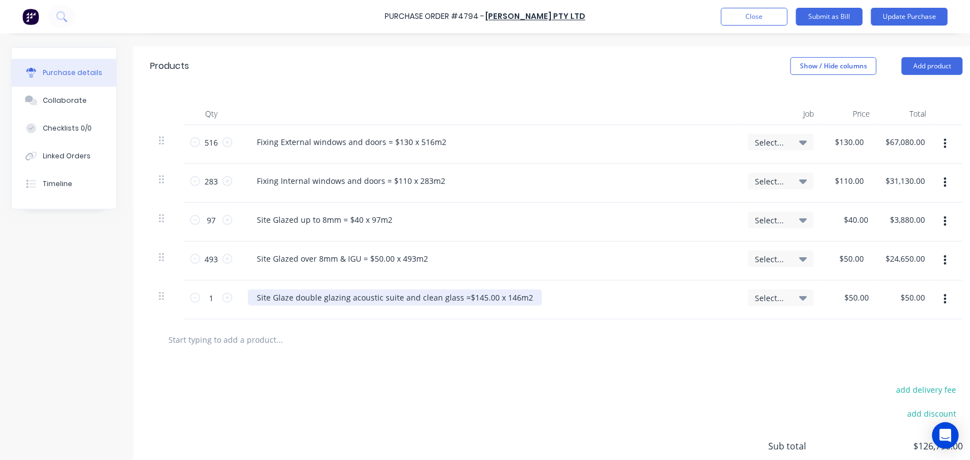
click at [461, 293] on div "Site Glaze double glazing acoustic suite and clean glass =$145.00 x 146m2" at bounding box center [395, 298] width 294 height 16
click at [208, 295] on input "1" at bounding box center [211, 298] width 22 height 17
click at [864, 294] on input "50.00" at bounding box center [858, 298] width 26 height 16
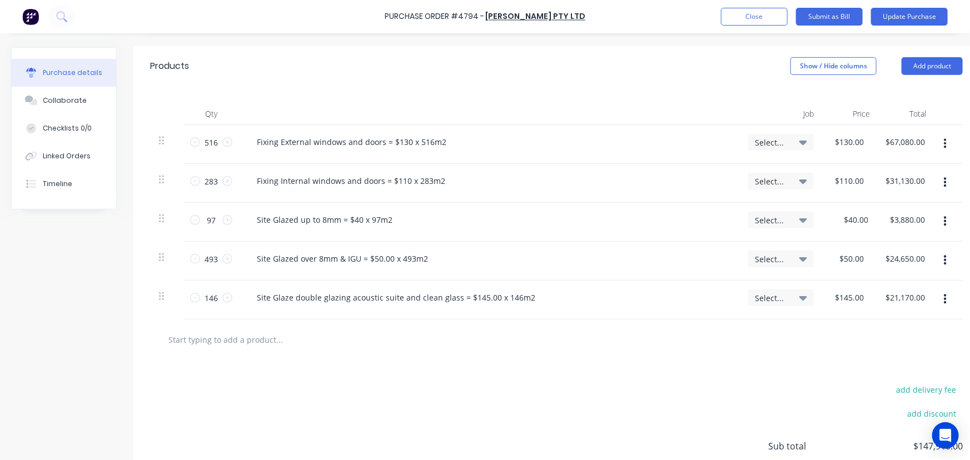
click at [796, 360] on div "add delivery fee add discount Sub total $147,910.00 Tax $14,791.00 Total $162,7…" at bounding box center [556, 451] width 846 height 183
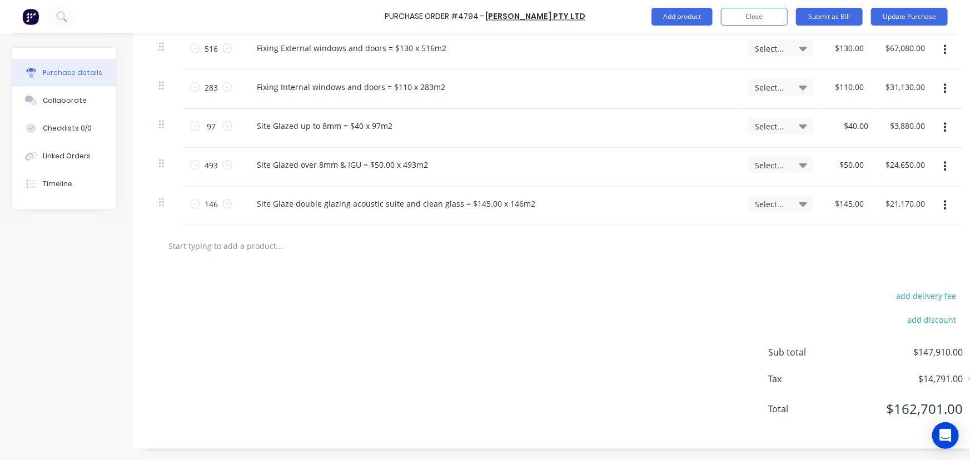
scroll to position [364, 0]
click at [259, 238] on input "text" at bounding box center [279, 246] width 222 height 22
click at [308, 226] on div at bounding box center [556, 246] width 813 height 41
click at [306, 235] on input "text" at bounding box center [279, 246] width 222 height 22
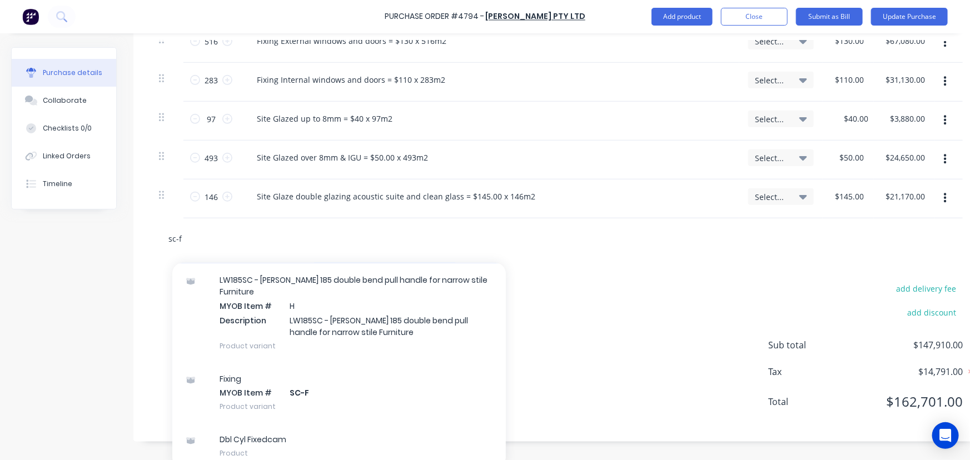
scroll to position [3741, 0]
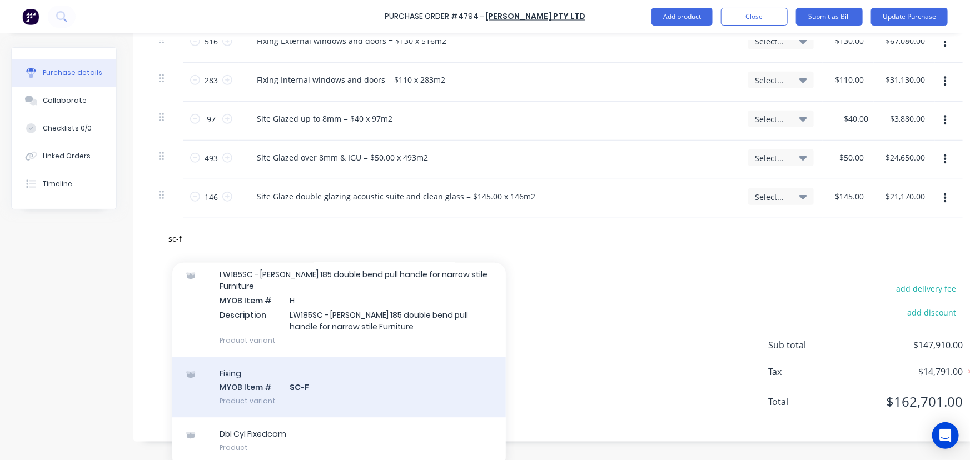
click at [404, 381] on div "Fixing MYOB Item # SC-F Product variant" at bounding box center [339, 388] width 334 height 61
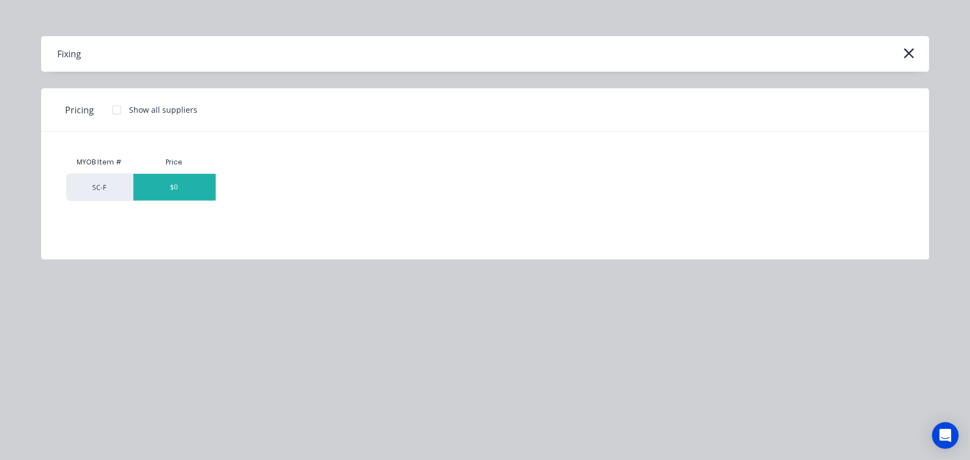
click at [195, 187] on div "$0" at bounding box center [174, 187] width 82 height 27
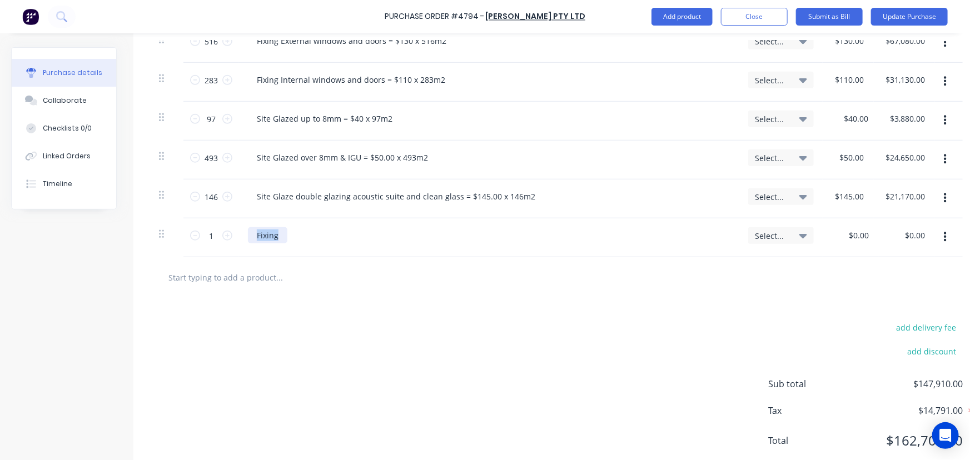
drag, startPoint x: 281, startPoint y: 232, endPoint x: 252, endPoint y: 235, distance: 29.0
click at [252, 235] on div "Fixing" at bounding box center [267, 235] width 39 height 16
paste div
click at [262, 232] on div ") Install L1 perforated sunshades to Mullions x 51 @ $50ea" at bounding box center [366, 235] width 236 height 16
click at [462, 236] on div "Install L1 perforated sunshades to Mullions x 51 @ $50ea" at bounding box center [363, 235] width 231 height 16
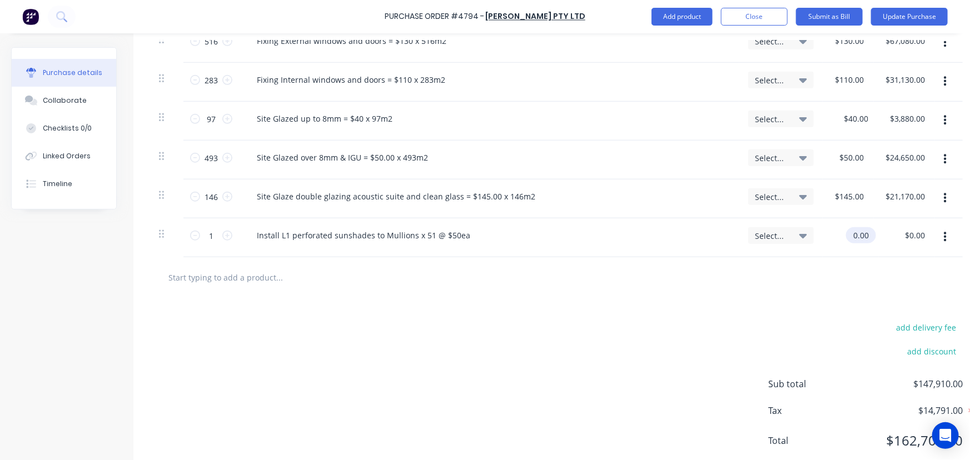
click at [863, 234] on input "0.00" at bounding box center [859, 235] width 26 height 16
click at [863, 234] on input "0.00" at bounding box center [861, 235] width 21 height 16
drag, startPoint x: 441, startPoint y: 237, endPoint x: 416, endPoint y: 228, distance: 26.6
click at [416, 228] on div "Install L1 perforated sunshades to Mullions x 51 @ $50ea" at bounding box center [363, 235] width 231 height 16
drag, startPoint x: 452, startPoint y: 237, endPoint x: 446, endPoint y: 234, distance: 7.0
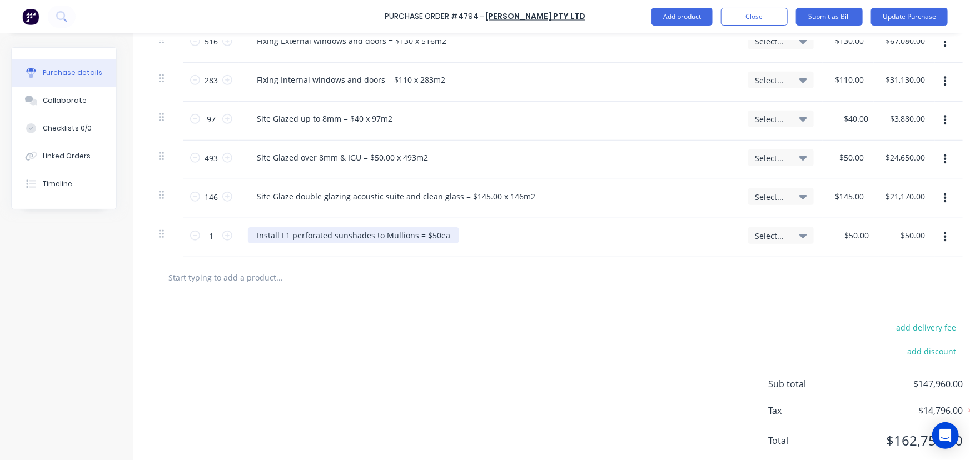
click at [449, 235] on div "Install L1 perforated sunshades to Mullions = $50ea" at bounding box center [353, 235] width 211 height 16
click at [207, 234] on input "1" at bounding box center [211, 235] width 22 height 17
click at [295, 284] on input "text" at bounding box center [279, 277] width 222 height 22
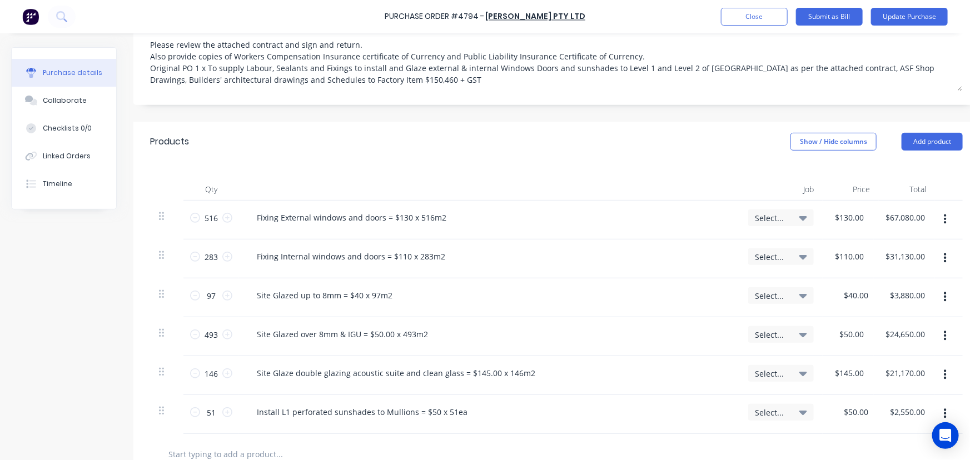
scroll to position [49, 0]
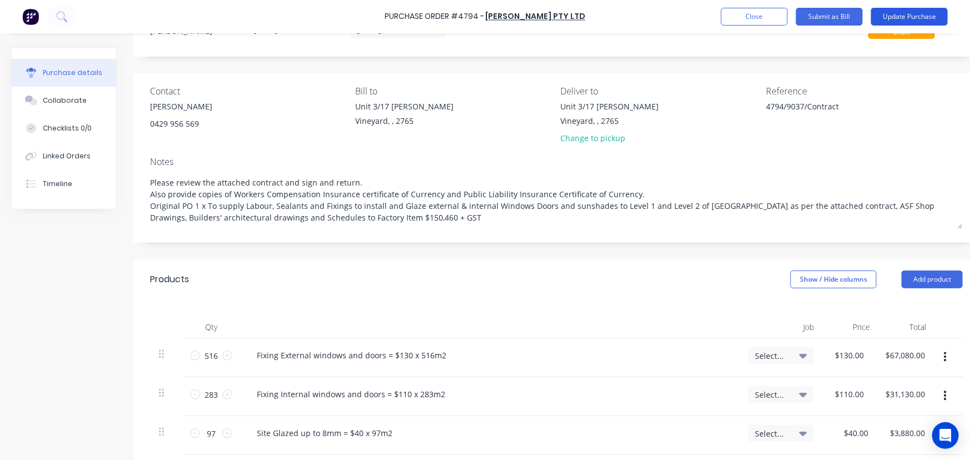
click at [895, 14] on button "Update Purchase" at bounding box center [909, 17] width 77 height 18
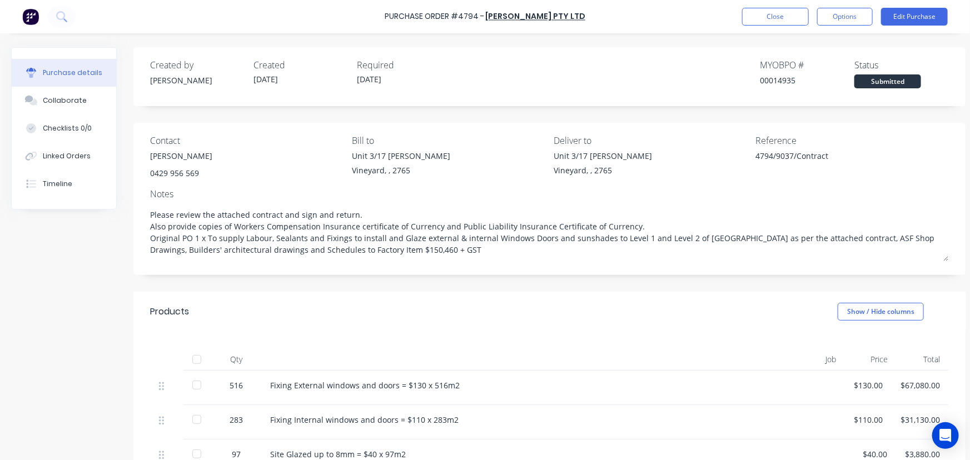
scroll to position [283, 0]
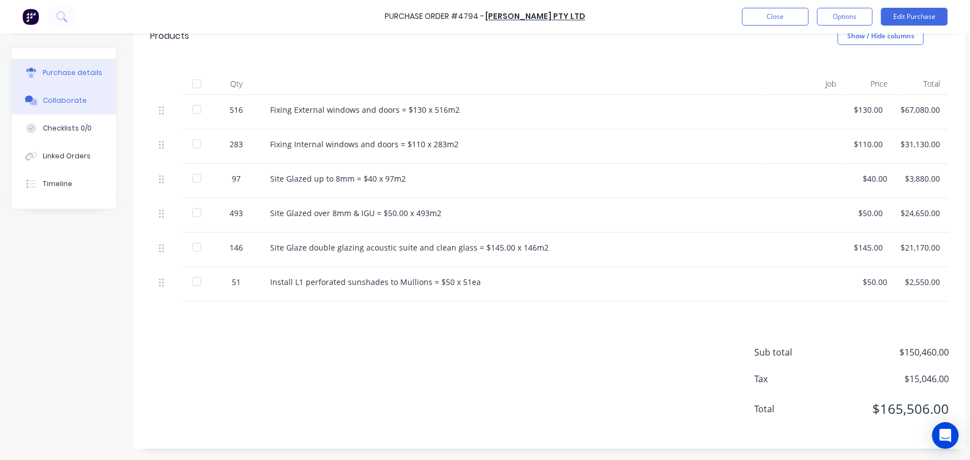
click at [71, 100] on div "Collaborate" at bounding box center [65, 101] width 44 height 10
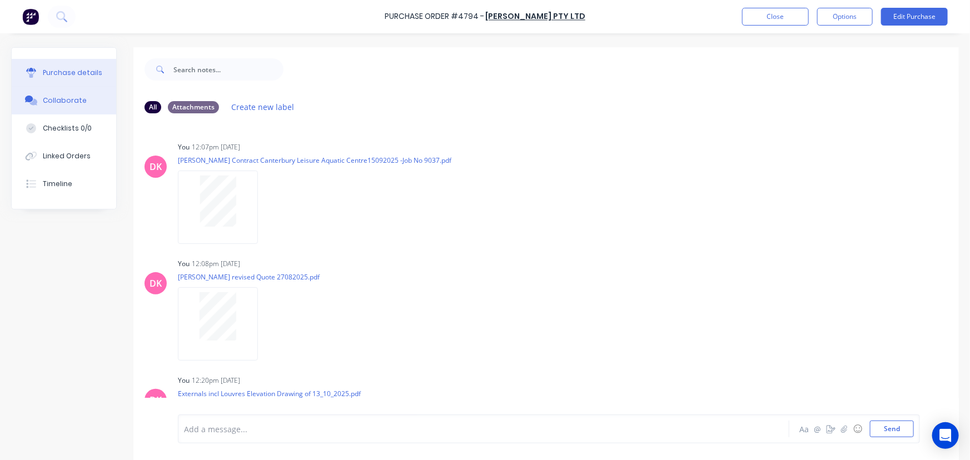
click at [72, 73] on div "Purchase details" at bounding box center [73, 73] width 60 height 10
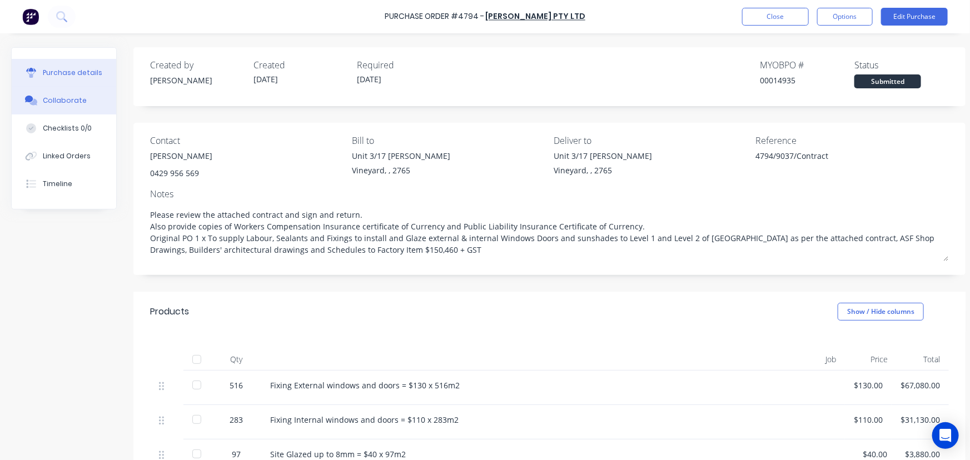
click at [80, 105] on div "Collaborate" at bounding box center [65, 101] width 44 height 10
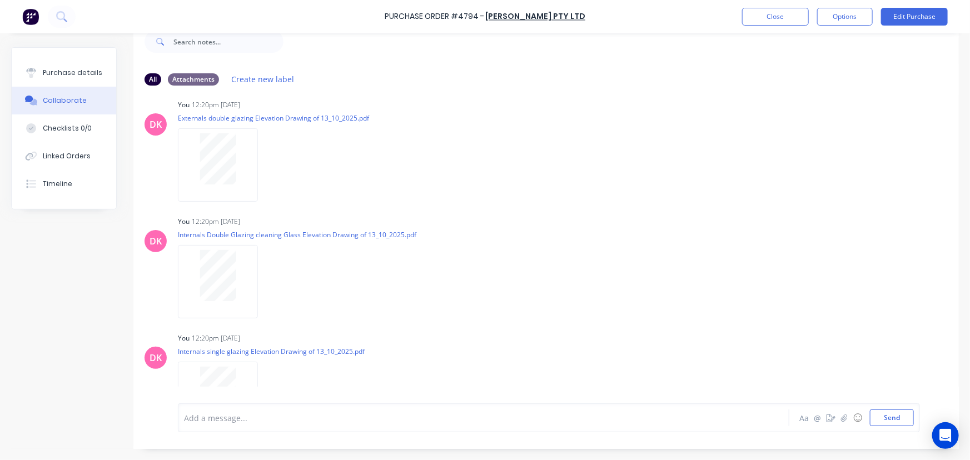
scroll to position [534, 0]
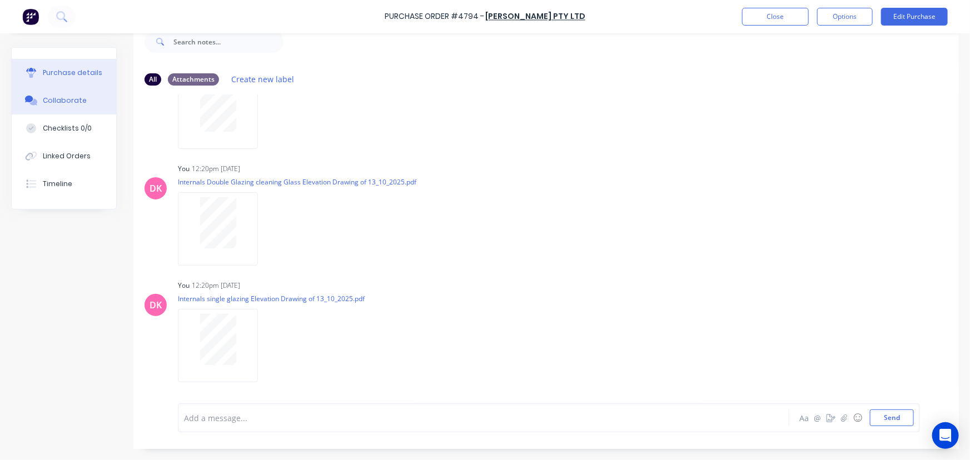
click at [49, 72] on div "Purchase details" at bounding box center [73, 73] width 60 height 10
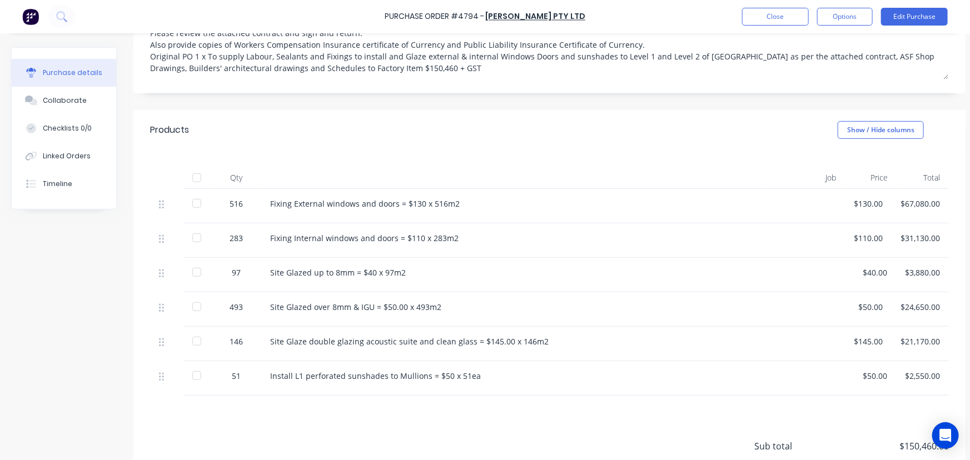
scroll to position [81, 0]
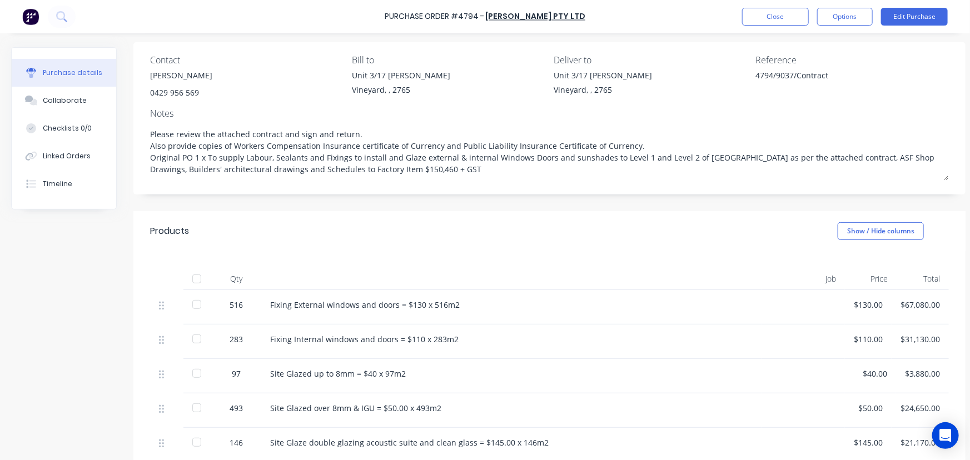
drag, startPoint x: 843, startPoint y: 18, endPoint x: 833, endPoint y: 27, distance: 13.4
click at [843, 18] on button "Options" at bounding box center [845, 17] width 56 height 18
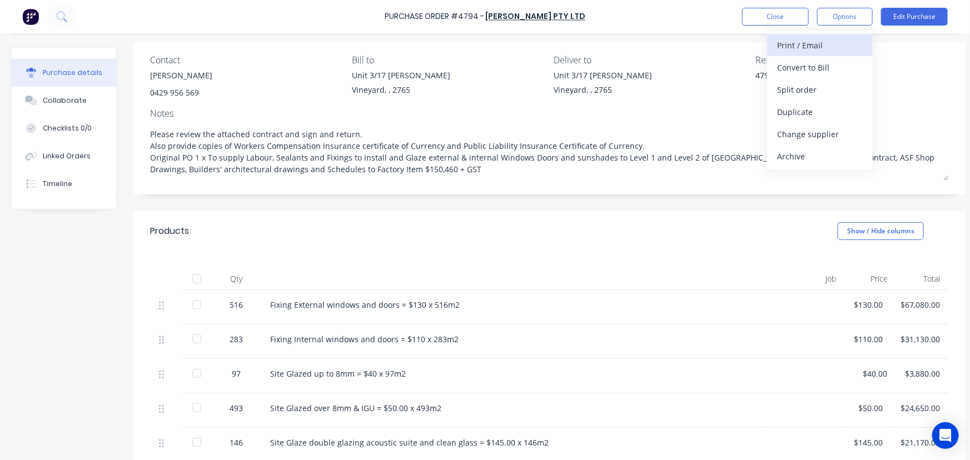
click at [812, 46] on div "Print / Email" at bounding box center [820, 45] width 86 height 16
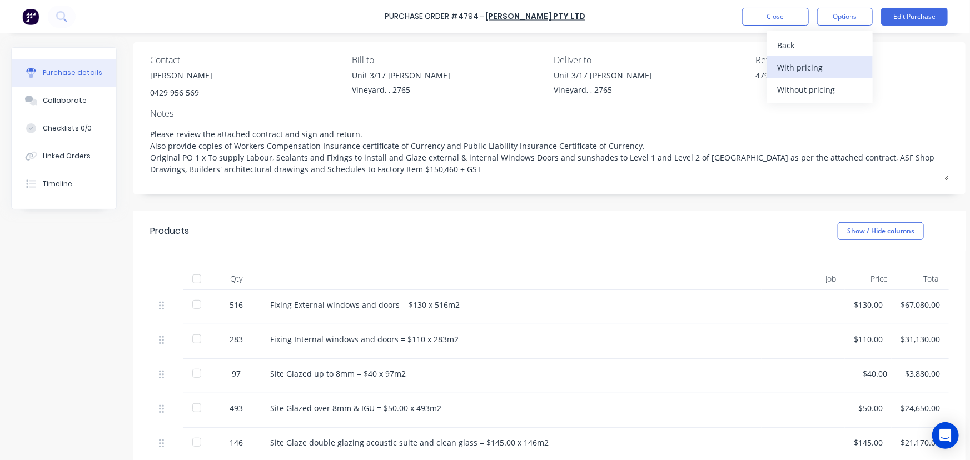
click at [830, 67] on div "With pricing" at bounding box center [820, 68] width 86 height 16
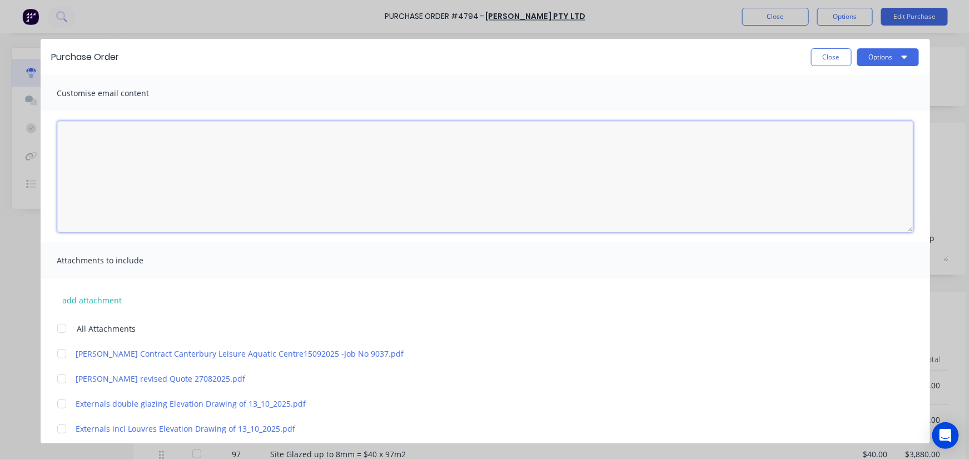
click at [156, 158] on textarea "[DATE]" at bounding box center [485, 176] width 856 height 111
click at [61, 333] on div at bounding box center [62, 329] width 22 height 22
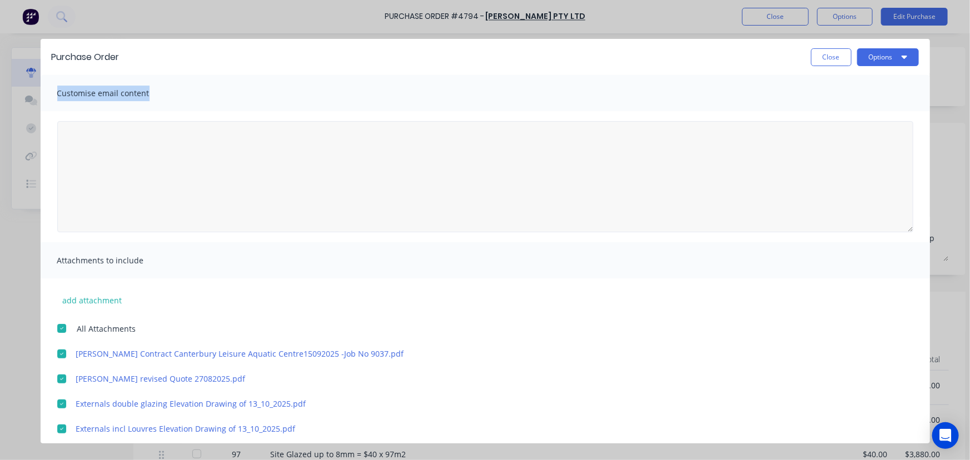
drag, startPoint x: 269, startPoint y: 57, endPoint x: 277, endPoint y: 195, distance: 137.6
click at [277, 195] on div "Purchase Order Close Options Customise email content Attachments to include add…" at bounding box center [486, 241] width 890 height 404
click at [266, 66] on div "Close Options" at bounding box center [525, 57] width 789 height 18
click at [122, 159] on textarea "[DATE]" at bounding box center [485, 176] width 856 height 111
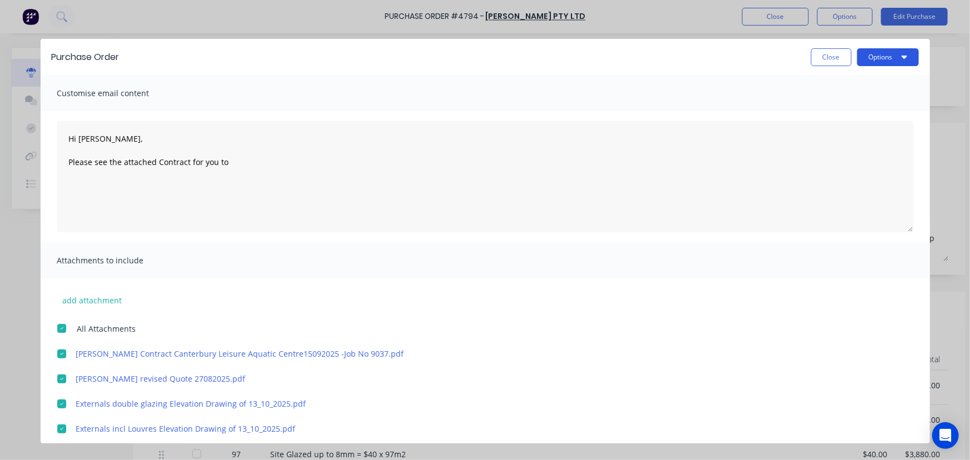
click at [886, 60] on button "Options" at bounding box center [888, 57] width 62 height 18
click at [869, 90] on div "Preview" at bounding box center [867, 85] width 86 height 16
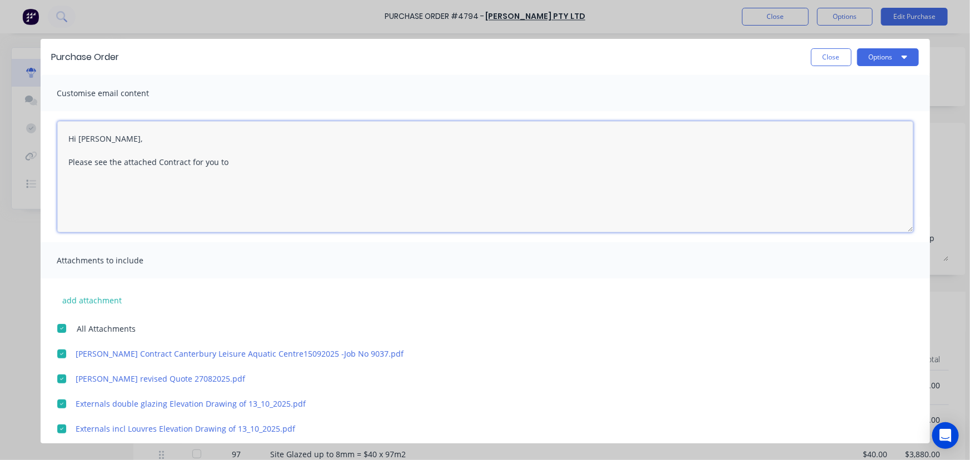
click at [250, 167] on textarea "Hi James, Please see the attached Contract for you to" at bounding box center [485, 176] width 856 height 111
click at [294, 197] on textarea "Hi James, Please see the attached Contract for you to review, sign and return f…" at bounding box center [485, 176] width 856 height 111
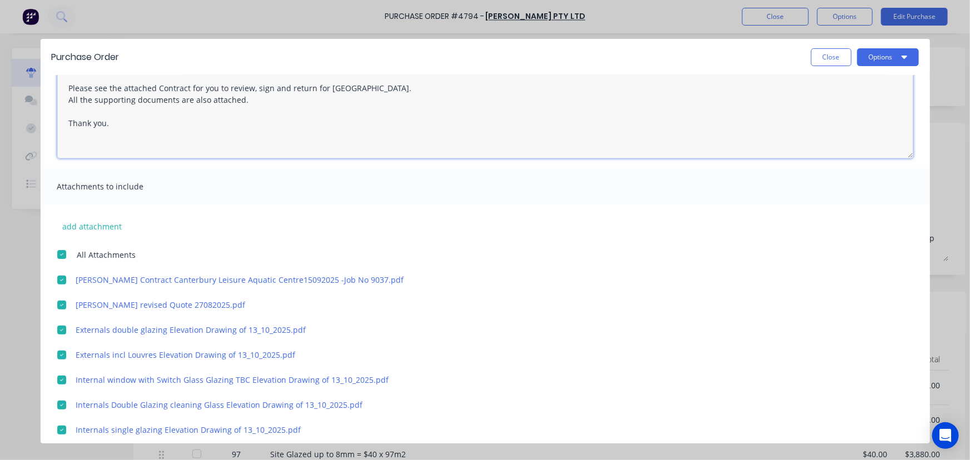
scroll to position [245, 0]
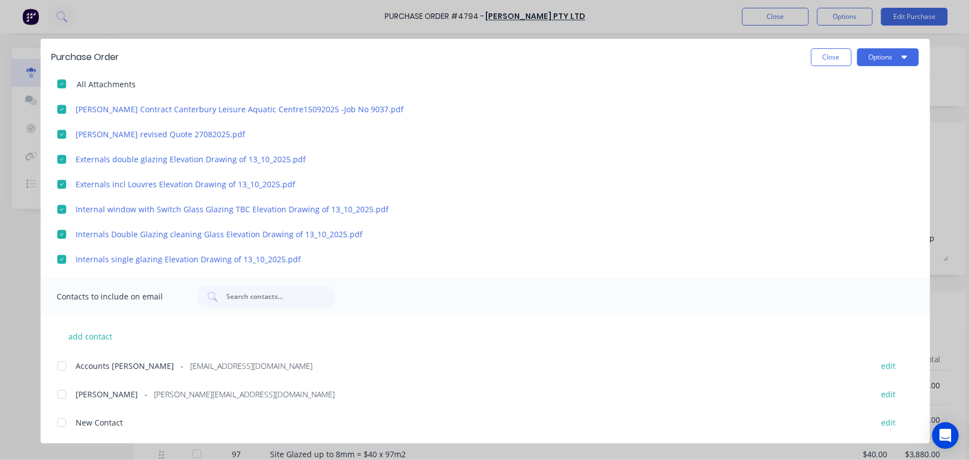
click at [61, 362] on div at bounding box center [62, 366] width 22 height 22
click at [61, 392] on div at bounding box center [62, 395] width 22 height 22
click at [97, 425] on span "New Contact" at bounding box center [99, 423] width 47 height 12
click at [107, 334] on button "add contact" at bounding box center [90, 336] width 67 height 17
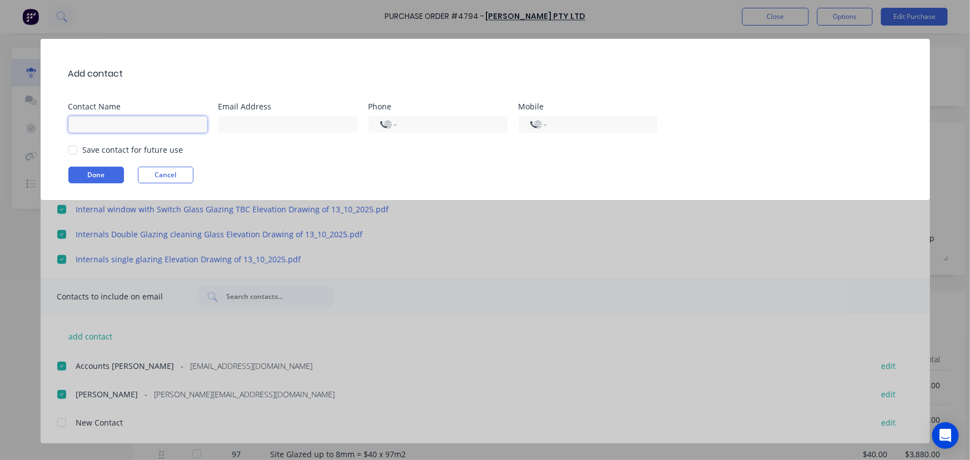
click at [117, 125] on input at bounding box center [137, 124] width 139 height 17
click at [247, 123] on input at bounding box center [288, 124] width 139 height 17
click at [428, 130] on input "tel" at bounding box center [450, 124] width 91 height 13
click at [397, 123] on div "International Afghanistan Åland Islands Albania Algeria American Samoa Andorra …" at bounding box center [438, 124] width 139 height 17
click at [392, 127] on select "International Afghanistan Åland Islands Albania Algeria American Samoa Andorra …" at bounding box center [388, 125] width 17 height 16
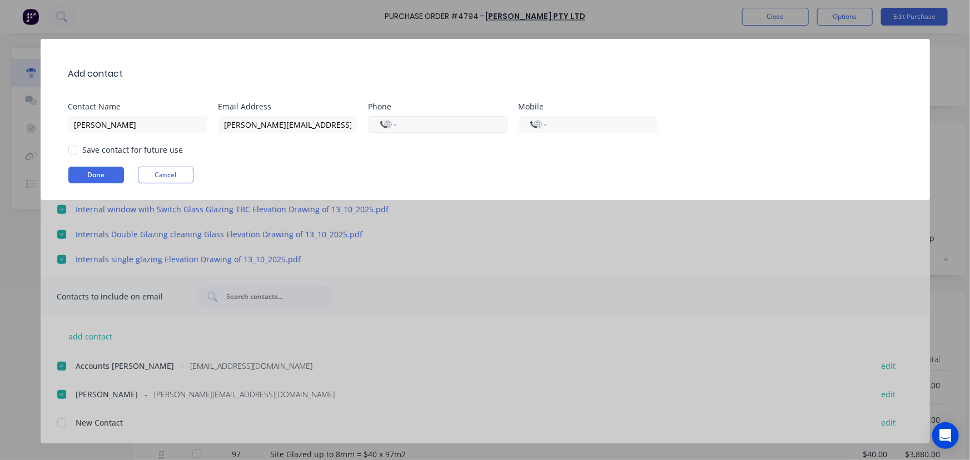
click at [380, 117] on select "International Afghanistan Åland Islands Albania Algeria American Samoa Andorra …" at bounding box center [388, 125] width 17 height 16
click at [420, 122] on input "tel" at bounding box center [450, 124] width 91 height 13
click at [81, 146] on div at bounding box center [73, 150] width 22 height 22
click at [91, 169] on button "Done" at bounding box center [96, 175] width 56 height 17
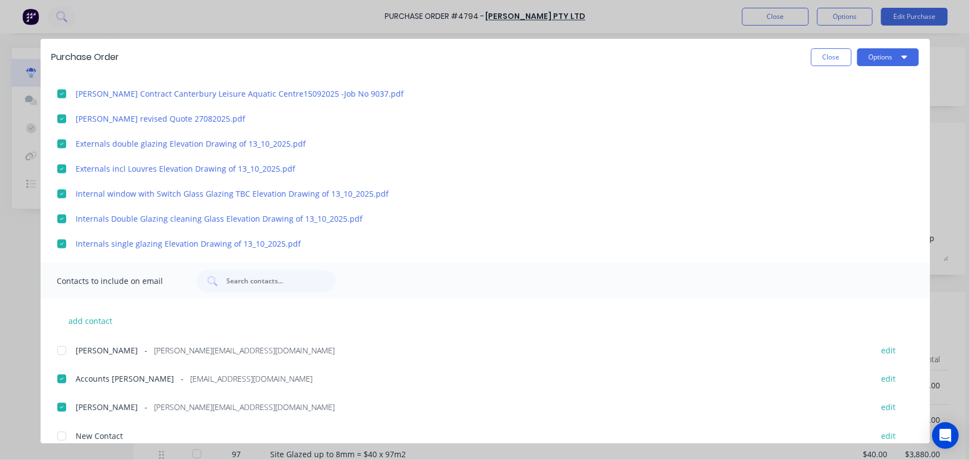
scroll to position [273, 0]
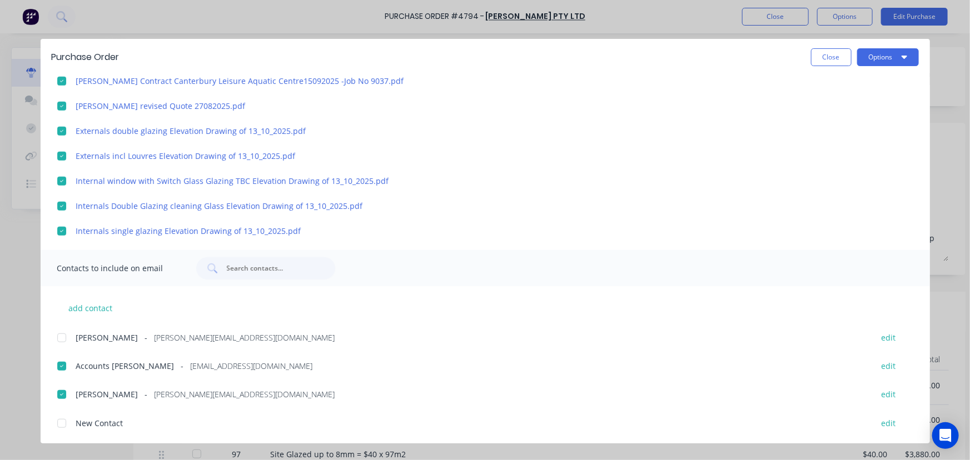
click at [63, 338] on div at bounding box center [62, 338] width 22 height 22
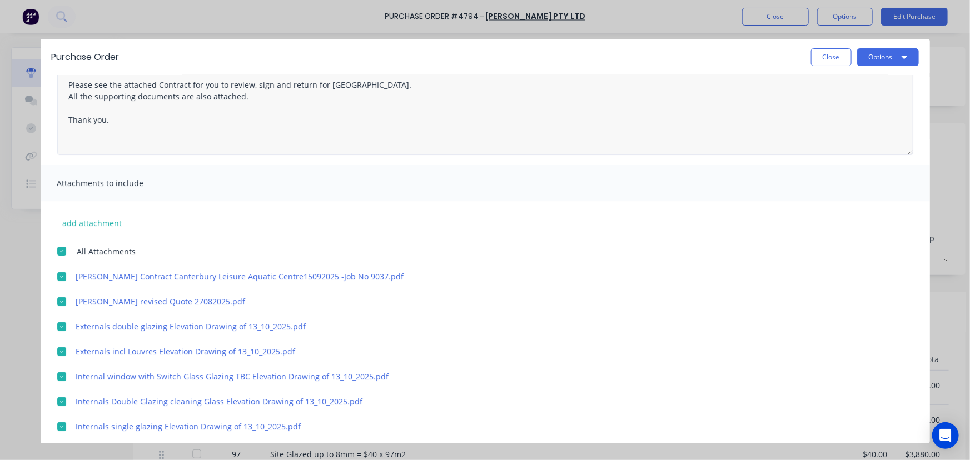
scroll to position [71, 0]
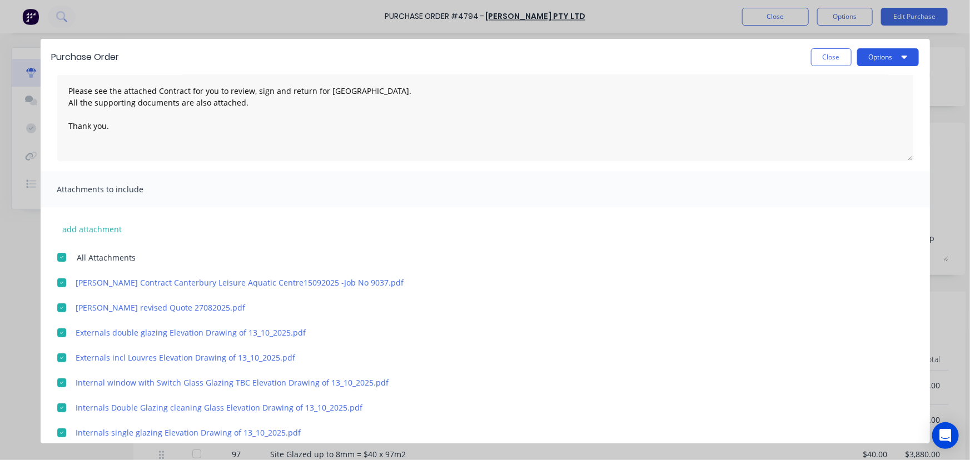
click at [871, 58] on button "Options" at bounding box center [888, 57] width 62 height 18
click at [857, 126] on div "Email" at bounding box center [867, 130] width 86 height 16
click at [880, 56] on button "Options" at bounding box center [888, 57] width 62 height 18
click at [826, 57] on button "Close" at bounding box center [831, 57] width 41 height 18
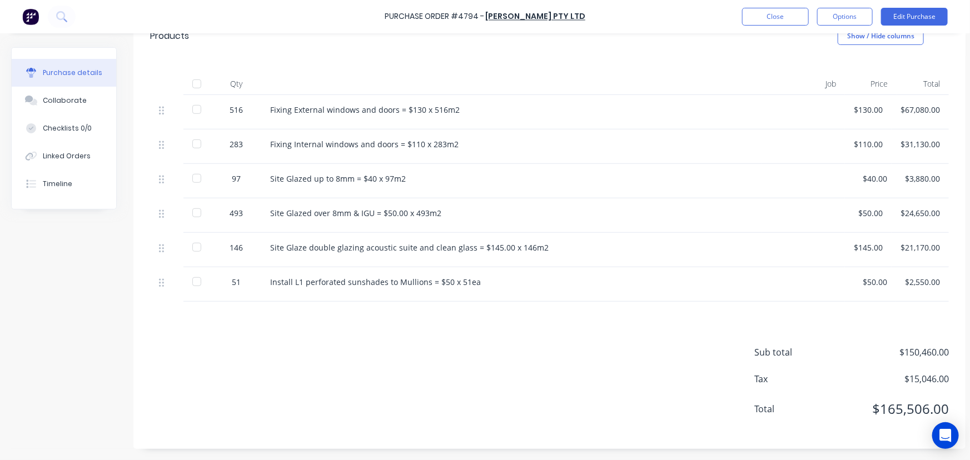
scroll to position [0, 0]
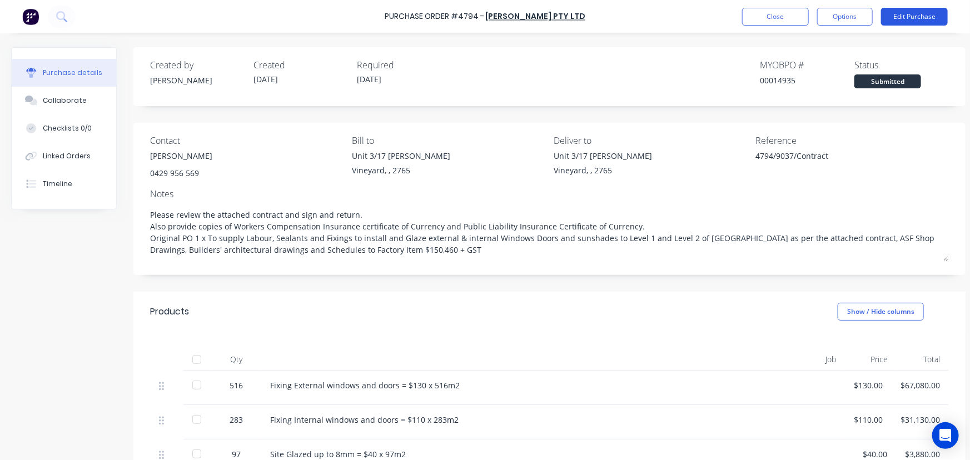
click at [916, 16] on button "Edit Purchase" at bounding box center [914, 17] width 67 height 18
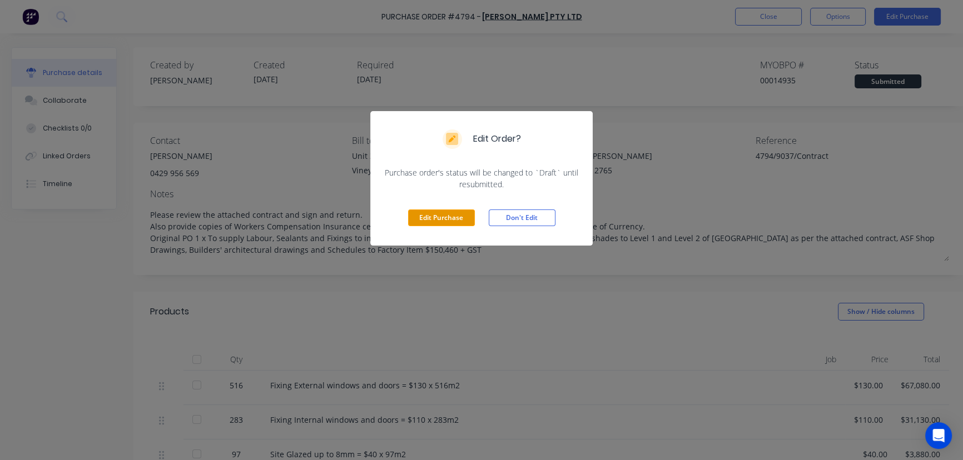
click at [423, 219] on button "Edit Purchase" at bounding box center [441, 218] width 67 height 17
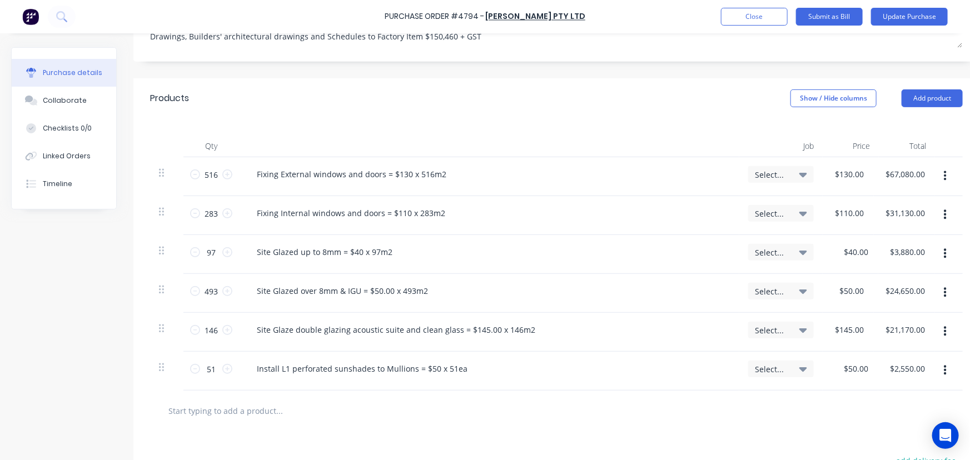
scroll to position [252, 0]
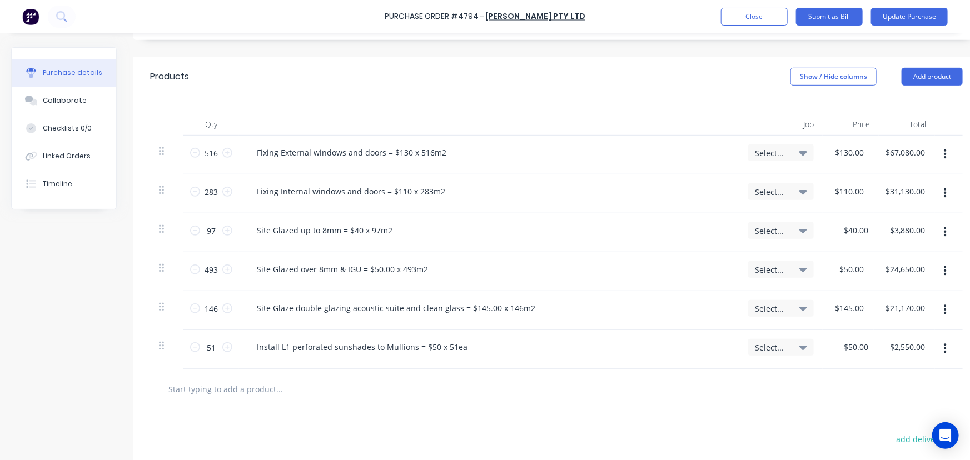
click at [803, 155] on icon at bounding box center [804, 153] width 8 height 4
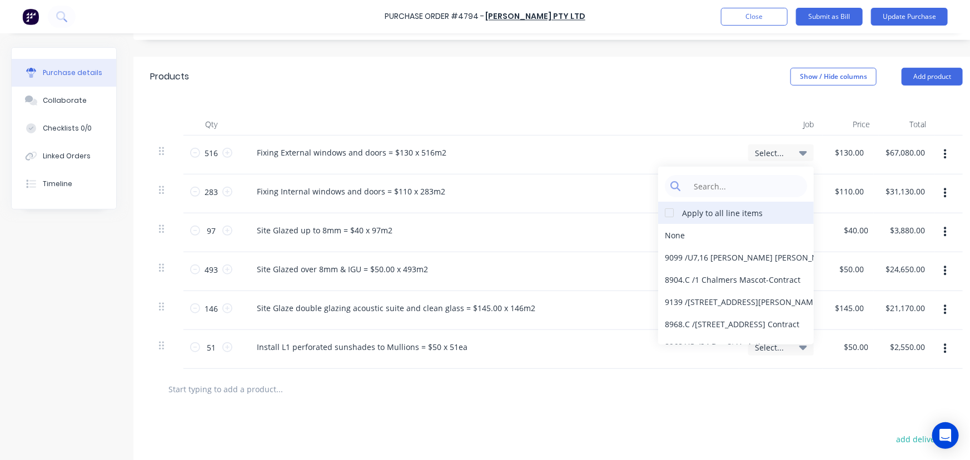
click at [675, 210] on div at bounding box center [669, 213] width 22 height 22
click at [708, 187] on input at bounding box center [745, 186] width 114 height 22
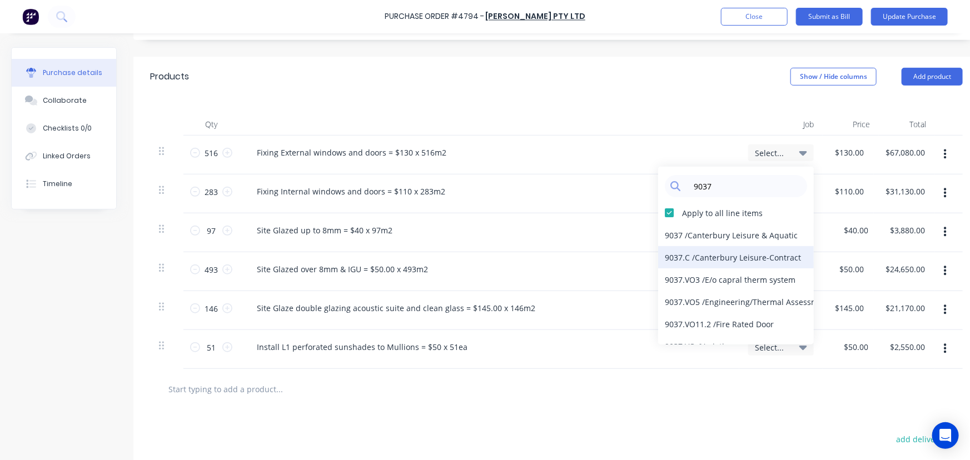
click at [733, 265] on div "9037.C / Canterbury Leisure-Contract" at bounding box center [736, 257] width 156 height 22
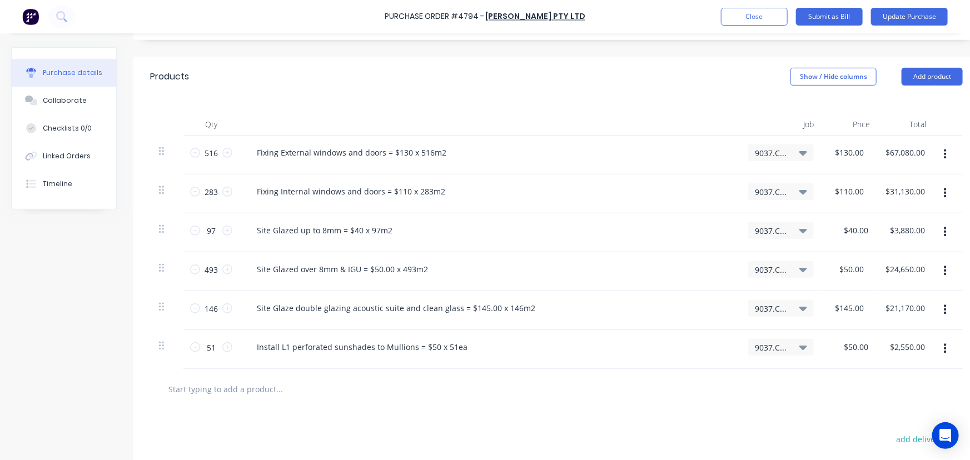
scroll to position [0, 0]
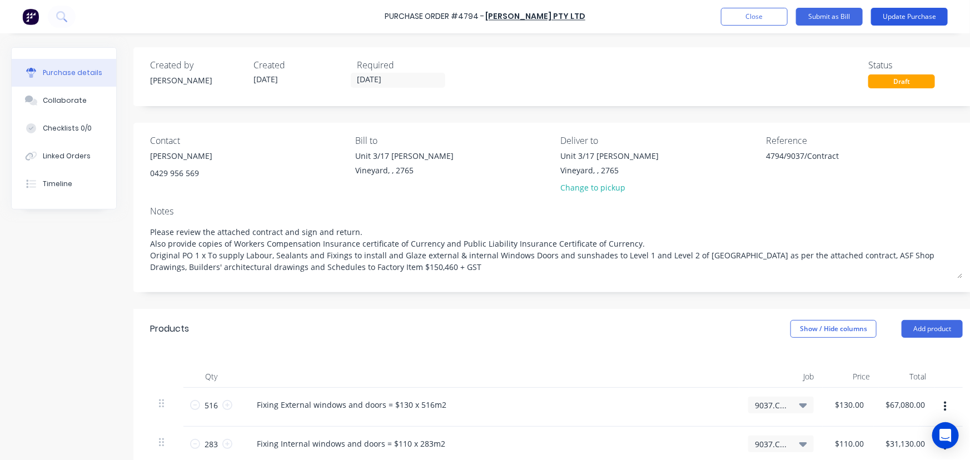
click at [927, 19] on button "Update Purchase" at bounding box center [909, 17] width 77 height 18
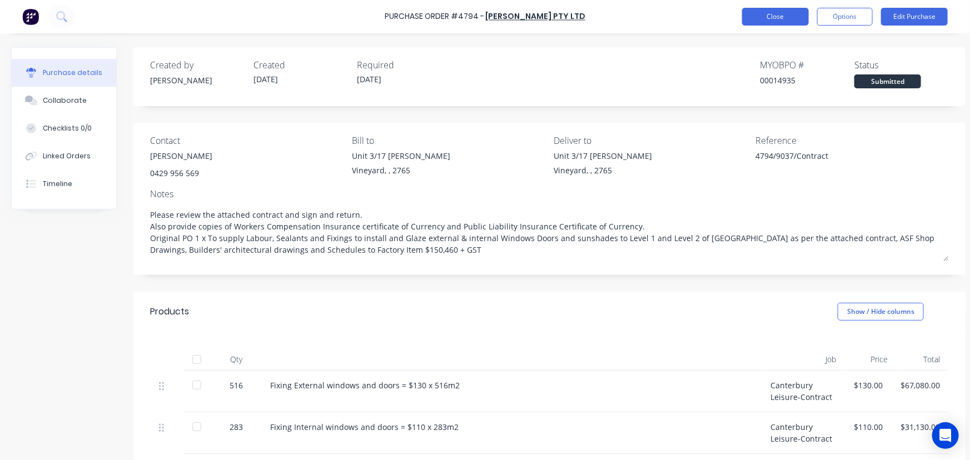
click at [787, 21] on button "Close" at bounding box center [775, 17] width 67 height 18
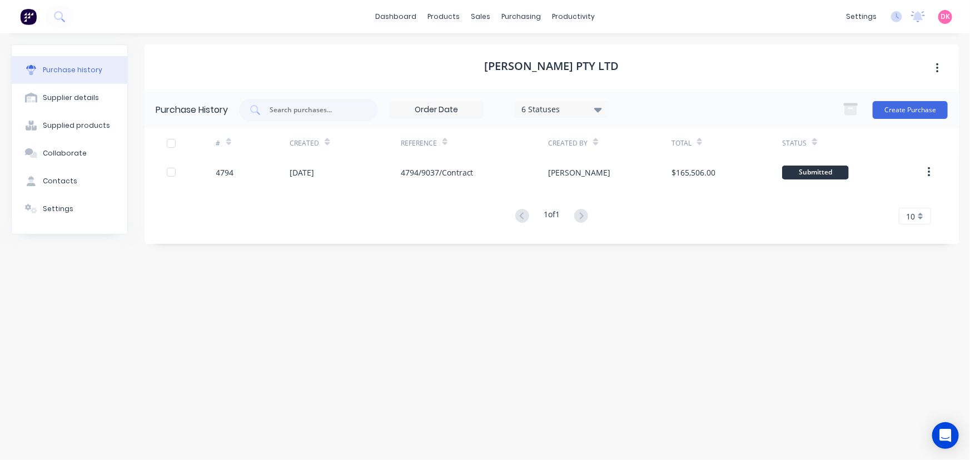
click at [68, 74] on div "Purchase history" at bounding box center [73, 70] width 60 height 10
click at [683, 371] on div "Amedee Glass Pty Ltd Purchase History 6 Statuses 6 Statuses Create Purchase # C…" at bounding box center [552, 241] width 815 height 394
click at [226, 238] on div "Purchase History 6 Statuses 6 Statuses Create Purchase # Created Reference Crea…" at bounding box center [552, 168] width 815 height 152
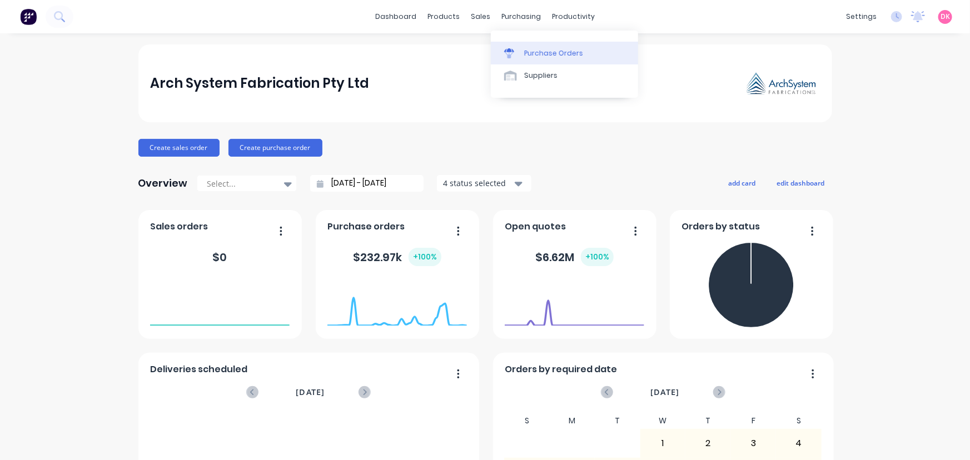
click at [512, 44] on link "Purchase Orders" at bounding box center [564, 53] width 147 height 22
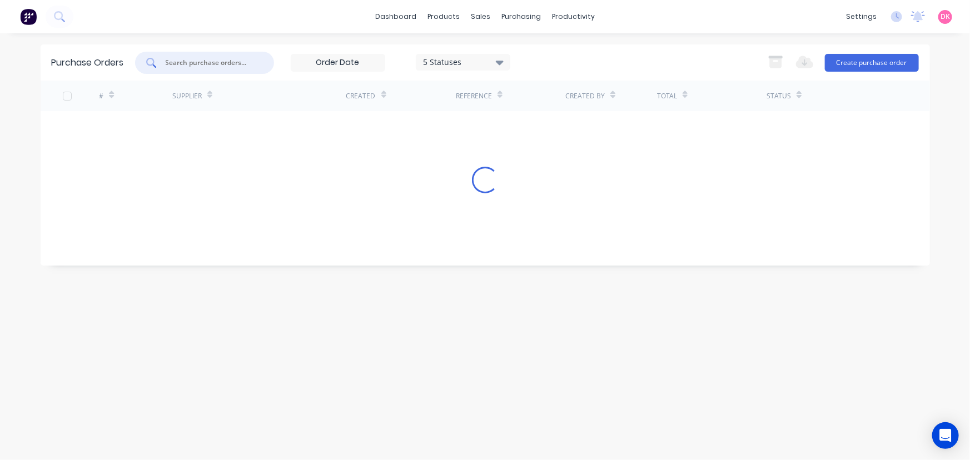
click at [230, 61] on input "text" at bounding box center [211, 62] width 92 height 11
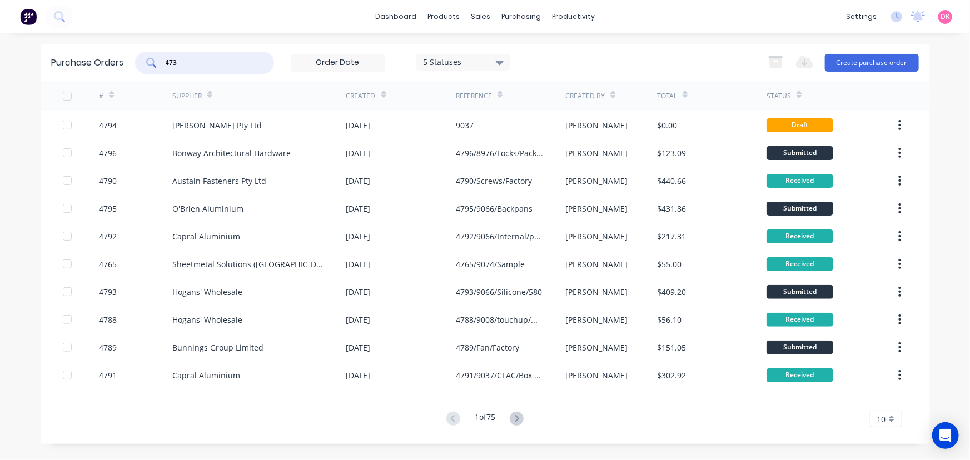
type input "4732"
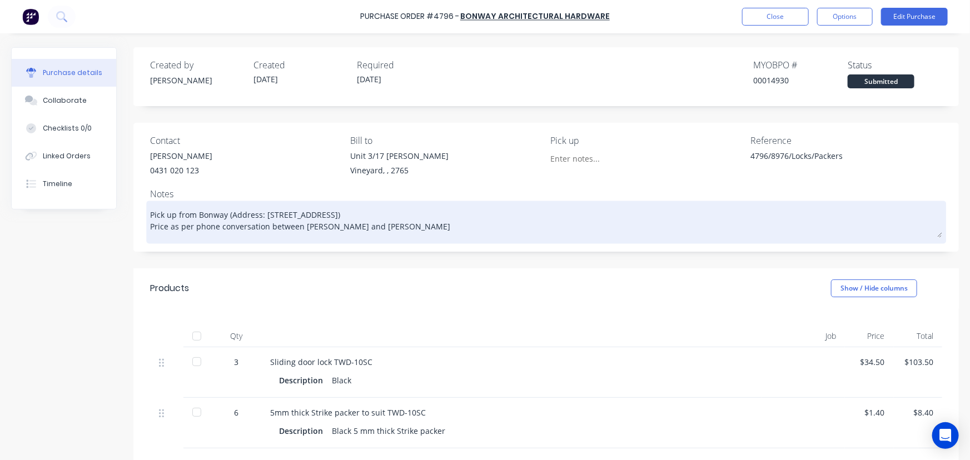
scroll to position [147, 0]
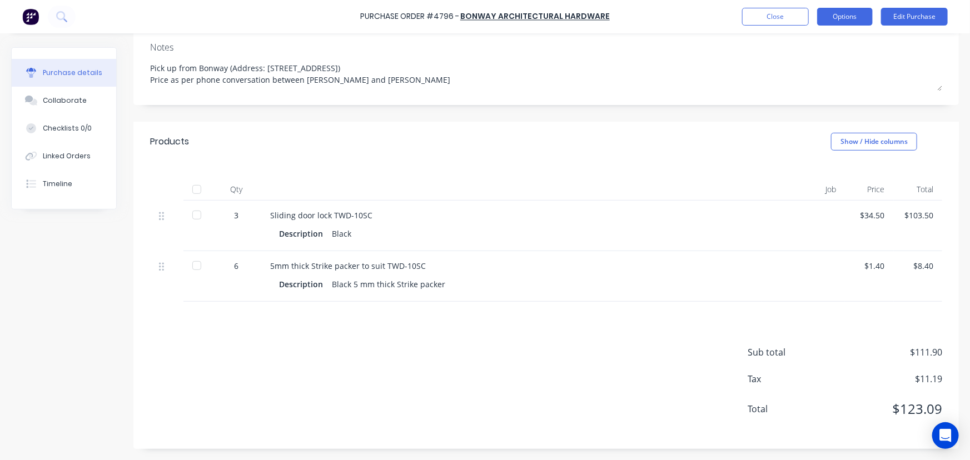
click at [860, 17] on button "Options" at bounding box center [845, 17] width 56 height 18
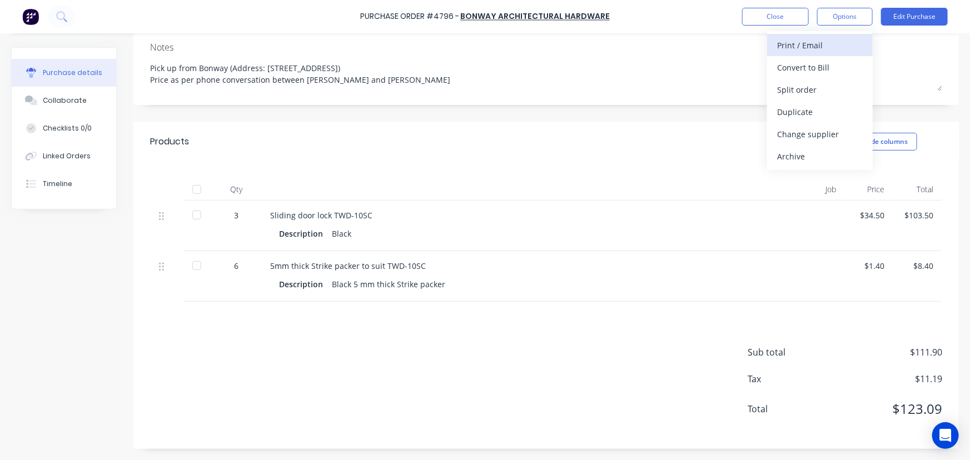
click at [803, 48] on div "Print / Email" at bounding box center [820, 45] width 86 height 16
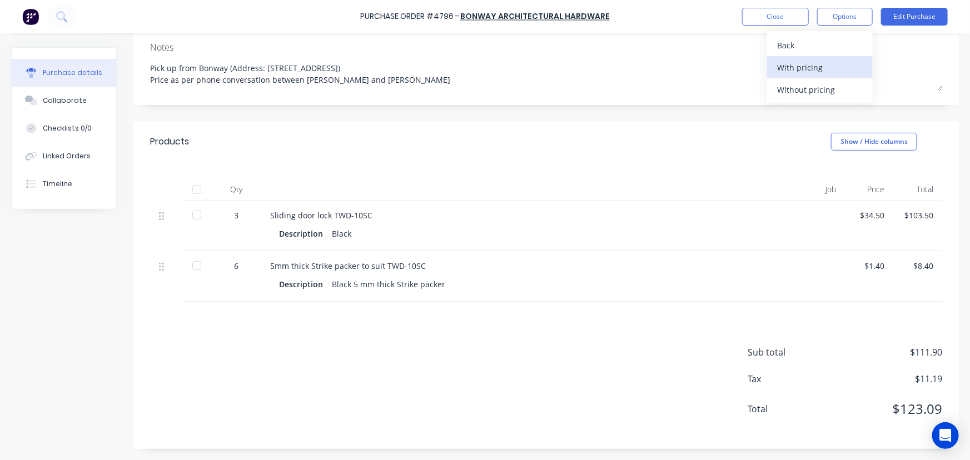
click at [807, 68] on div "With pricing" at bounding box center [820, 68] width 86 height 16
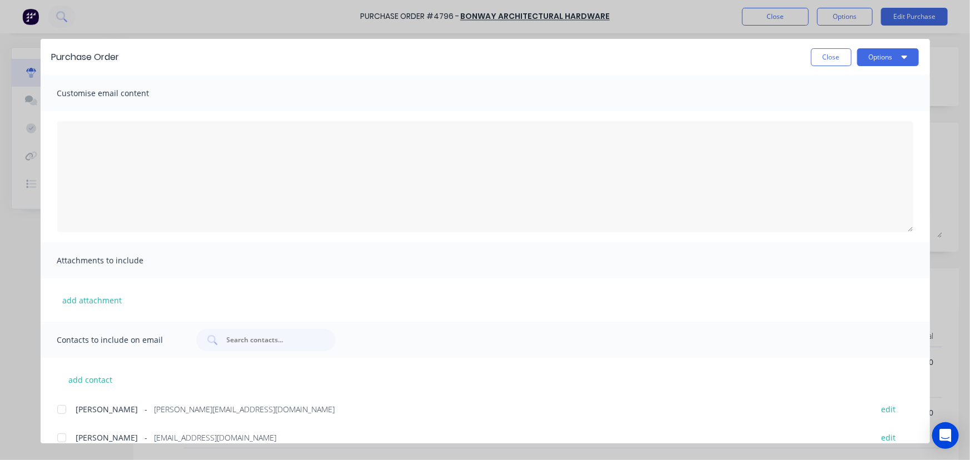
scroll to position [43, 0]
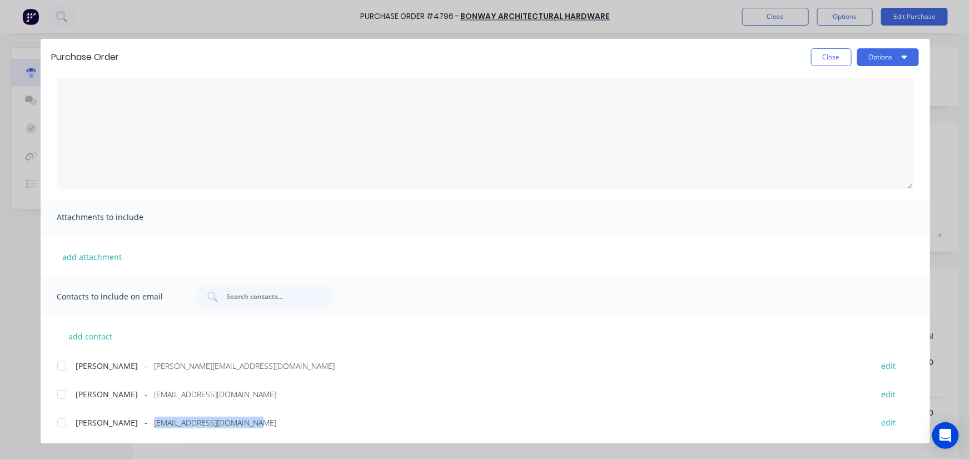
drag, startPoint x: 231, startPoint y: 423, endPoint x: 126, endPoint y: 429, distance: 105.3
click at [126, 429] on div "[PERSON_NAME] - [EMAIL_ADDRESS][DOMAIN_NAME] edit" at bounding box center [493, 422] width 873 height 15
copy span "[EMAIL_ADDRESS][DOMAIN_NAME]"
click at [832, 58] on button "Close" at bounding box center [831, 57] width 41 height 18
type textarea "x"
